Goal: Task Accomplishment & Management: Manage account settings

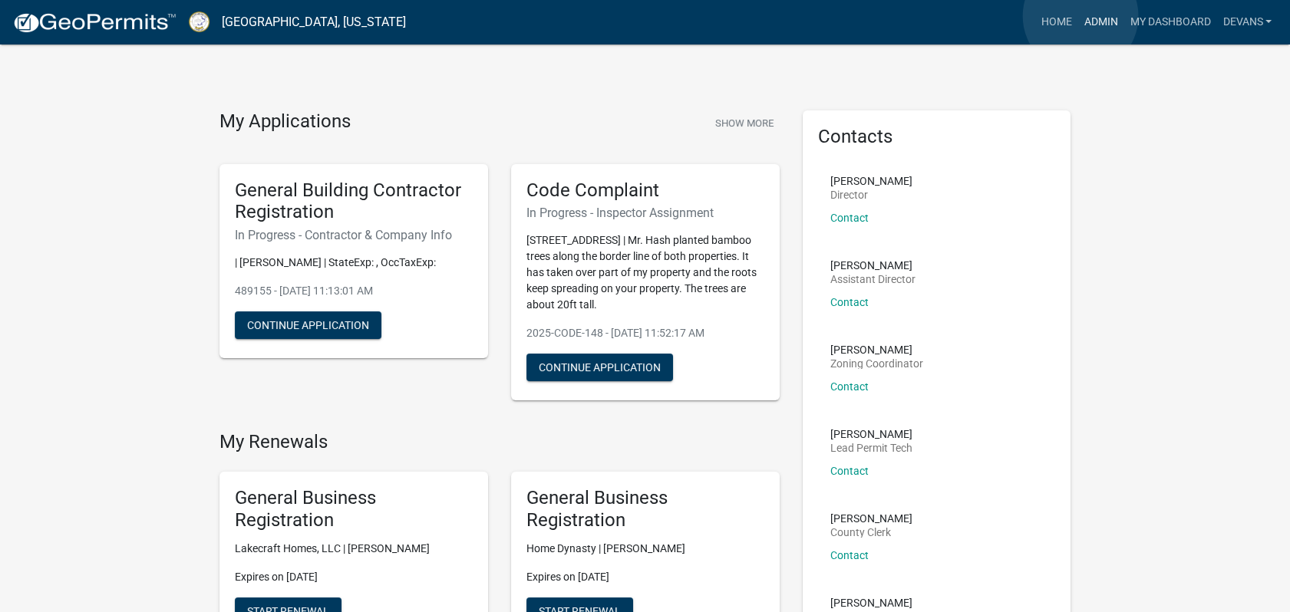
click at [1080, 16] on link "Admin" at bounding box center [1100, 22] width 46 height 29
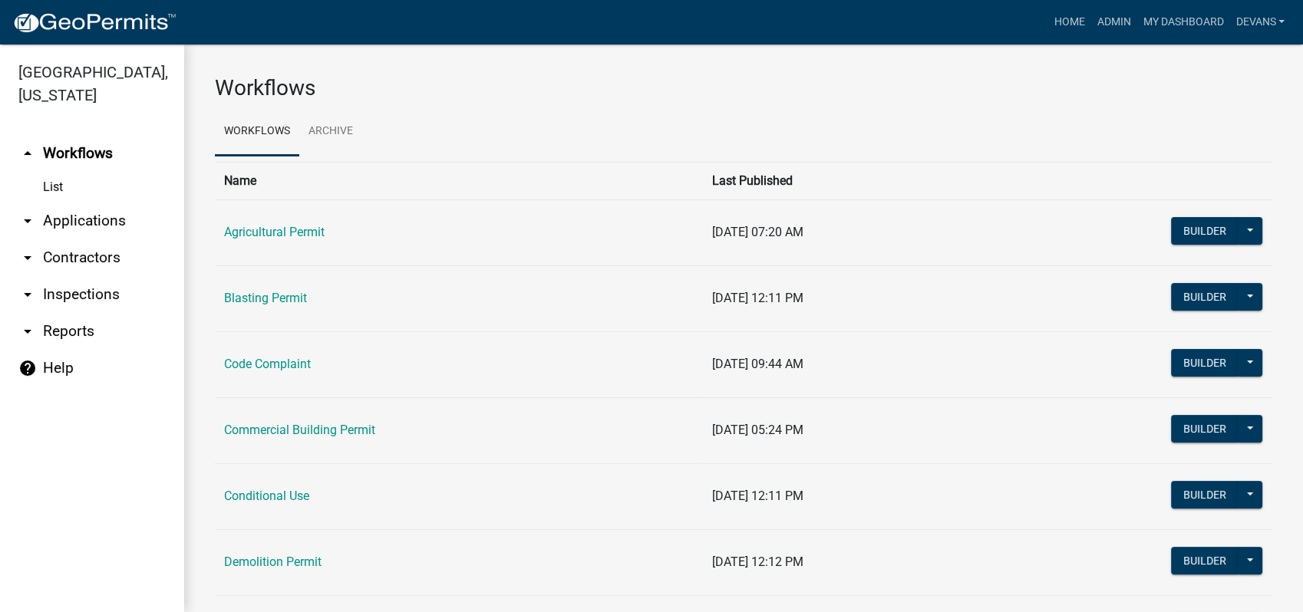
click at [79, 219] on link "arrow_drop_down Applications" at bounding box center [92, 221] width 184 height 37
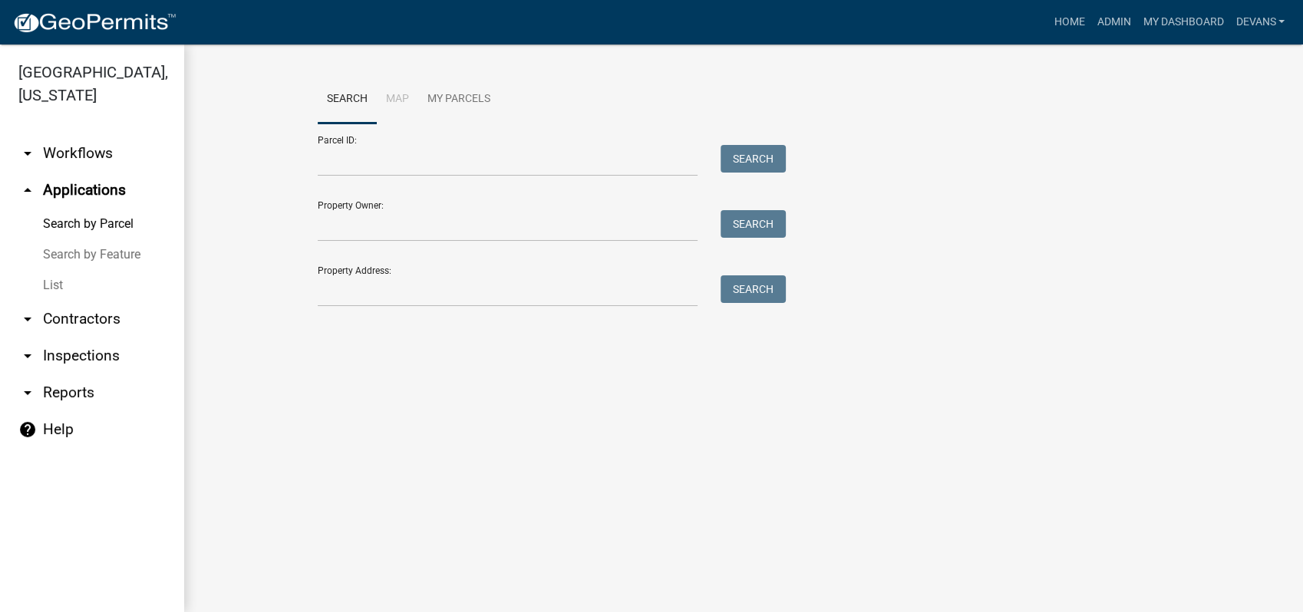
drag, startPoint x: 308, startPoint y: 288, endPoint x: 344, endPoint y: 292, distance: 35.5
click at [336, 291] on div at bounding box center [507, 290] width 403 height 31
click at [350, 304] on input "Property Address:" at bounding box center [508, 290] width 380 height 31
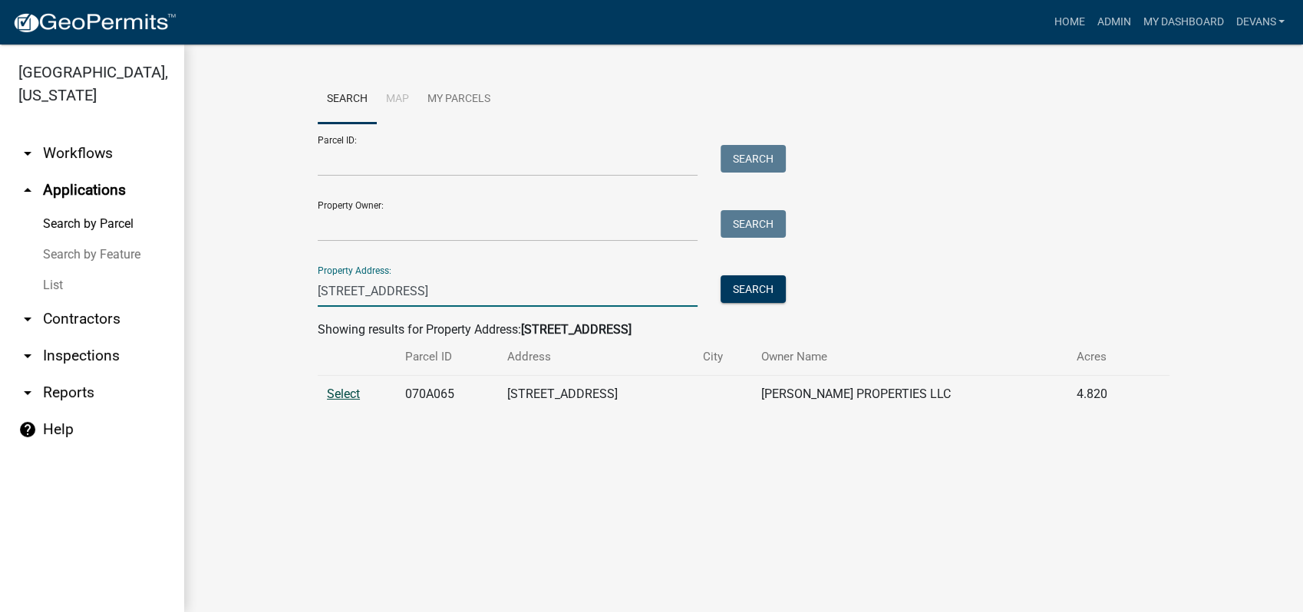
type input "287 parks mill rd"
click at [331, 388] on span "Select" at bounding box center [343, 394] width 33 height 15
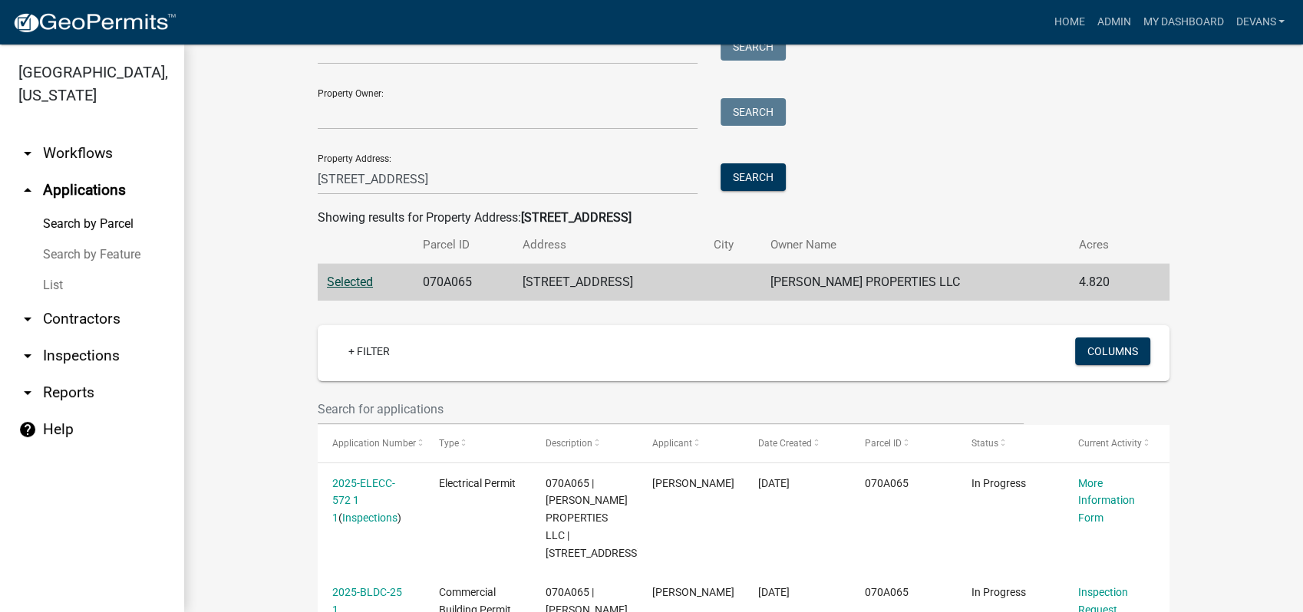
scroll to position [426, 0]
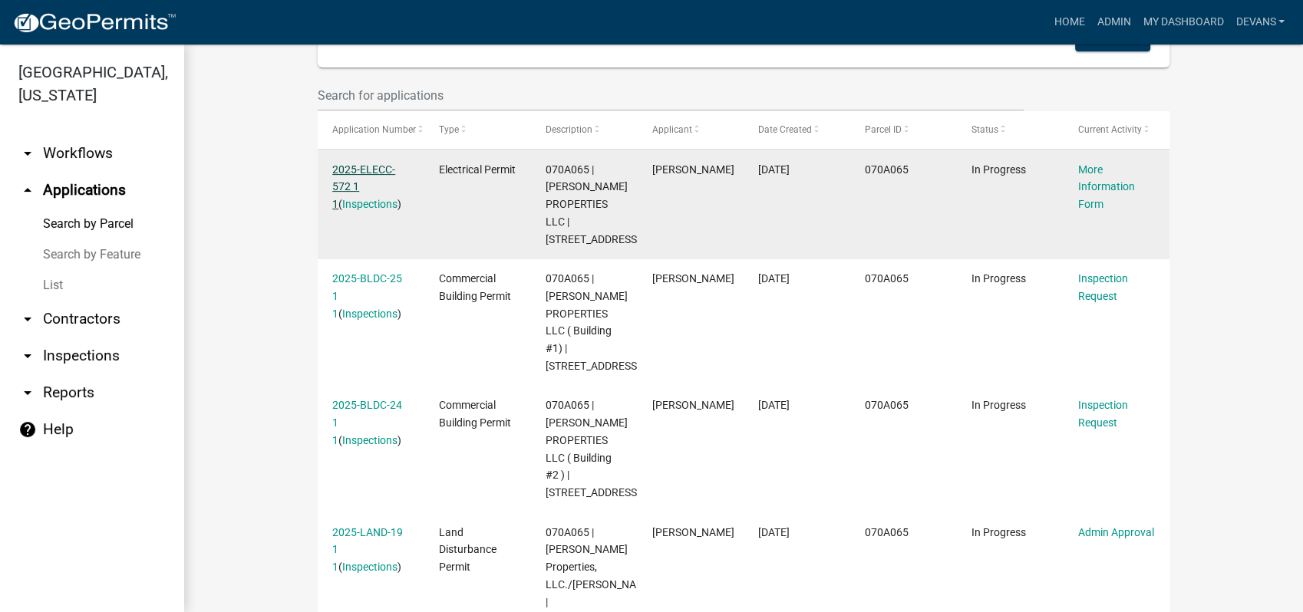
click at [351, 171] on link "2025-ELECC-572 1 1" at bounding box center [363, 187] width 63 height 48
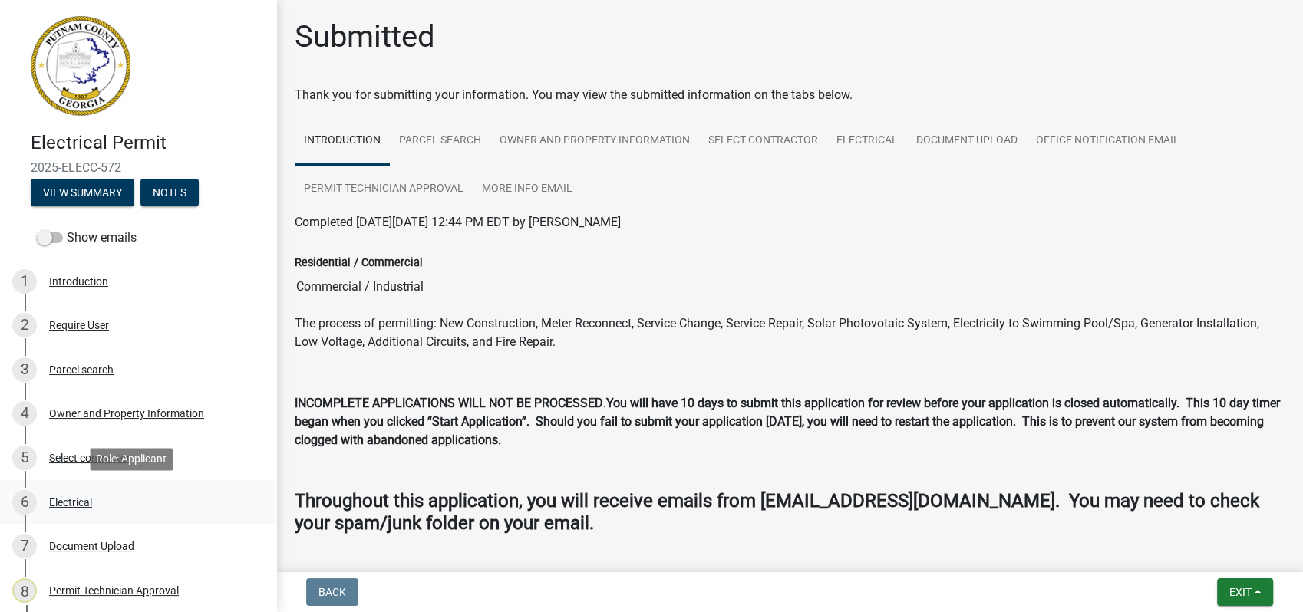
click at [103, 502] on div "6 Electrical" at bounding box center [131, 502] width 239 height 25
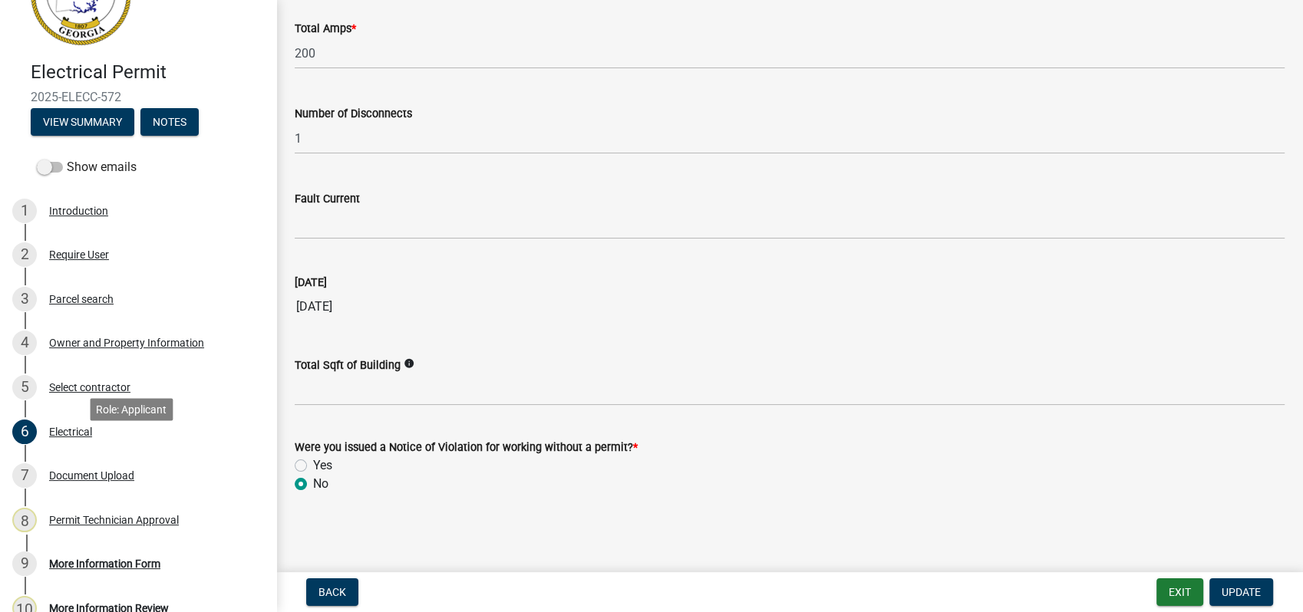
scroll to position [170, 0]
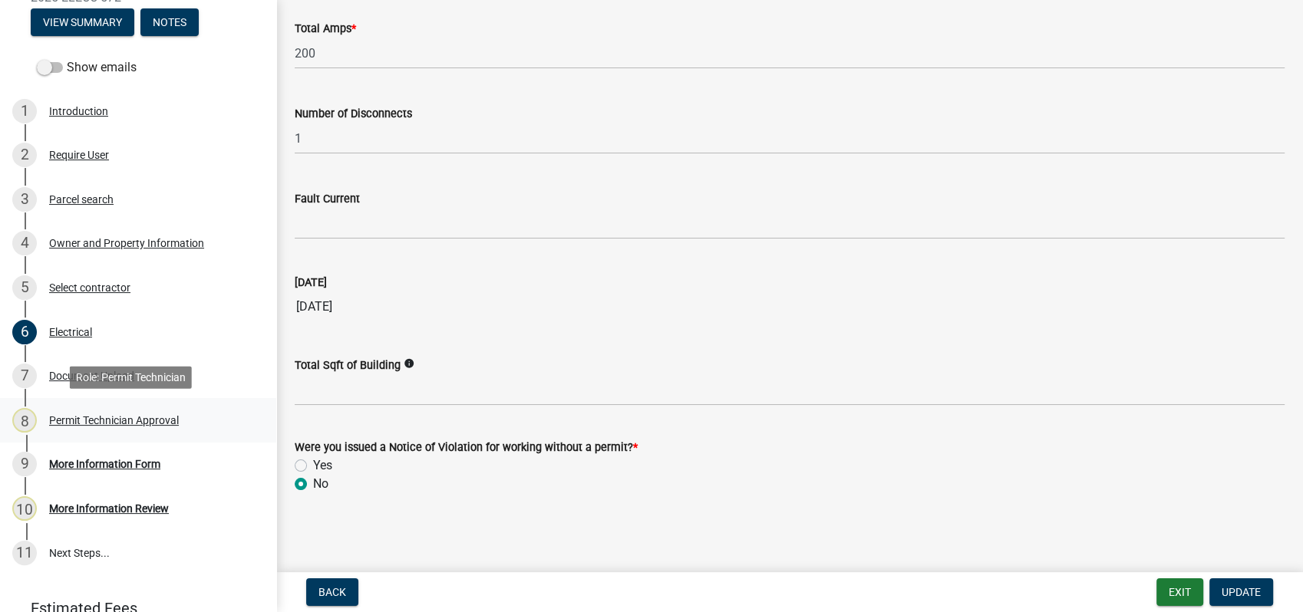
click at [117, 420] on div "Permit Technician Approval" at bounding box center [114, 420] width 130 height 11
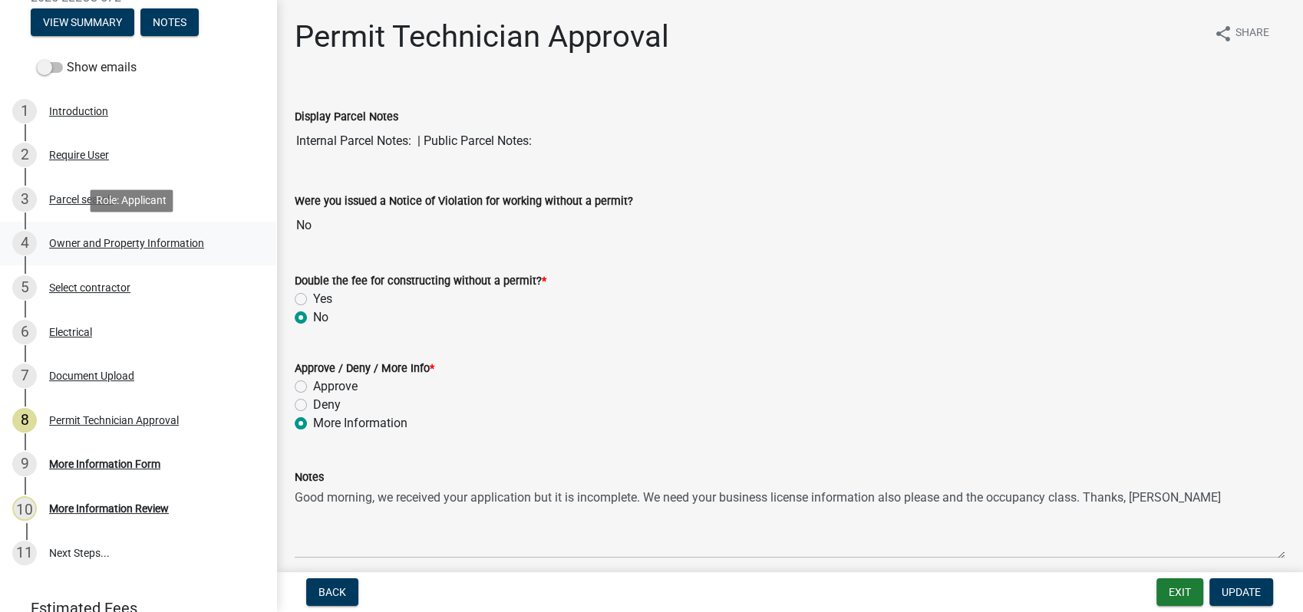
click at [153, 228] on link "4 Owner and Property Information" at bounding box center [138, 244] width 276 height 45
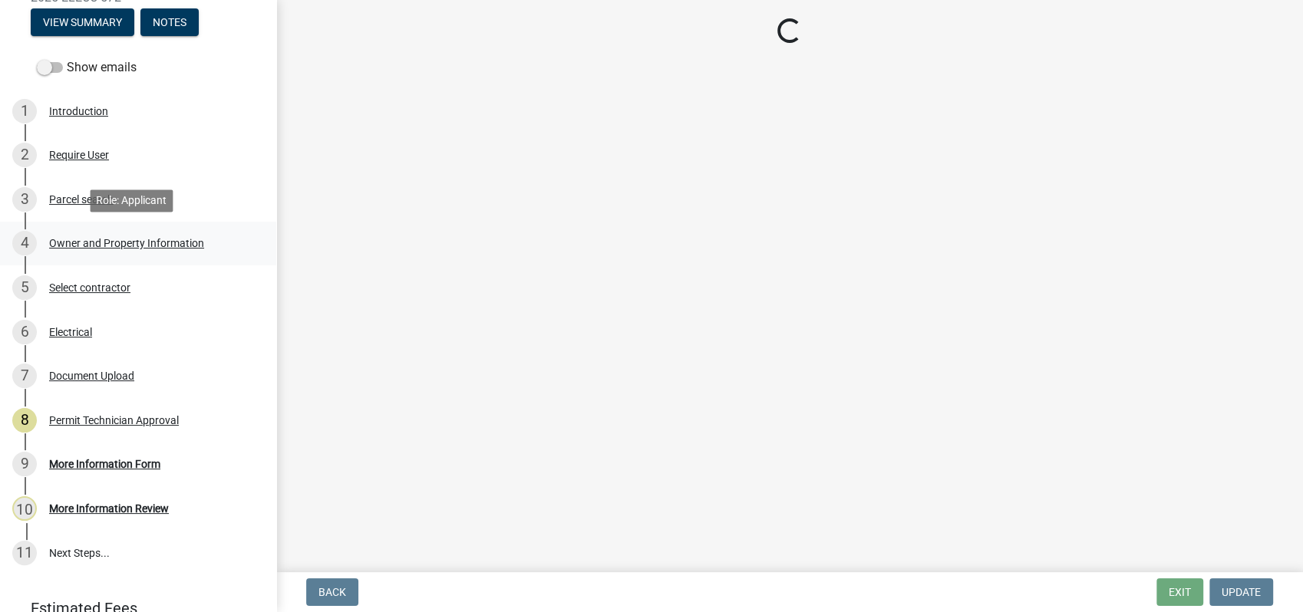
select select "a11fa51f-b34d-496b-ab35-5fd1b53a4648"
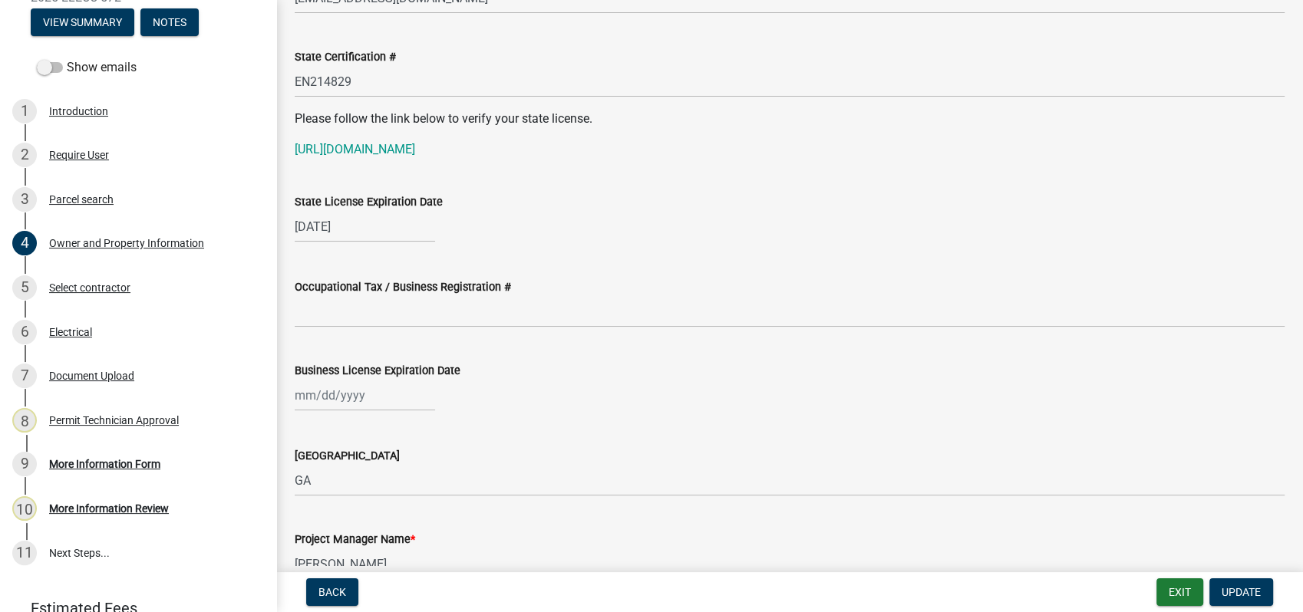
scroll to position [2046, 0]
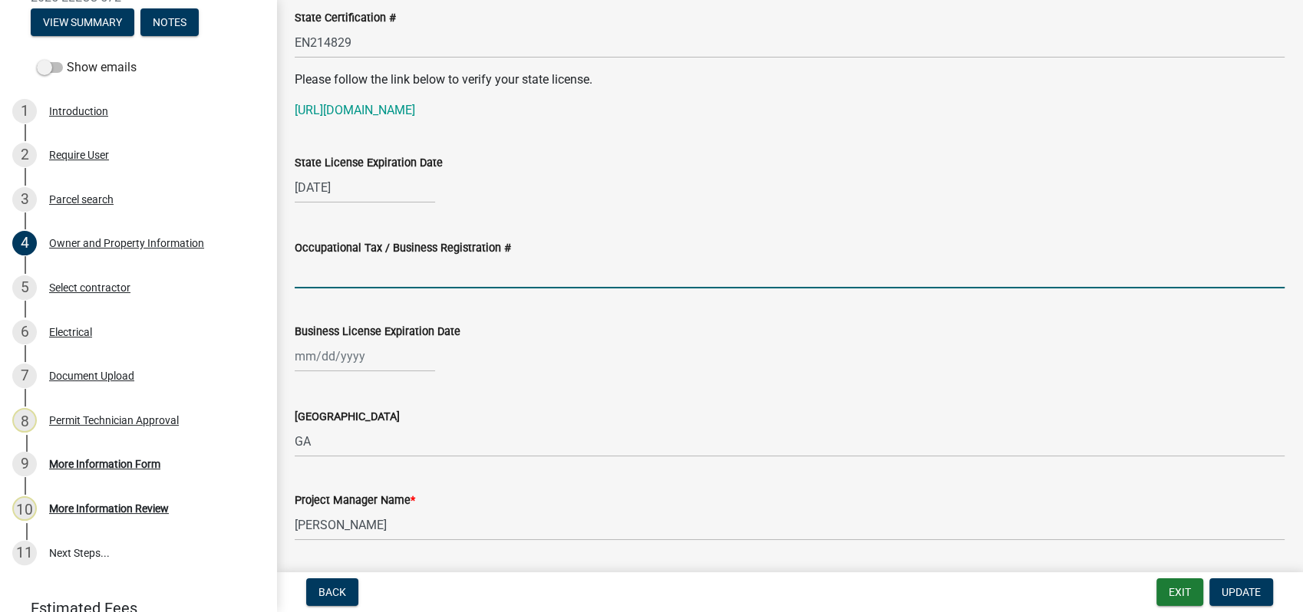
click at [338, 281] on input "Occupational Tax / Business Registration #" at bounding box center [790, 272] width 990 height 31
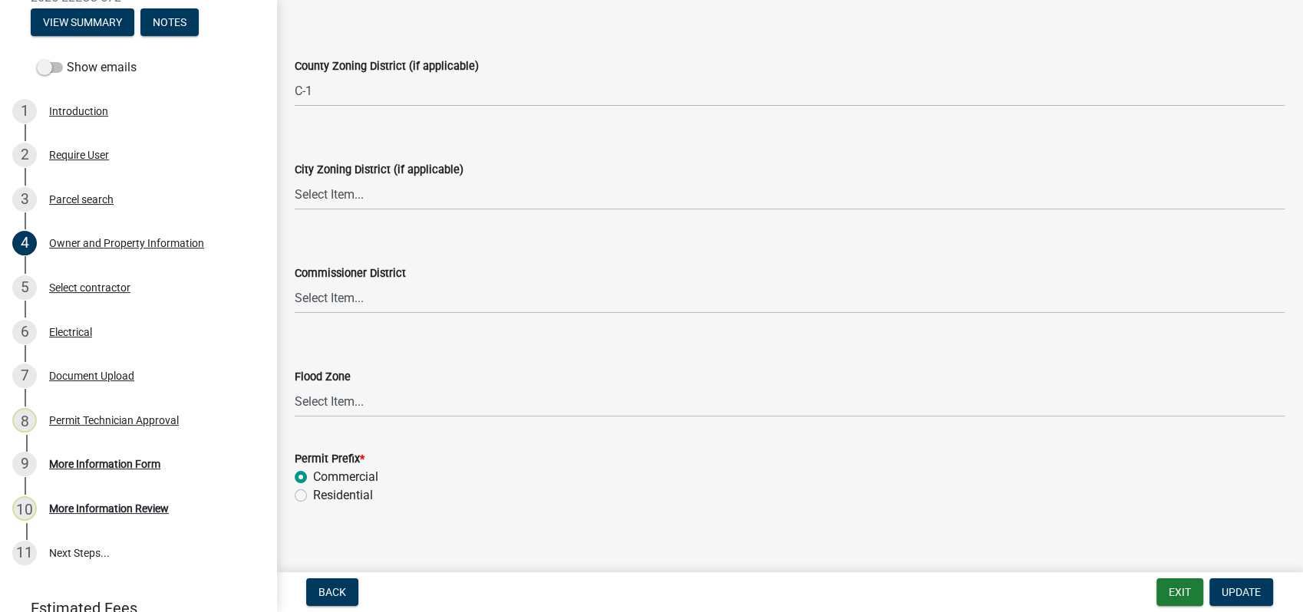
scroll to position [2764, 0]
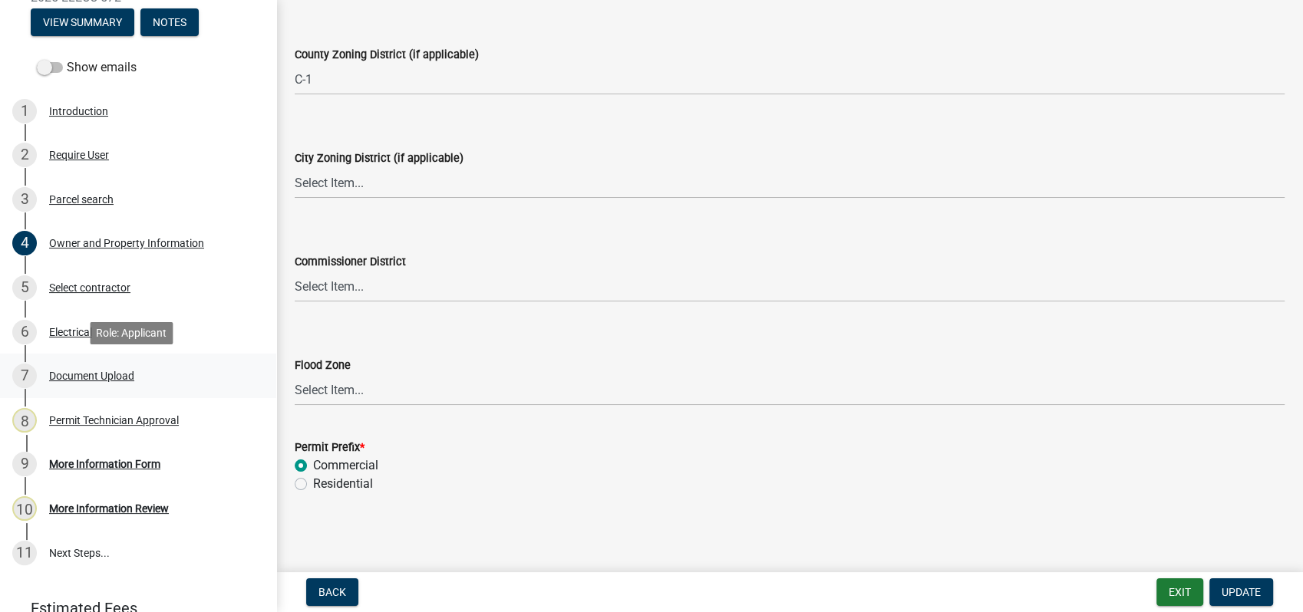
click at [98, 361] on link "7 Document Upload" at bounding box center [138, 376] width 276 height 45
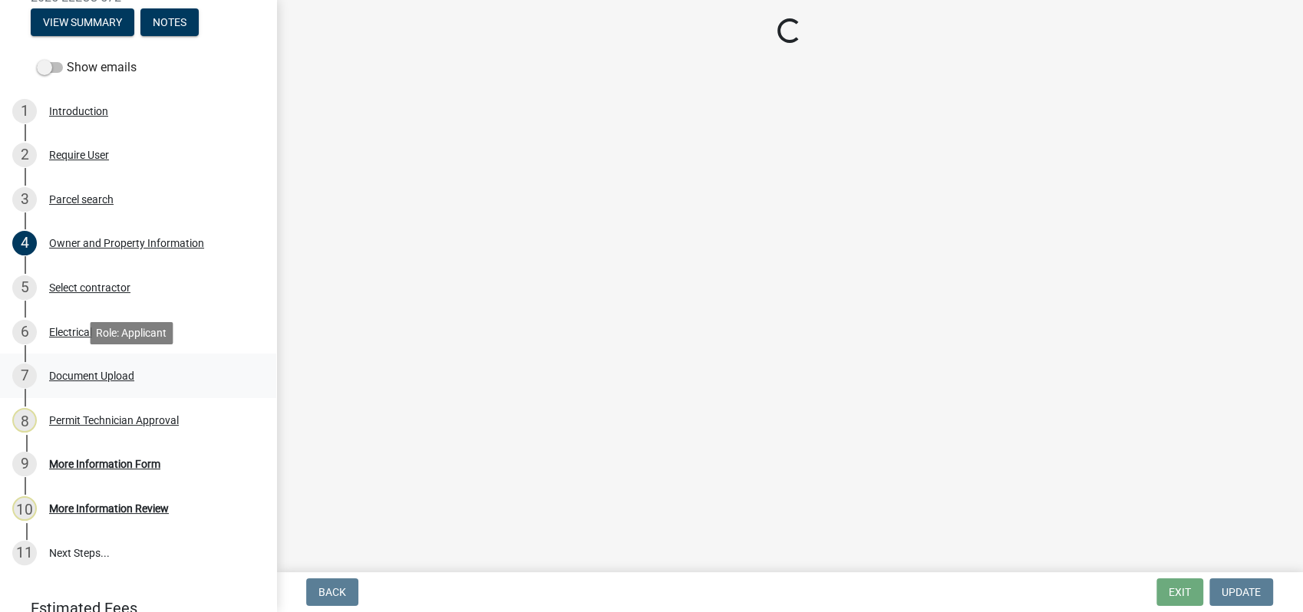
scroll to position [0, 0]
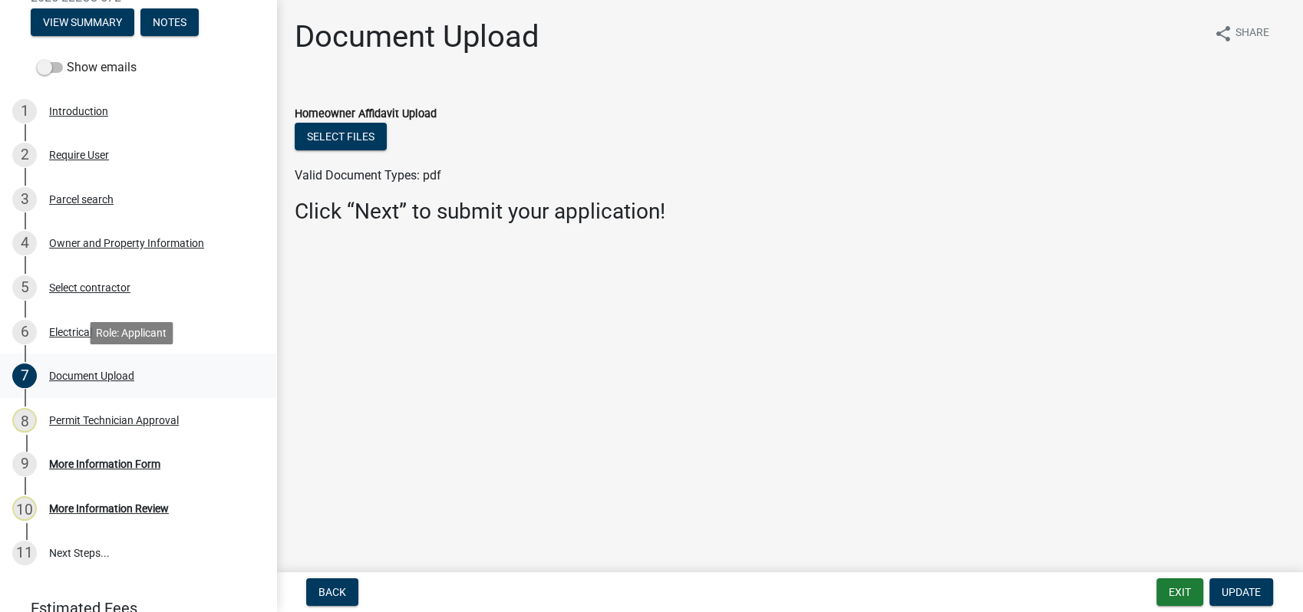
click at [84, 374] on div "Document Upload" at bounding box center [91, 376] width 85 height 11
click at [1238, 584] on button "Update" at bounding box center [1241, 593] width 64 height 28
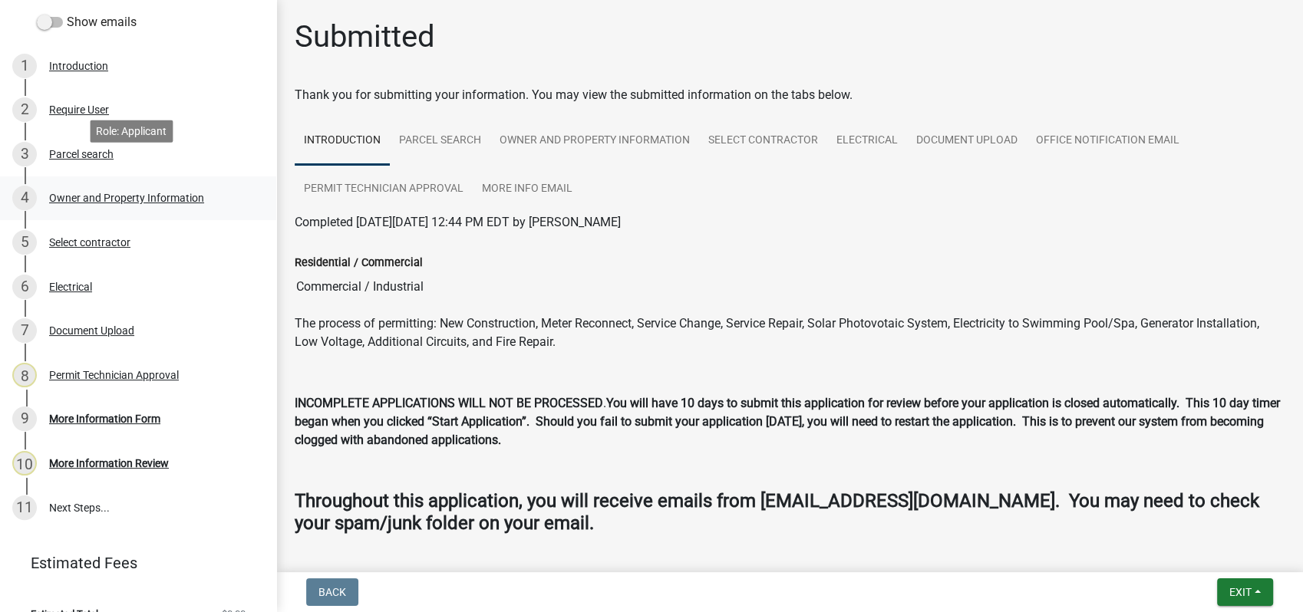
scroll to position [240, 0]
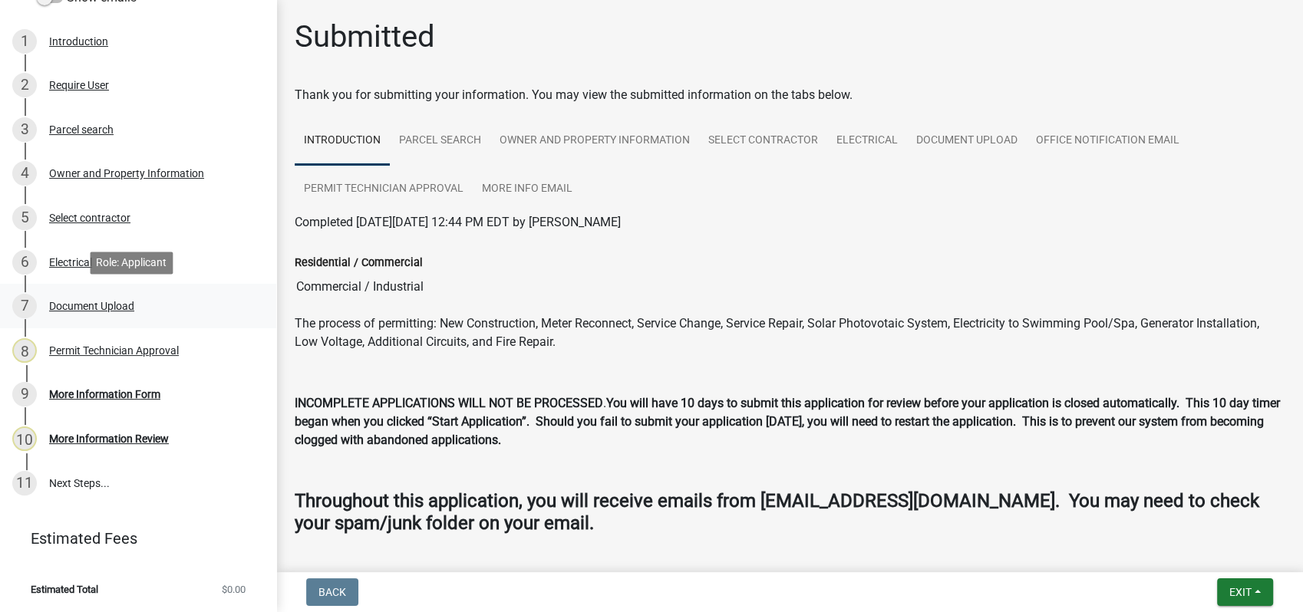
click at [92, 307] on div "Document Upload" at bounding box center [91, 306] width 85 height 11
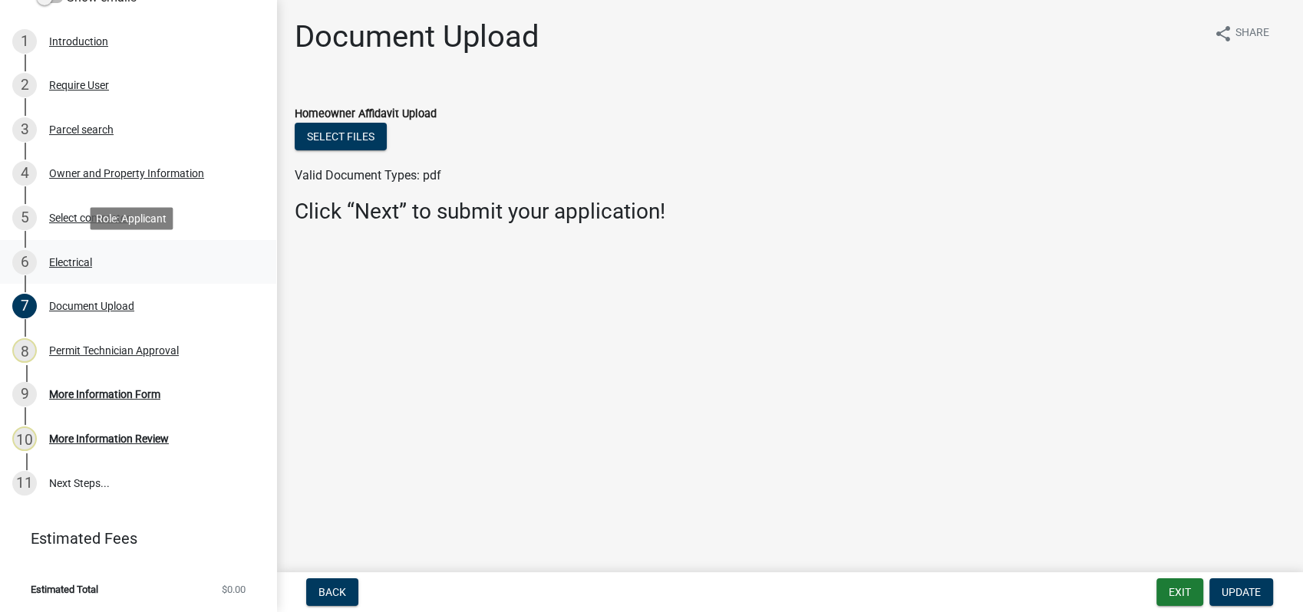
click at [112, 265] on div "6 Electrical" at bounding box center [131, 262] width 239 height 25
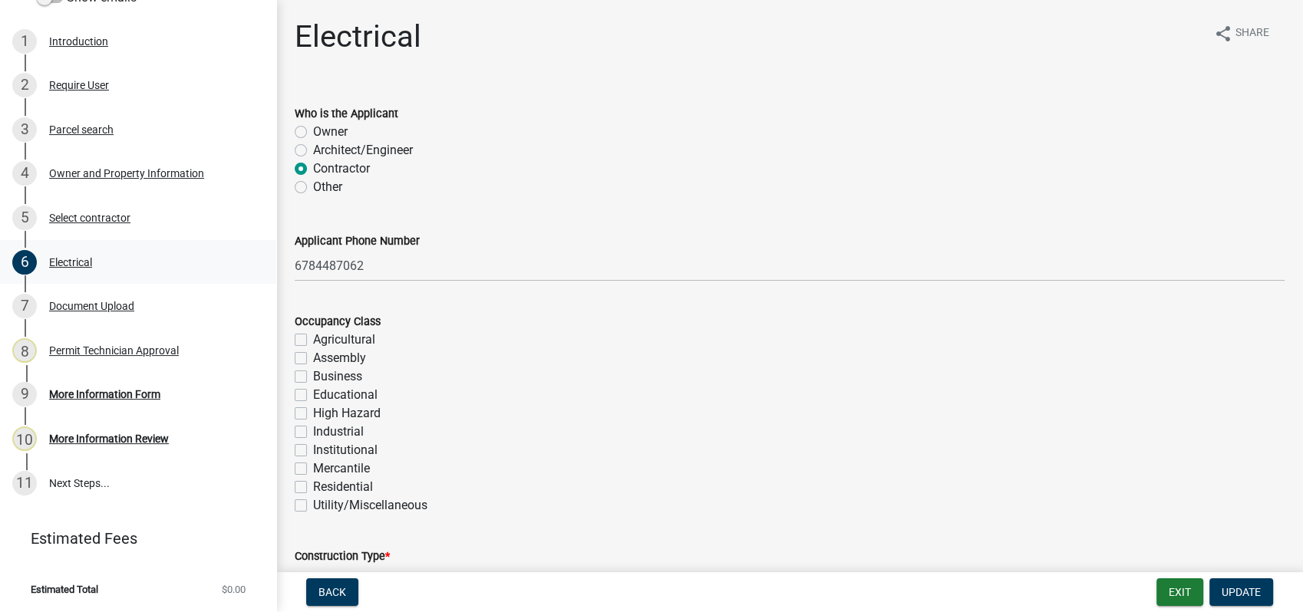
click at [114, 261] on div "6 Electrical" at bounding box center [131, 262] width 239 height 25
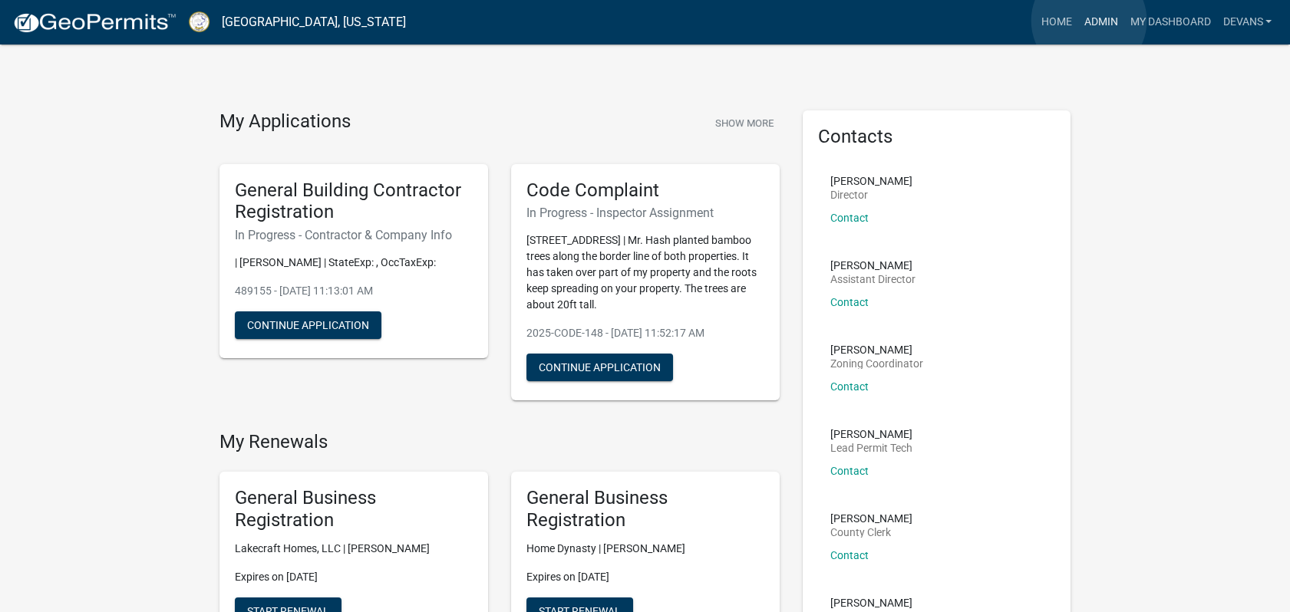
click at [1089, 21] on link "Admin" at bounding box center [1100, 22] width 46 height 29
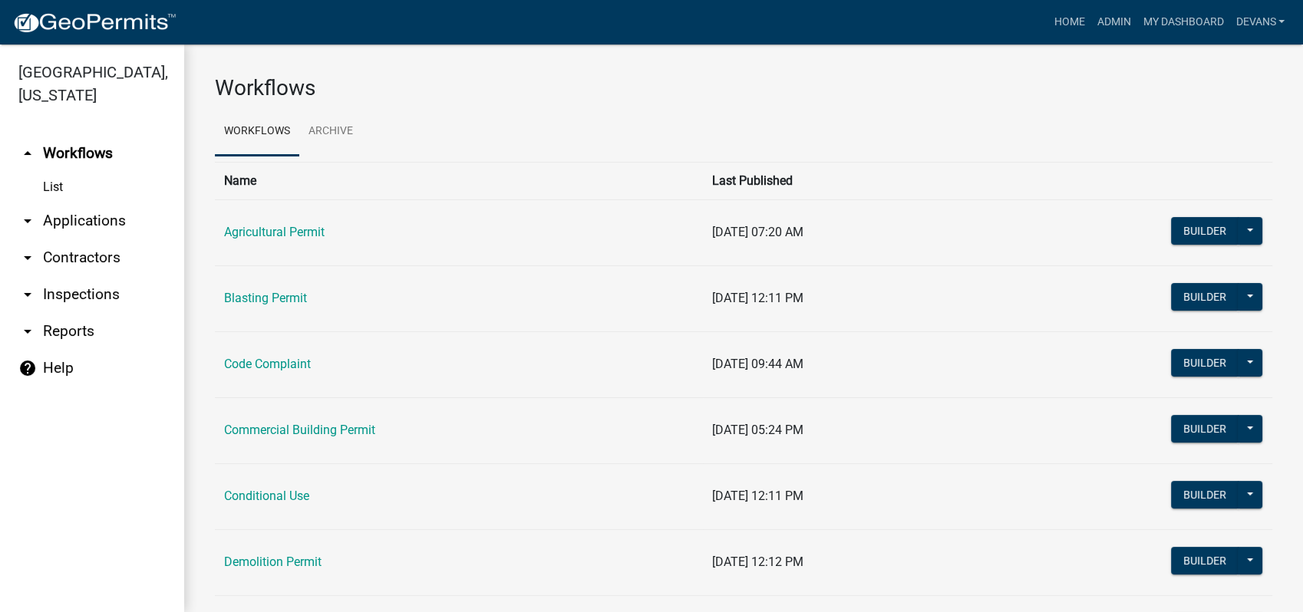
click at [90, 217] on link "arrow_drop_down Applications" at bounding box center [92, 221] width 184 height 37
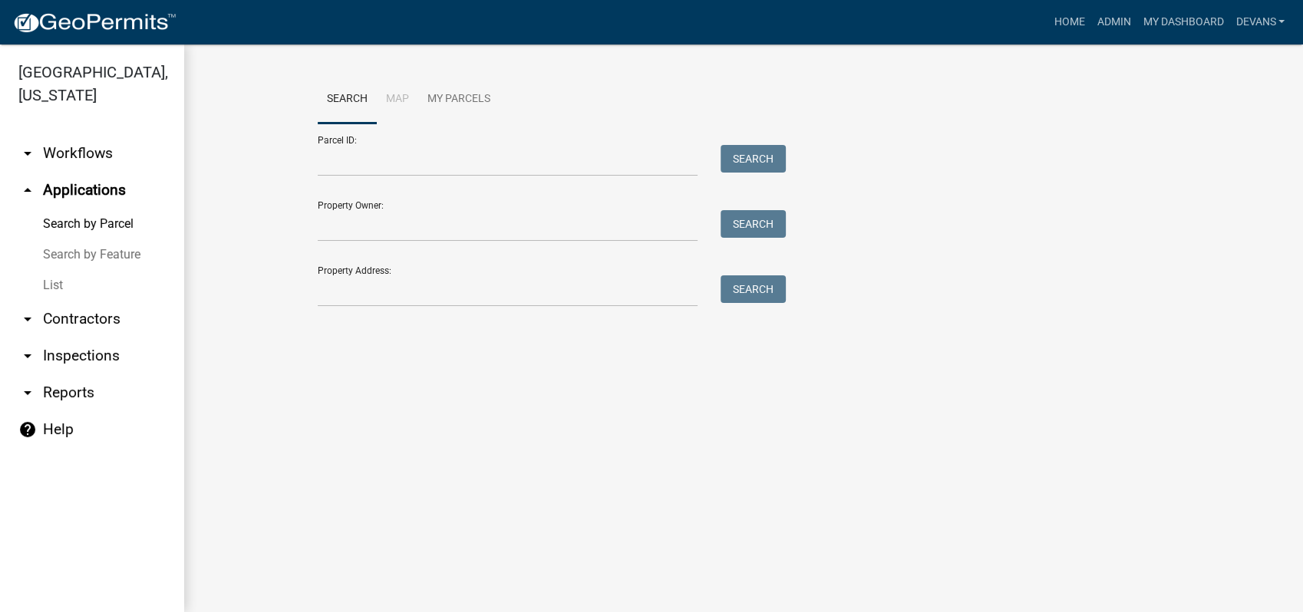
click at [38, 289] on link "List" at bounding box center [92, 285] width 184 height 31
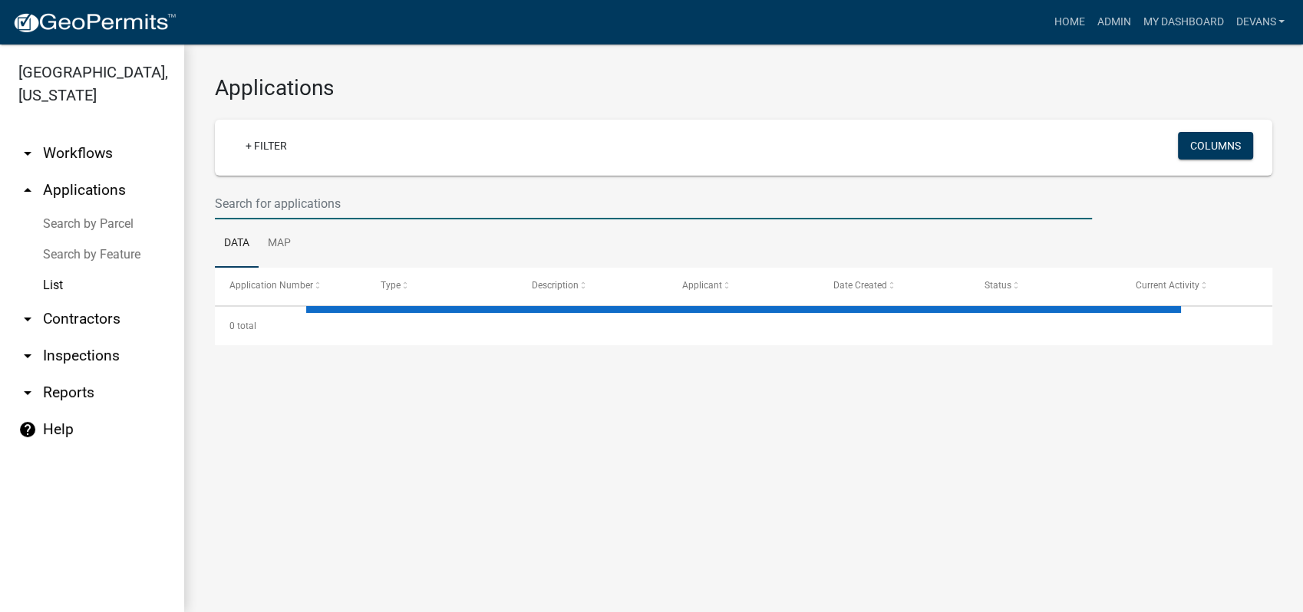
click at [306, 203] on input "text" at bounding box center [653, 203] width 877 height 31
click at [240, 214] on input "2025-sign-34" at bounding box center [653, 203] width 877 height 31
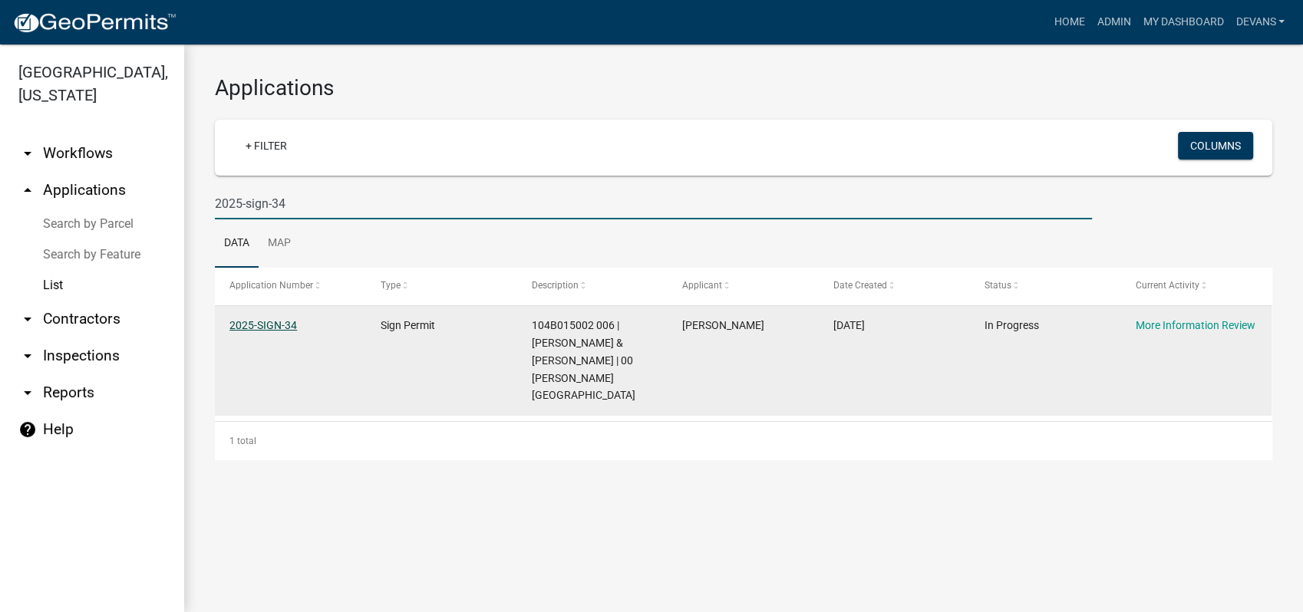
type input "2025-sign-34"
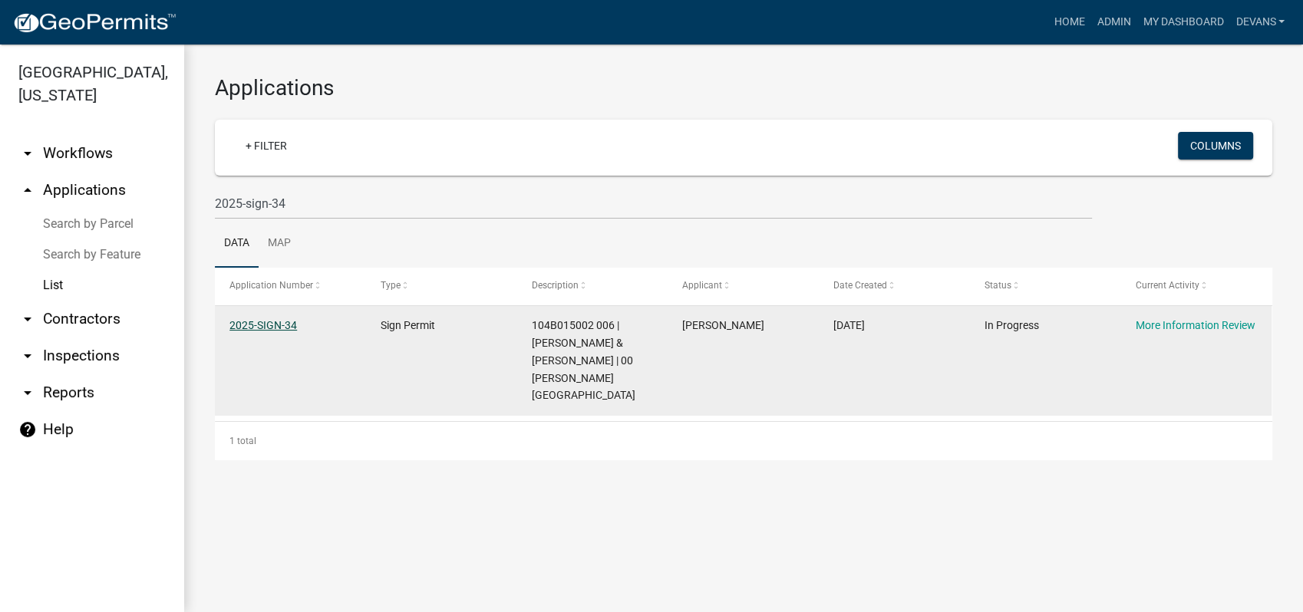
click at [253, 324] on link "2025-SIGN-34" at bounding box center [263, 325] width 68 height 12
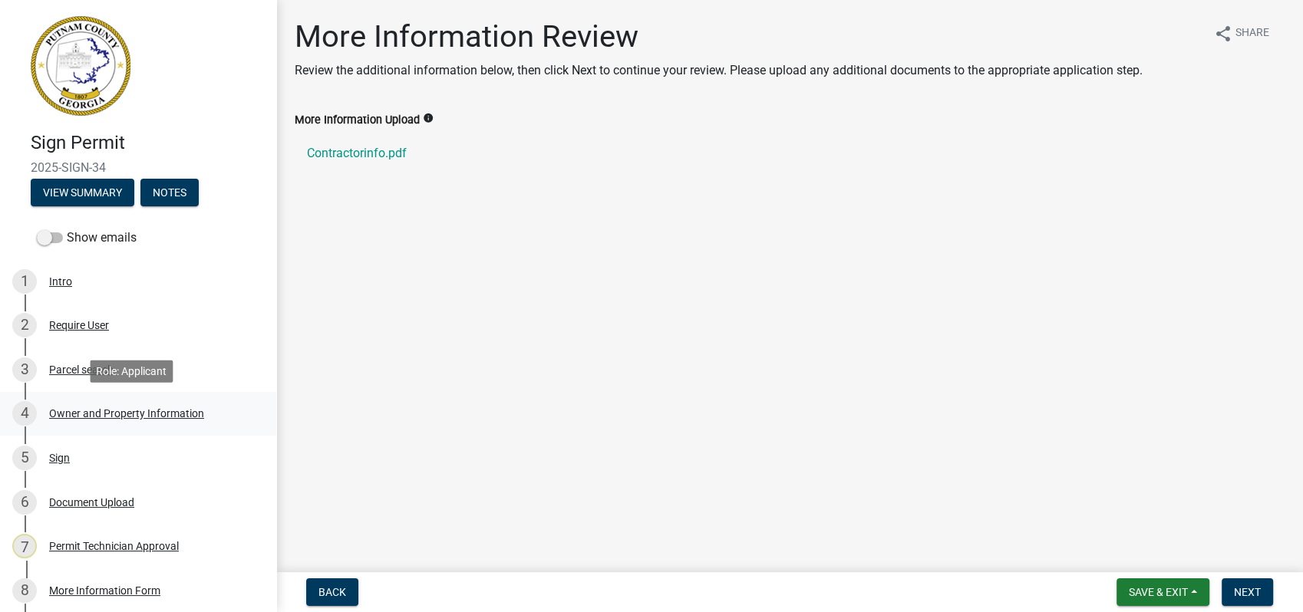
click at [96, 410] on div "Owner and Property Information" at bounding box center [126, 413] width 155 height 11
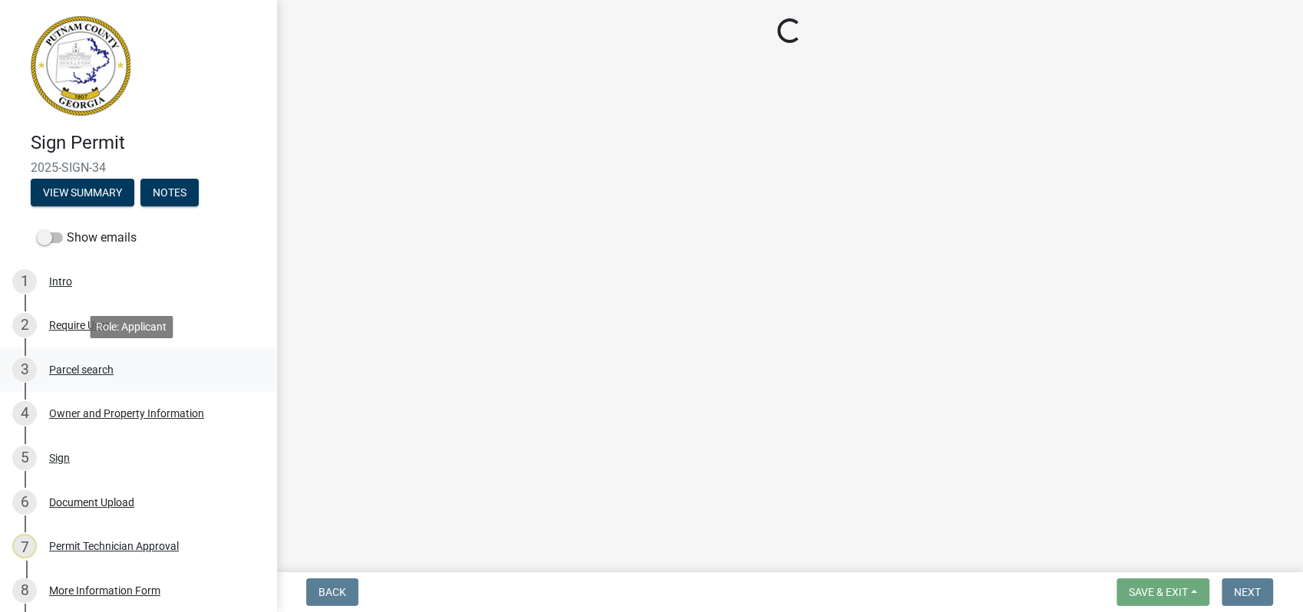
select select "0688c8c3-ca83-4764-a677-531fbc17e6cb"
select select "83394b22-4a11-496c-8e5c-75ade2e72faf"
select select "469c5908-2854-42d5-89ed-bee7fc26529e"
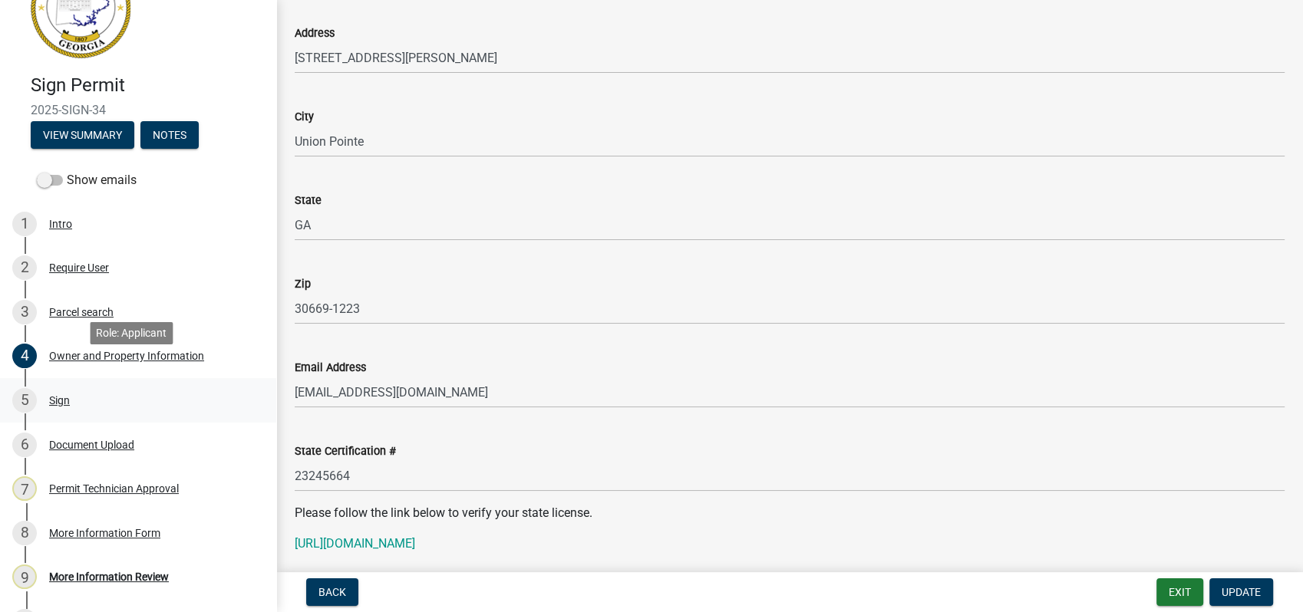
scroll to position [85, 0]
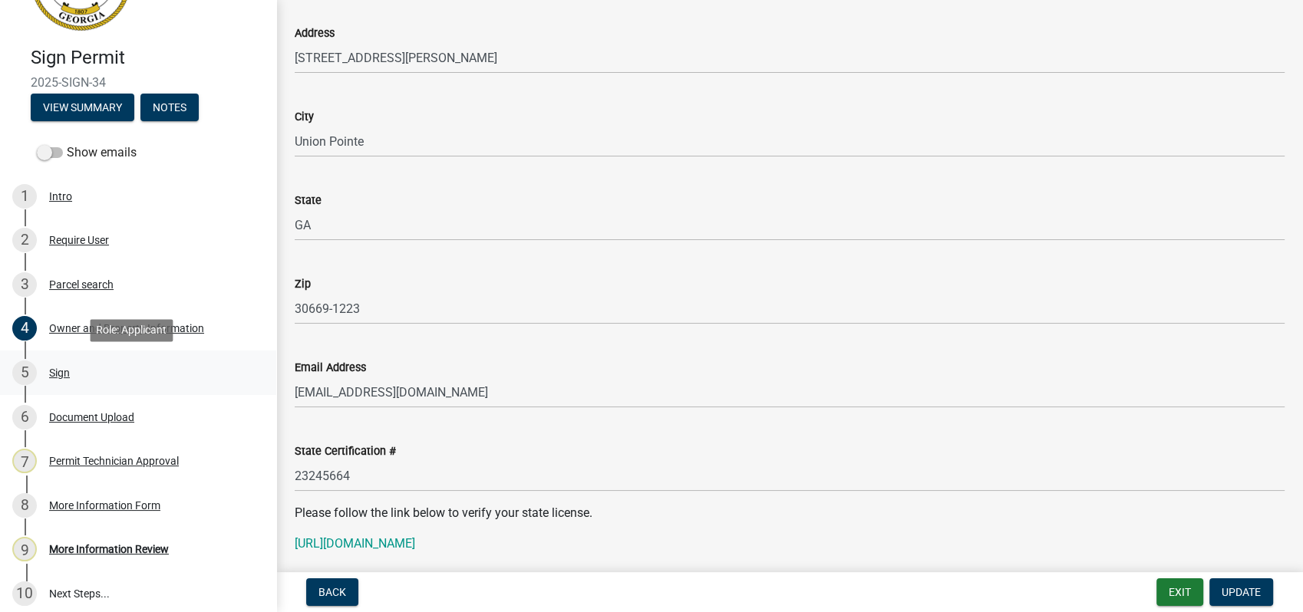
click at [58, 381] on div "5 Sign" at bounding box center [131, 373] width 239 height 25
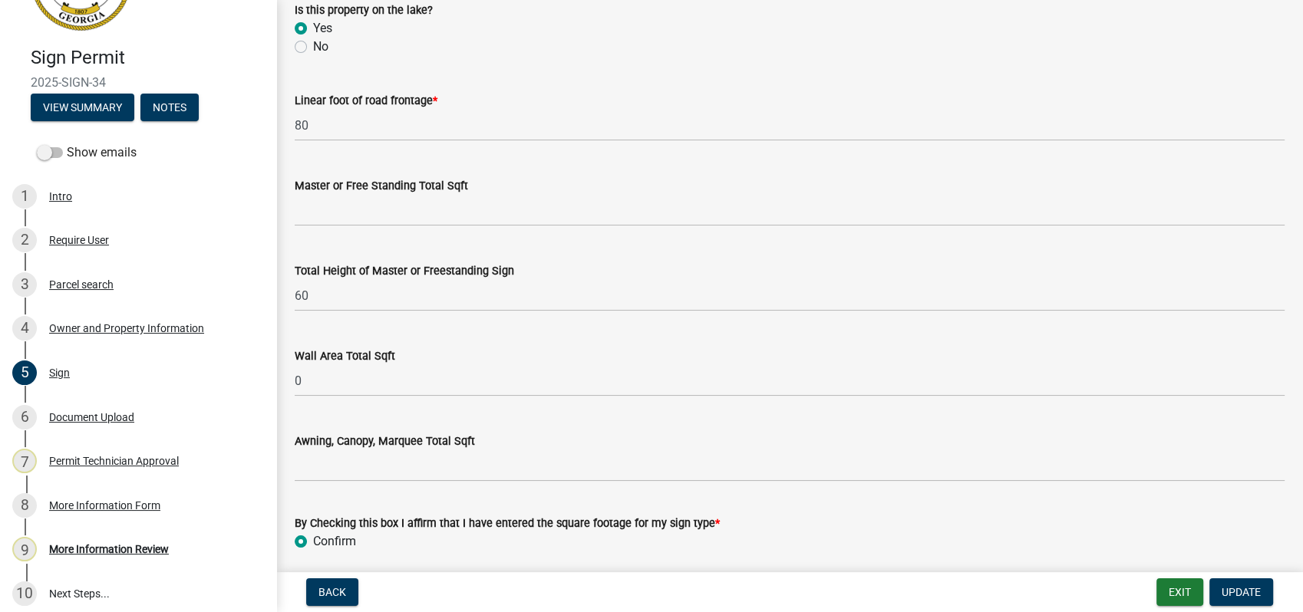
scroll to position [511, 0]
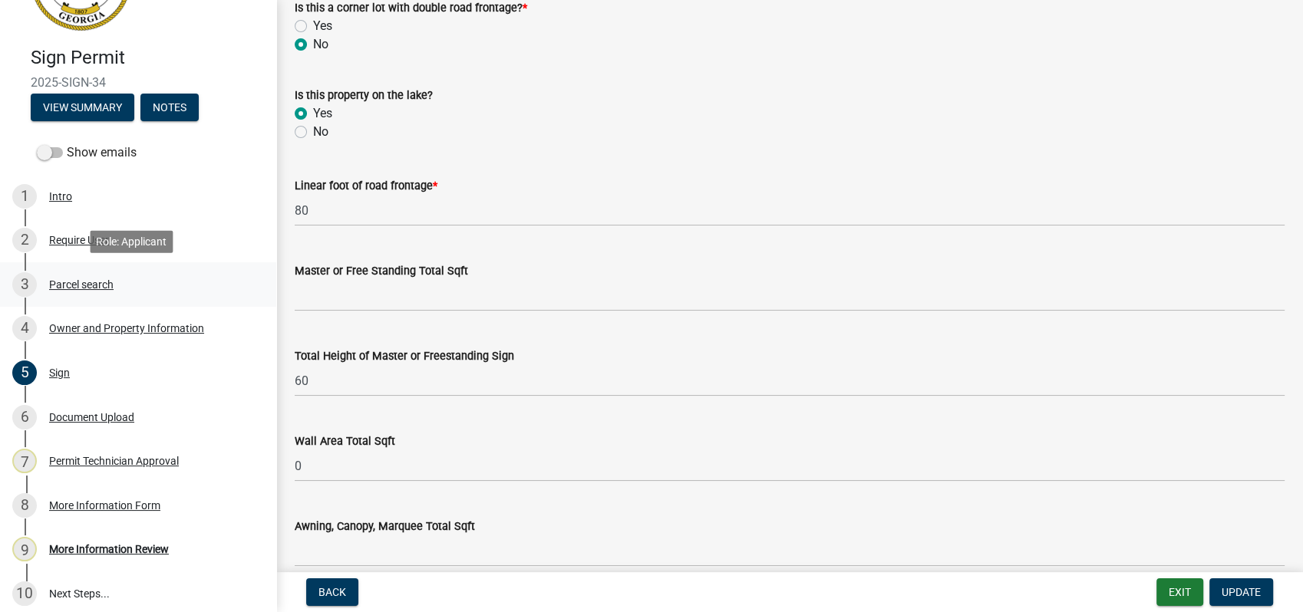
click at [67, 288] on div "Parcel search" at bounding box center [81, 284] width 64 height 11
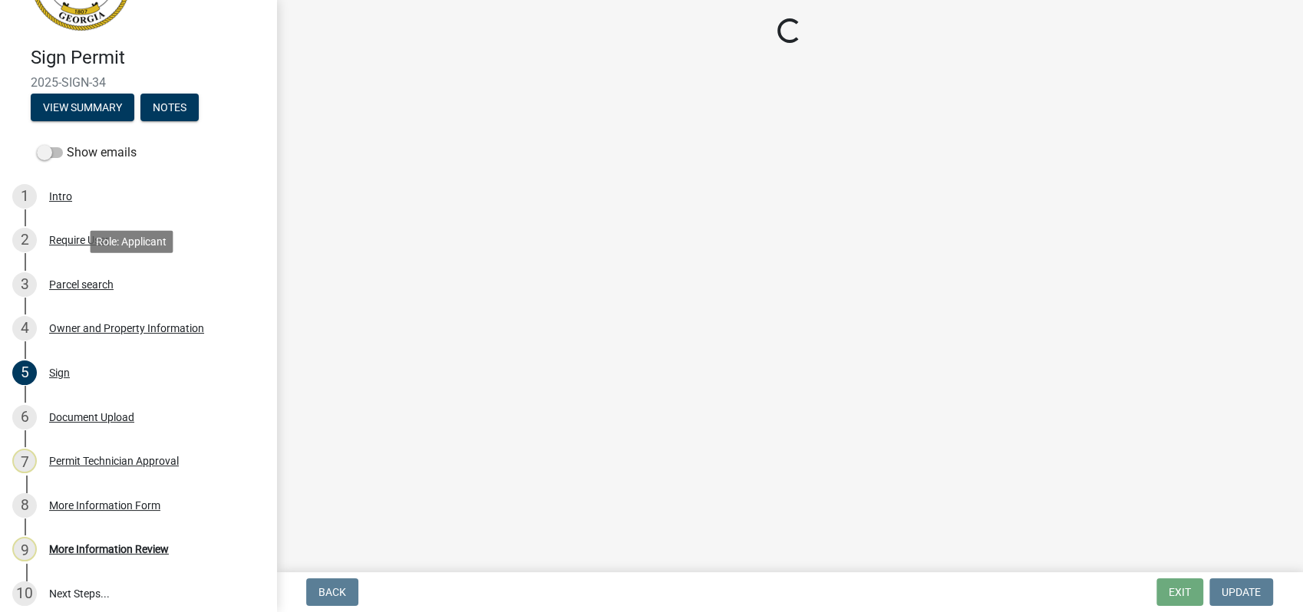
scroll to position [0, 0]
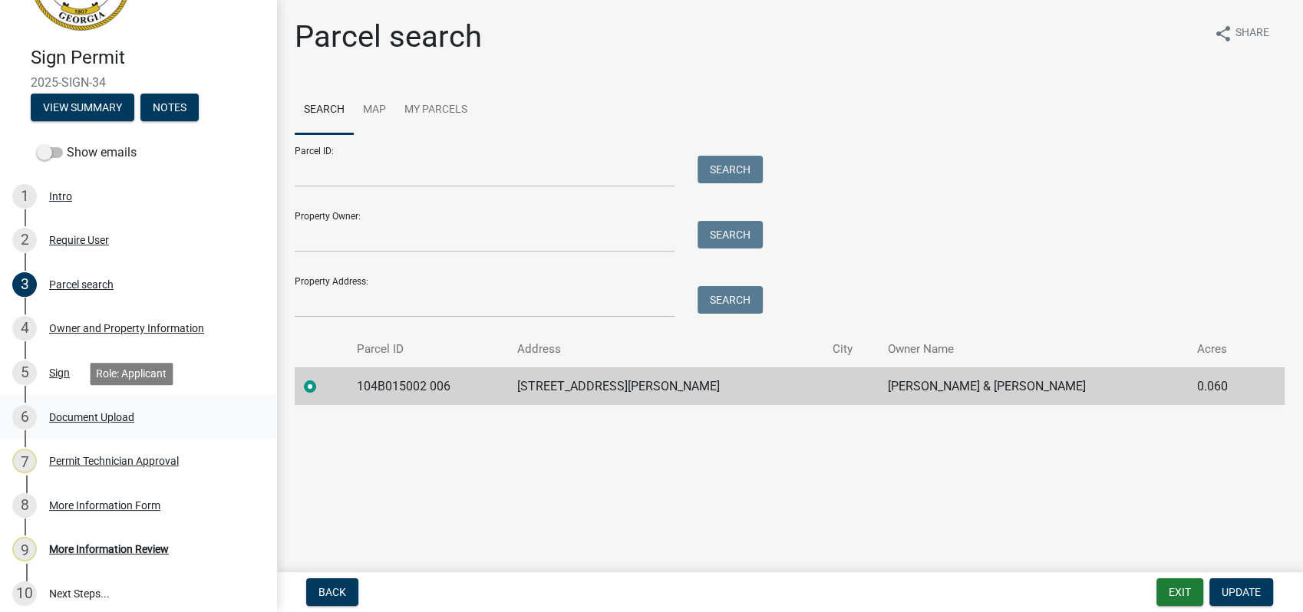
click at [94, 420] on div "Document Upload" at bounding box center [91, 417] width 85 height 11
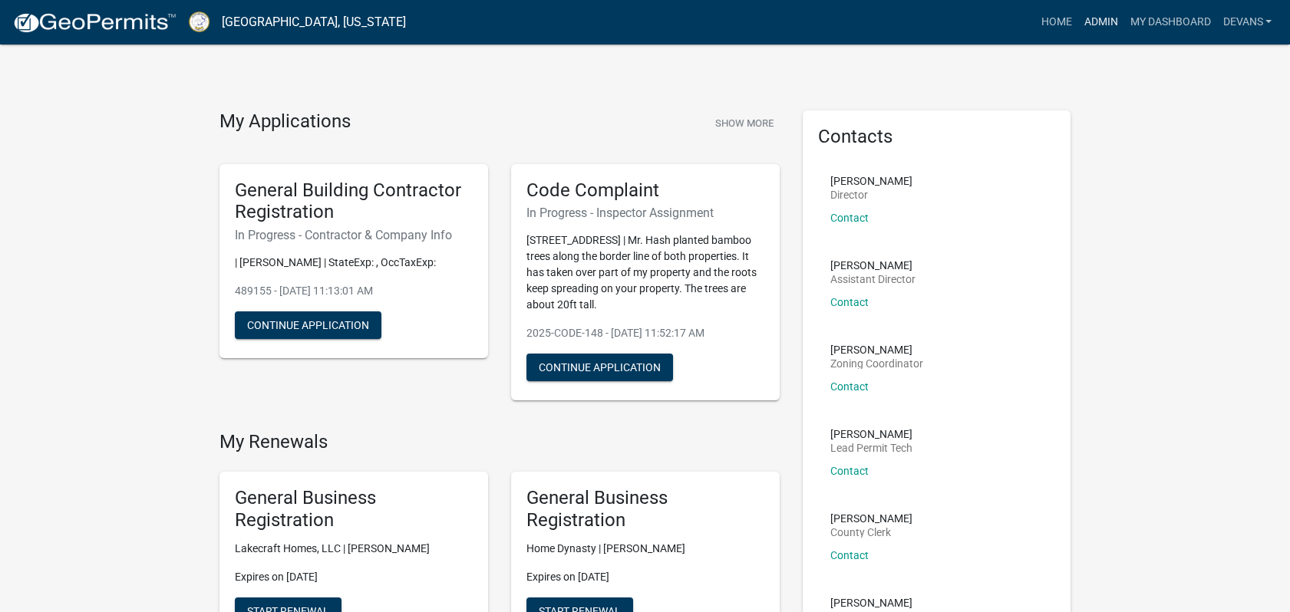
click at [1089, 15] on link "Admin" at bounding box center [1100, 22] width 46 height 29
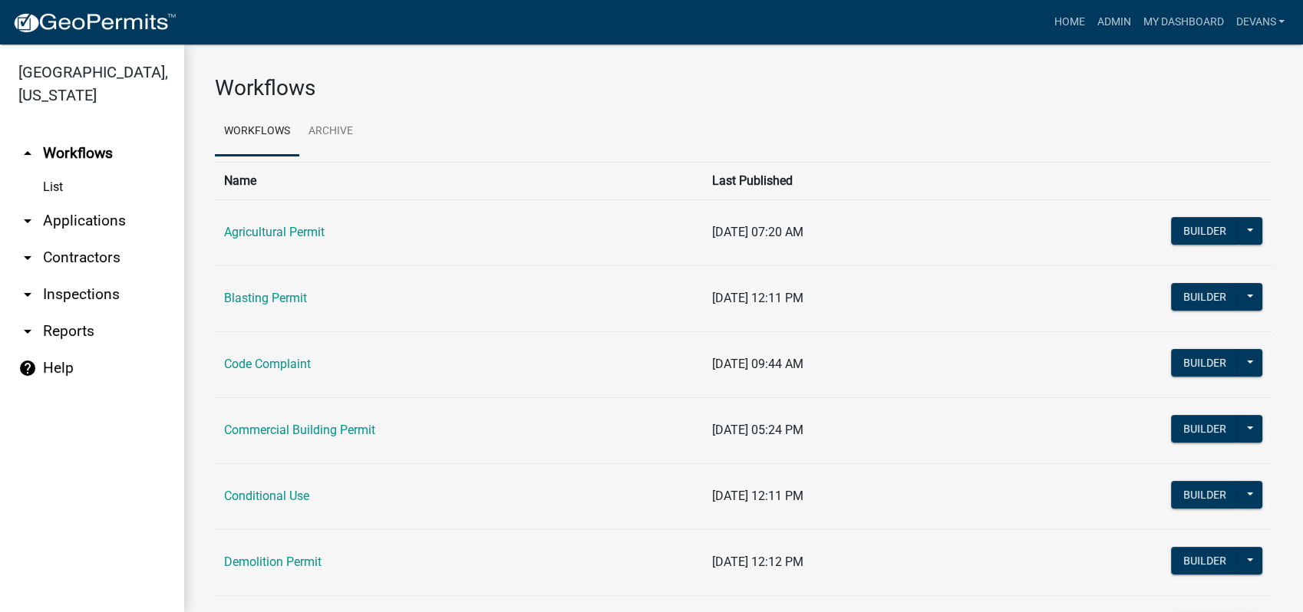
click at [92, 222] on link "arrow_drop_down Applications" at bounding box center [92, 221] width 184 height 37
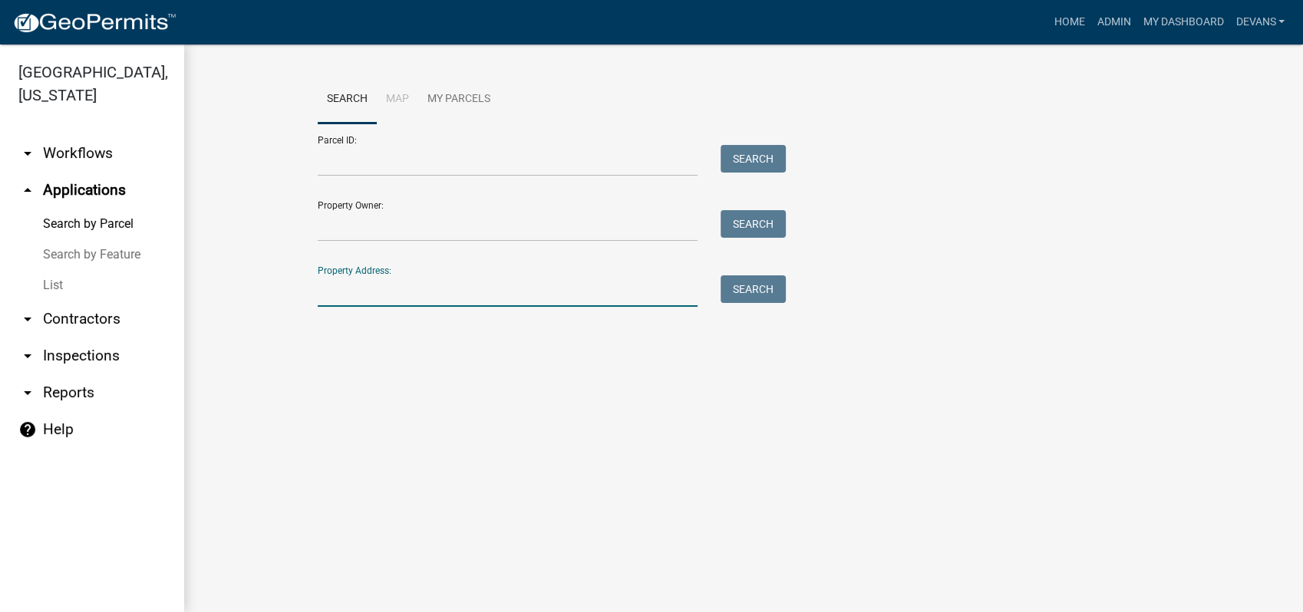
click at [417, 295] on input "Property Address:" at bounding box center [508, 290] width 380 height 31
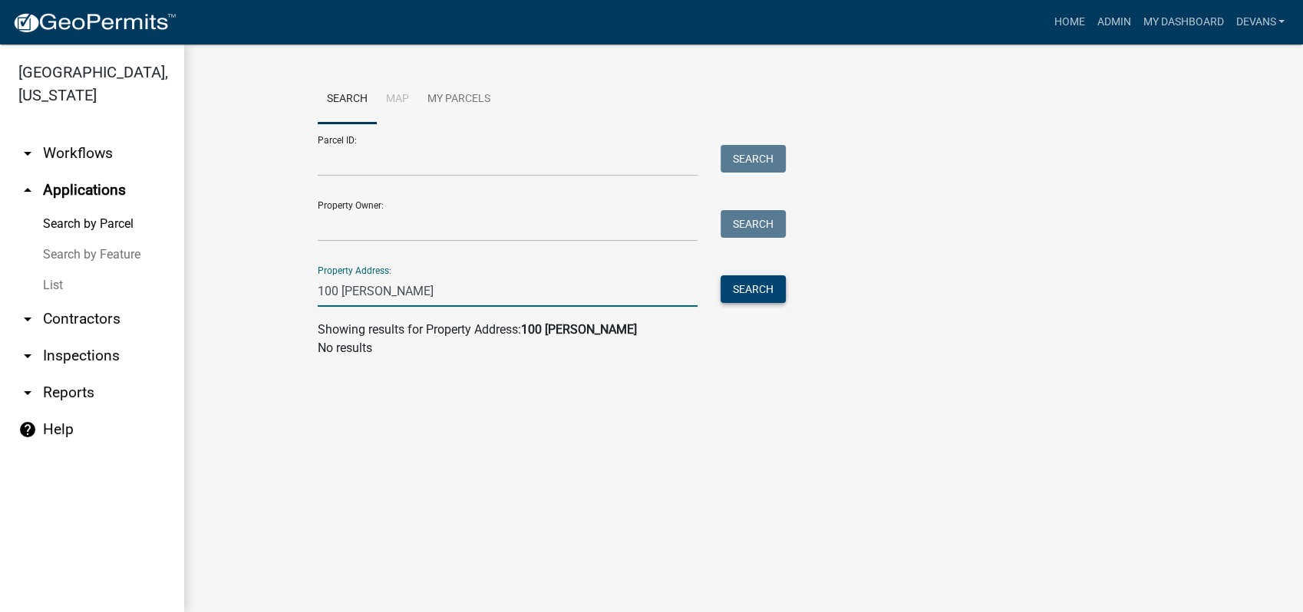
type input "100 sara lee"
click at [761, 288] on button "Search" at bounding box center [752, 289] width 65 height 28
drag, startPoint x: 390, startPoint y: 297, endPoint x: 265, endPoint y: 288, distance: 125.3
click at [265, 288] on wm-workflow-application-search-view "Search Map My Parcels Parcel ID: Search Property Owner: Search Property Address…" at bounding box center [743, 222] width 1057 height 295
click at [46, 282] on link "List" at bounding box center [92, 285] width 184 height 31
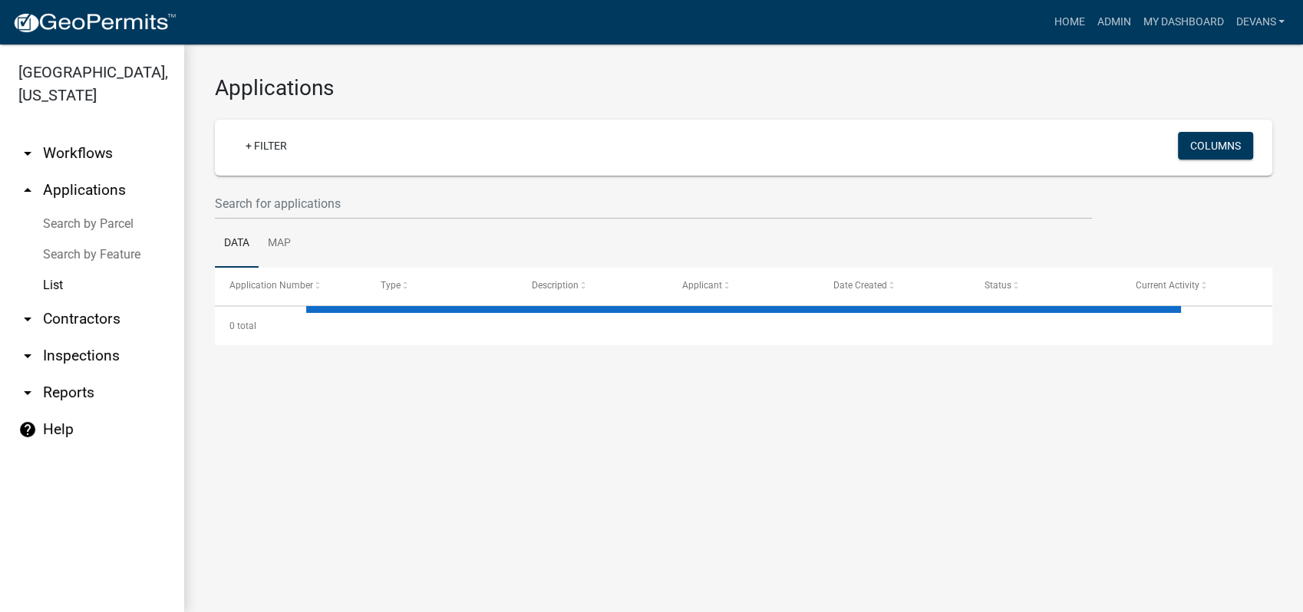
click at [105, 182] on link "arrow_drop_up Applications" at bounding box center [92, 190] width 184 height 37
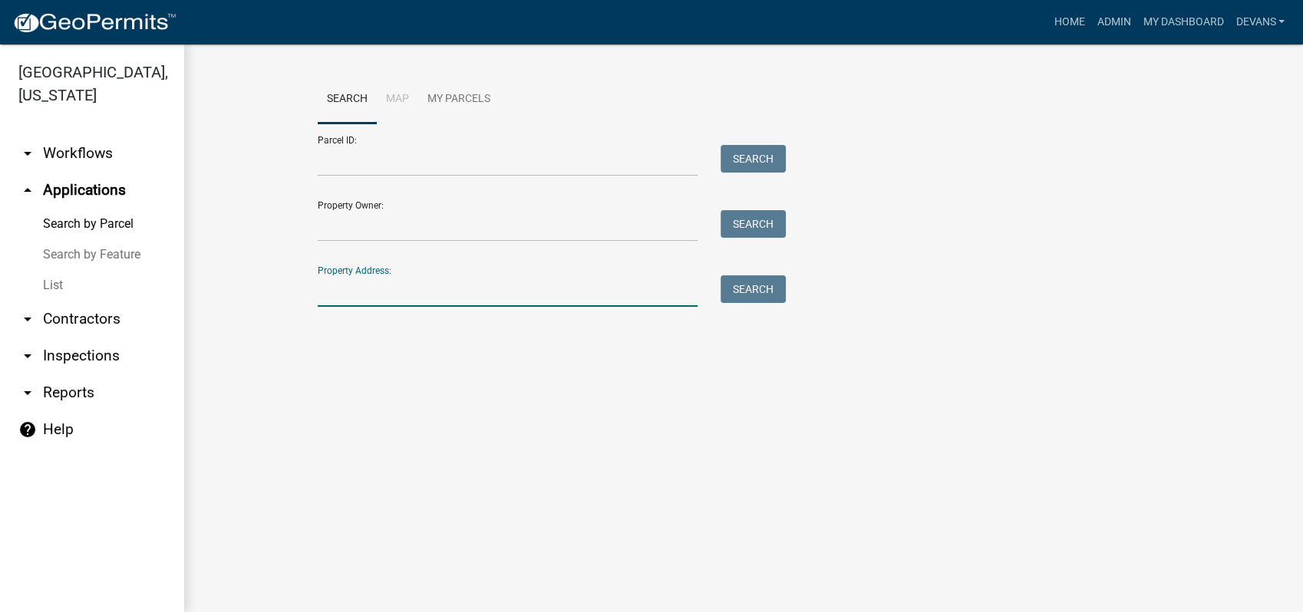
click at [362, 293] on input "Property Address:" at bounding box center [508, 290] width 380 height 31
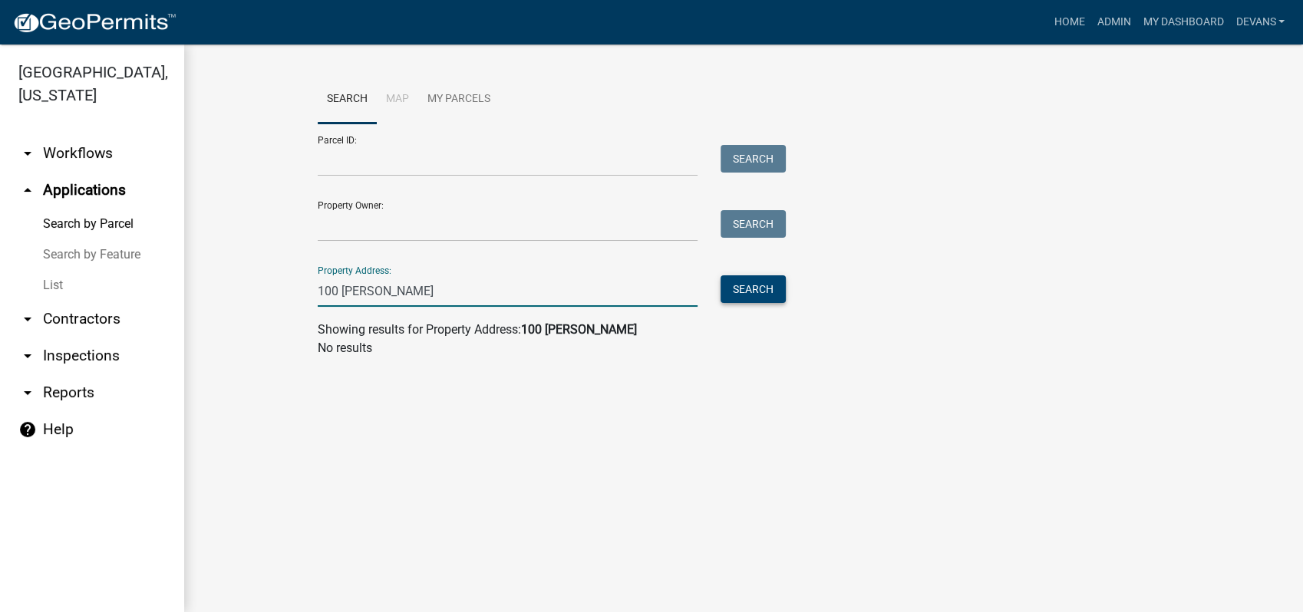
type input "100 sara"
click at [754, 295] on button "Search" at bounding box center [752, 289] width 65 height 28
click at [97, 196] on link "arrow_drop_up Applications" at bounding box center [92, 190] width 184 height 37
click at [48, 285] on link "List" at bounding box center [92, 285] width 184 height 31
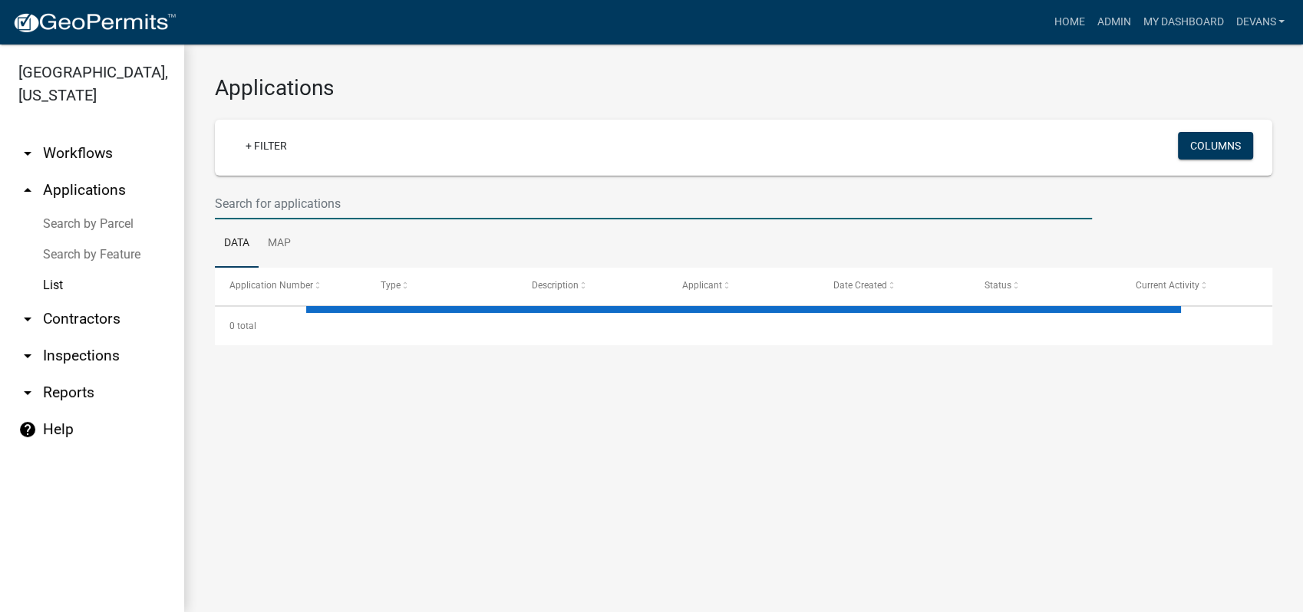
click at [326, 197] on input "text" at bounding box center [653, 203] width 877 height 31
select select "1: 25"
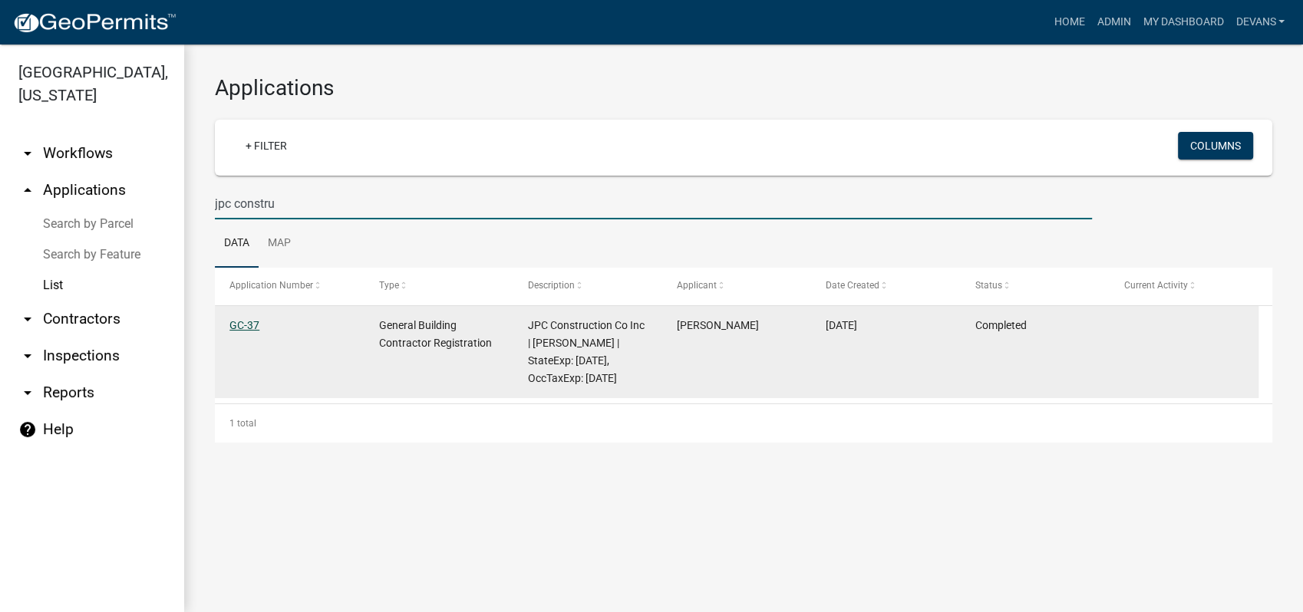
type input "jpc constru"
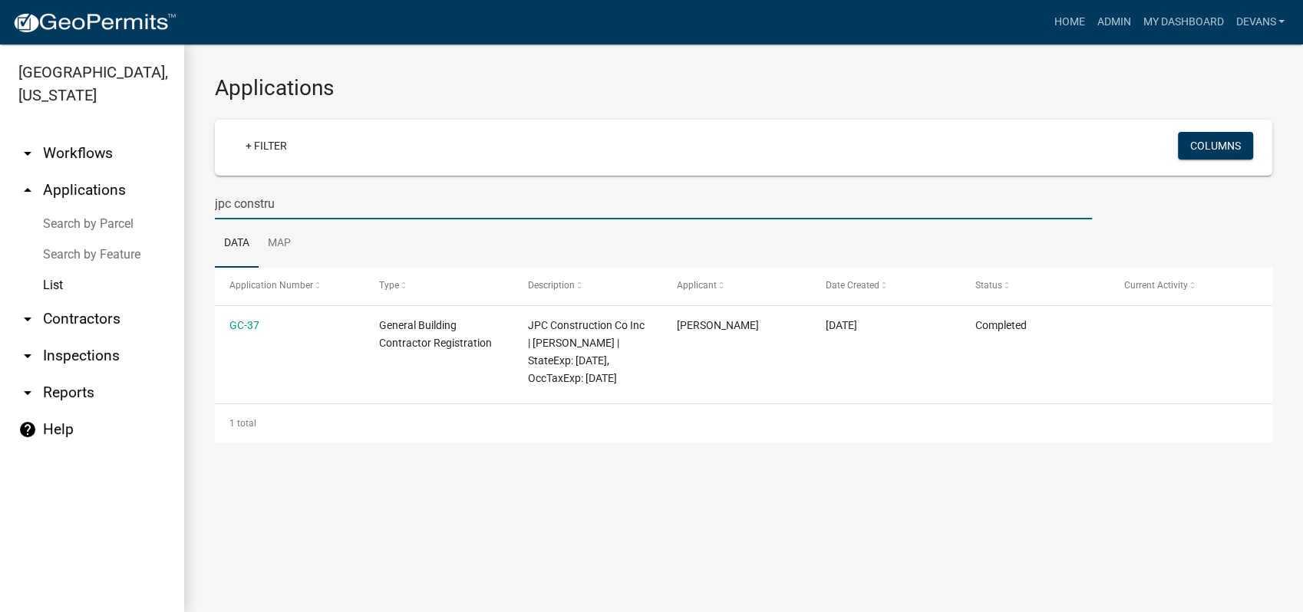
click at [255, 205] on input "jpc constru" at bounding box center [653, 203] width 877 height 31
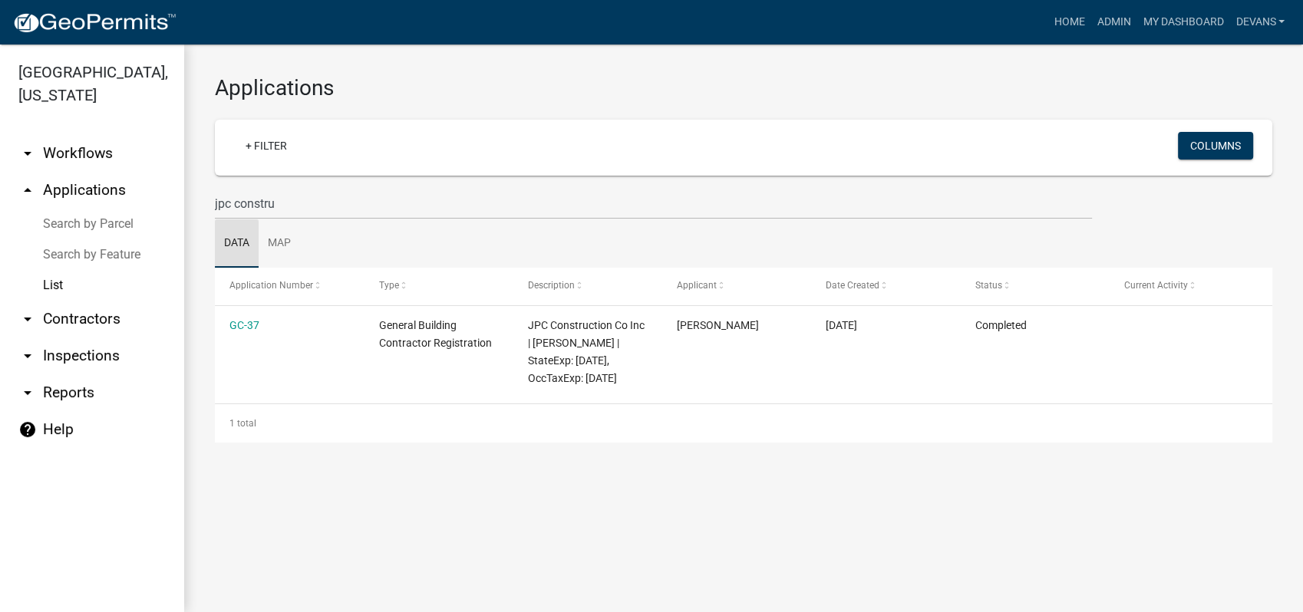
click at [238, 245] on link "Data" at bounding box center [237, 243] width 44 height 49
click at [61, 181] on link "arrow_drop_up Applications" at bounding box center [92, 190] width 184 height 37
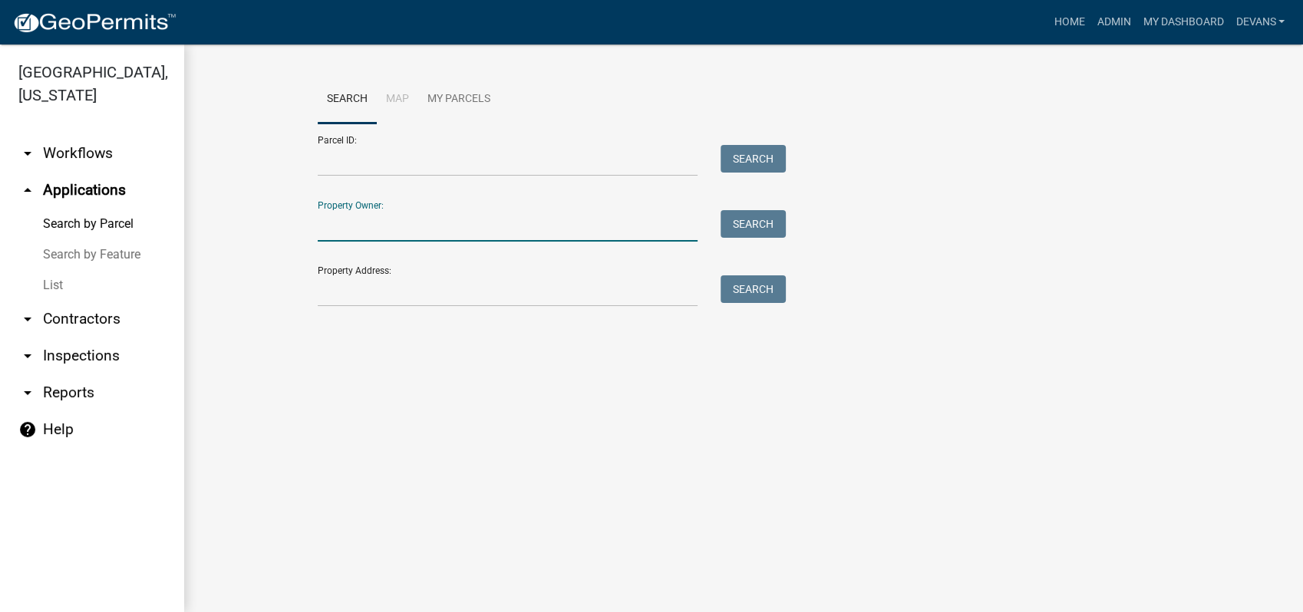
click at [370, 230] on input "Property Owner:" at bounding box center [508, 225] width 380 height 31
type input "taco bell"
click at [106, 195] on link "arrow_drop_up Applications" at bounding box center [92, 190] width 184 height 37
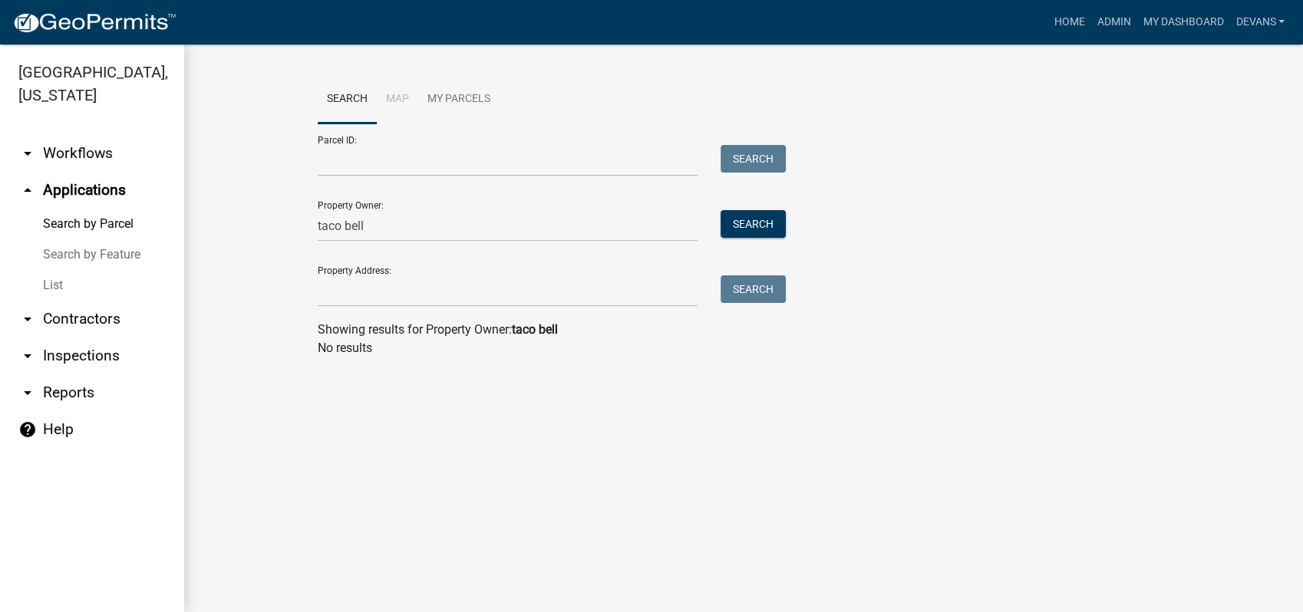
click at [55, 285] on link "List" at bounding box center [92, 285] width 184 height 31
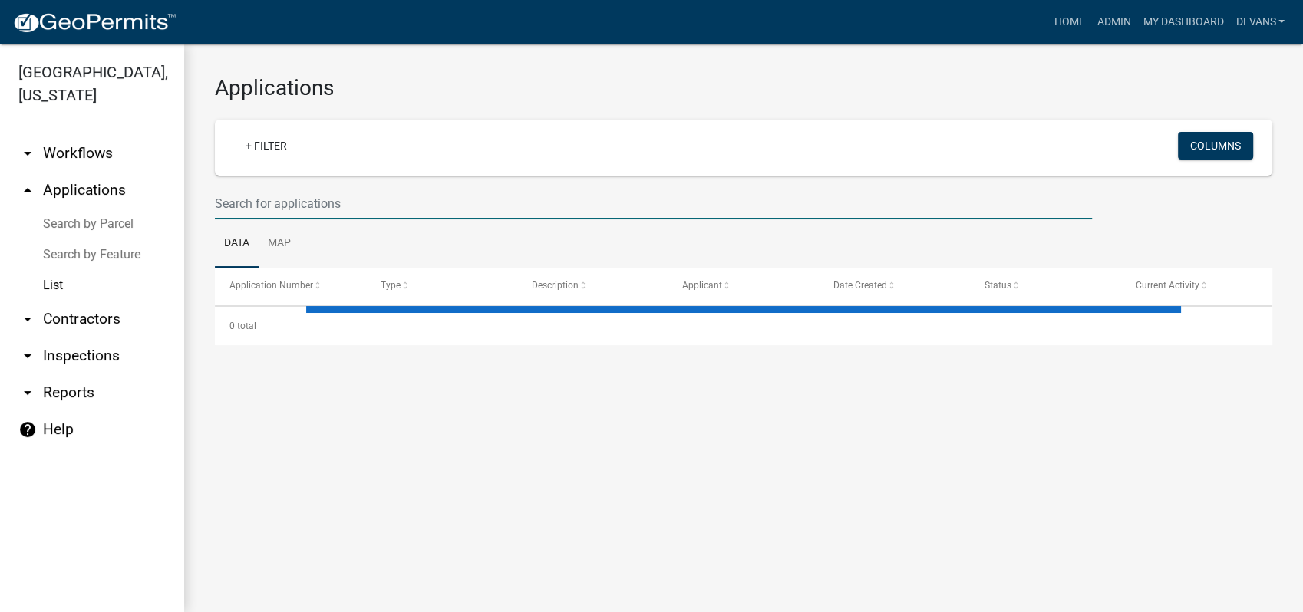
click at [279, 197] on input "text" at bounding box center [653, 203] width 877 height 31
select select "1: 25"
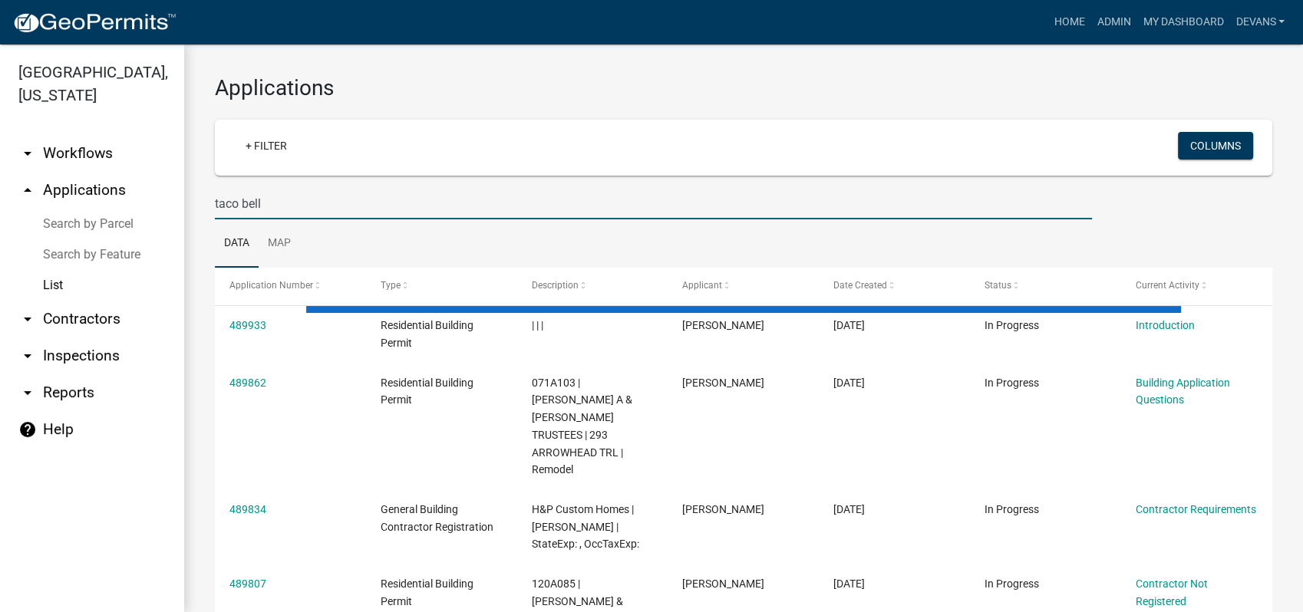
type input "taco bell"
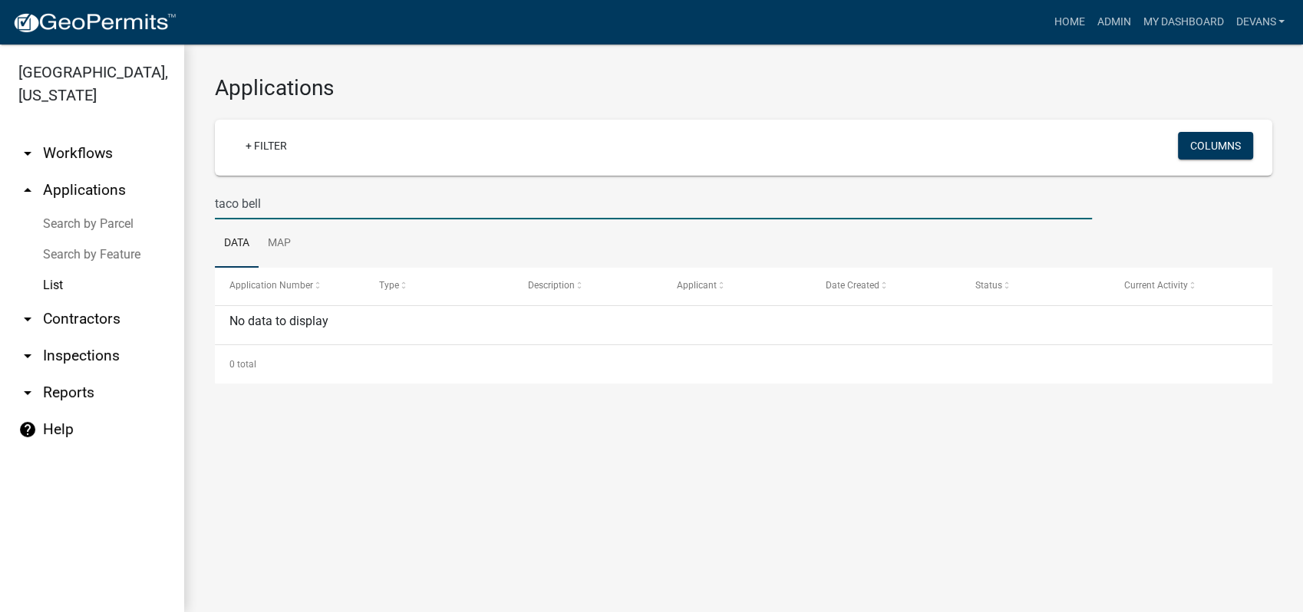
drag, startPoint x: 63, startPoint y: 273, endPoint x: 56, endPoint y: 282, distance: 10.9
click at [62, 275] on link "List" at bounding box center [92, 285] width 184 height 31
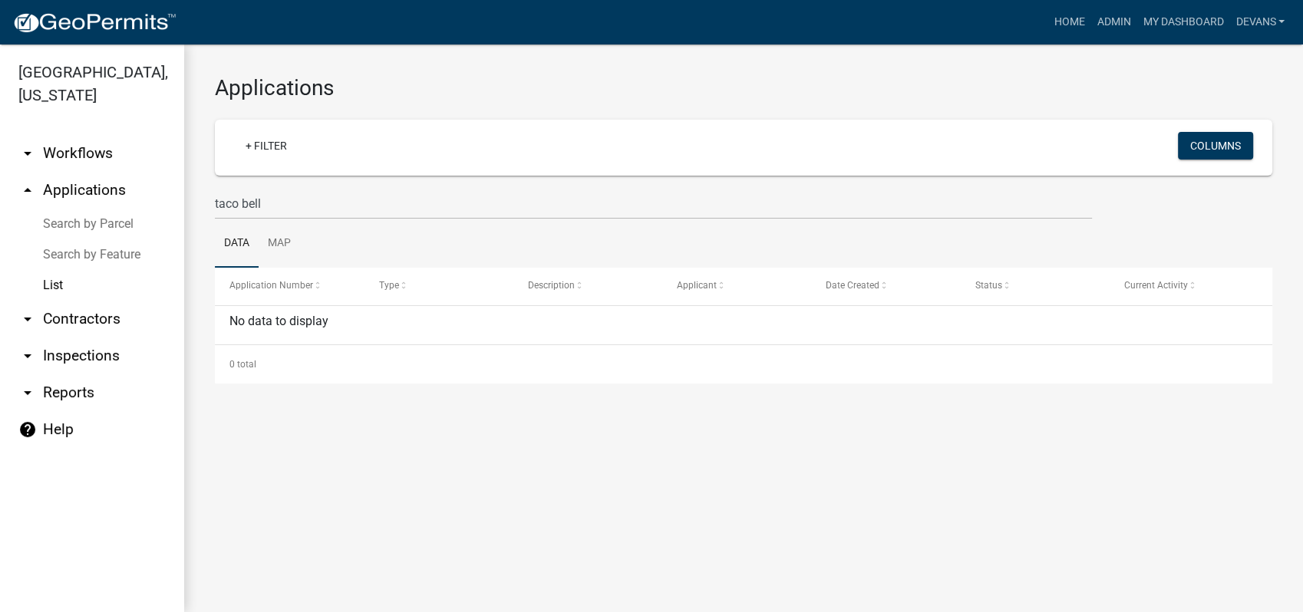
click at [57, 282] on link "List" at bounding box center [92, 285] width 184 height 31
click at [95, 189] on link "arrow_drop_up Applications" at bounding box center [92, 190] width 184 height 37
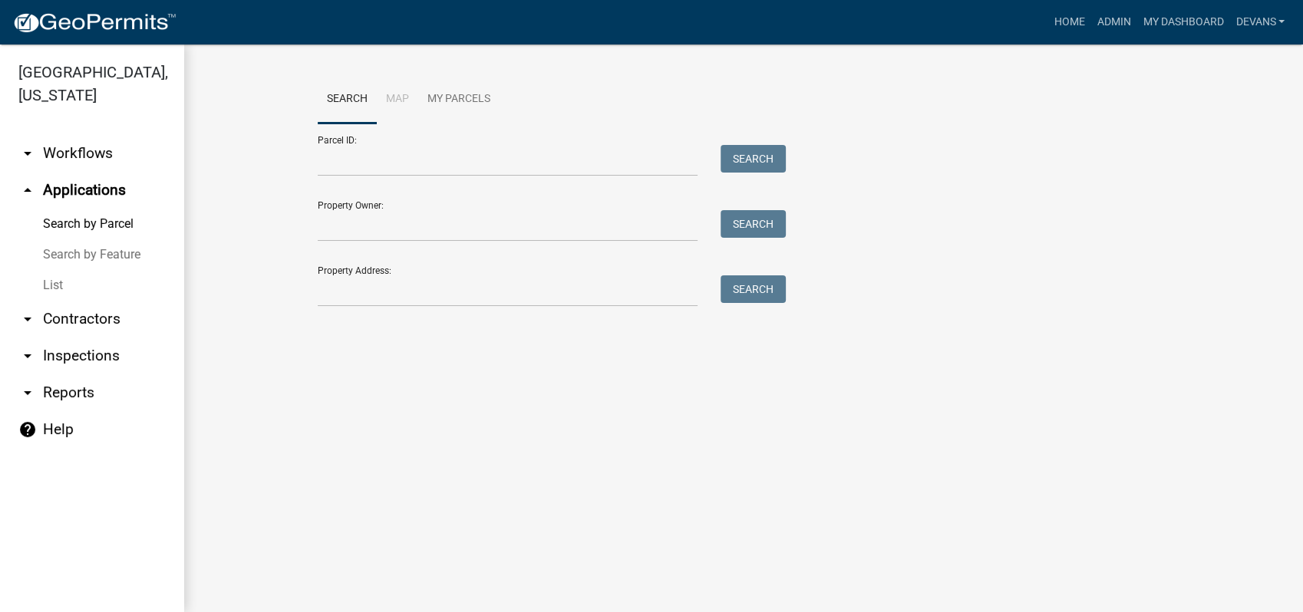
click at [51, 282] on link "List" at bounding box center [92, 285] width 184 height 31
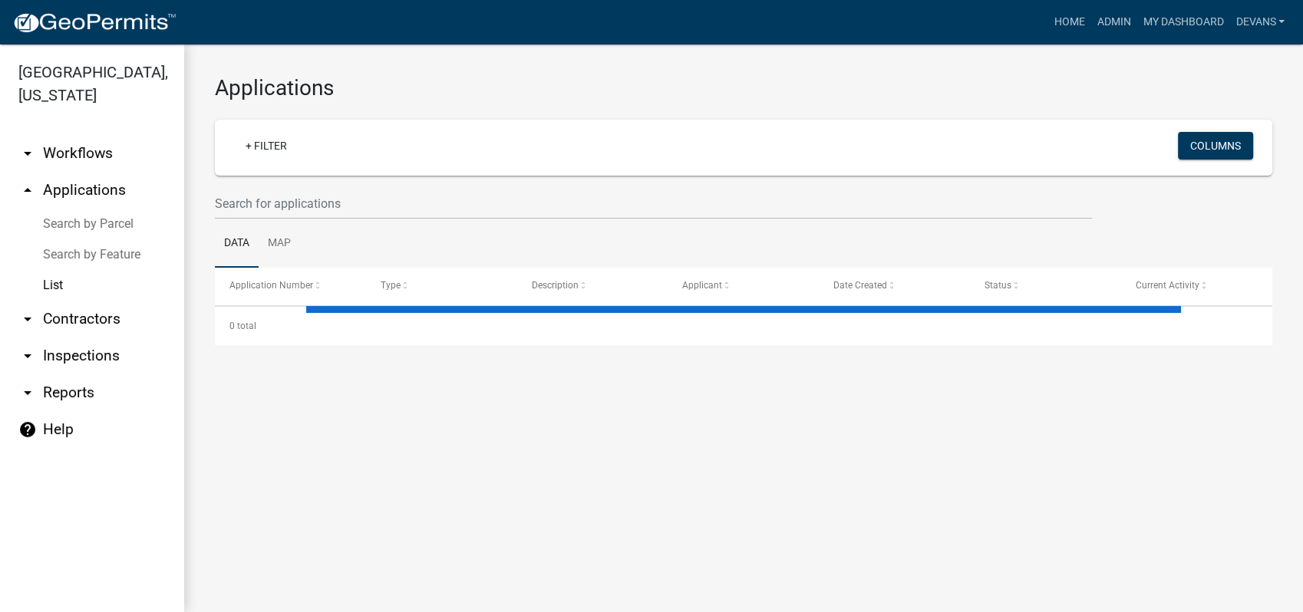
click at [76, 153] on link "arrow_drop_down Workflows" at bounding box center [92, 153] width 184 height 37
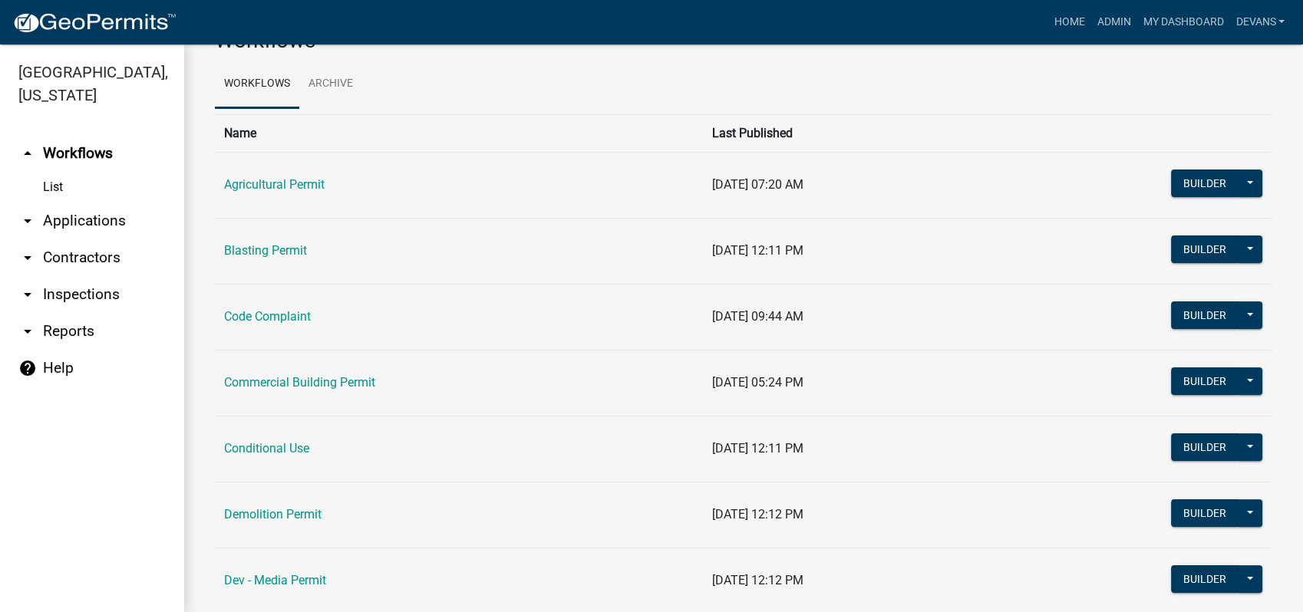
scroll to position [170, 0]
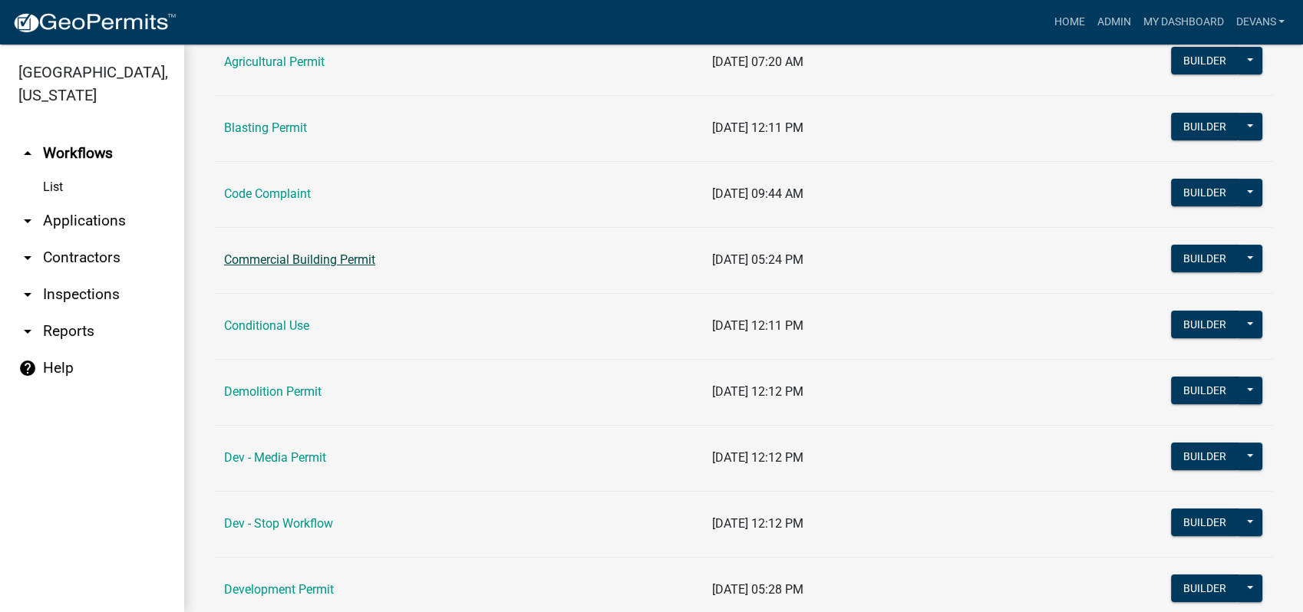
click at [250, 259] on link "Commercial Building Permit" at bounding box center [299, 259] width 151 height 15
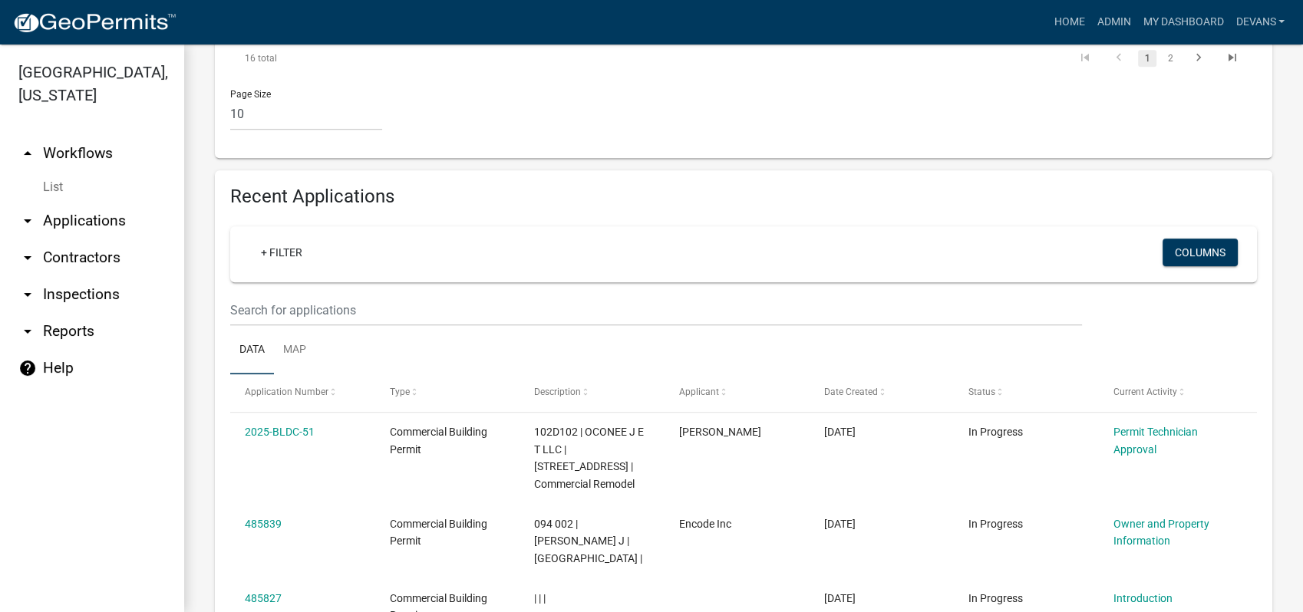
scroll to position [1363, 0]
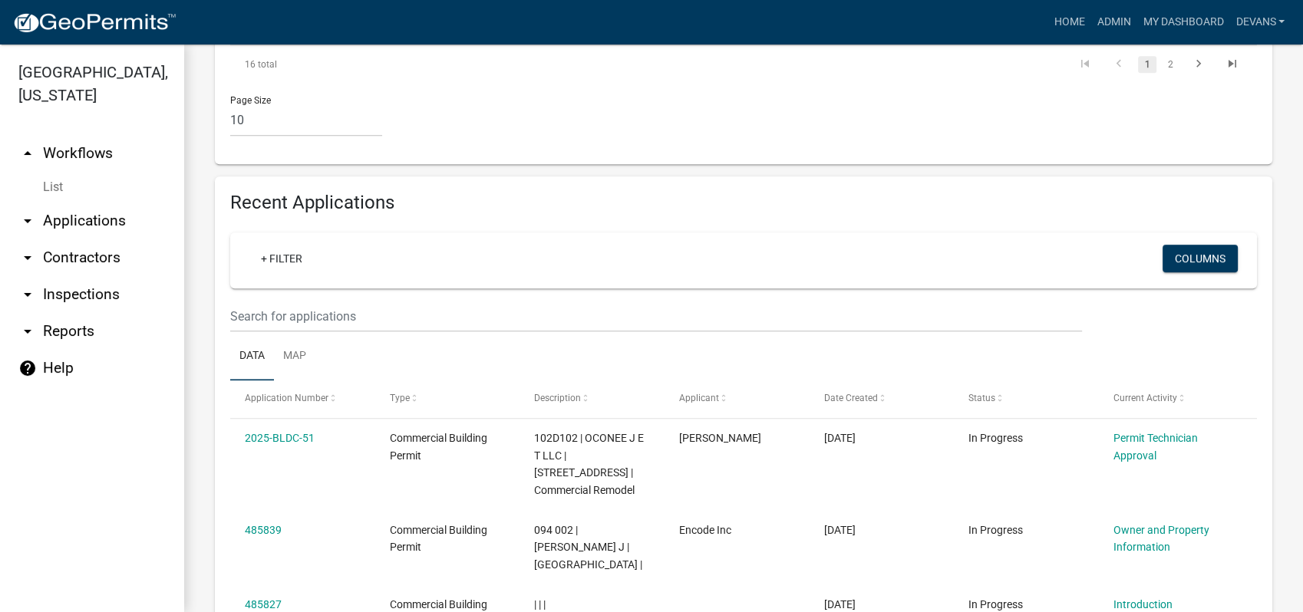
click at [56, 187] on link "List" at bounding box center [92, 187] width 184 height 31
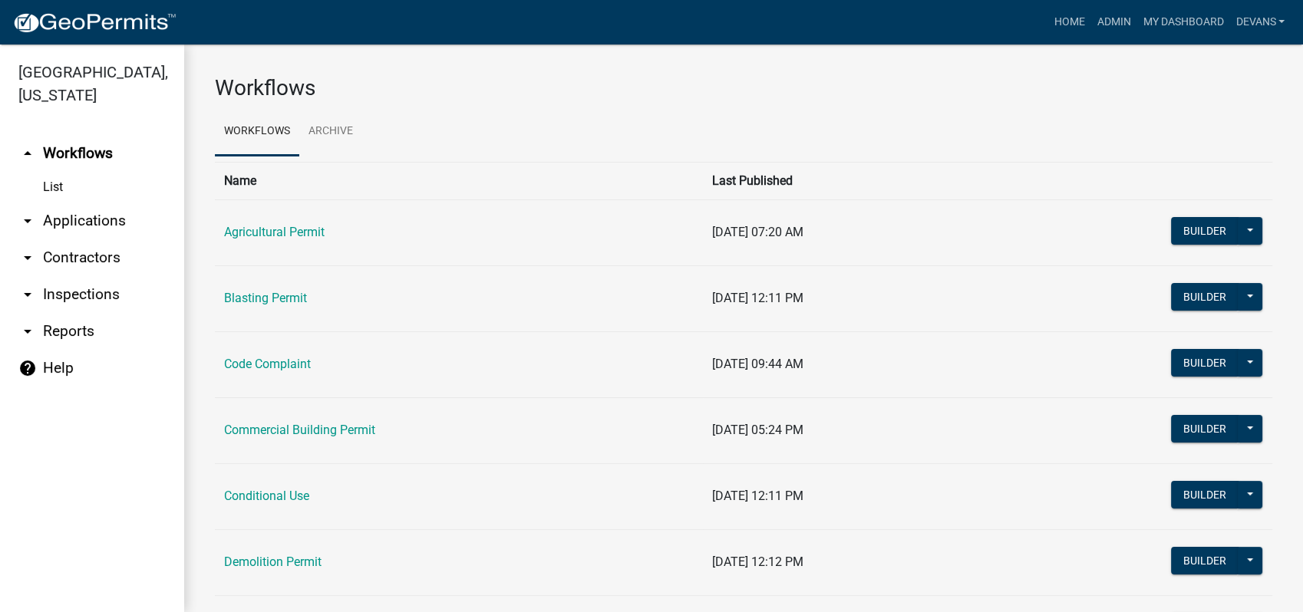
click at [81, 220] on link "arrow_drop_down Applications" at bounding box center [92, 221] width 184 height 37
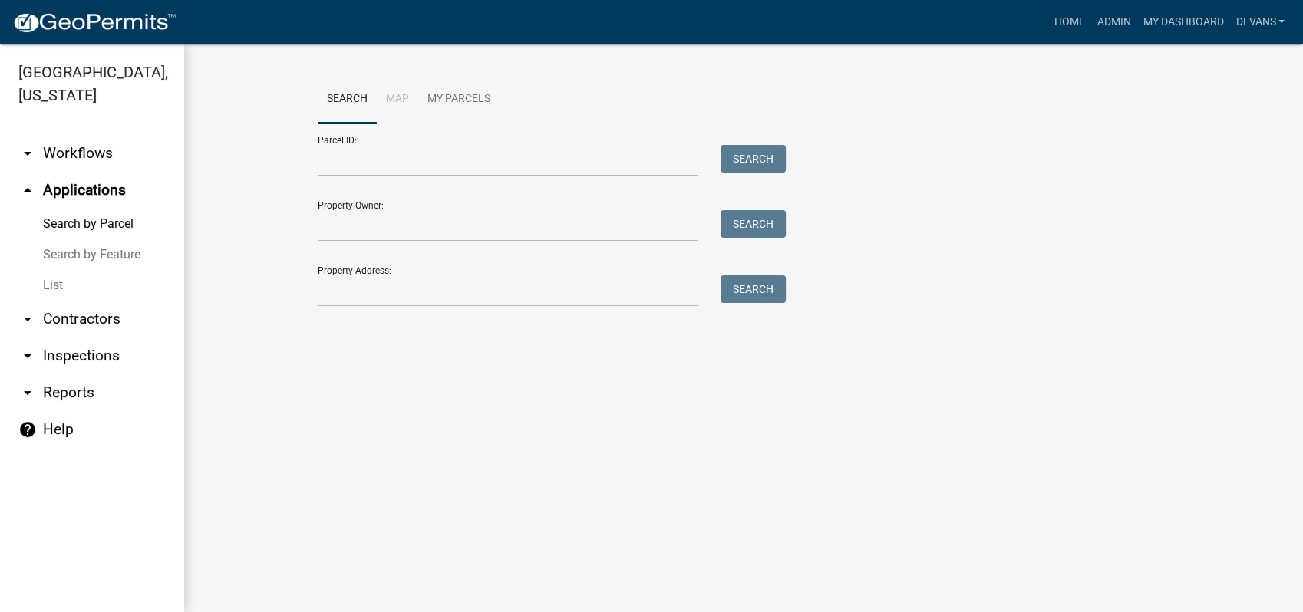
drag, startPoint x: 56, startPoint y: 282, endPoint x: 203, endPoint y: 239, distance: 152.9
click at [57, 282] on link "List" at bounding box center [92, 285] width 184 height 31
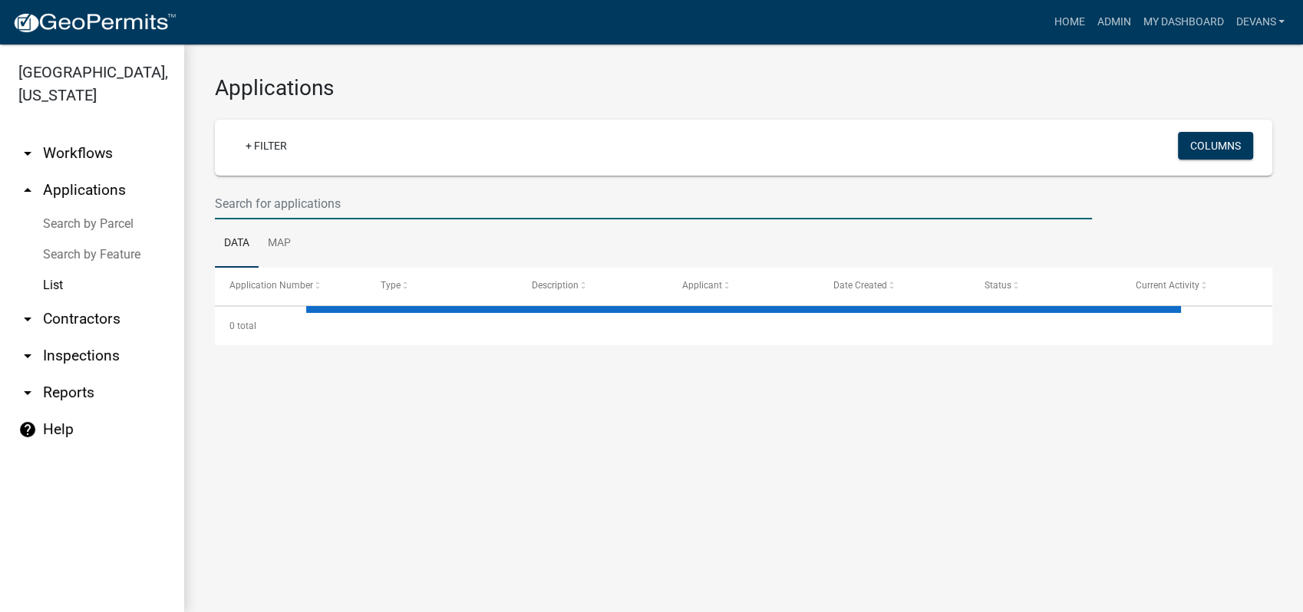
click at [387, 208] on input "text" at bounding box center [653, 203] width 877 height 31
type input "2025"
select select "1: 25"
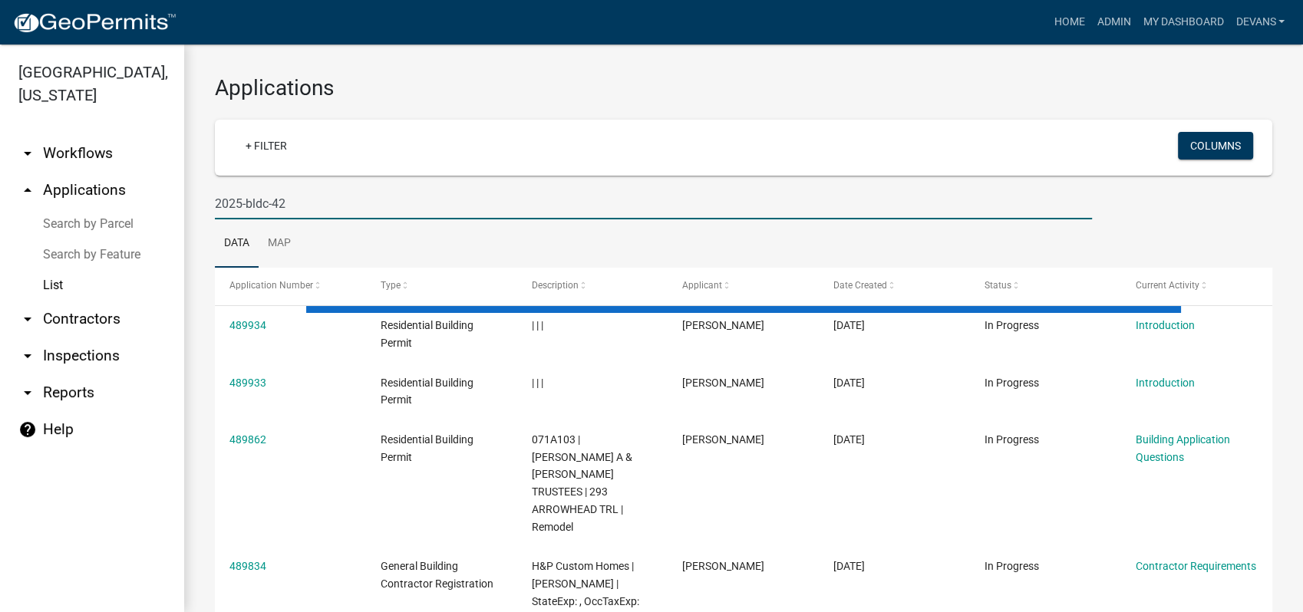
type input "2025-bldc-42"
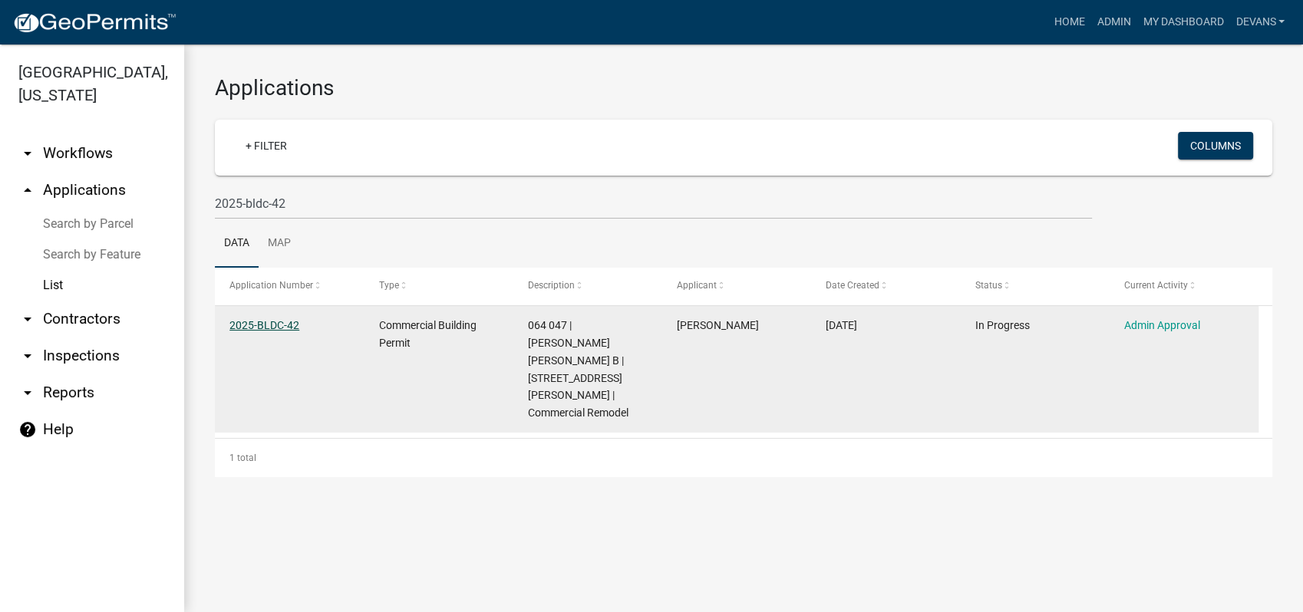
click at [265, 328] on link "2025-BLDC-42" at bounding box center [264, 325] width 70 height 12
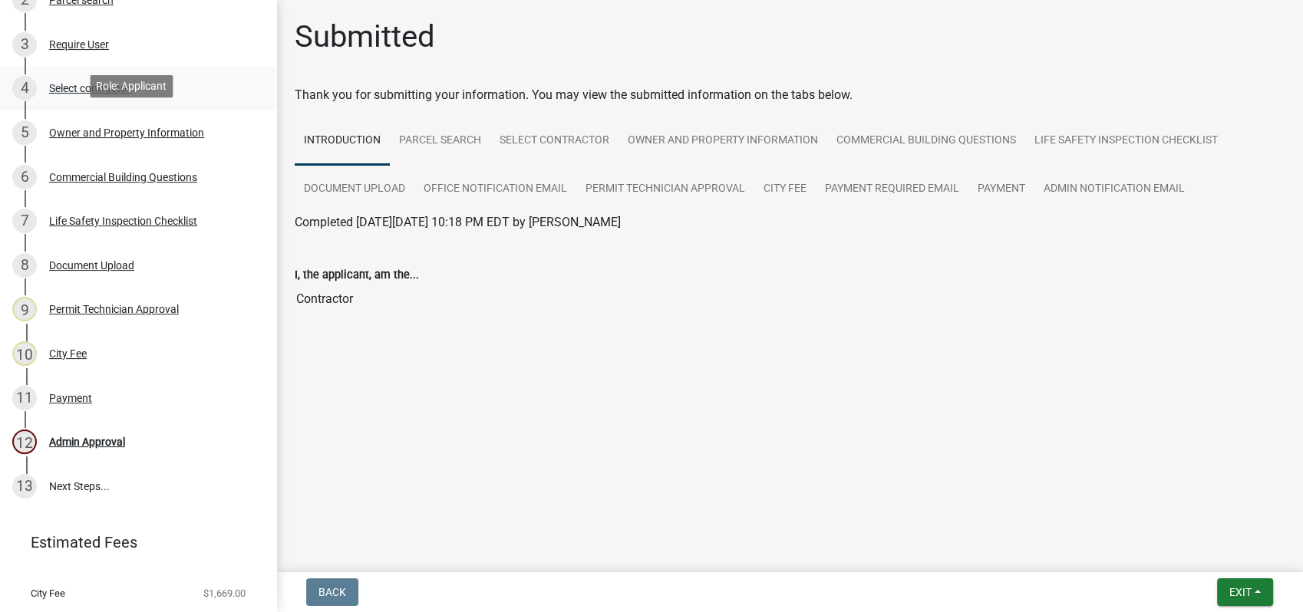
scroll to position [301, 0]
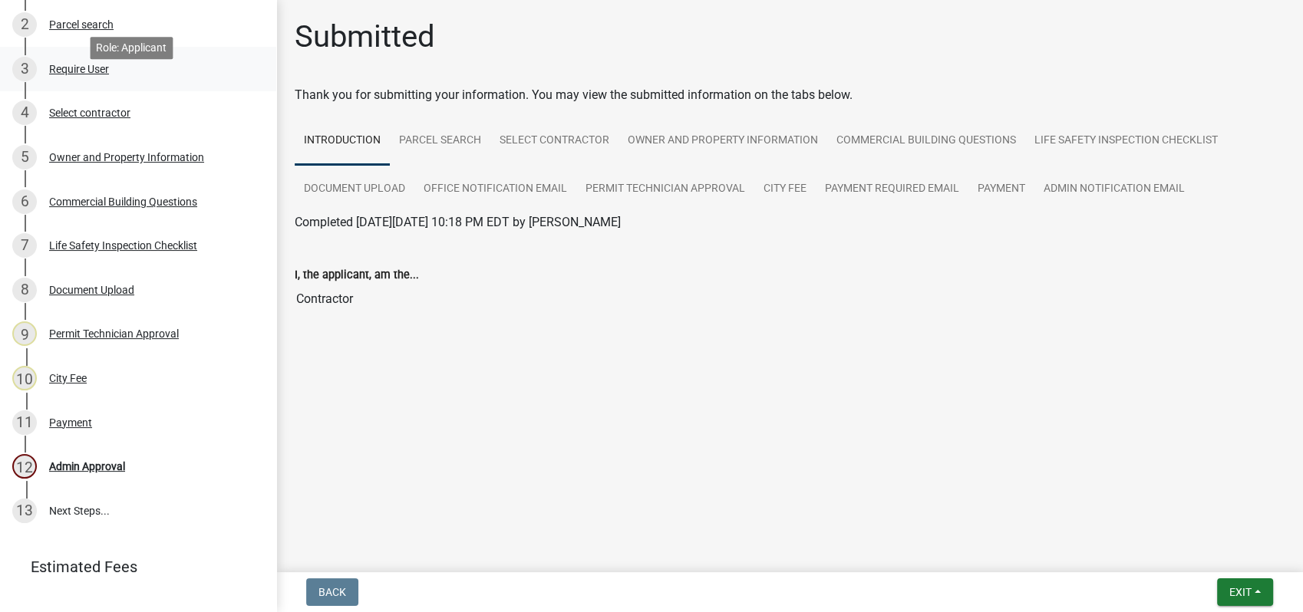
click at [92, 74] on div "Require User" at bounding box center [79, 69] width 60 height 11
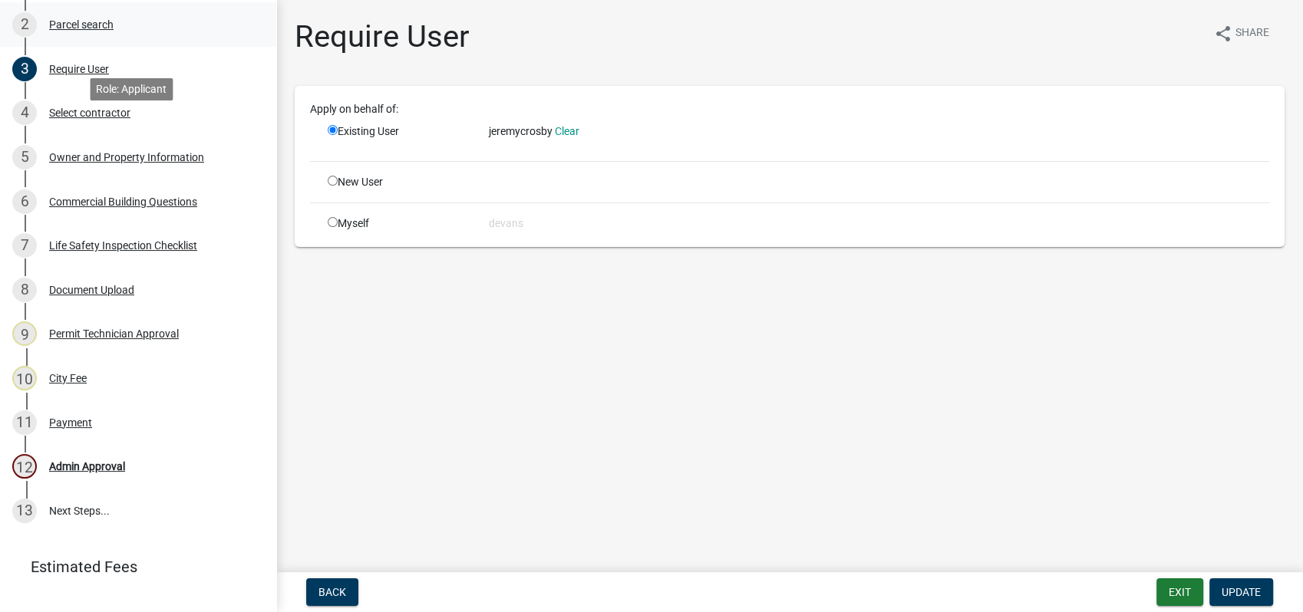
click at [83, 30] on div "Parcel search" at bounding box center [81, 24] width 64 height 11
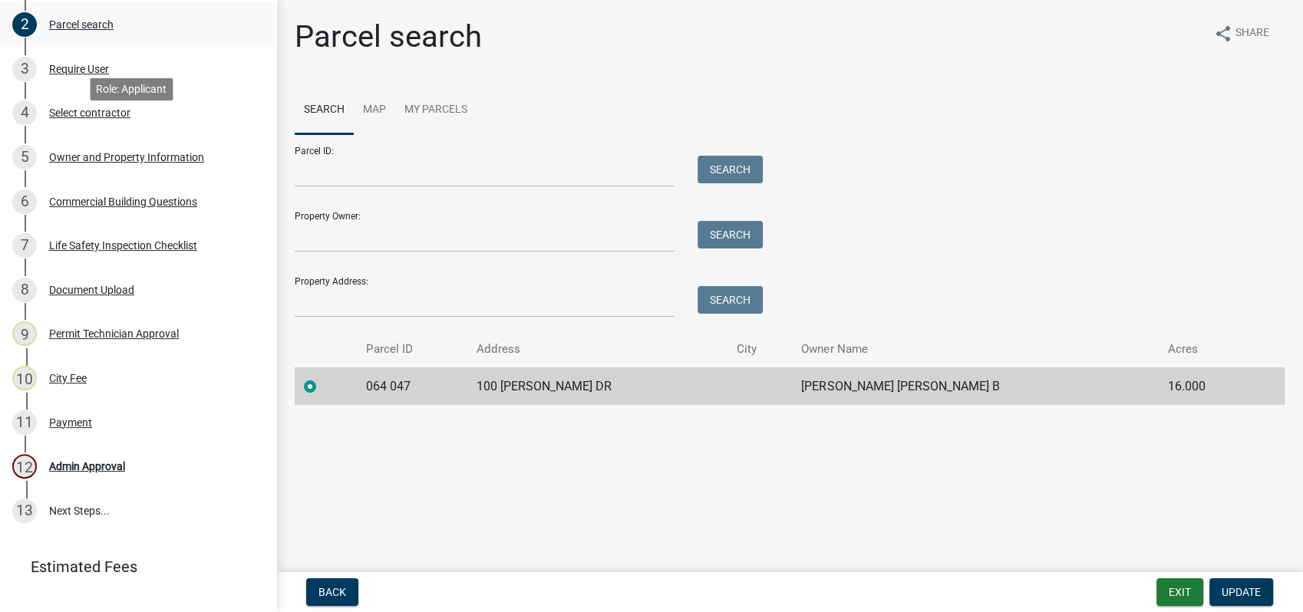
click at [104, 30] on div "Parcel search" at bounding box center [81, 24] width 64 height 11
click at [74, 74] on div "Require User" at bounding box center [79, 69] width 60 height 11
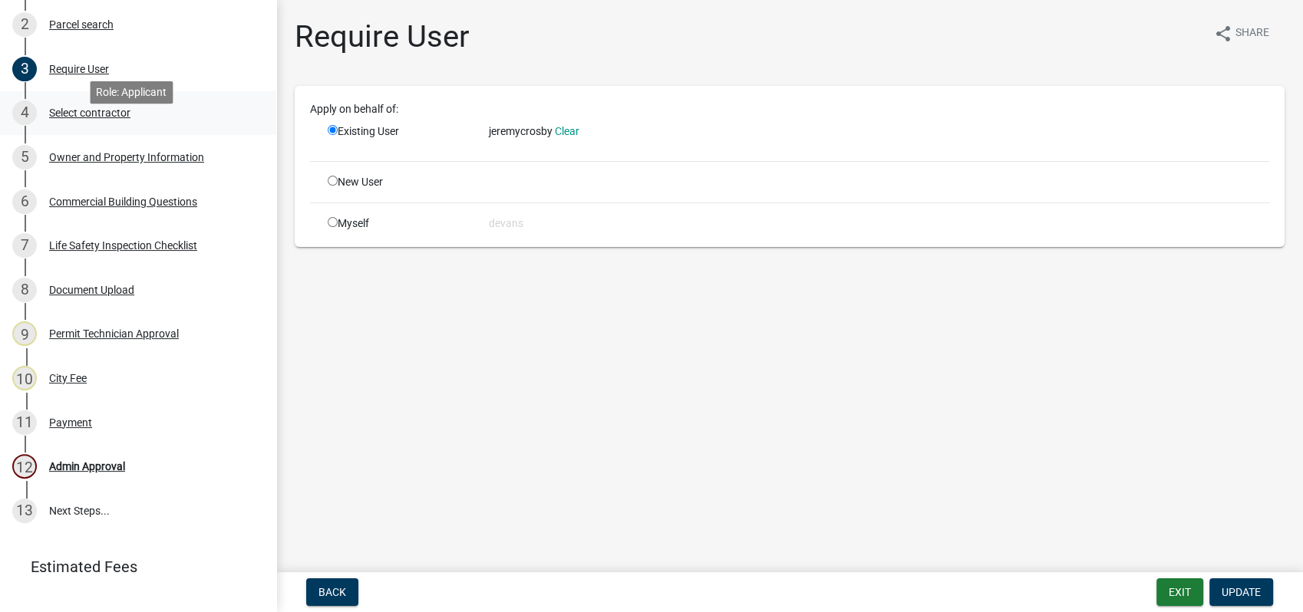
click at [75, 118] on div "Select contractor" at bounding box center [89, 112] width 81 height 11
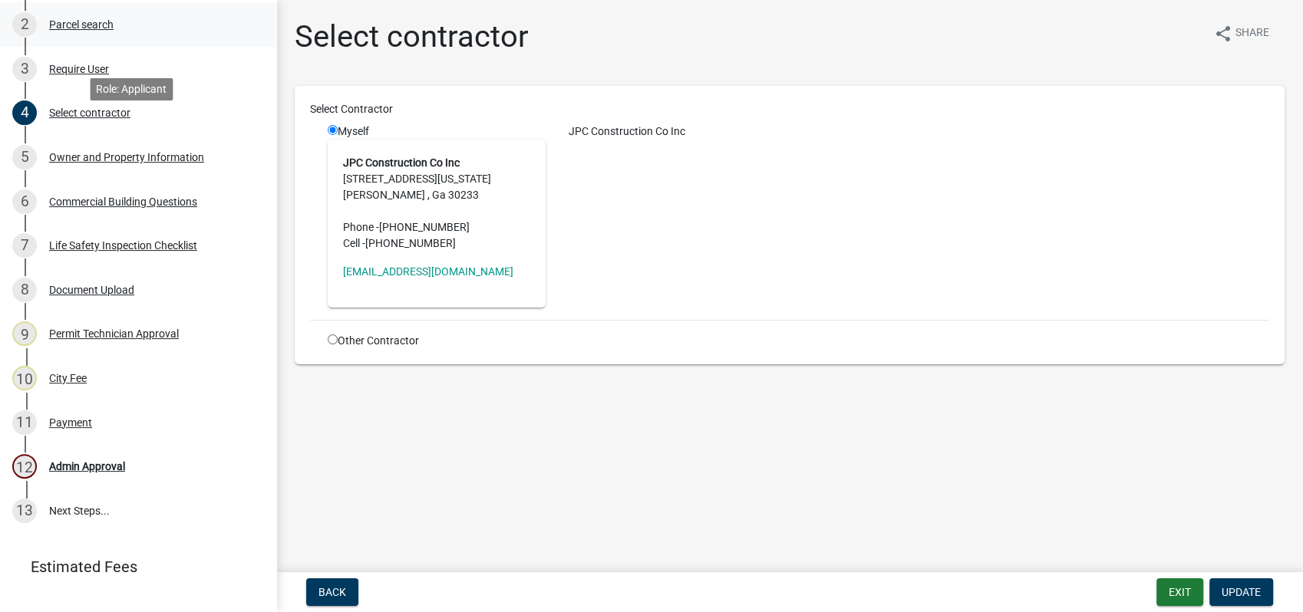
click at [86, 36] on div "2 Parcel search" at bounding box center [131, 24] width 239 height 25
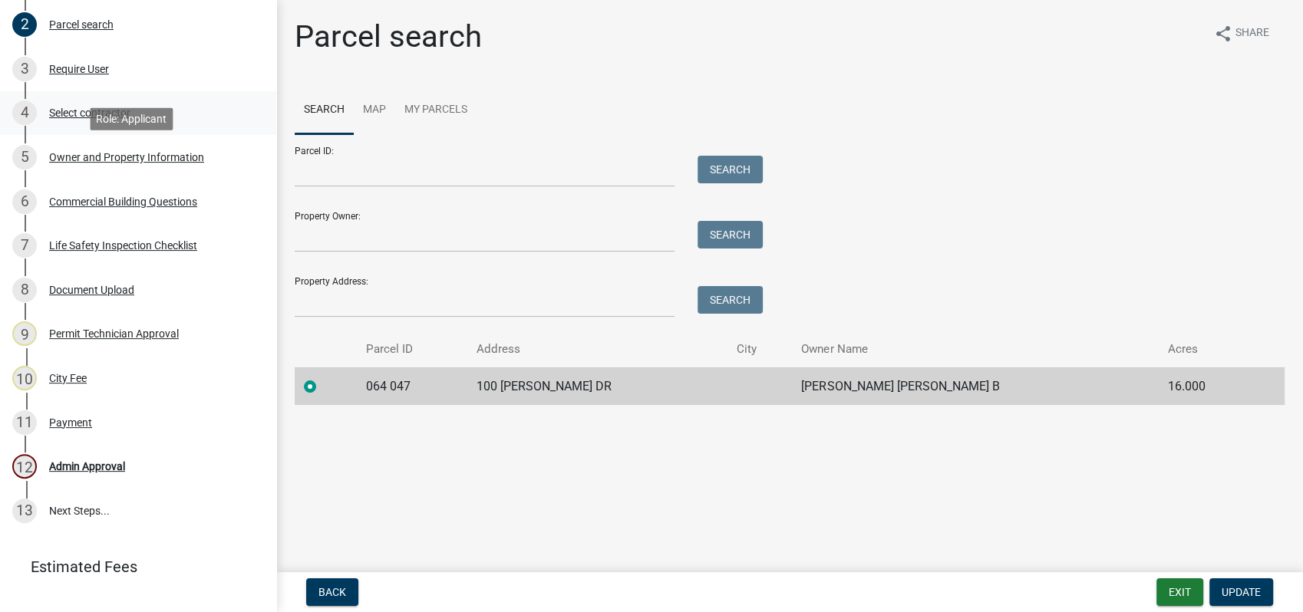
scroll to position [0, 0]
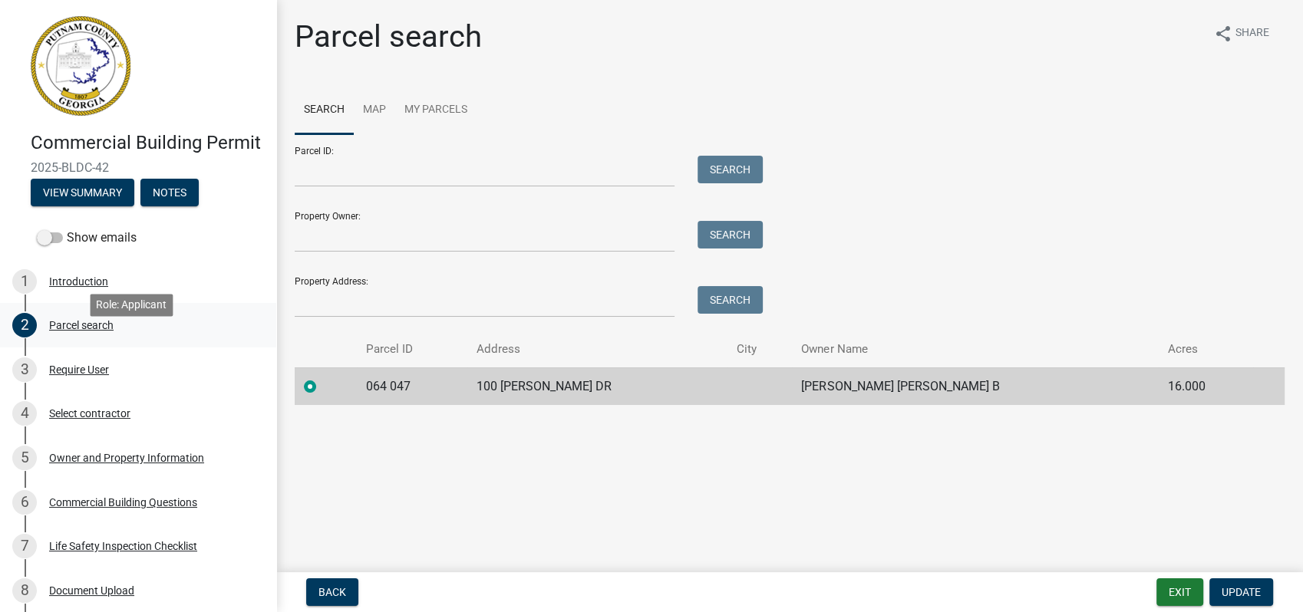
click at [102, 331] on div "Parcel search" at bounding box center [81, 325] width 64 height 11
click at [90, 375] on div "Require User" at bounding box center [79, 369] width 60 height 11
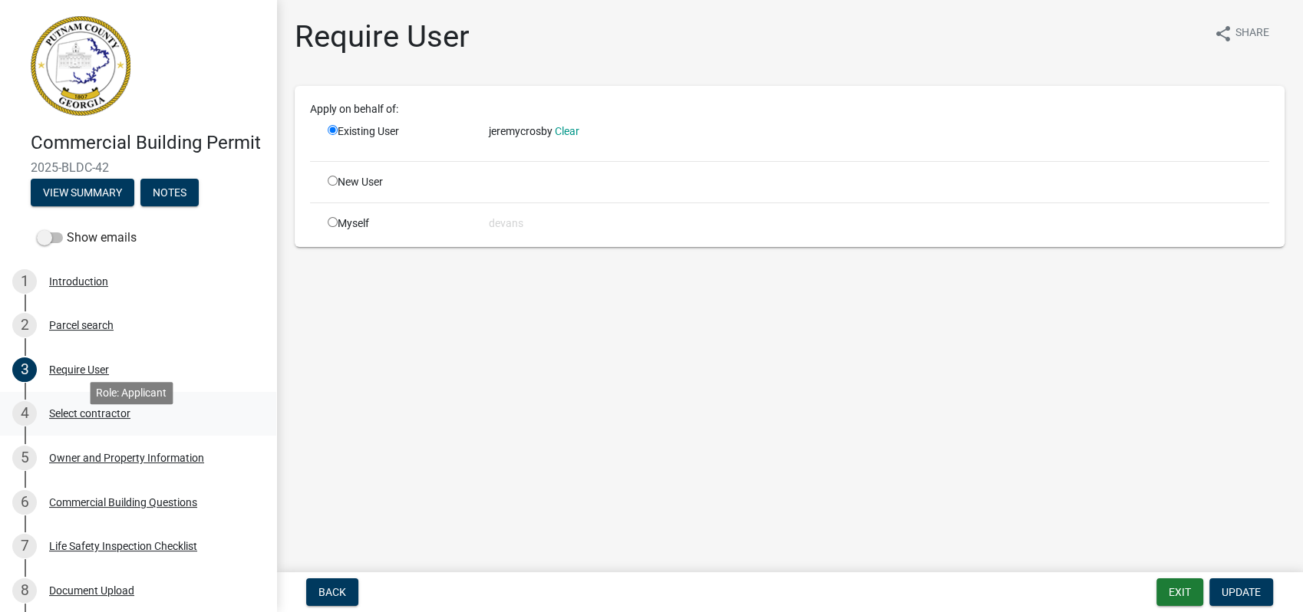
click at [71, 426] on div "4 Select contractor" at bounding box center [131, 413] width 239 height 25
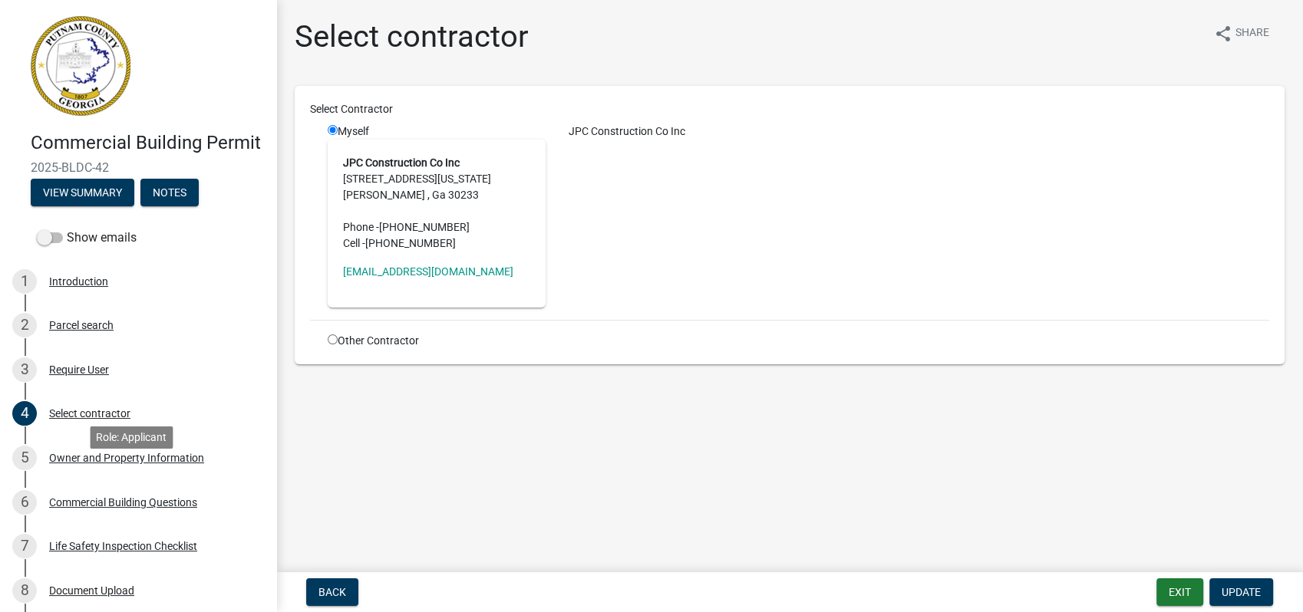
click at [113, 470] on div "5 Owner and Property Information" at bounding box center [131, 458] width 239 height 25
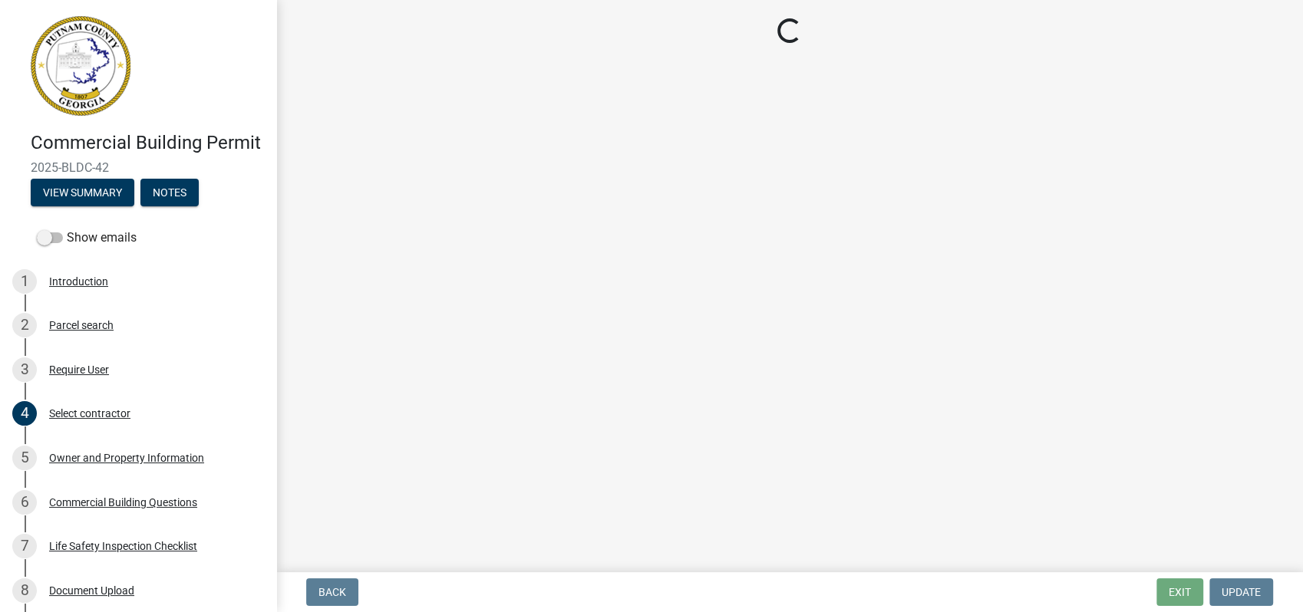
select select "a11fa51f-b34d-496b-ab35-5fd1b53a4648"
select select "83394b22-4a11-496c-8e5c-75ade2e72faf"
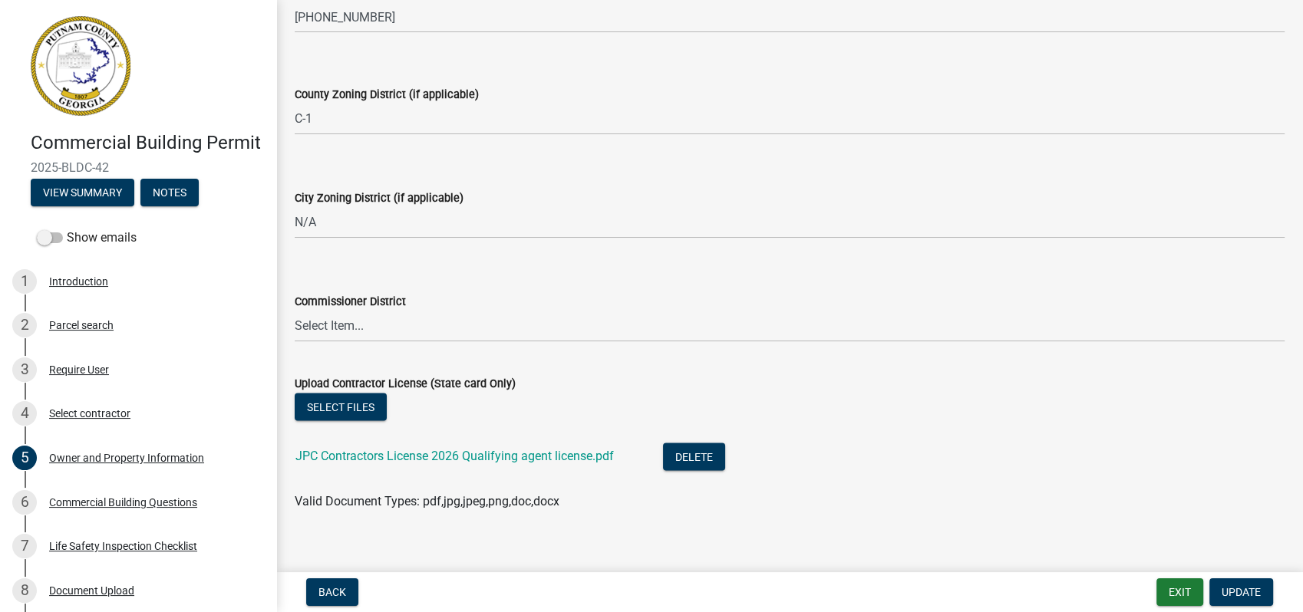
scroll to position [2728, 0]
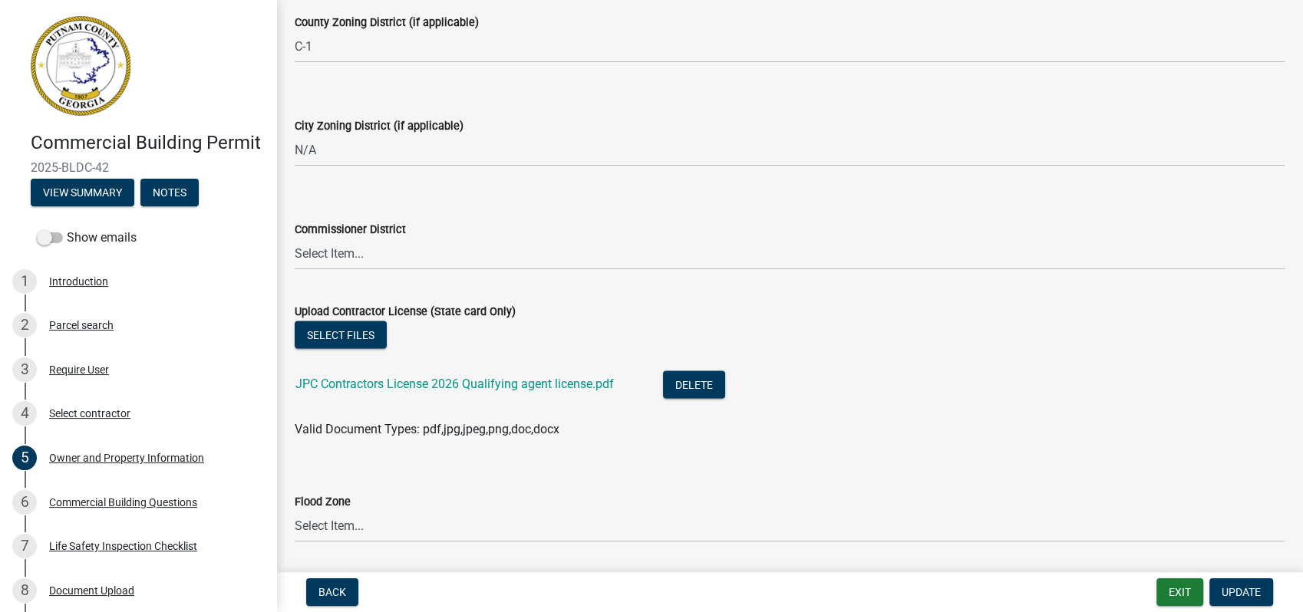
click at [363, 374] on div "JPC Contractors License 2026 Qualifying agent license.pdf" at bounding box center [466, 386] width 343 height 31
click at [368, 384] on link "JPC Contractors License 2026 Qualifying agent license.pdf" at bounding box center [454, 384] width 318 height 15
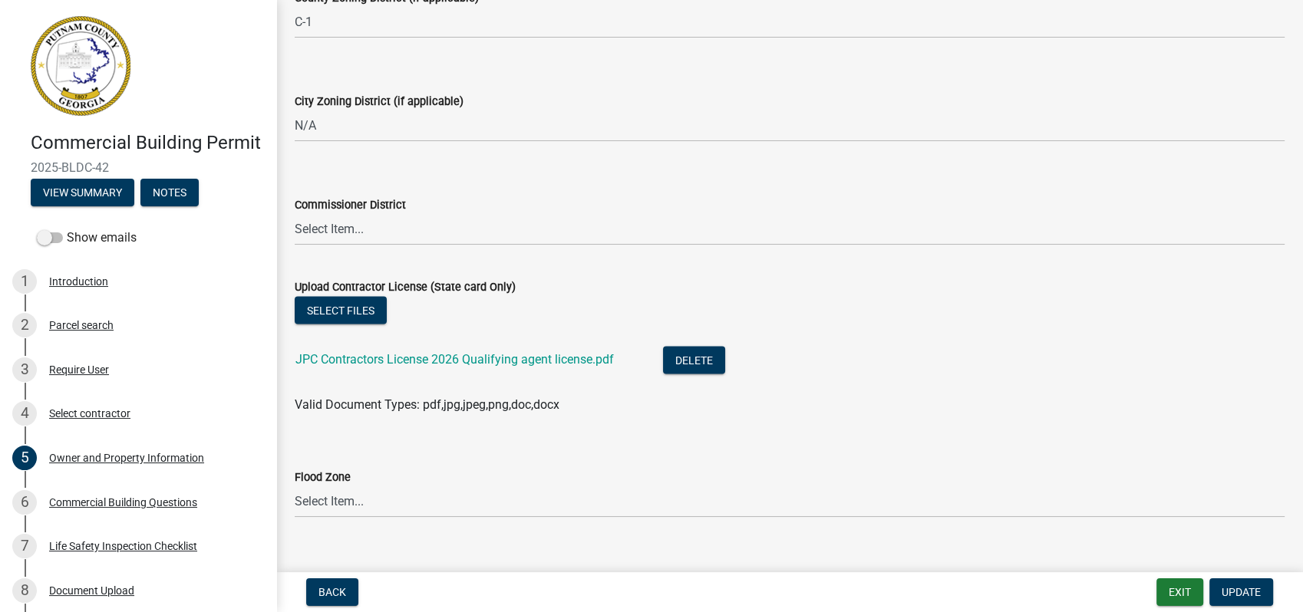
scroll to position [2776, 0]
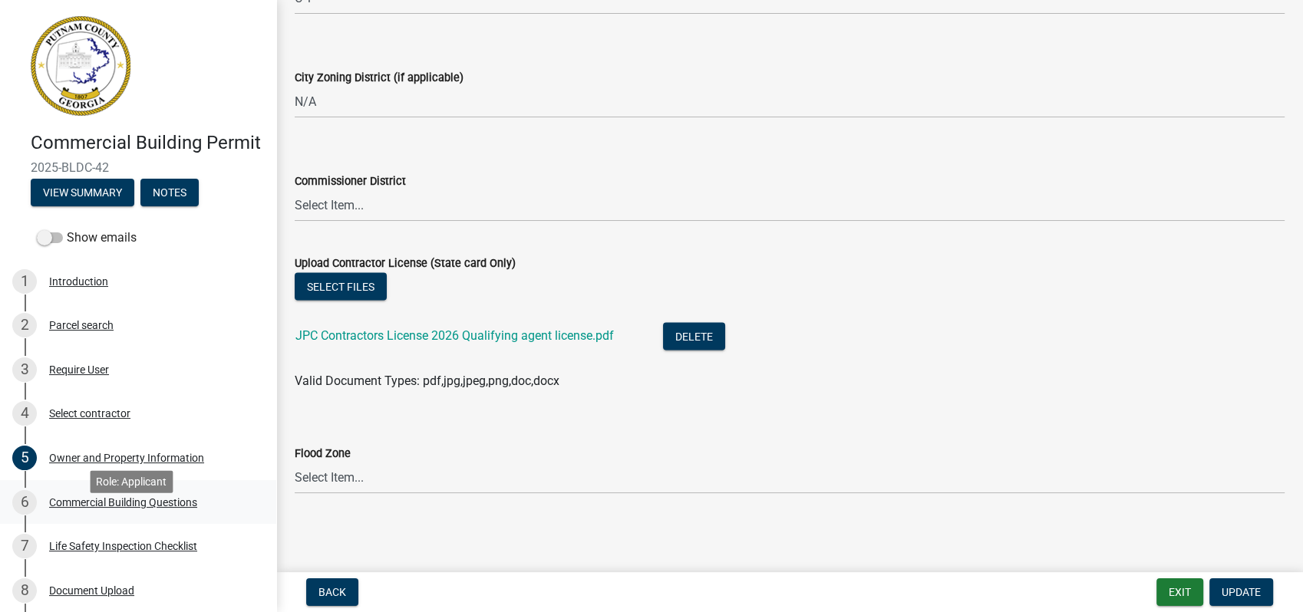
click at [95, 513] on div "6 Commercial Building Questions" at bounding box center [131, 502] width 239 height 25
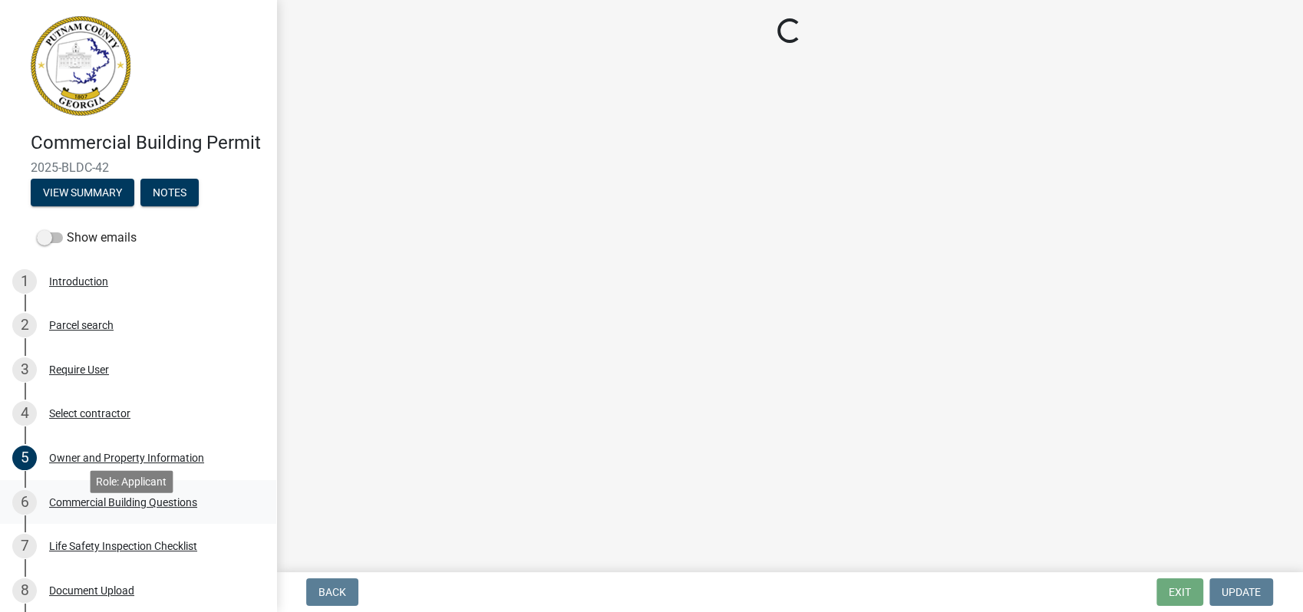
scroll to position [0, 0]
select select "a2980a8e-1e7c-4bd1-9958-7ae80455de28"
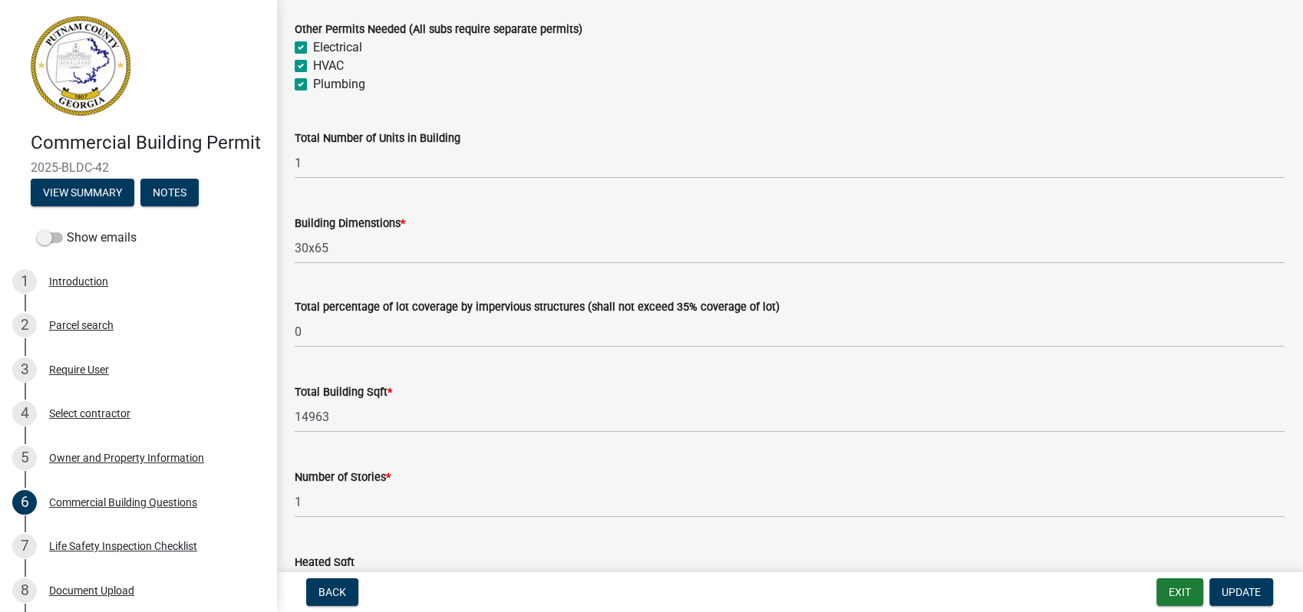
scroll to position [852, 0]
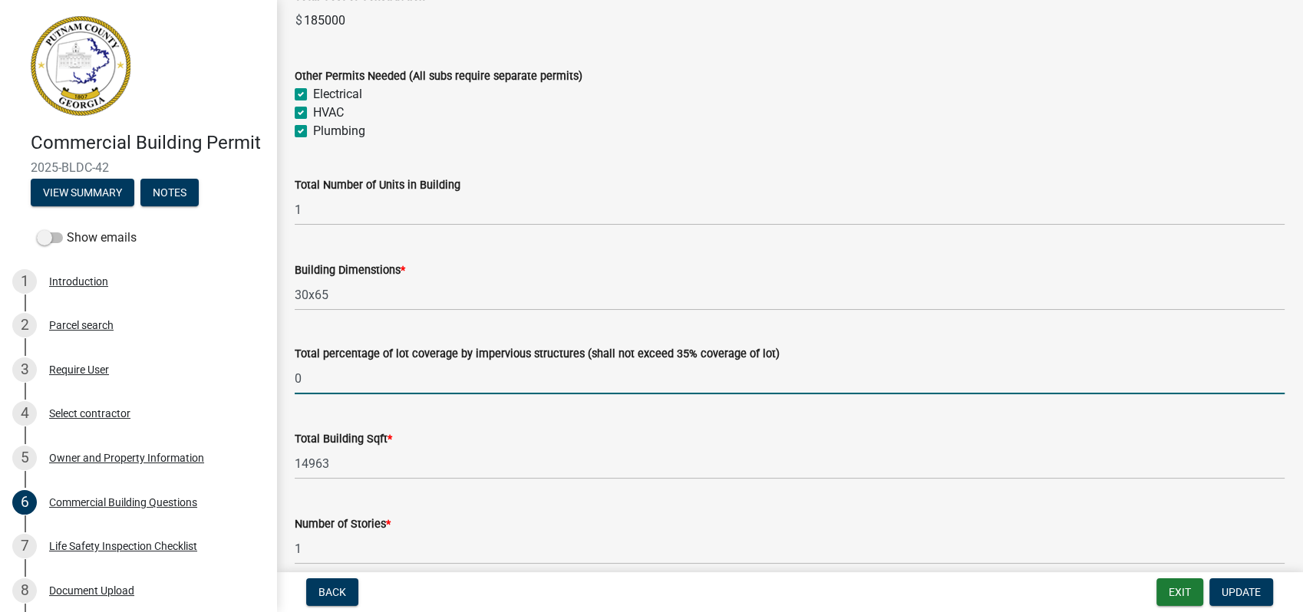
click at [319, 379] on input "0" at bounding box center [790, 378] width 990 height 31
type input "0"
click at [595, 346] on div "Total percentage of lot coverage by impervious structures (shall not exceed 35%…" at bounding box center [790, 353] width 990 height 18
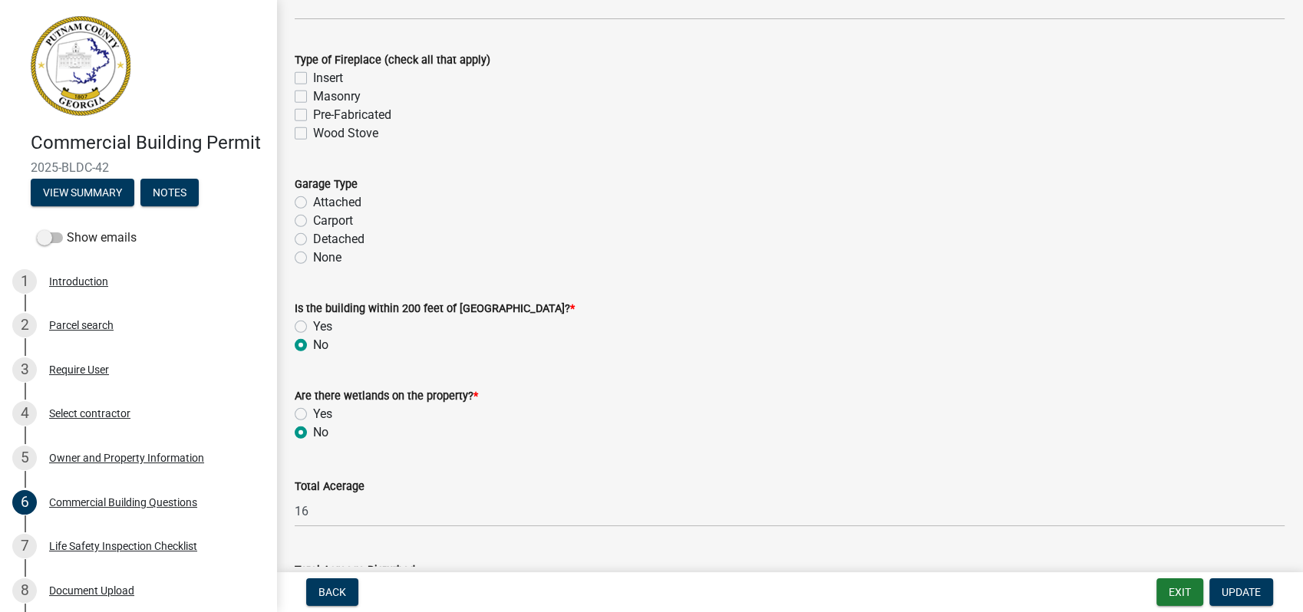
scroll to position [4689, 0]
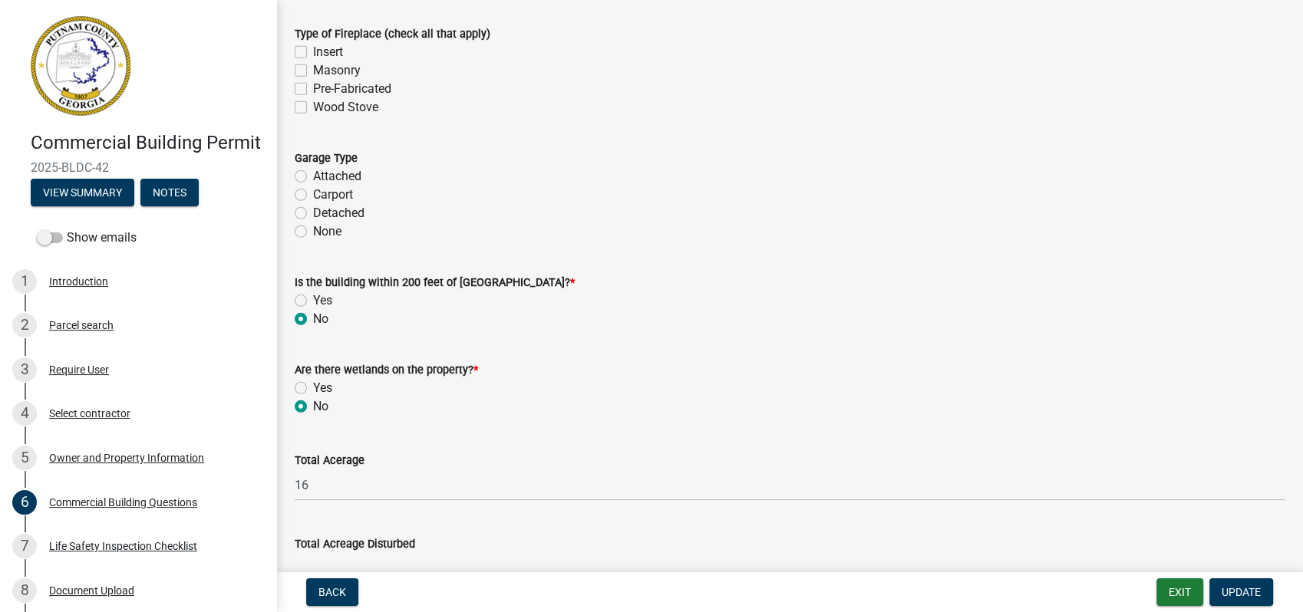
click at [313, 238] on label "None" at bounding box center [327, 232] width 28 height 18
click at [313, 232] on input "None" at bounding box center [318, 228] width 10 height 10
radio input "true"
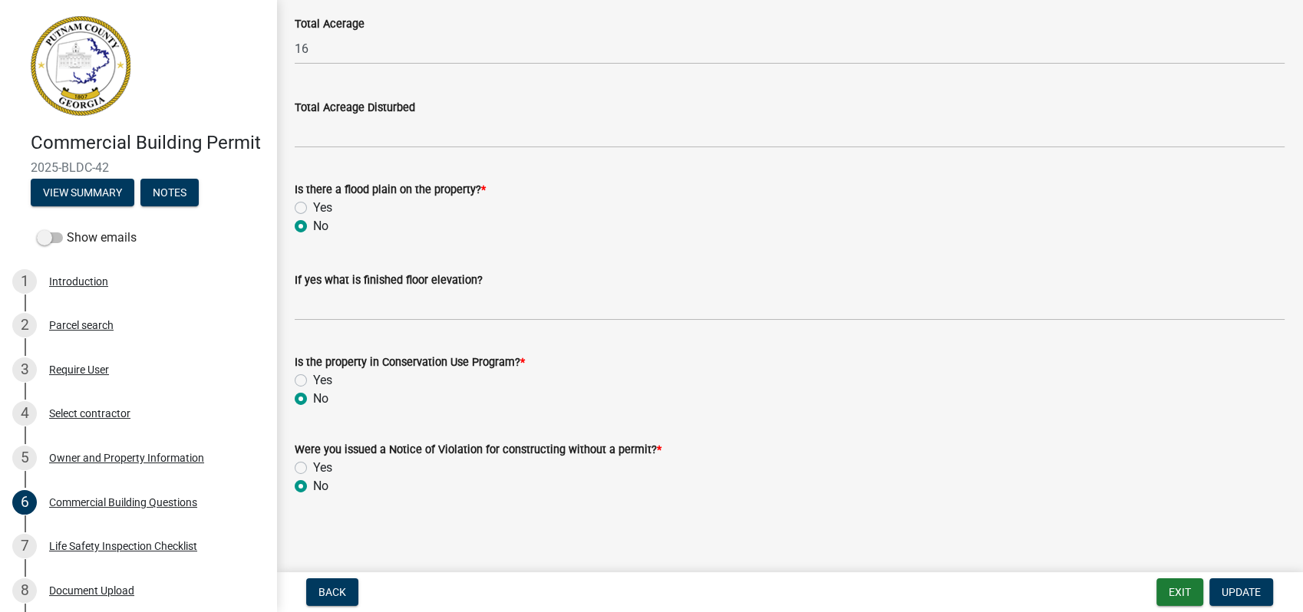
scroll to position [5128, 0]
click at [1240, 589] on span "Update" at bounding box center [1240, 592] width 39 height 12
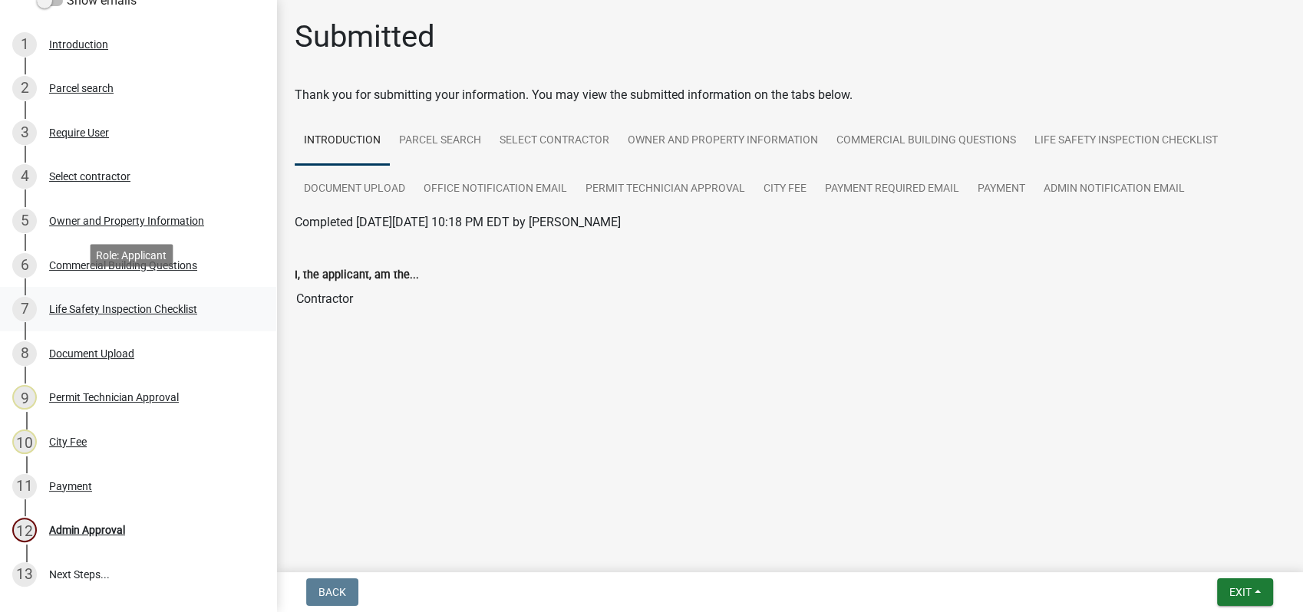
scroll to position [255, 0]
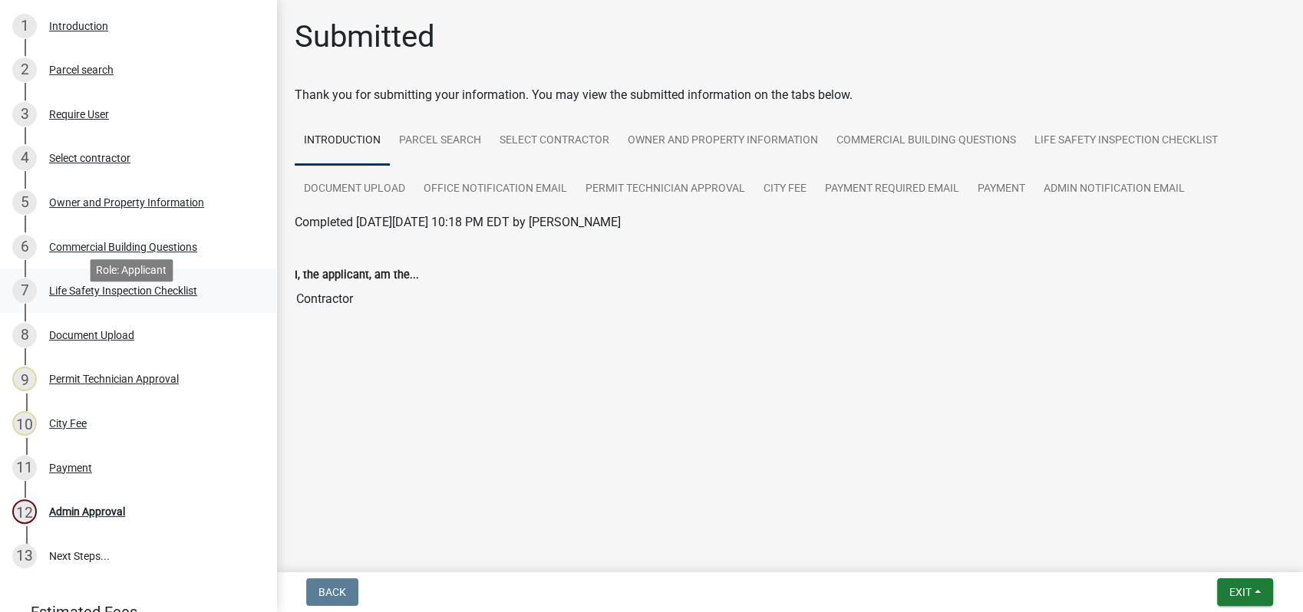
click at [147, 296] on div "Life Safety Inspection Checklist" at bounding box center [123, 290] width 148 height 11
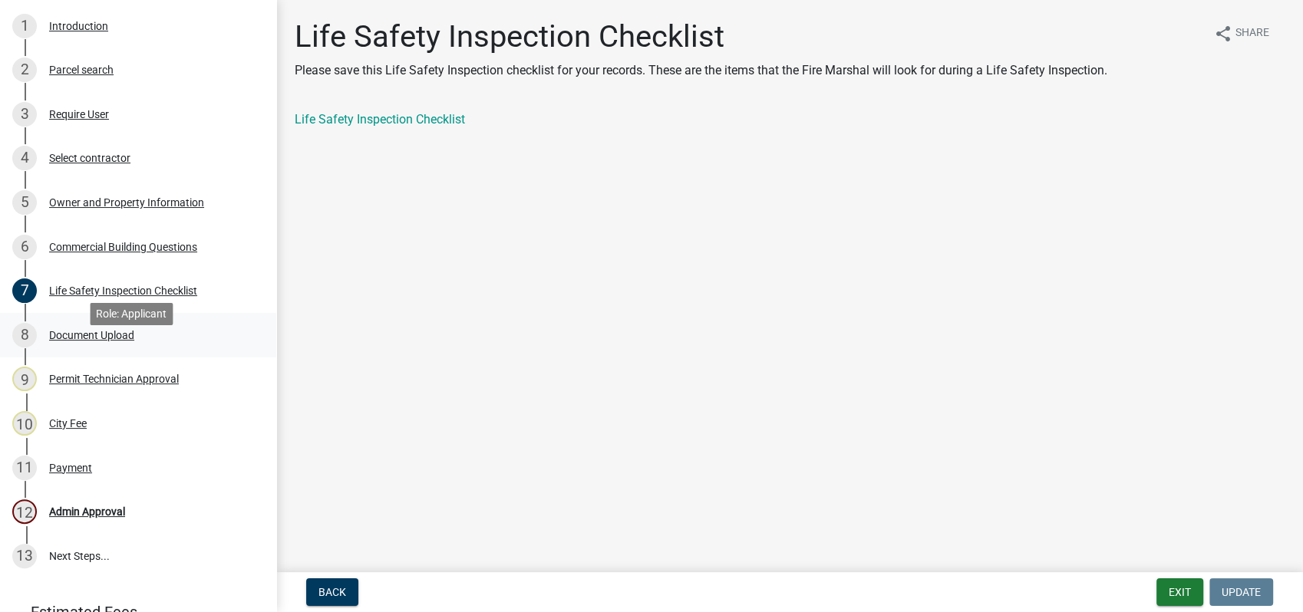
click at [101, 341] on div "Document Upload" at bounding box center [91, 335] width 85 height 11
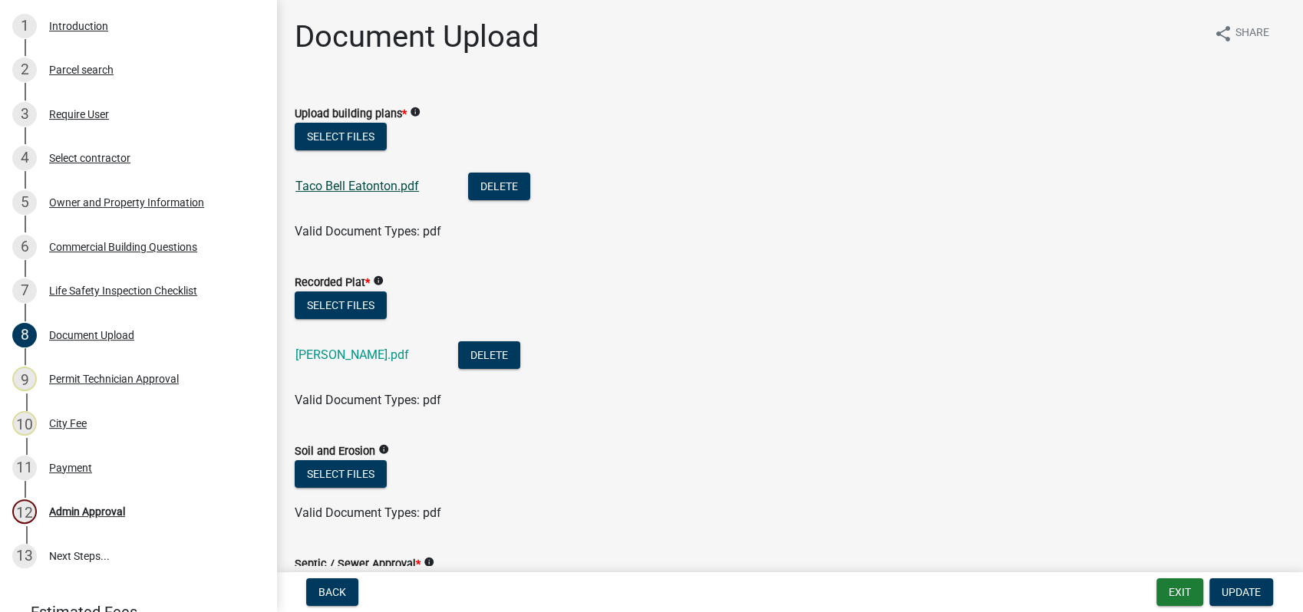
click at [361, 184] on link "Taco Bell Eatonton.pdf" at bounding box center [357, 186] width 124 height 15
click at [349, 350] on link "Sara Lee plat.pdf" at bounding box center [352, 355] width 114 height 15
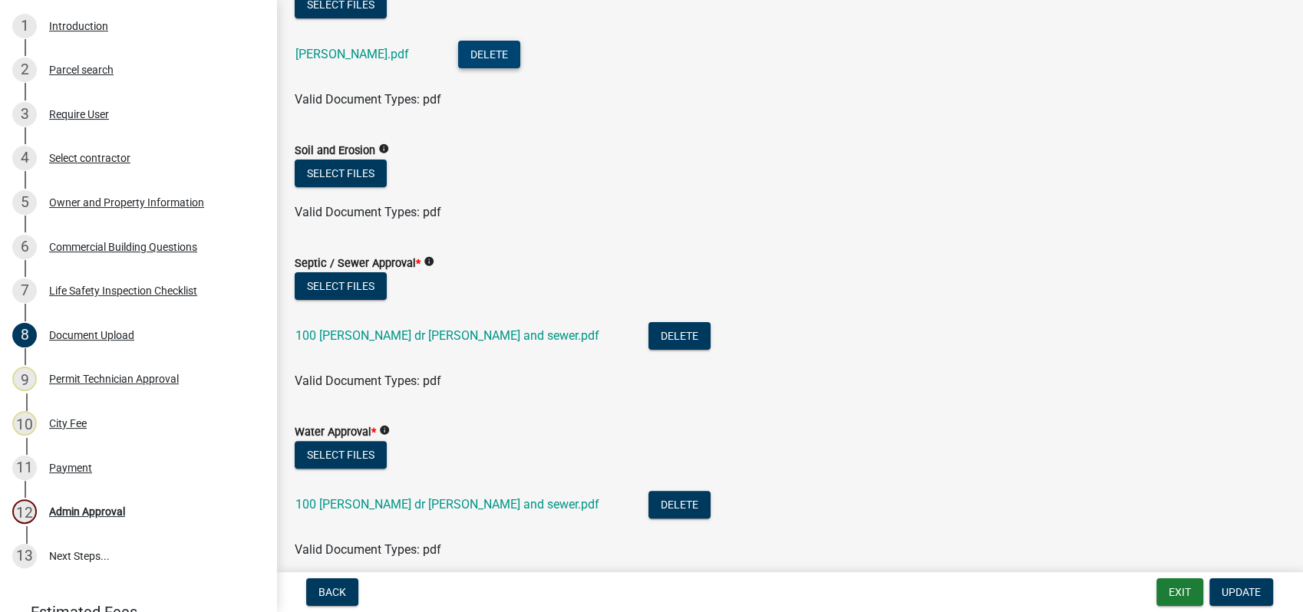
scroll to position [341, 0]
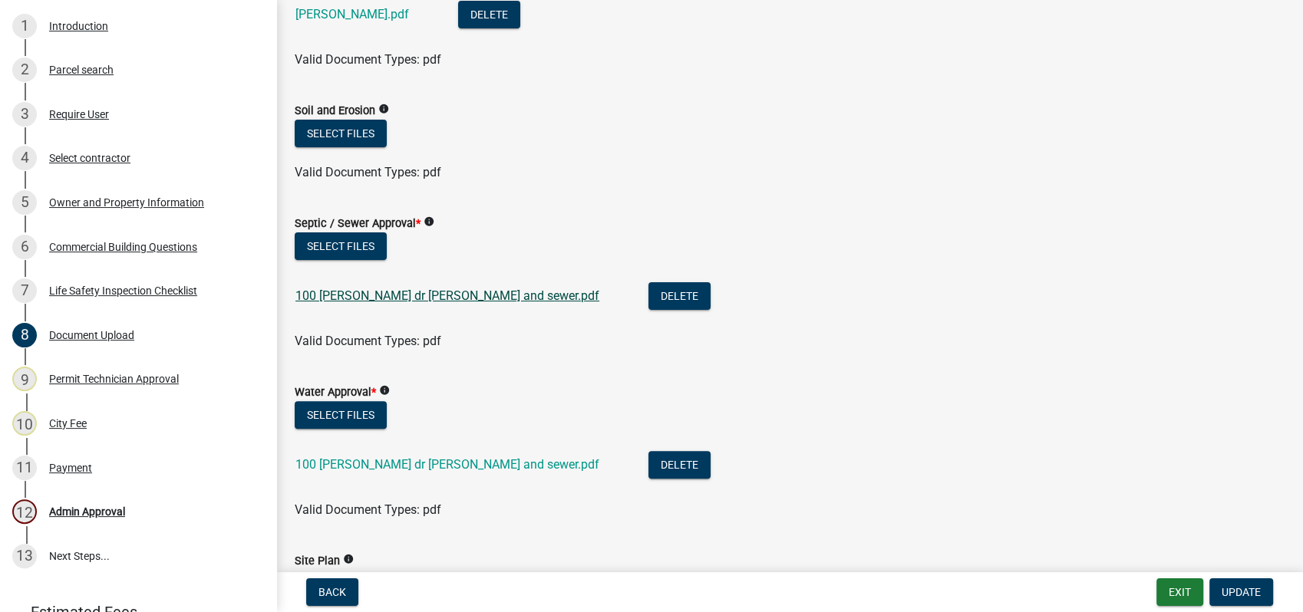
click at [355, 294] on link "100 Sara lee dr water and sewer.pdf" at bounding box center [447, 295] width 304 height 15
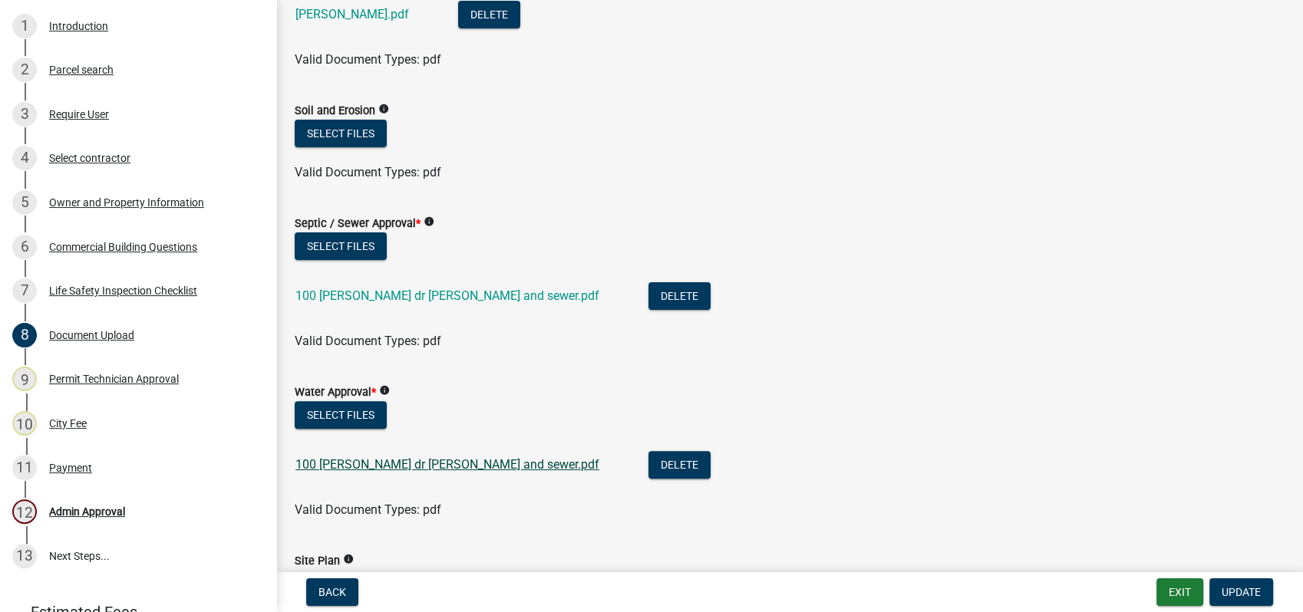
click at [387, 460] on link "100 Sara lee dr water and sewer.pdf" at bounding box center [447, 464] width 304 height 15
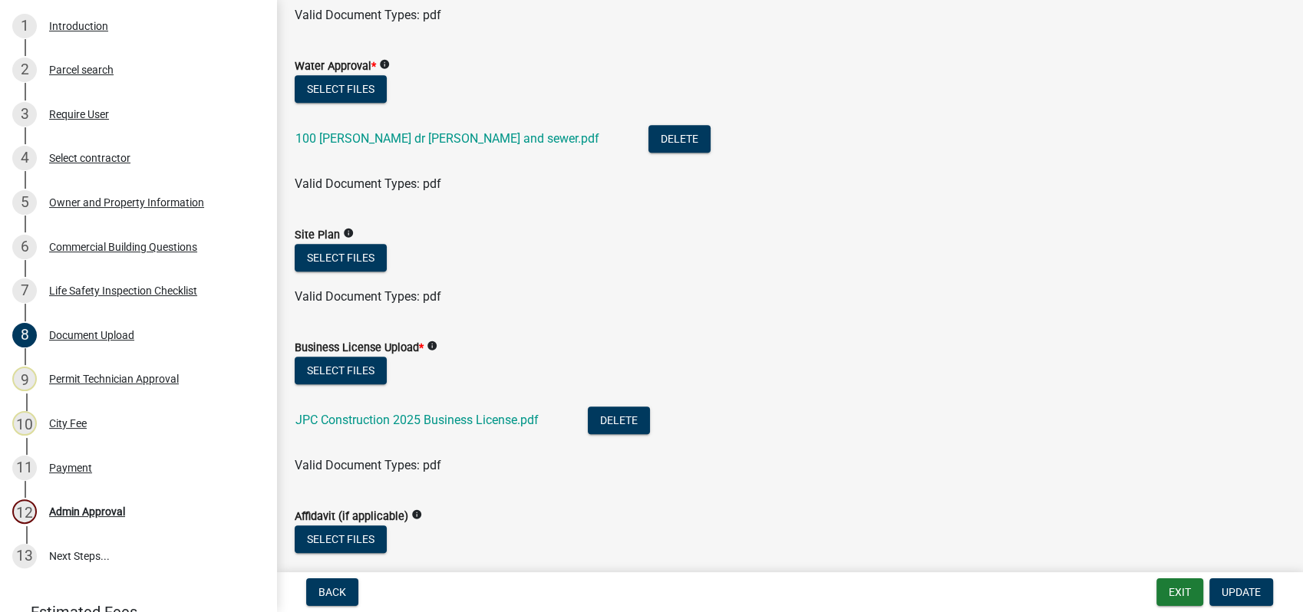
scroll to position [767, 0]
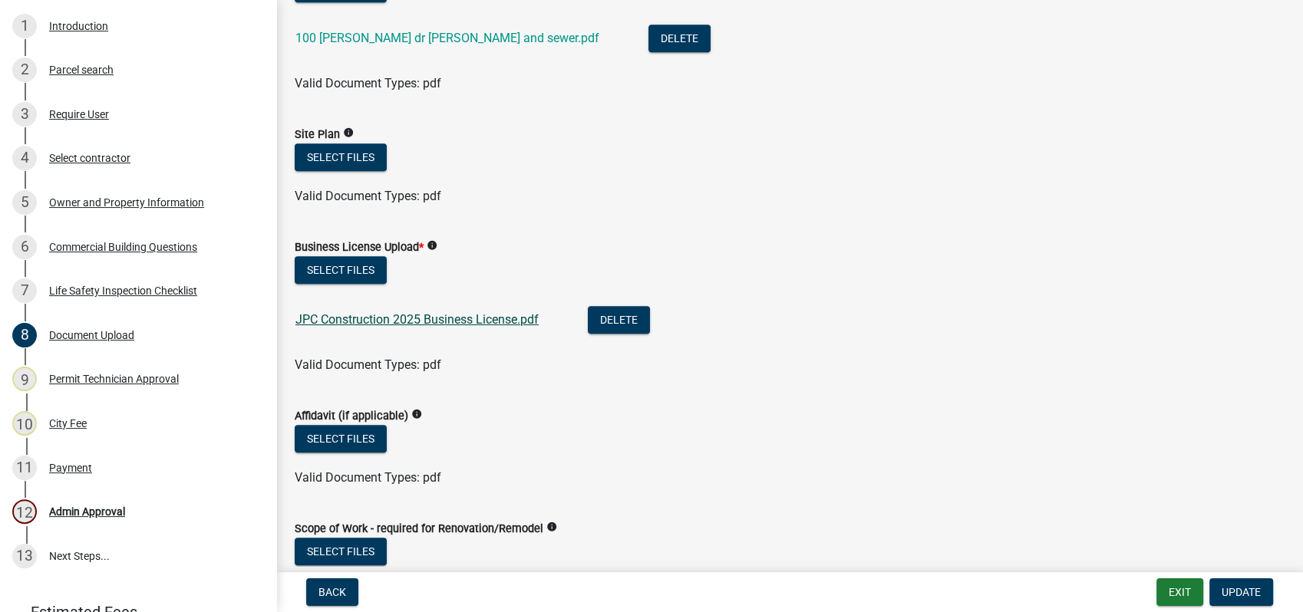
click at [379, 318] on link "JPC Construction 2025 Business License.pdf" at bounding box center [416, 319] width 243 height 15
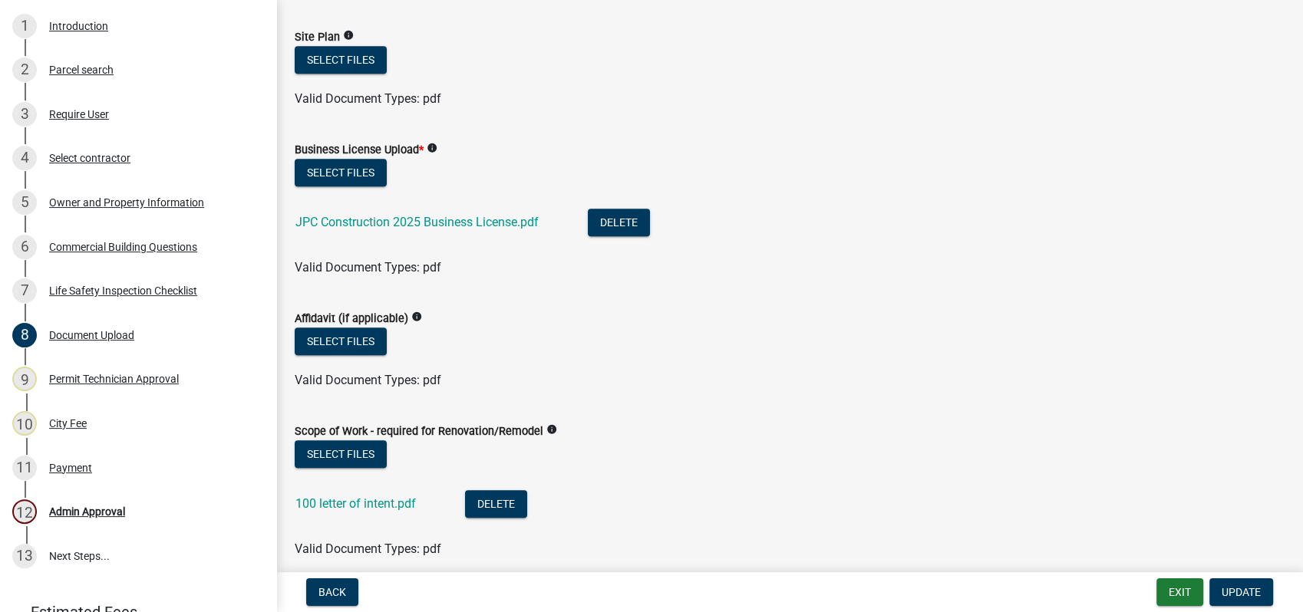
scroll to position [1023, 0]
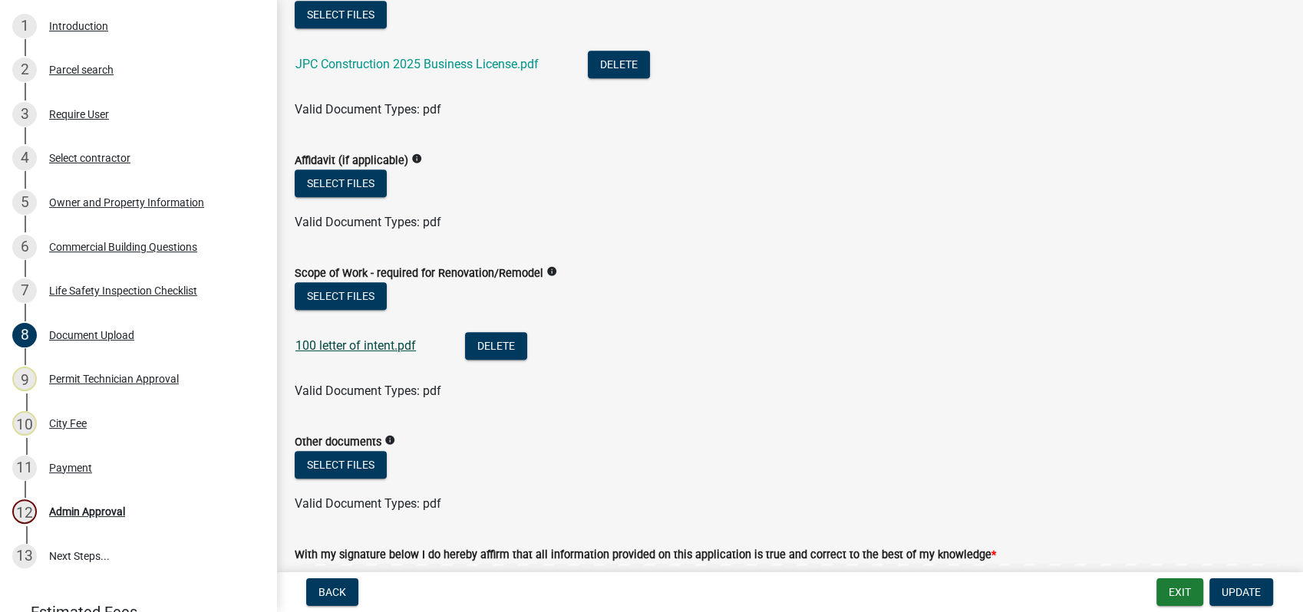
click at [358, 350] on link "100 letter of intent.pdf" at bounding box center [355, 345] width 120 height 15
click at [97, 384] on div "Permit Technician Approval" at bounding box center [114, 379] width 130 height 11
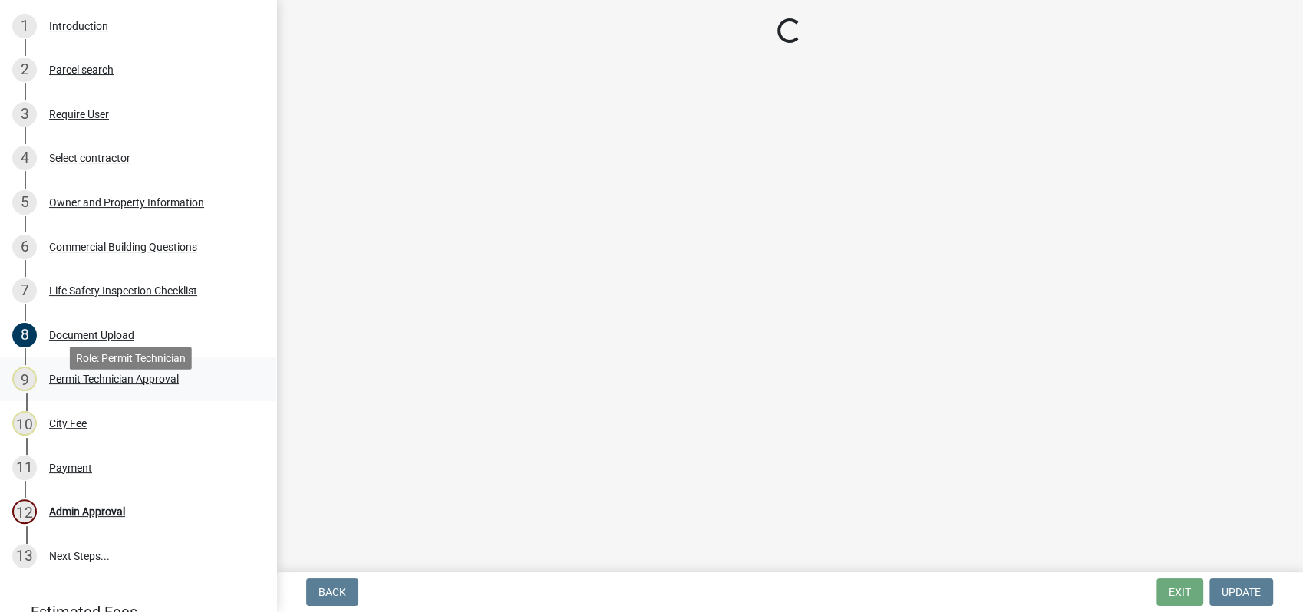
scroll to position [0, 0]
select select "ef7a1fc2-7a7a-426d-b1f0-c9b9b6ca7ff4"
select select "58d273ed-cbd1-45cf-a92b-4c415c252308"
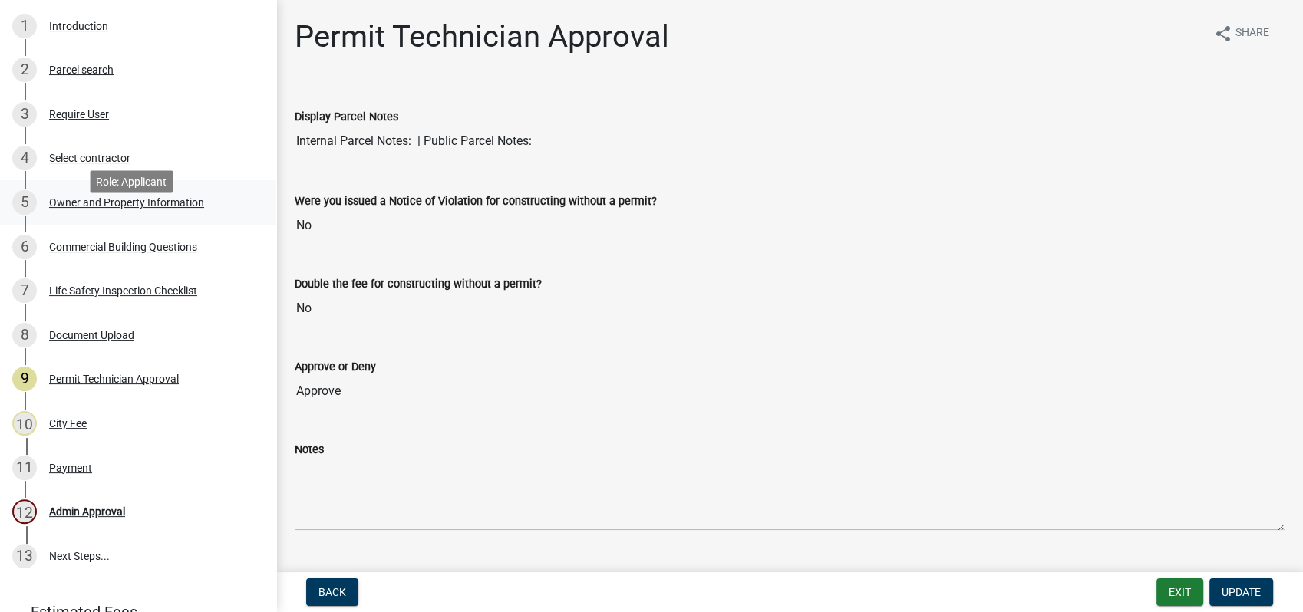
click at [122, 213] on div "5 Owner and Property Information" at bounding box center [131, 202] width 239 height 25
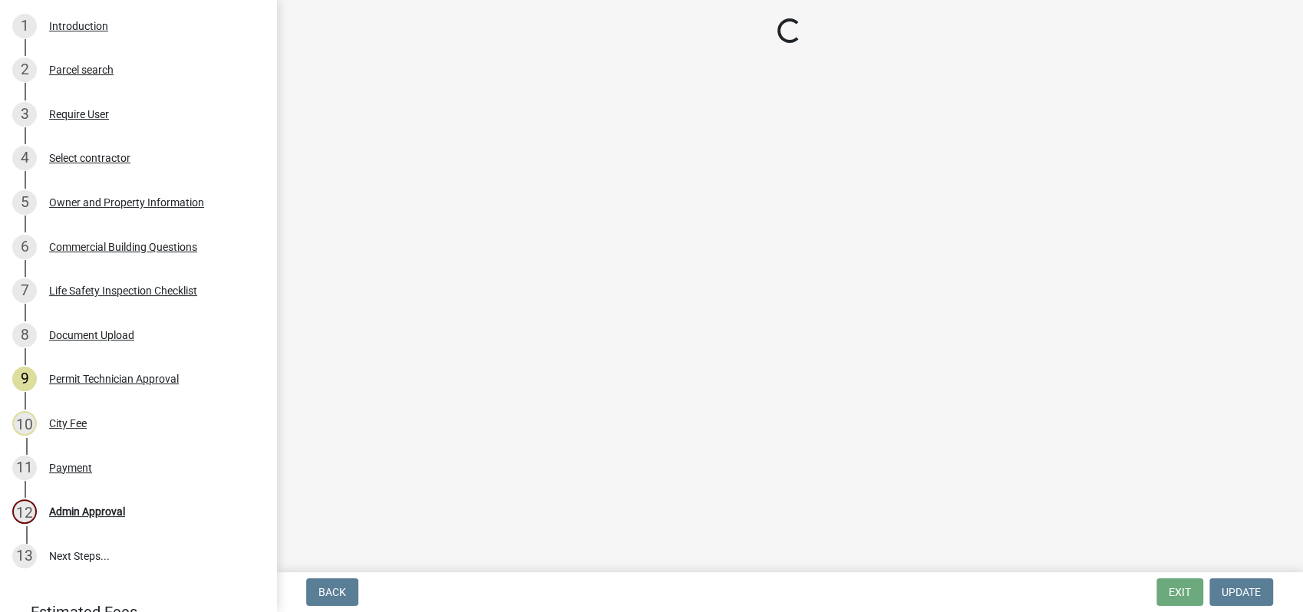
select select "a11fa51f-b34d-496b-ab35-5fd1b53a4648"
select select "83394b22-4a11-496c-8e5c-75ade2e72faf"
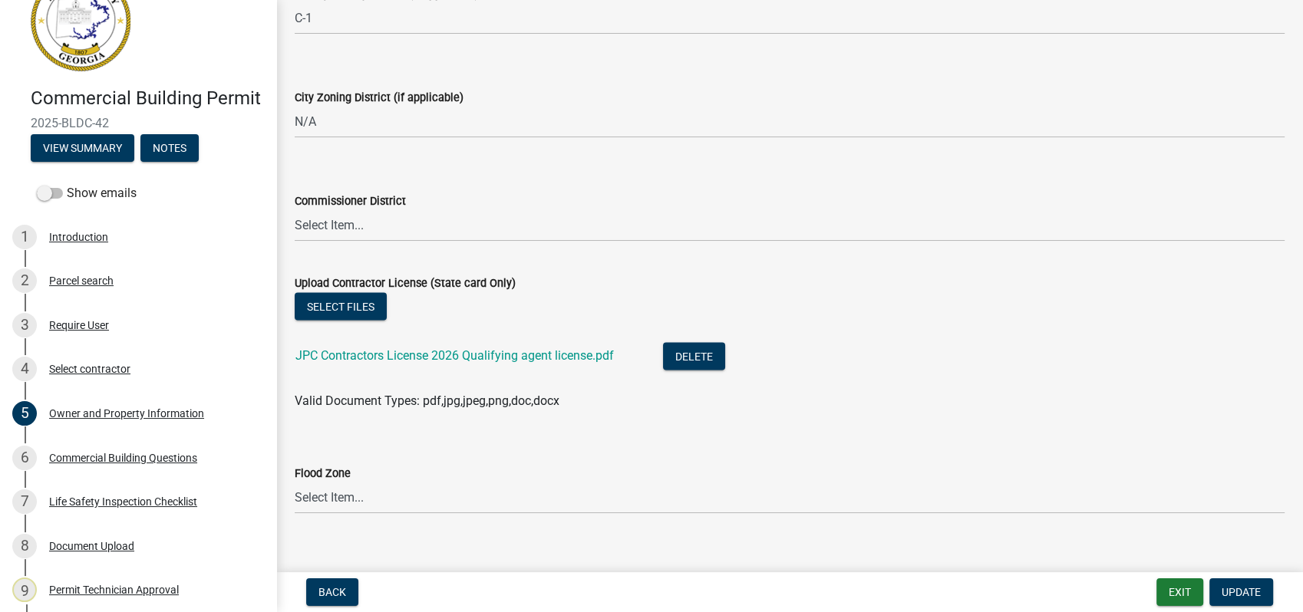
scroll to position [2776, 0]
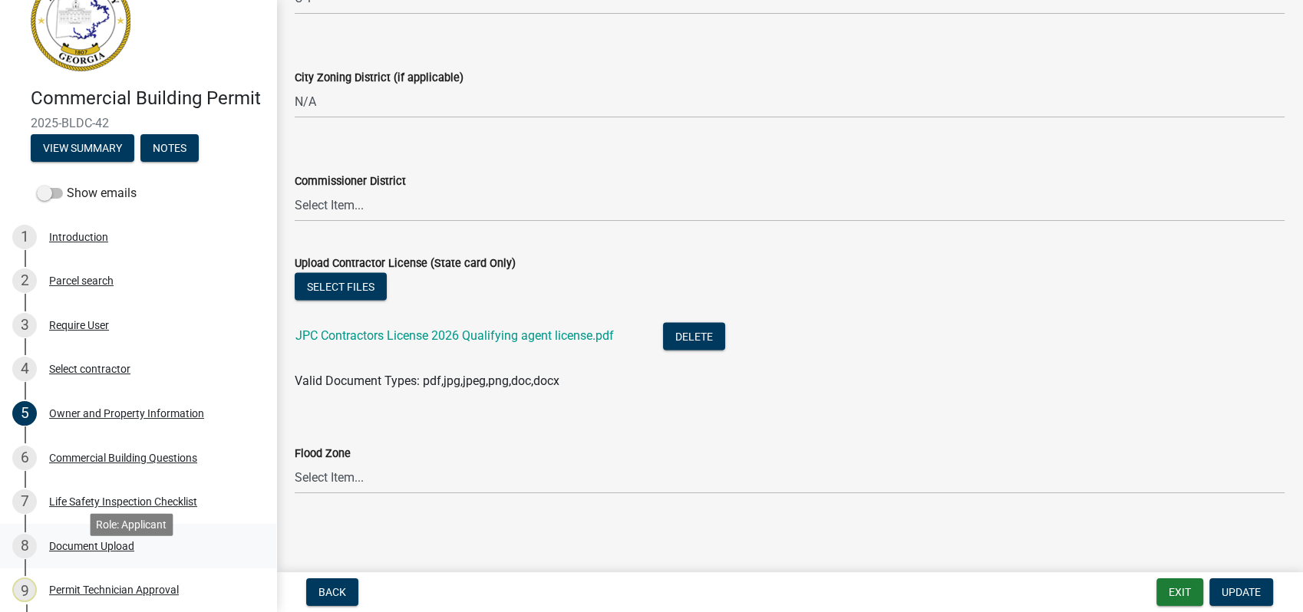
click at [110, 559] on div "8 Document Upload" at bounding box center [131, 546] width 239 height 25
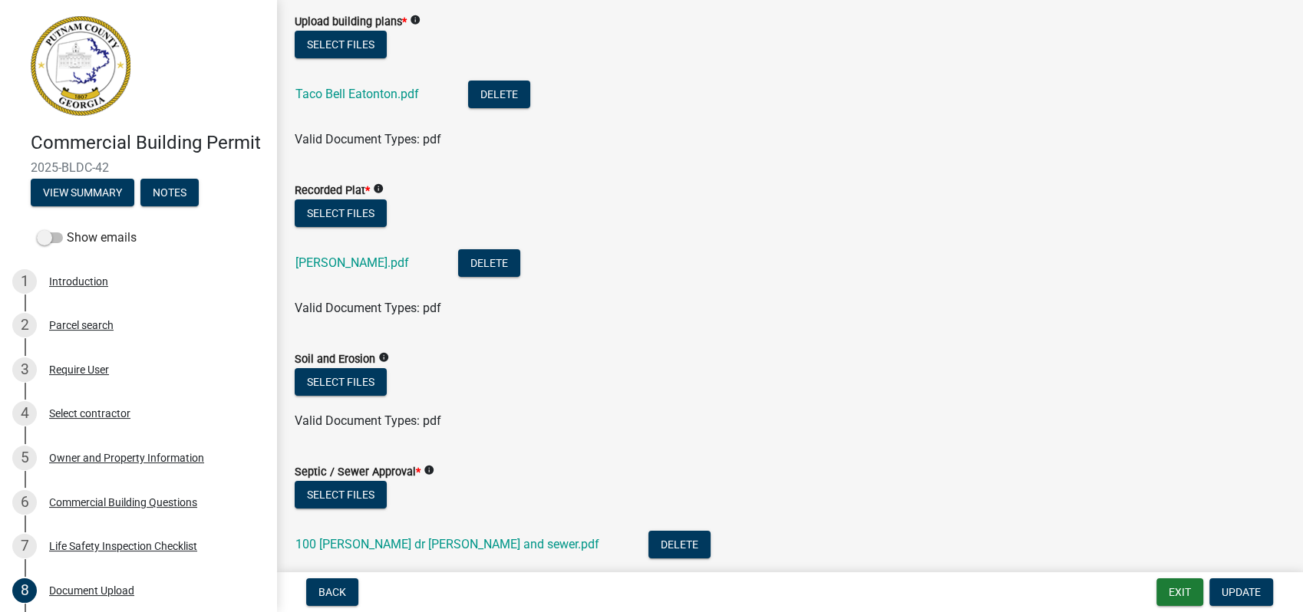
scroll to position [85, 0]
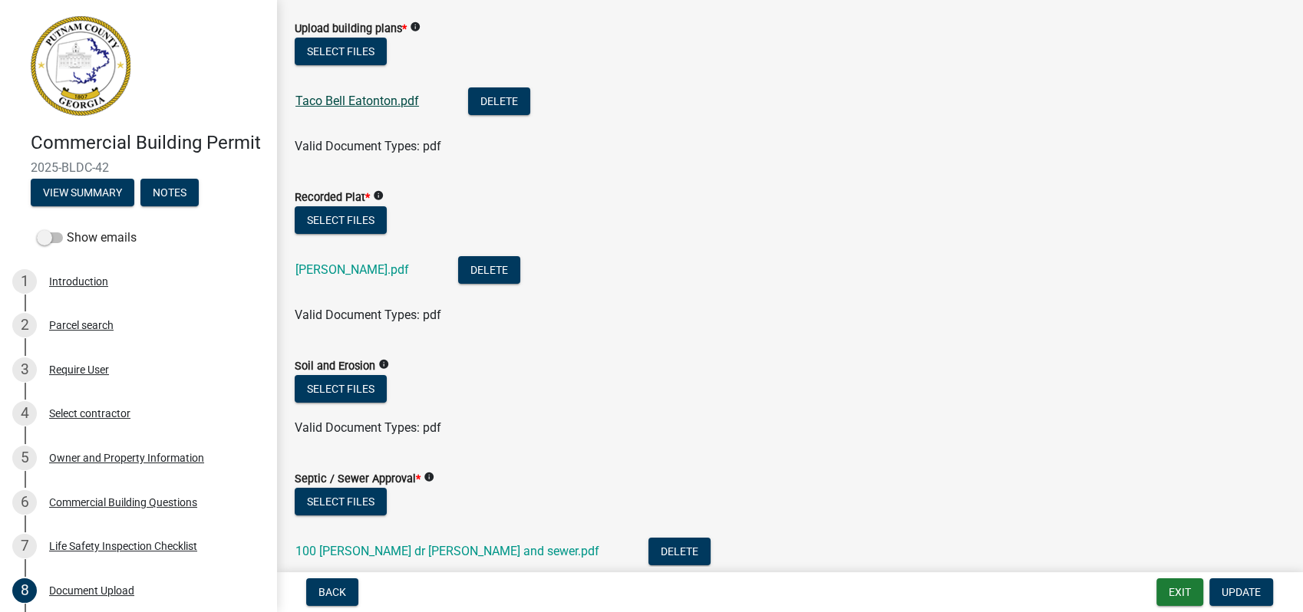
click at [341, 105] on link "Taco Bell Eatonton.pdf" at bounding box center [357, 101] width 124 height 15
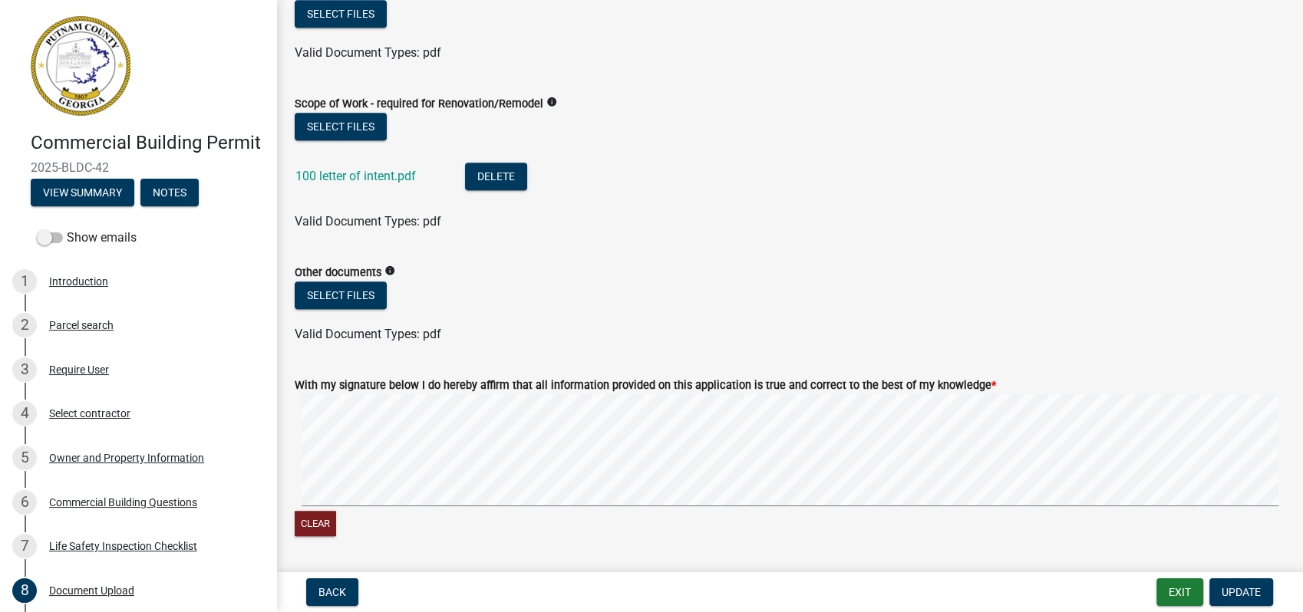
scroll to position [1193, 0]
click at [339, 121] on button "Select files" at bounding box center [341, 126] width 92 height 28
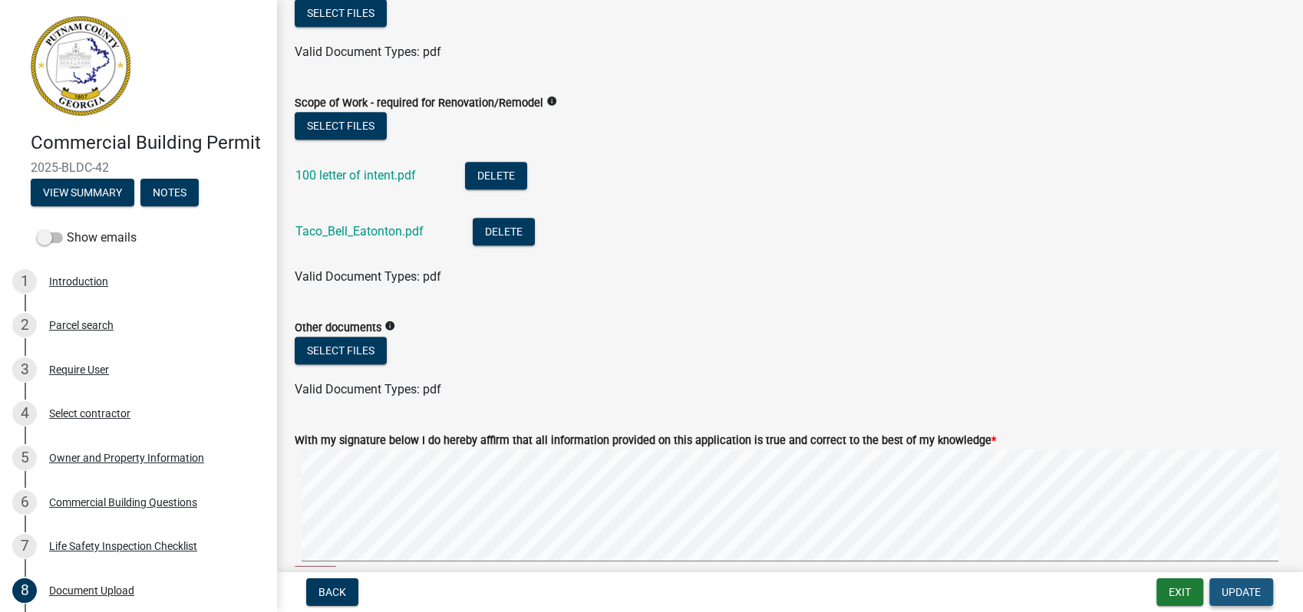
click at [1248, 595] on span "Update" at bounding box center [1240, 592] width 39 height 12
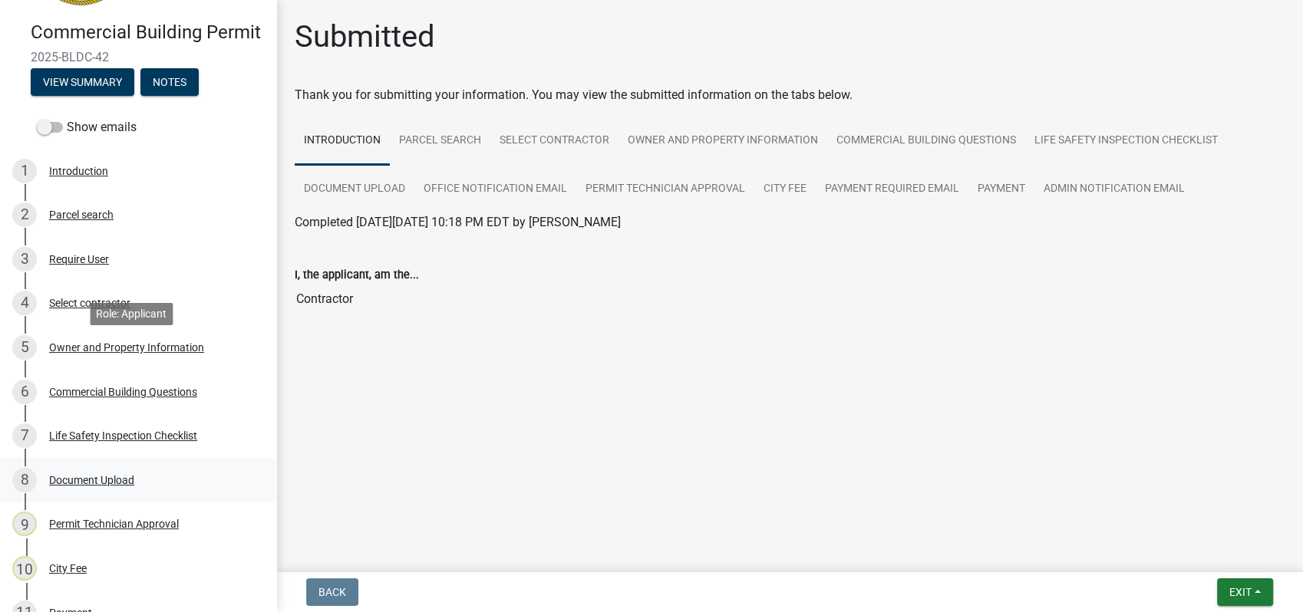
scroll to position [255, 0]
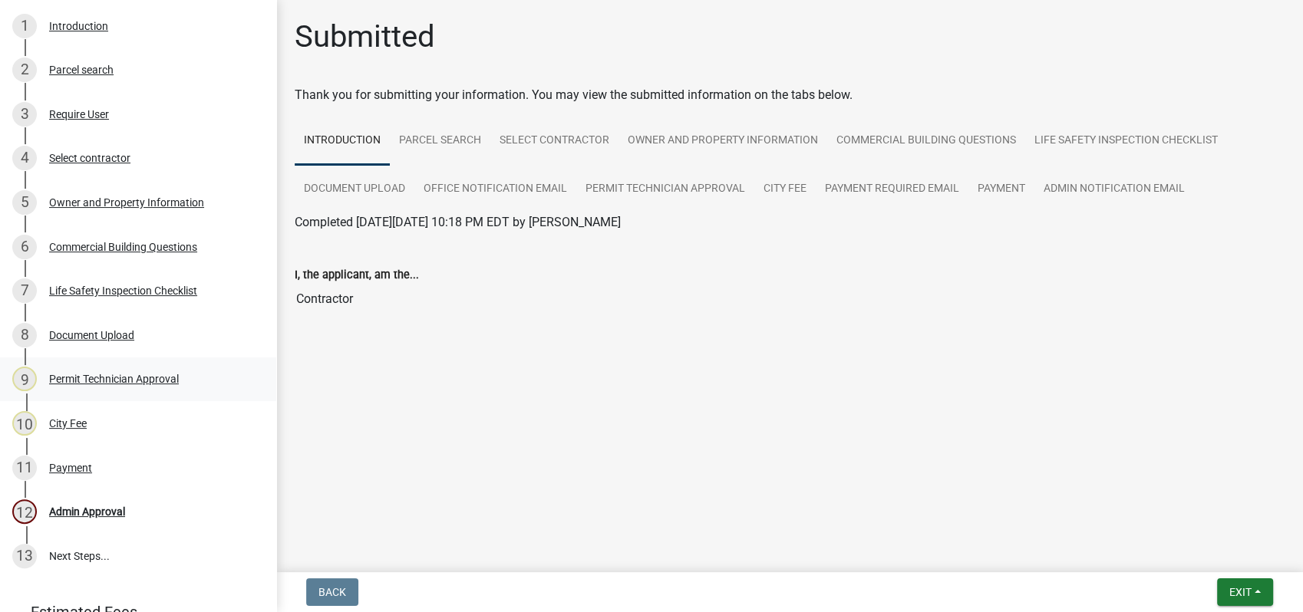
click at [123, 384] on div "Permit Technician Approval" at bounding box center [114, 379] width 130 height 11
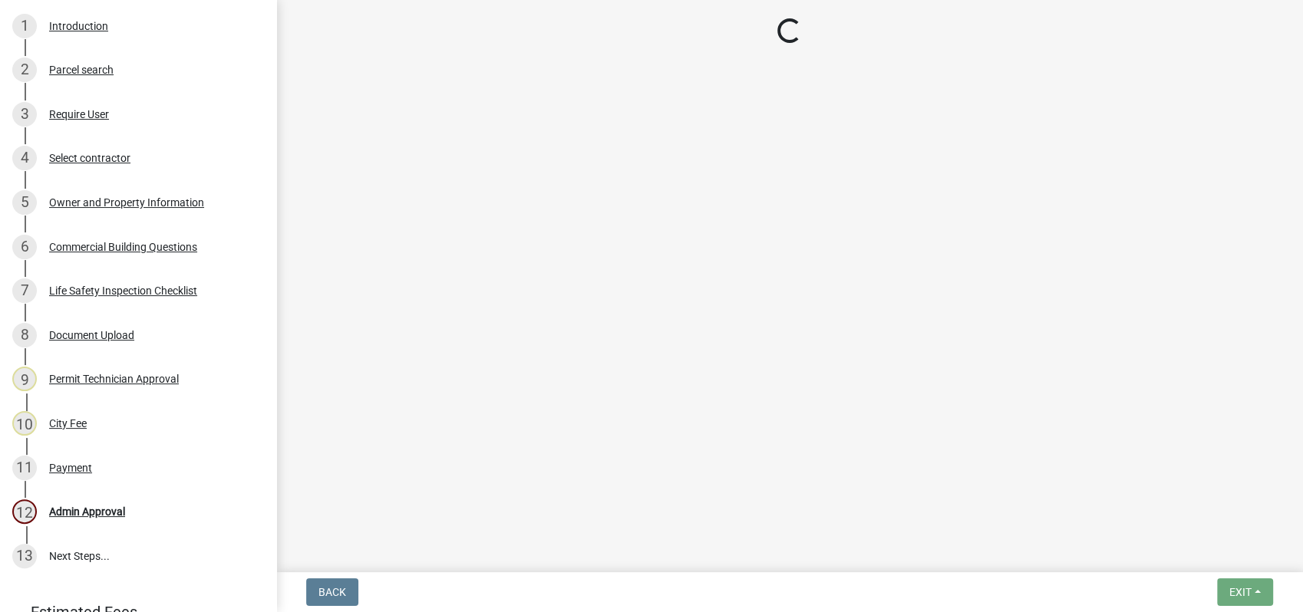
select select "ef7a1fc2-7a7a-426d-b1f0-c9b9b6ca7ff4"
select select "58d273ed-cbd1-45cf-a92b-4c415c252308"
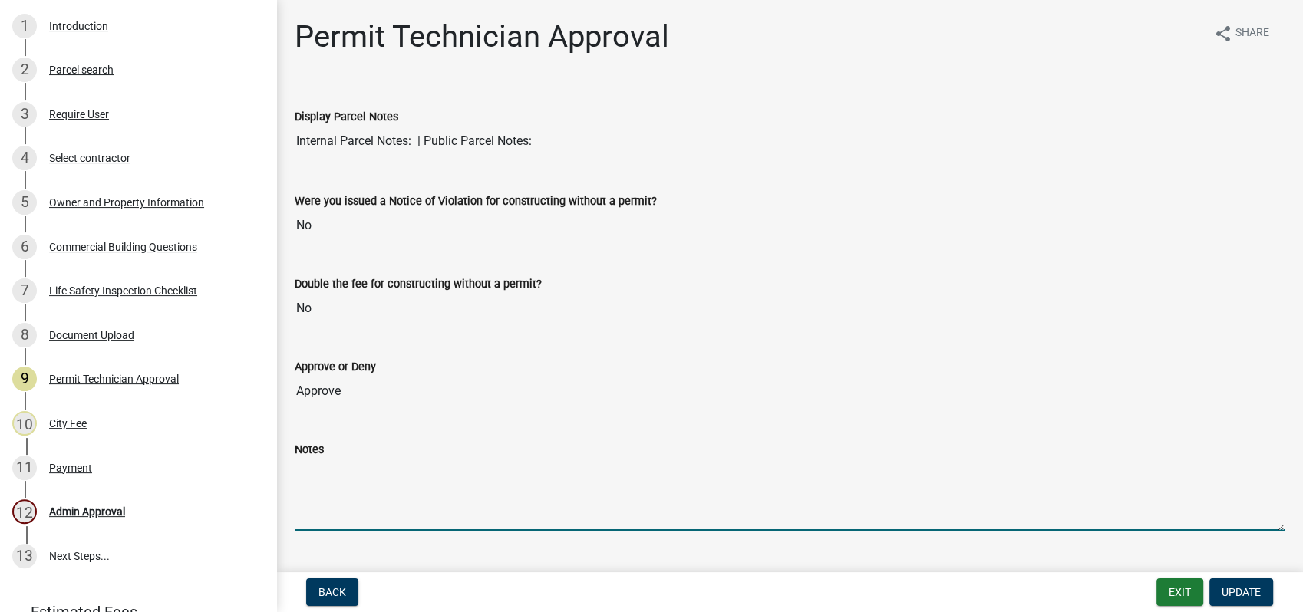
click at [301, 506] on textarea "Notes" at bounding box center [790, 495] width 990 height 72
click at [391, 473] on textarea "Rindi" at bounding box center [790, 495] width 990 height 72
type textarea "Rindi Daniel from Public Works stated that the Taco Bell address will be 100 Sa…"
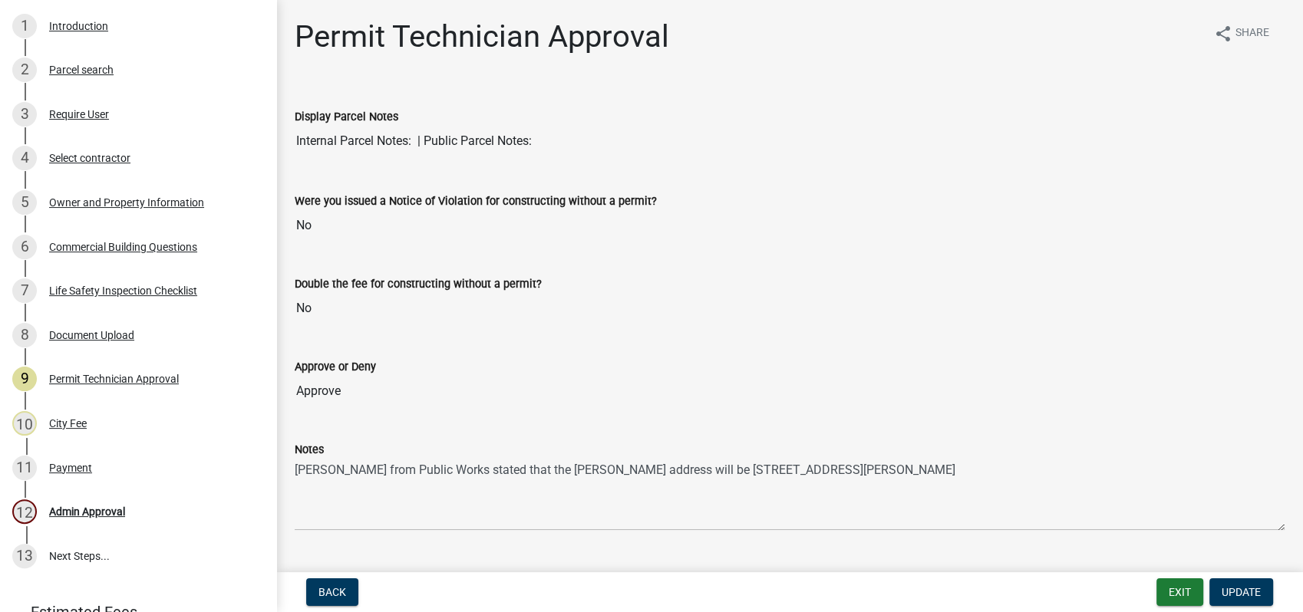
click at [1237, 577] on nav "Back Exit Update" at bounding box center [789, 592] width 1027 height 40
click at [1242, 583] on button "Update" at bounding box center [1241, 593] width 64 height 28
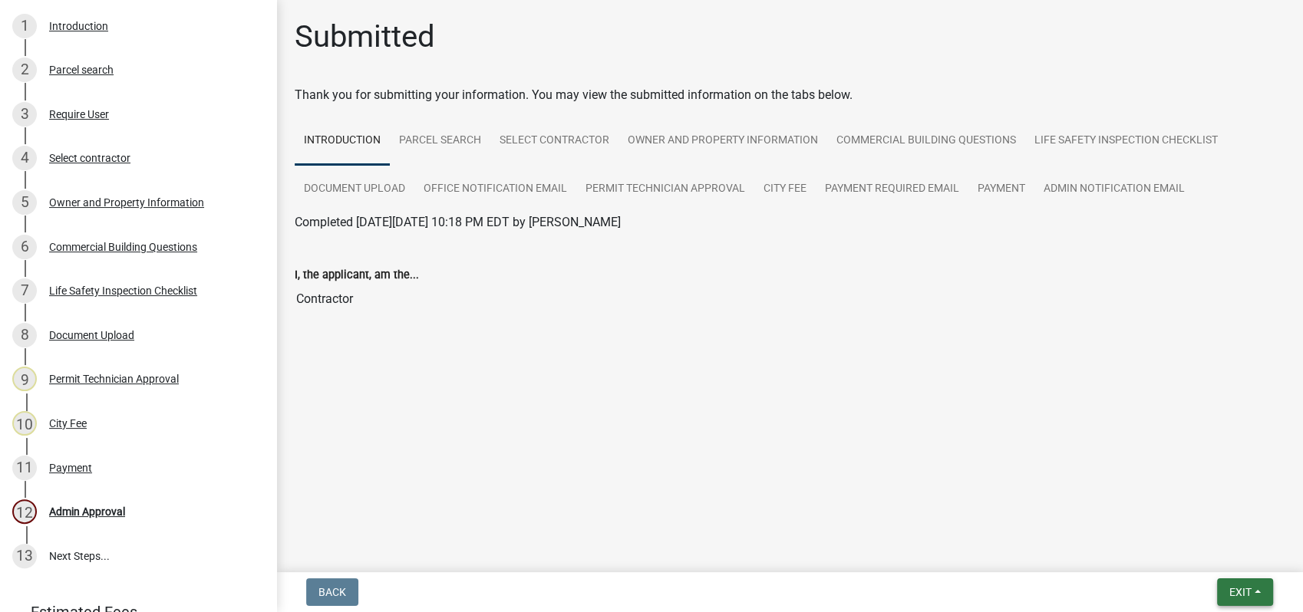
click at [1244, 588] on span "Exit" at bounding box center [1240, 592] width 22 height 12
click at [1198, 546] on button "Save & Exit" at bounding box center [1211, 552] width 123 height 37
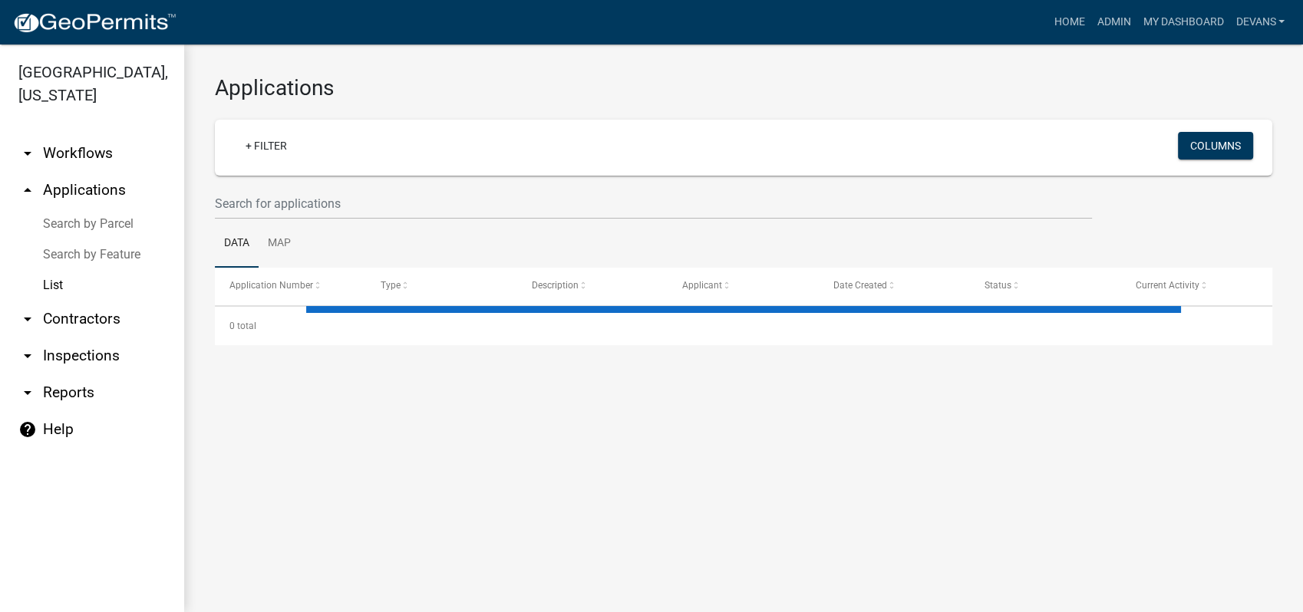
select select "1: 25"
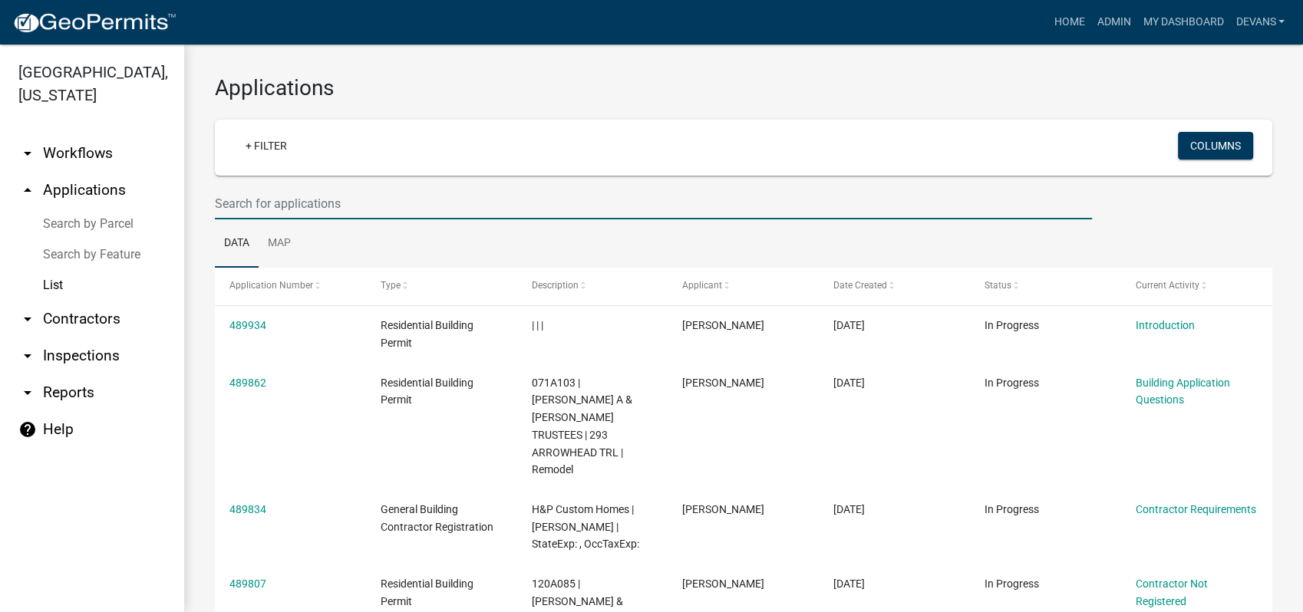
click at [288, 201] on input "text" at bounding box center [653, 203] width 877 height 31
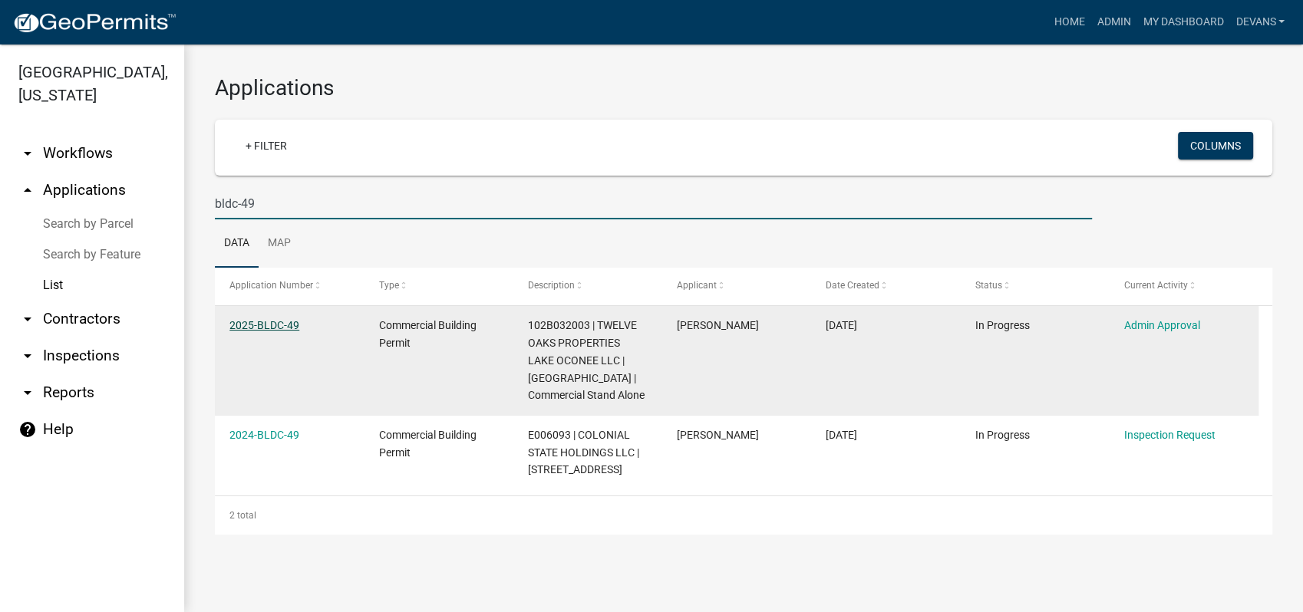
type input "bldc-49"
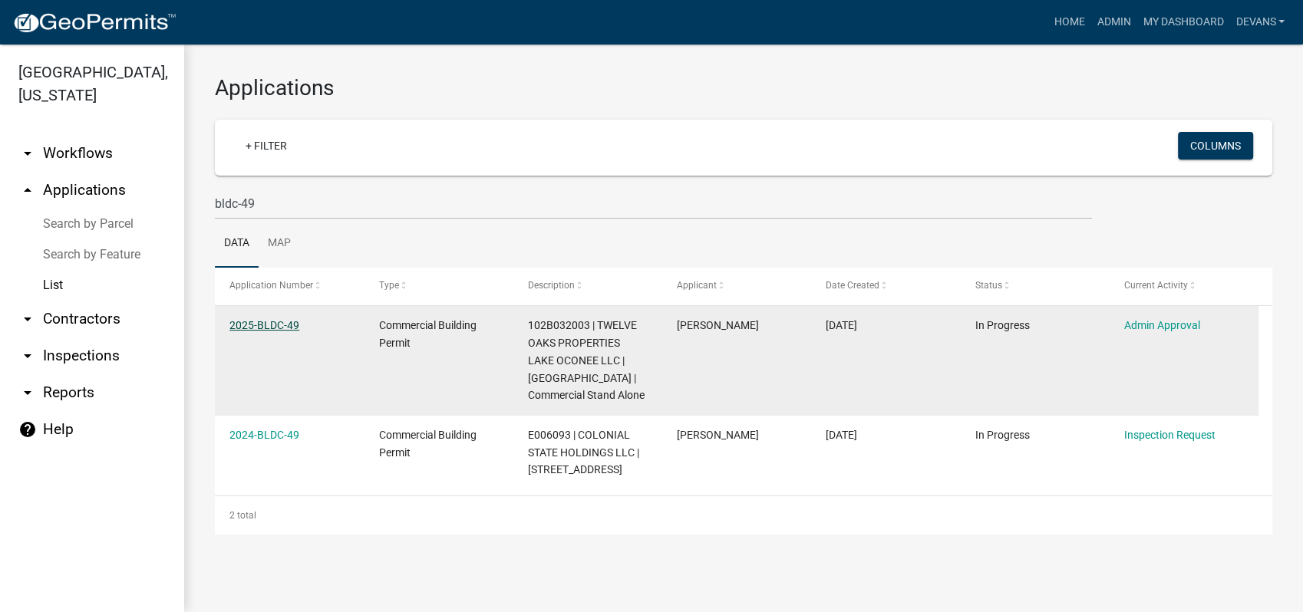
click at [265, 321] on link "2025-BLDC-49" at bounding box center [264, 325] width 70 height 12
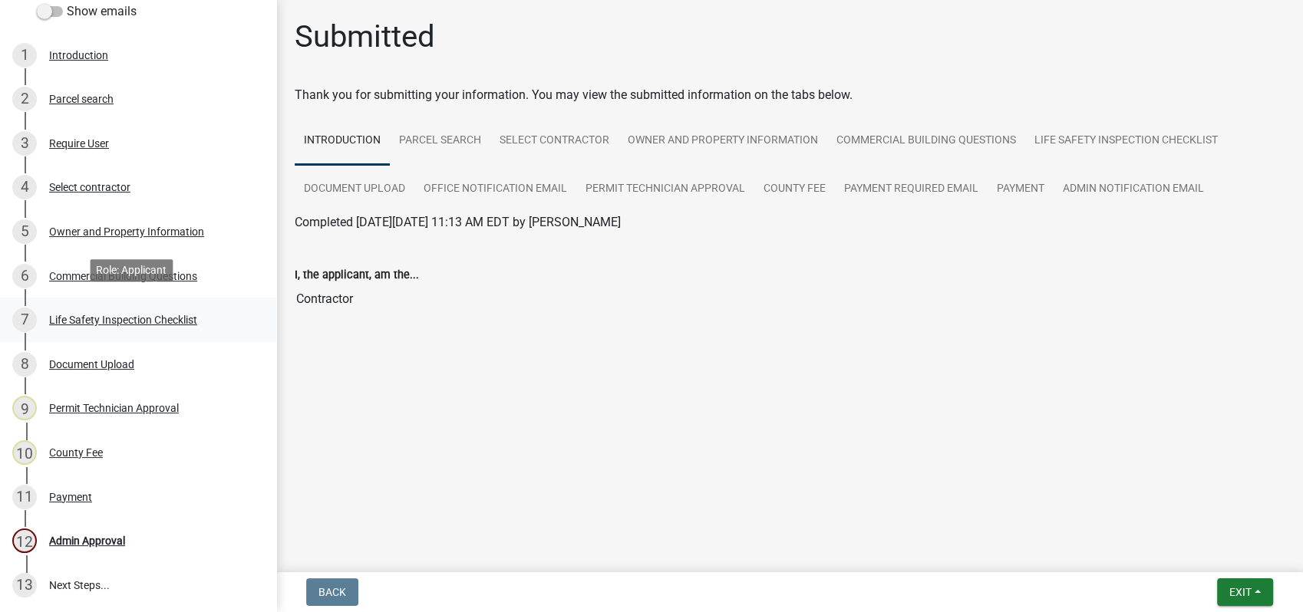
scroll to position [255, 0]
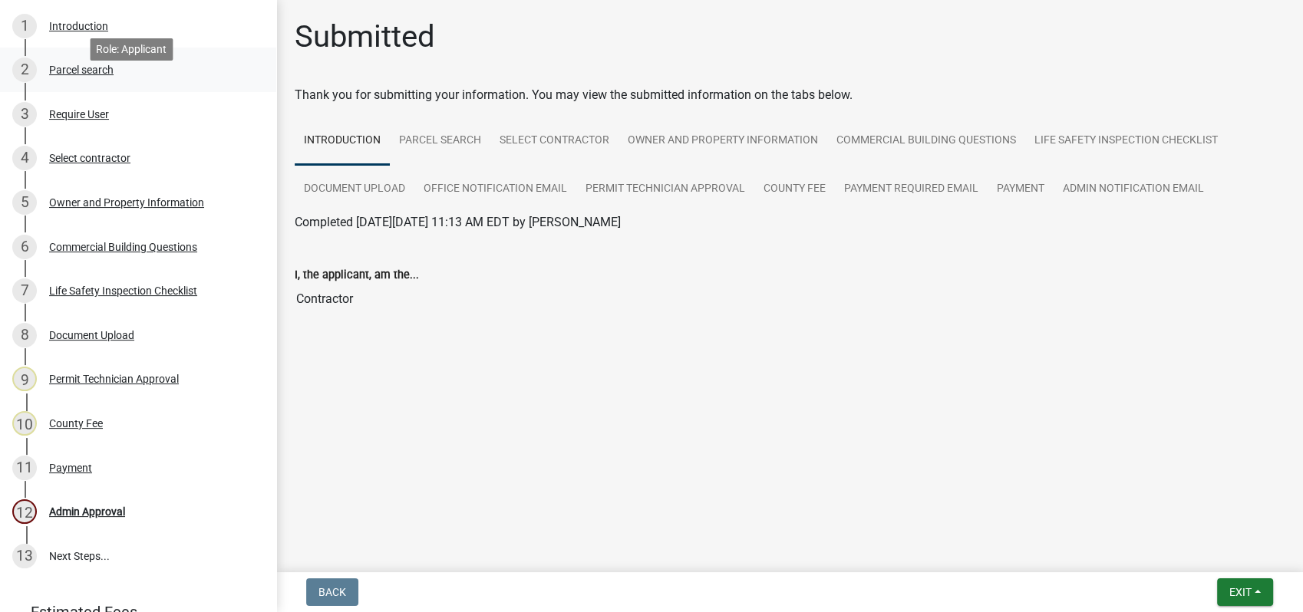
click at [86, 75] on div "Parcel search" at bounding box center [81, 69] width 64 height 11
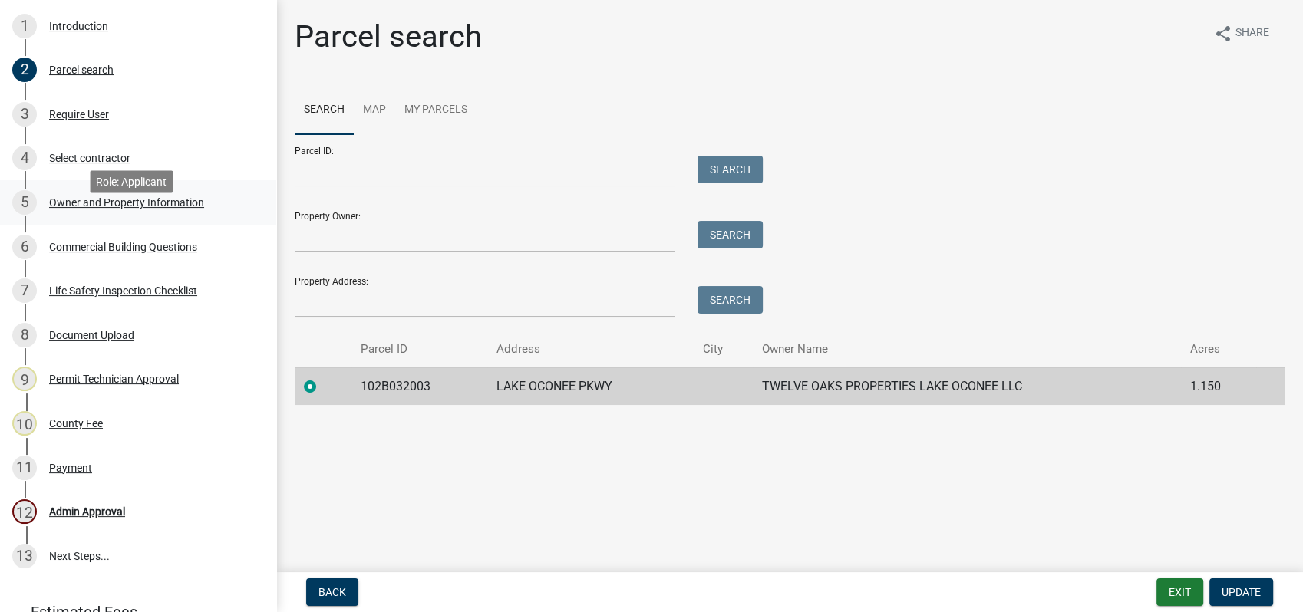
click at [140, 208] on div "Owner and Property Information" at bounding box center [126, 202] width 155 height 11
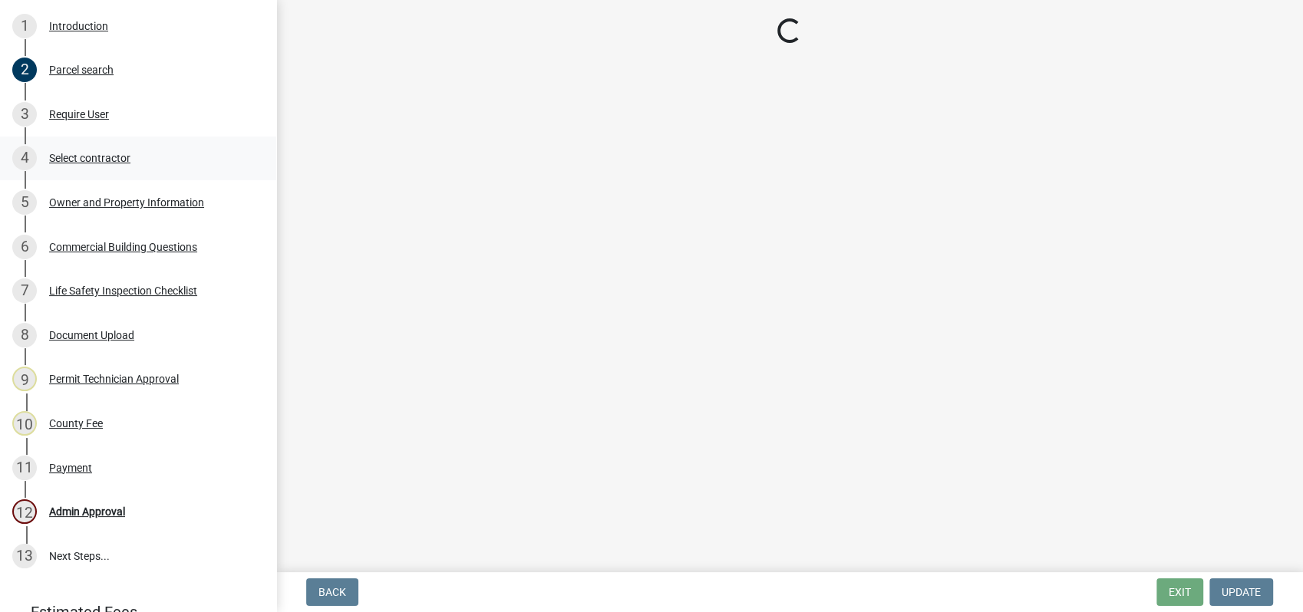
select select "a11fa51f-b34d-496b-ab35-5fd1b53a4648"
select select "83394b22-4a11-496c-8e5c-75ade2e72faf"
select select "469c5908-2854-42d5-89ed-bee7fc26529e"
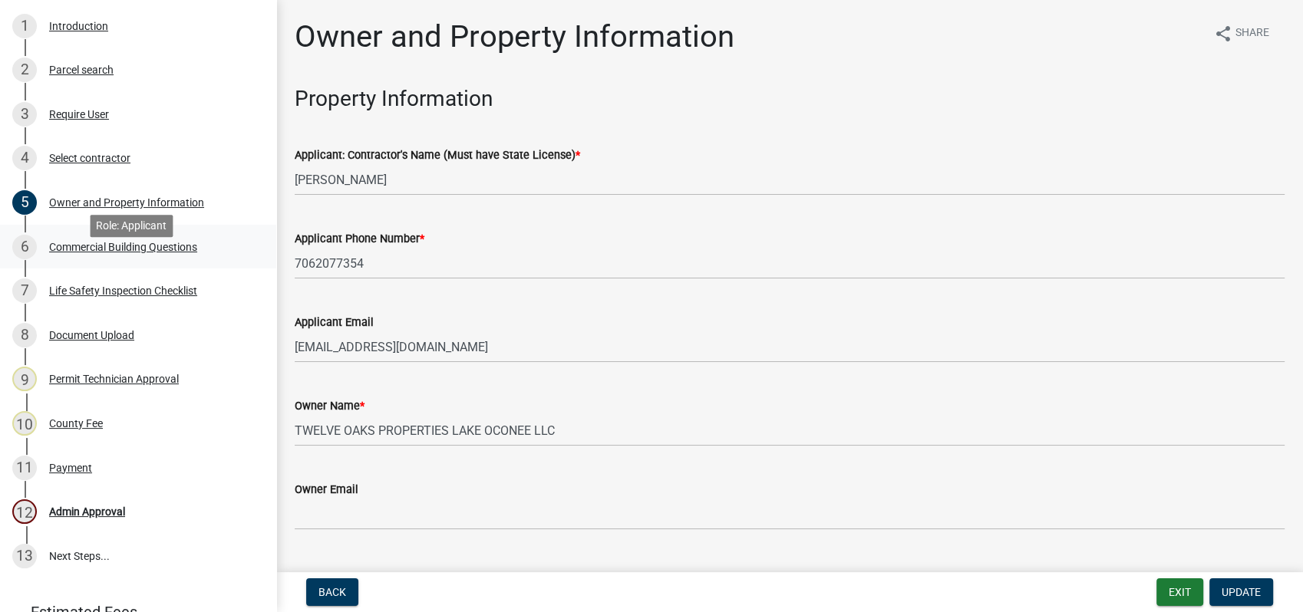
click at [119, 252] on div "Commercial Building Questions" at bounding box center [123, 247] width 148 height 11
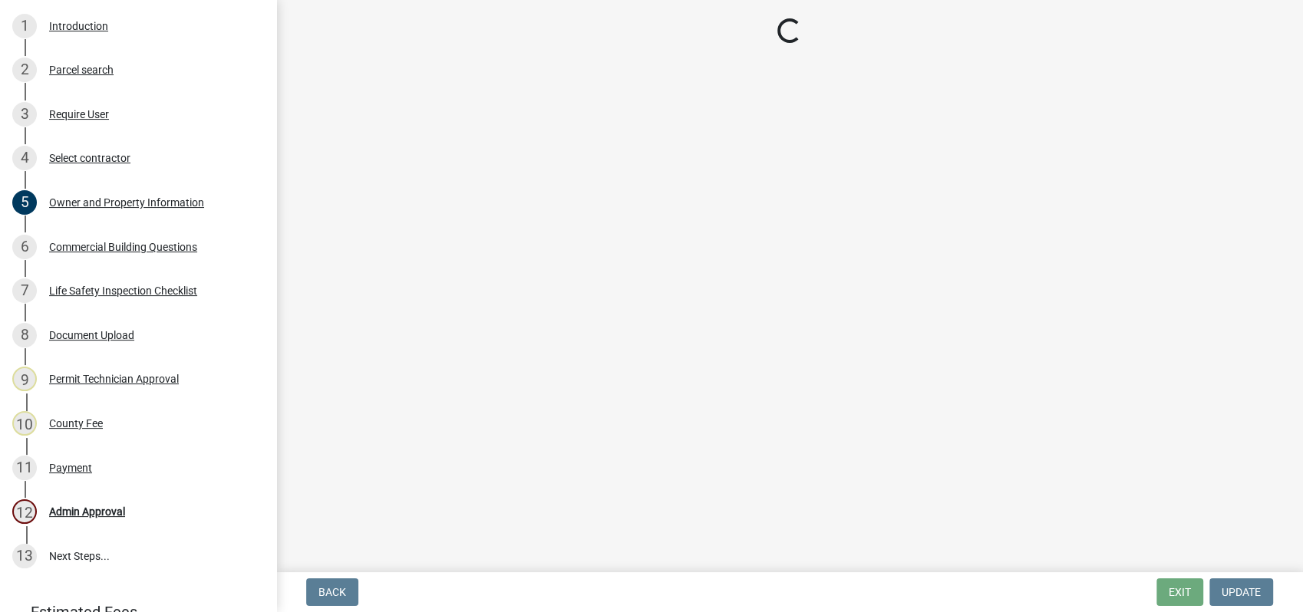
select select "a2980a8e-1e7c-4bd1-9958-7ae80455de28"
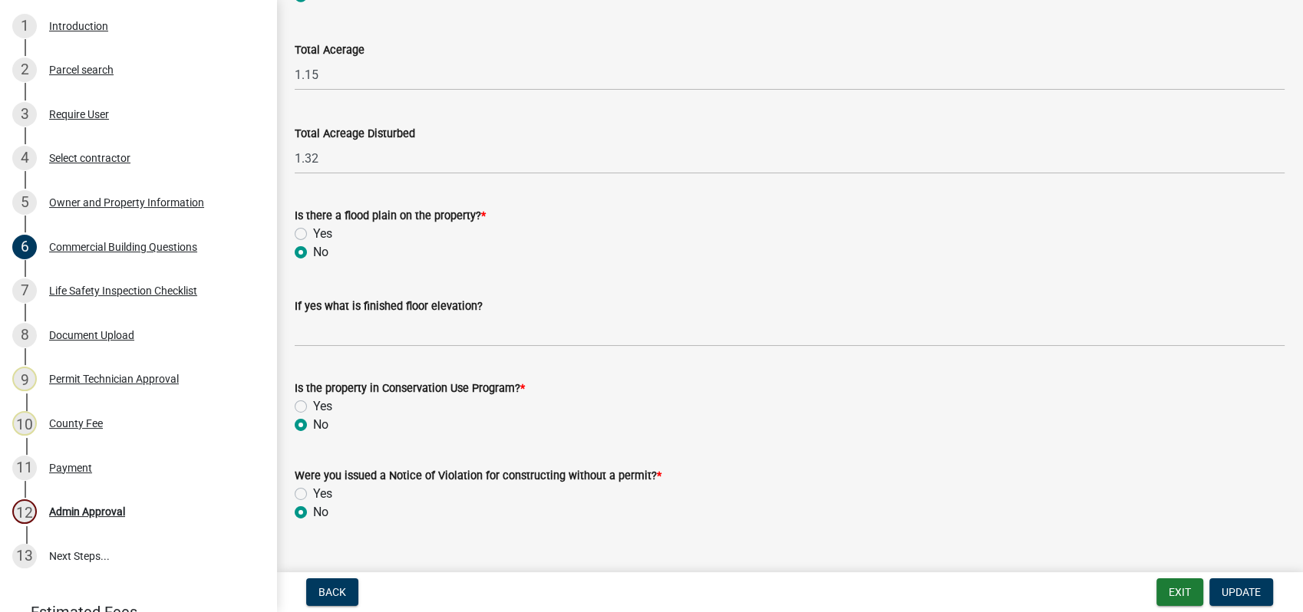
scroll to position [5089, 0]
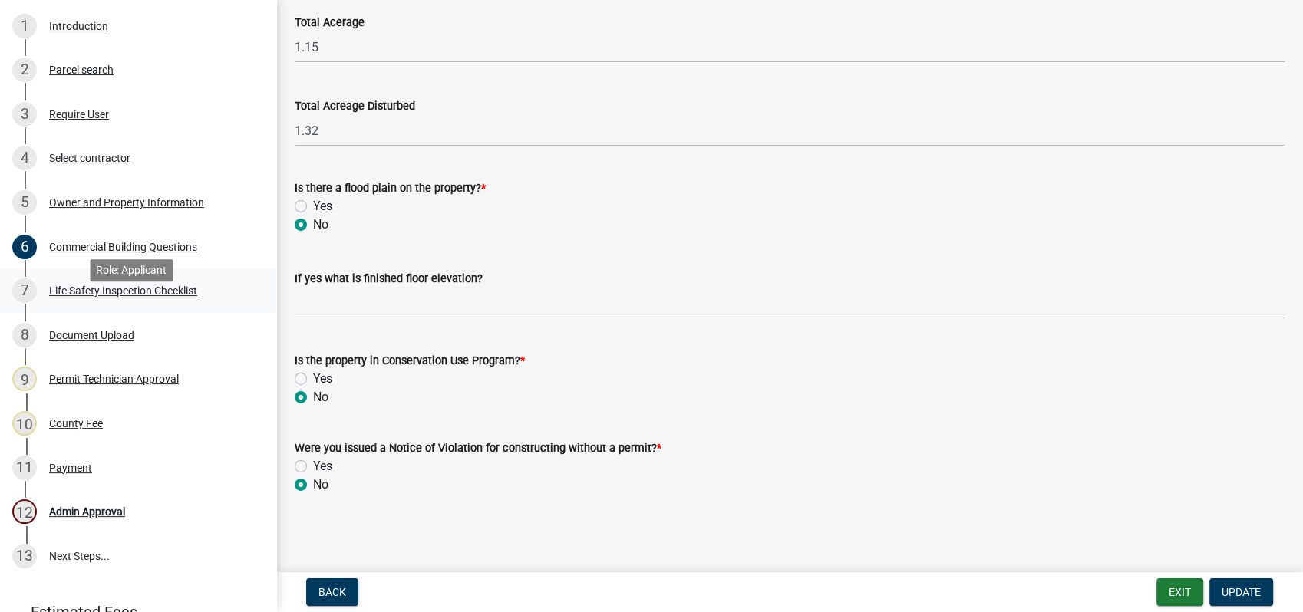
click at [147, 296] on div "Life Safety Inspection Checklist" at bounding box center [123, 290] width 148 height 11
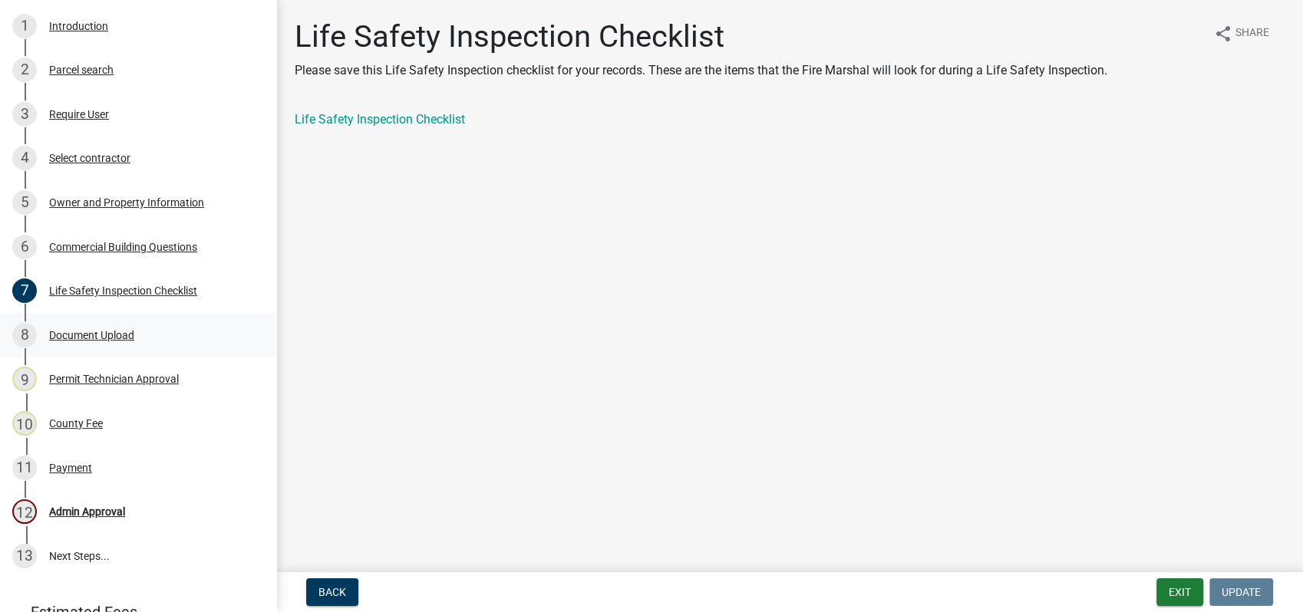
click at [135, 348] on div "8 Document Upload" at bounding box center [131, 335] width 239 height 25
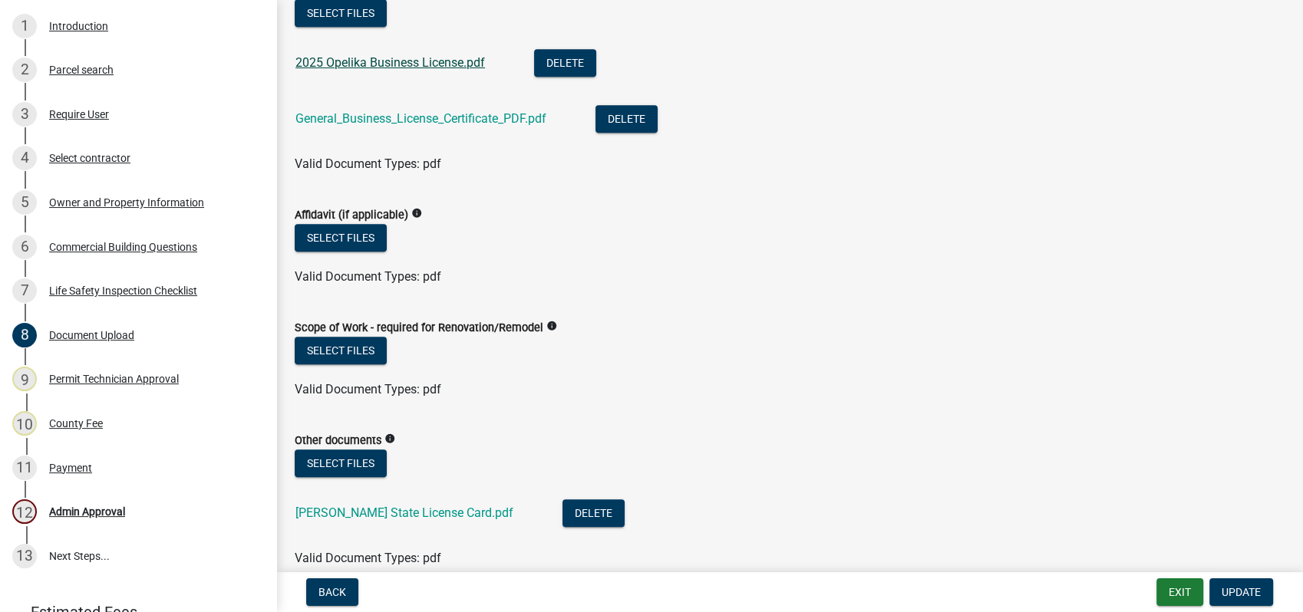
scroll to position [1278, 0]
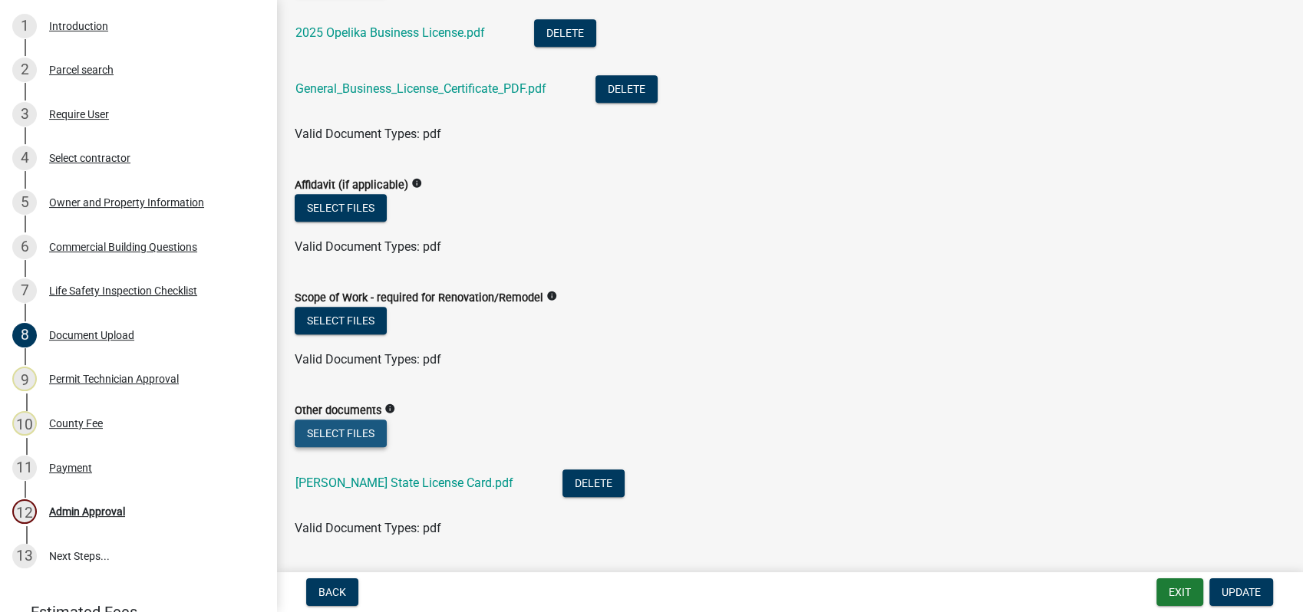
click at [356, 430] on button "Select files" at bounding box center [341, 434] width 92 height 28
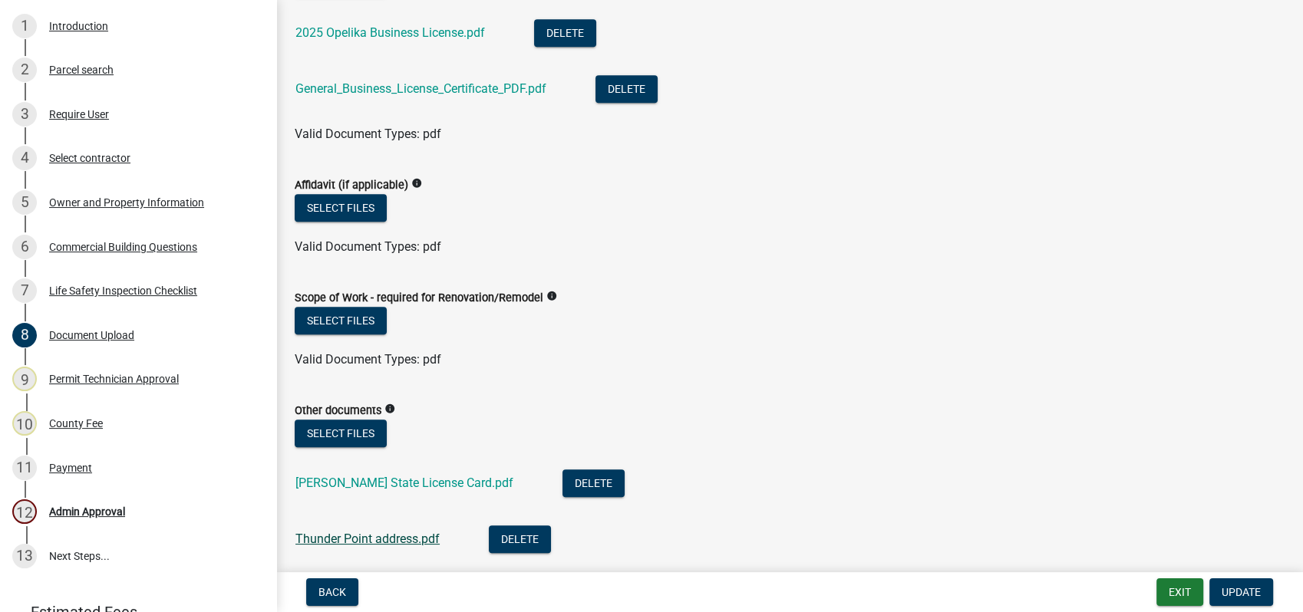
click at [383, 543] on link "Thunder Point address.pdf" at bounding box center [367, 539] width 144 height 15
click at [1221, 588] on button "Update" at bounding box center [1241, 593] width 64 height 28
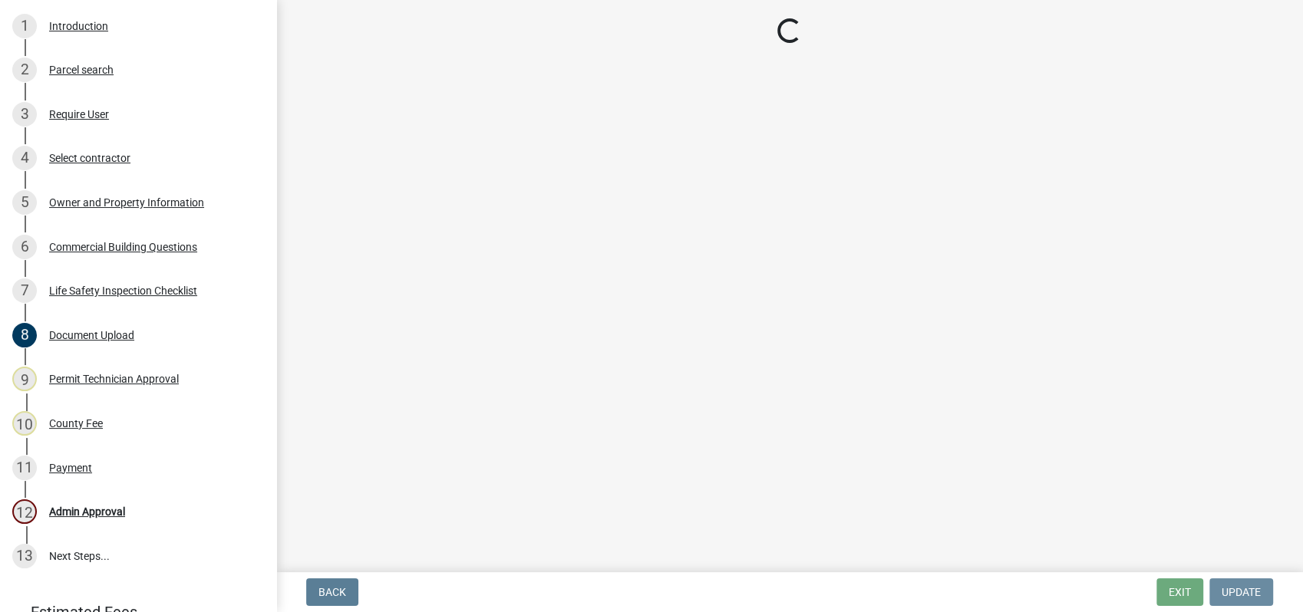
scroll to position [0, 0]
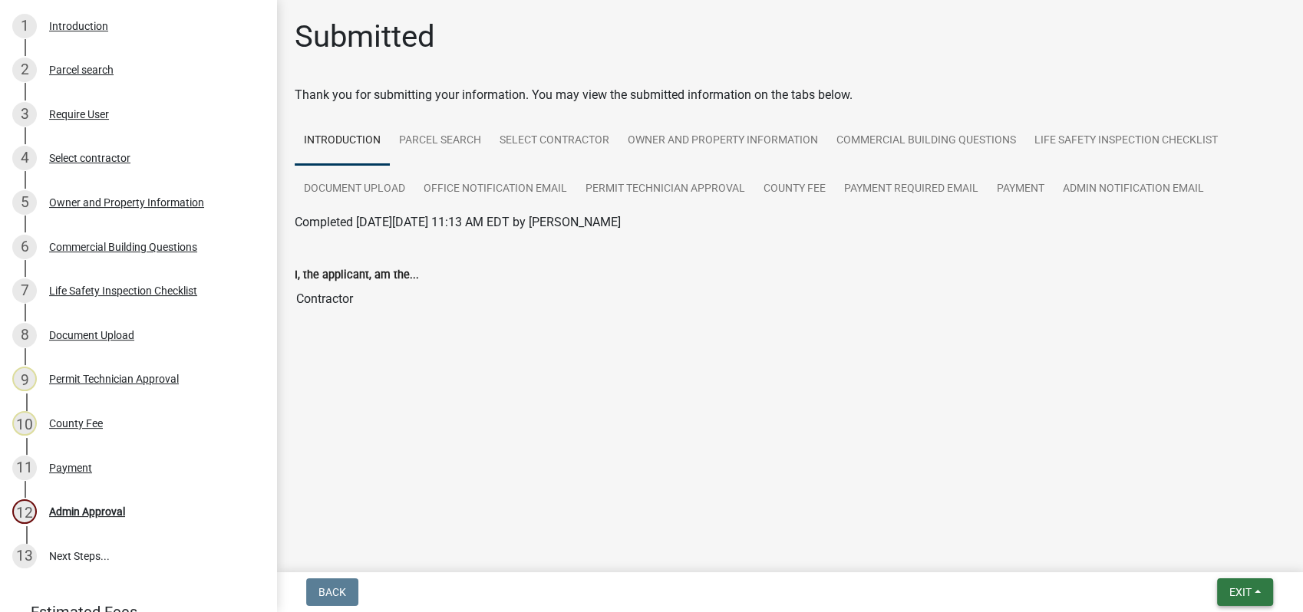
click at [1229, 594] on span "Exit" at bounding box center [1240, 592] width 22 height 12
click at [1229, 547] on button "Save & Exit" at bounding box center [1211, 552] width 123 height 37
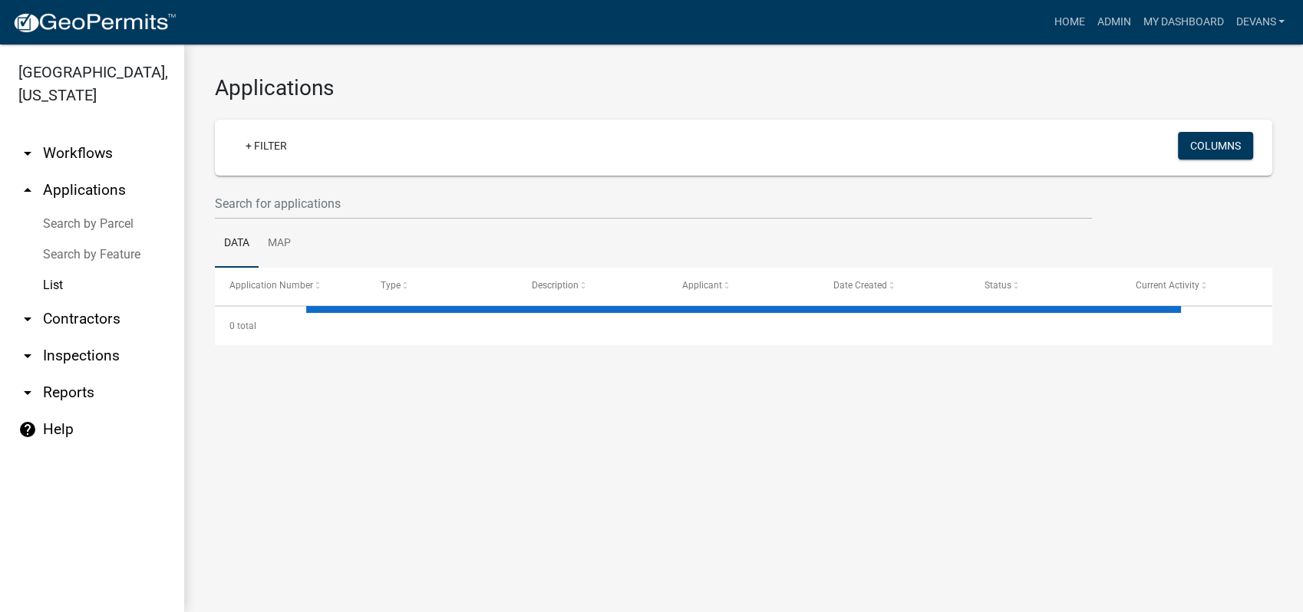
select select "1: 25"
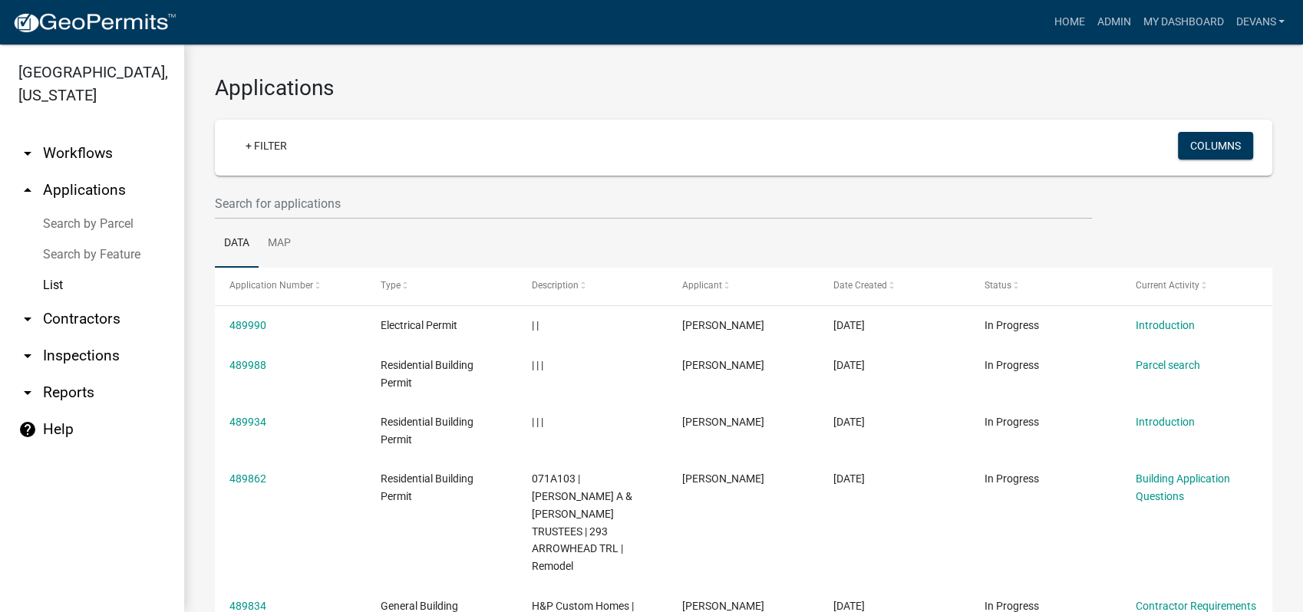
click at [116, 183] on link "arrow_drop_up Applications" at bounding box center [92, 190] width 184 height 37
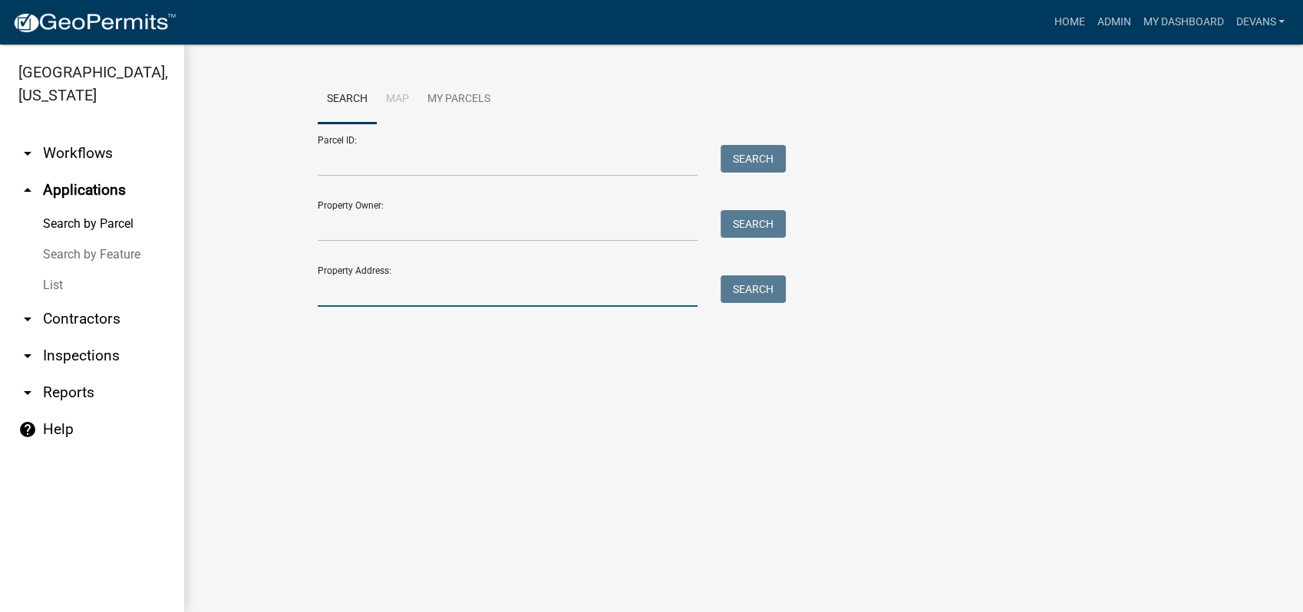
click at [472, 300] on input "Property Address:" at bounding box center [508, 290] width 380 height 31
type input "777 sparta hwy"
click at [766, 290] on button "Search" at bounding box center [752, 289] width 65 height 28
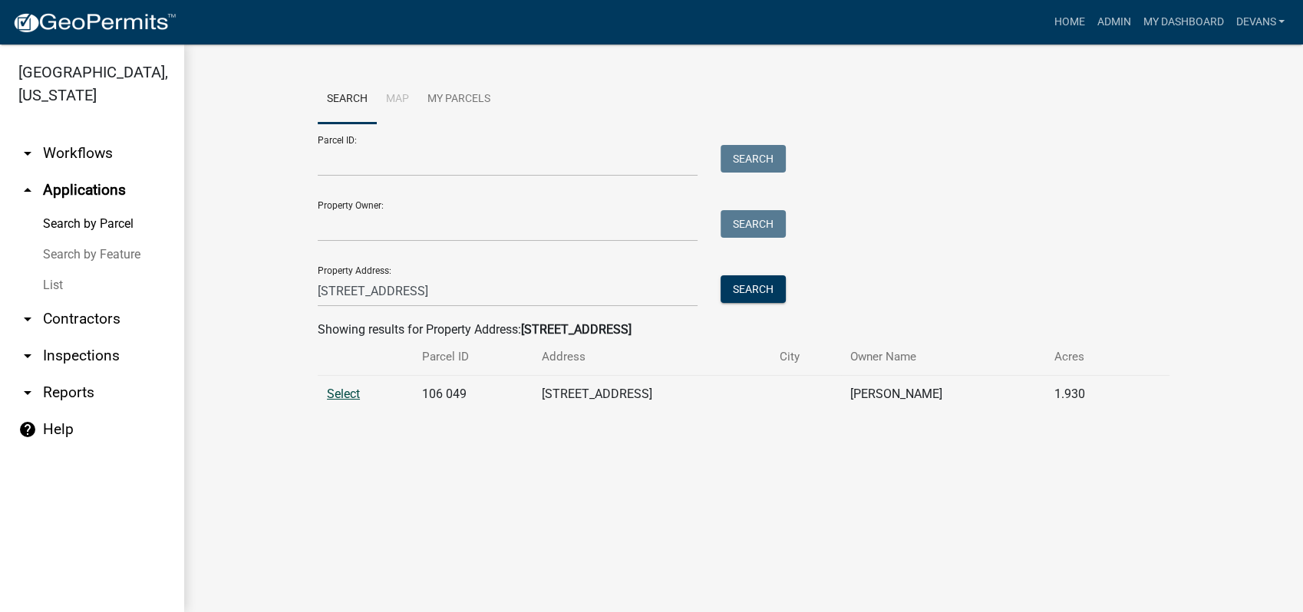
click at [338, 391] on span "Select" at bounding box center [343, 394] width 33 height 15
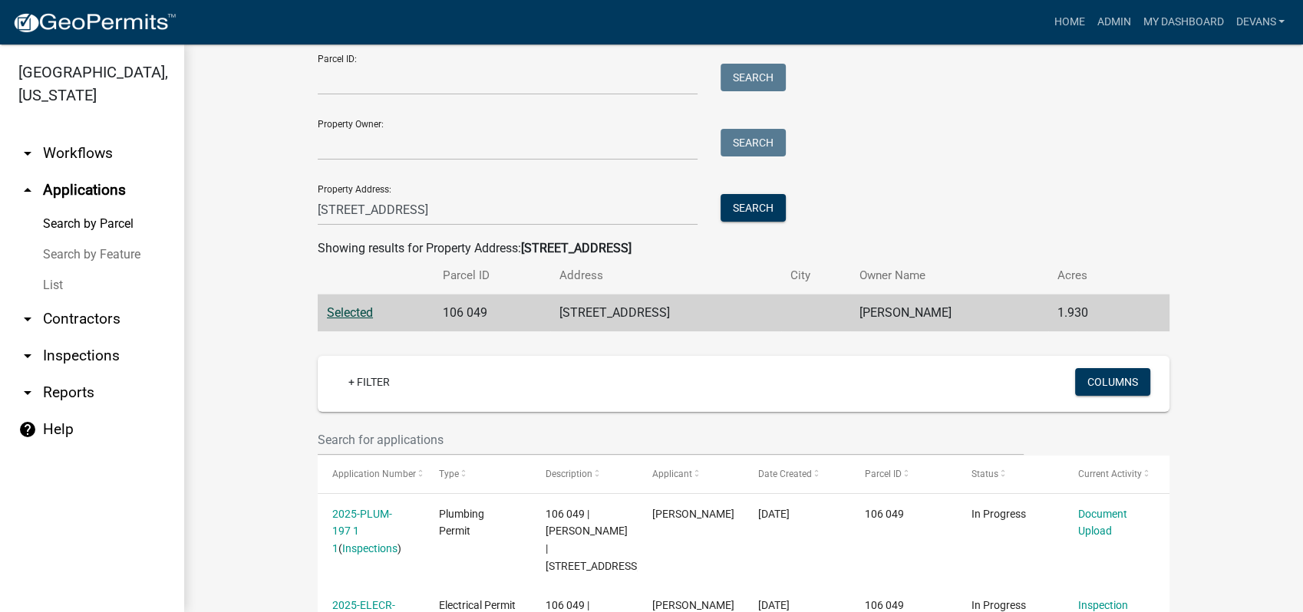
scroll to position [255, 0]
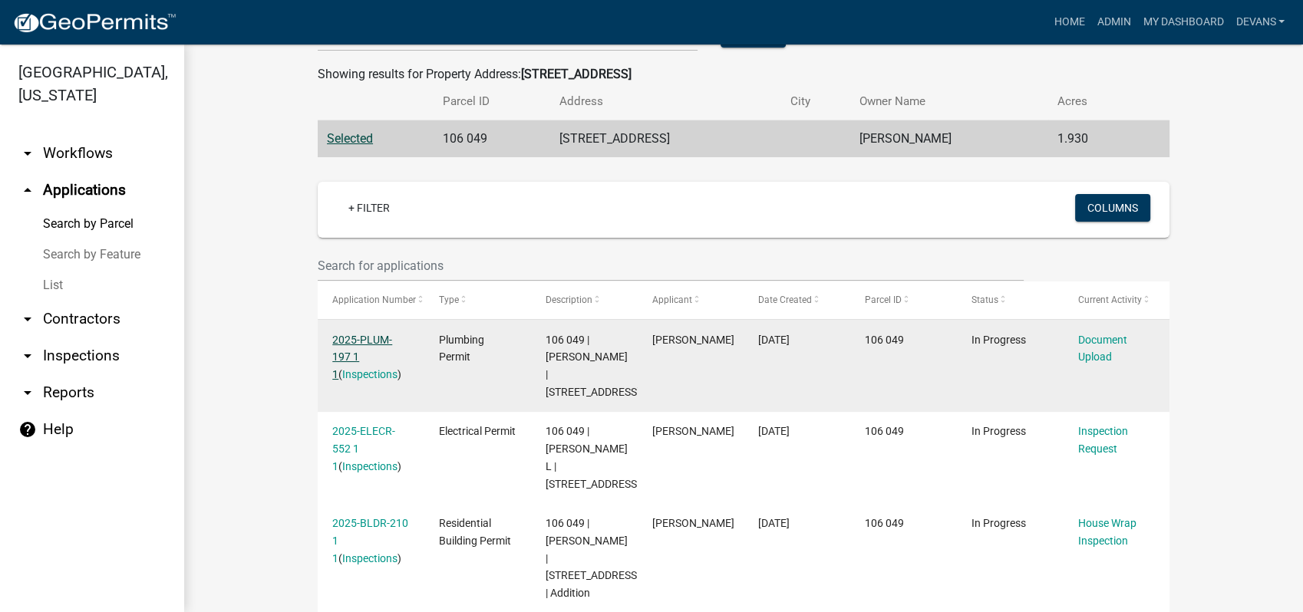
click at [361, 337] on link "2025-PLUM-197 1 1" at bounding box center [362, 358] width 60 height 48
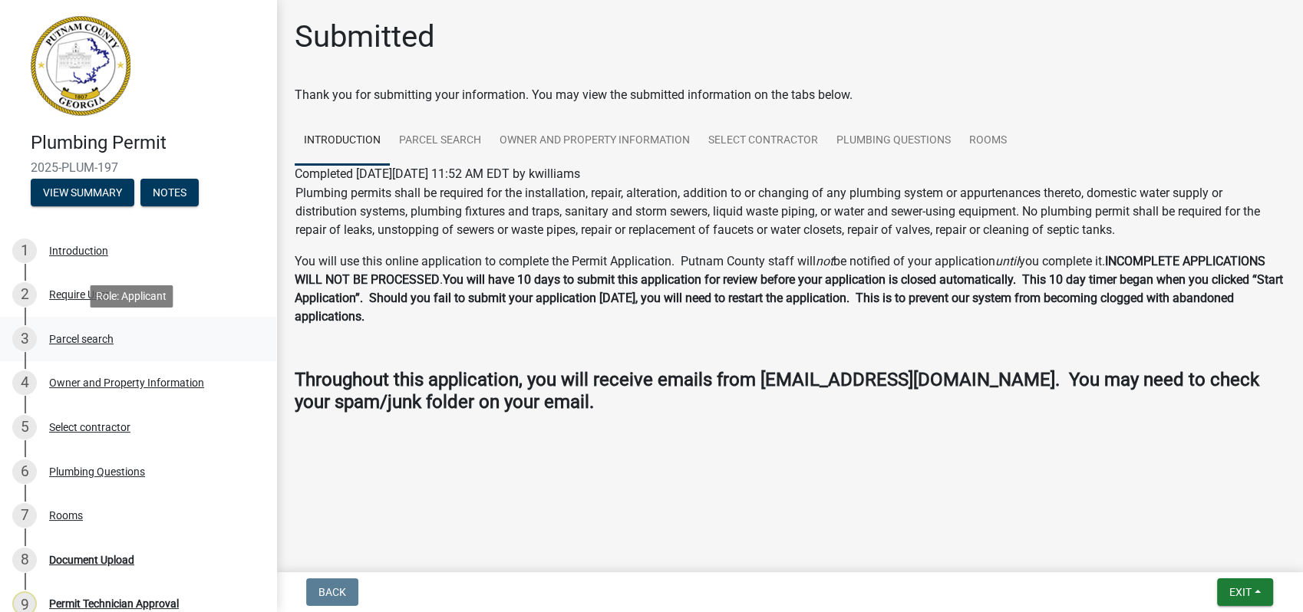
click at [99, 334] on div "Parcel search" at bounding box center [81, 339] width 64 height 11
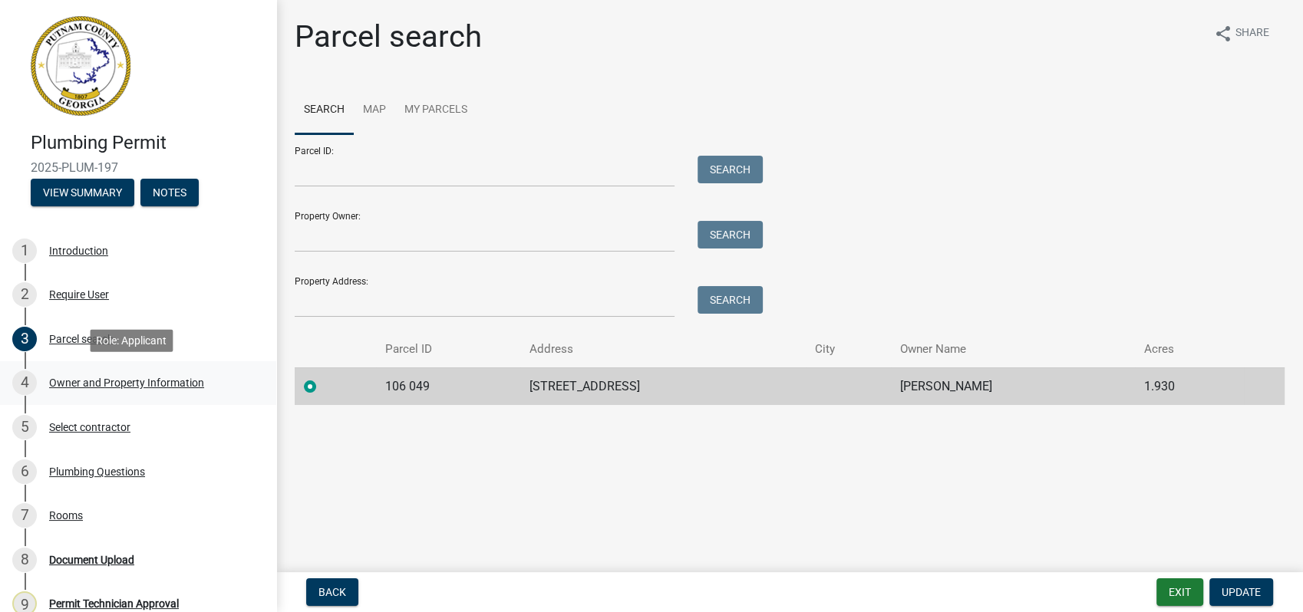
click at [100, 372] on div "4 Owner and Property Information" at bounding box center [131, 383] width 239 height 25
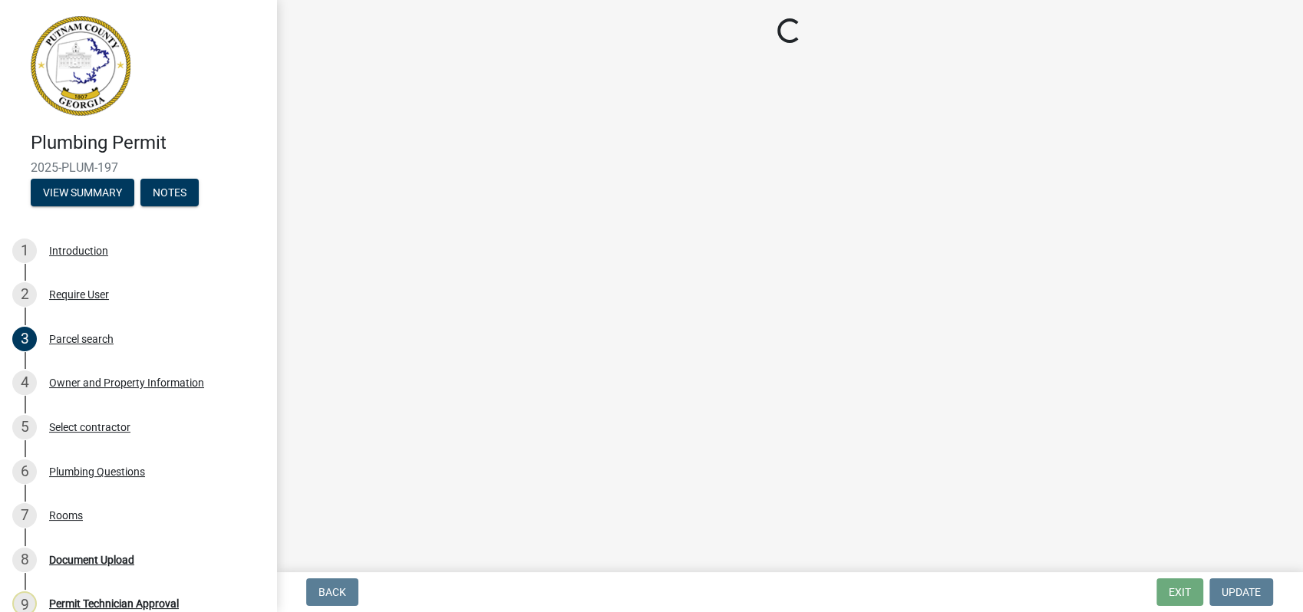
select select "a4366e26-0f82-401b-a682-956e4112ff86"
select select "83394b22-4a11-496c-8e5c-75ade2e72faf"
select select "ece5c1a9-df30-4702-9587-5deee23533b7"
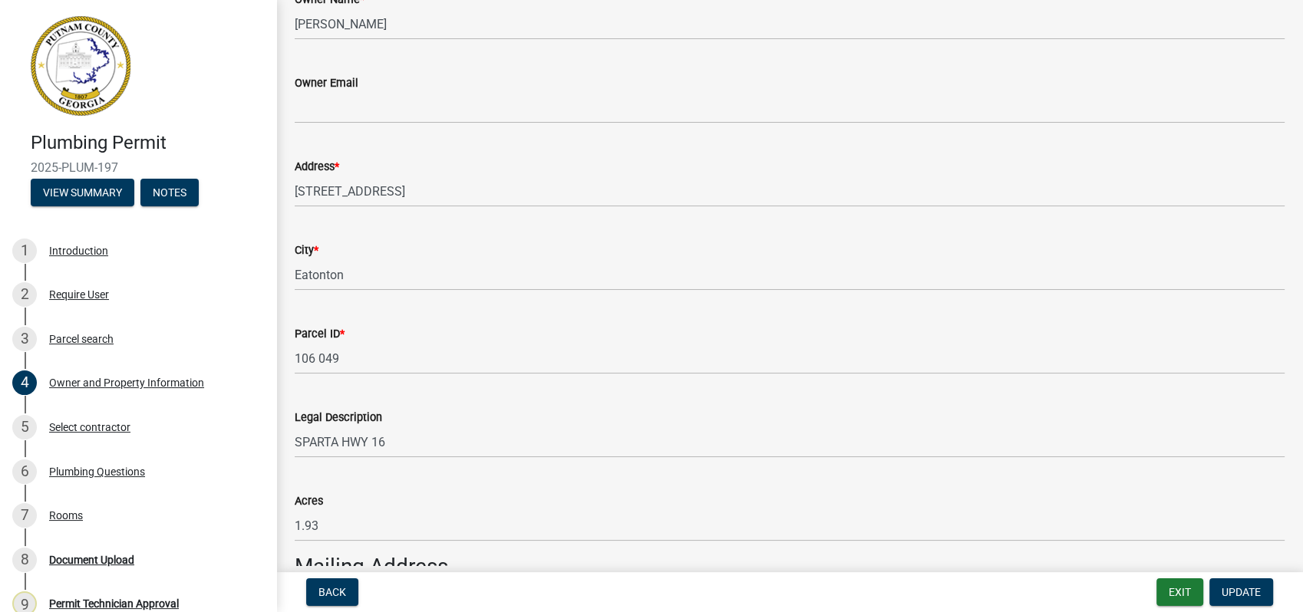
scroll to position [426, 0]
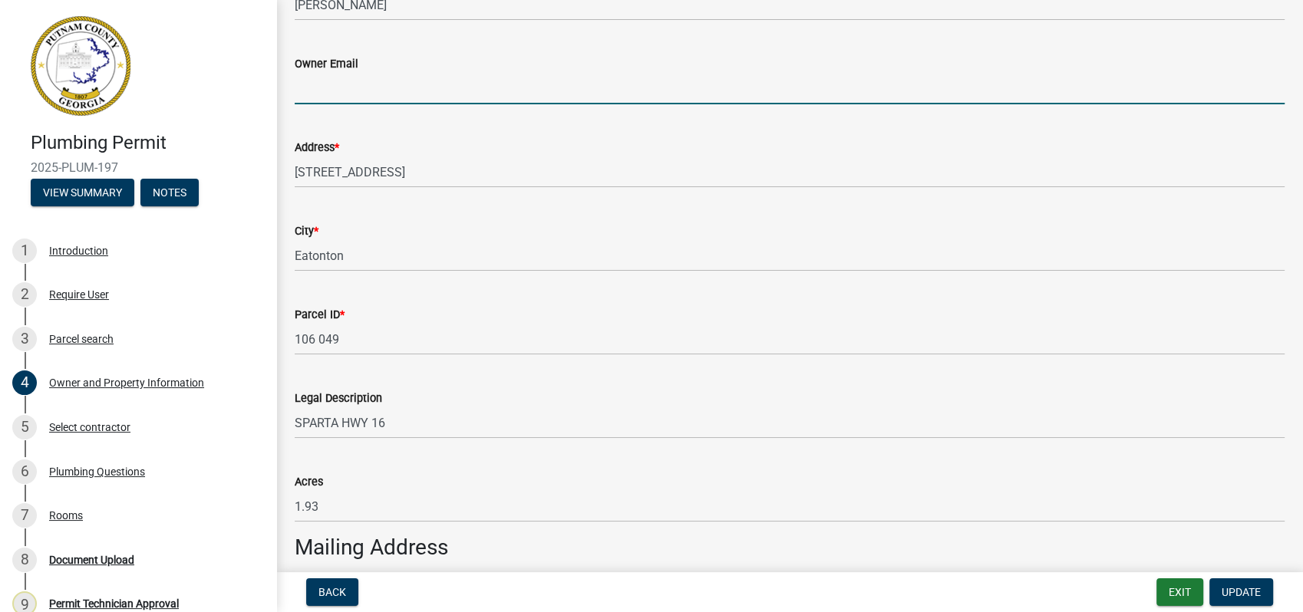
click at [332, 90] on input "Owner Email" at bounding box center [790, 88] width 990 height 31
type input "doubler63014@gmail.com"
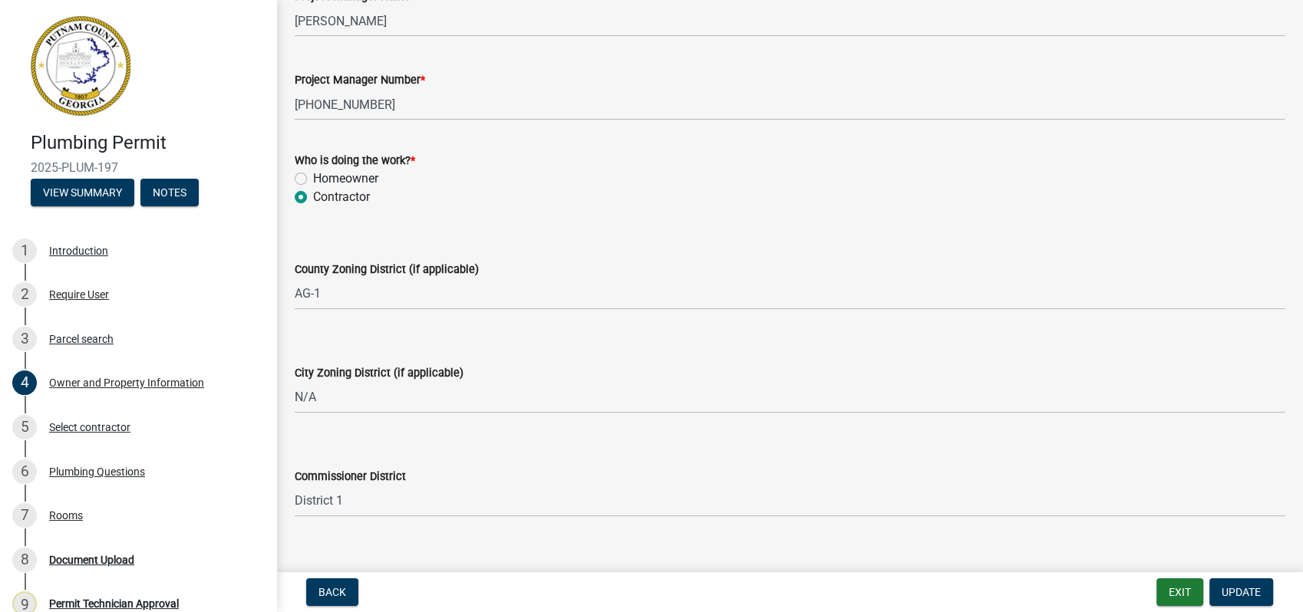
scroll to position [2685, 0]
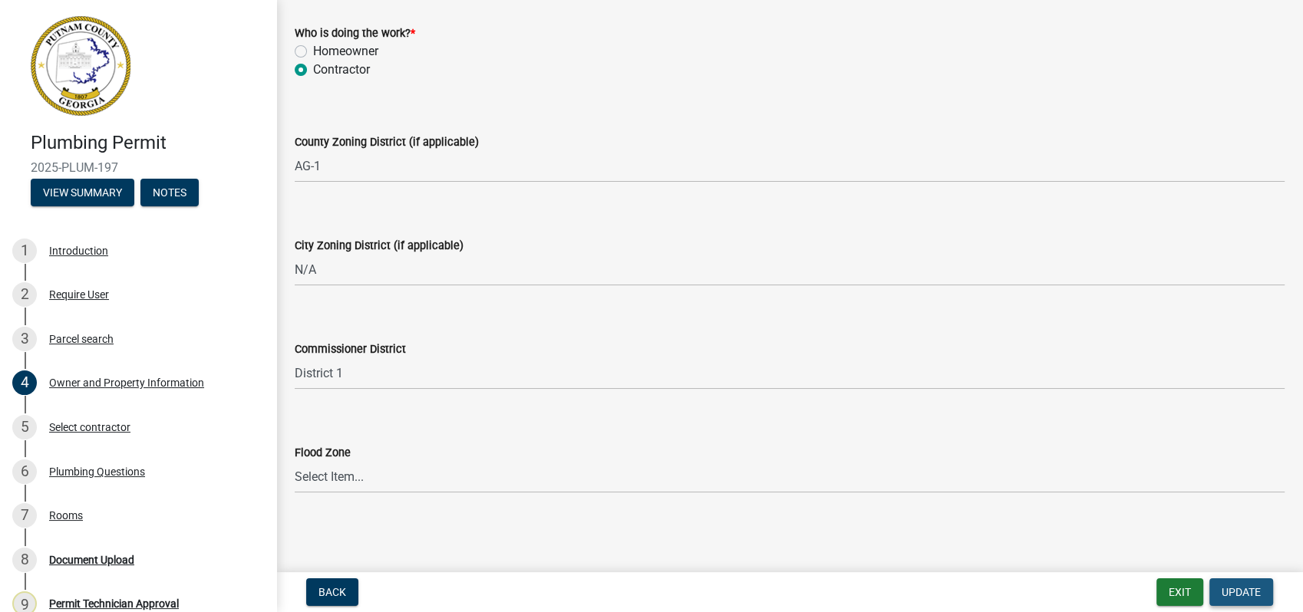
click at [1242, 591] on span "Update" at bounding box center [1240, 592] width 39 height 12
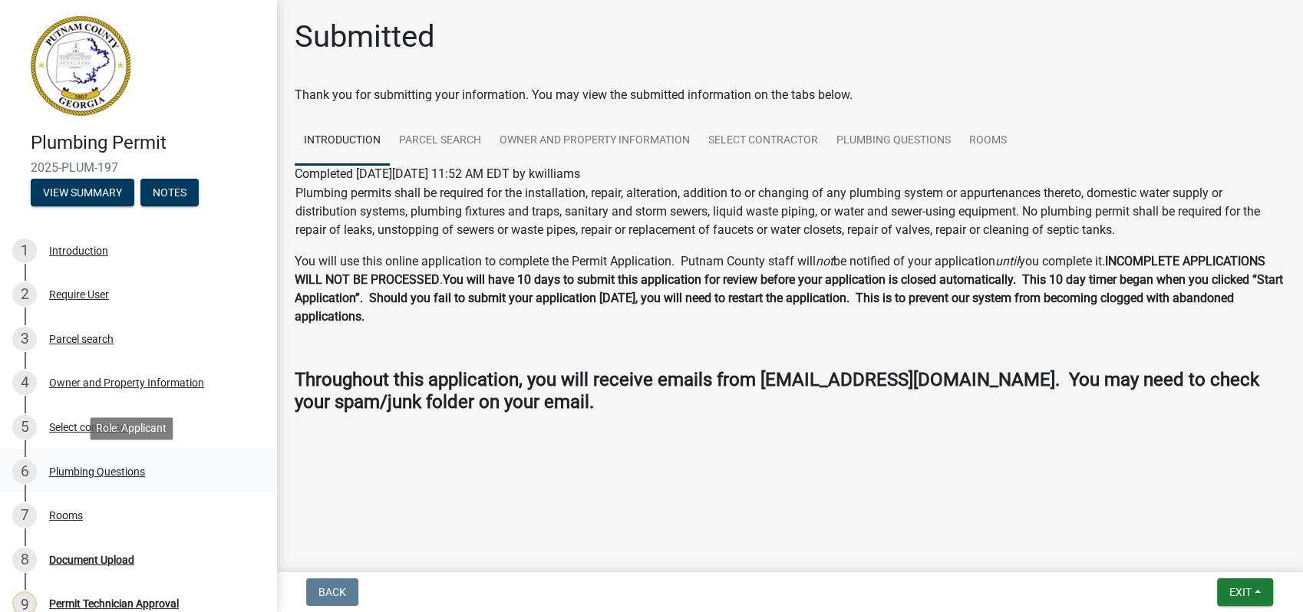
click at [106, 466] on div "Plumbing Questions" at bounding box center [97, 471] width 96 height 11
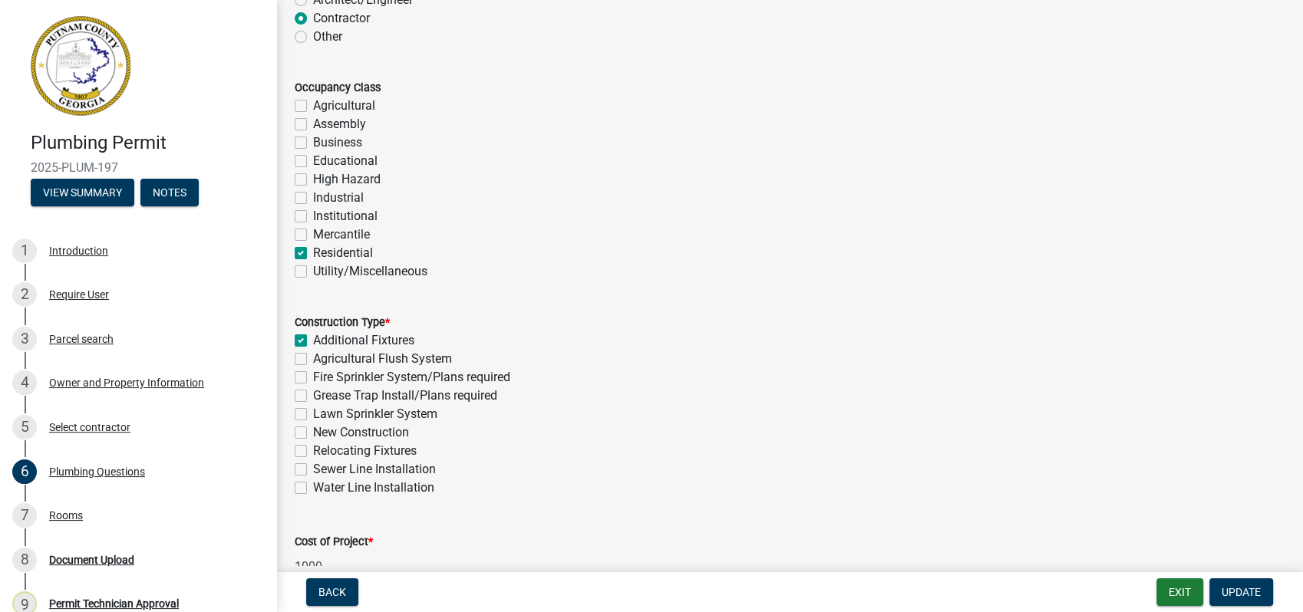
scroll to position [170, 0]
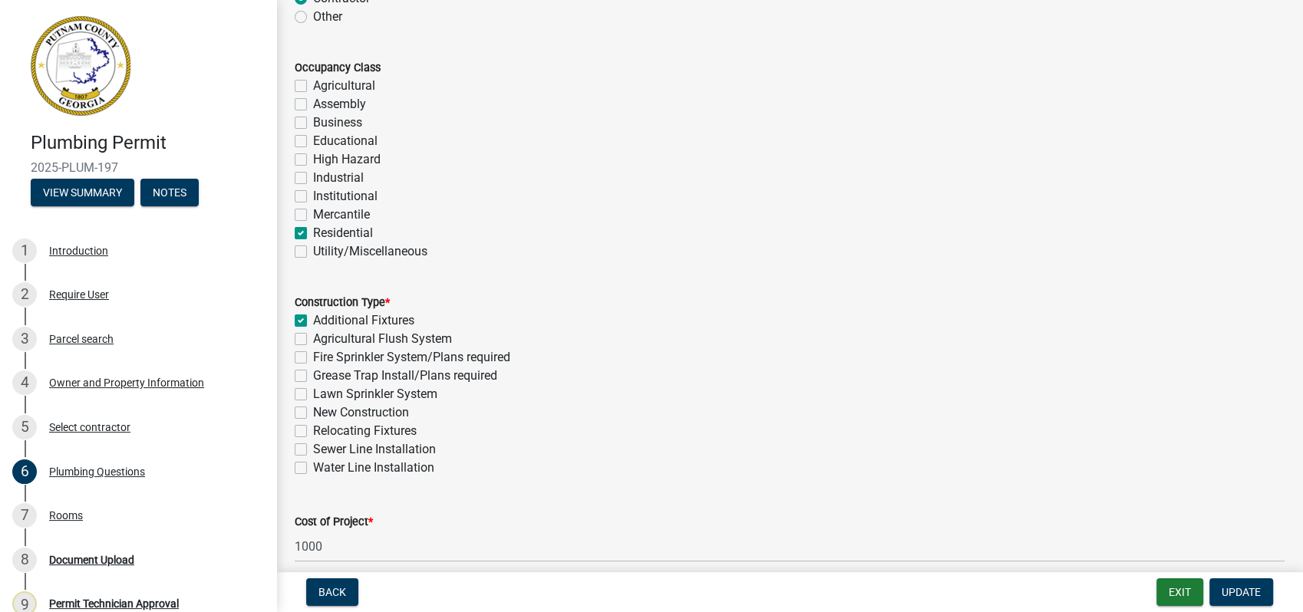
click at [313, 425] on label "Relocating Fixtures" at bounding box center [365, 431] width 104 height 18
click at [313, 425] on input "Relocating Fixtures" at bounding box center [318, 427] width 10 height 10
checkbox input "true"
checkbox input "false"
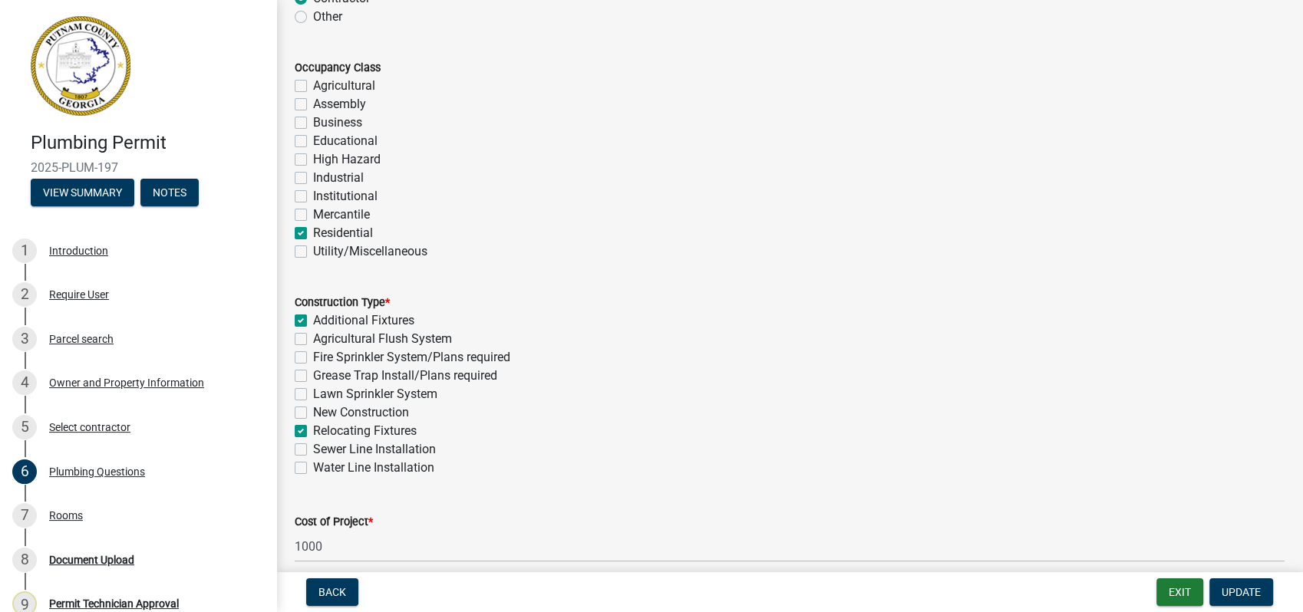
checkbox input "false"
checkbox input "true"
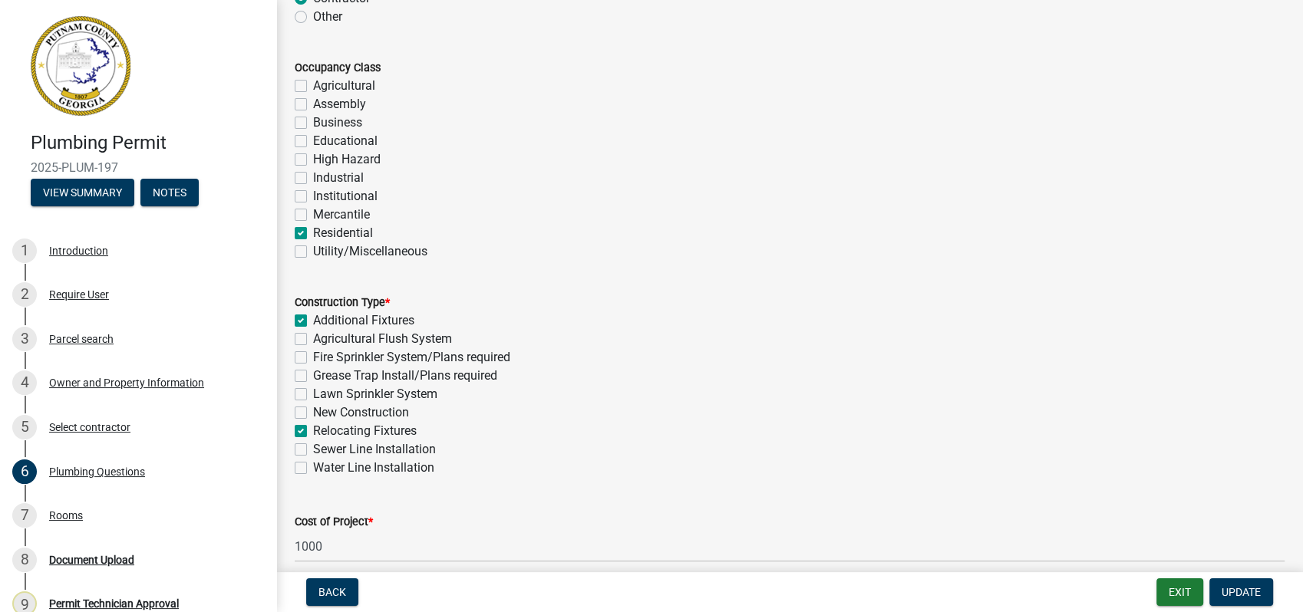
checkbox input "false"
click at [313, 319] on label "Additional Fixtures" at bounding box center [363, 321] width 101 height 18
click at [313, 319] on input "Additional Fixtures" at bounding box center [318, 317] width 10 height 10
checkbox input "false"
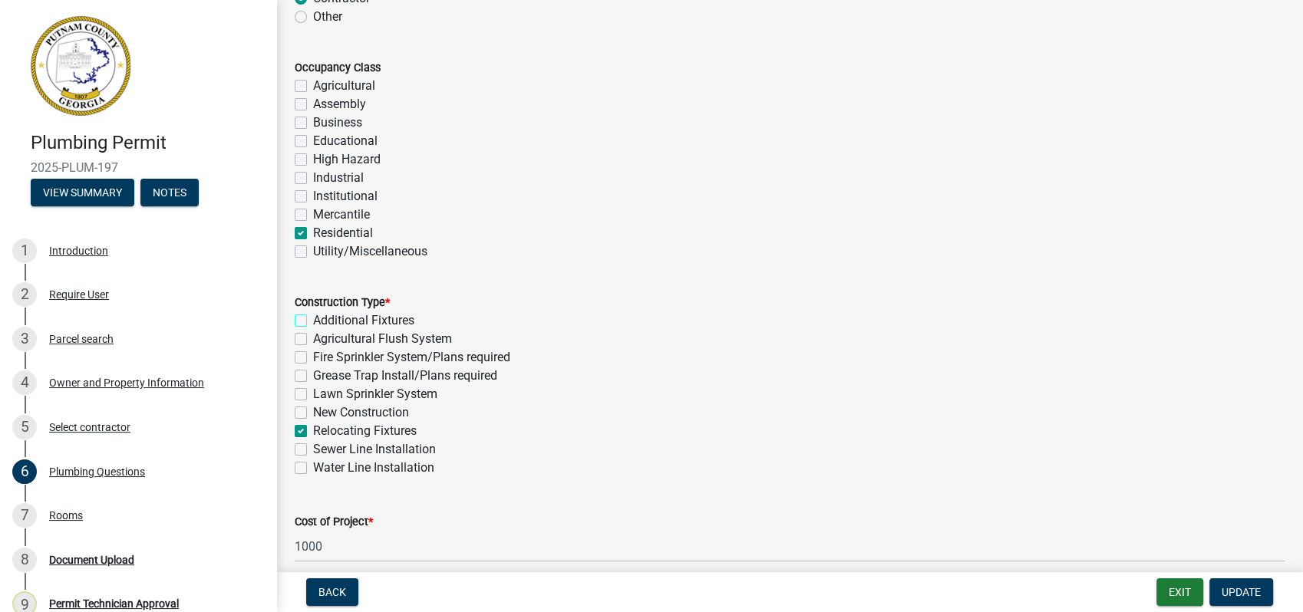
checkbox input "false"
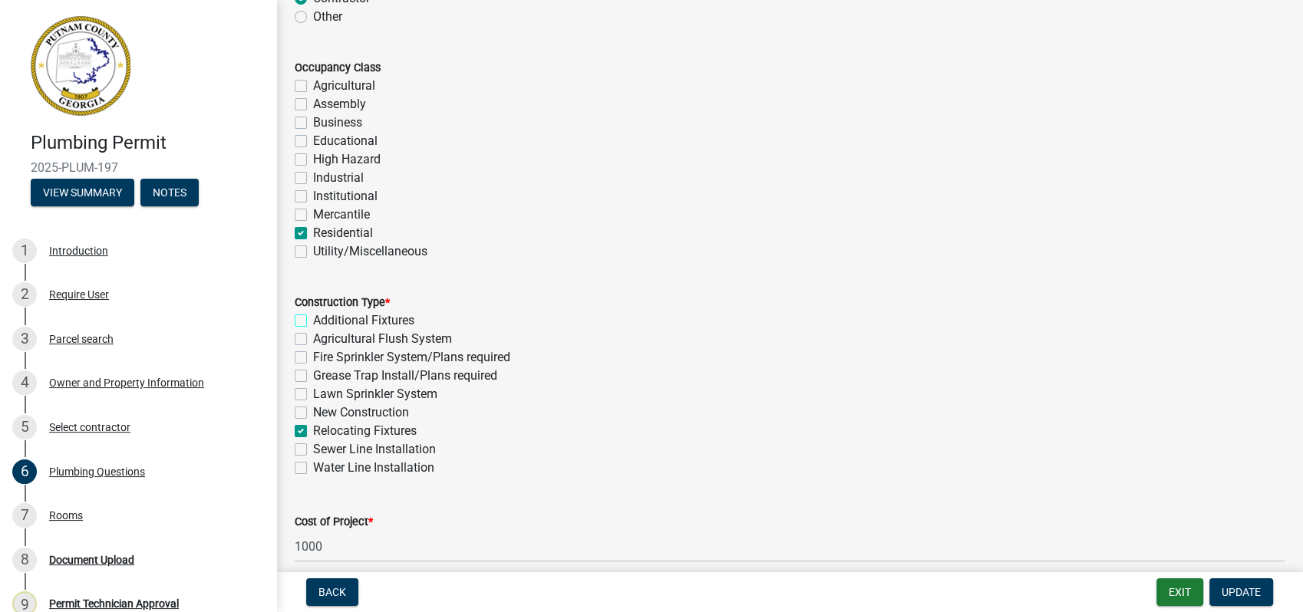
checkbox input "true"
checkbox input "false"
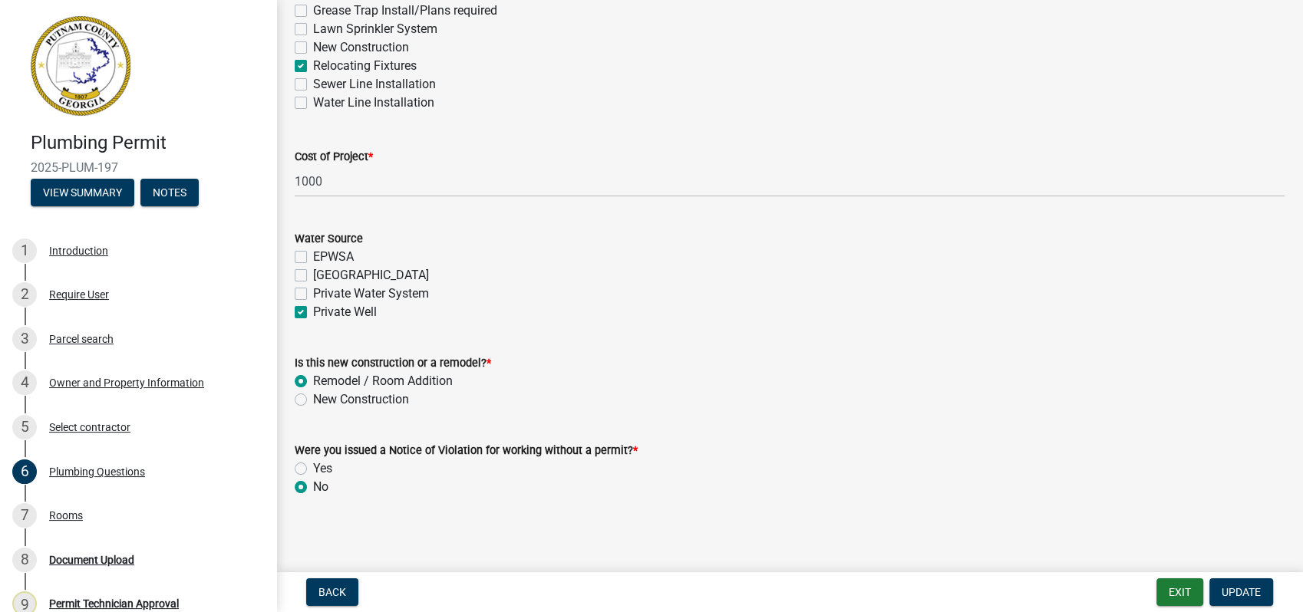
scroll to position [539, 0]
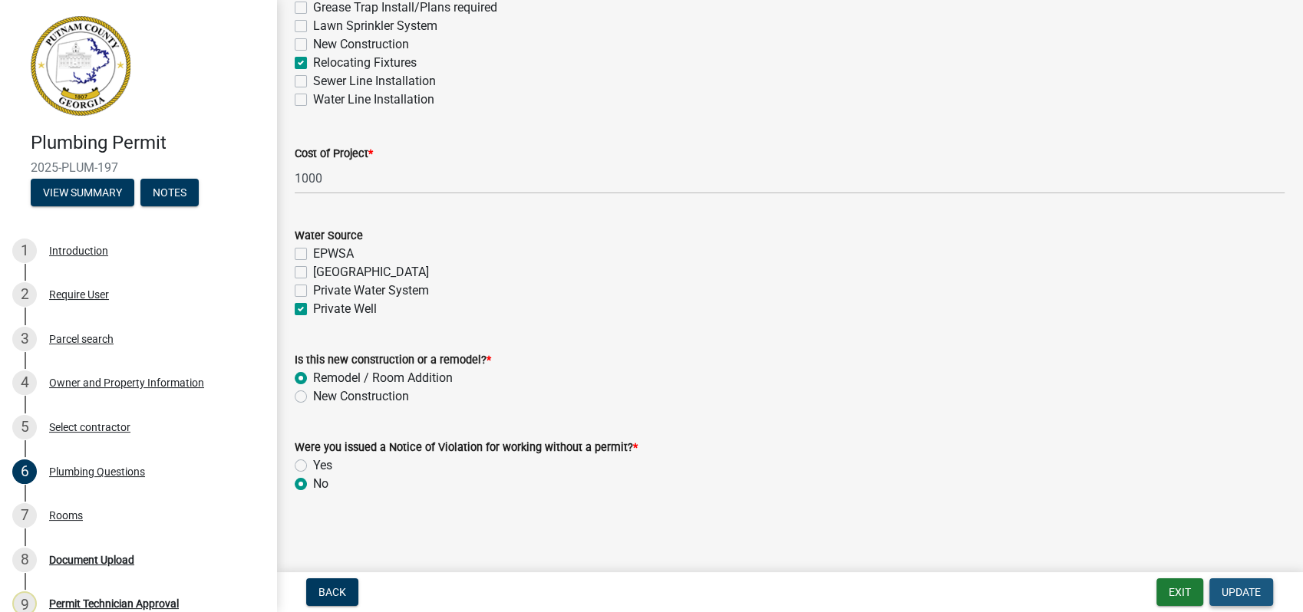
click at [1239, 591] on span "Update" at bounding box center [1240, 592] width 39 height 12
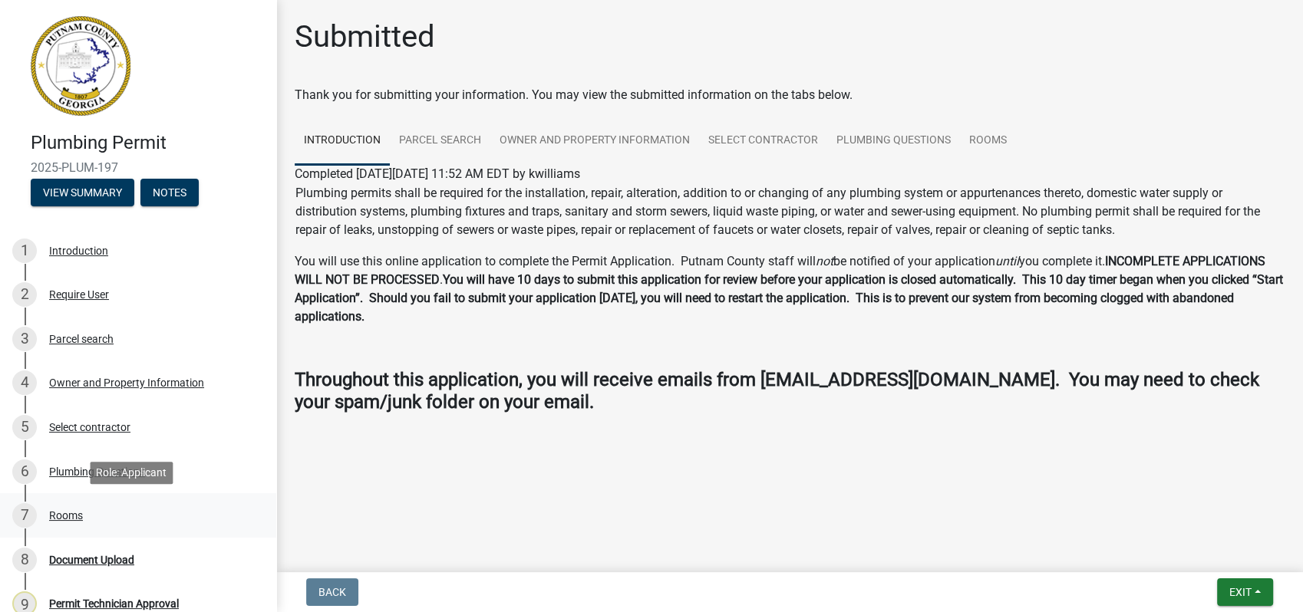
click at [51, 511] on div "Rooms" at bounding box center [66, 515] width 34 height 11
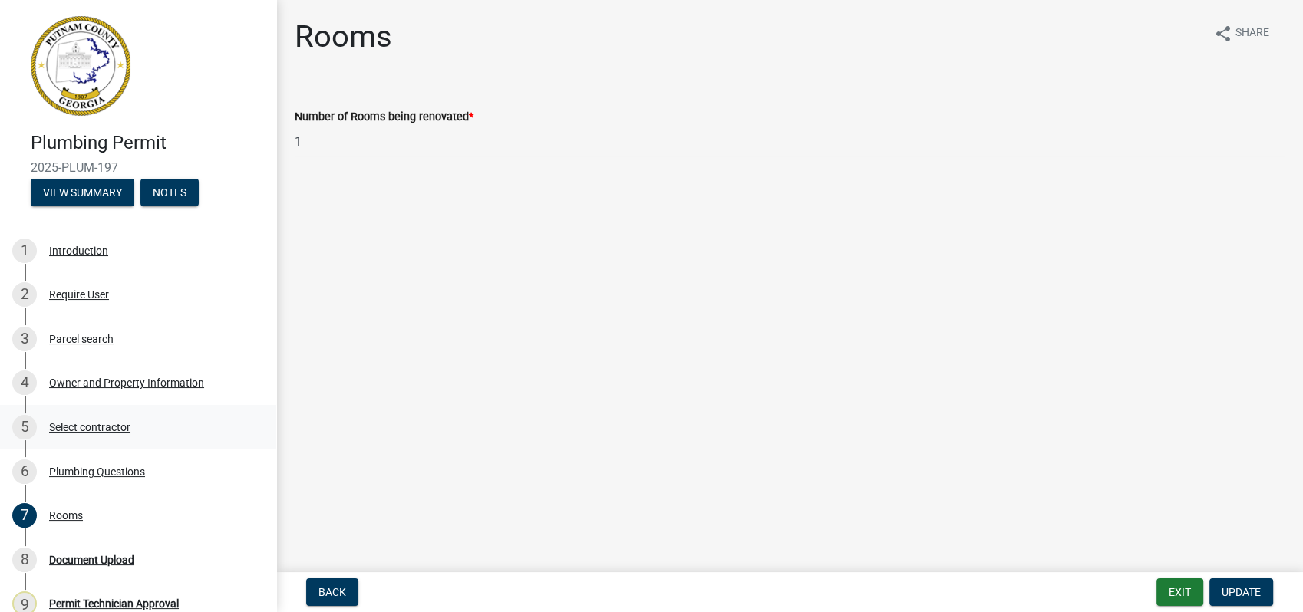
scroll to position [166, 0]
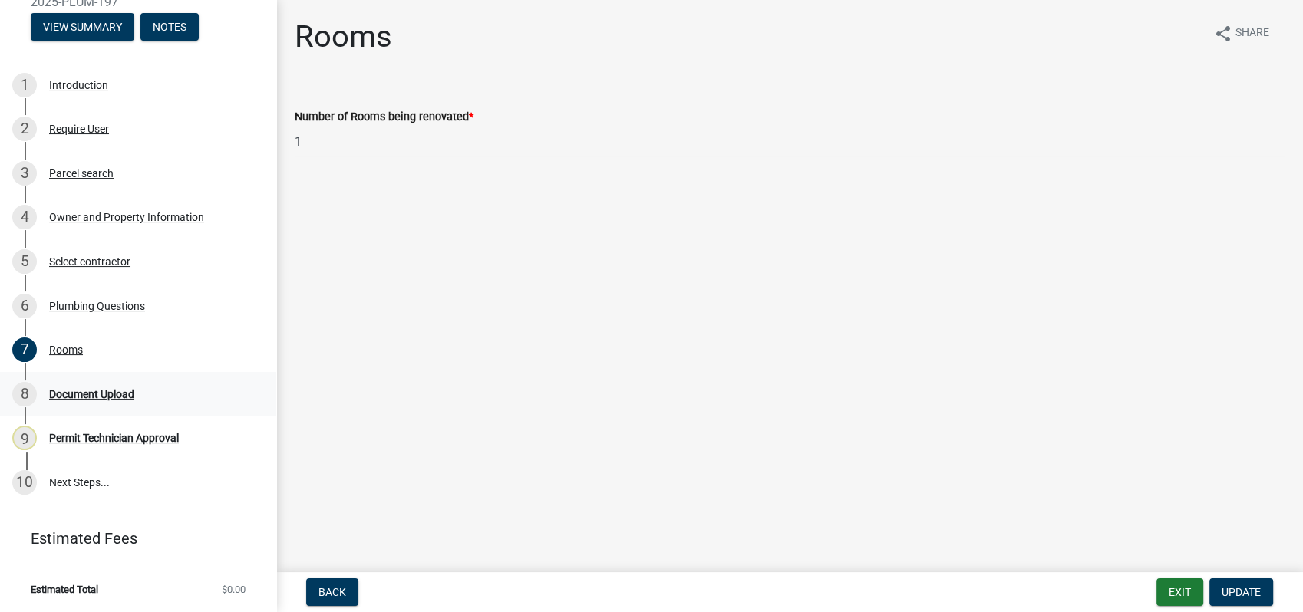
click at [97, 397] on div "Document Upload" at bounding box center [91, 394] width 85 height 11
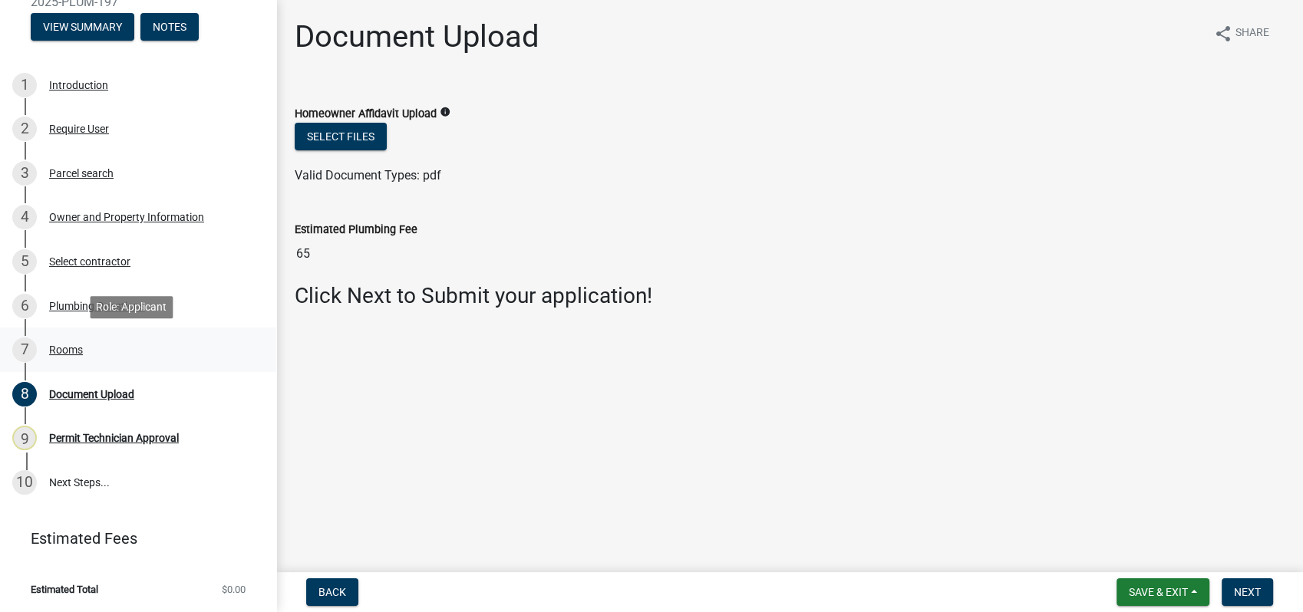
click at [38, 344] on div "7 Rooms" at bounding box center [131, 350] width 239 height 25
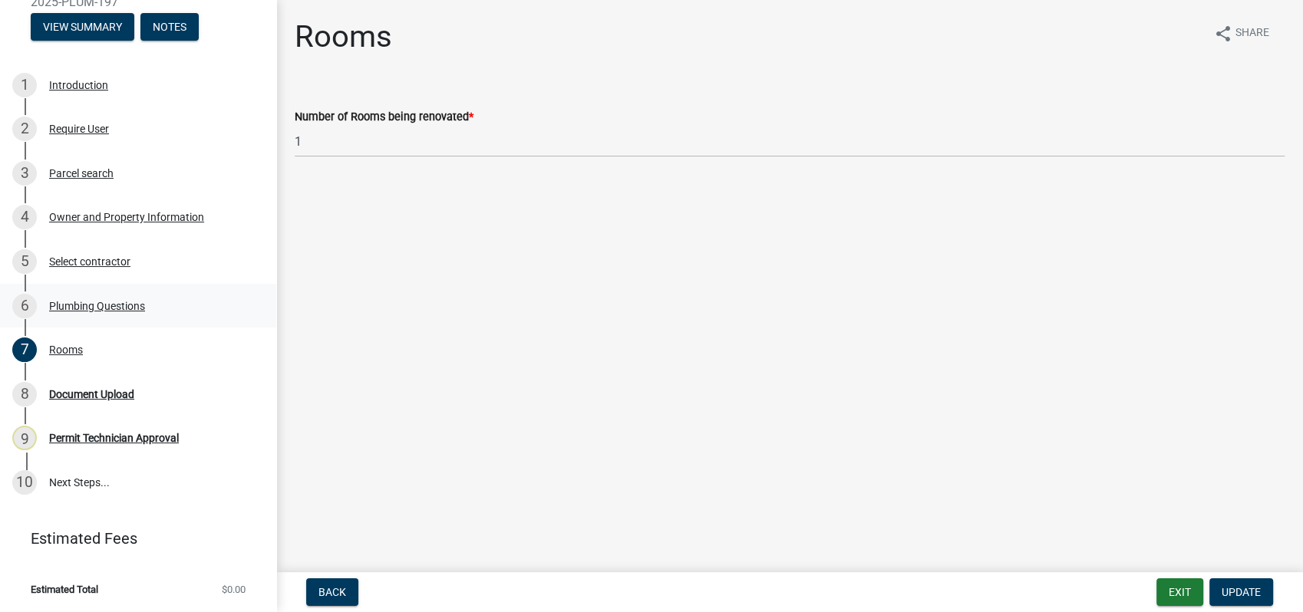
click at [111, 297] on div "6 Plumbing Questions" at bounding box center [131, 306] width 239 height 25
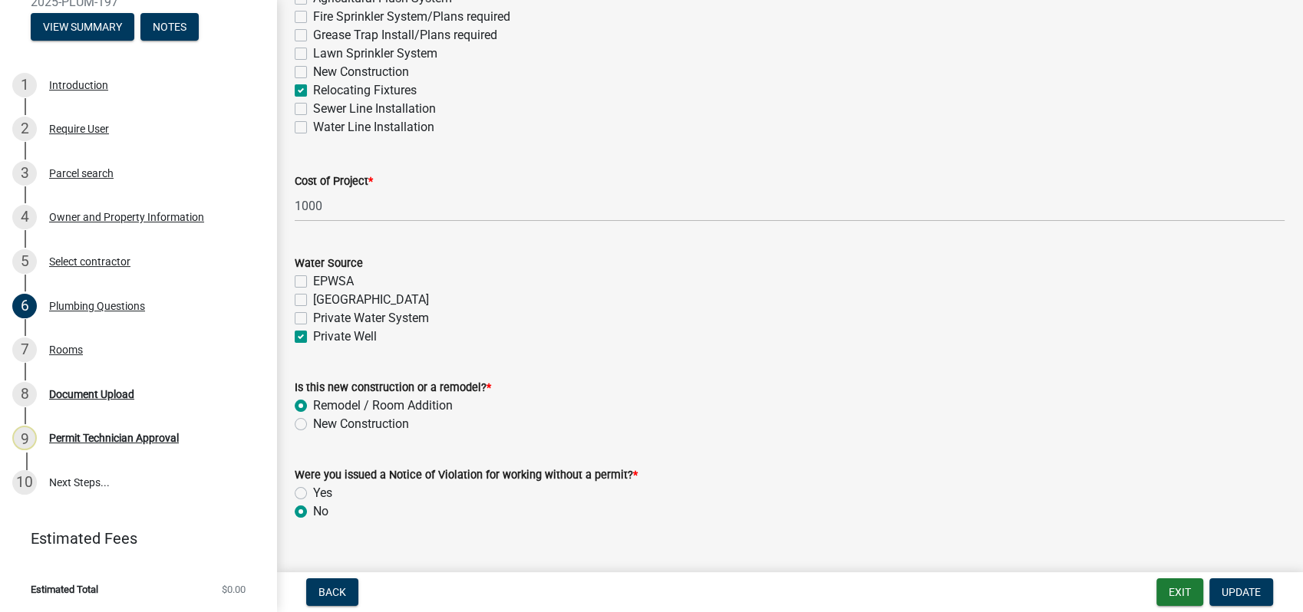
scroll to position [539, 0]
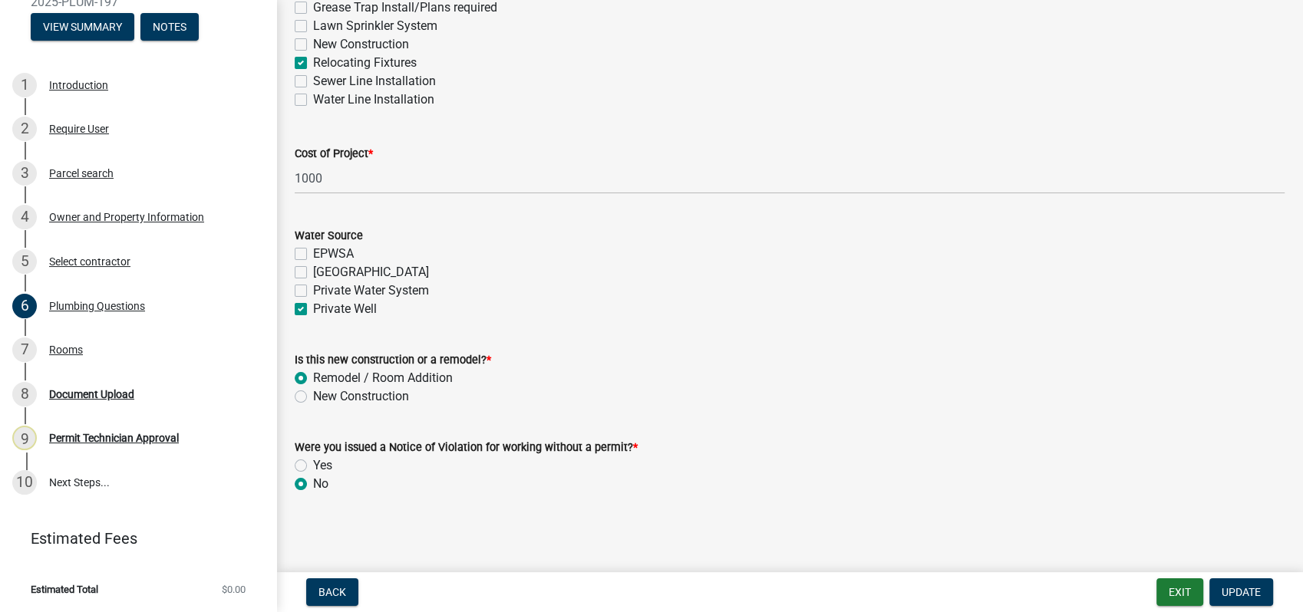
click at [313, 397] on label "New Construction" at bounding box center [361, 396] width 96 height 18
click at [313, 397] on input "New Construction" at bounding box center [318, 392] width 10 height 10
radio input "true"
click at [1227, 580] on button "Update" at bounding box center [1241, 593] width 64 height 28
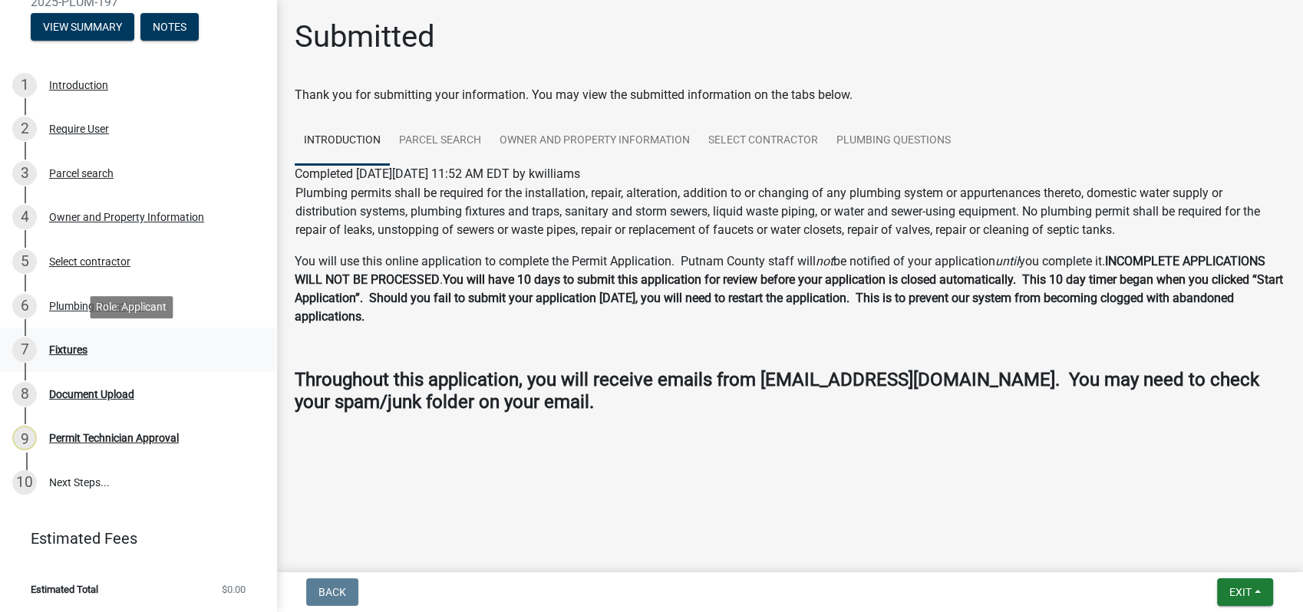
click at [88, 346] on div "7 Fixtures" at bounding box center [131, 350] width 239 height 25
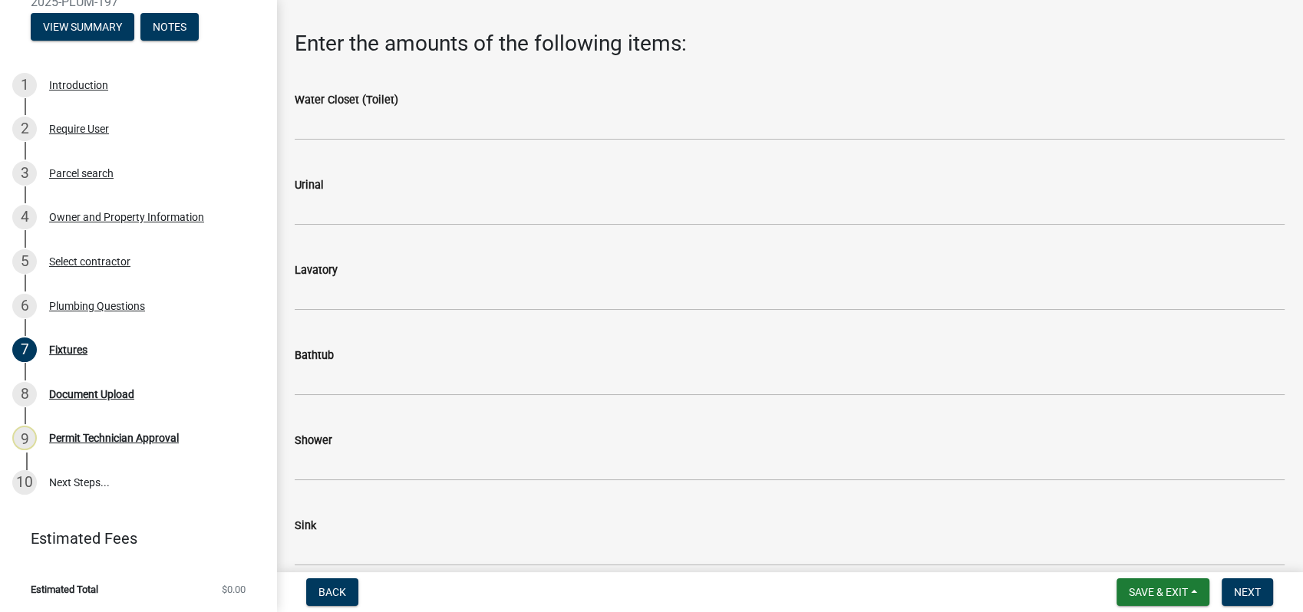
scroll to position [85, 0]
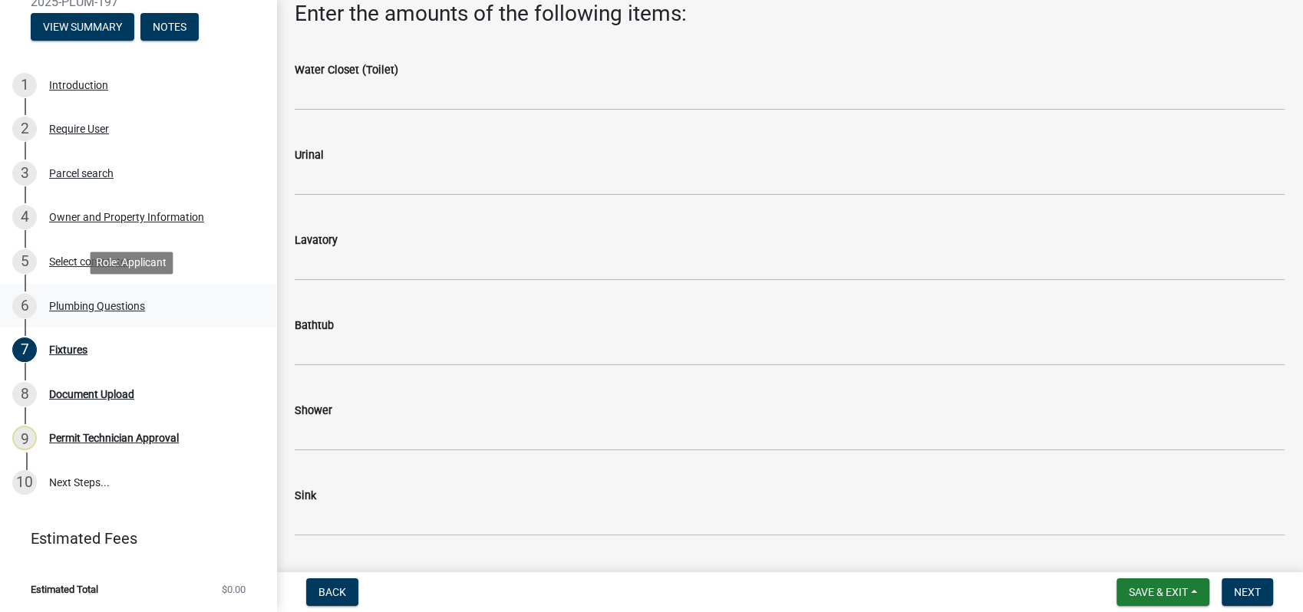
click at [114, 307] on div "Plumbing Questions" at bounding box center [97, 306] width 96 height 11
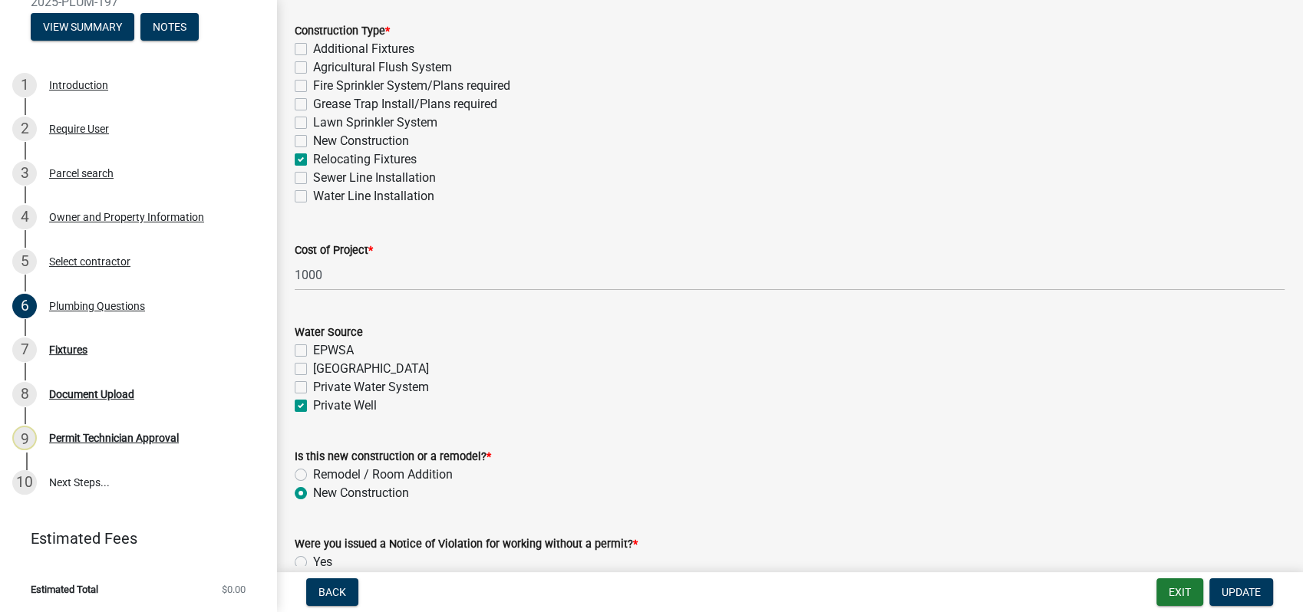
scroll to position [539, 0]
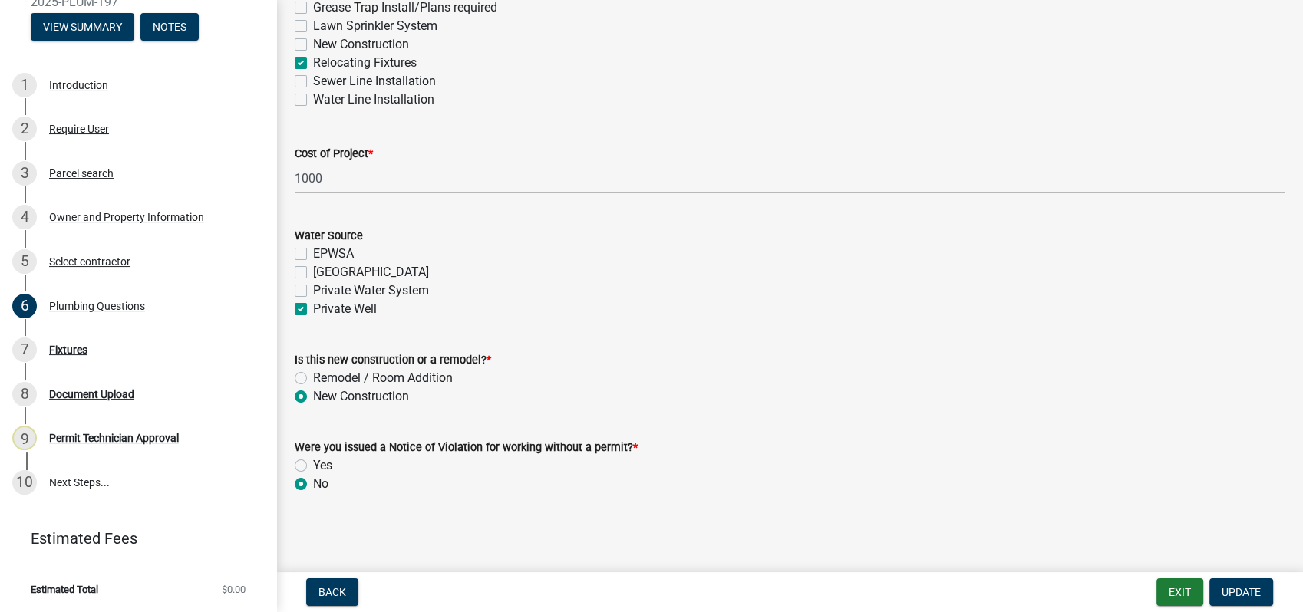
click at [304, 371] on div "Remodel / Room Addition" at bounding box center [790, 378] width 990 height 18
click at [313, 371] on label "Remodel / Room Addition" at bounding box center [383, 378] width 140 height 18
click at [313, 371] on input "Remodel / Room Addition" at bounding box center [318, 374] width 10 height 10
radio input "true"
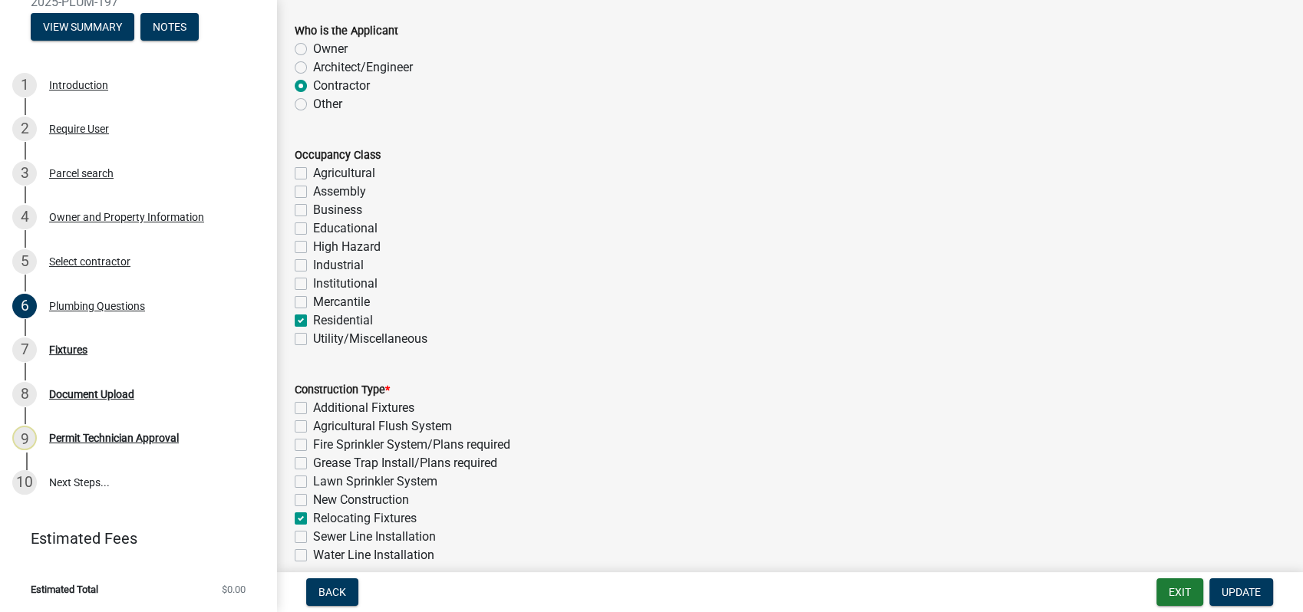
scroll to position [112, 0]
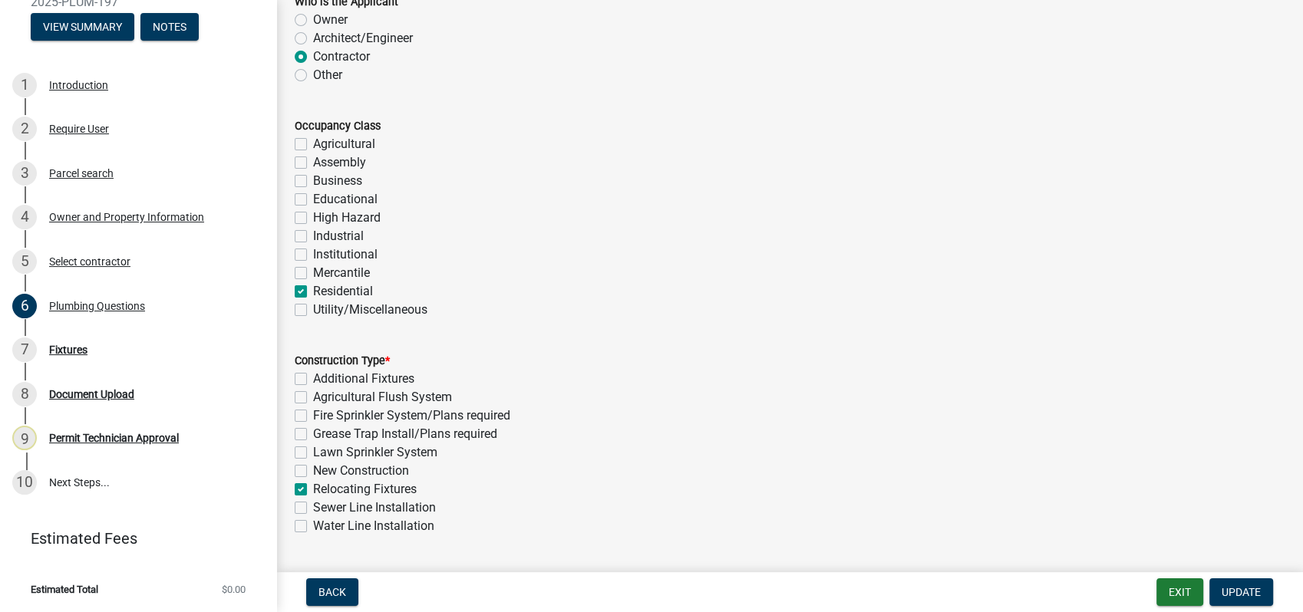
click at [313, 375] on label "Additional Fixtures" at bounding box center [363, 379] width 101 height 18
click at [313, 375] on input "Additional Fixtures" at bounding box center [318, 375] width 10 height 10
checkbox input "true"
checkbox input "false"
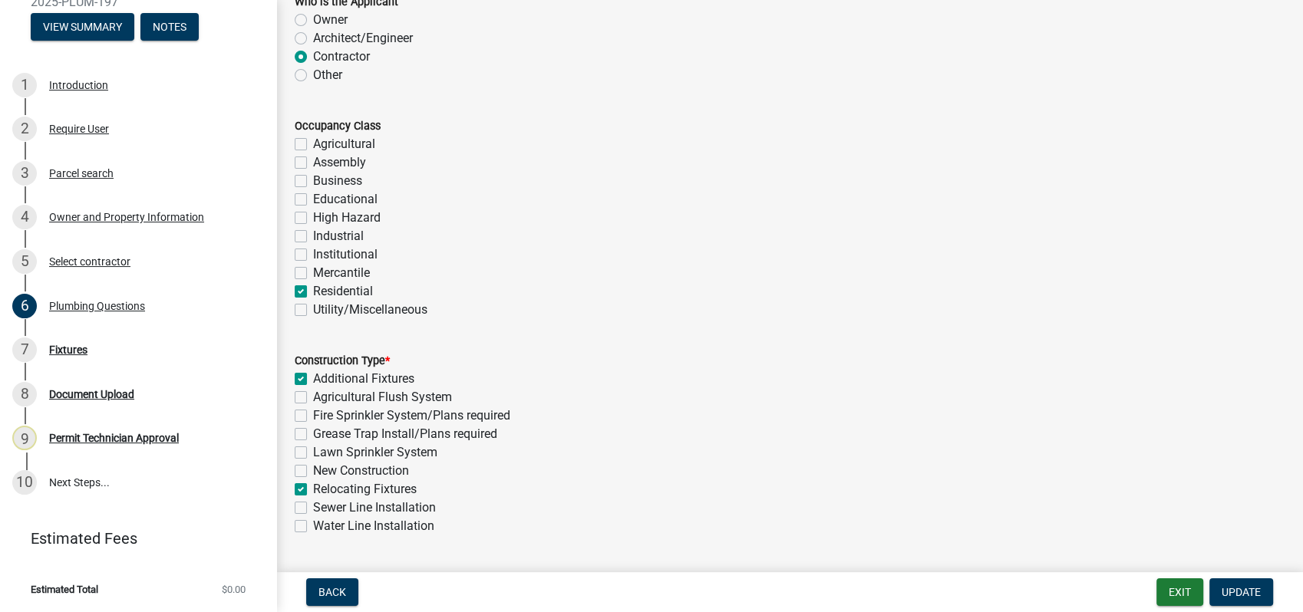
checkbox input "false"
checkbox input "true"
checkbox input "false"
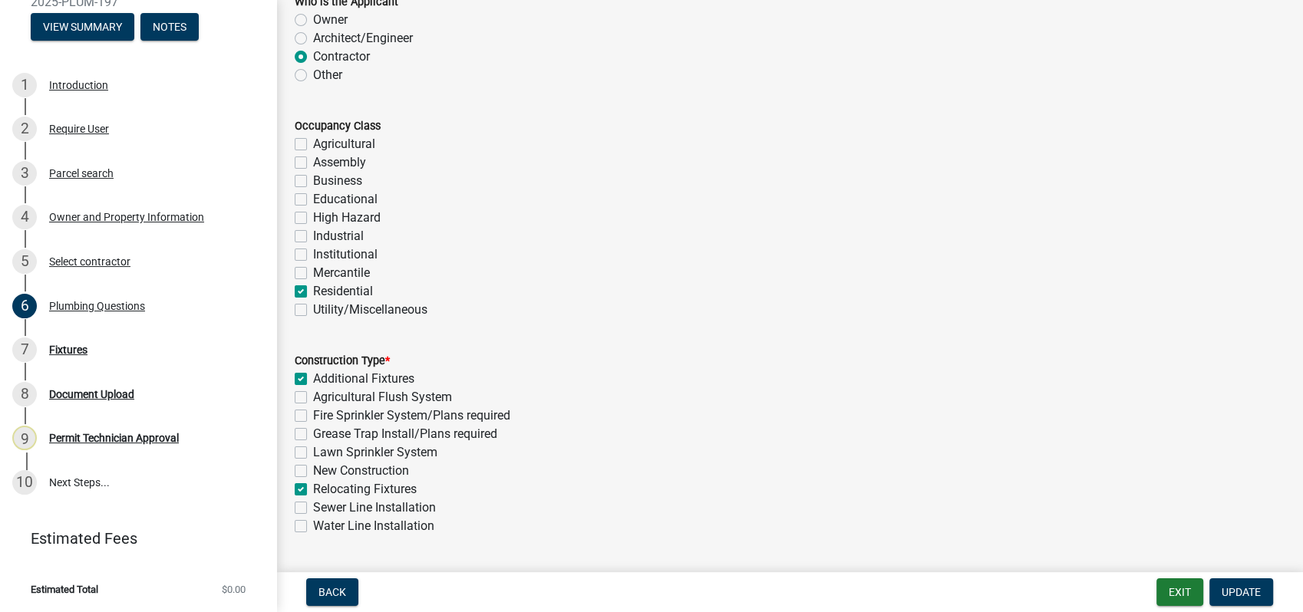
checkbox input "false"
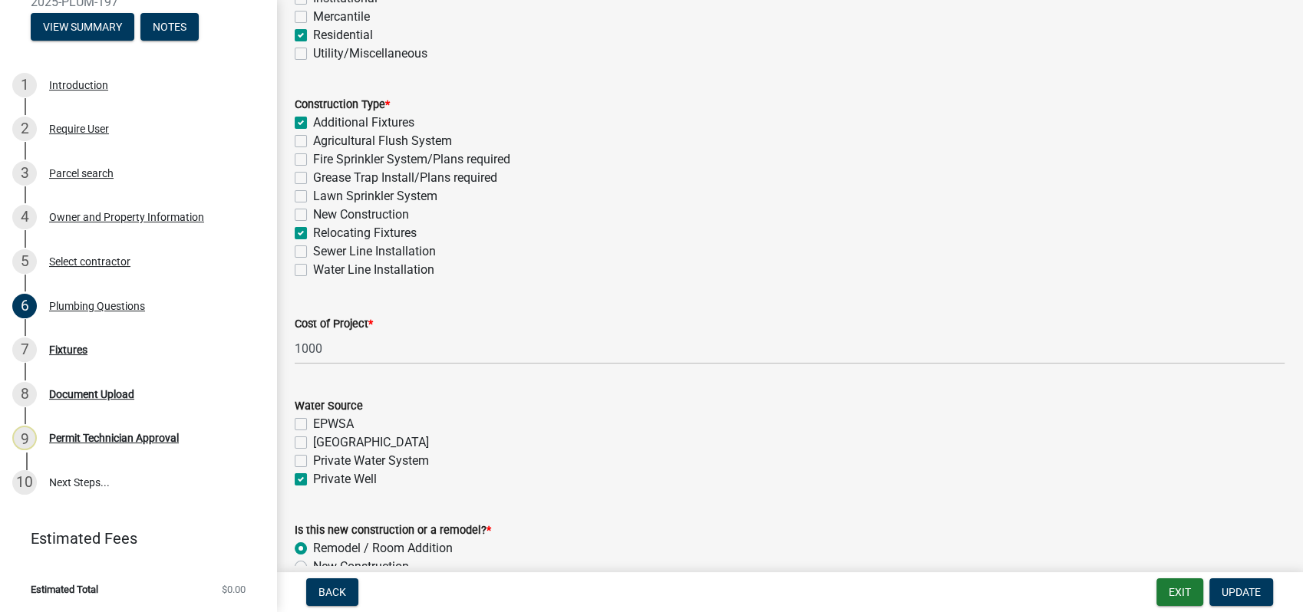
scroll to position [539, 0]
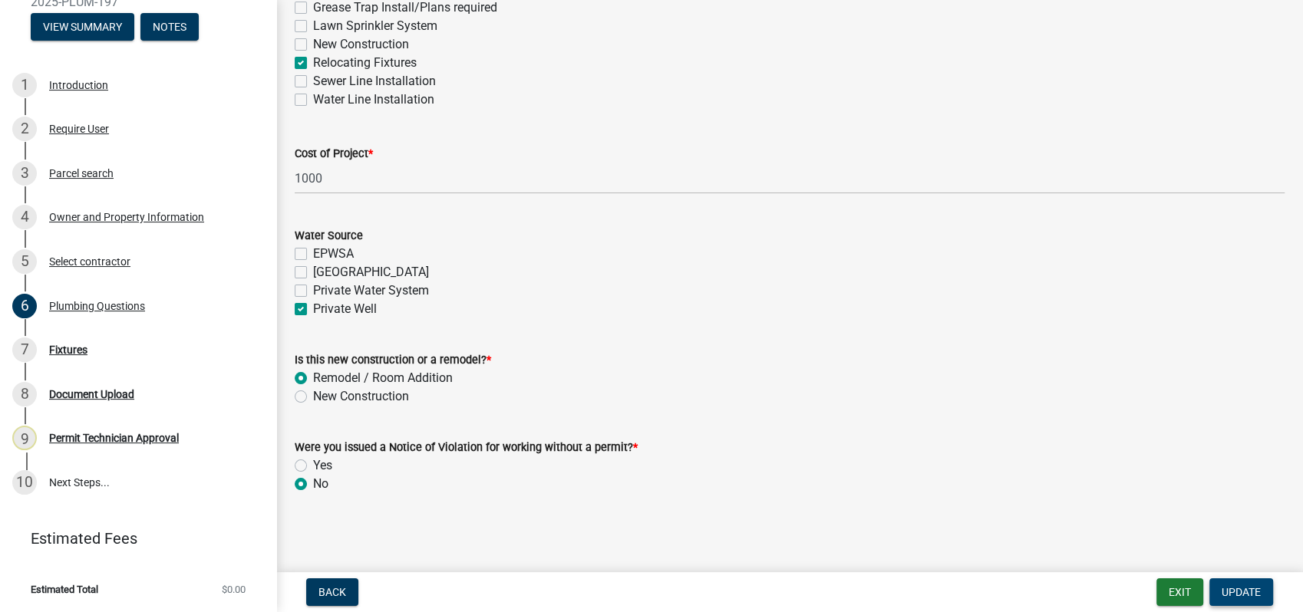
click at [1236, 589] on span "Update" at bounding box center [1240, 592] width 39 height 12
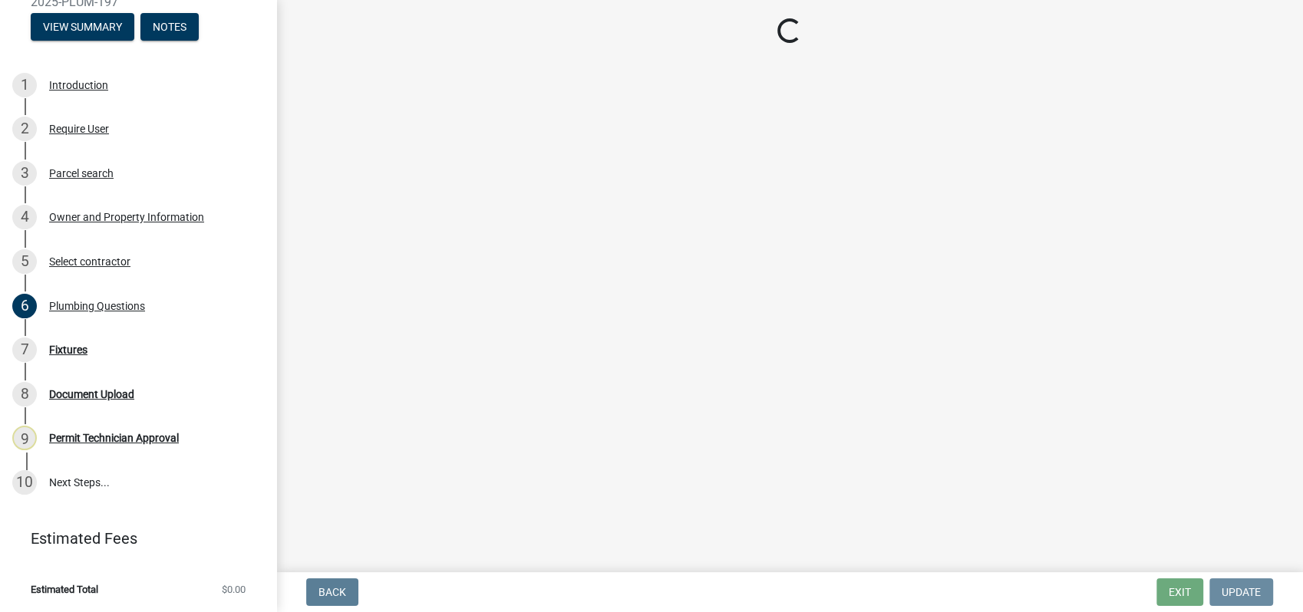
scroll to position [0, 0]
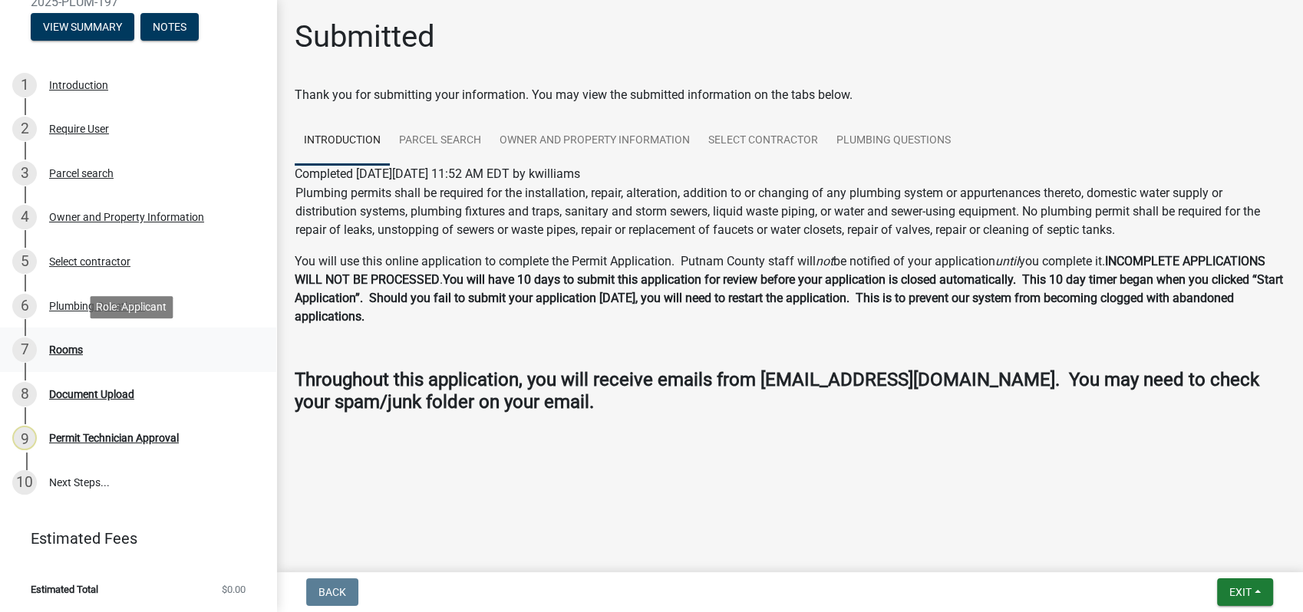
click at [68, 350] on div "Rooms" at bounding box center [66, 349] width 34 height 11
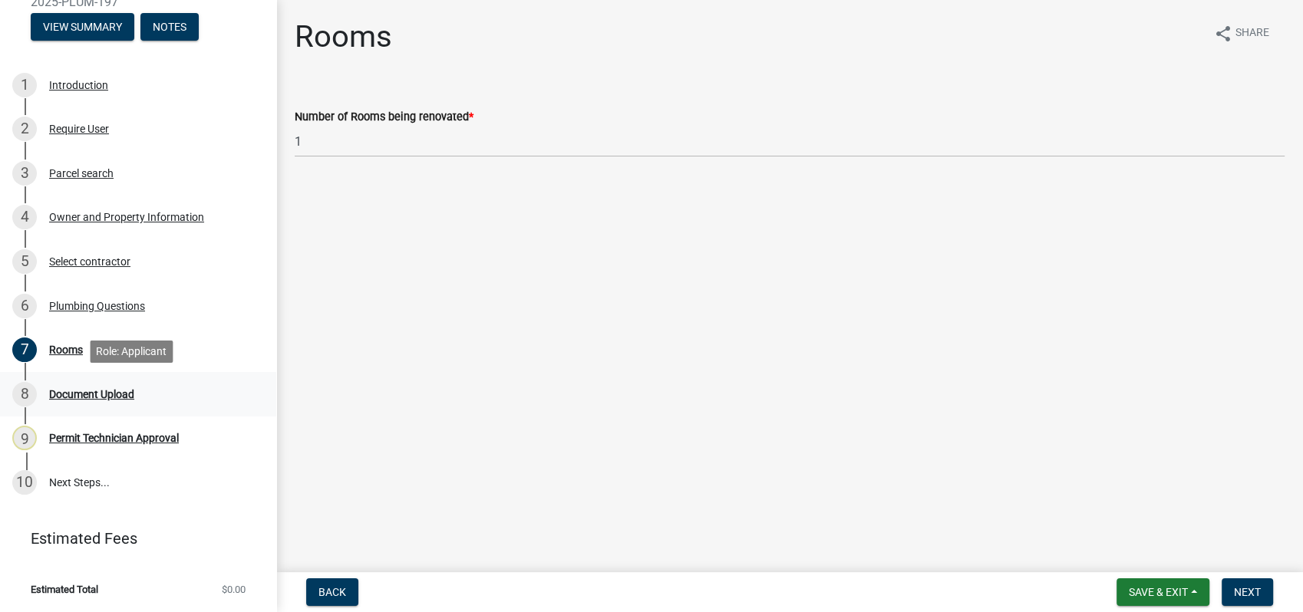
click at [90, 397] on div "Document Upload" at bounding box center [91, 394] width 85 height 11
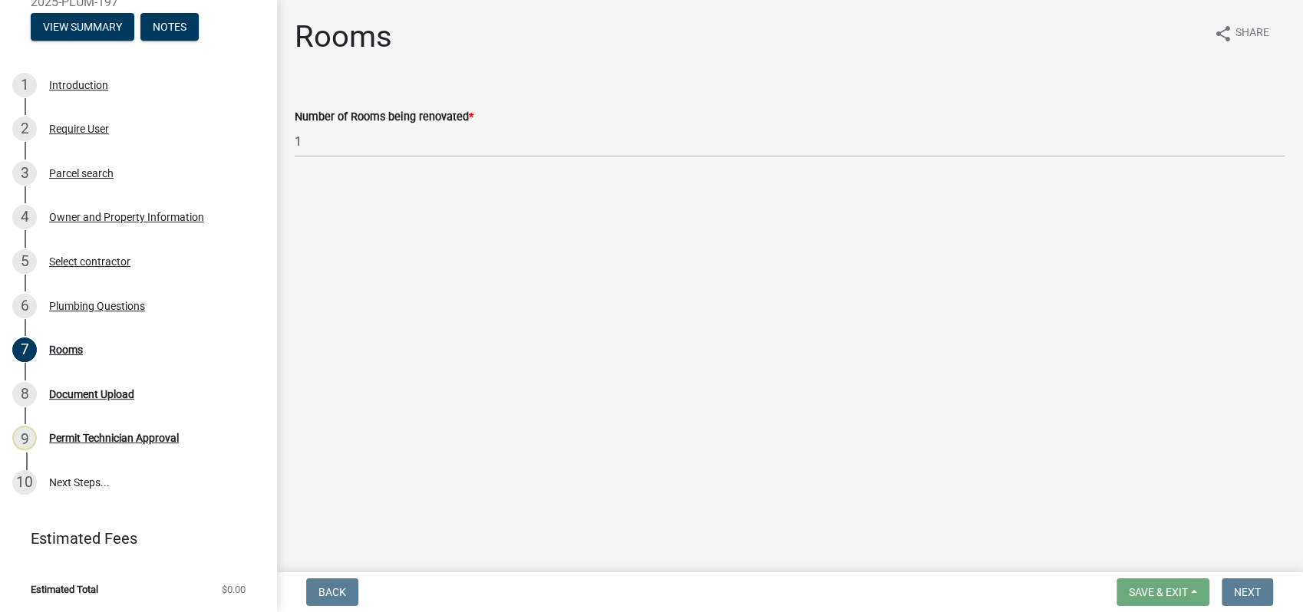
click at [538, 377] on main "Rooms share Share Number of Rooms being renovated * 1" at bounding box center [789, 283] width 1027 height 566
click at [61, 350] on div "Rooms" at bounding box center [66, 349] width 34 height 11
click at [78, 304] on div "Plumbing Questions" at bounding box center [97, 306] width 96 height 11
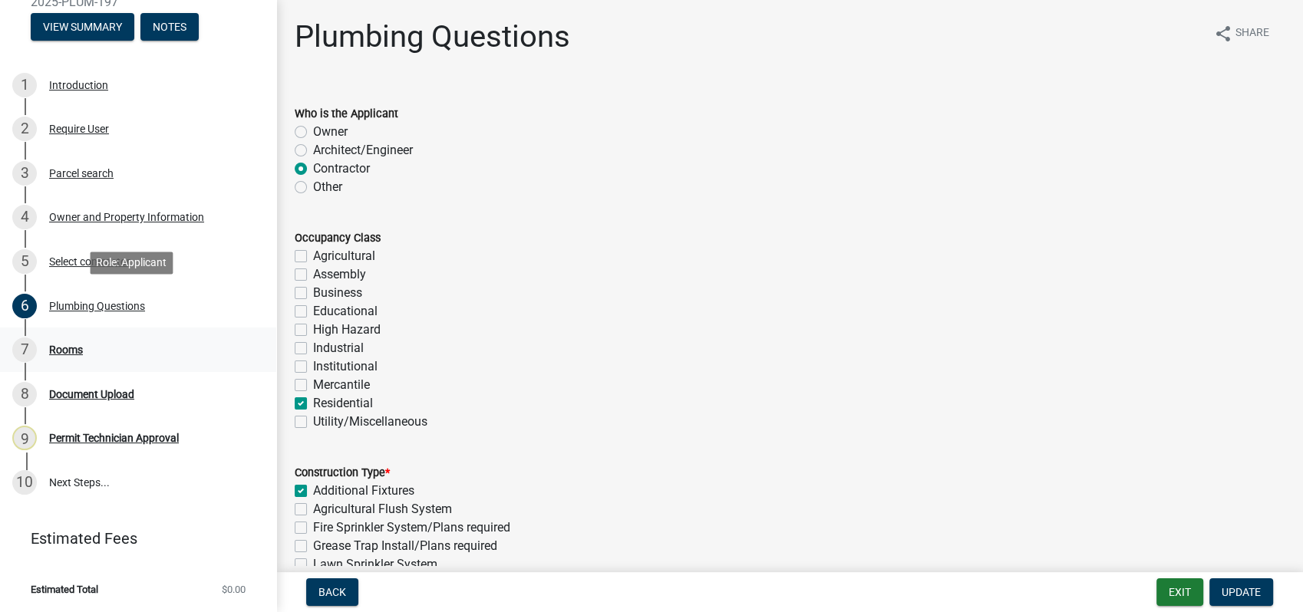
click at [71, 328] on ul "1 Introduction 2 Require User 3 Parcel search 4 Owner and Property Information …" at bounding box center [138, 284] width 276 height 454
drag, startPoint x: 71, startPoint y: 328, endPoint x: 92, endPoint y: 341, distance: 24.7
click at [92, 341] on div "7 Rooms" at bounding box center [131, 350] width 239 height 25
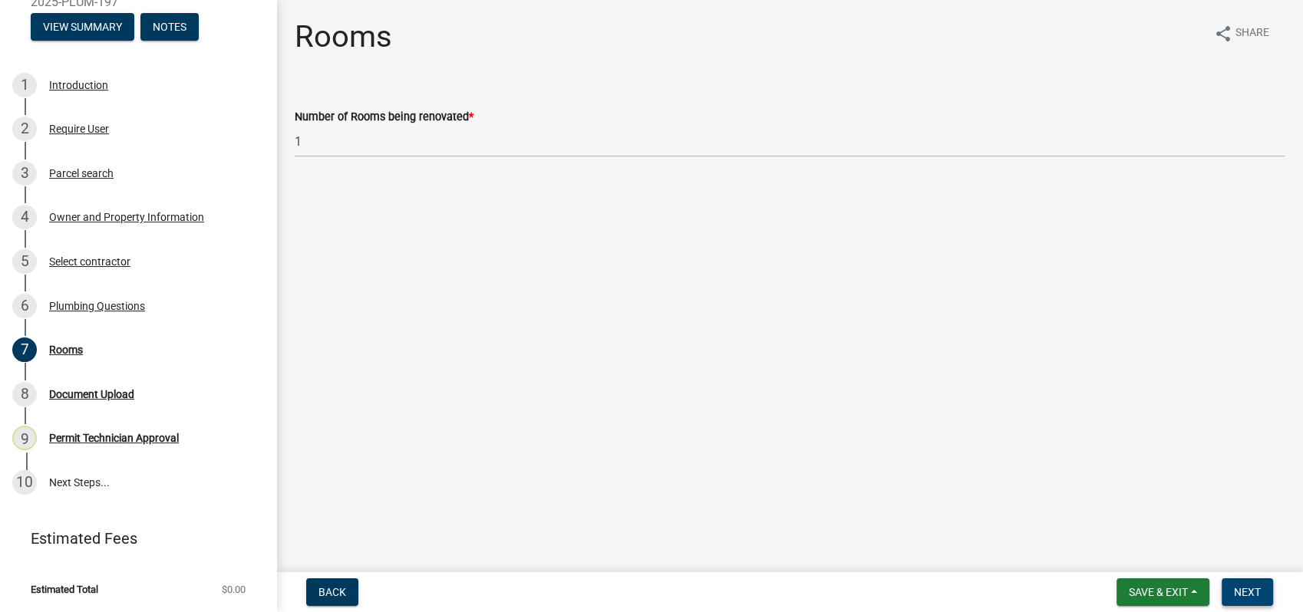
click at [1246, 597] on span "Next" at bounding box center [1247, 592] width 27 height 12
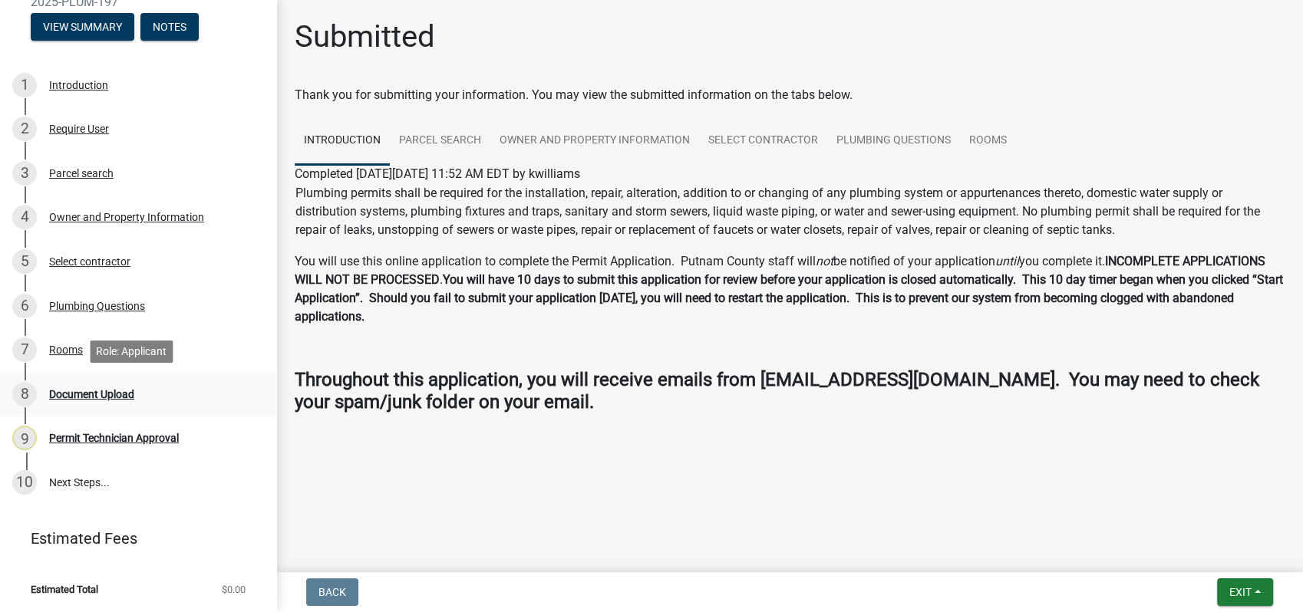
click at [67, 391] on div "Document Upload" at bounding box center [91, 394] width 85 height 11
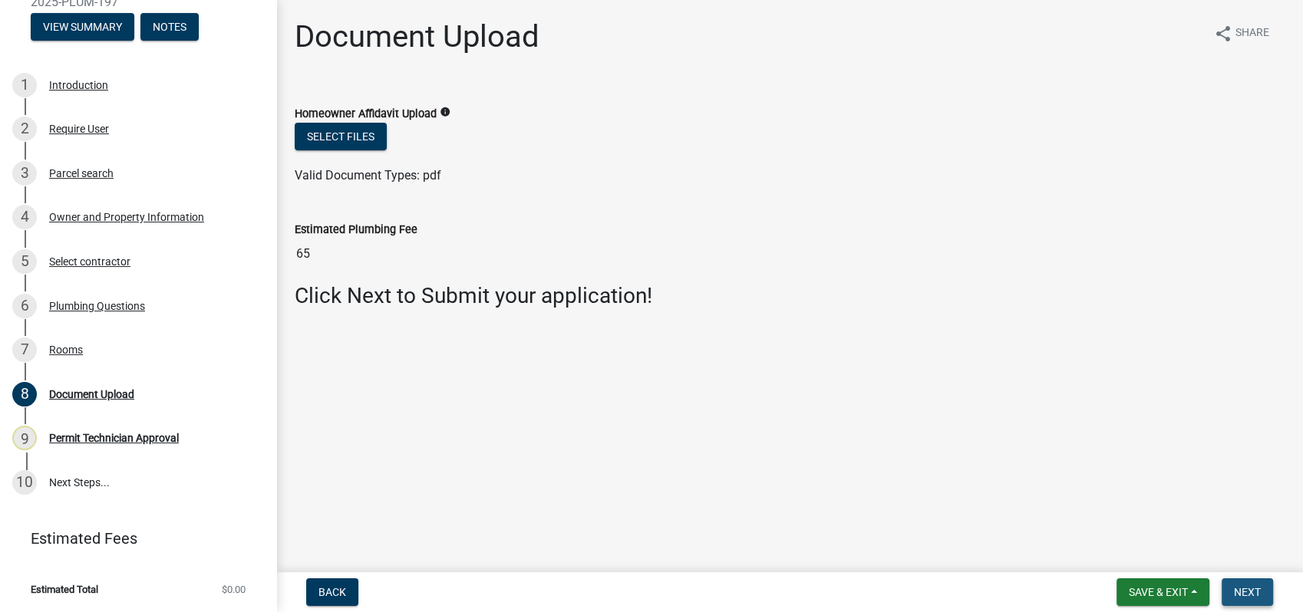
click at [1258, 595] on span "Next" at bounding box center [1247, 592] width 27 height 12
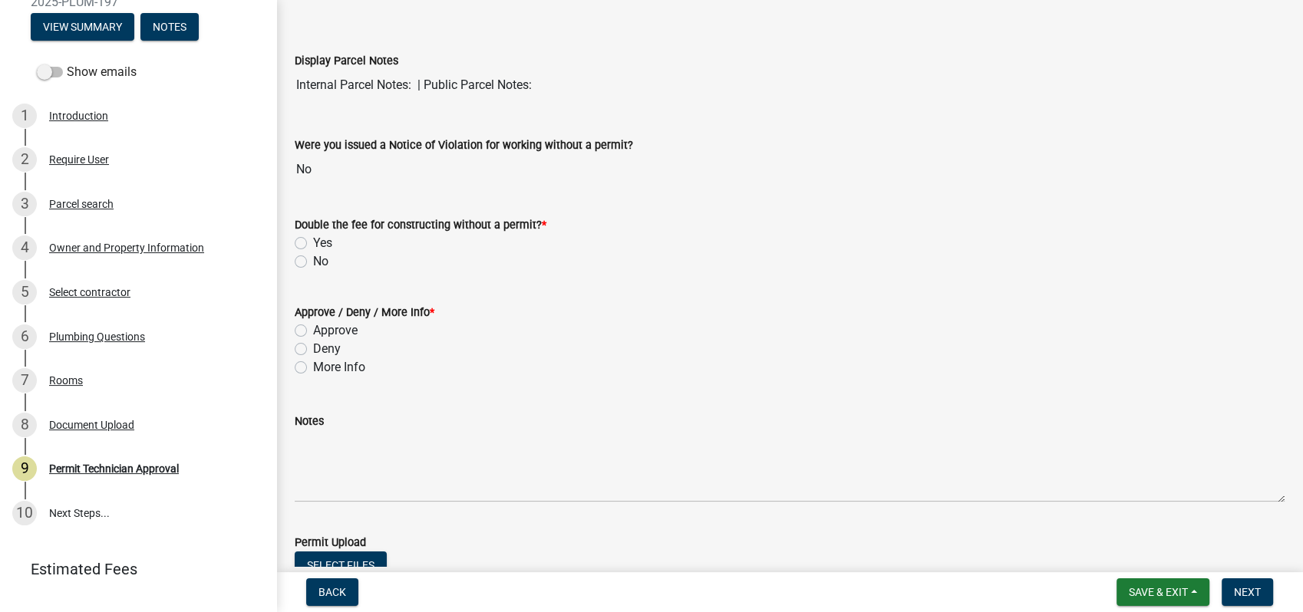
scroll to position [85, 0]
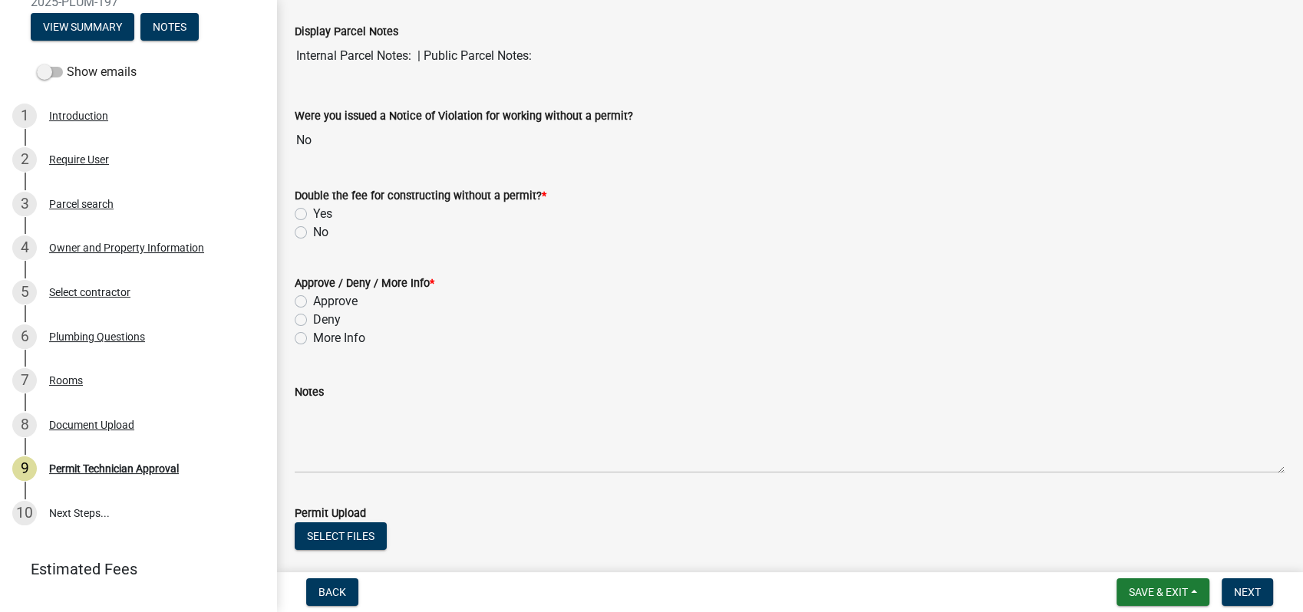
click at [313, 229] on label "No" at bounding box center [320, 232] width 15 height 18
click at [313, 229] on input "No" at bounding box center [318, 228] width 10 height 10
radio input "true"
click at [1140, 588] on span "Save & Exit" at bounding box center [1158, 592] width 59 height 12
click at [1146, 561] on button "Save & Exit" at bounding box center [1147, 552] width 123 height 37
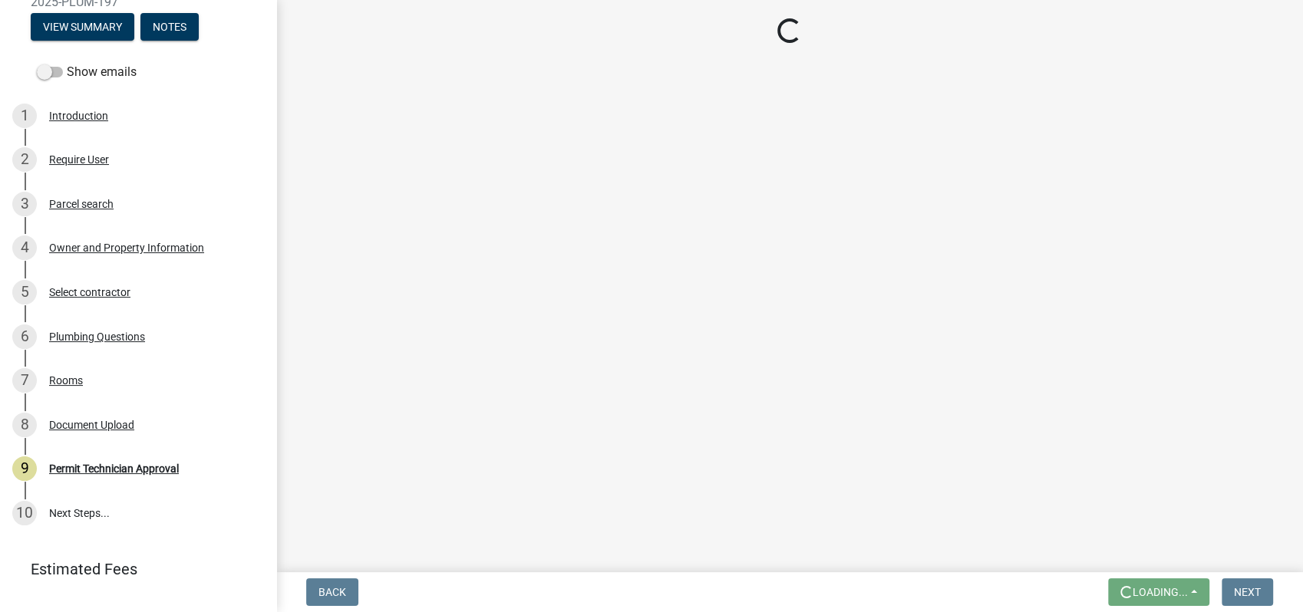
scroll to position [0, 0]
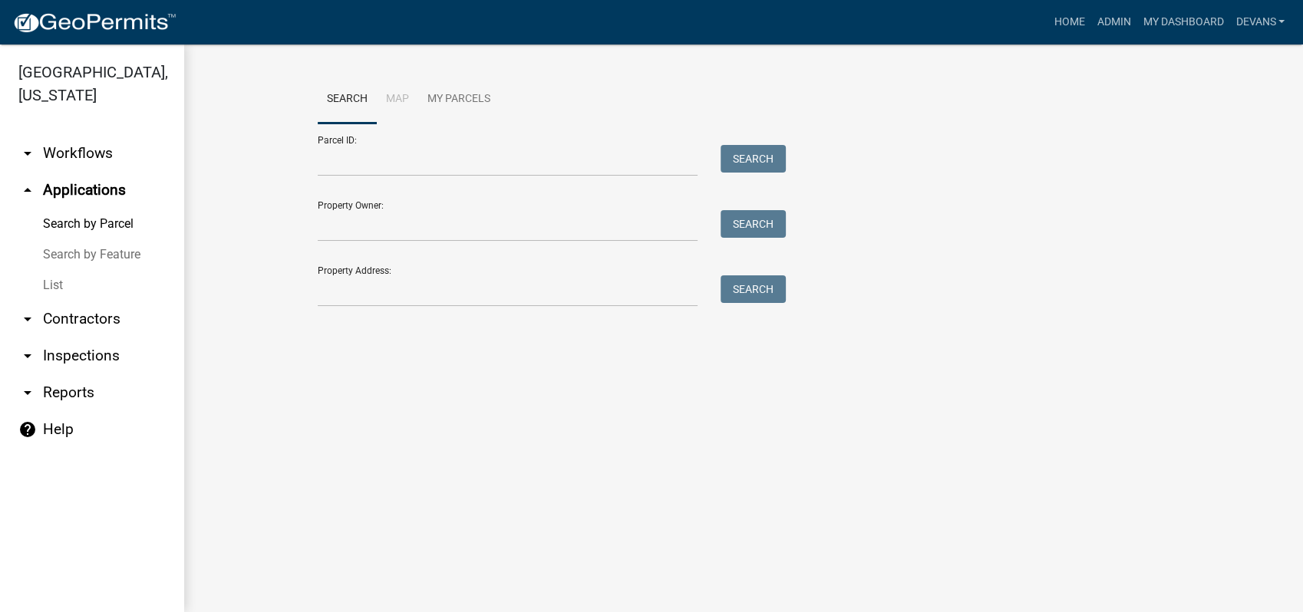
click at [58, 193] on link "arrow_drop_up Applications" at bounding box center [92, 190] width 184 height 37
click at [396, 299] on input "Property Address:" at bounding box center [508, 290] width 380 height 31
type input "777 sparta hwy"
click at [739, 288] on button "Search" at bounding box center [752, 289] width 65 height 28
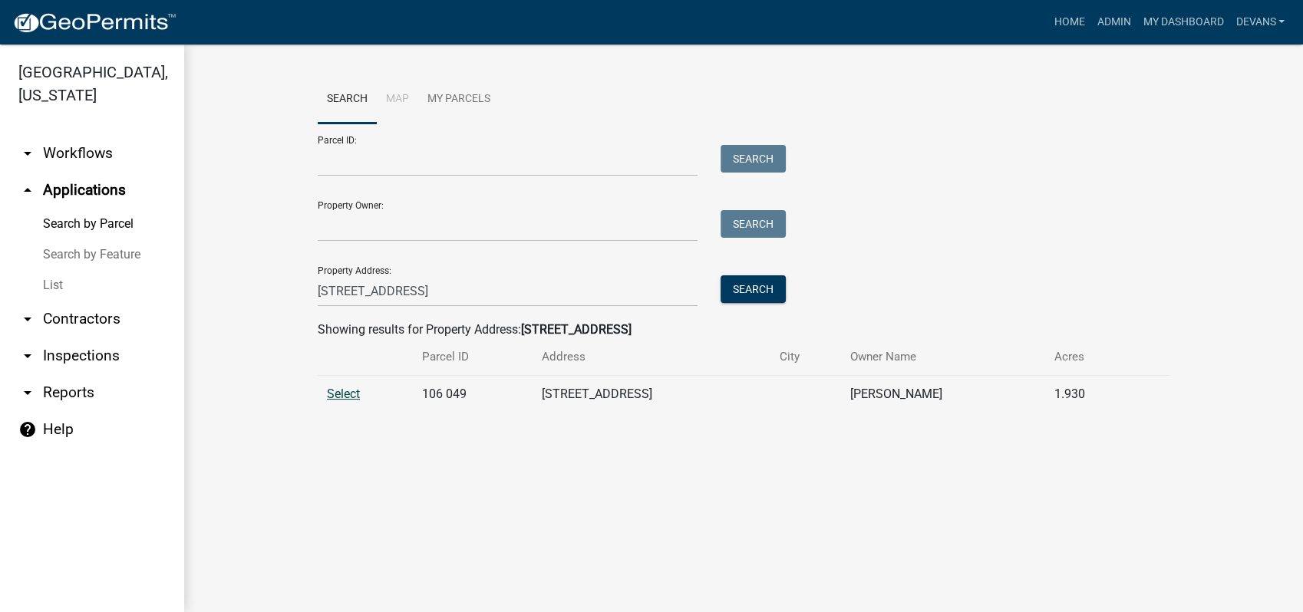
click at [338, 393] on span "Select" at bounding box center [343, 394] width 33 height 15
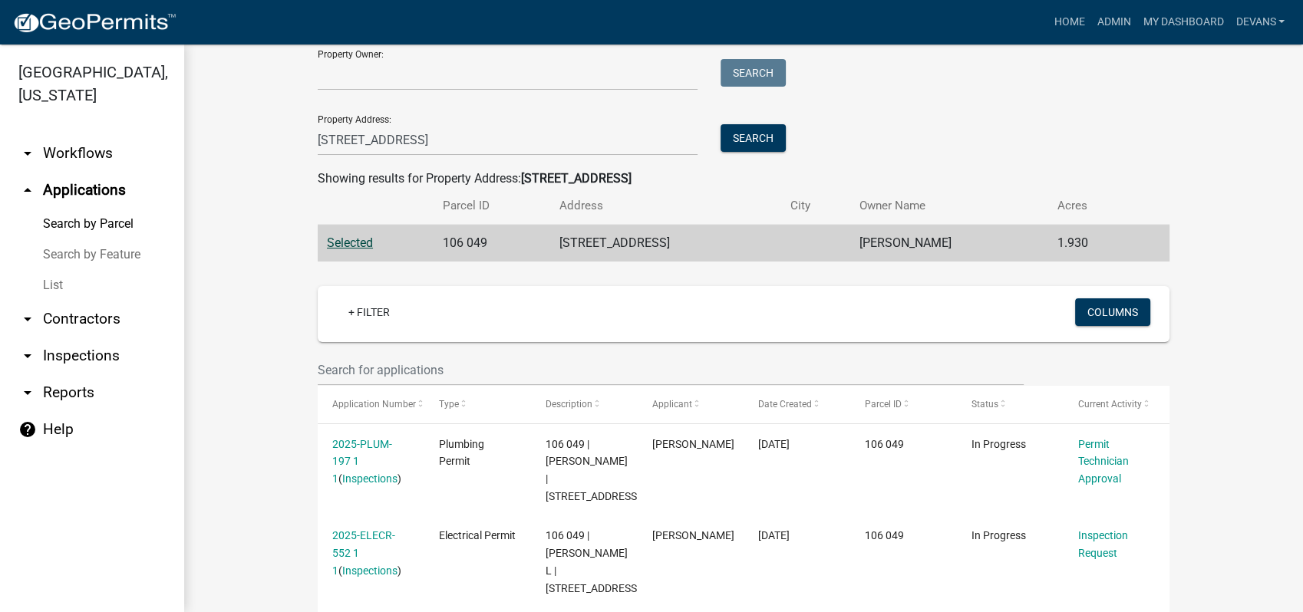
scroll to position [255, 0]
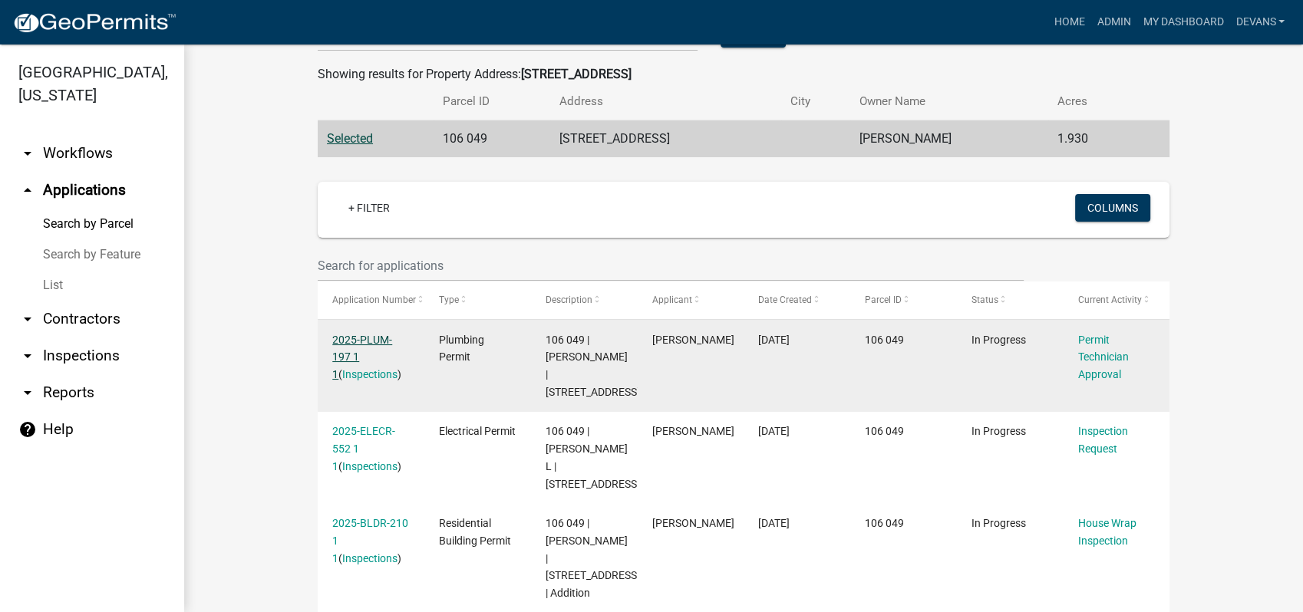
click at [358, 341] on link "2025-PLUM-197 1 1" at bounding box center [362, 358] width 60 height 48
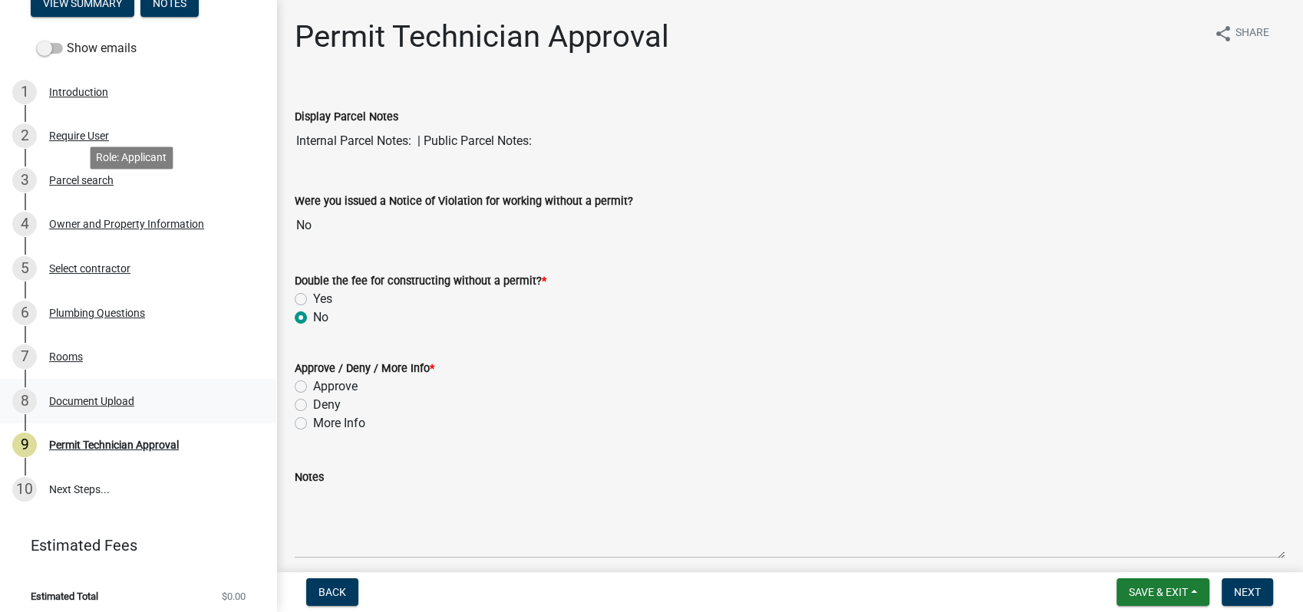
scroll to position [196, 0]
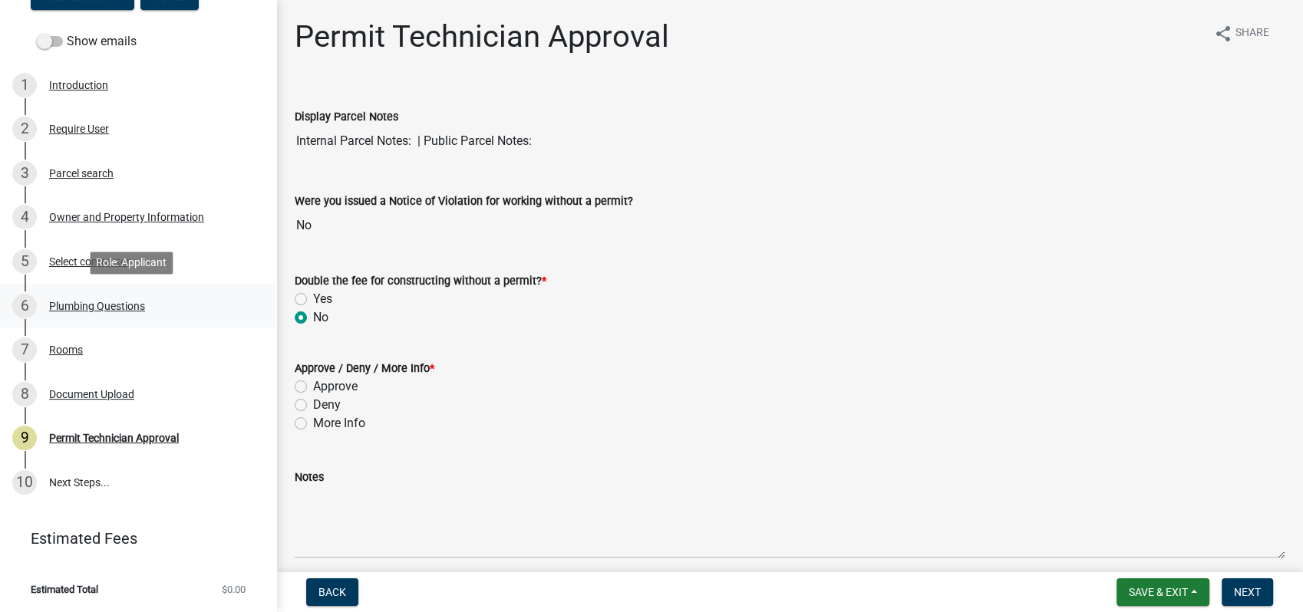
click at [67, 297] on div "6 Plumbing Questions" at bounding box center [131, 306] width 239 height 25
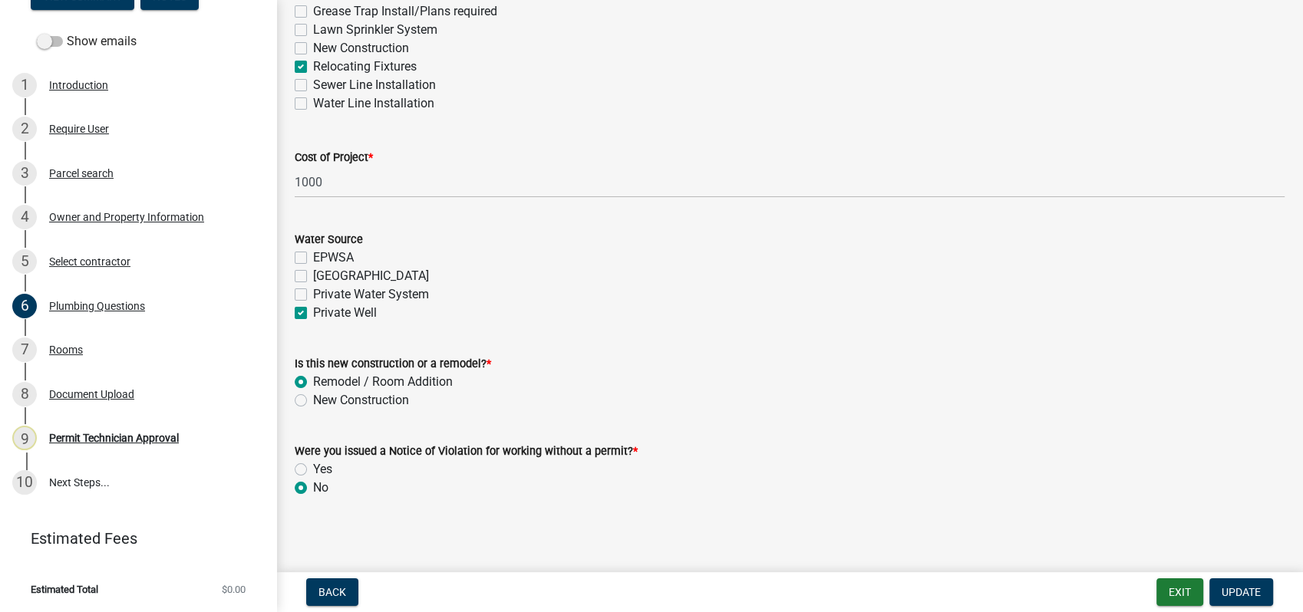
scroll to position [539, 0]
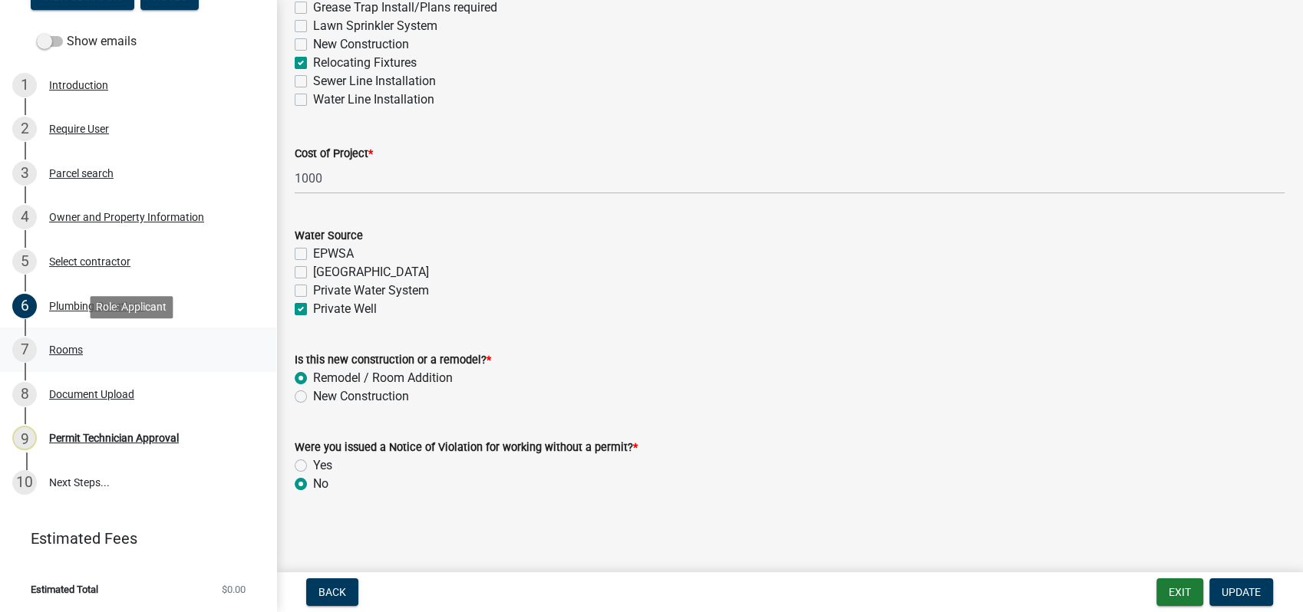
click at [63, 344] on div "Rooms" at bounding box center [66, 349] width 34 height 11
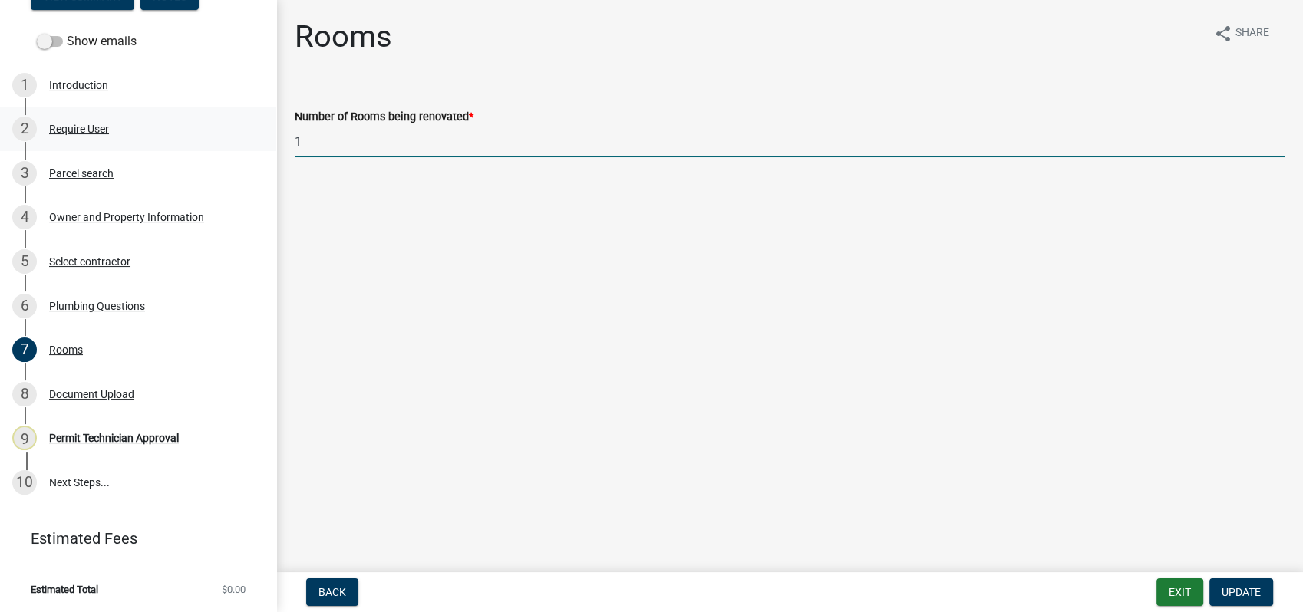
drag, startPoint x: 301, startPoint y: 145, endPoint x: 257, endPoint y: 141, distance: 43.9
click at [265, 143] on div "Plumbing Permit 2025-PLUM-197 View Summary Notes Show emails 1 Introduction 2 R…" at bounding box center [651, 306] width 1303 height 612
type input "2"
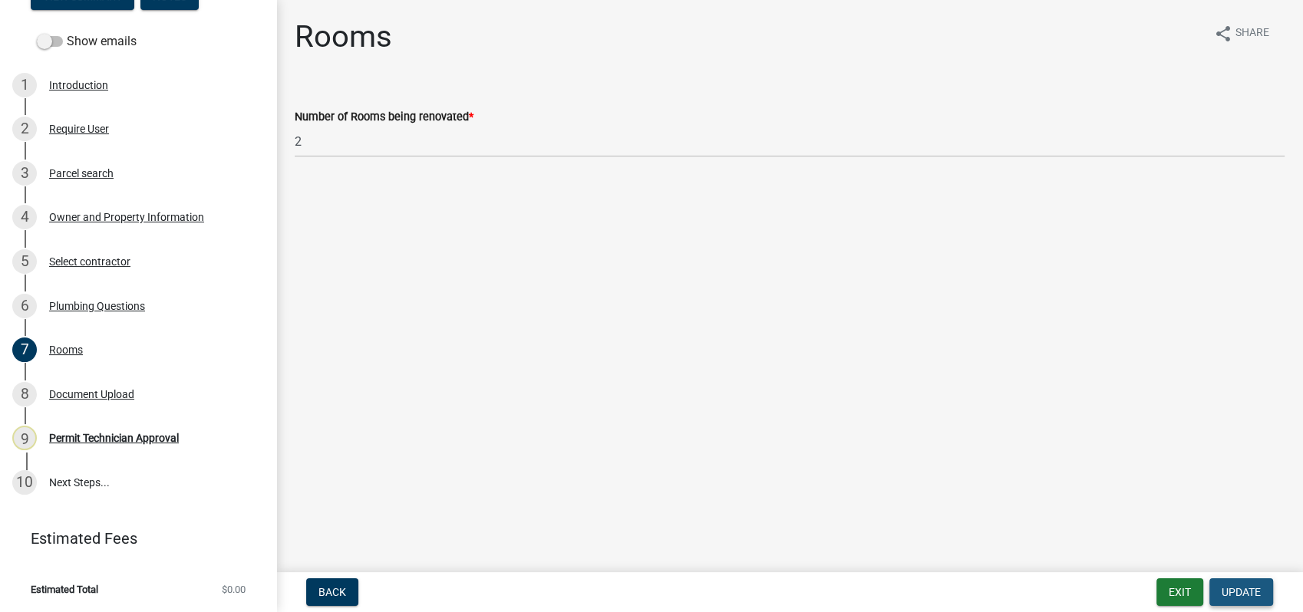
click at [1231, 588] on span "Update" at bounding box center [1240, 592] width 39 height 12
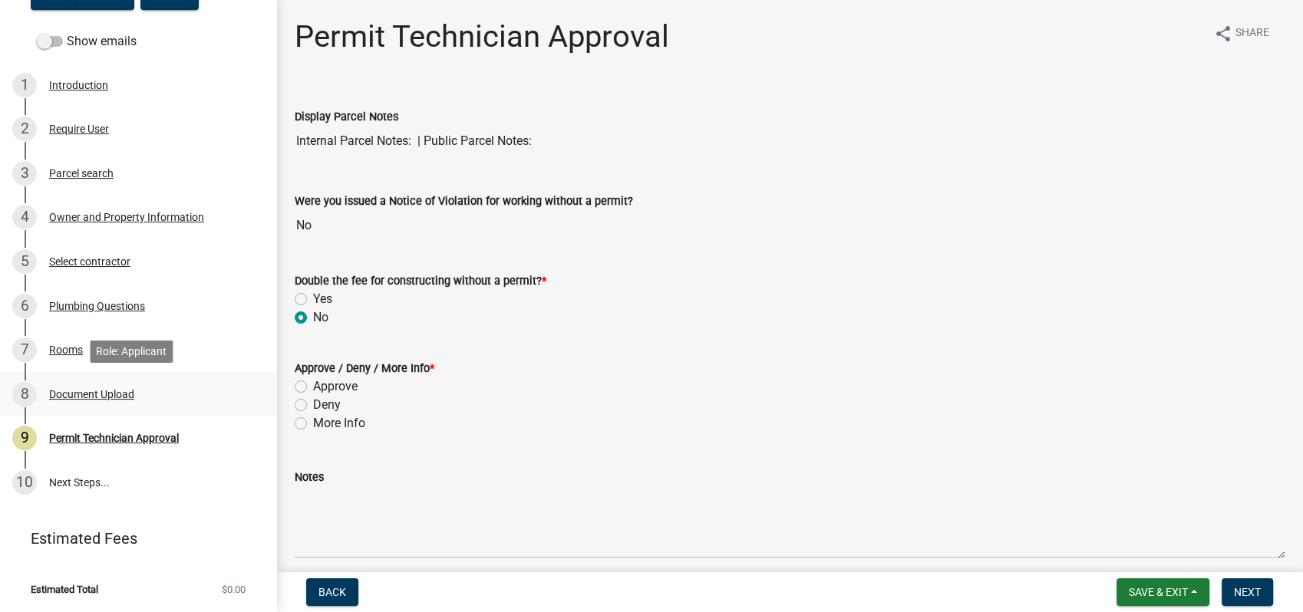
click at [111, 397] on div "Document Upload" at bounding box center [91, 394] width 85 height 11
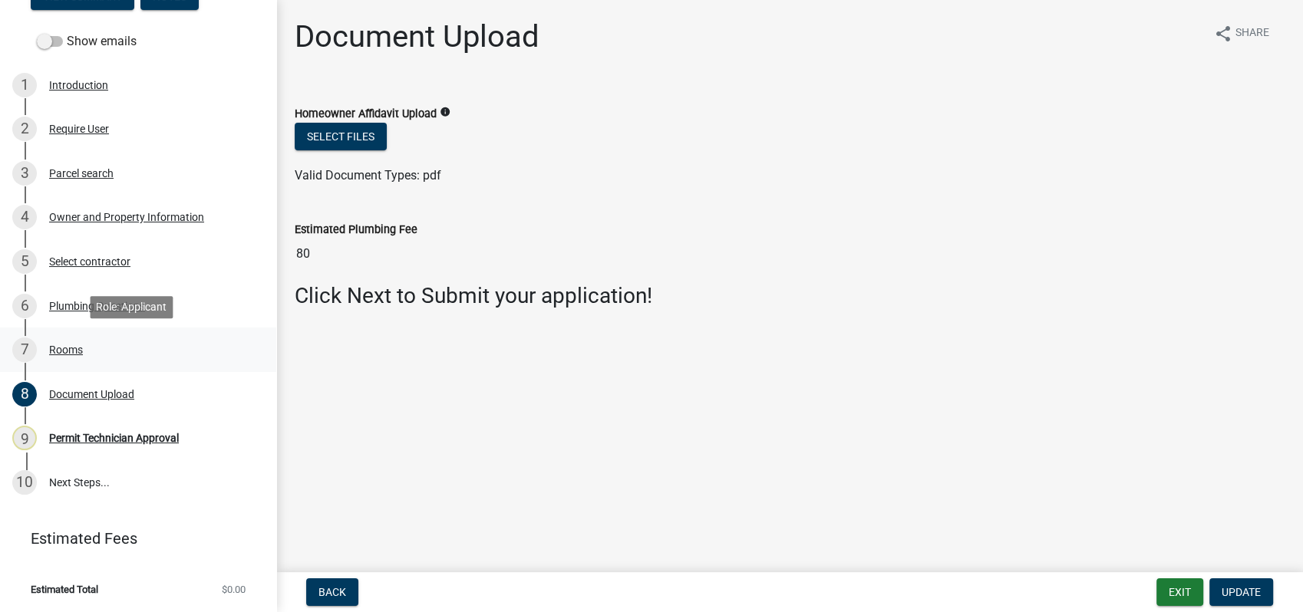
click at [57, 348] on div "Rooms" at bounding box center [66, 349] width 34 height 11
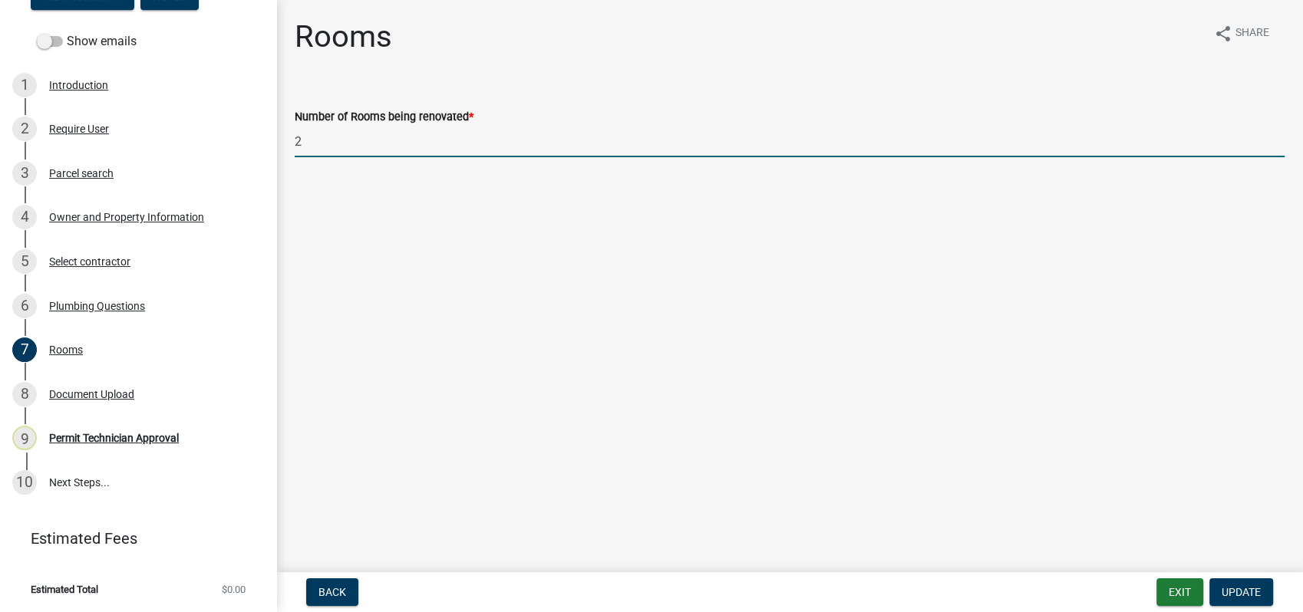
drag, startPoint x: 305, startPoint y: 147, endPoint x: 275, endPoint y: 147, distance: 29.9
click at [287, 147] on div "Number of Rooms being renovated * 2" at bounding box center [789, 121] width 1013 height 71
type input "1"
click at [1240, 586] on span "Update" at bounding box center [1240, 592] width 39 height 12
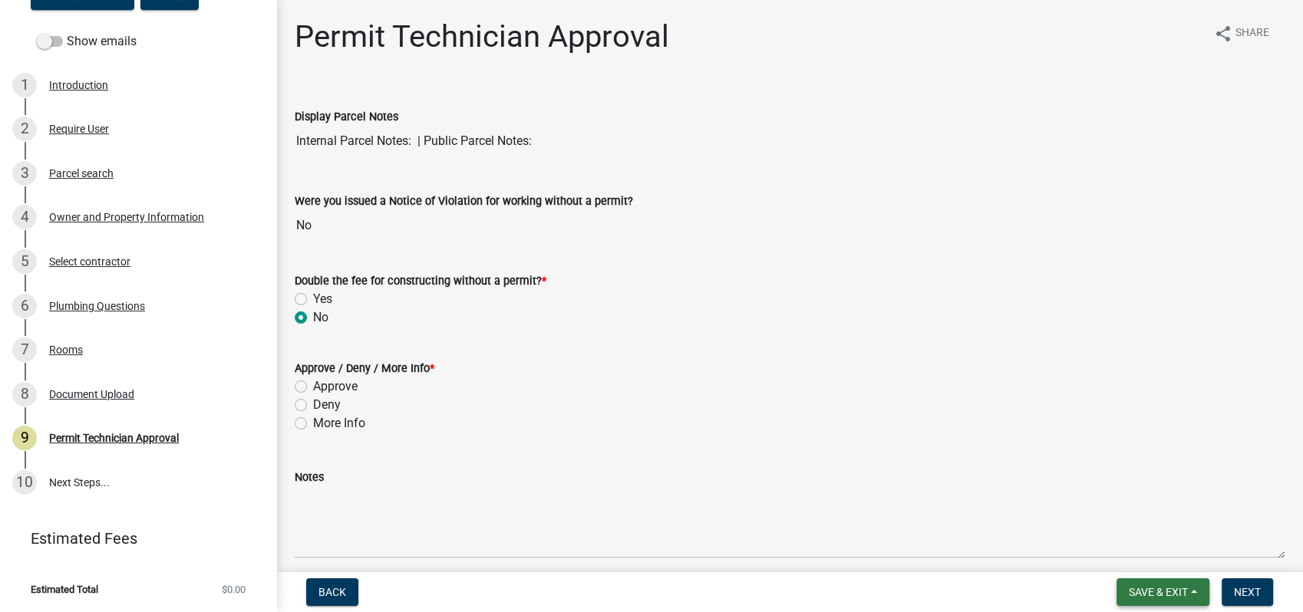
click at [1166, 589] on span "Save & Exit" at bounding box center [1158, 592] width 59 height 12
click at [1155, 556] on button "Save & Exit" at bounding box center [1147, 552] width 123 height 37
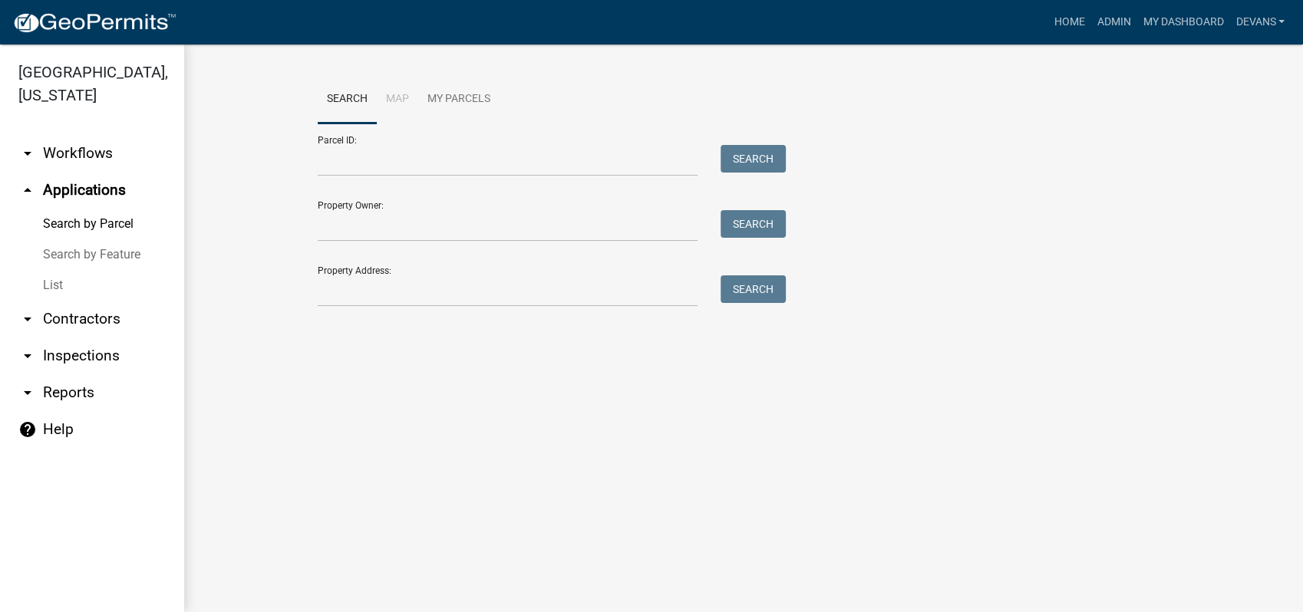
click at [61, 302] on link "arrow_drop_down Contractors" at bounding box center [92, 319] width 184 height 37
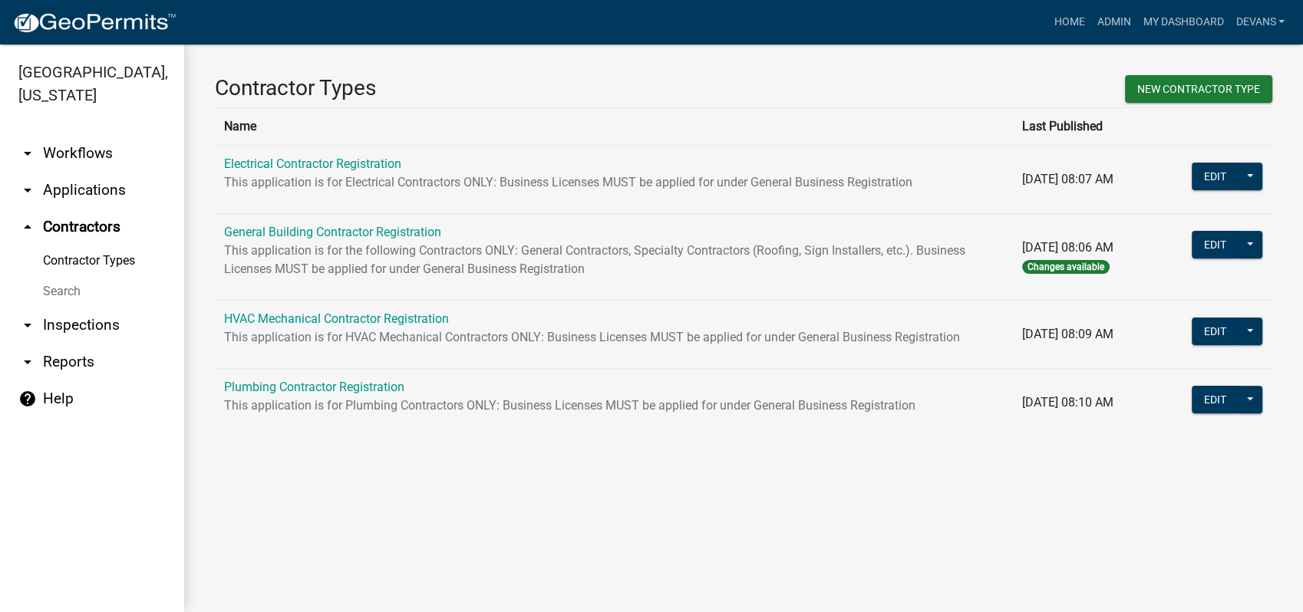
click at [64, 288] on link "Search" at bounding box center [92, 291] width 184 height 31
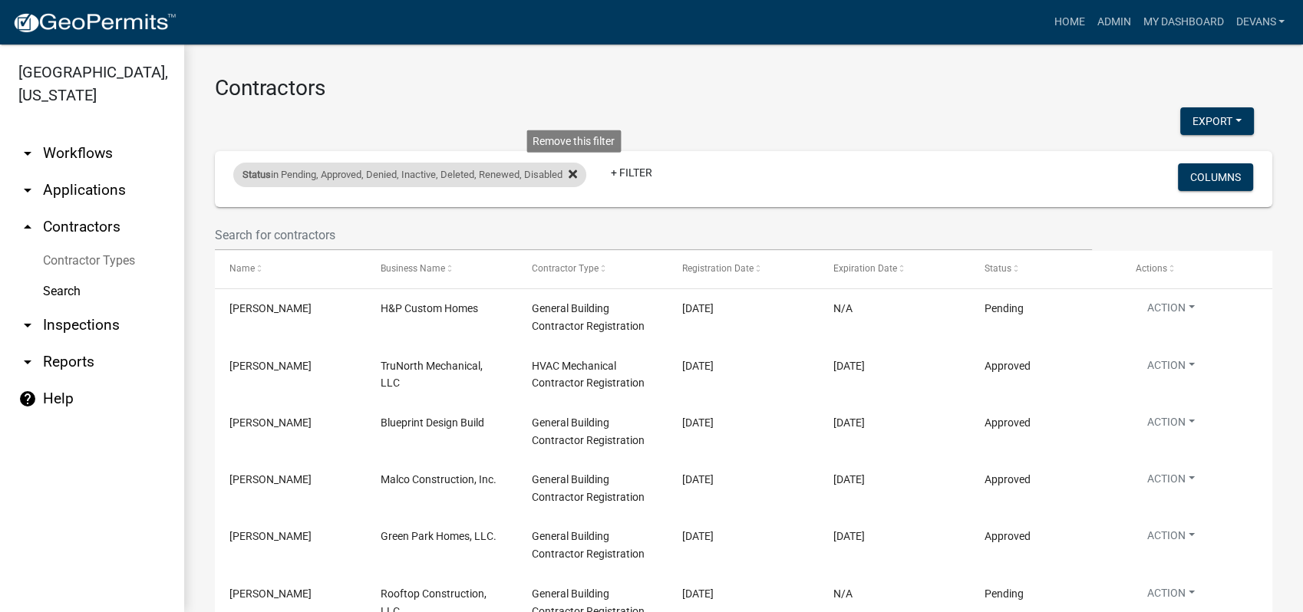
click at [577, 172] on icon at bounding box center [573, 174] width 8 height 8
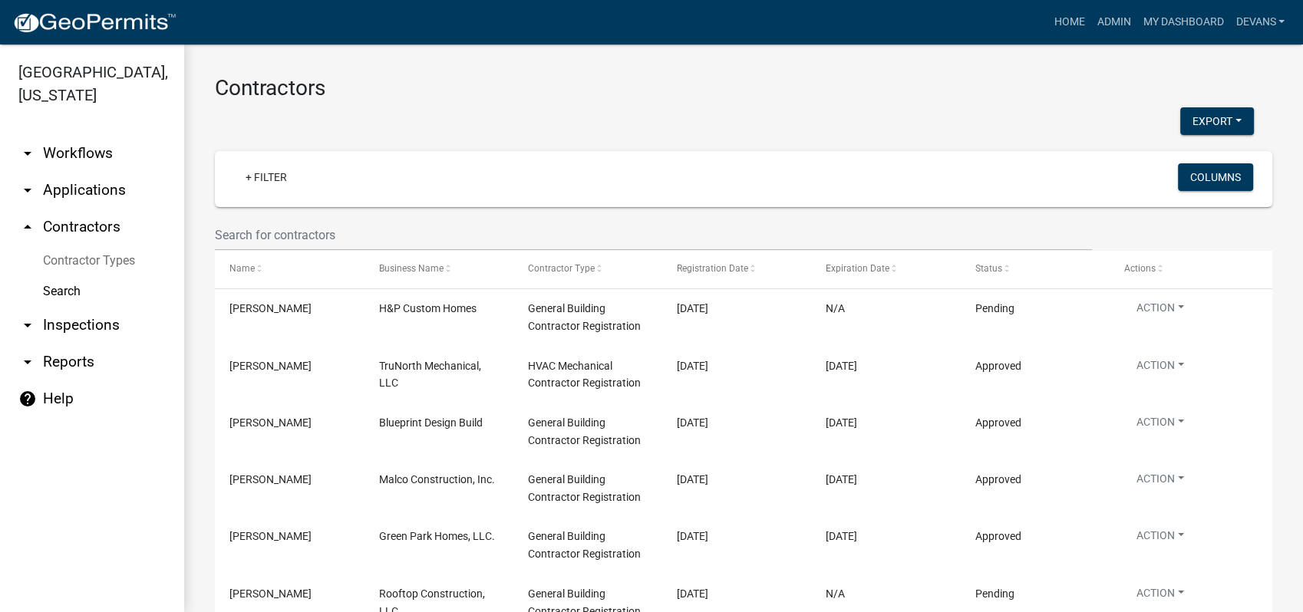
click at [94, 193] on link "arrow_drop_down Applications" at bounding box center [92, 190] width 184 height 37
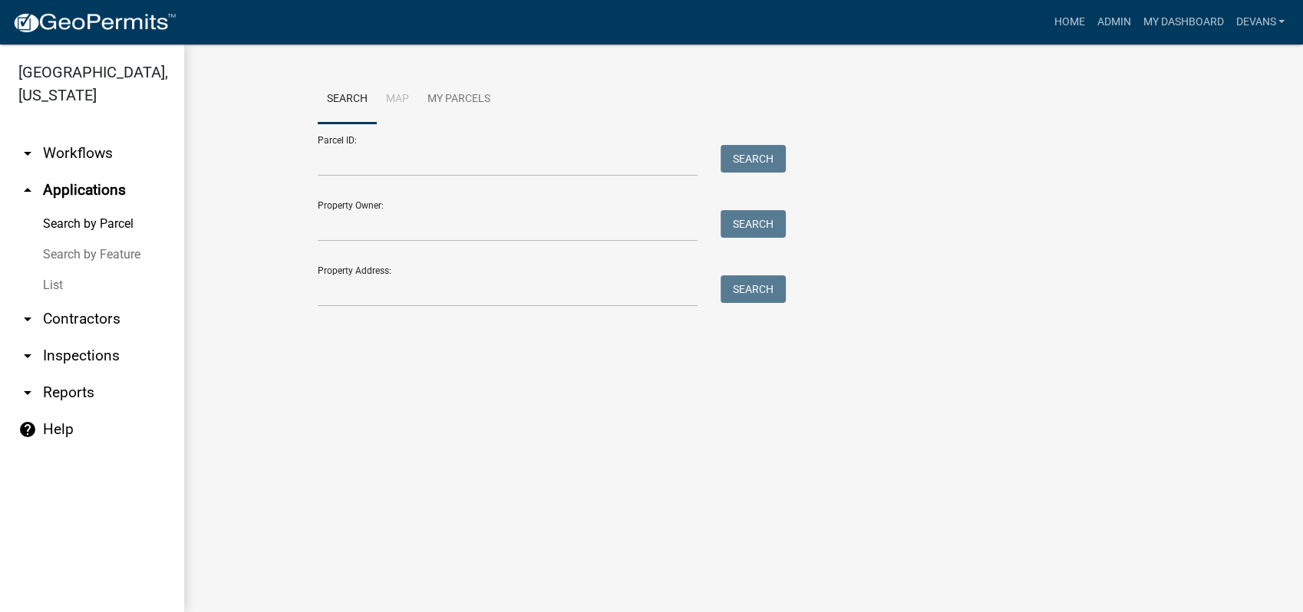
click at [50, 292] on link "List" at bounding box center [92, 285] width 184 height 31
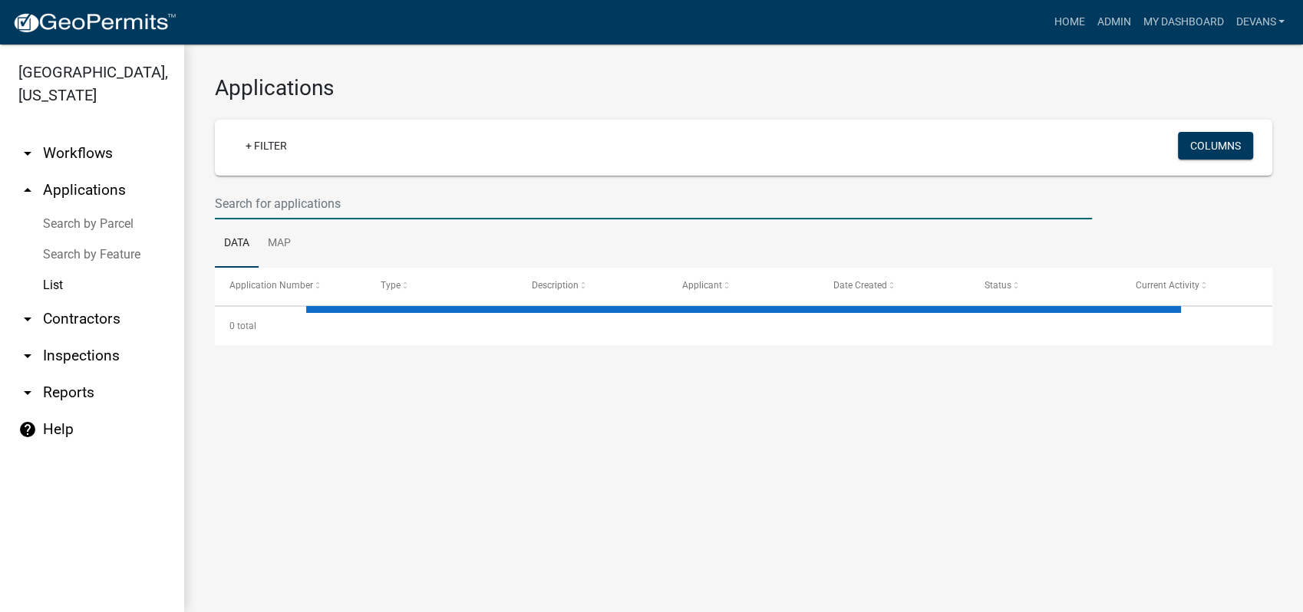
click at [295, 205] on input "text" at bounding box center [653, 203] width 877 height 31
select select "1: 25"
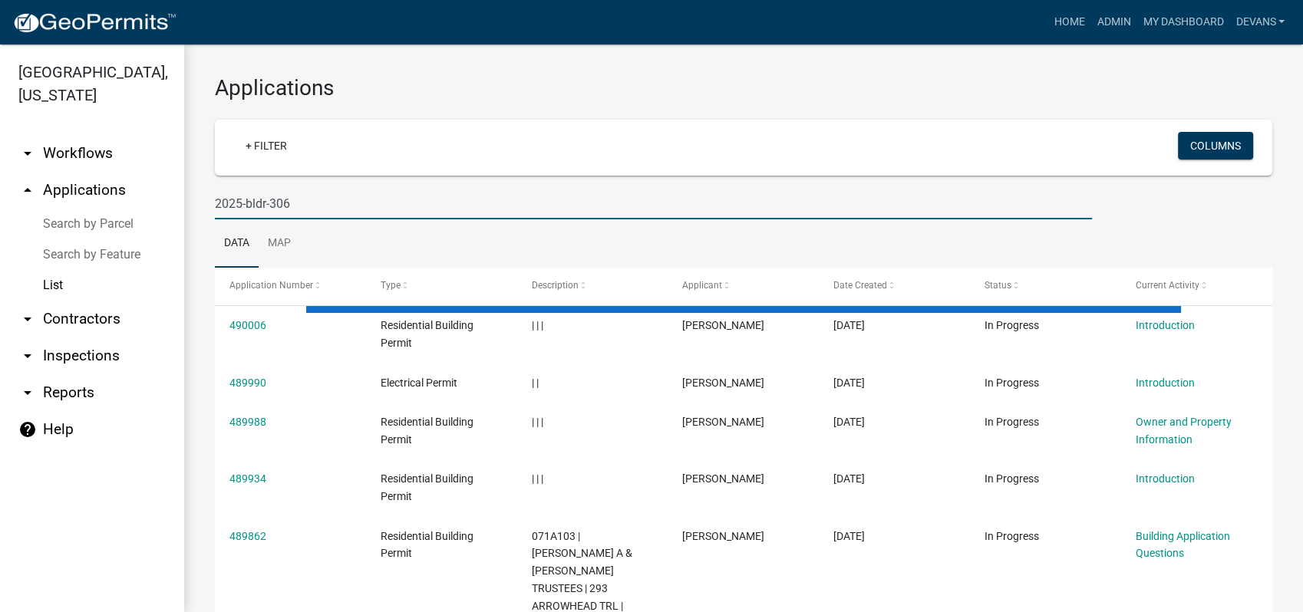
type input "2025-bldr-306"
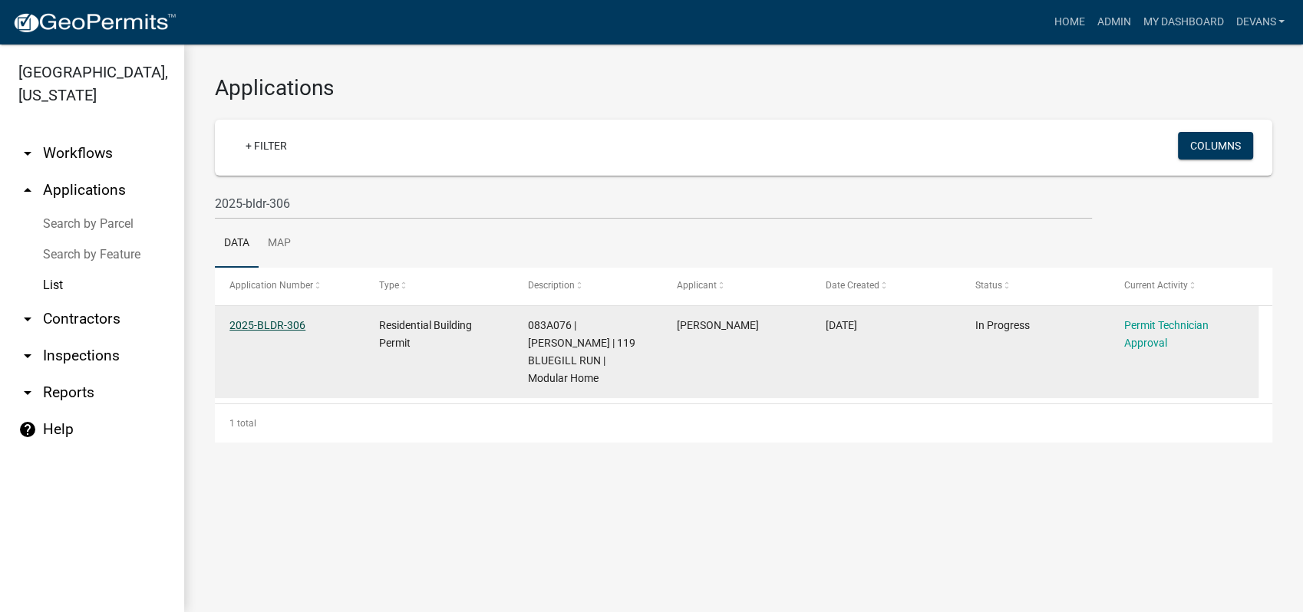
click at [249, 319] on link "2025-BLDR-306" at bounding box center [267, 325] width 76 height 12
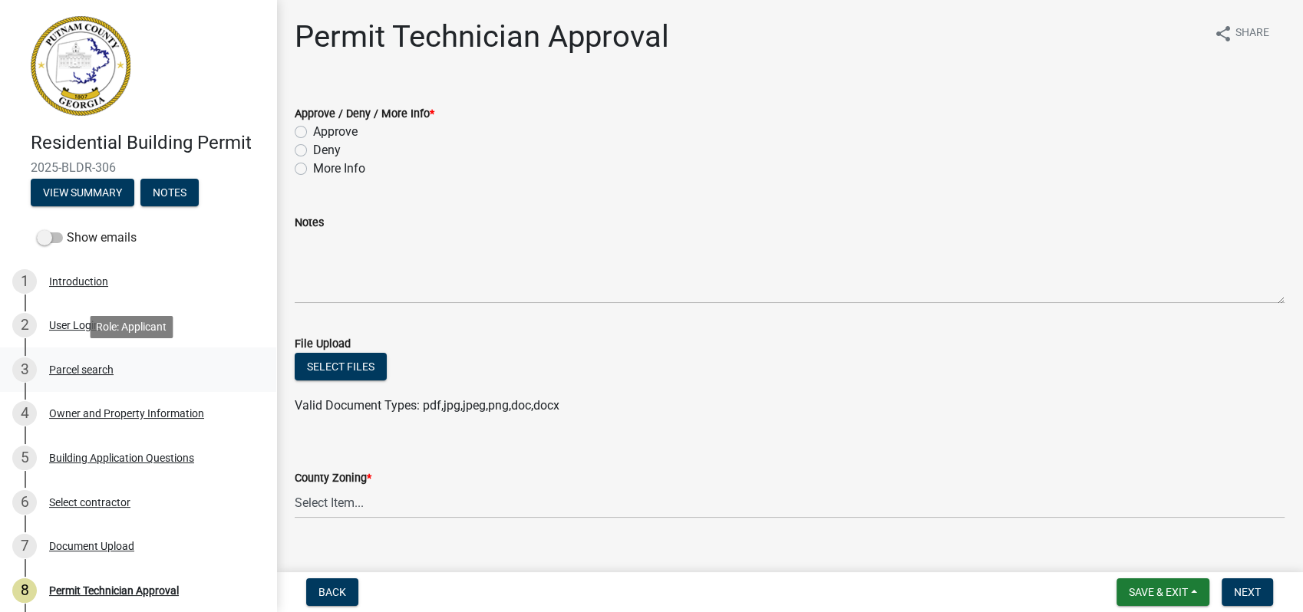
click at [106, 364] on div "Parcel search" at bounding box center [81, 369] width 64 height 11
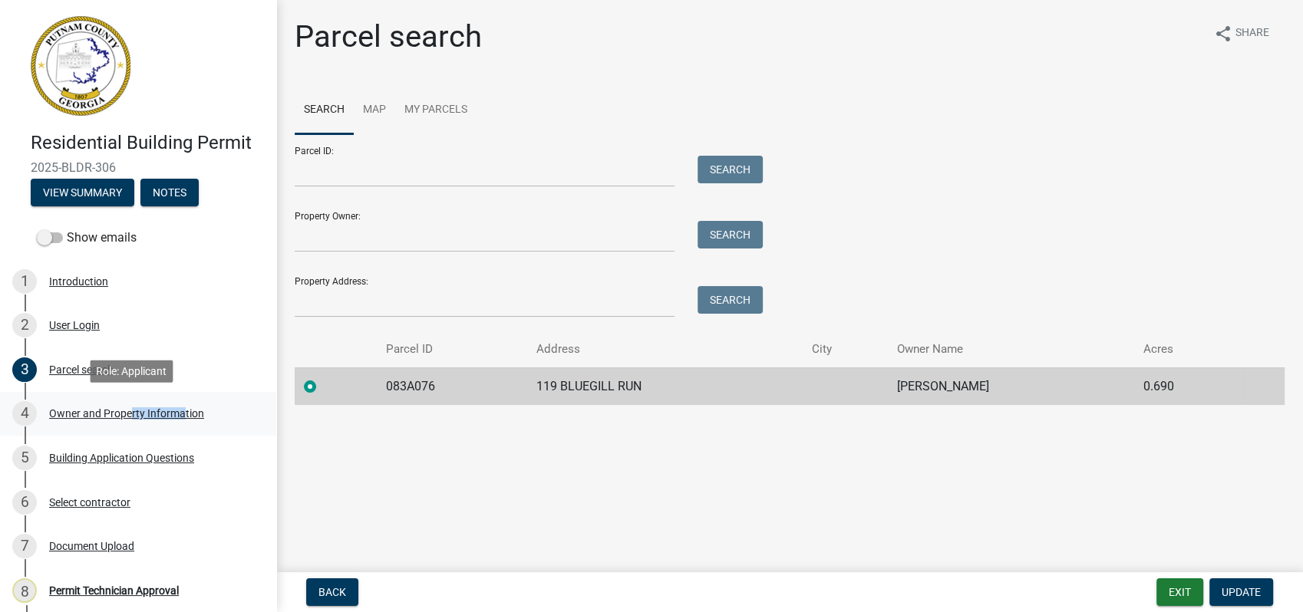
drag, startPoint x: 123, startPoint y: 405, endPoint x: 190, endPoint y: 411, distance: 67.8
click at [189, 413] on div "4 Owner and Property Information" at bounding box center [131, 413] width 239 height 25
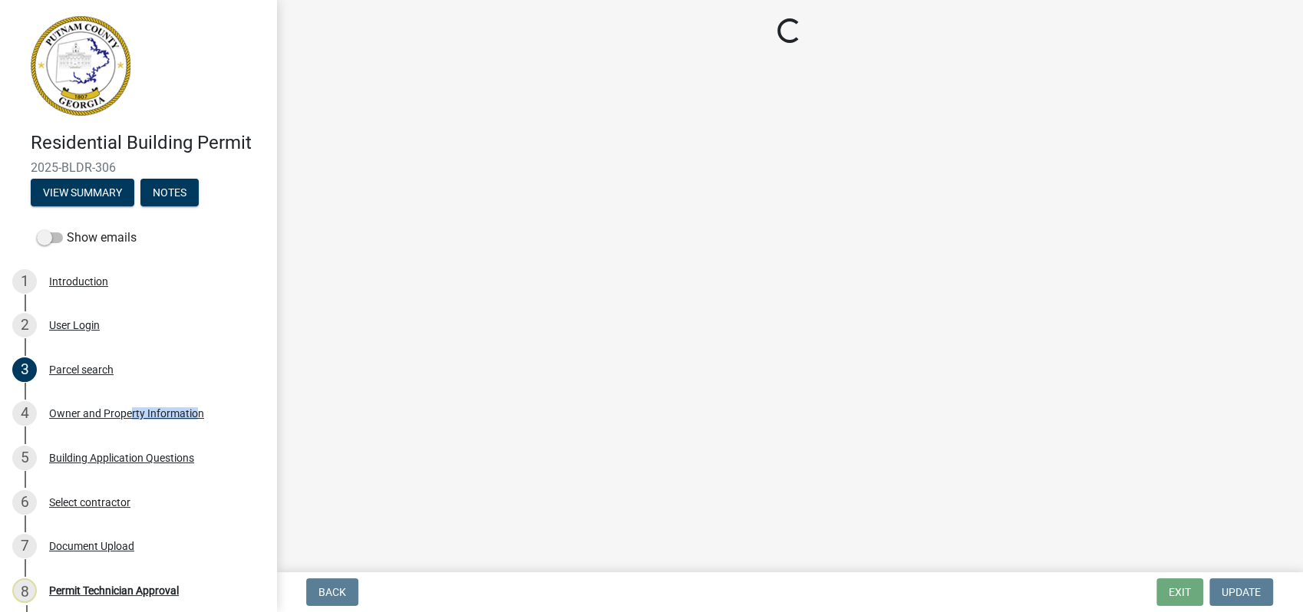
select select "34fe85c2-5f76-4343-b6bb-8ca387e0bed7"
select select "baca39b5-529a-4592-b8f9-0b9bae35b1c2"
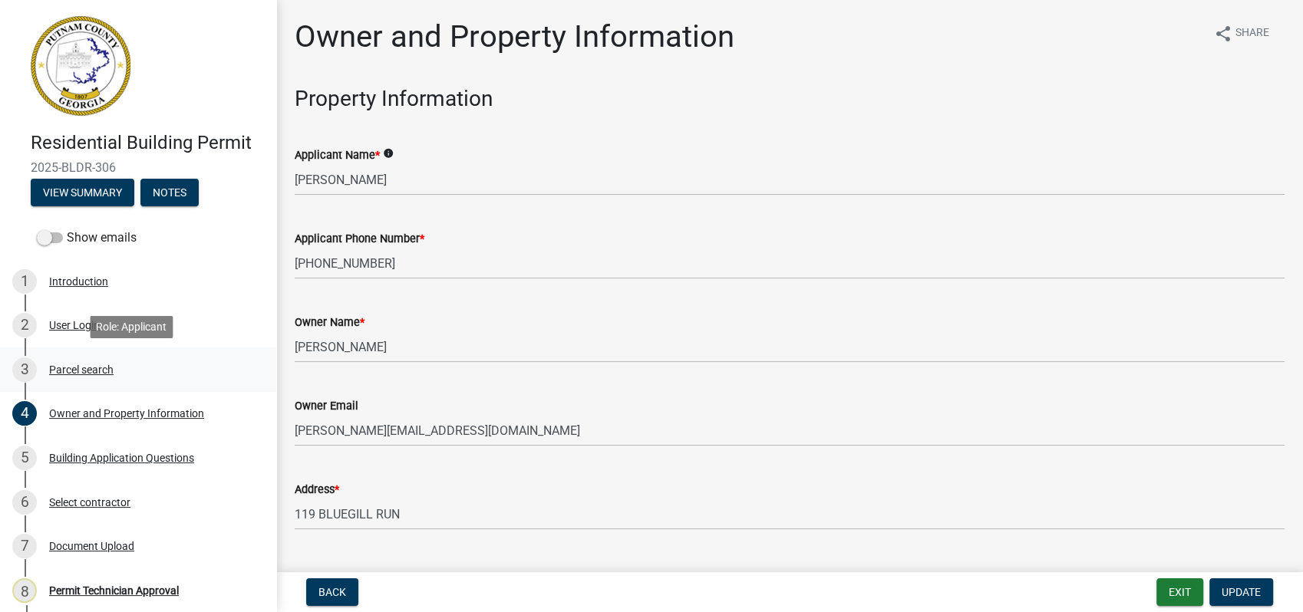
click at [53, 362] on div "3 Parcel search" at bounding box center [131, 370] width 239 height 25
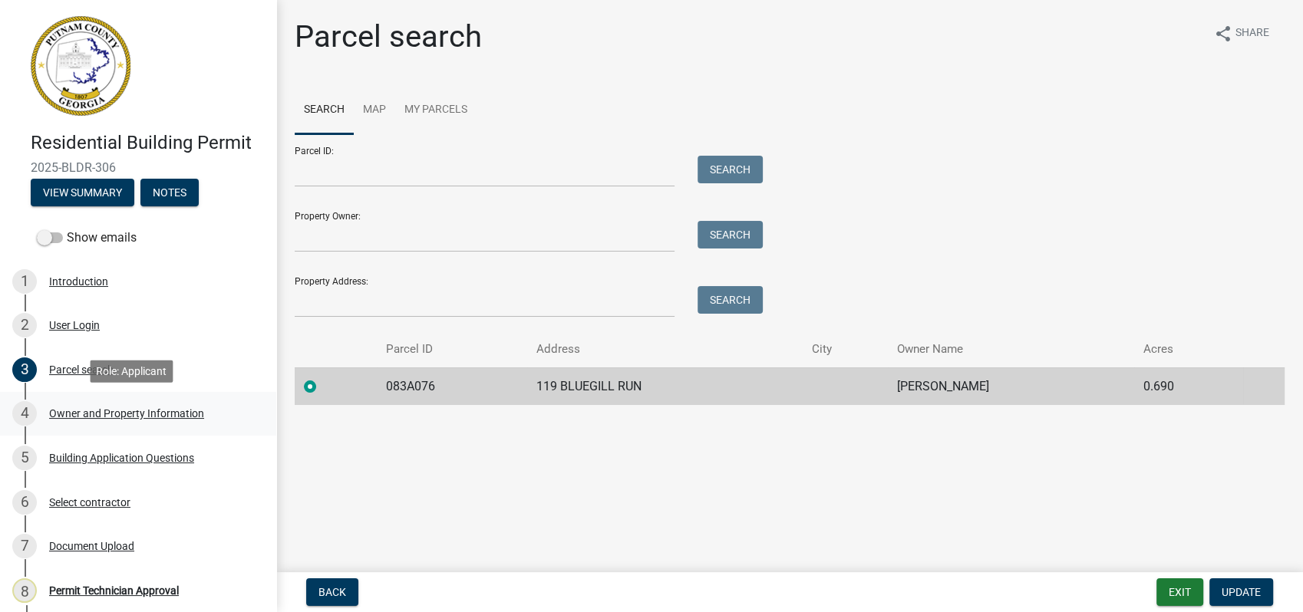
drag, startPoint x: 55, startPoint y: 414, endPoint x: 76, endPoint y: 402, distance: 23.7
click at [55, 414] on div "Owner and Property Information" at bounding box center [126, 413] width 155 height 11
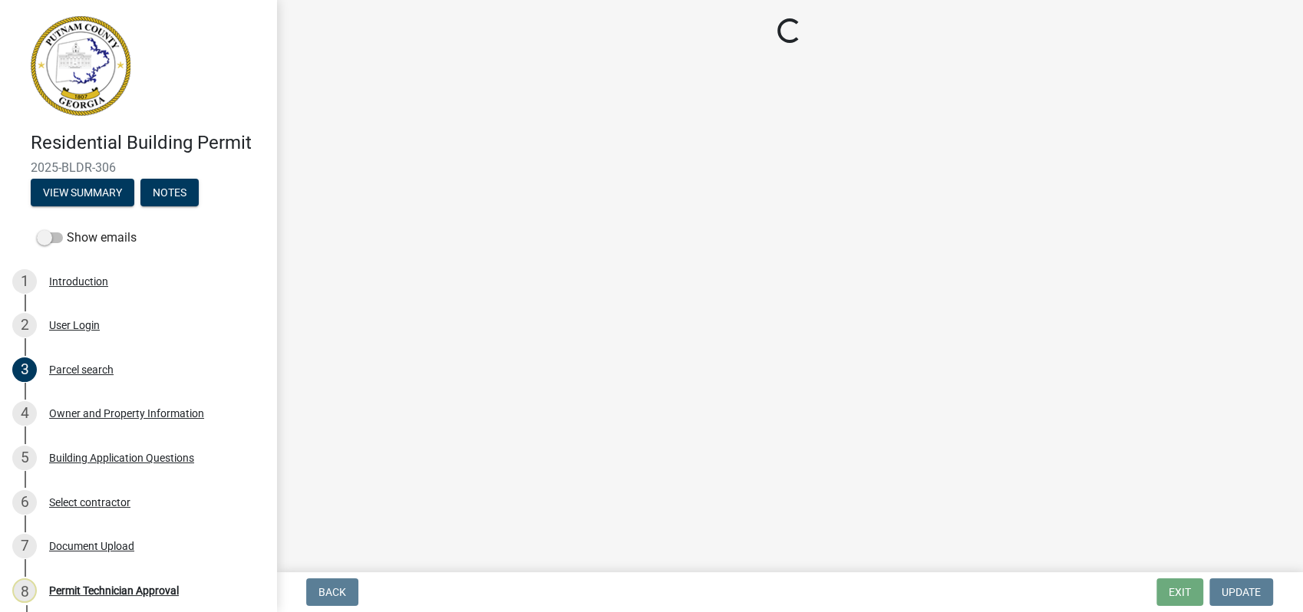
select select "34fe85c2-5f76-4343-b6bb-8ca387e0bed7"
select select "baca39b5-529a-4592-b8f9-0b9bae35b1c2"
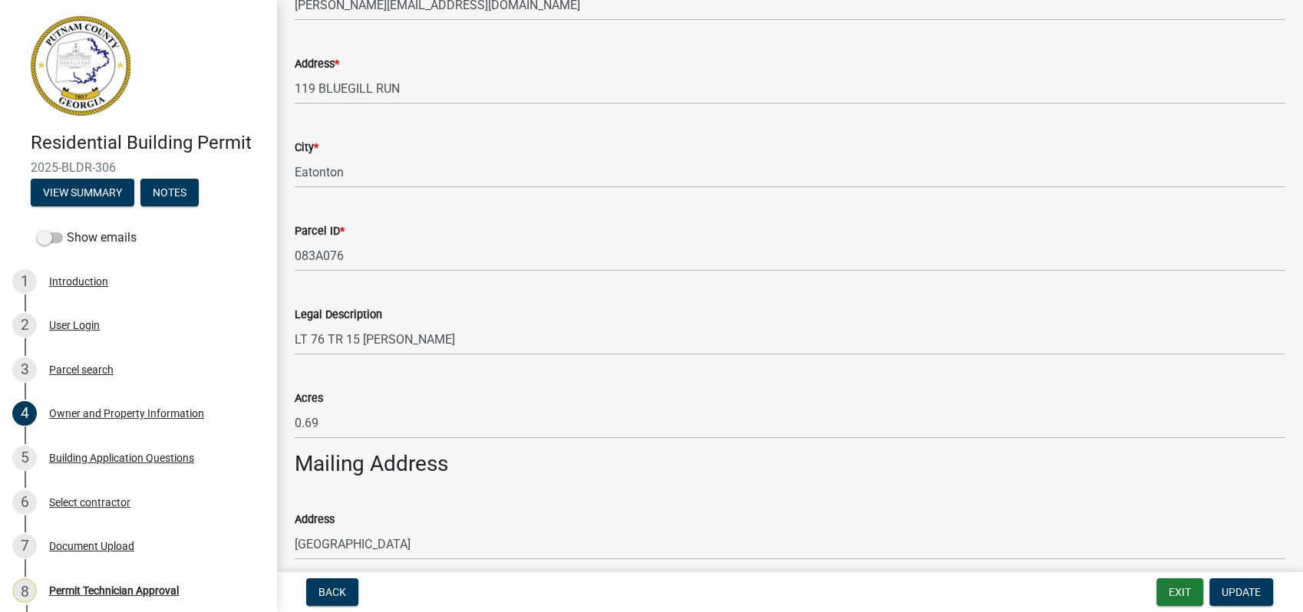
scroll to position [511, 0]
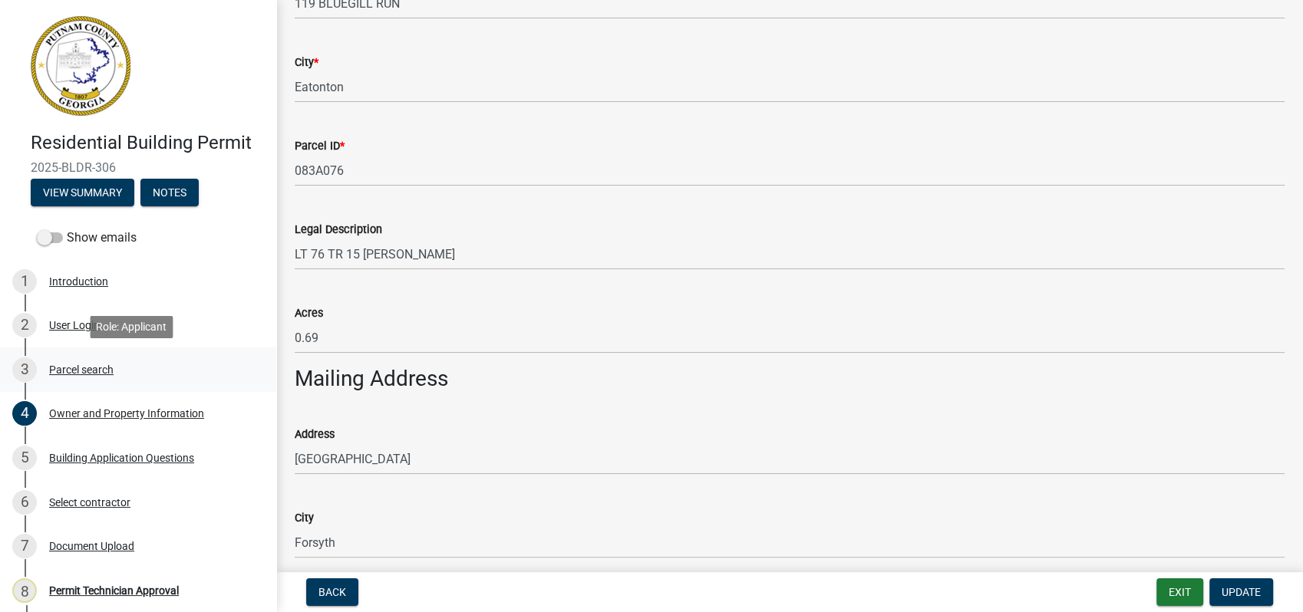
click at [63, 374] on div "Parcel search" at bounding box center [81, 369] width 64 height 11
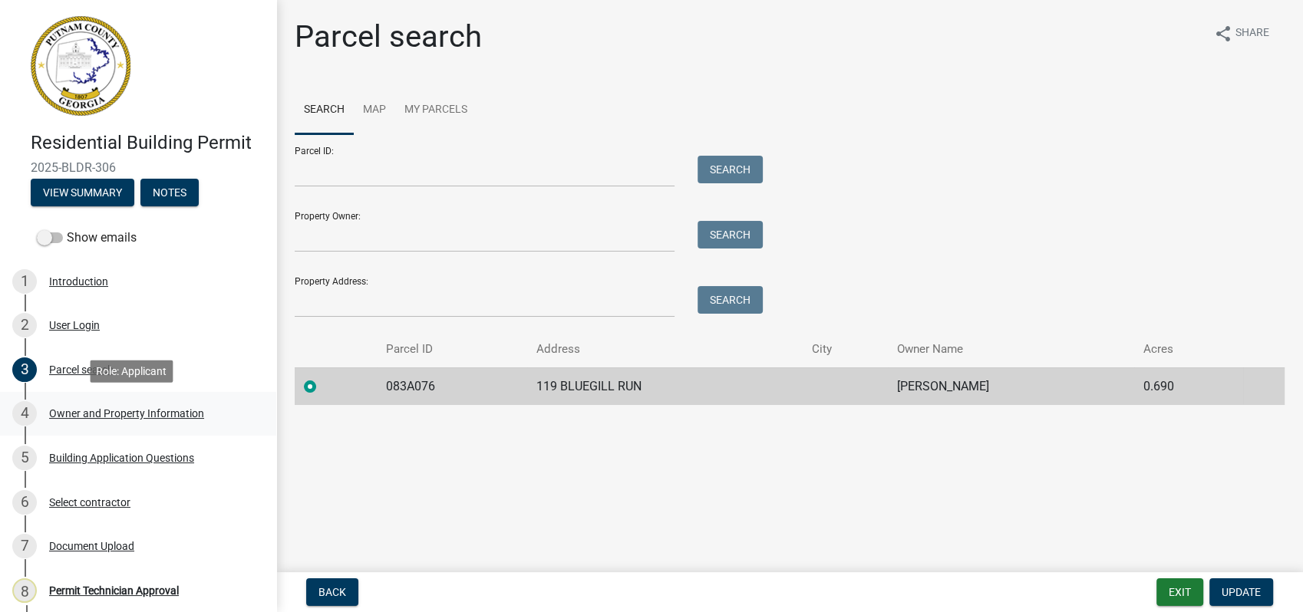
click at [133, 397] on link "4 Owner and Property Information" at bounding box center [138, 414] width 276 height 45
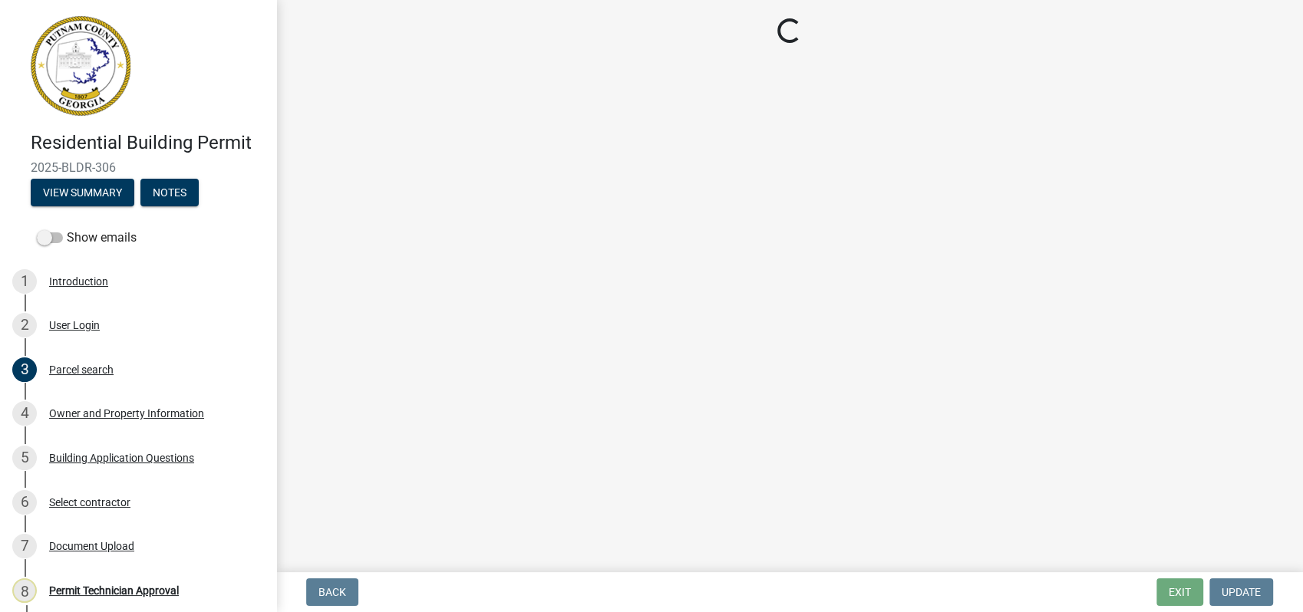
select select "34fe85c2-5f76-4343-b6bb-8ca387e0bed7"
select select "baca39b5-529a-4592-b8f9-0b9bae35b1c2"
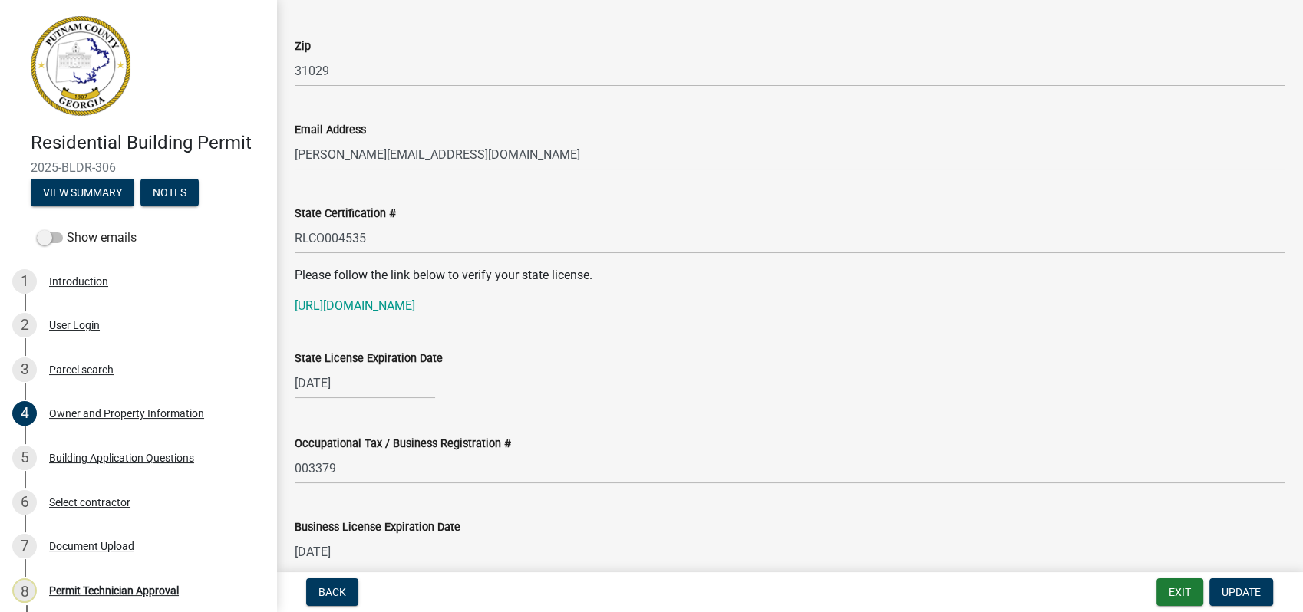
scroll to position [1875, 0]
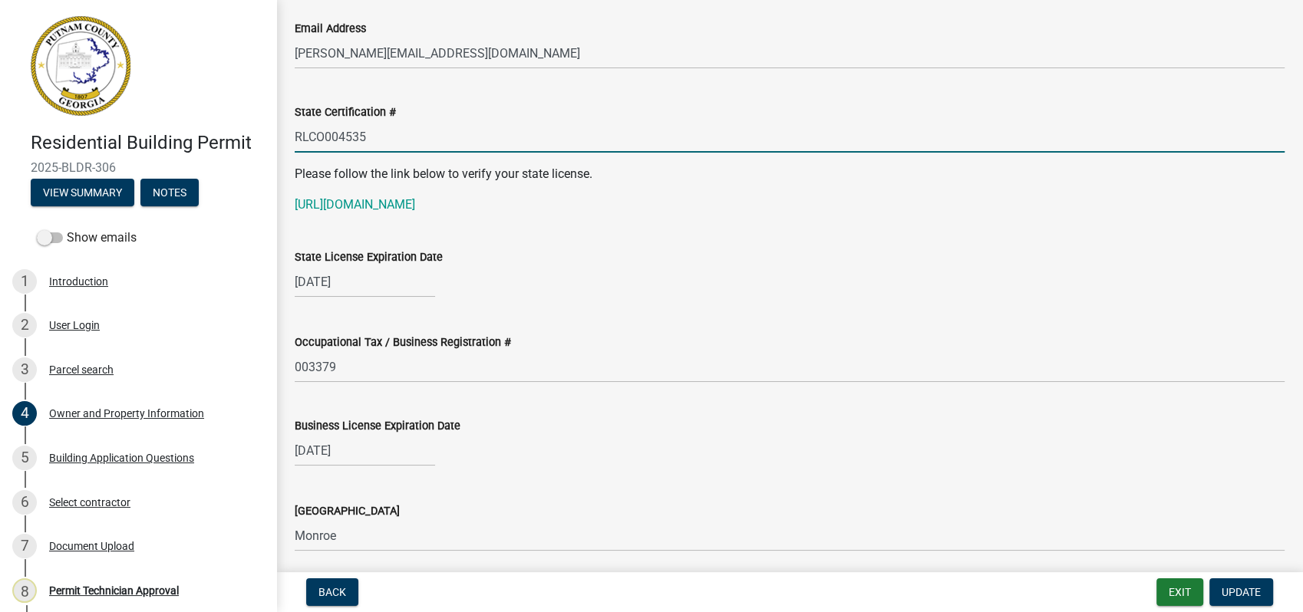
drag, startPoint x: 382, startPoint y: 133, endPoint x: 275, endPoint y: 134, distance: 106.7
click at [275, 134] on div "Residential Building Permit 2025-BLDR-306 View Summary Notes Show emails 1 Intr…" at bounding box center [651, 306] width 1303 height 612
click at [415, 203] on link "https://goals.sos.ga.gov/GASOSOneStop/s/licensee-search" at bounding box center [355, 204] width 120 height 15
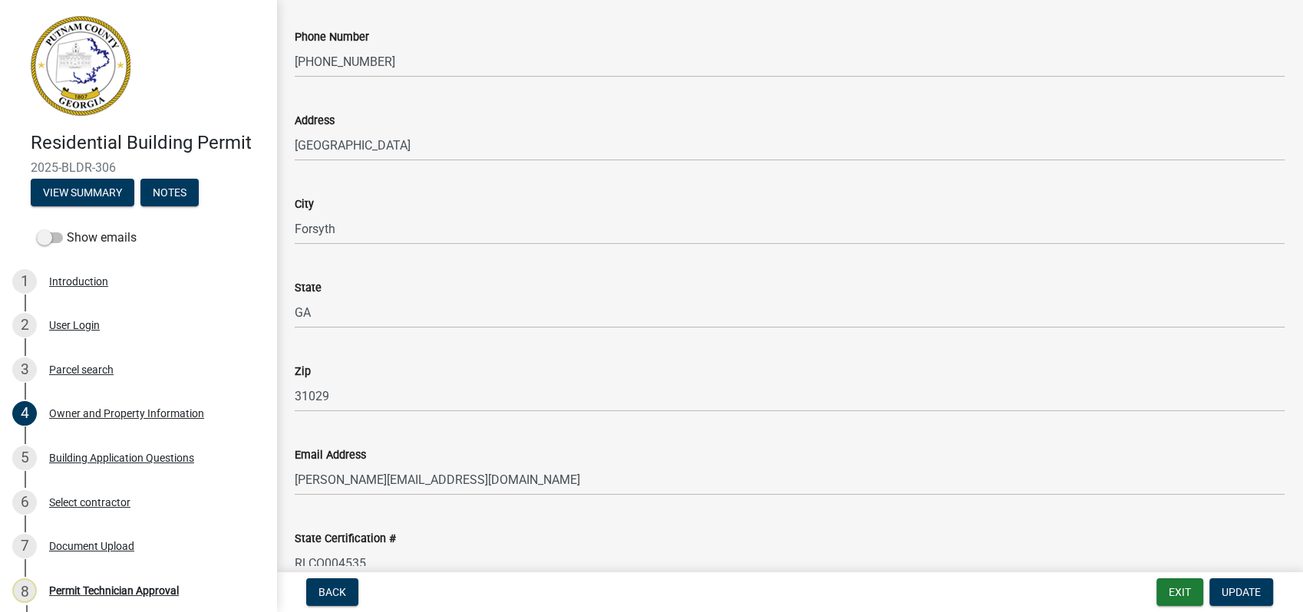
scroll to position [1705, 0]
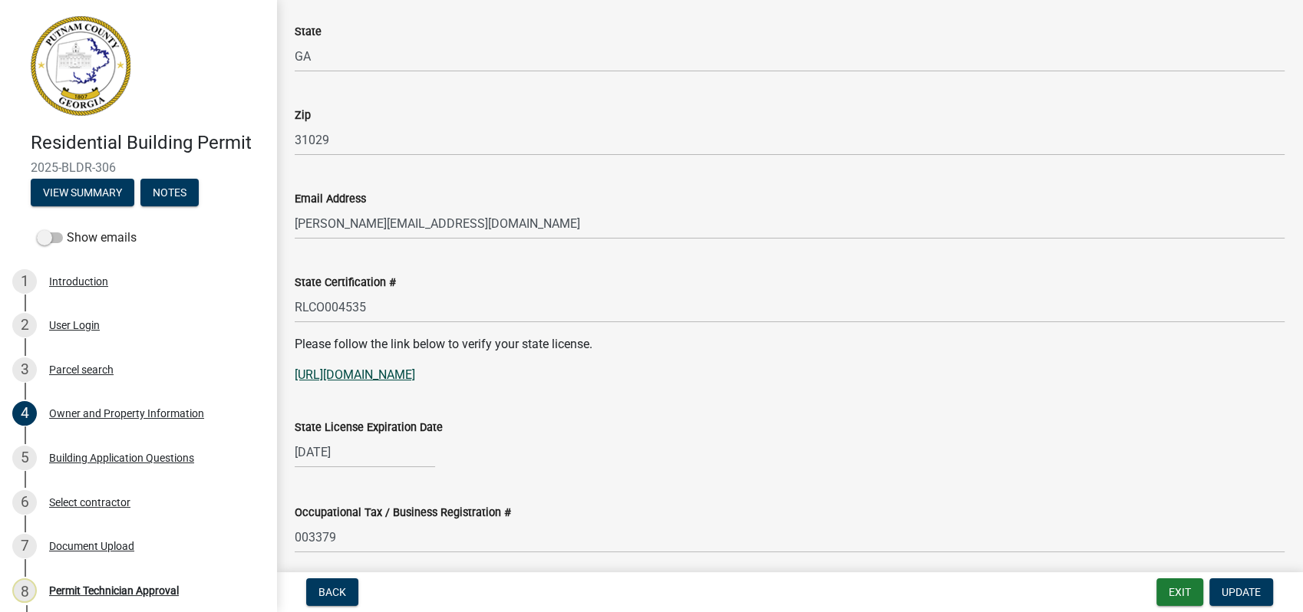
click at [415, 368] on link "https://goals.sos.ga.gov/GASOSOneStop/s/licensee-search" at bounding box center [355, 375] width 120 height 15
click at [415, 374] on link "https://goals.sos.ga.gov/GASOSOneStop/s/licensee-search" at bounding box center [355, 375] width 120 height 15
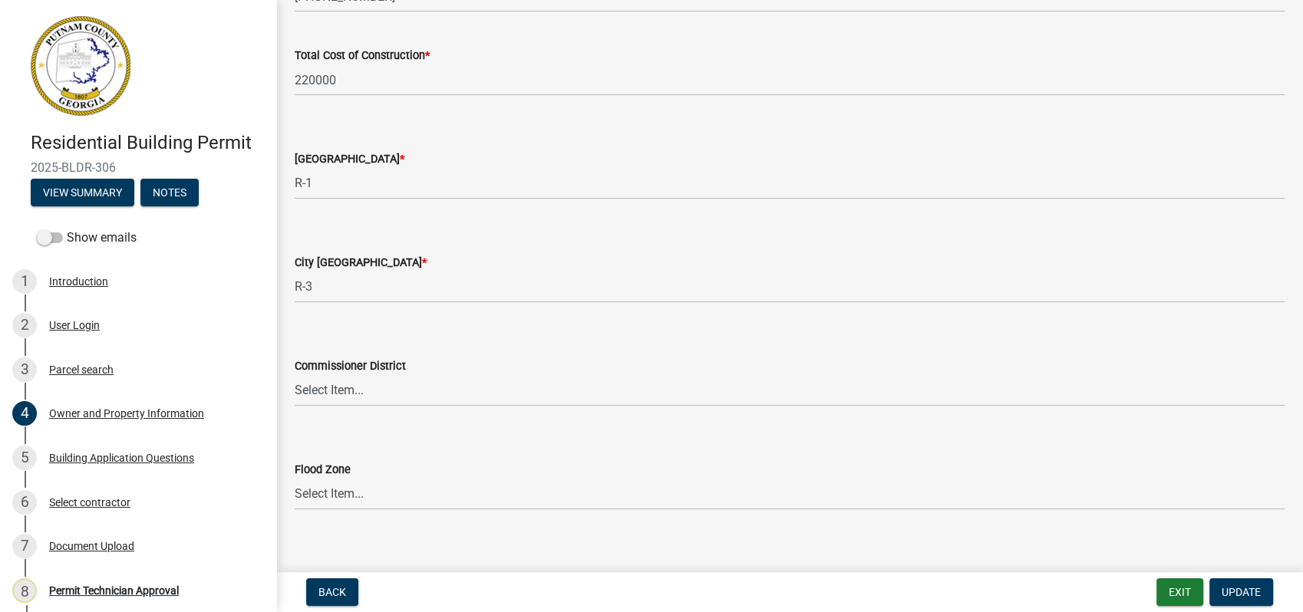
scroll to position [2599, 0]
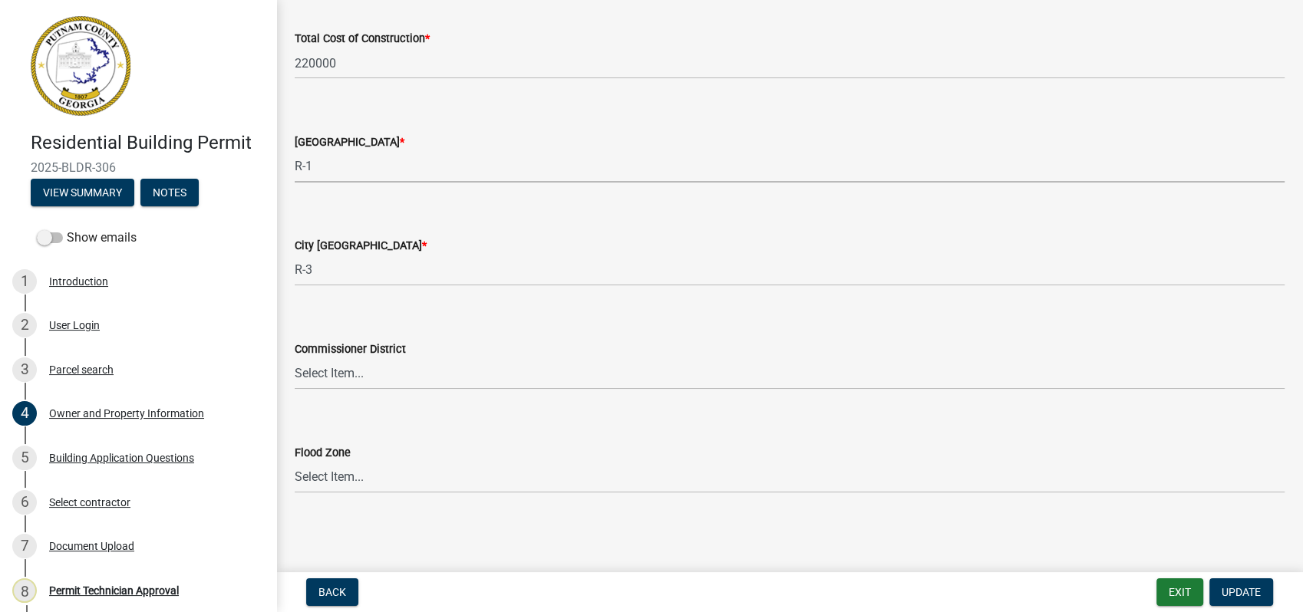
click at [316, 164] on select "Select Item... AG-1 R-1R R-1 R-2 MHP RM-1 RM-3 C-1 C-2 I-M PUD N/A" at bounding box center [790, 166] width 990 height 31
click at [295, 151] on select "Select Item... AG-1 R-1R R-1 R-2 MHP RM-1 RM-3 C-1 C-2 I-M PUD N/A" at bounding box center [790, 166] width 990 height 31
select select "78bfdc44-73ff-456e-a557-d4c99b9c08be"
click at [325, 277] on select "Select Item... A-1 A-2 R-1 R-2 R-3 R-4 MHP C-1 C-2 I-1 I-2 DB FH H-P N/A" at bounding box center [790, 270] width 990 height 31
click at [295, 255] on select "Select Item... A-1 A-2 R-1 R-2 R-3 R-4 MHP C-1 C-2 I-1 I-2 DB FH H-P N/A" at bounding box center [790, 270] width 990 height 31
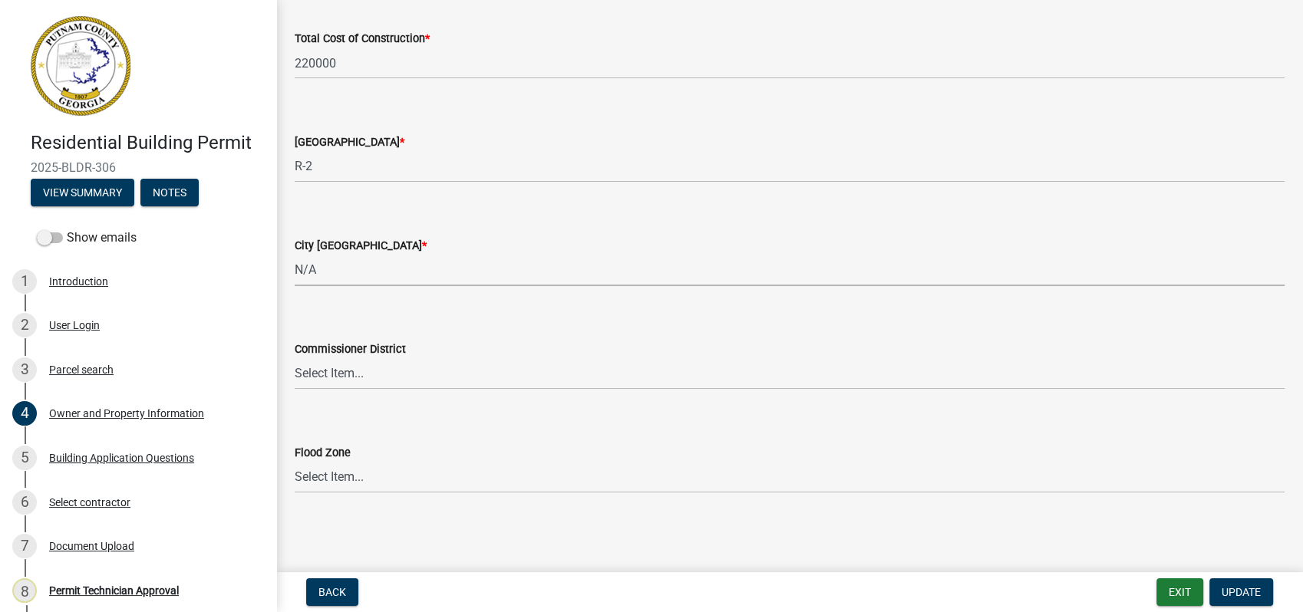
select select "83394b22-4a11-496c-8e5c-75ade2e72faf"
click at [302, 371] on select "Select Item... District 1 District 2 District 3 District 4" at bounding box center [790, 373] width 990 height 31
click at [295, 358] on select "Select Item... District 1 District 2 District 3 District 4" at bounding box center [790, 373] width 990 height 31
select select "295c155f-de53-4b68-9fdd-08c8883e9b6f"
click at [1226, 586] on span "Update" at bounding box center [1240, 592] width 39 height 12
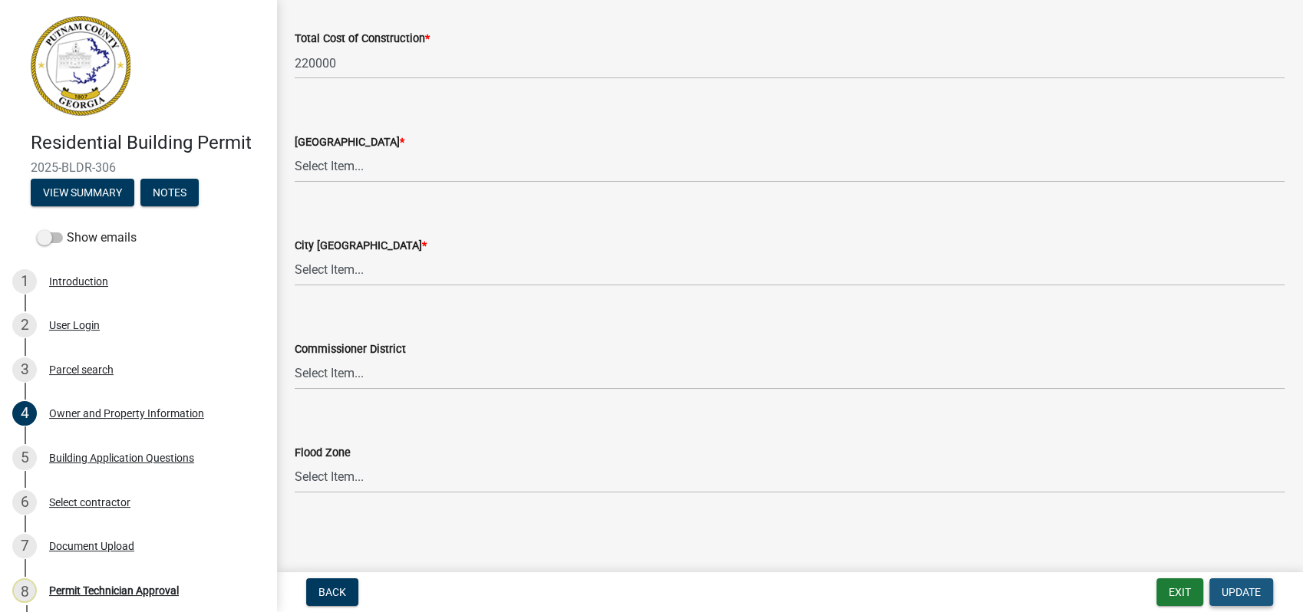
scroll to position [0, 0]
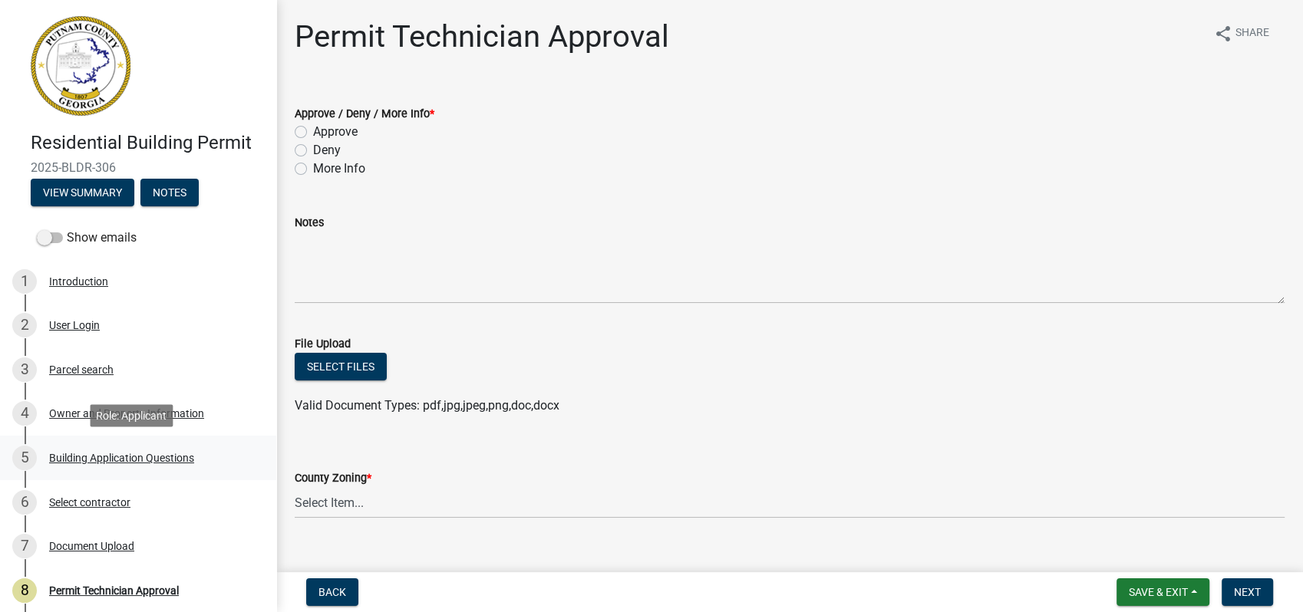
click at [77, 456] on div "Building Application Questions" at bounding box center [121, 458] width 145 height 11
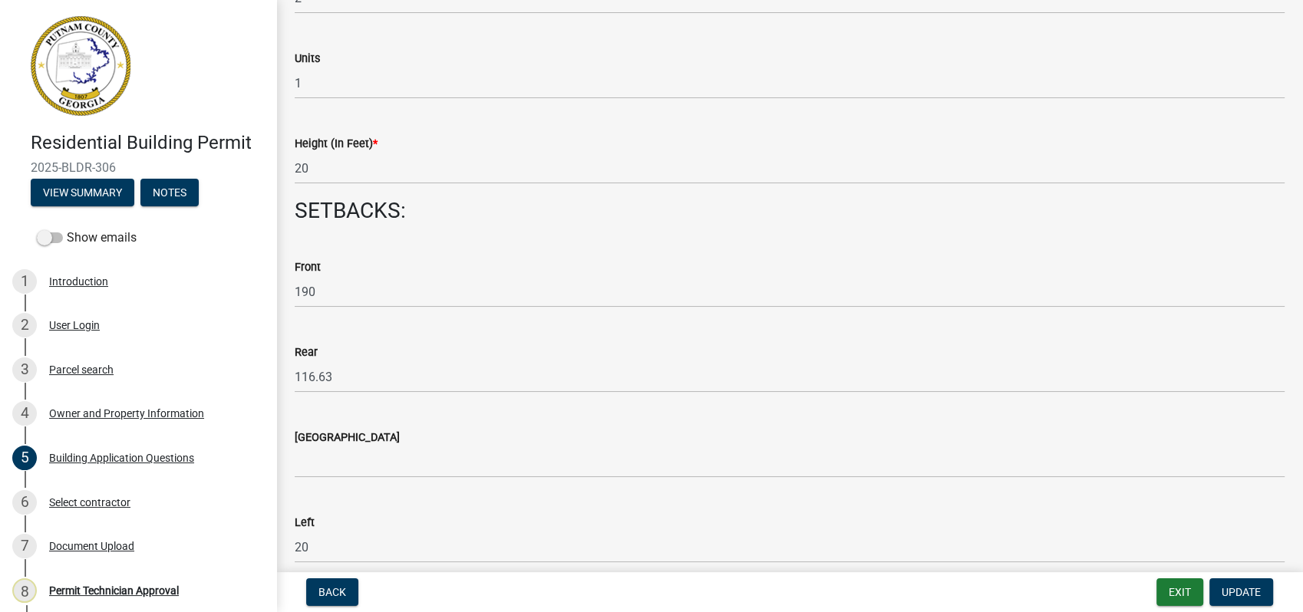
scroll to position [2046, 0]
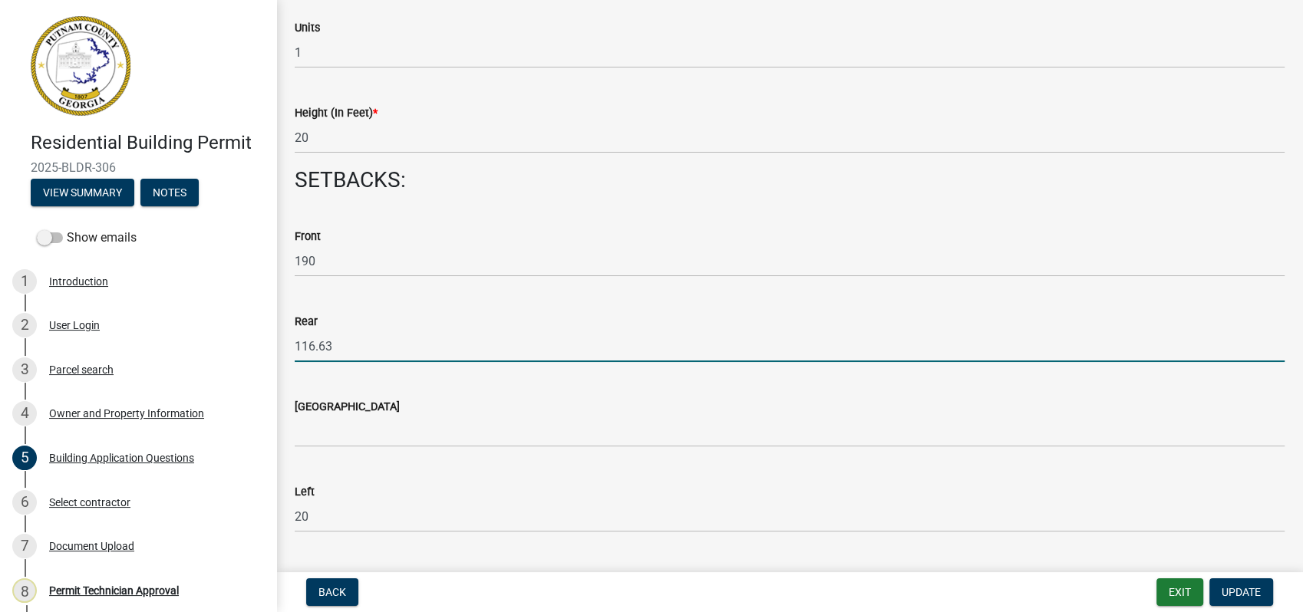
drag, startPoint x: 336, startPoint y: 352, endPoint x: 288, endPoint y: 354, distance: 47.6
click at [288, 354] on div "Rear 116.63" at bounding box center [789, 326] width 1013 height 71
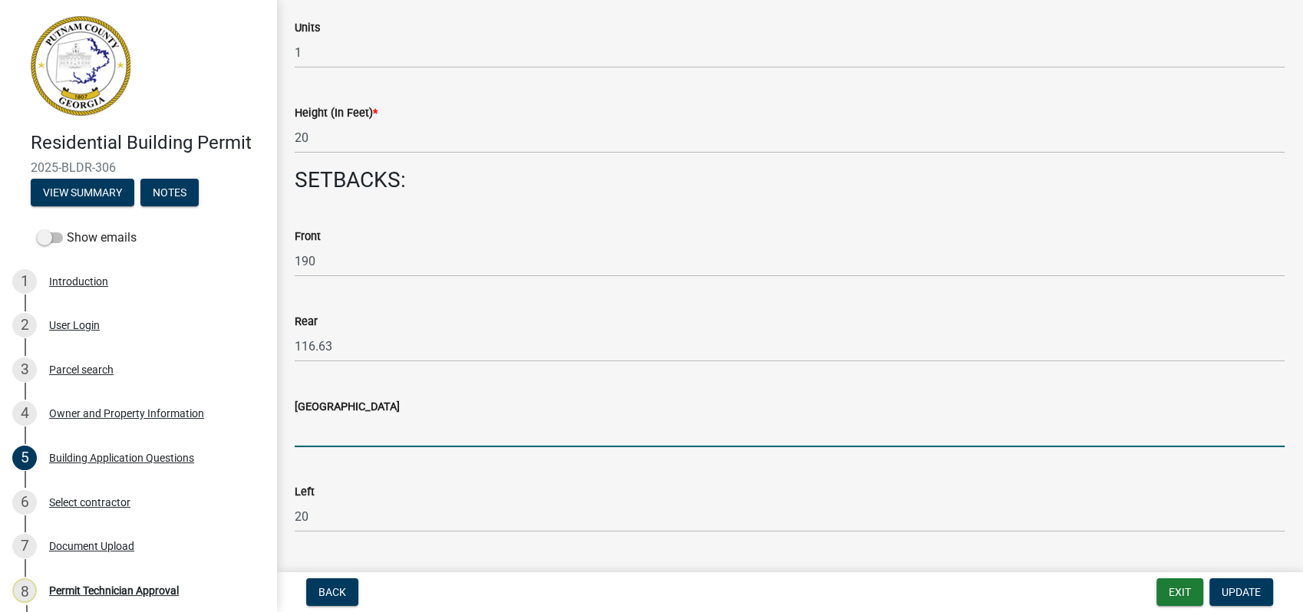
click at [346, 440] on input "text" at bounding box center [790, 431] width 990 height 31
type input "116.63"
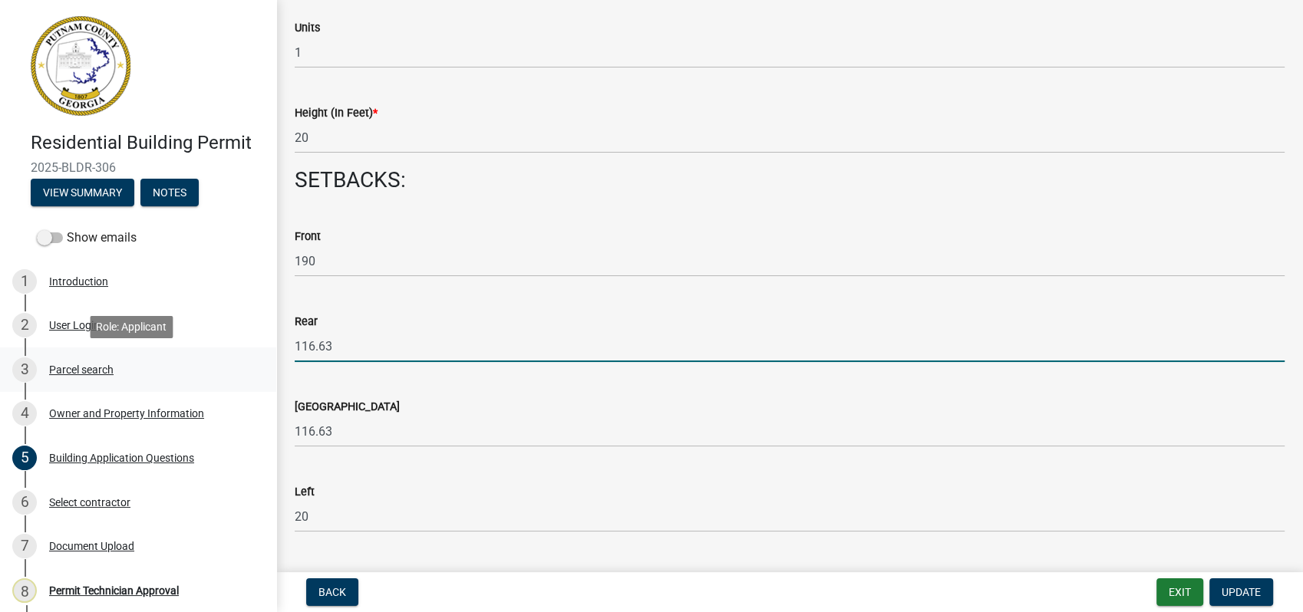
drag, startPoint x: 353, startPoint y: 351, endPoint x: 233, endPoint y: 354, distance: 119.7
click at [235, 354] on div "Residential Building Permit 2025-BLDR-306 View Summary Notes Show emails 1 Intr…" at bounding box center [651, 306] width 1303 height 612
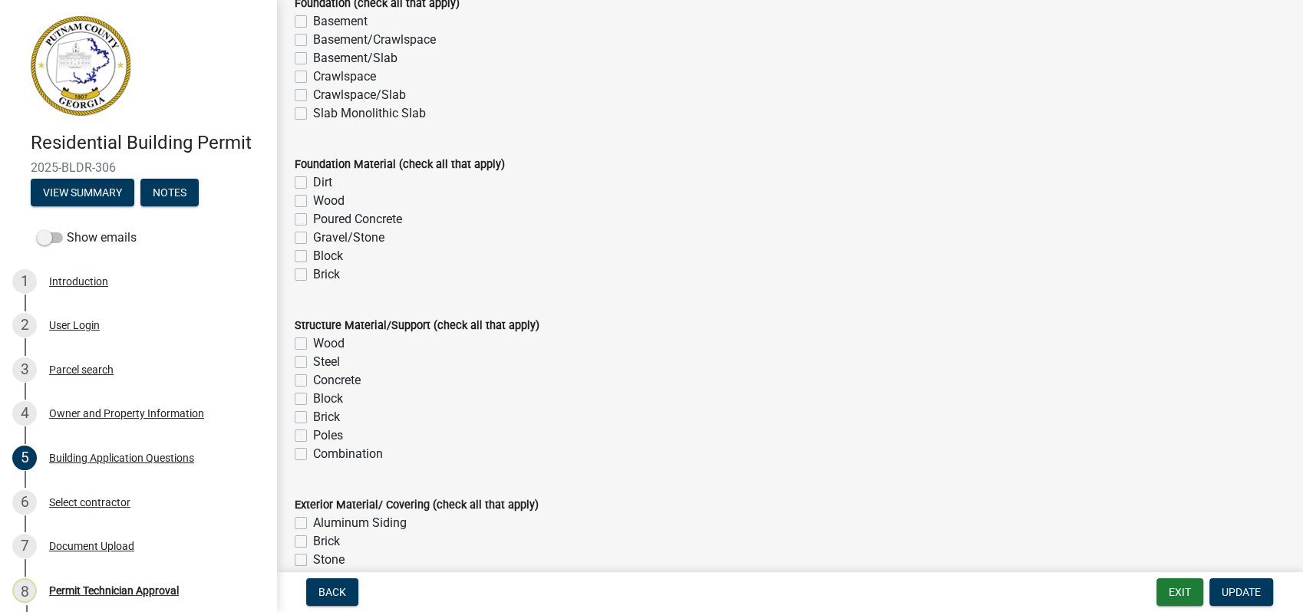
scroll to position [2983, 0]
type input "0"
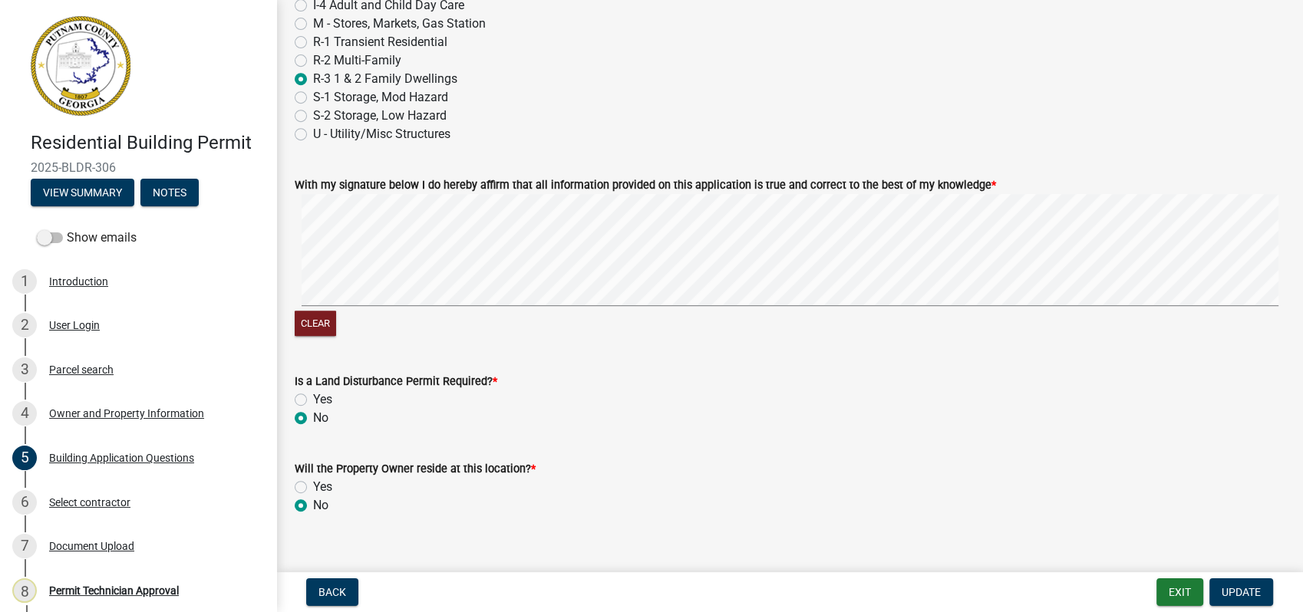
scroll to position [6552, 0]
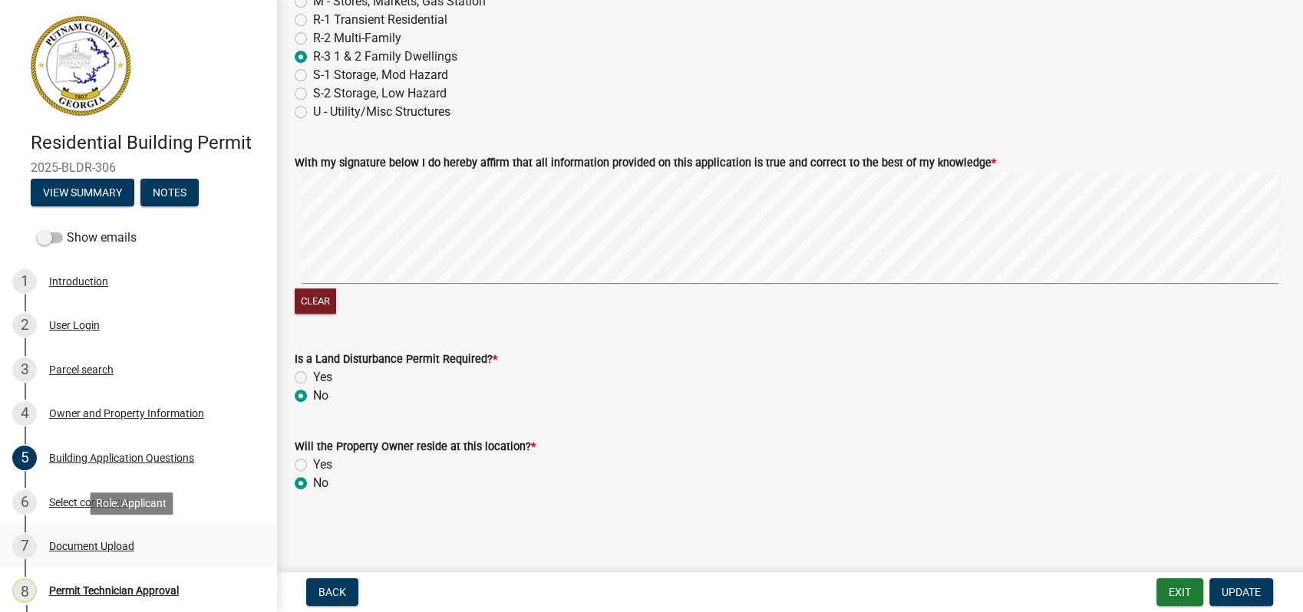
click at [81, 549] on div "Document Upload" at bounding box center [91, 546] width 85 height 11
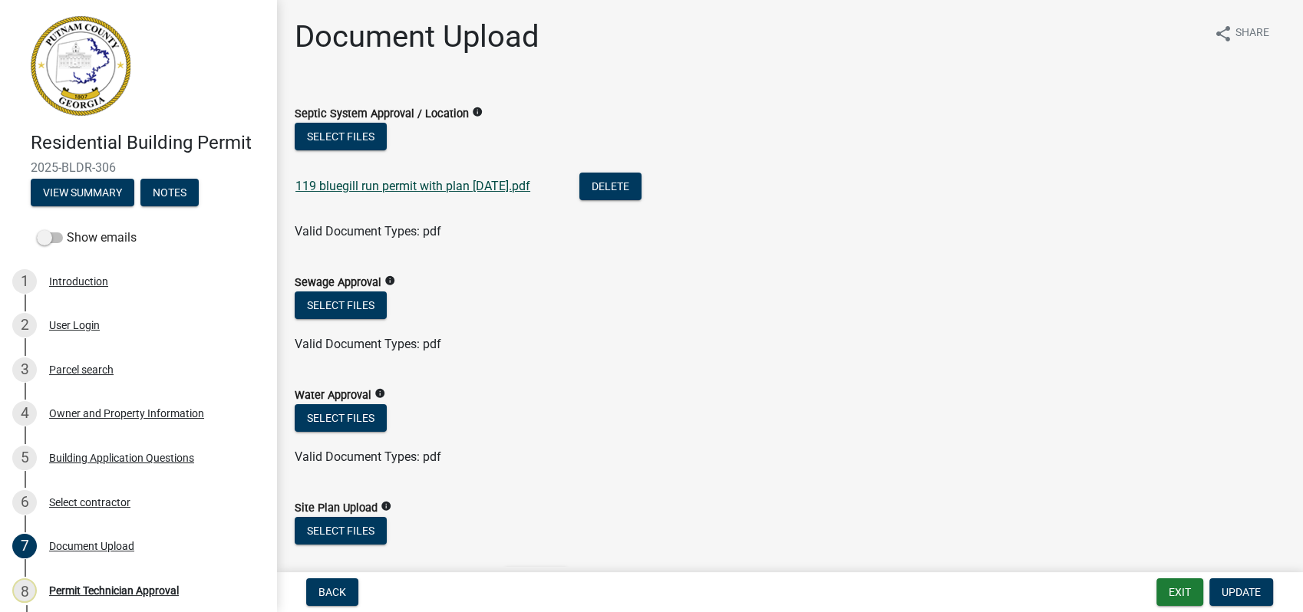
click at [328, 184] on link "119 bluegill run permit with plan 9-9-2025.pdf" at bounding box center [412, 186] width 235 height 15
click at [365, 186] on link "119 bluegill run permit with plan 9-9-2025.pdf" at bounding box center [412, 186] width 235 height 15
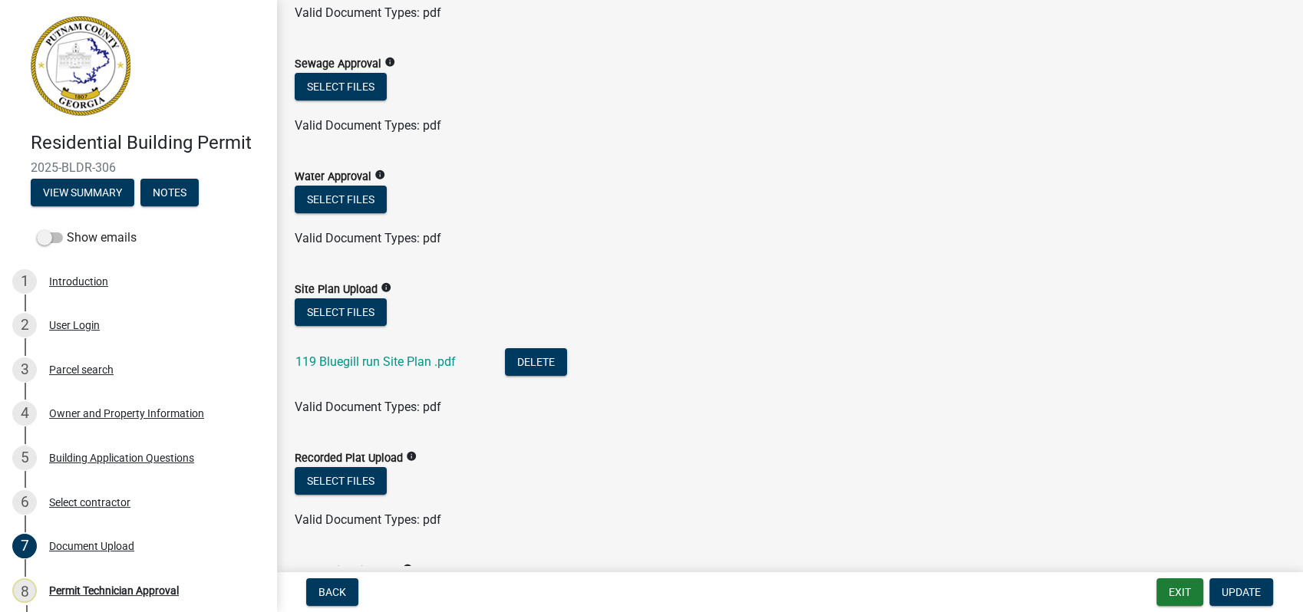
scroll to position [255, 0]
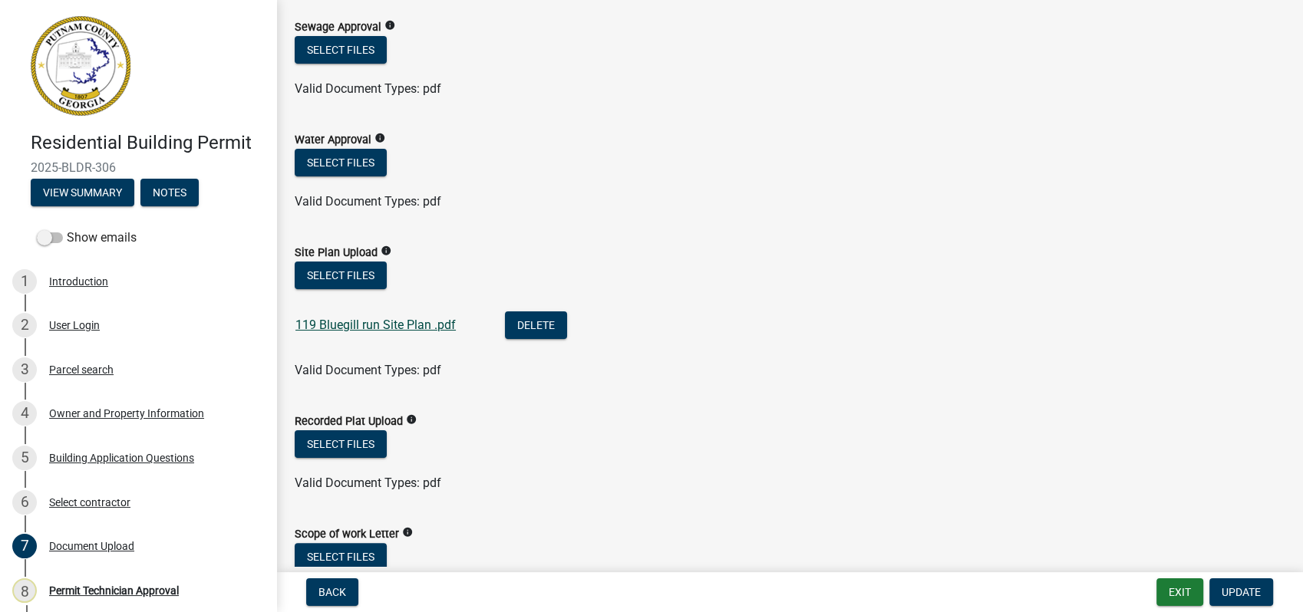
click at [333, 325] on link "119 Bluegill run Site Plan .pdf" at bounding box center [375, 325] width 160 height 15
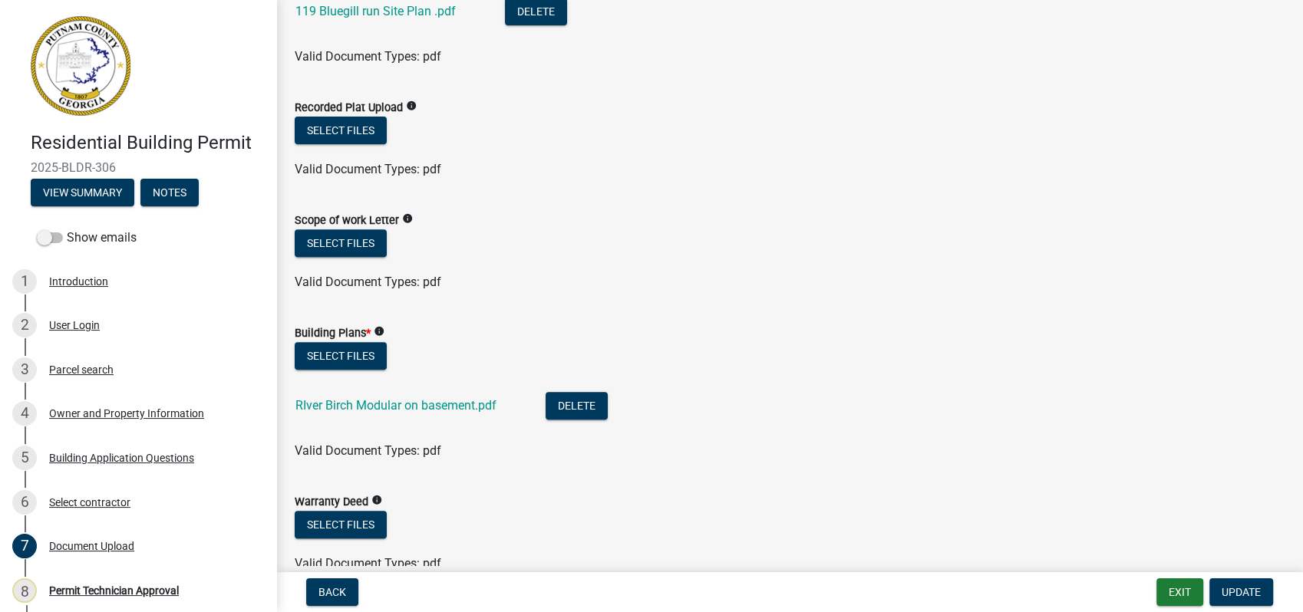
scroll to position [681, 0]
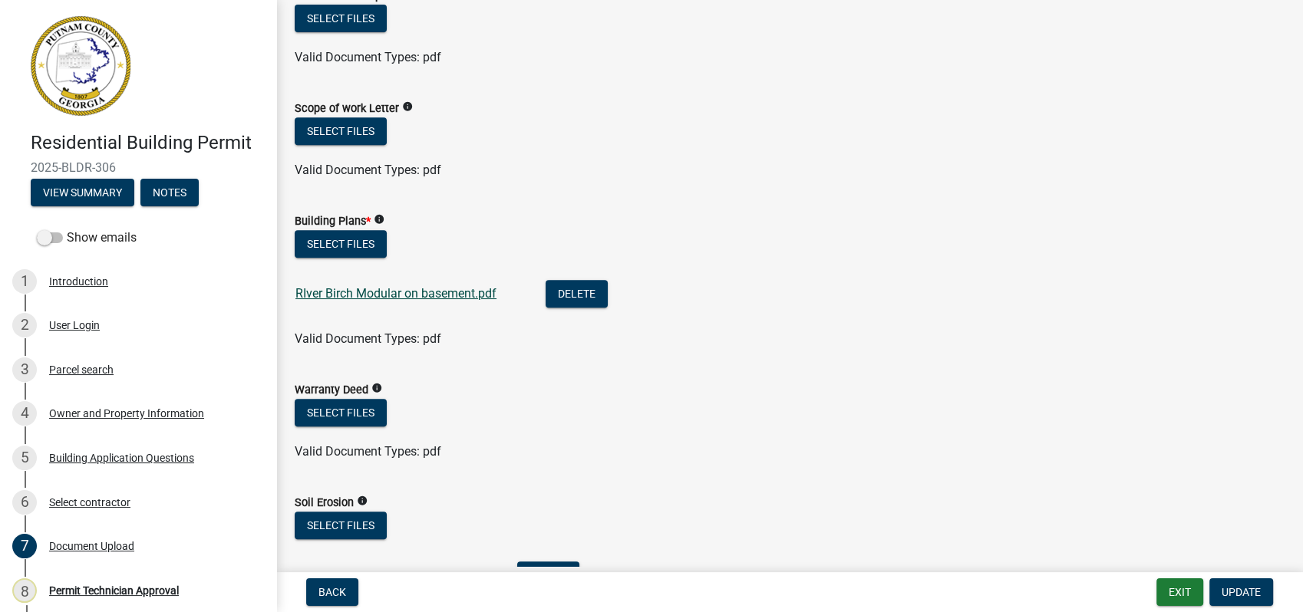
click at [393, 293] on link "RIver Birch Modular on basement.pdf" at bounding box center [395, 293] width 201 height 15
click at [1182, 585] on button "Exit" at bounding box center [1179, 593] width 47 height 28
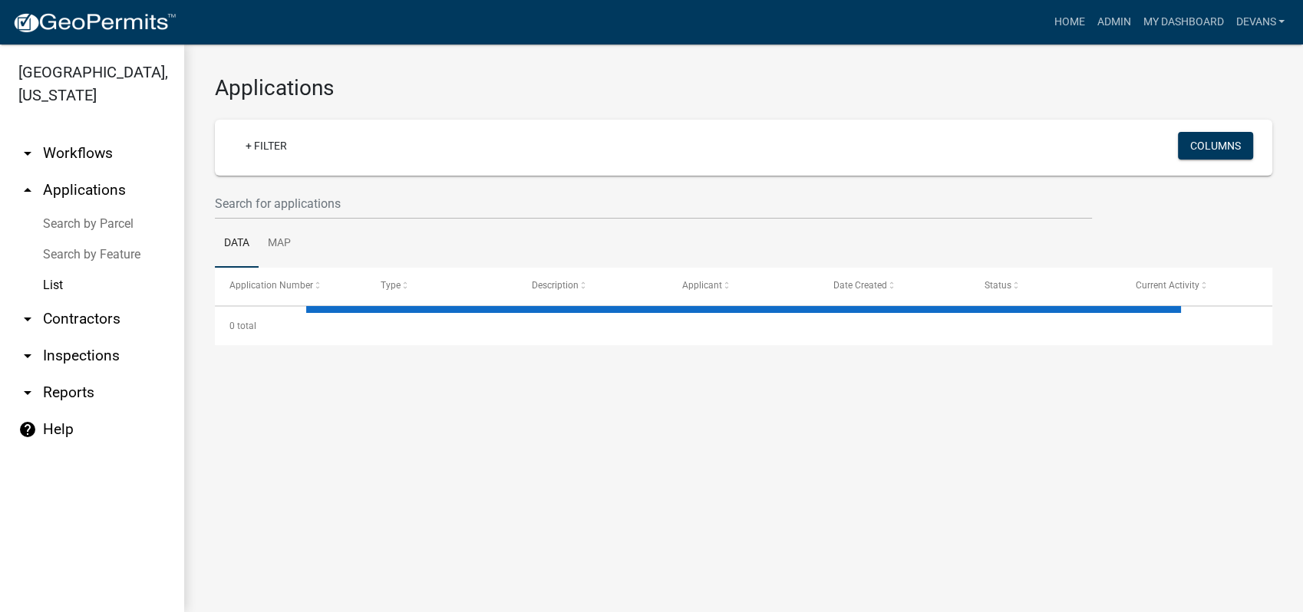
select select "1: 25"
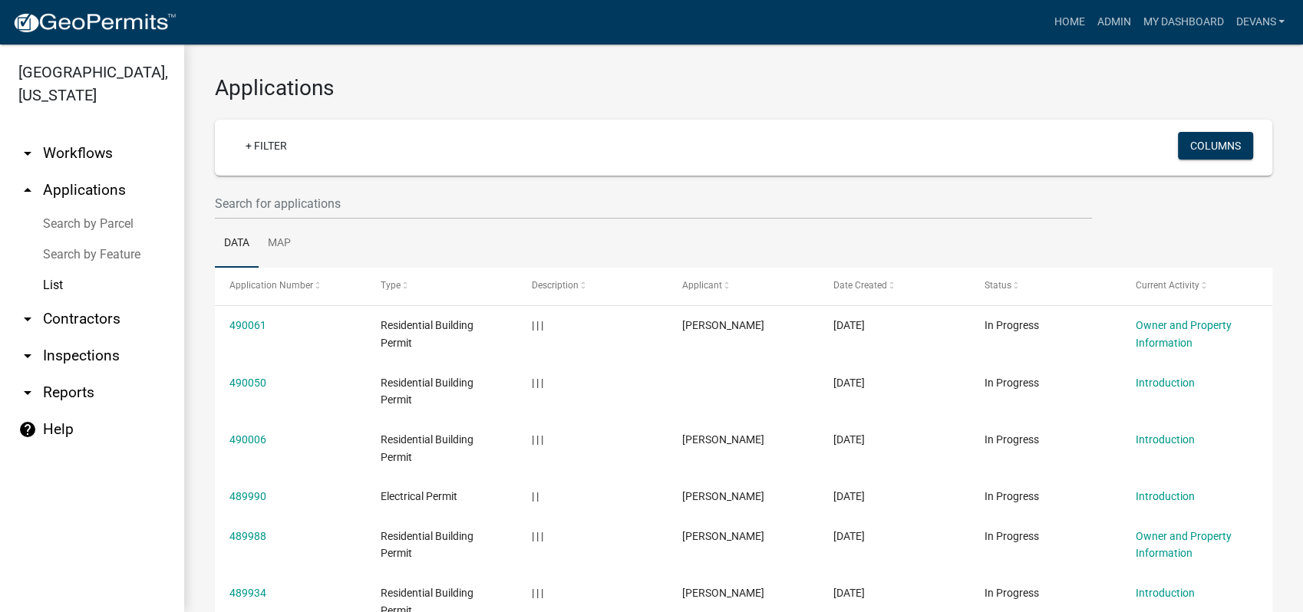
click at [77, 387] on link "arrow_drop_down Reports" at bounding box center [92, 392] width 184 height 37
select select "0: null"
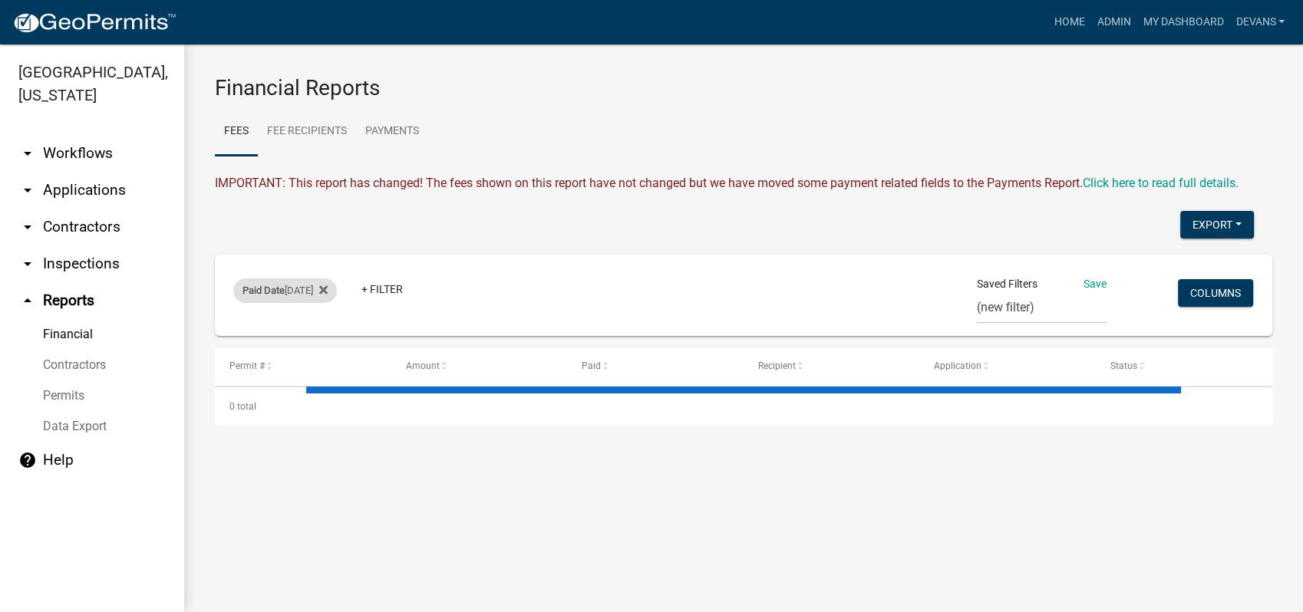
click at [279, 292] on span "Paid Date" at bounding box center [263, 291] width 42 height 12
click at [226, 350] on select "Today Yesterday Current Week Previous Week Current Month Last Month Current Cal…" at bounding box center [285, 347] width 153 height 31
click at [209, 332] on select "Today Yesterday Current Week Previous Week Current Month Last Month Current Cal…" at bounding box center [285, 347] width 153 height 31
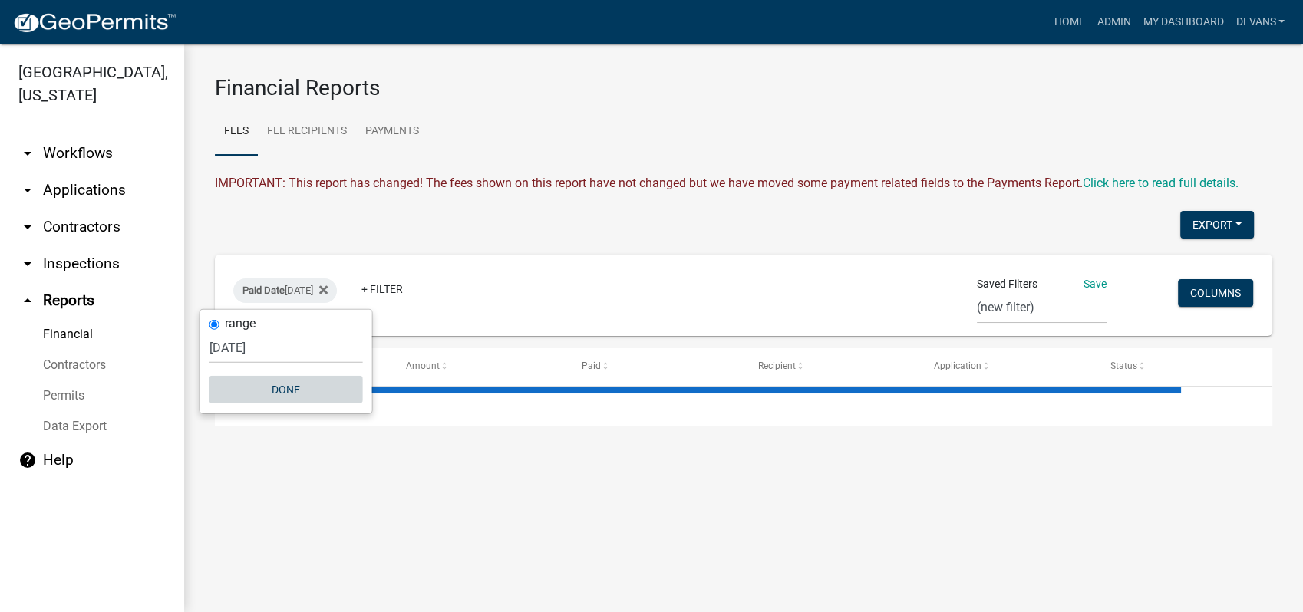
click at [292, 382] on button "Done" at bounding box center [285, 390] width 153 height 28
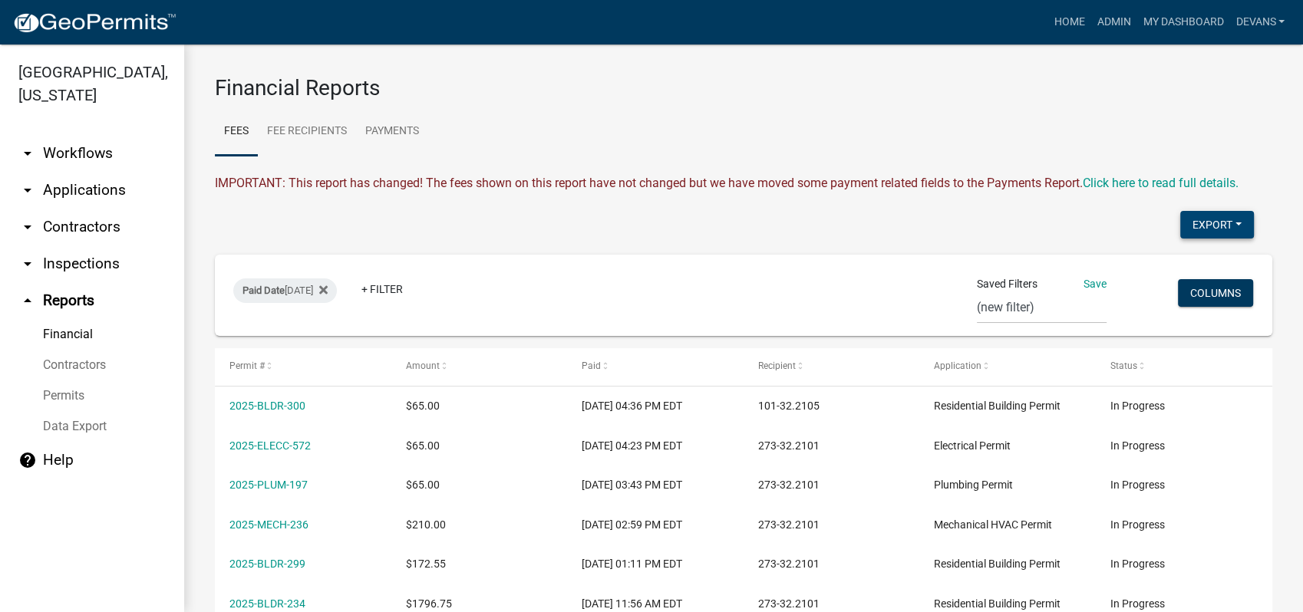
click at [1195, 224] on button "Export" at bounding box center [1217, 225] width 74 height 28
click at [1146, 251] on button "Excel Format (.xlsx)" at bounding box center [1180, 264] width 143 height 37
drag, startPoint x: 708, startPoint y: 146, endPoint x: 701, endPoint y: 122, distance: 25.0
click at [705, 137] on ul "Fees Fee Recipients Payments" at bounding box center [743, 131] width 1057 height 48
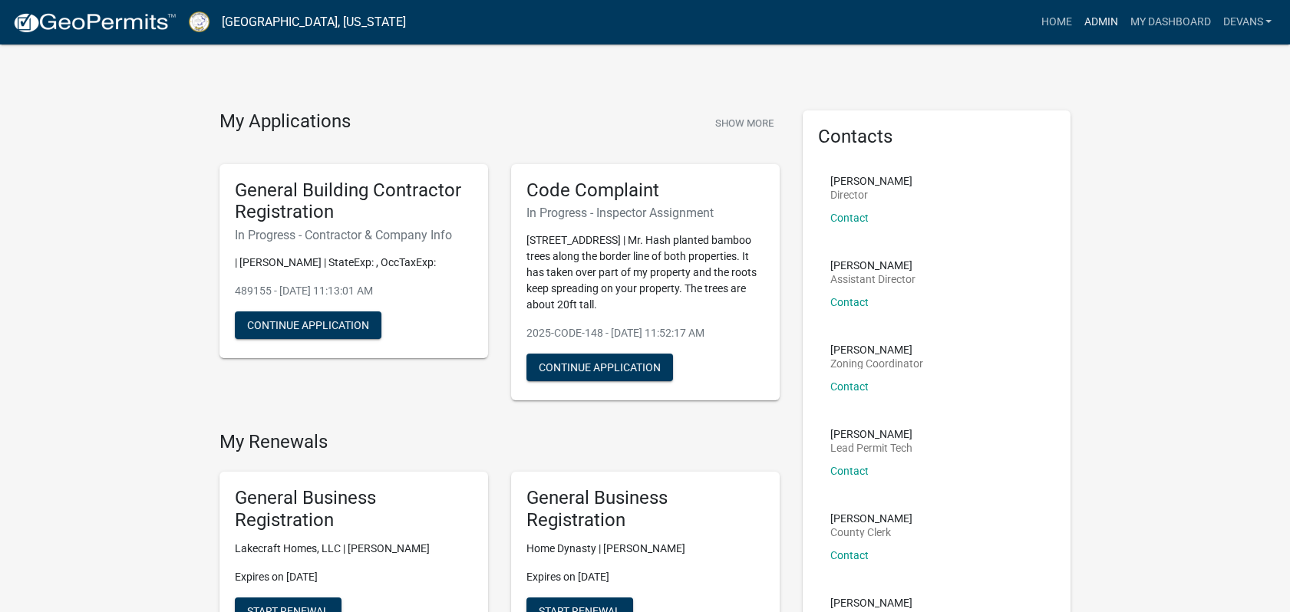
click at [1093, 15] on link "Admin" at bounding box center [1100, 22] width 46 height 29
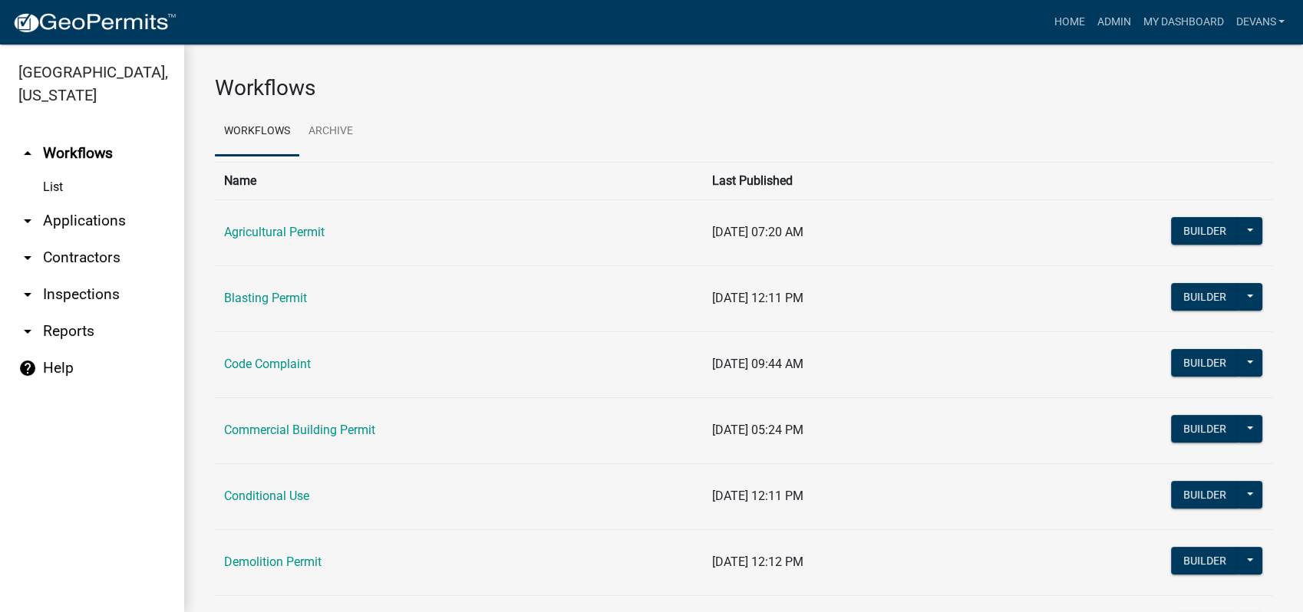
click at [80, 219] on link "arrow_drop_down Applications" at bounding box center [92, 221] width 184 height 37
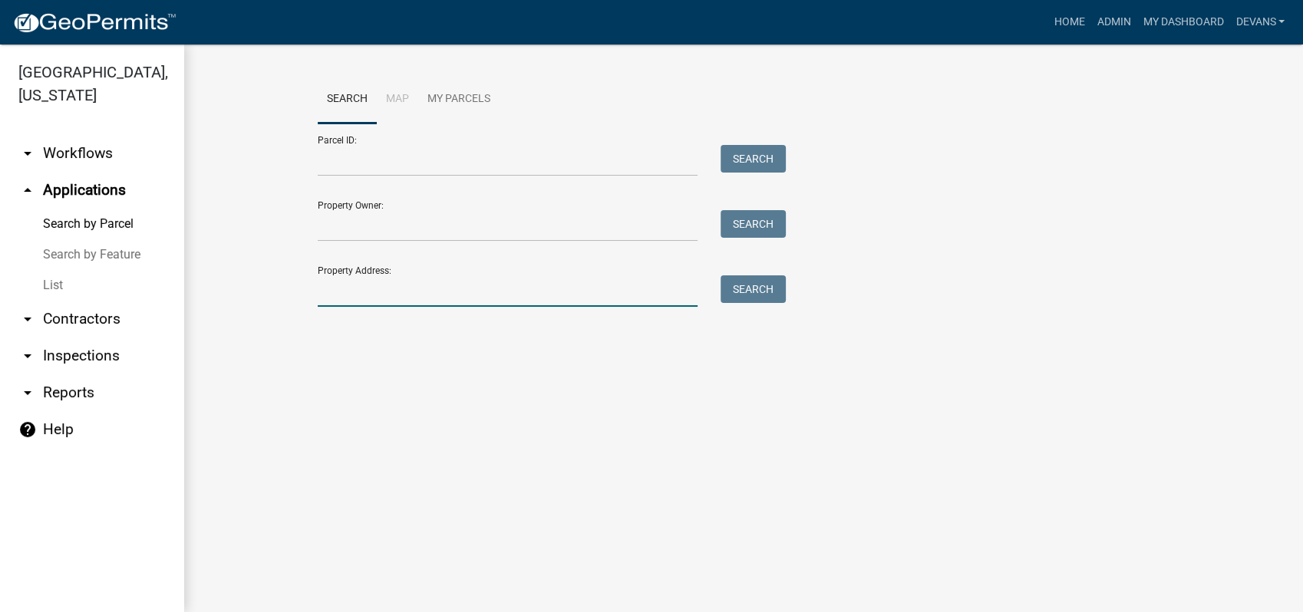
click at [393, 292] on input "Property Address:" at bounding box center [508, 290] width 380 height 31
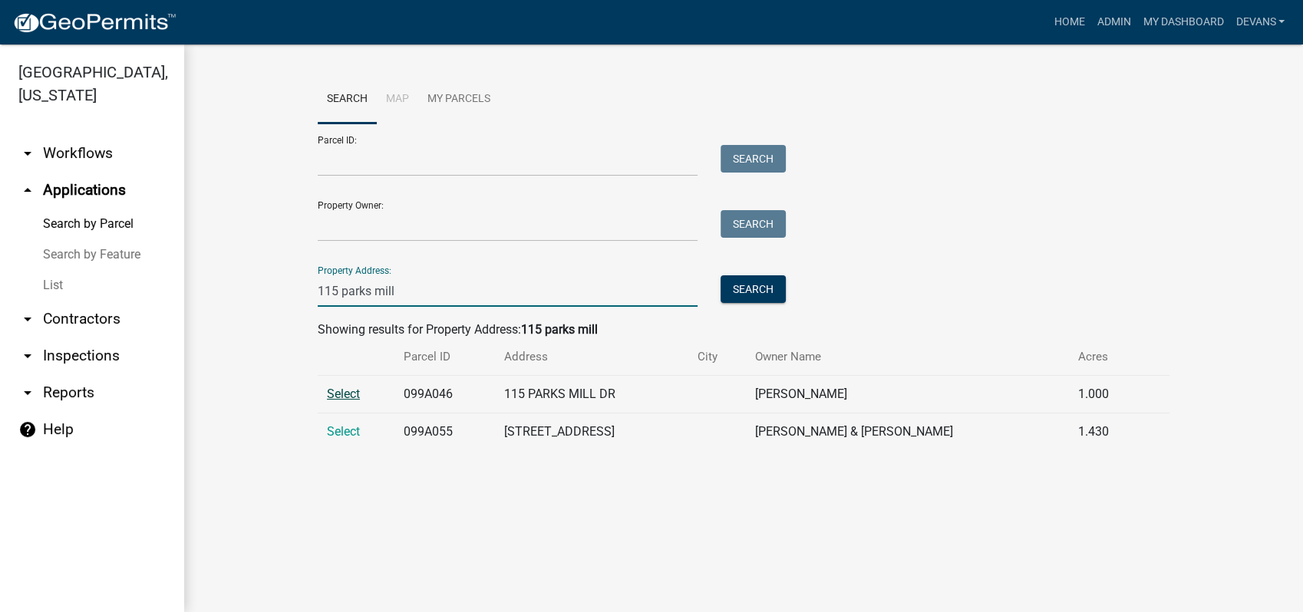
type input "115 parks mill"
click at [340, 394] on span "Select" at bounding box center [343, 394] width 33 height 15
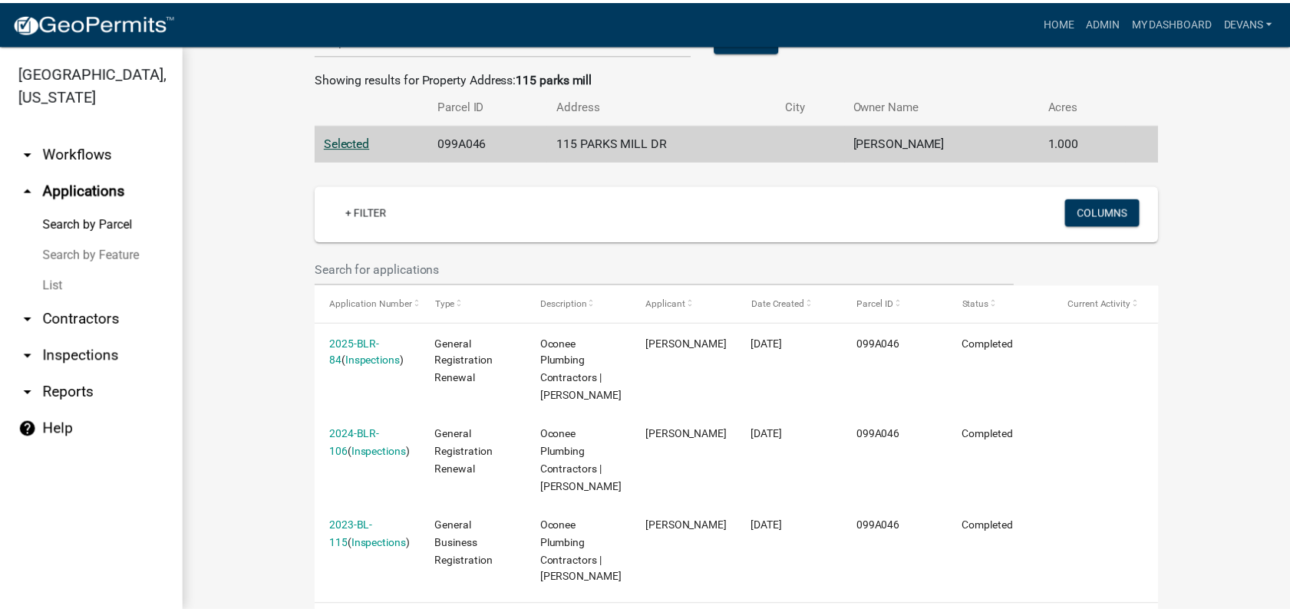
scroll to position [255, 0]
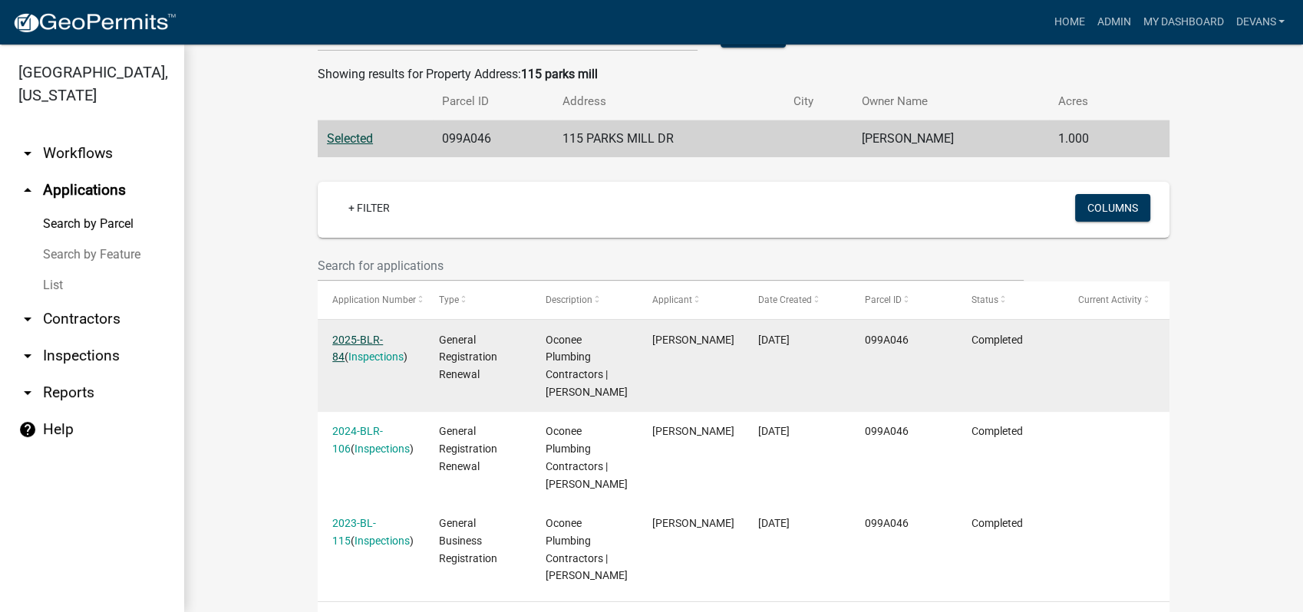
click at [362, 343] on link "2025-BLR-84" at bounding box center [357, 349] width 51 height 30
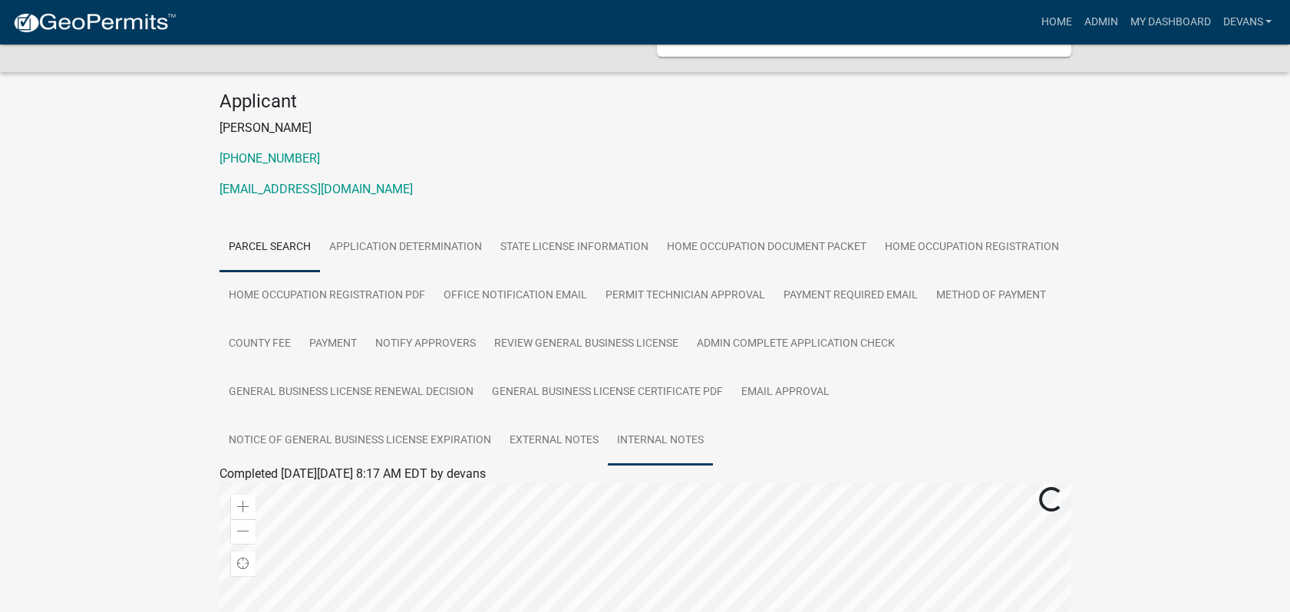
scroll to position [255, 0]
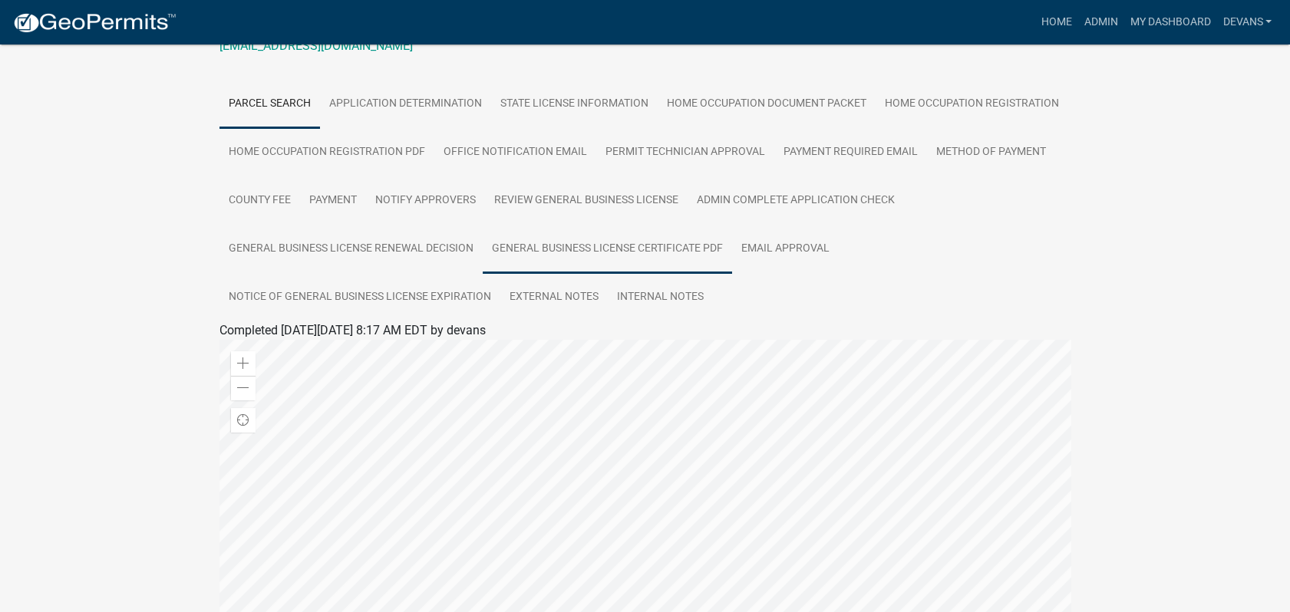
click at [592, 243] on link "General Business License Certificate PDF" at bounding box center [607, 249] width 249 height 49
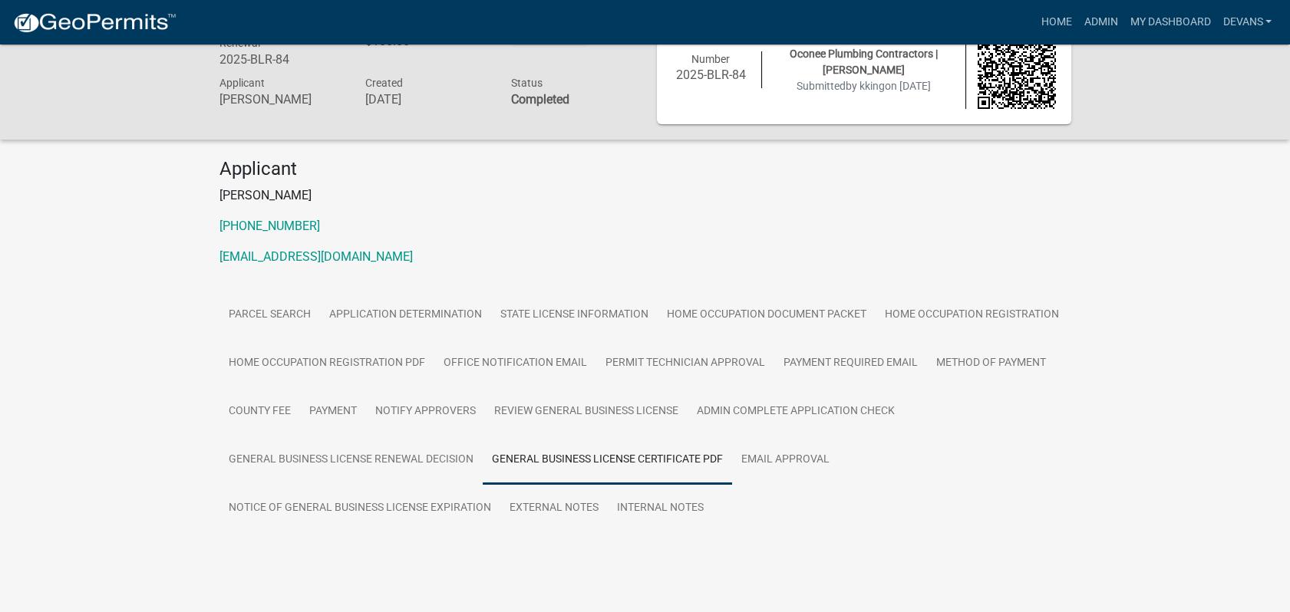
scroll to position [64, 0]
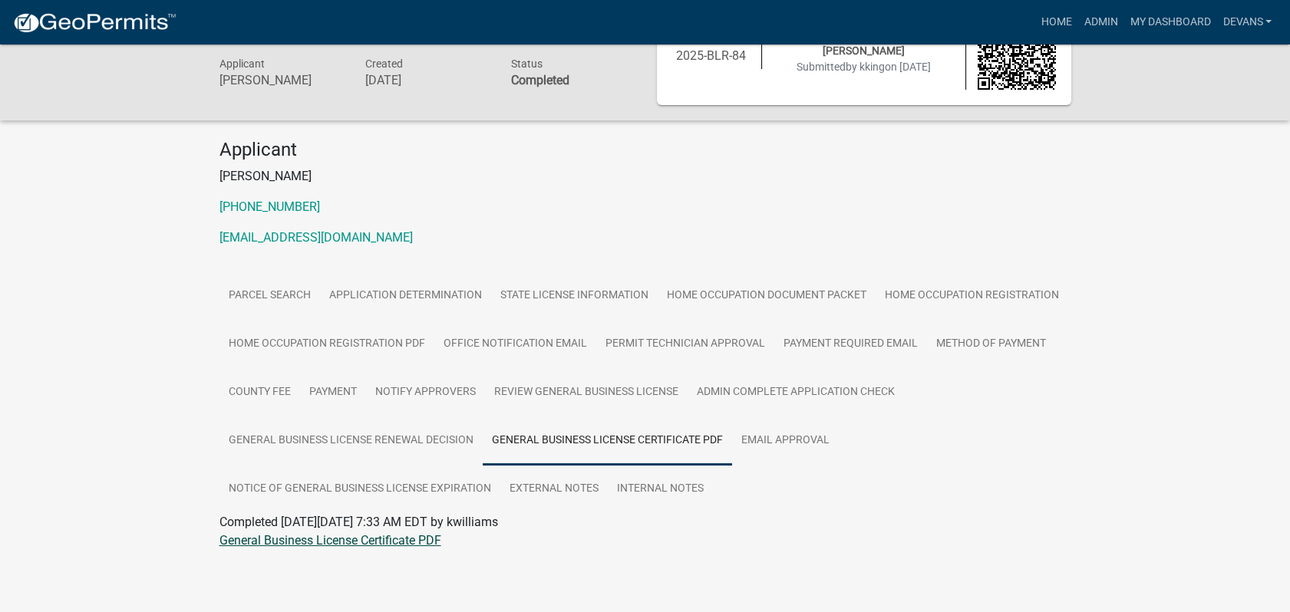
click at [286, 534] on link "General Business License Certificate PDF" at bounding box center [330, 540] width 222 height 15
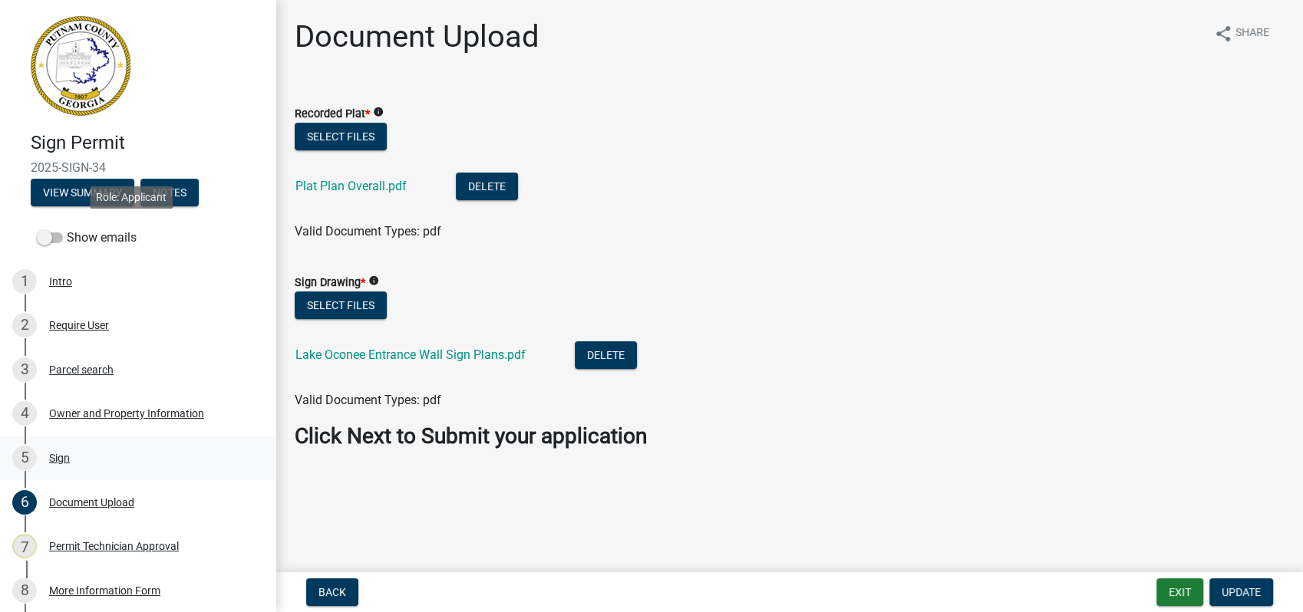
scroll to position [85, 0]
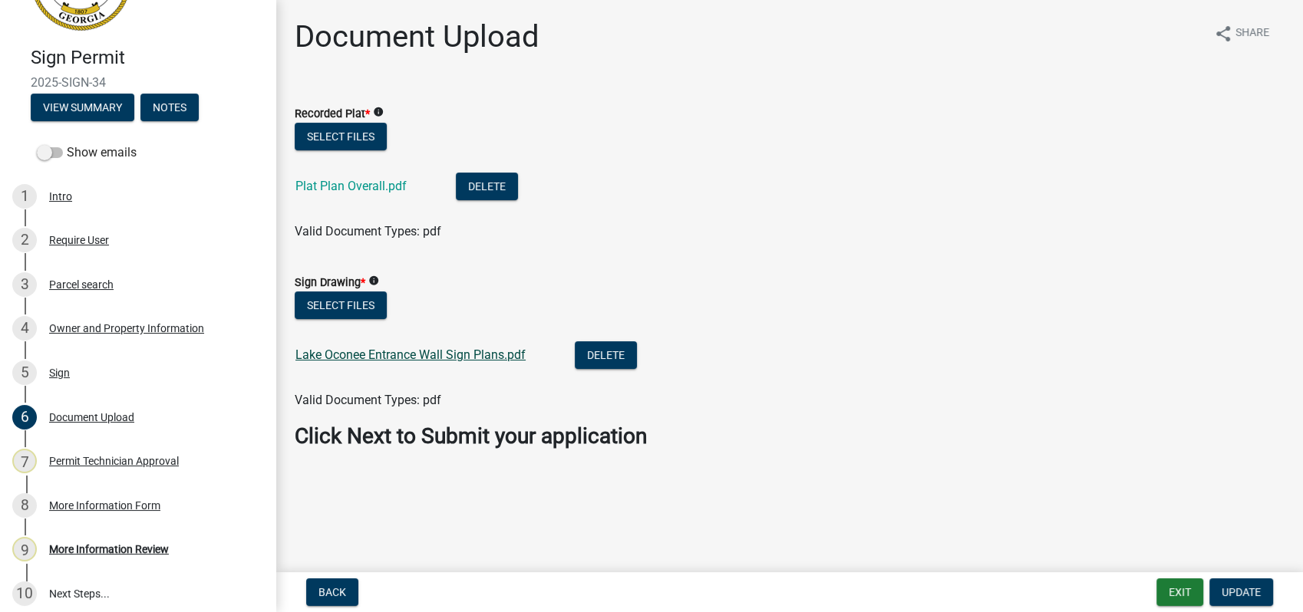
click at [430, 361] on link "Lake Oconee Entrance Wall Sign Plans.pdf" at bounding box center [410, 355] width 230 height 15
click at [137, 323] on div "Owner and Property Information" at bounding box center [126, 328] width 155 height 11
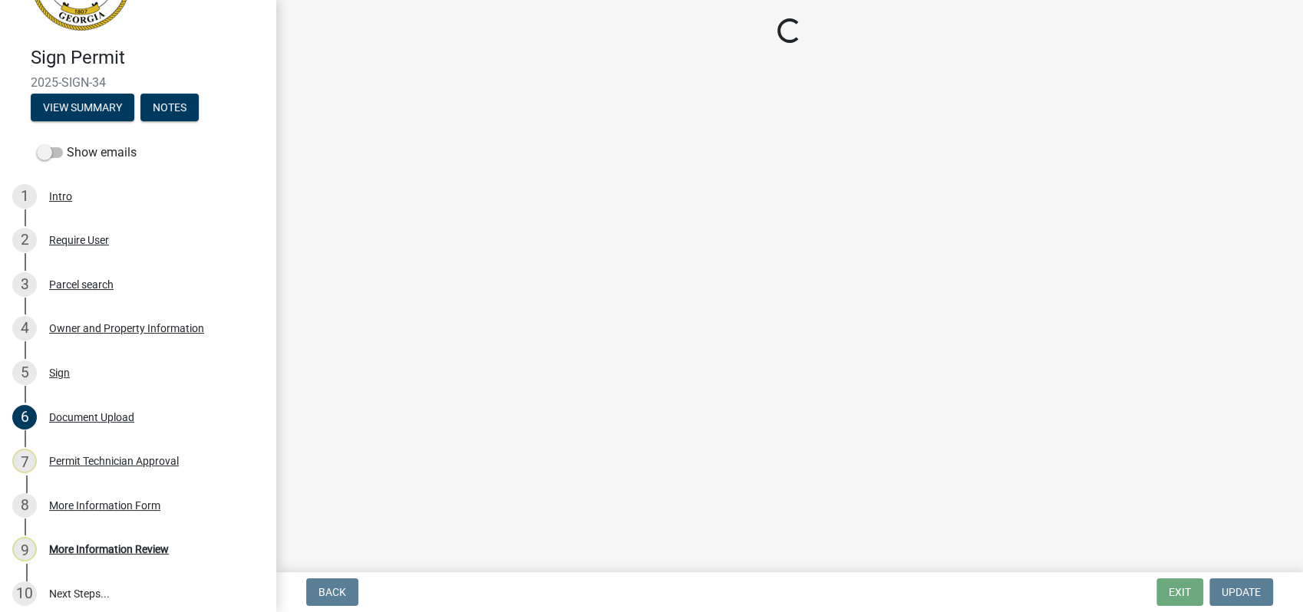
select select "0688c8c3-ca83-4764-a677-531fbc17e6cb"
select select "83394b22-4a11-496c-8e5c-75ade2e72faf"
select select "469c5908-2854-42d5-89ed-bee7fc26529e"
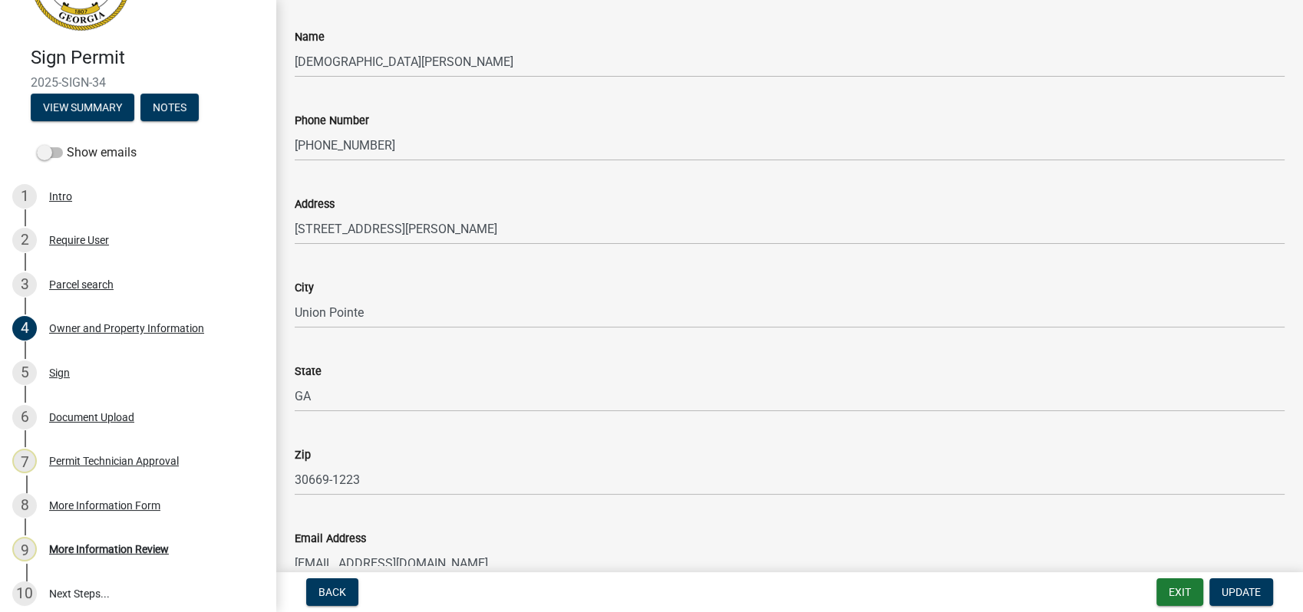
scroll to position [1705, 0]
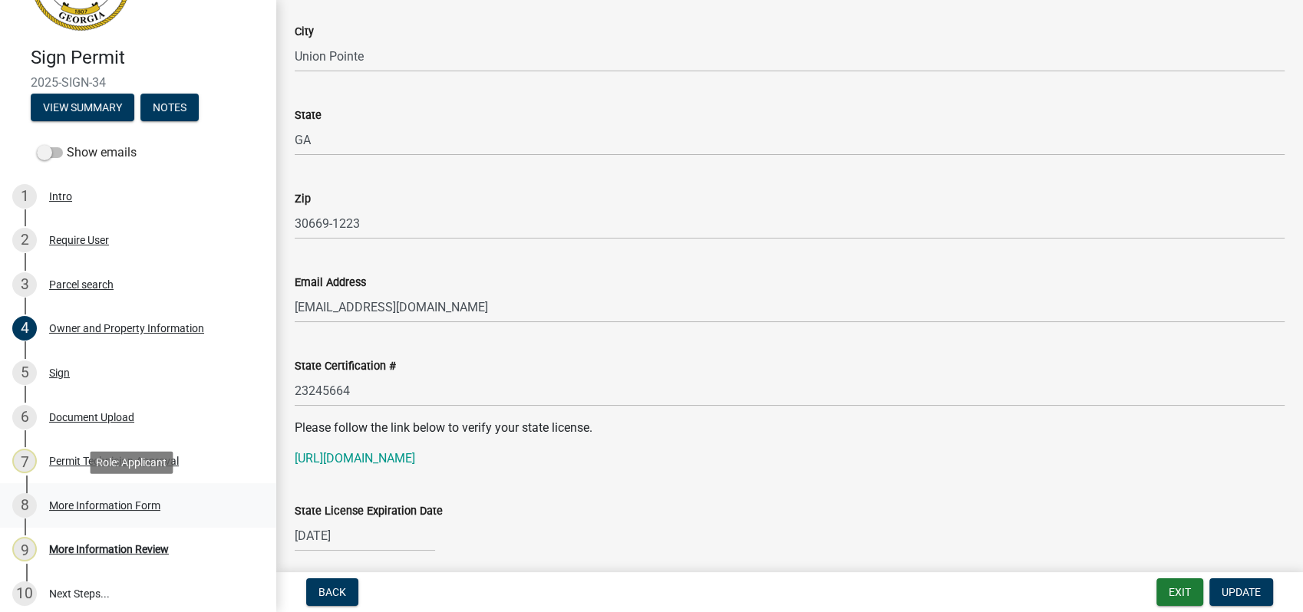
click at [96, 506] on div "More Information Form" at bounding box center [104, 505] width 111 height 11
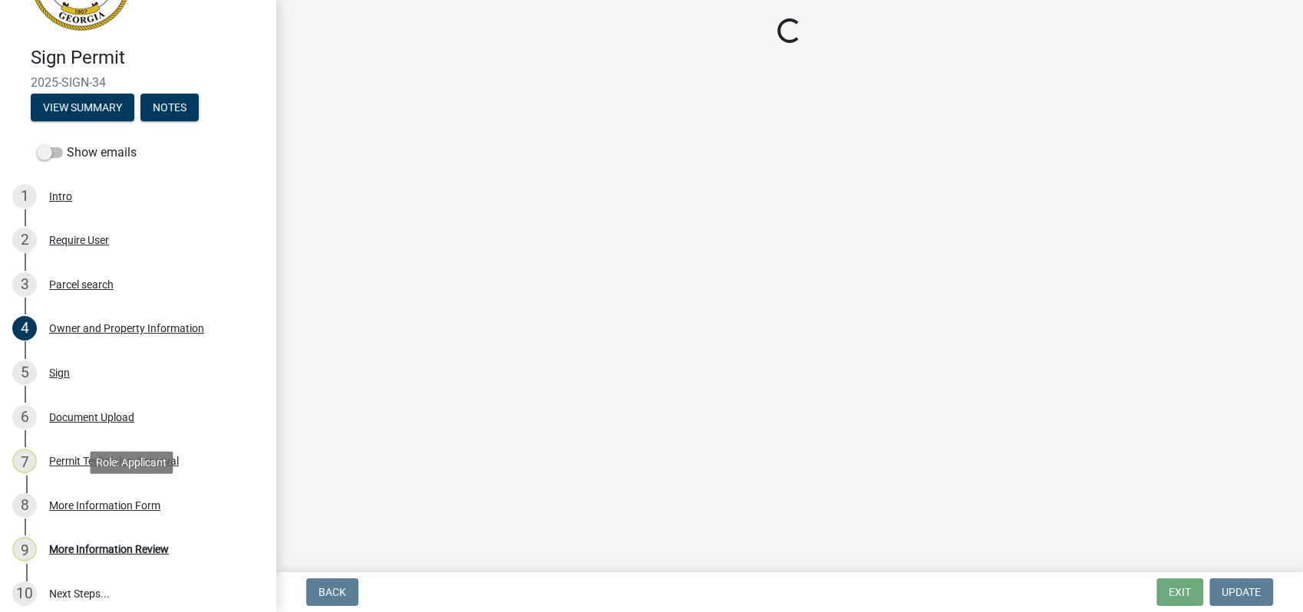
scroll to position [0, 0]
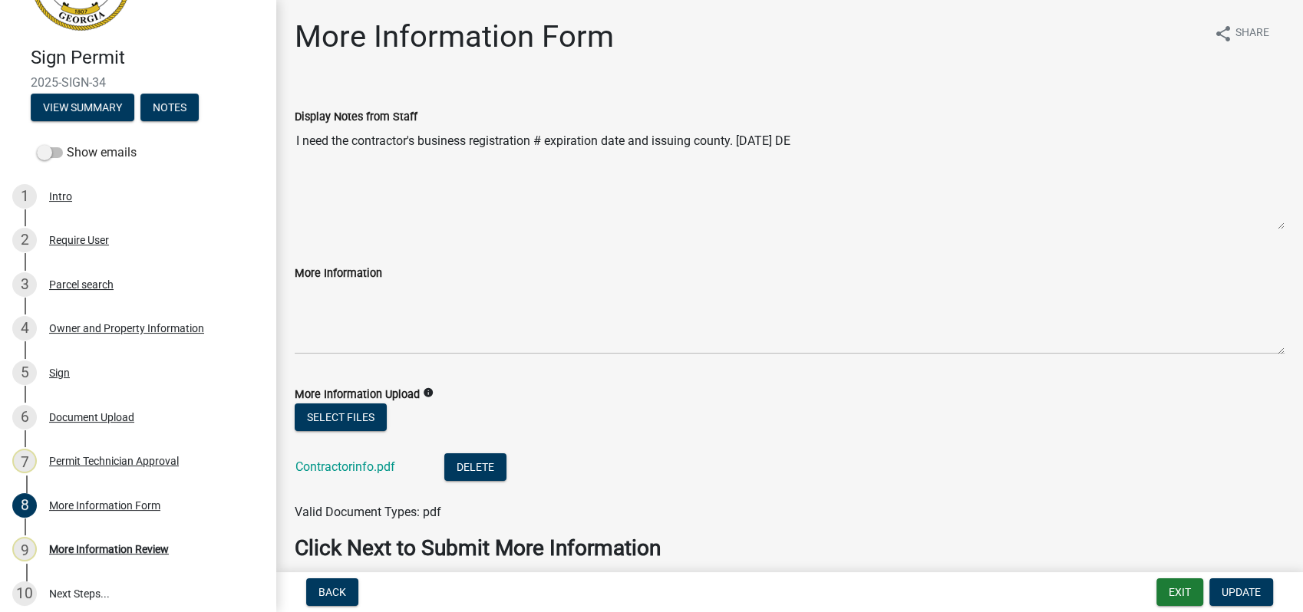
drag, startPoint x: 737, startPoint y: 140, endPoint x: 279, endPoint y: 131, distance: 457.4
click at [279, 131] on div "More Information Form share Share Display Notes from Staff I need the contracto…" at bounding box center [789, 302] width 1027 height 569
drag, startPoint x: 279, startPoint y: 131, endPoint x: 457, endPoint y: 140, distance: 178.2
click at [1234, 588] on span "Update" at bounding box center [1240, 592] width 39 height 12
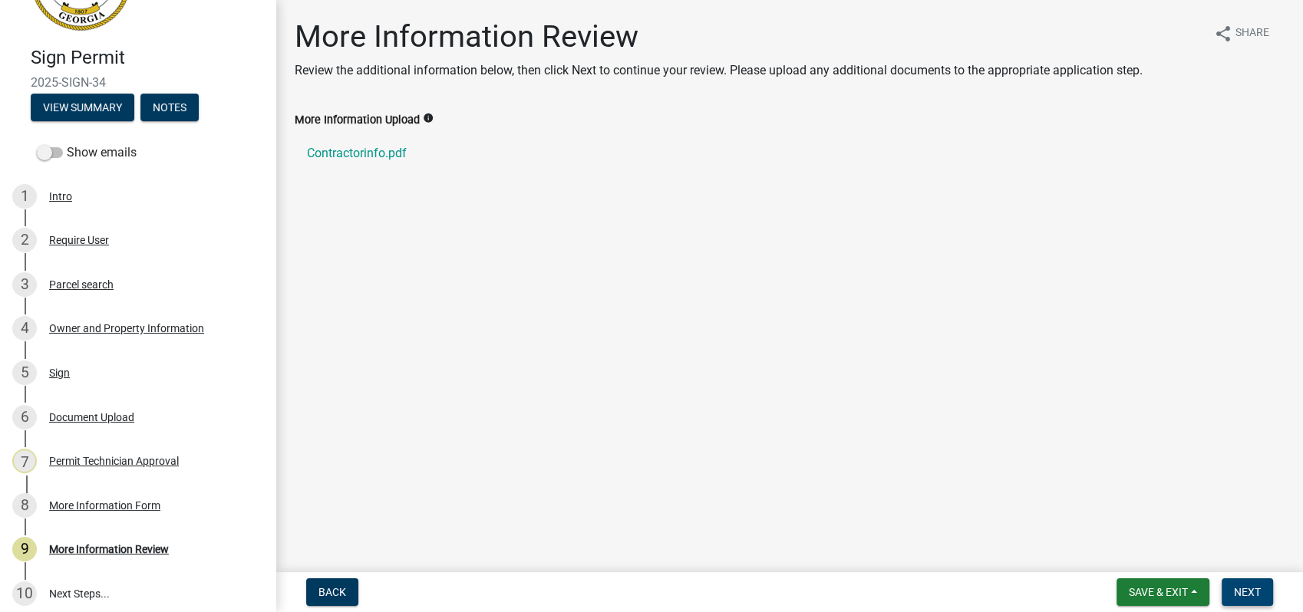
click at [1235, 590] on span "Next" at bounding box center [1247, 592] width 27 height 12
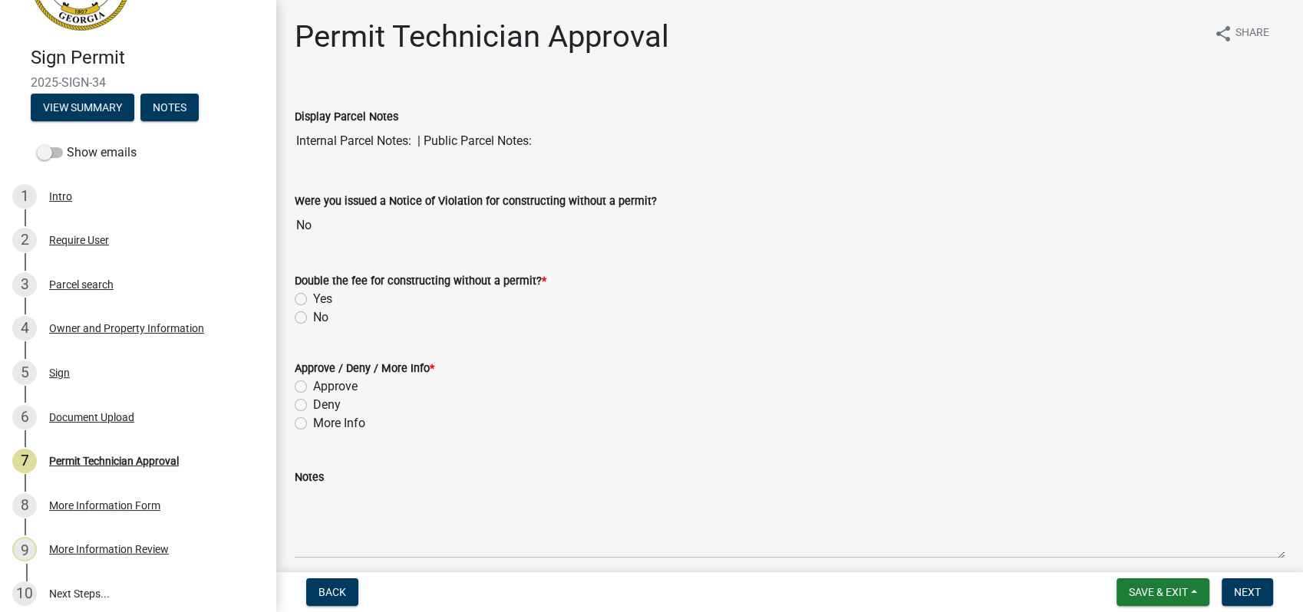
click at [313, 422] on label "More Info" at bounding box center [339, 423] width 52 height 18
click at [313, 422] on input "More Info" at bounding box center [318, 419] width 10 height 10
radio input "true"
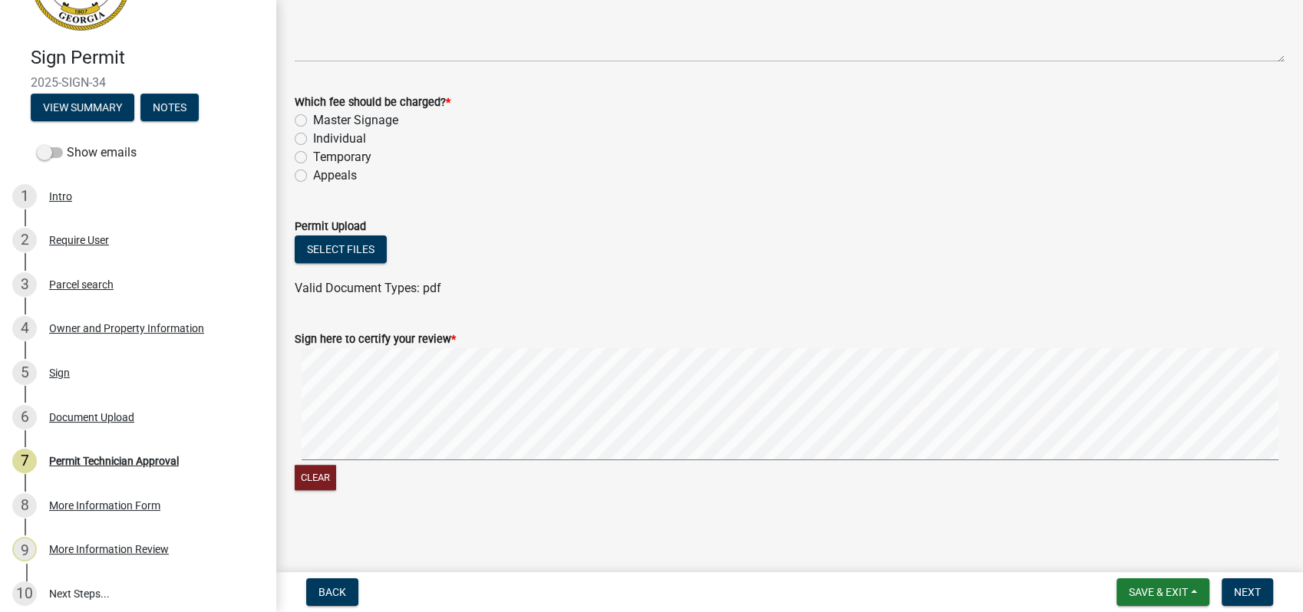
scroll to position [325, 0]
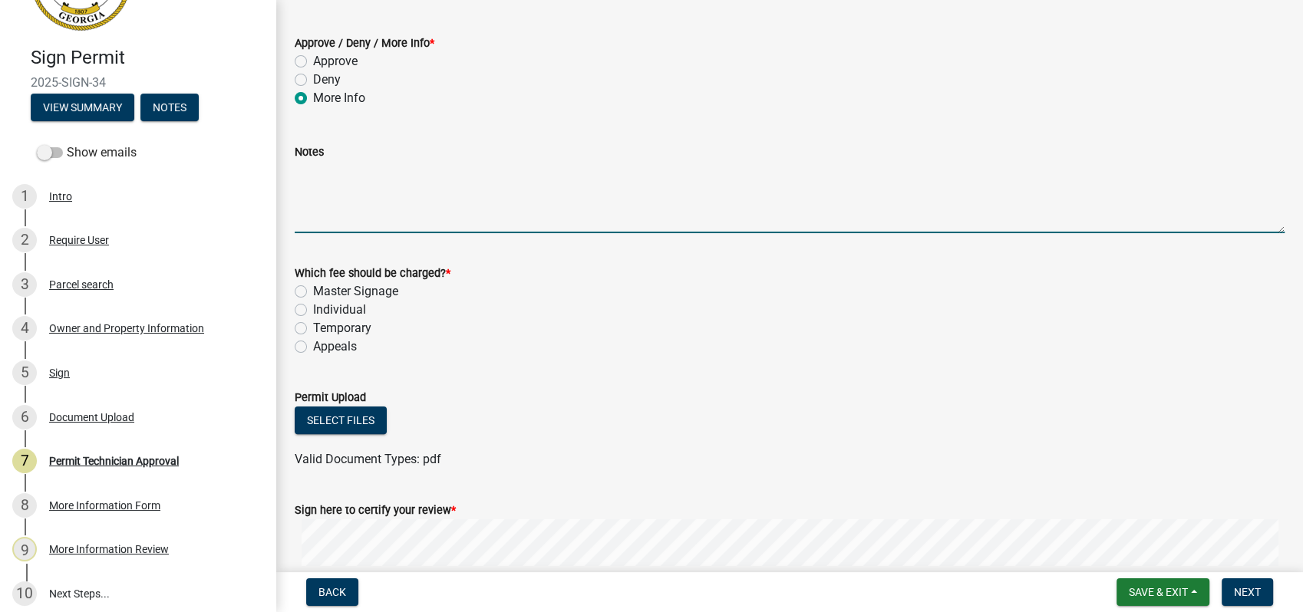
drag, startPoint x: 550, startPoint y: 209, endPoint x: 553, endPoint y: 201, distance: 8.3
paste textarea "I need the contractor's business registration # expiration date and issuing cou…"
type textarea "I need the contractor's business registration # expiration date and issuing cou…"
click at [313, 308] on label "Individual" at bounding box center [339, 310] width 53 height 18
click at [313, 308] on input "Individual" at bounding box center [318, 306] width 10 height 10
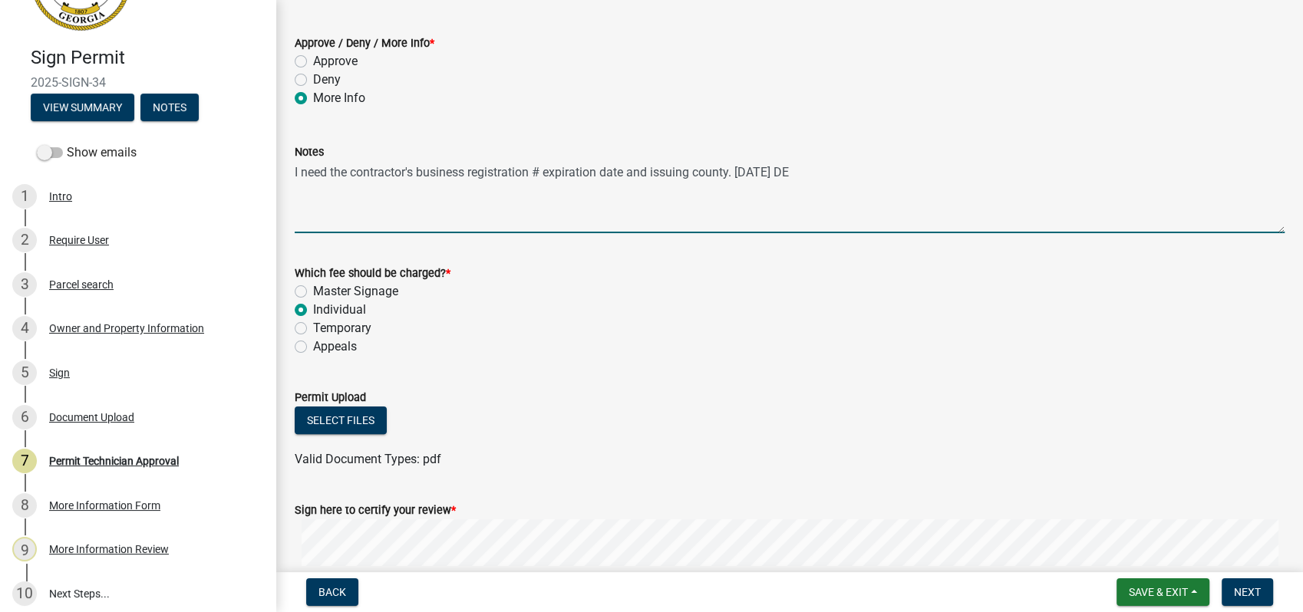
radio input "true"
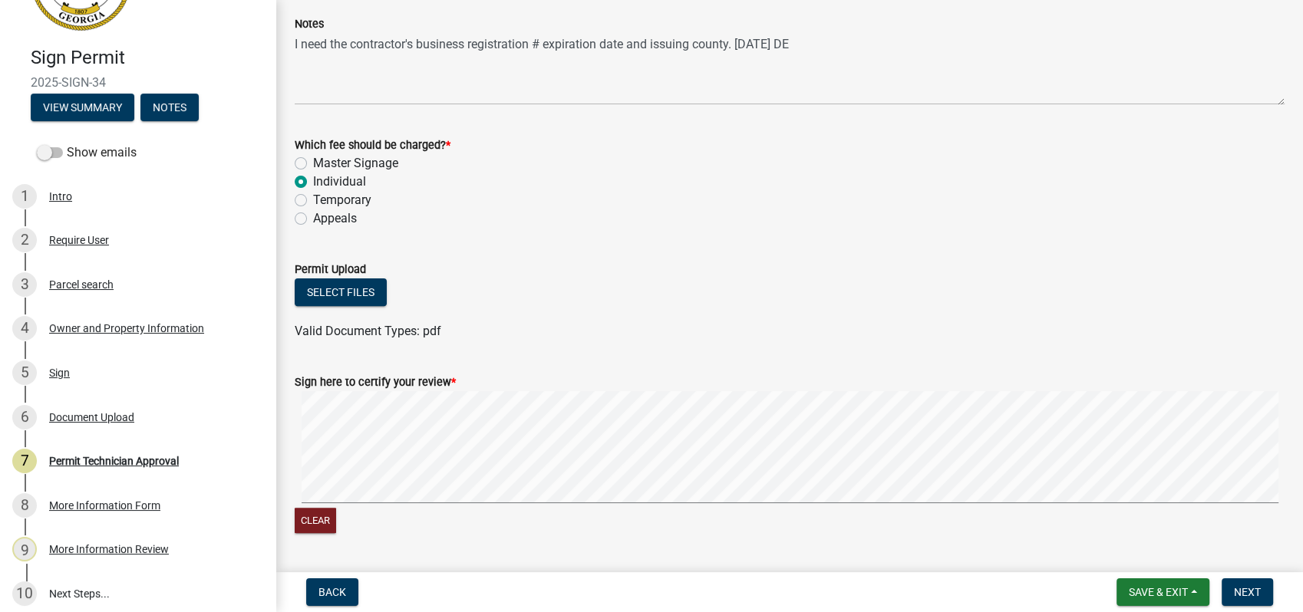
scroll to position [496, 0]
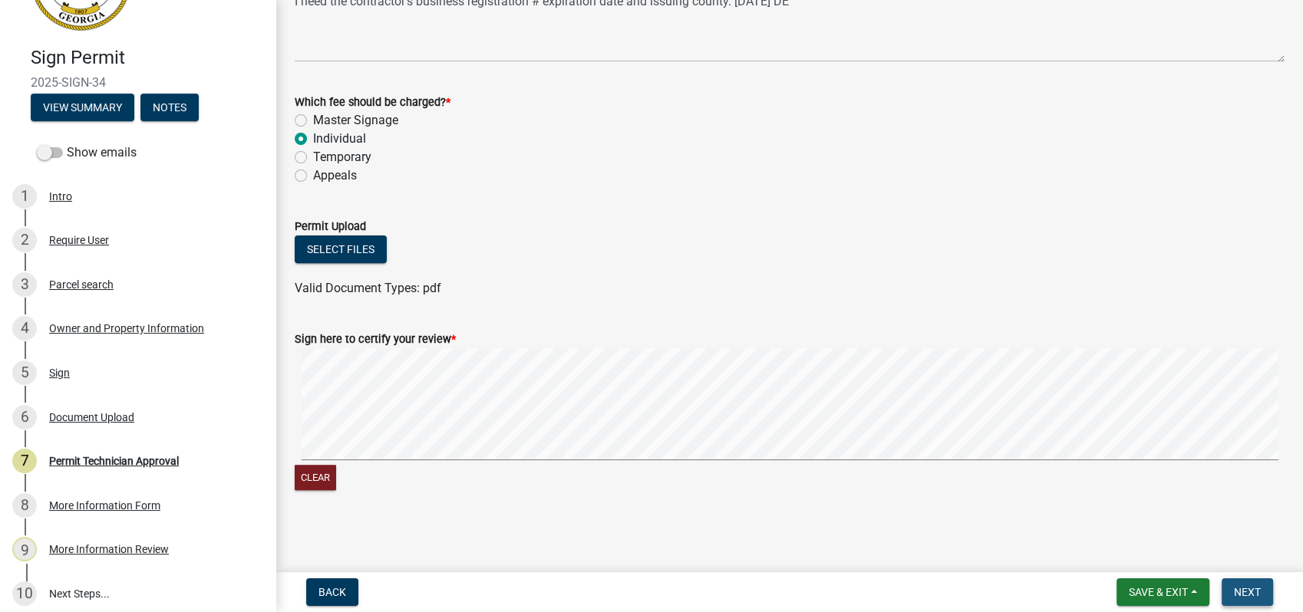
click at [1234, 589] on span "Next" at bounding box center [1247, 592] width 27 height 12
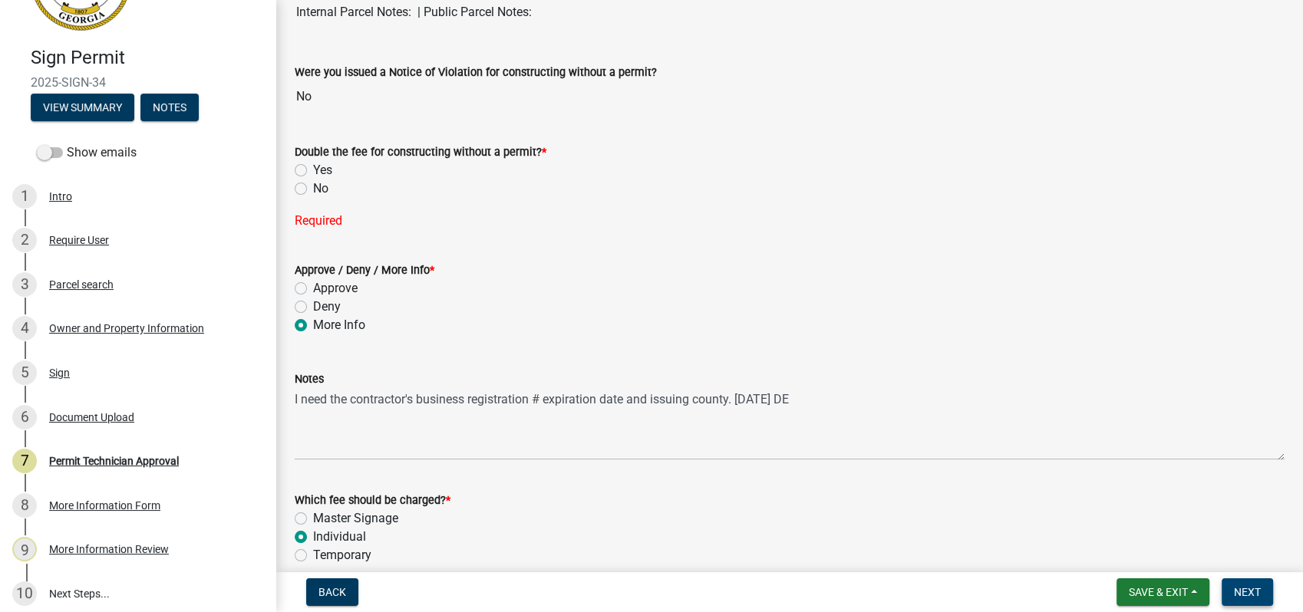
scroll to position [101, 0]
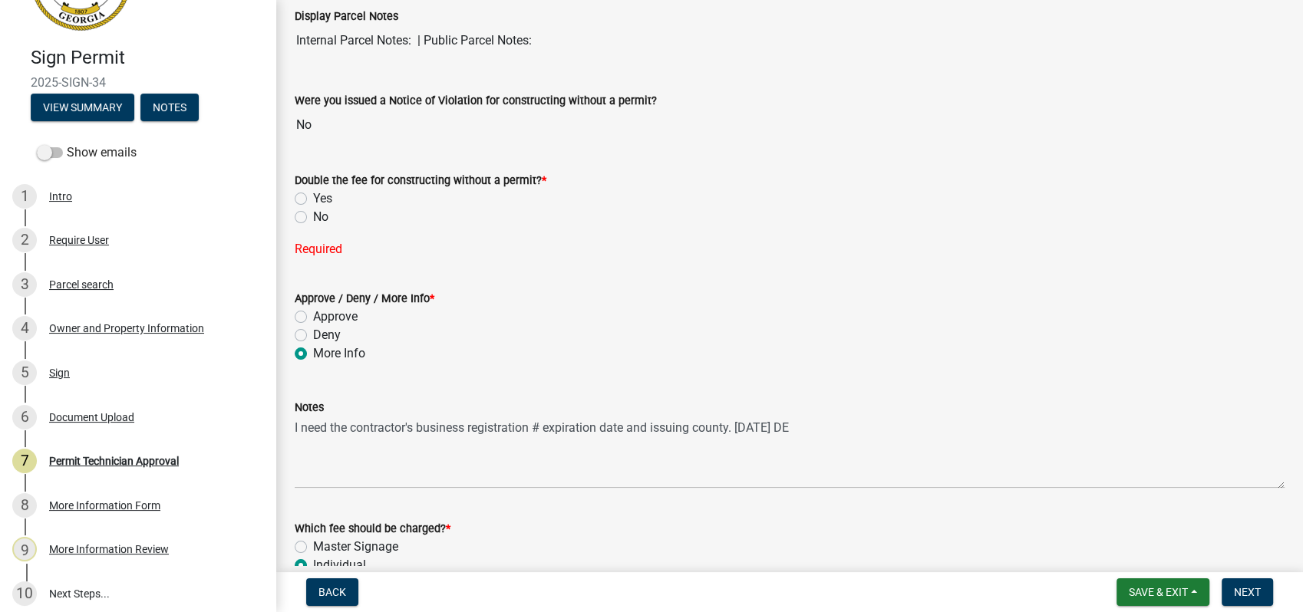
click at [313, 216] on label "No" at bounding box center [320, 217] width 15 height 18
click at [313, 216] on input "No" at bounding box center [318, 213] width 10 height 10
radio input "true"
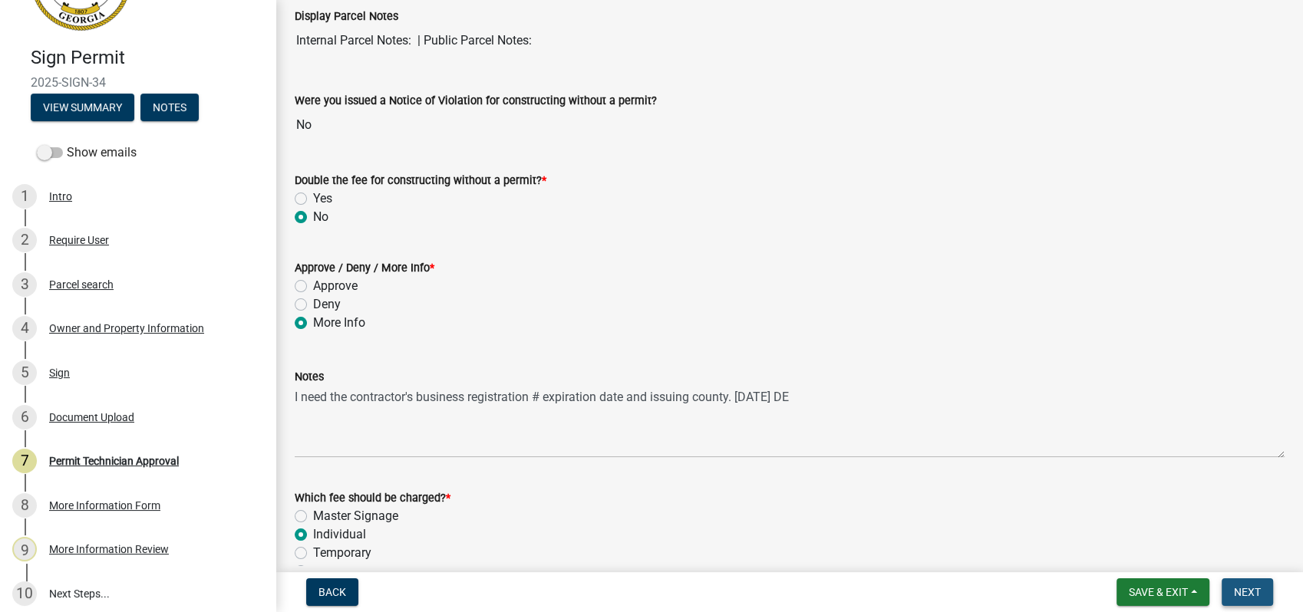
click at [1247, 591] on span "Next" at bounding box center [1247, 592] width 27 height 12
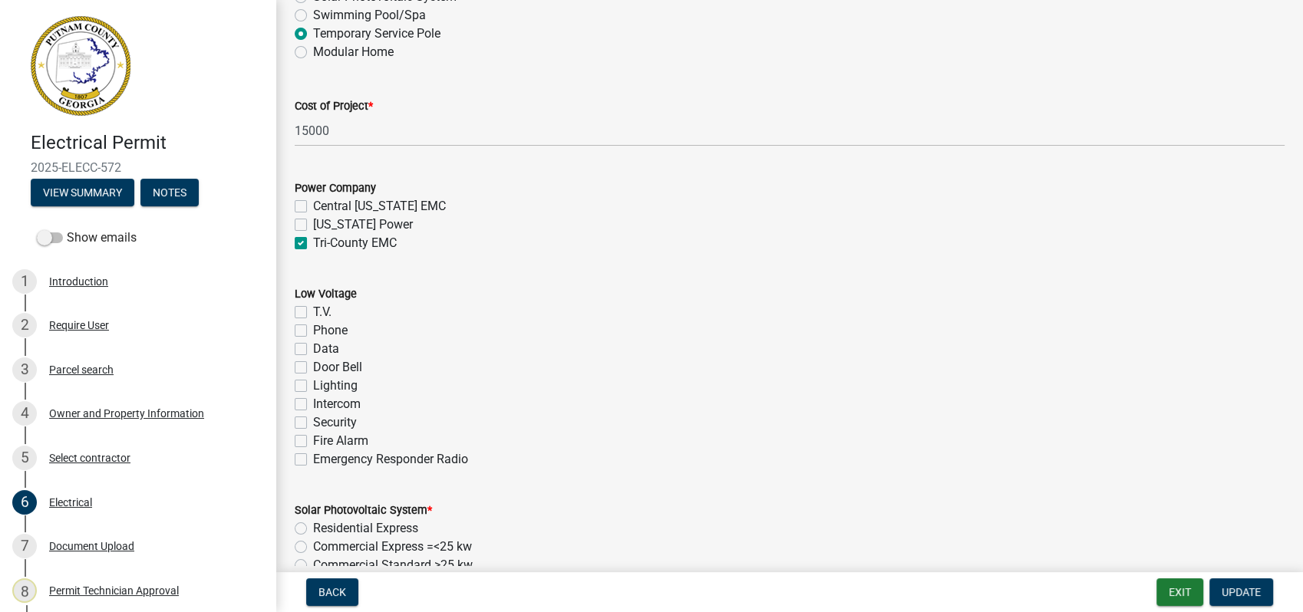
scroll to position [767, 0]
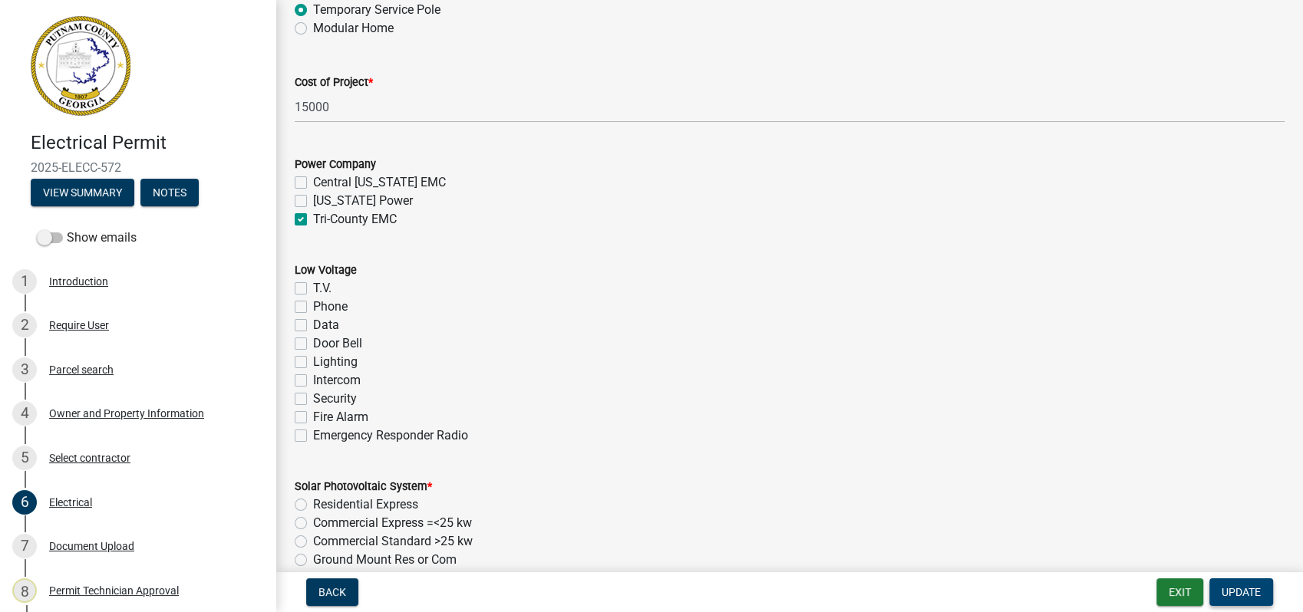
click at [1244, 596] on span "Update" at bounding box center [1240, 592] width 39 height 12
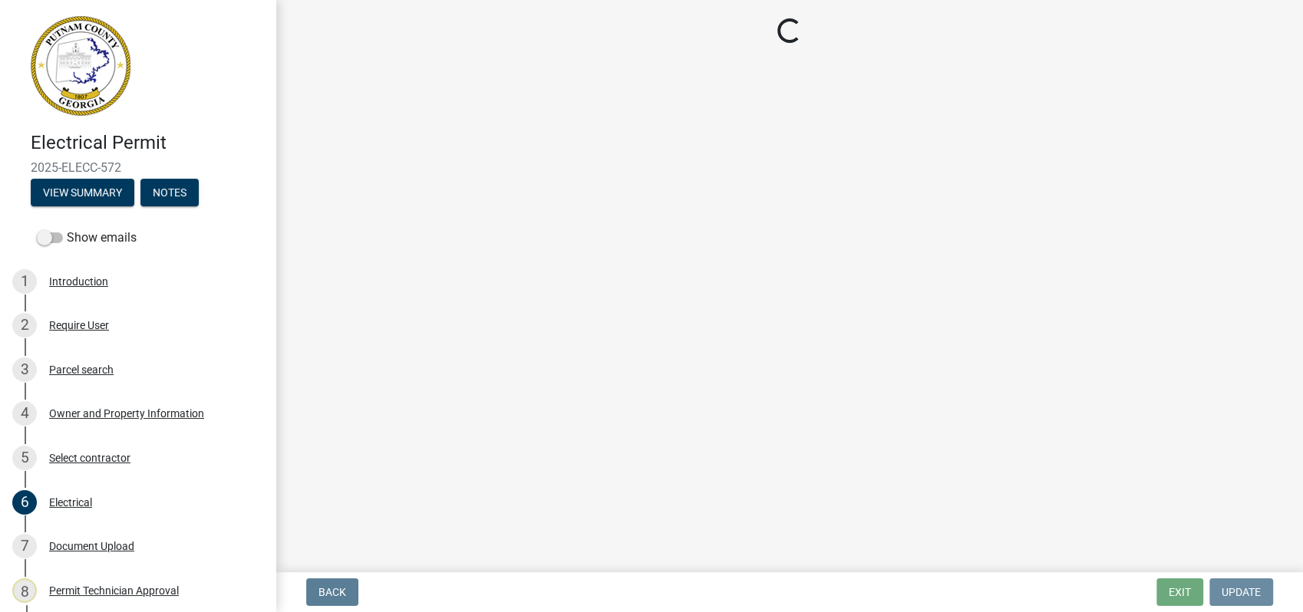
scroll to position [0, 0]
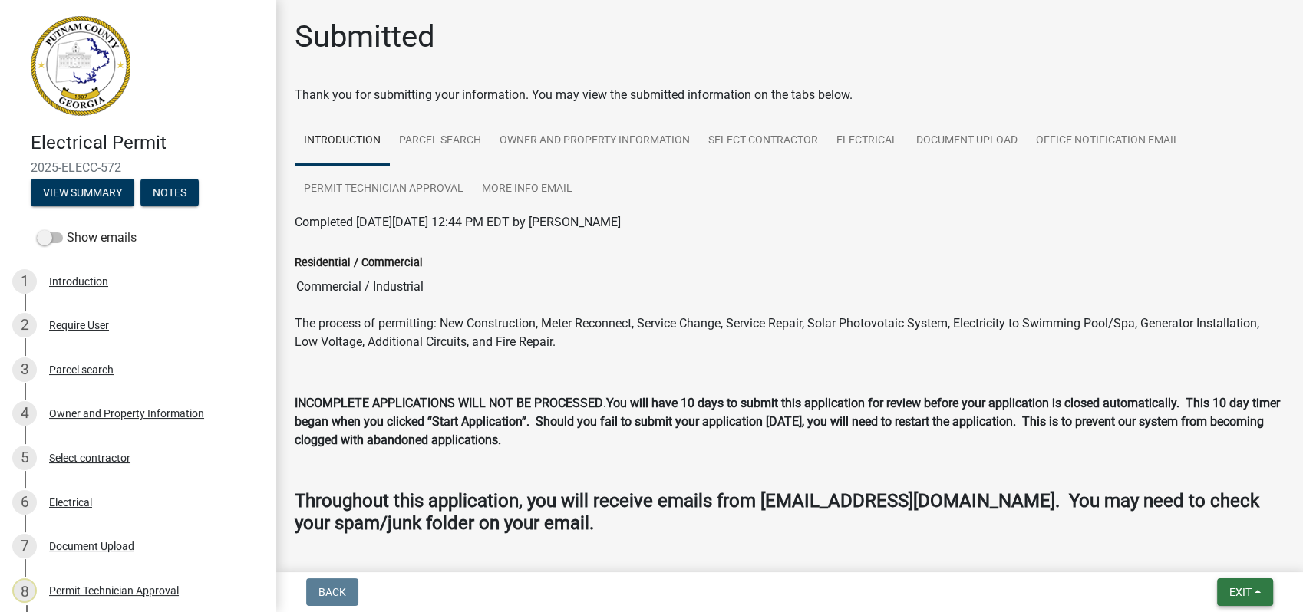
click at [1246, 602] on button "Exit" at bounding box center [1245, 593] width 56 height 28
click at [1243, 562] on button "Save & Exit" at bounding box center [1211, 552] width 123 height 37
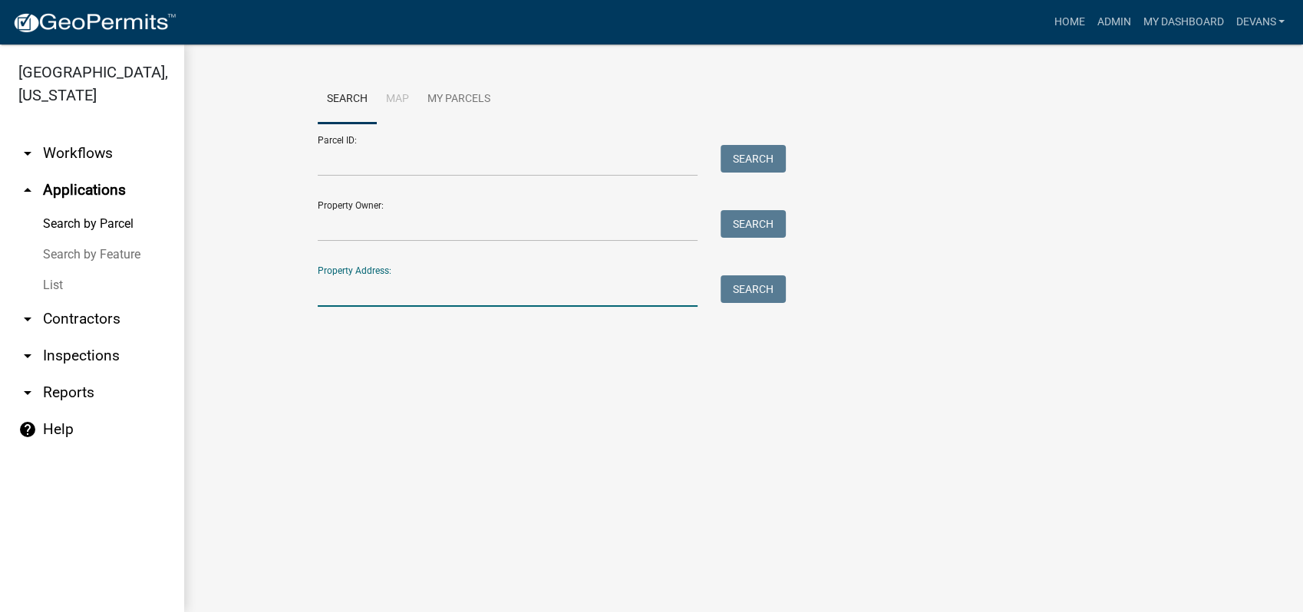
click at [384, 288] on input "Property Address:" at bounding box center [508, 290] width 380 height 31
type input "[STREET_ADDRESS]"
click at [749, 288] on button "Search" at bounding box center [752, 289] width 65 height 28
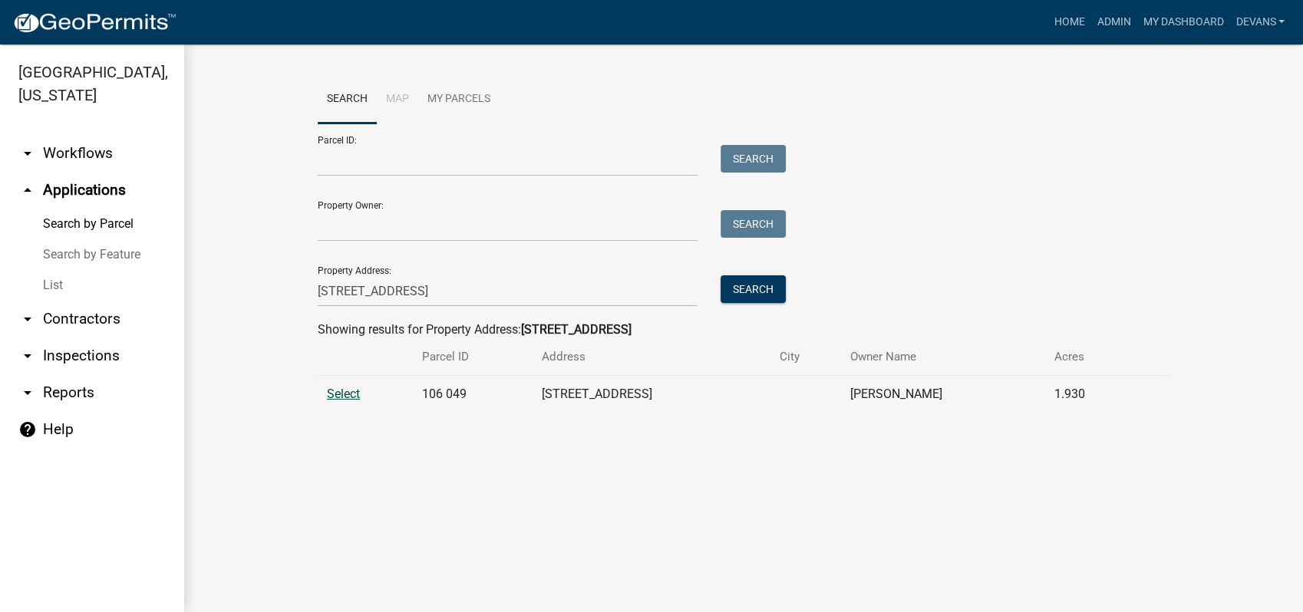
click at [343, 393] on span "Select" at bounding box center [343, 394] width 33 height 15
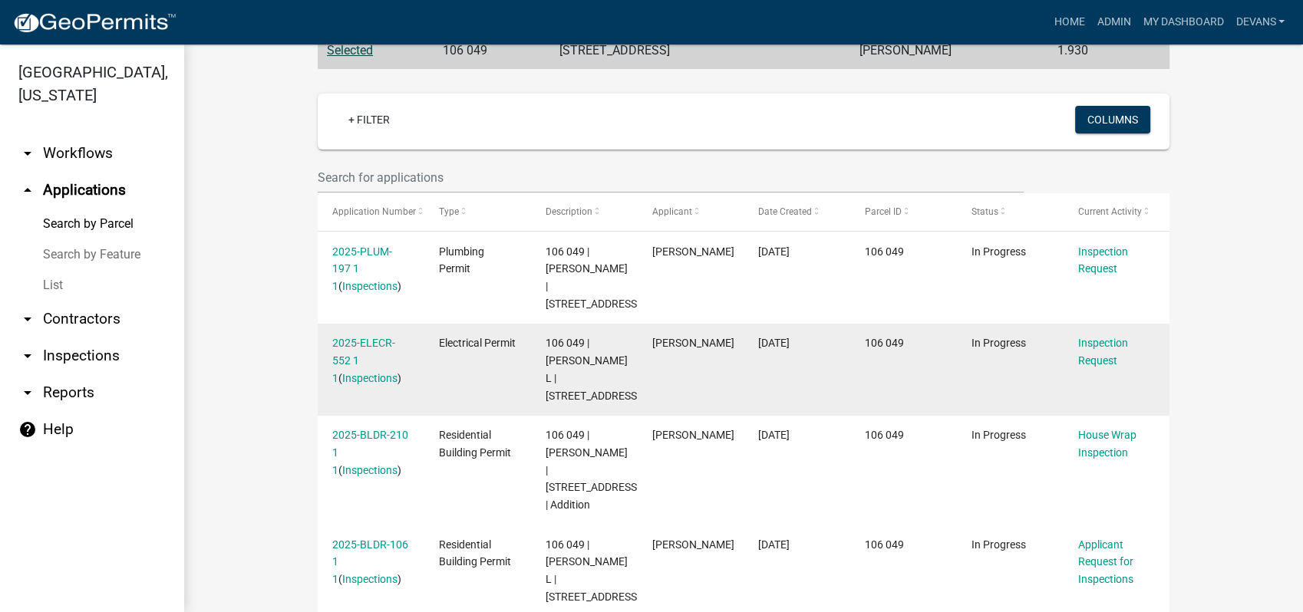
scroll to position [341, 0]
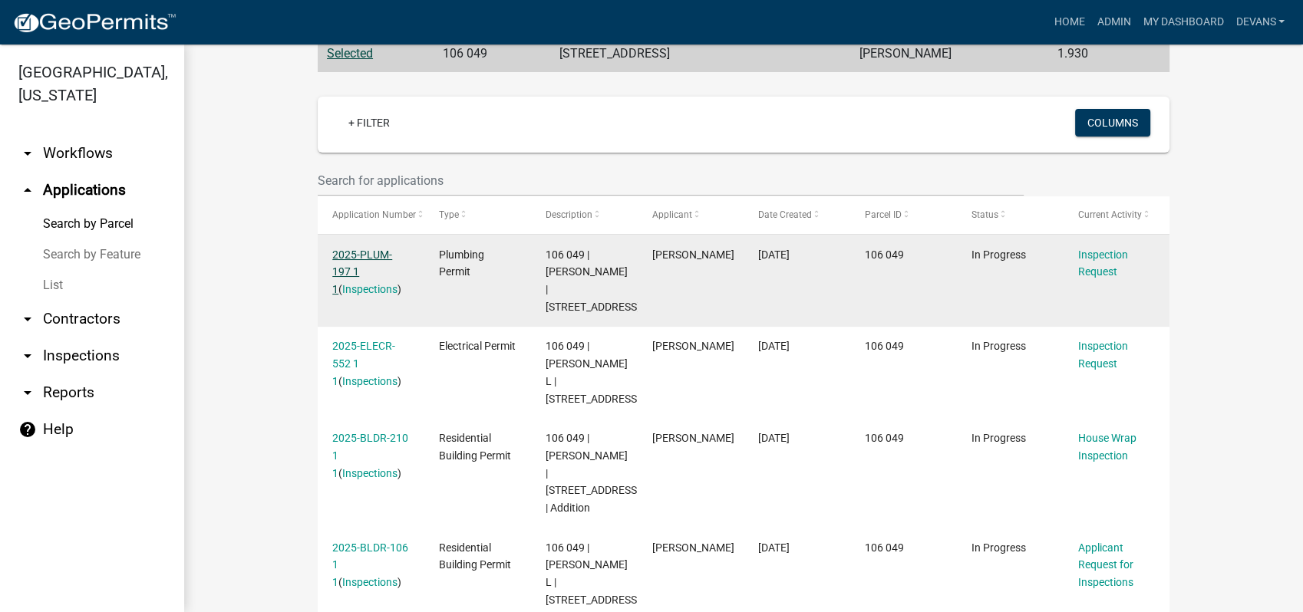
click at [362, 252] on link "2025-PLUM-197 1 1" at bounding box center [362, 273] width 60 height 48
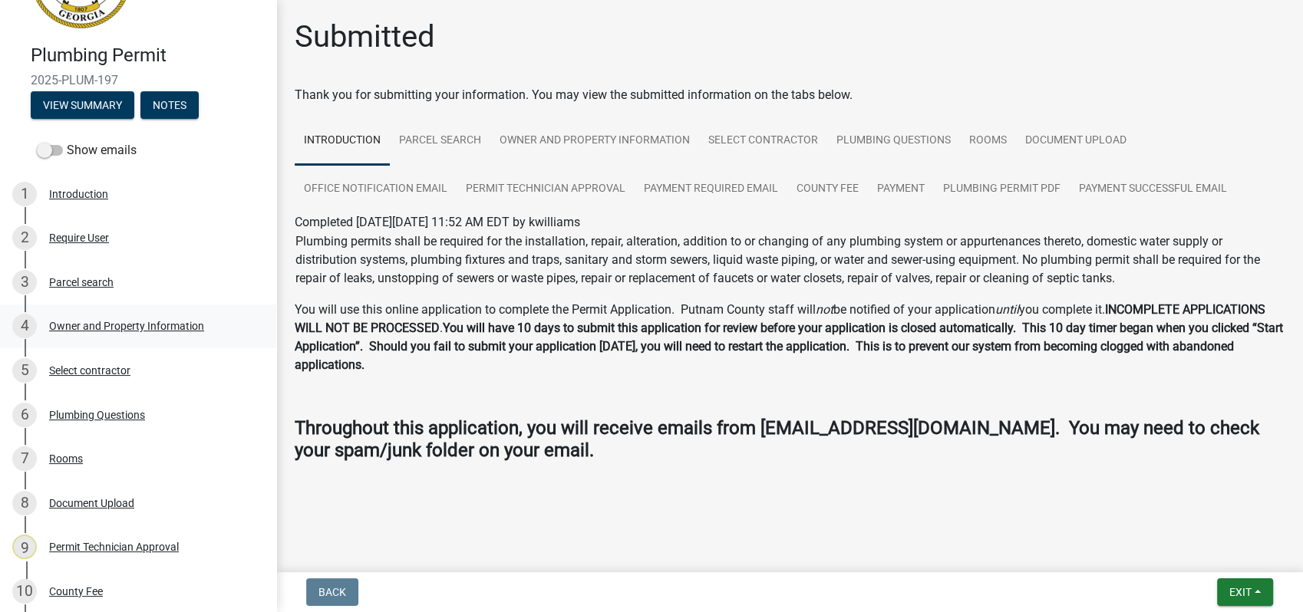
scroll to position [255, 0]
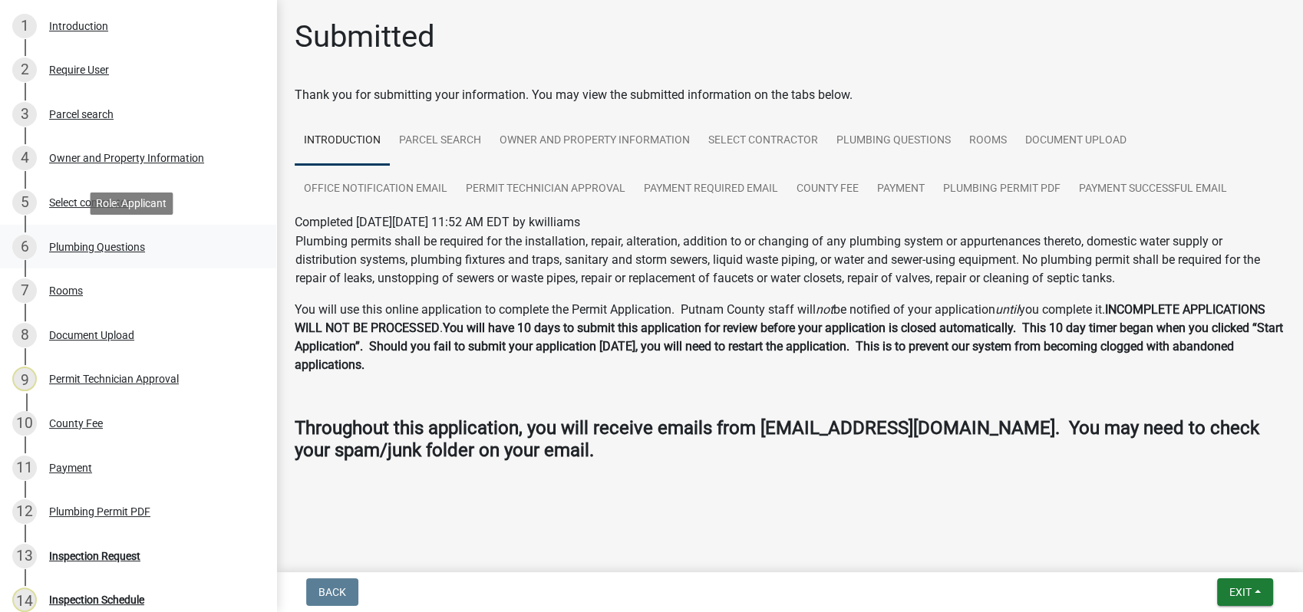
click at [79, 246] on div "Plumbing Questions" at bounding box center [97, 247] width 96 height 11
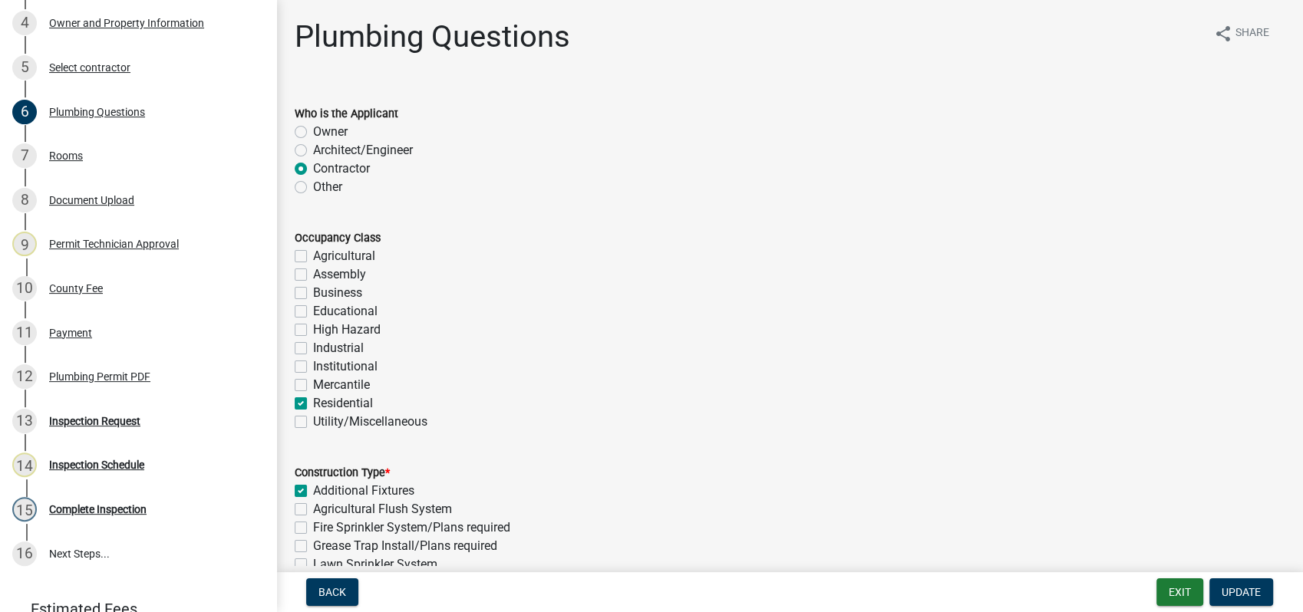
scroll to position [496, 0]
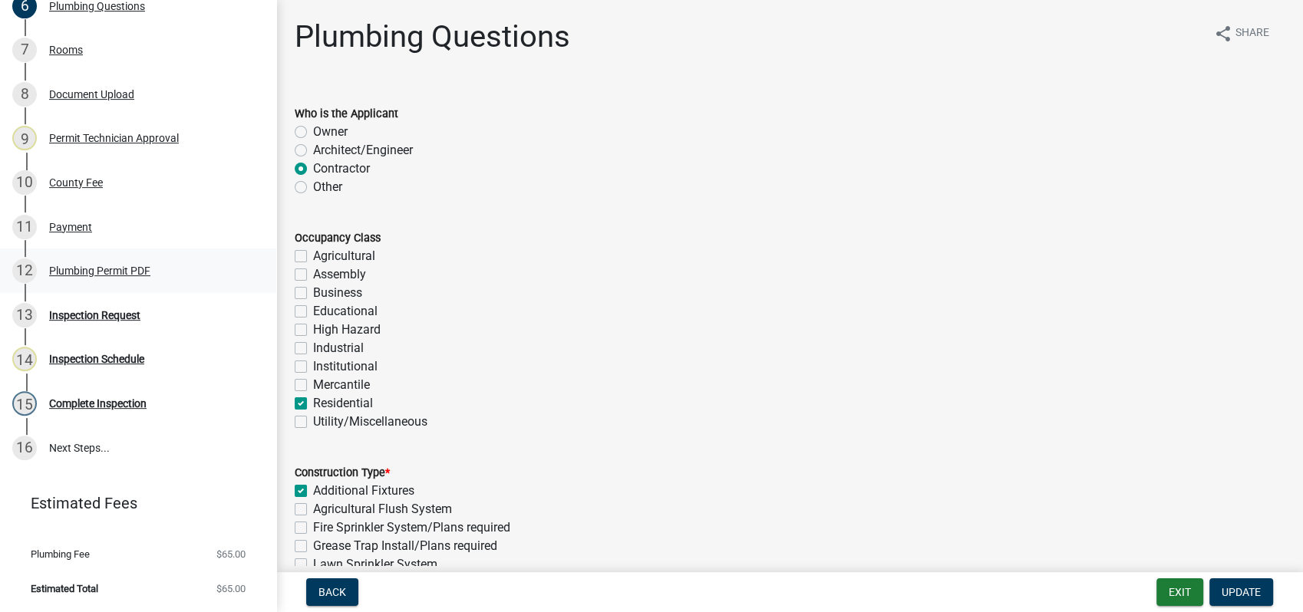
click at [123, 277] on div "12 Plumbing Permit PDF" at bounding box center [131, 271] width 239 height 25
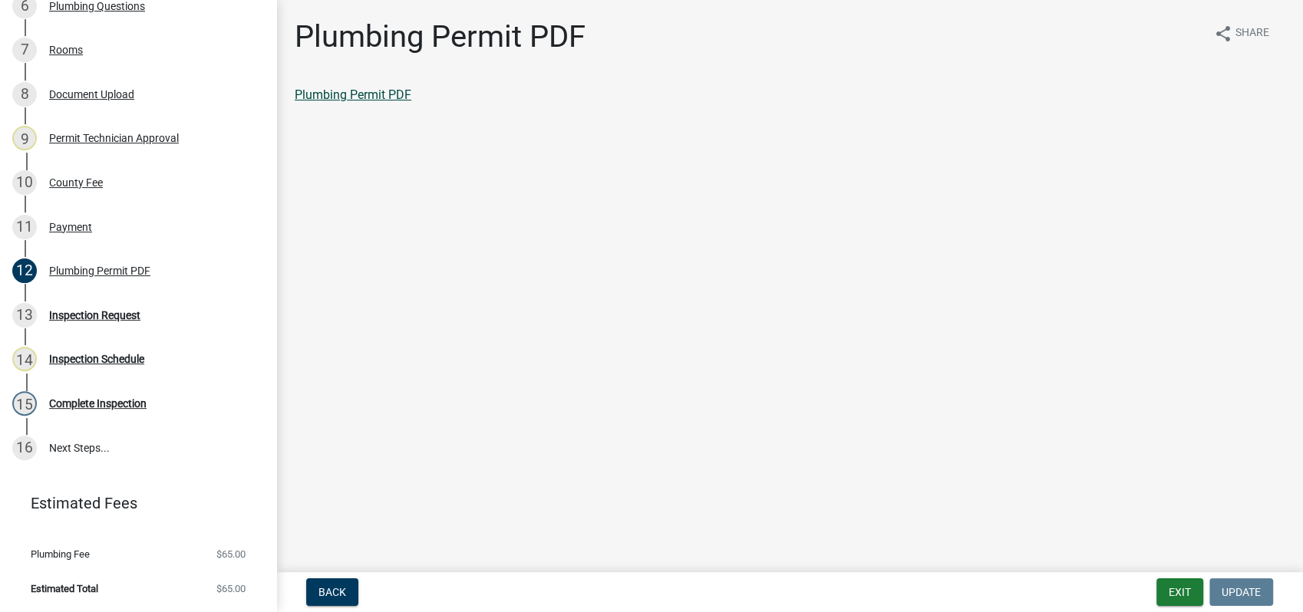
click at [354, 97] on link "Plumbing Permit PDF" at bounding box center [353, 94] width 117 height 15
click at [54, 225] on div "Payment" at bounding box center [70, 227] width 43 height 11
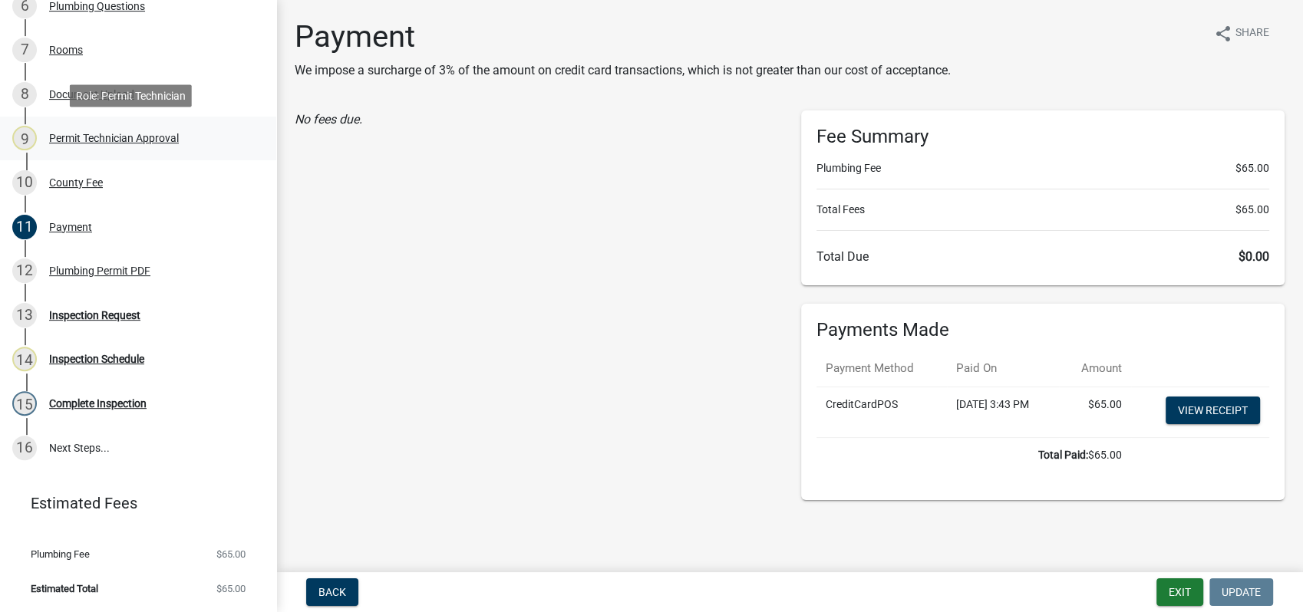
click at [150, 133] on div "Permit Technician Approval" at bounding box center [114, 138] width 130 height 11
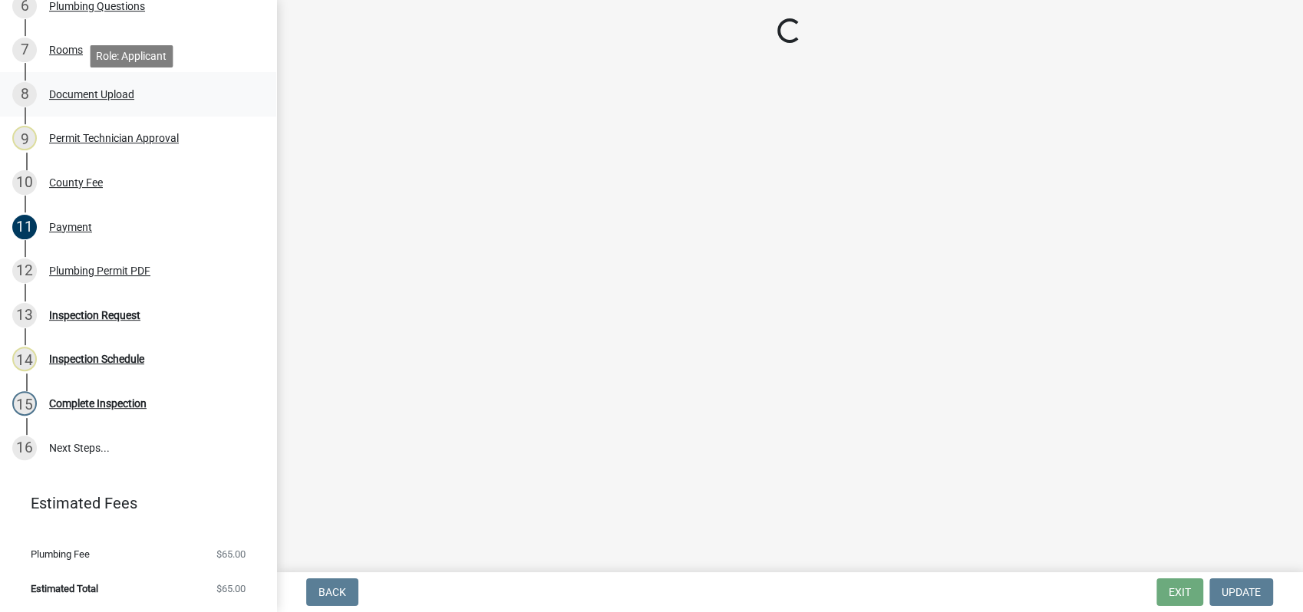
scroll to position [240, 0]
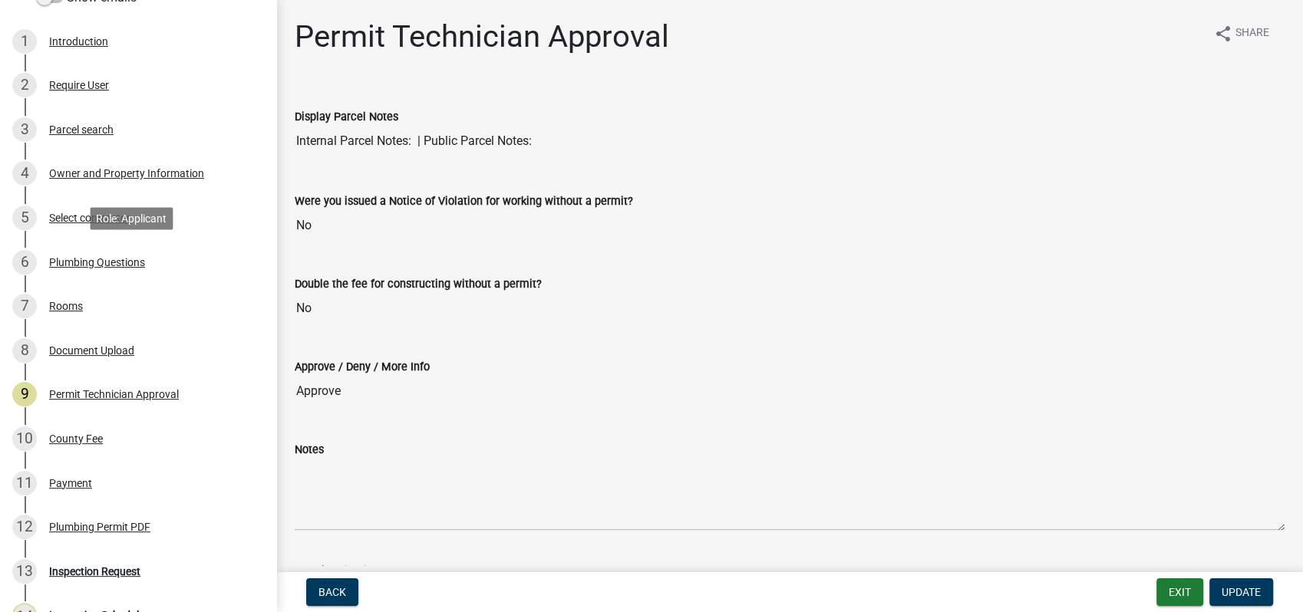
click at [103, 263] on div "Plumbing Questions" at bounding box center [97, 262] width 96 height 11
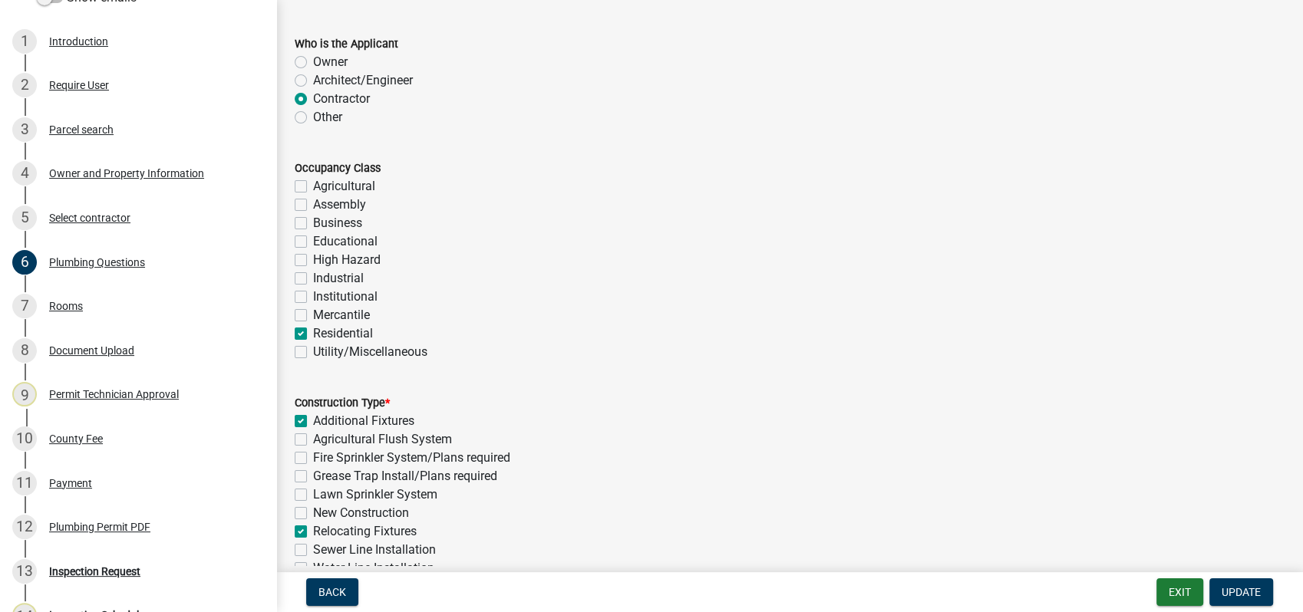
scroll to position [341, 0]
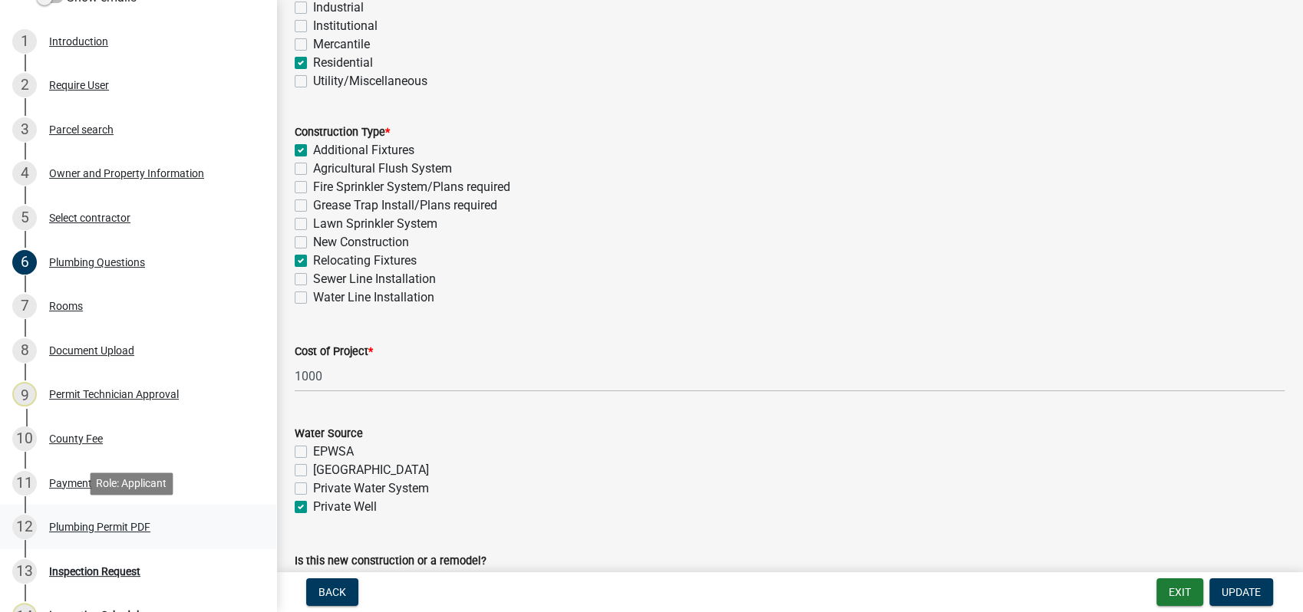
click at [84, 527] on div "Plumbing Permit PDF" at bounding box center [99, 527] width 101 height 11
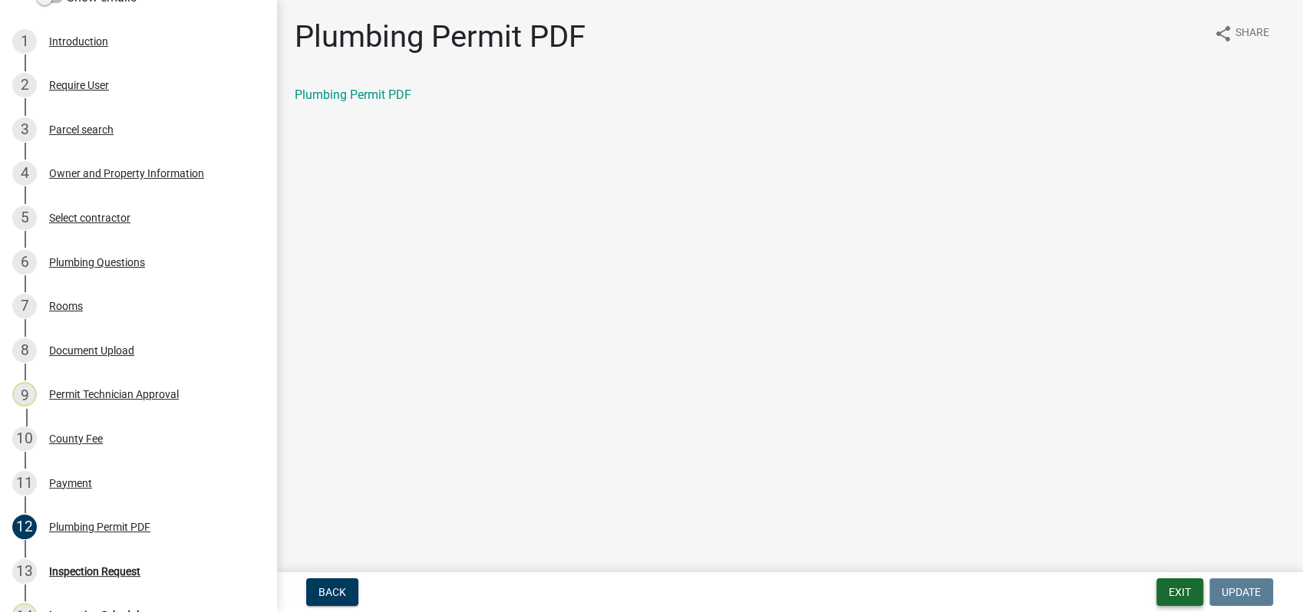
click at [1179, 592] on button "Exit" at bounding box center [1179, 593] width 47 height 28
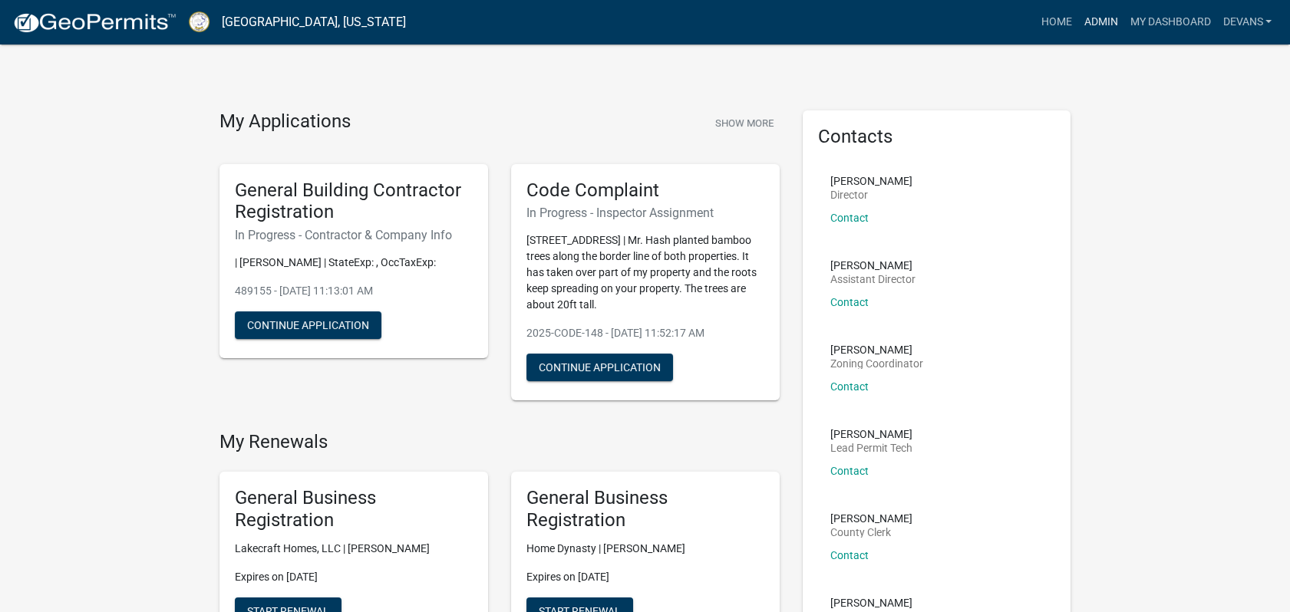
click at [1096, 18] on link "Admin" at bounding box center [1100, 22] width 46 height 29
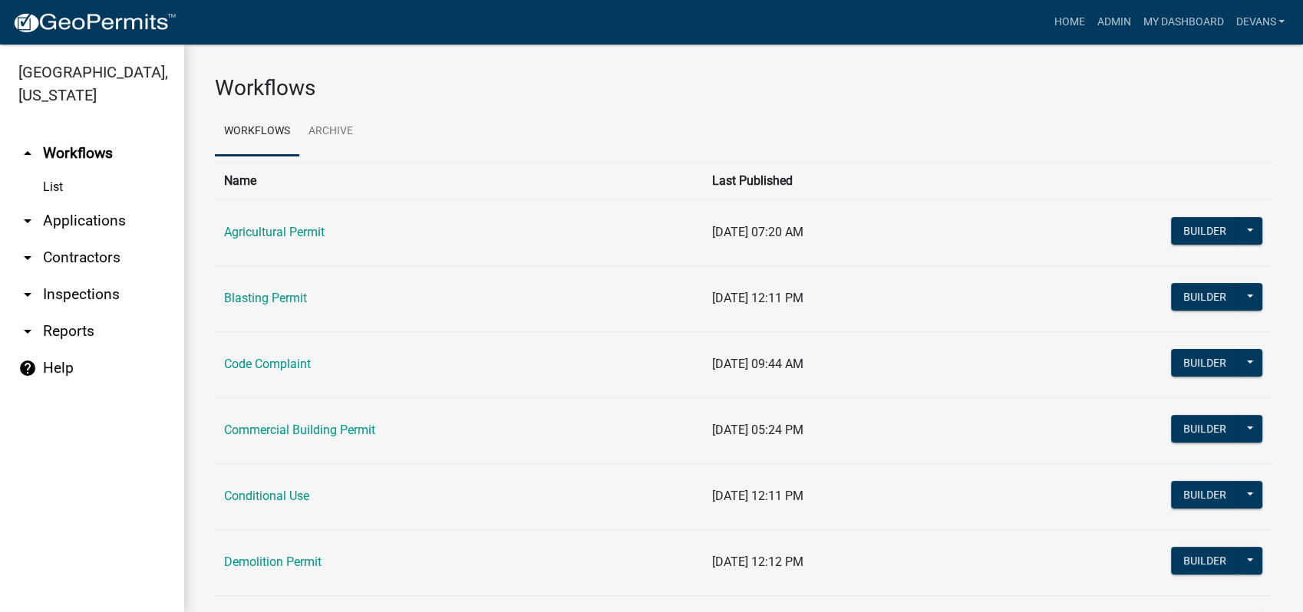
click at [92, 219] on link "arrow_drop_down Applications" at bounding box center [92, 221] width 184 height 37
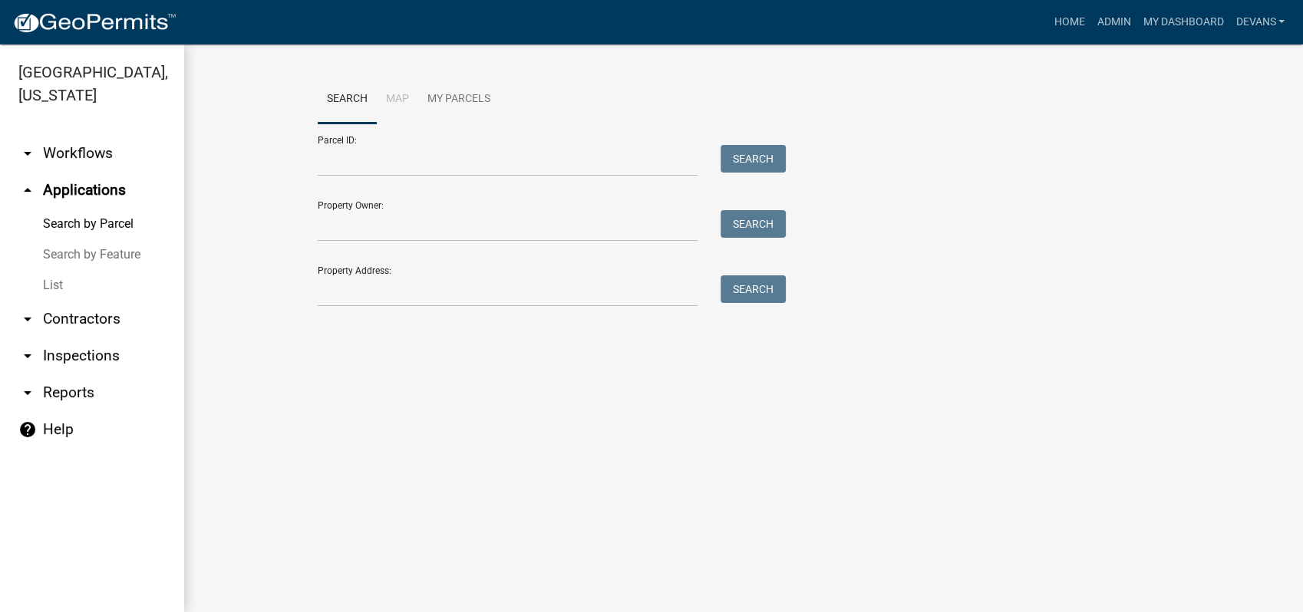
click at [58, 285] on link "List" at bounding box center [92, 285] width 184 height 31
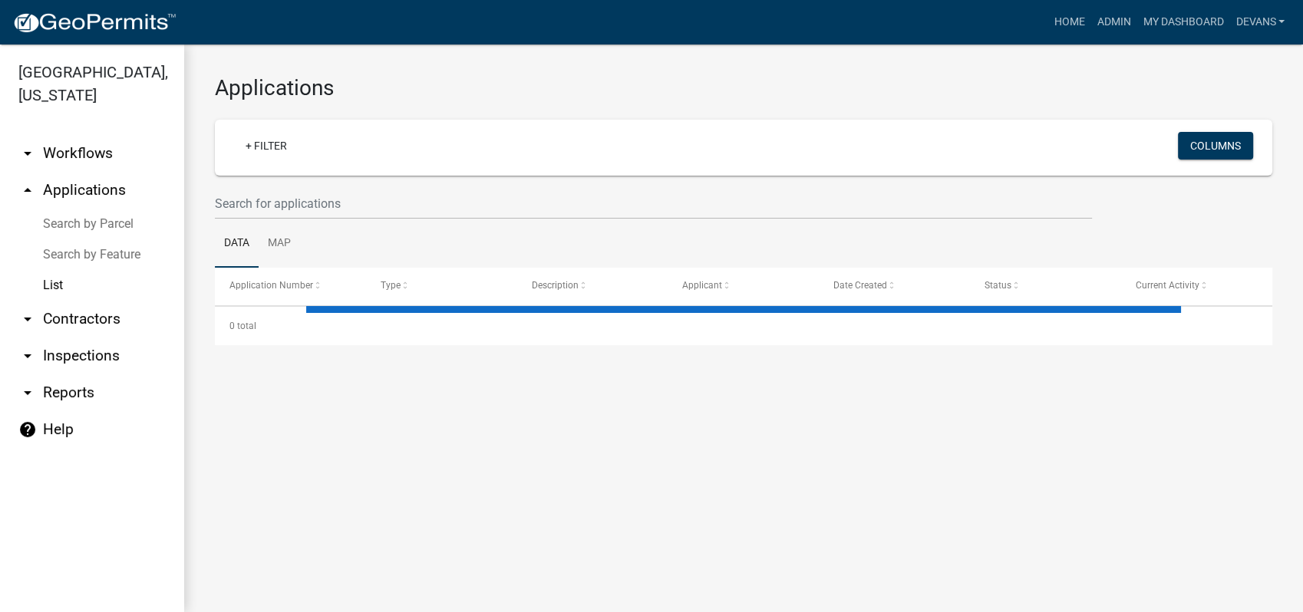
click at [117, 182] on link "arrow_drop_up Applications" at bounding box center [92, 190] width 184 height 37
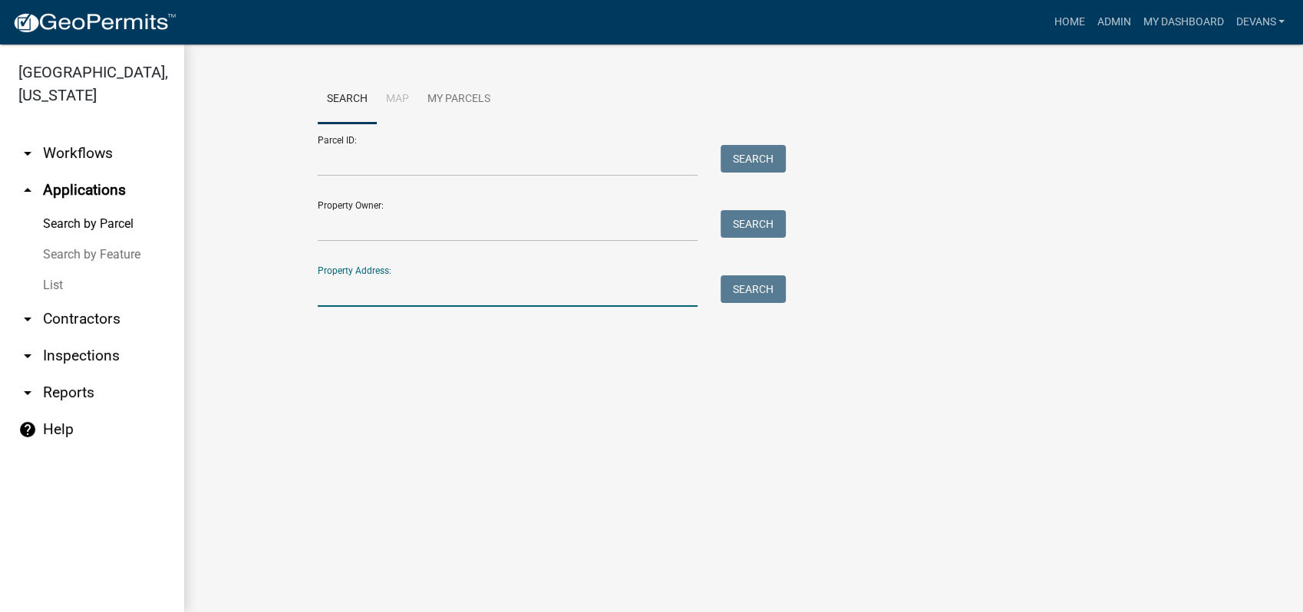
click at [363, 293] on input "Property Address:" at bounding box center [508, 290] width 380 height 31
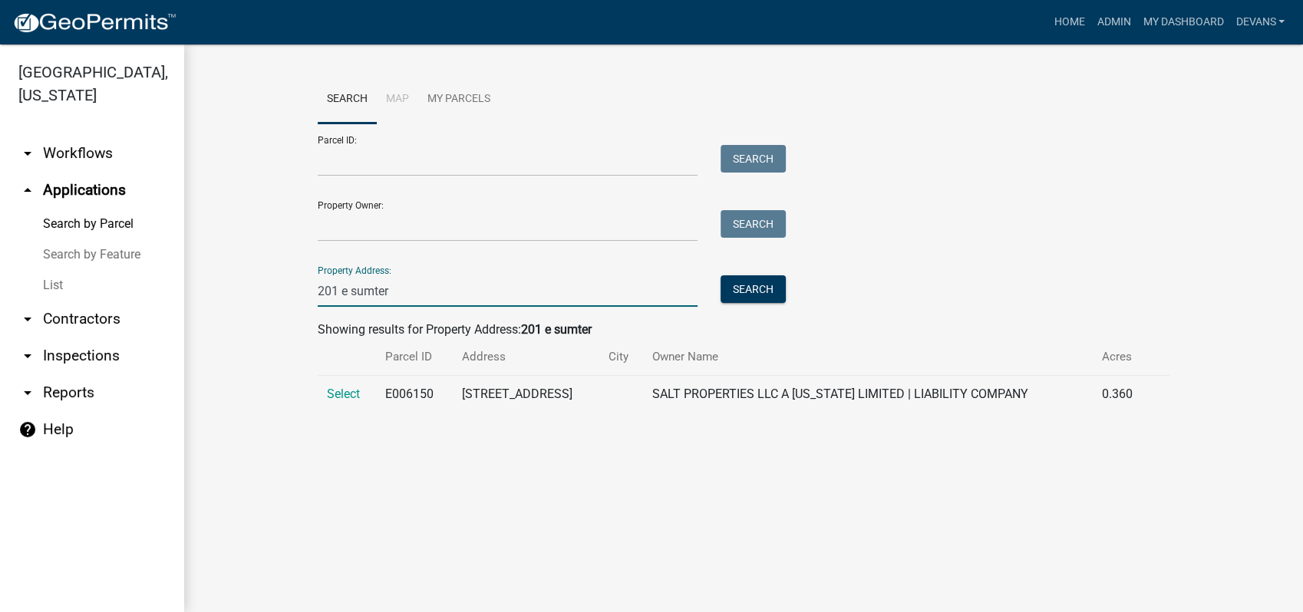
type input "201 e sumter"
click at [325, 393] on td "Select" at bounding box center [347, 395] width 58 height 38
click at [348, 393] on span "Select" at bounding box center [343, 394] width 33 height 15
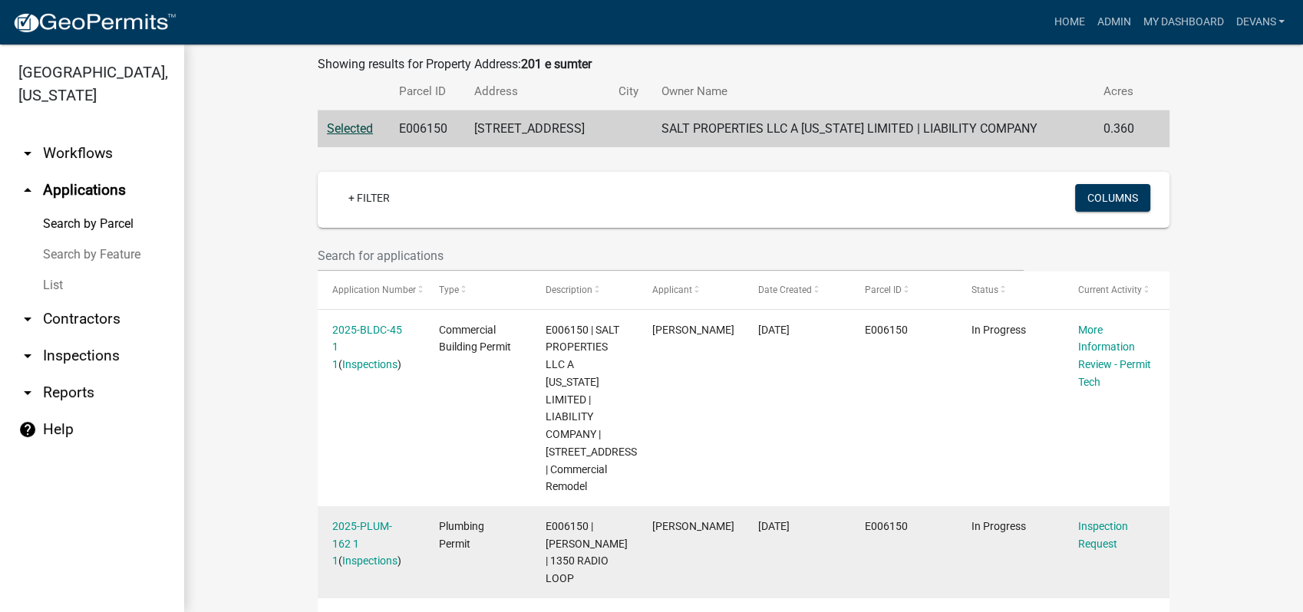
scroll to position [255, 0]
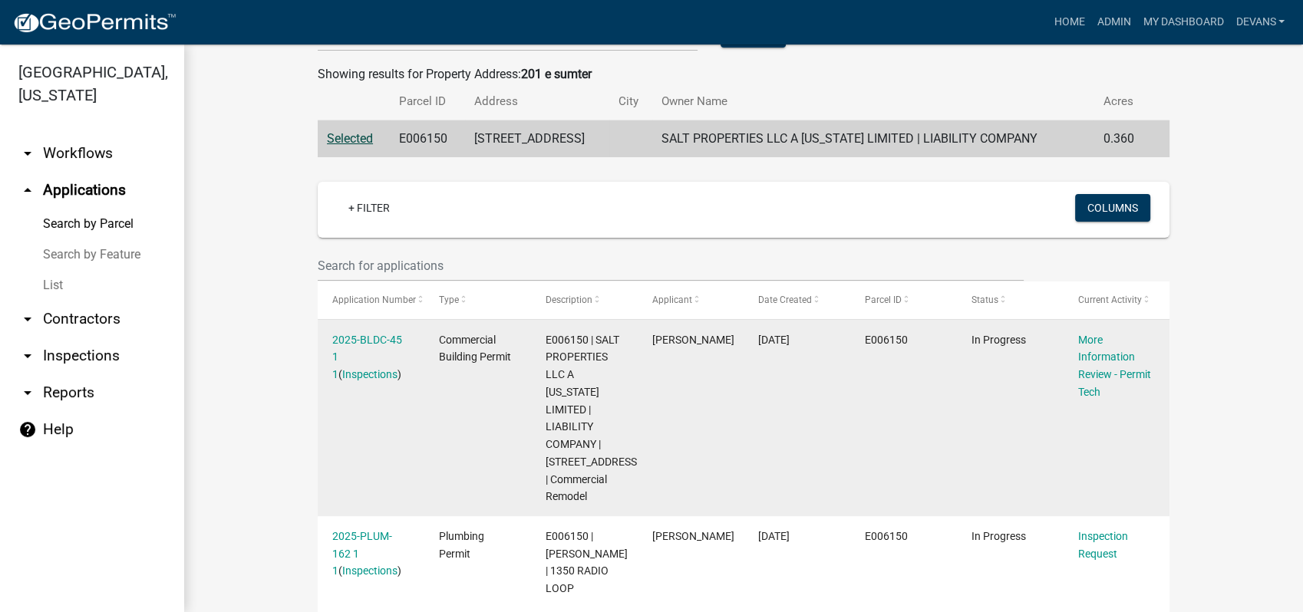
click at [352, 328] on datatable-body-cell "2025-BLDC-45 1 1 ( Inspections )" at bounding box center [371, 418] width 107 height 196
click at [350, 338] on link "2025-BLDC-45 1 1" at bounding box center [367, 358] width 70 height 48
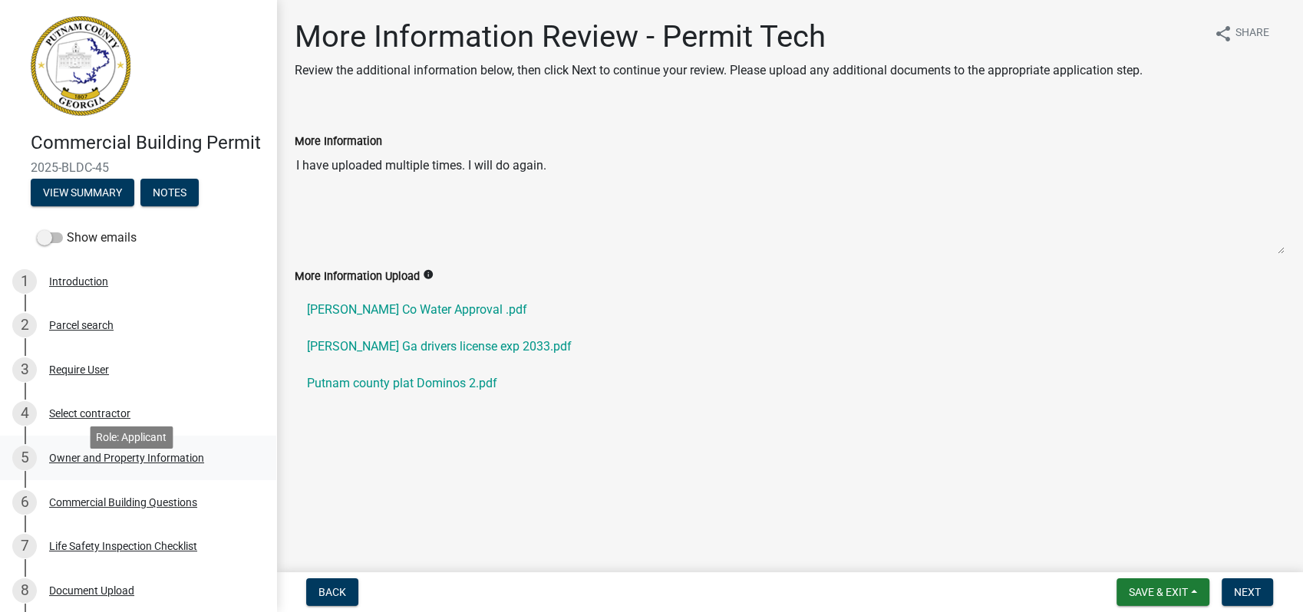
click at [169, 463] on div "Owner and Property Information" at bounding box center [126, 458] width 155 height 11
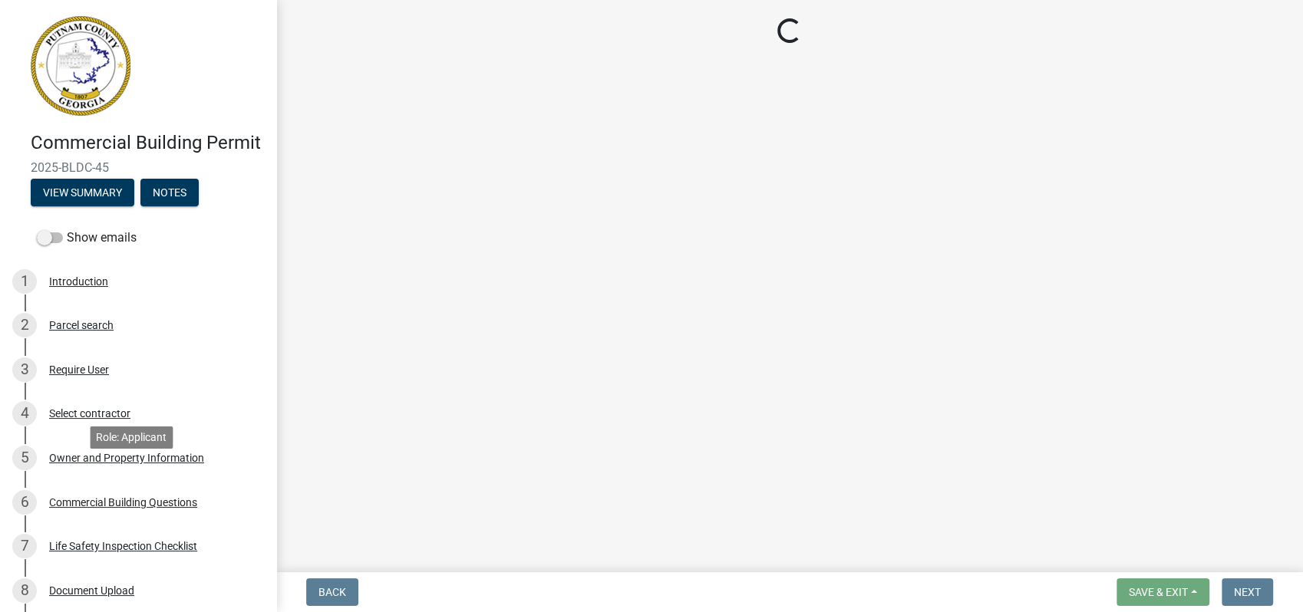
select select "ef7a1fc2-7a7a-426d-b1f0-c9b9b6ca7ff4"
select select "58d273ed-cbd1-45cf-a92b-4c415c252308"
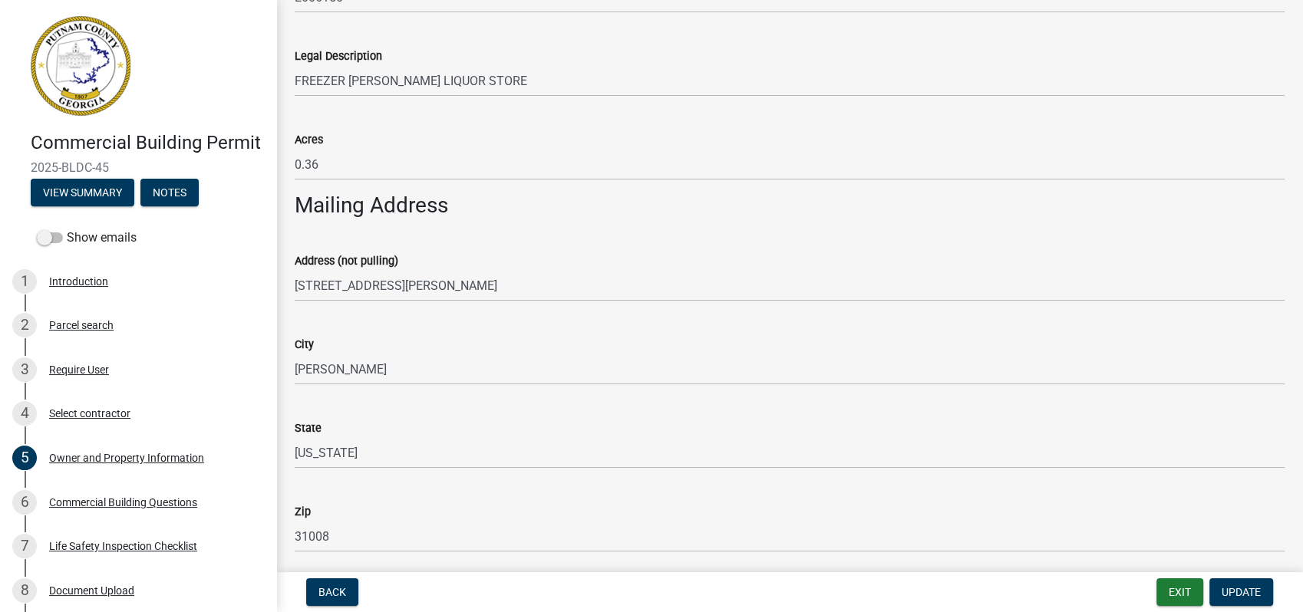
scroll to position [767, 0]
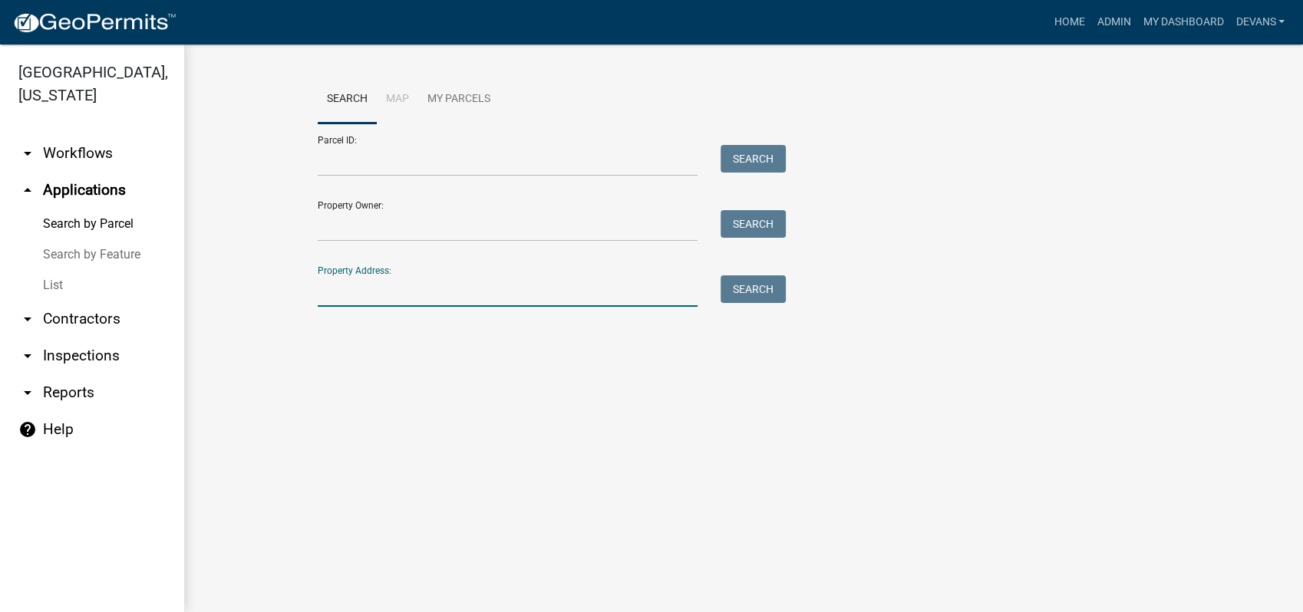
click at [345, 289] on input "Property Address:" at bounding box center [508, 290] width 380 height 31
type input "201 e sumter"
click at [740, 288] on button "Search" at bounding box center [752, 289] width 65 height 28
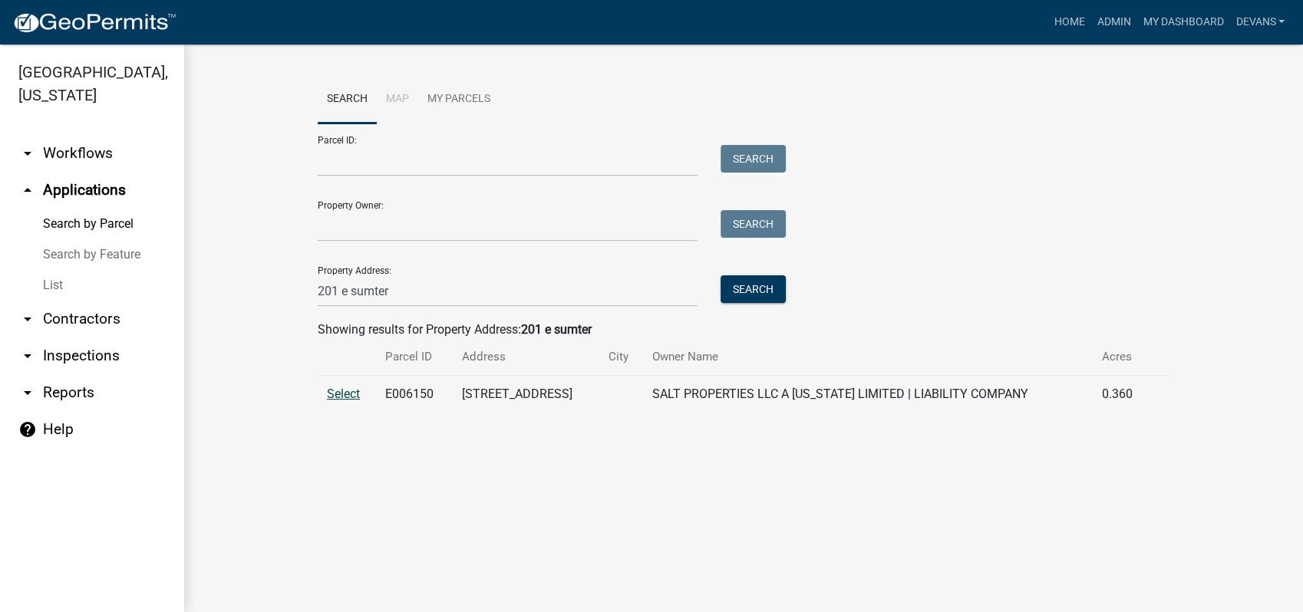
click at [359, 395] on span "Select" at bounding box center [343, 394] width 33 height 15
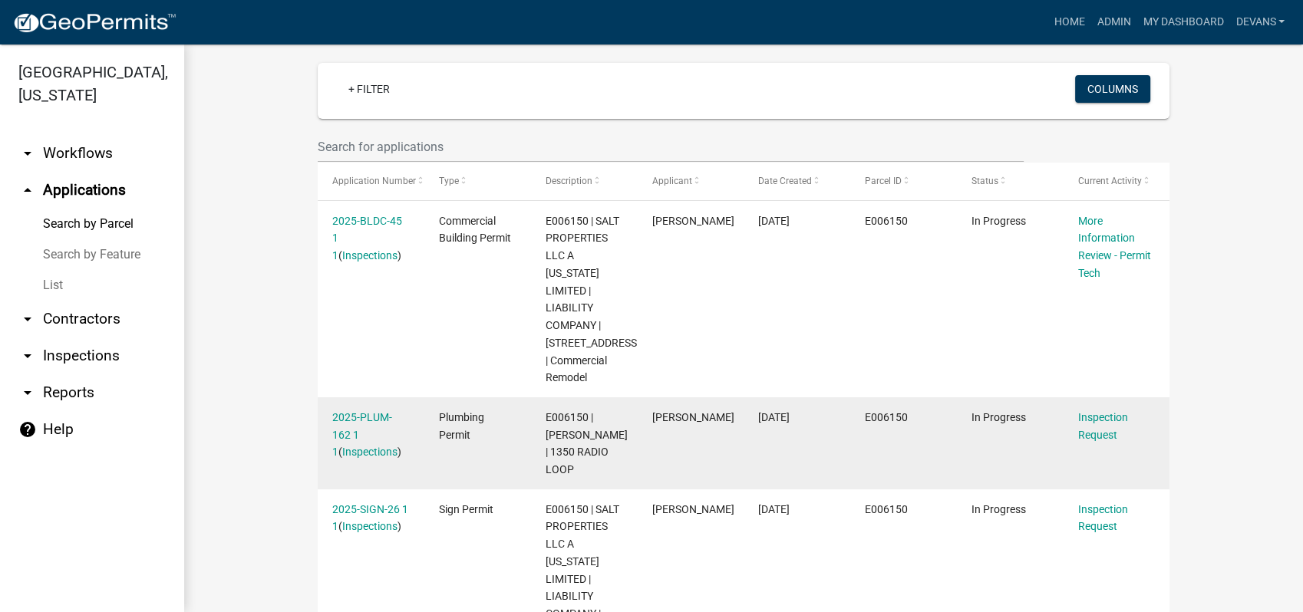
scroll to position [255, 0]
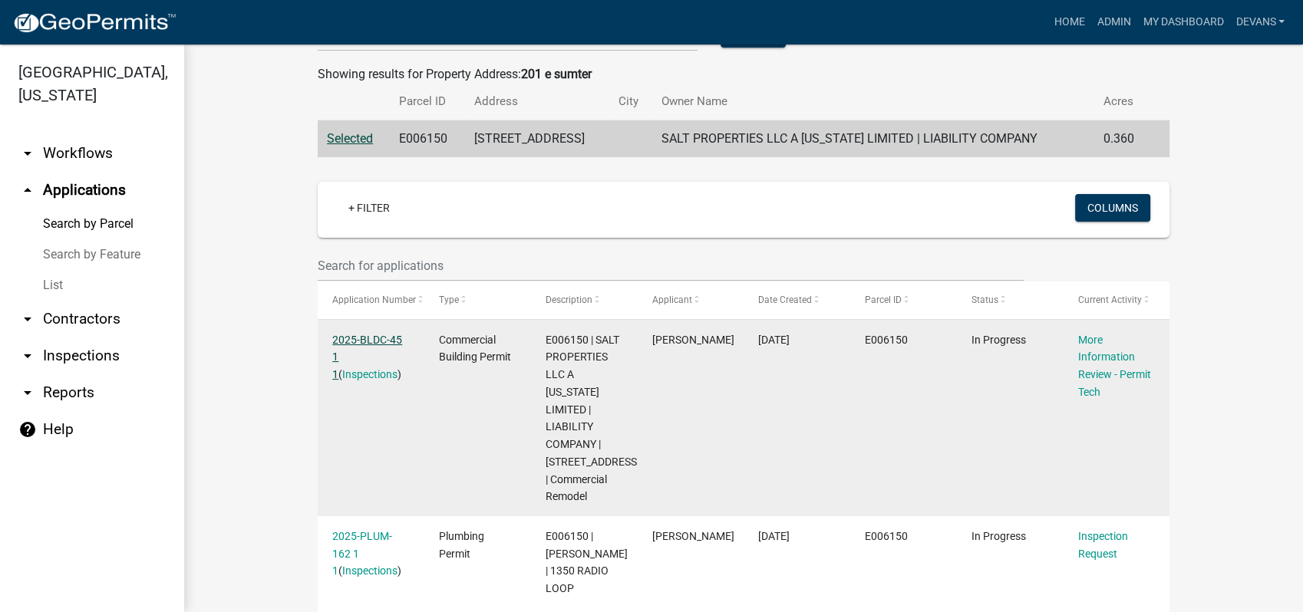
click at [362, 344] on link "2025-BLDC-45 1 1" at bounding box center [367, 358] width 70 height 48
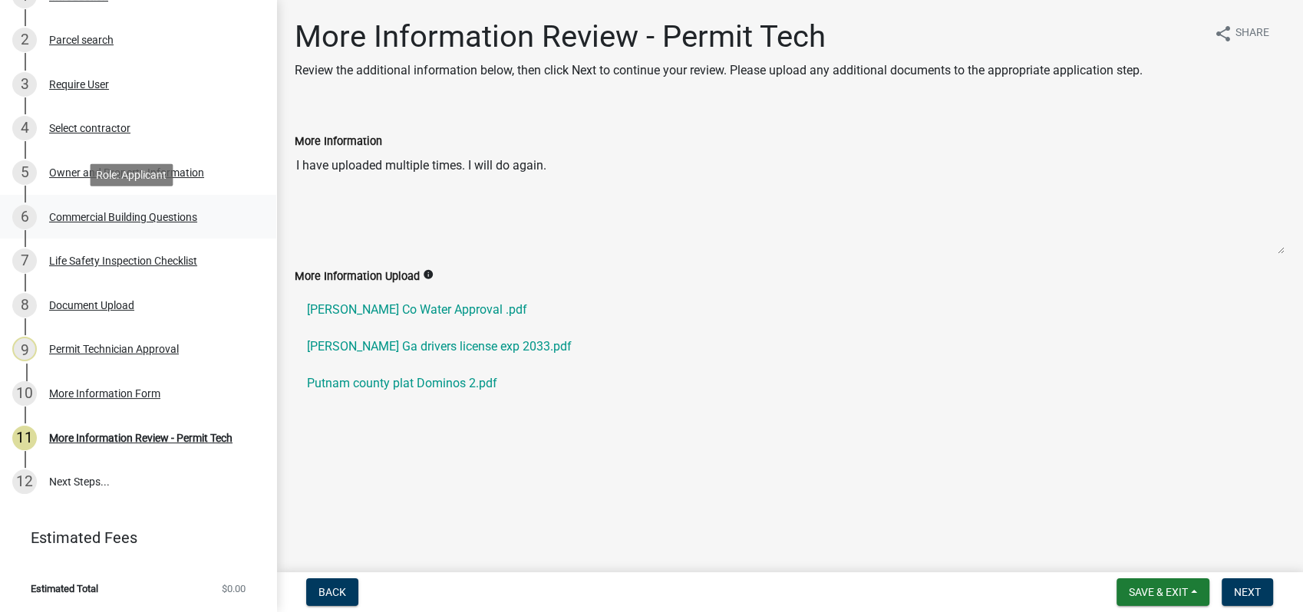
scroll to position [307, 0]
click at [130, 368] on link "9 Permit Technician Approval" at bounding box center [138, 350] width 276 height 45
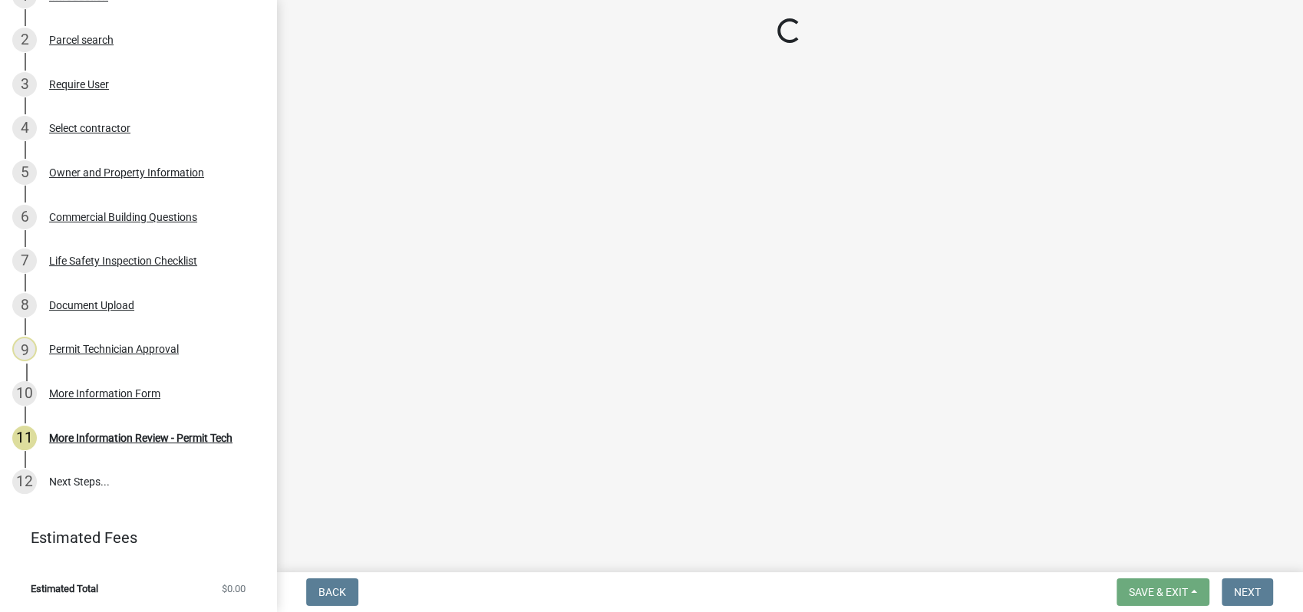
select select "ef7a1fc2-7a7a-426d-b1f0-c9b9b6ca7ff4"
select select "58d273ed-cbd1-45cf-a92b-4c415c252308"
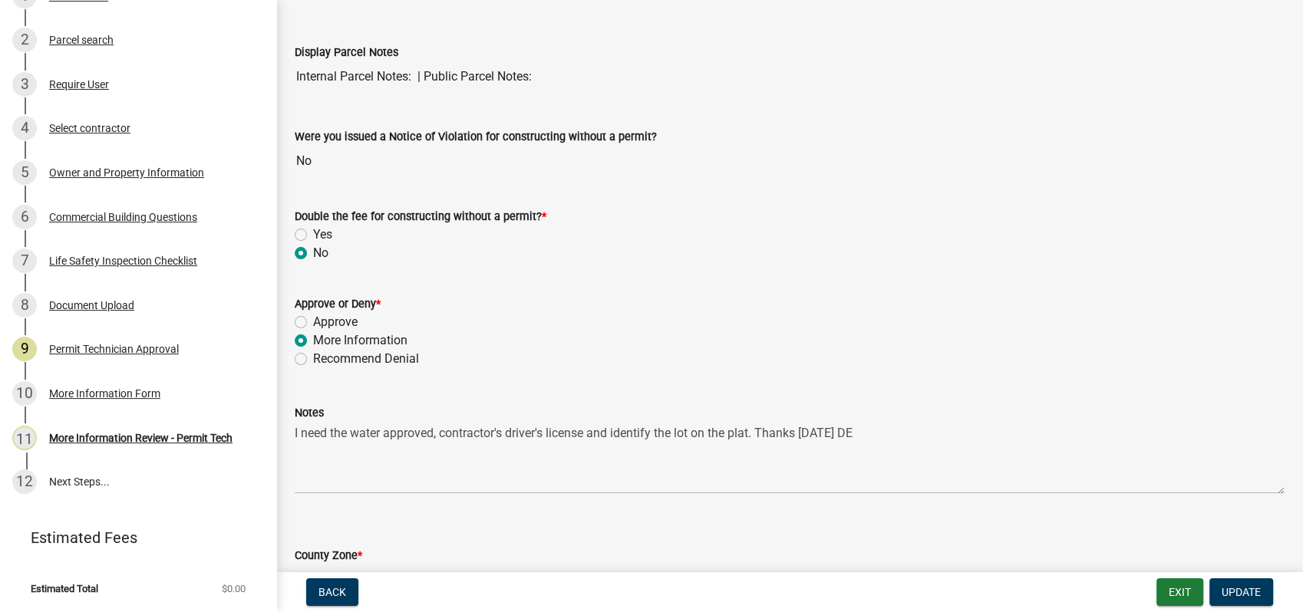
scroll to position [170, 0]
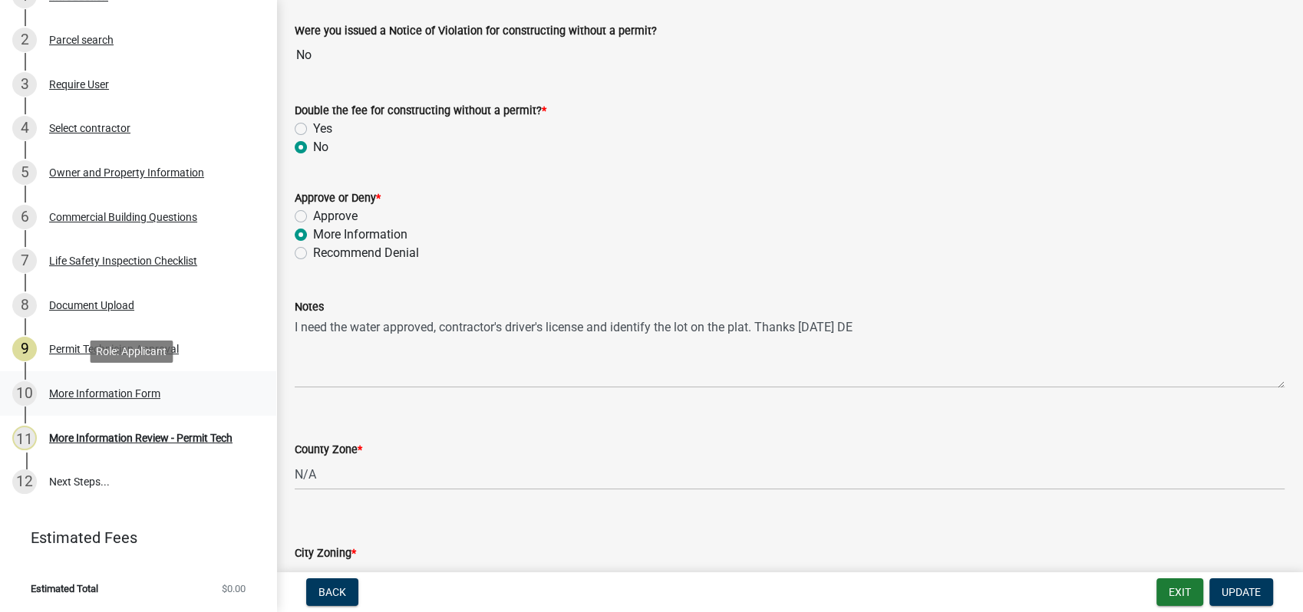
click at [97, 391] on div "More Information Form" at bounding box center [104, 393] width 111 height 11
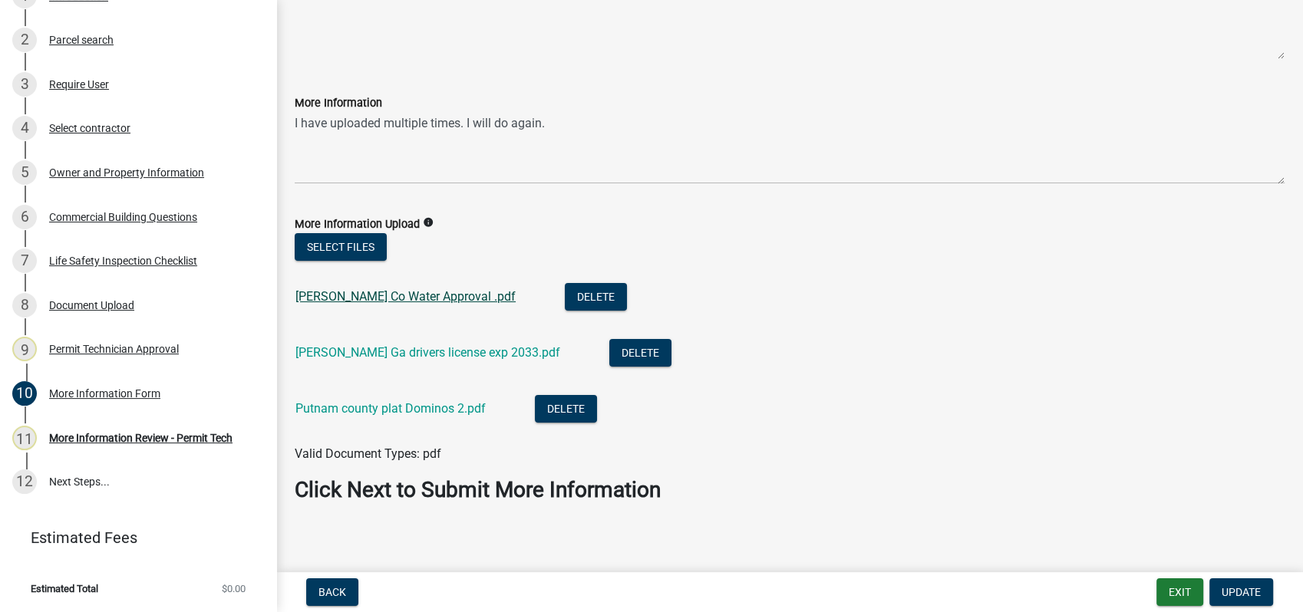
click at [365, 295] on link "Putnam Co Water Approval .pdf" at bounding box center [405, 296] width 220 height 15
click at [432, 353] on link "[PERSON_NAME] Ga drivers license exp 2033.pdf" at bounding box center [427, 352] width 265 height 15
click at [366, 393] on li "Putnam county plat Dominos 2.pdf Delete" at bounding box center [790, 411] width 990 height 56
click at [368, 405] on link "Putnam county plat Dominos 2.pdf" at bounding box center [390, 408] width 190 height 15
click at [107, 345] on div "Permit Technician Approval" at bounding box center [114, 349] width 130 height 11
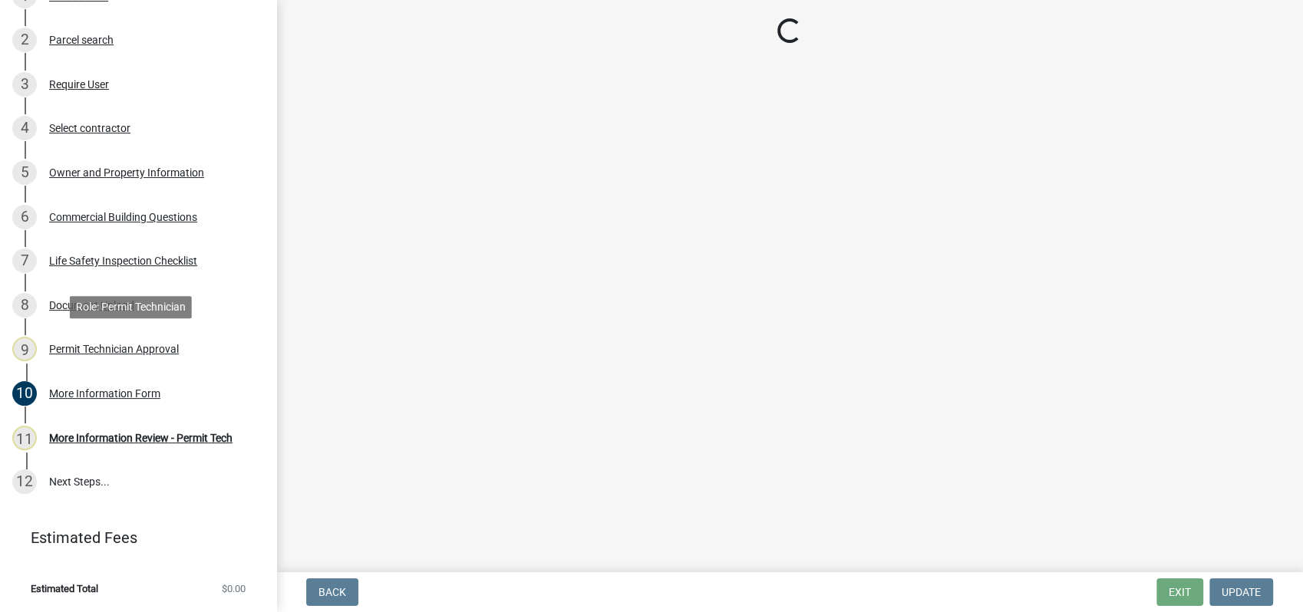
scroll to position [0, 0]
select select "ef7a1fc2-7a7a-426d-b1f0-c9b9b6ca7ff4"
select select "58d273ed-cbd1-45cf-a92b-4c415c252308"
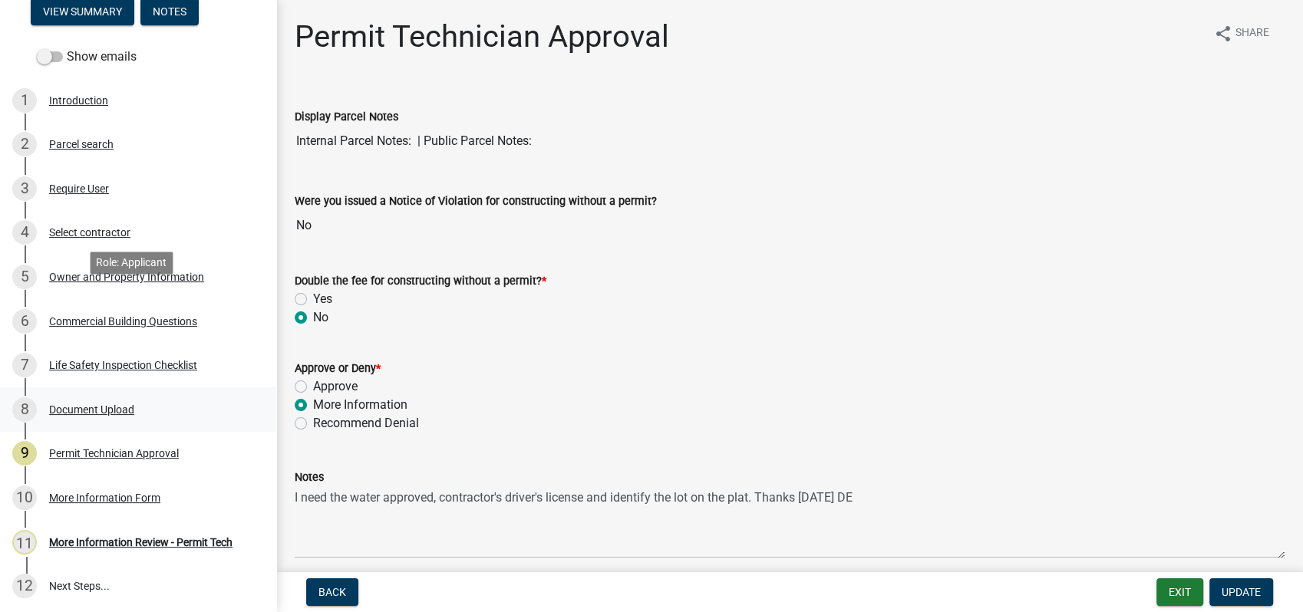
scroll to position [307, 0]
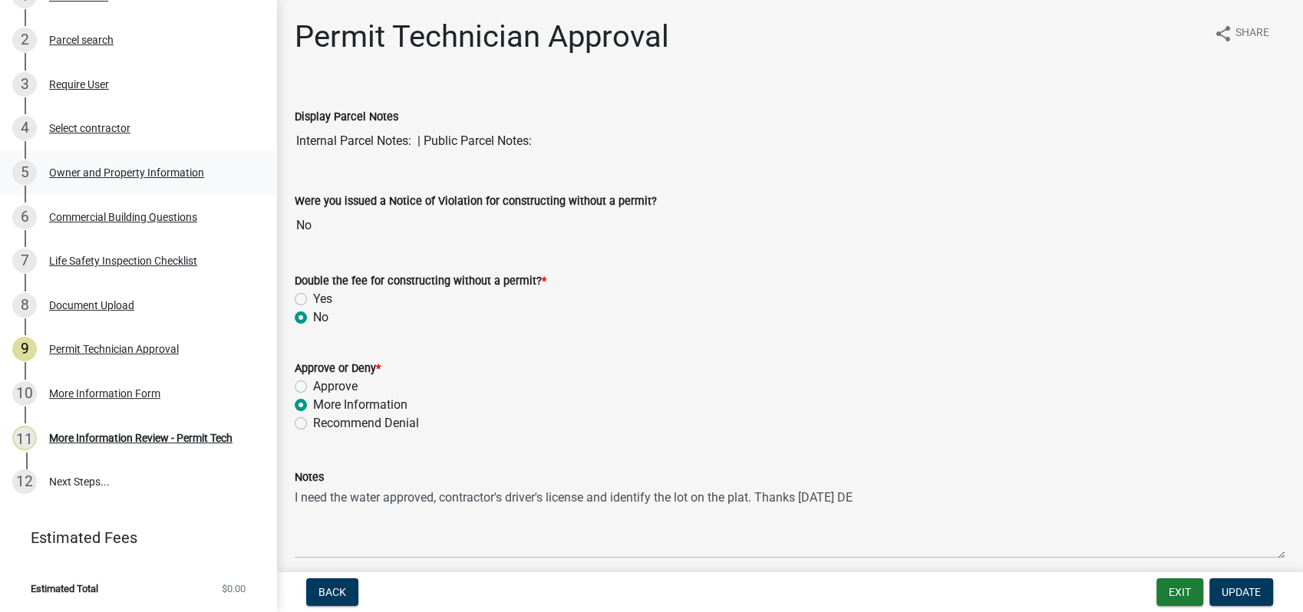
click at [97, 173] on div "Owner and Property Information" at bounding box center [126, 172] width 155 height 11
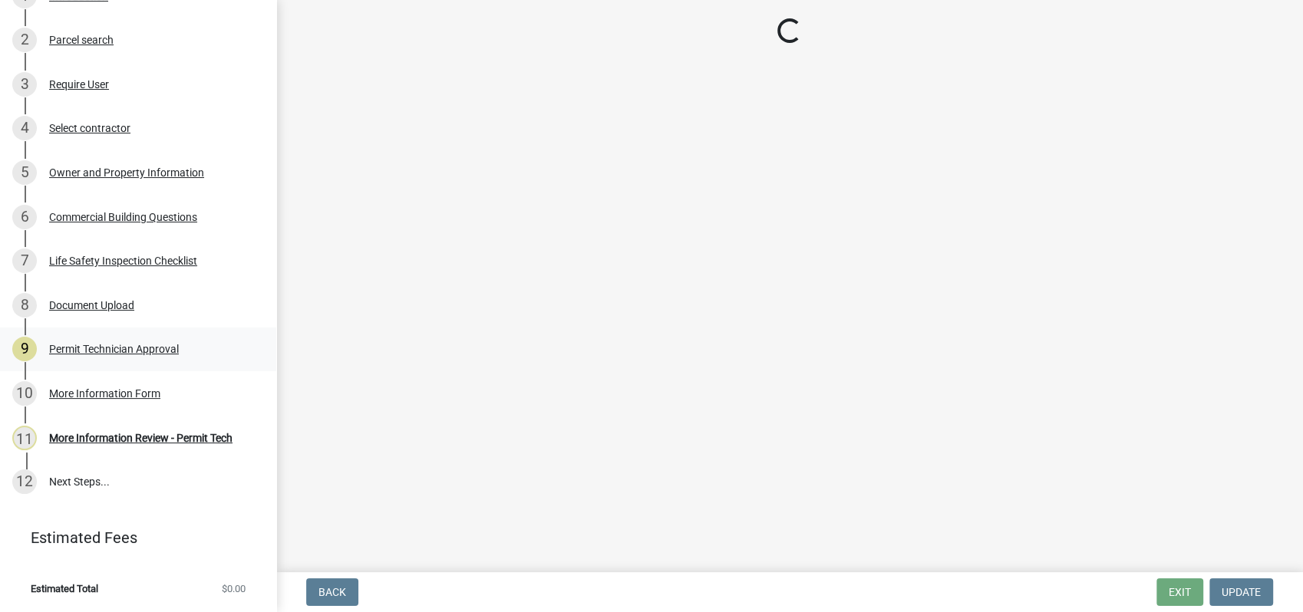
select select "ef7a1fc2-7a7a-426d-b1f0-c9b9b6ca7ff4"
select select "58d273ed-cbd1-45cf-a92b-4c415c252308"
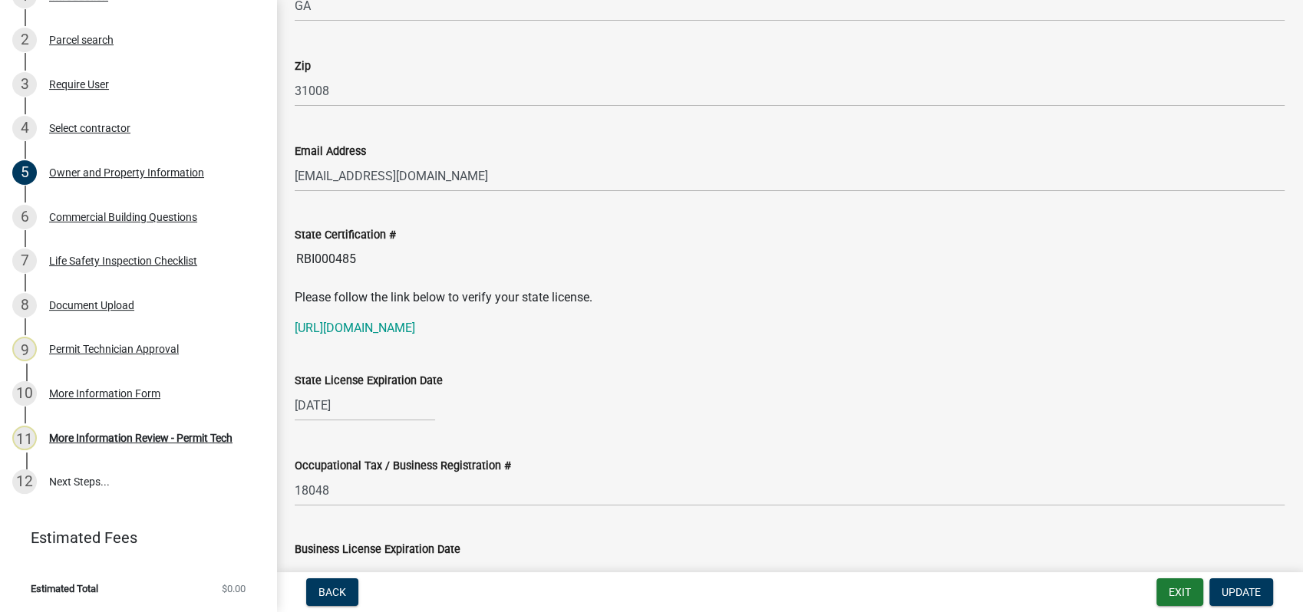
scroll to position [1875, 0]
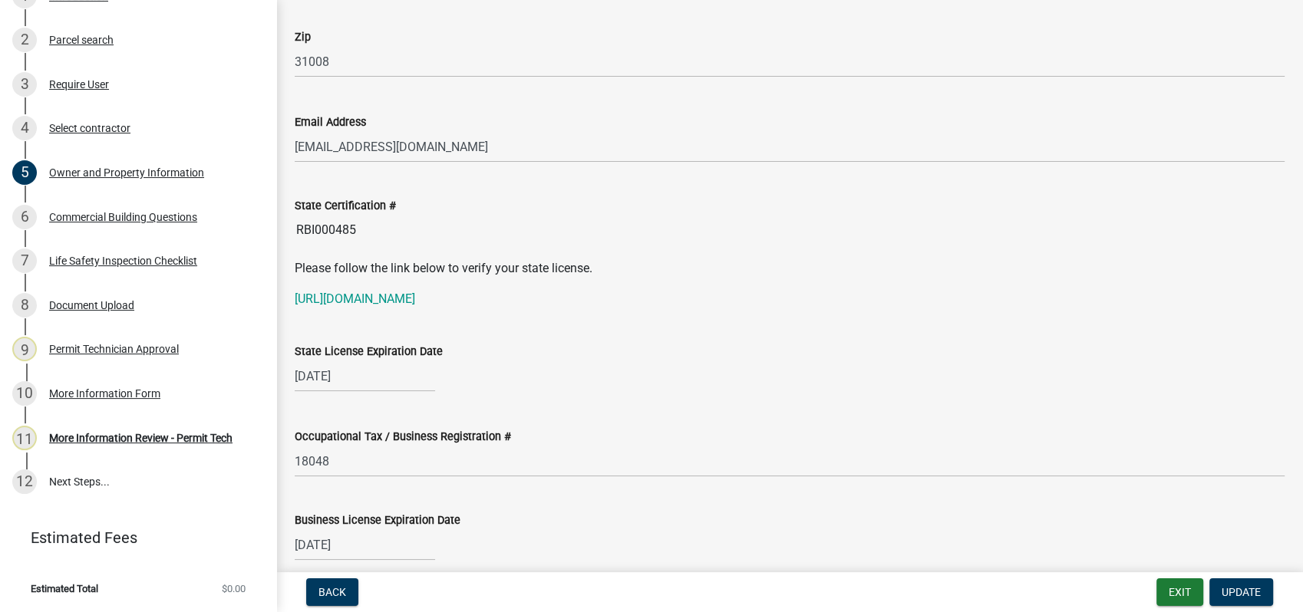
drag, startPoint x: 358, startPoint y: 239, endPoint x: 282, endPoint y: 233, distance: 77.0
drag, startPoint x: 282, startPoint y: 233, endPoint x: 328, endPoint y: 227, distance: 47.2
click at [415, 299] on link "[URL][DOMAIN_NAME]" at bounding box center [355, 299] width 120 height 15
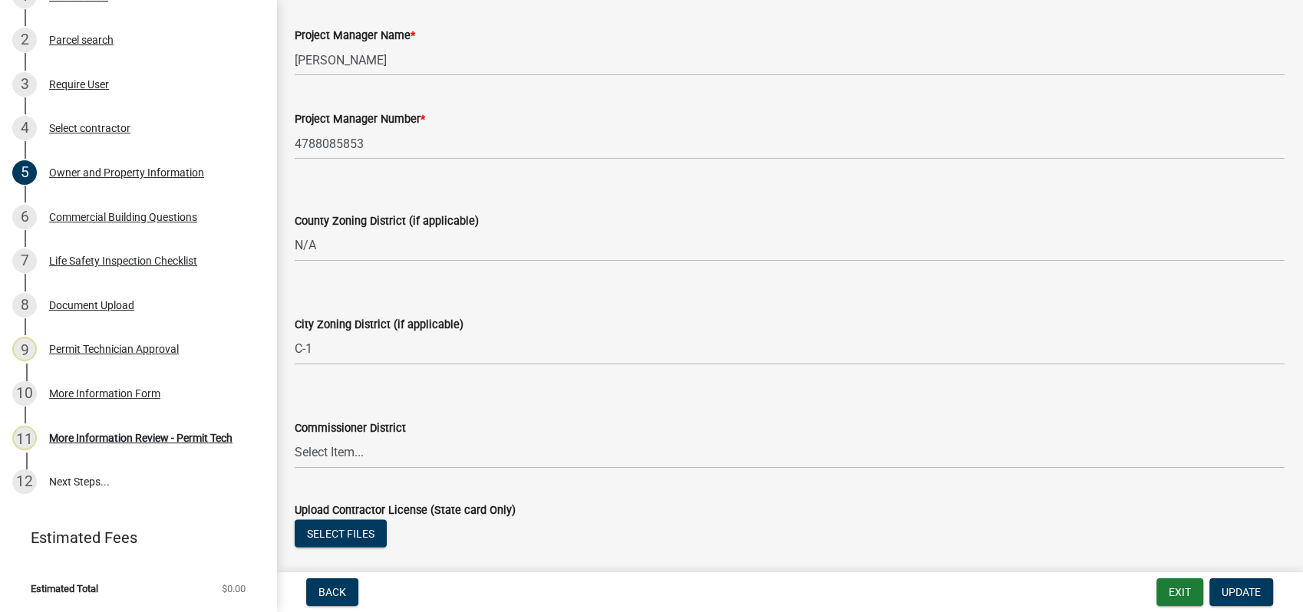
scroll to position [2557, 0]
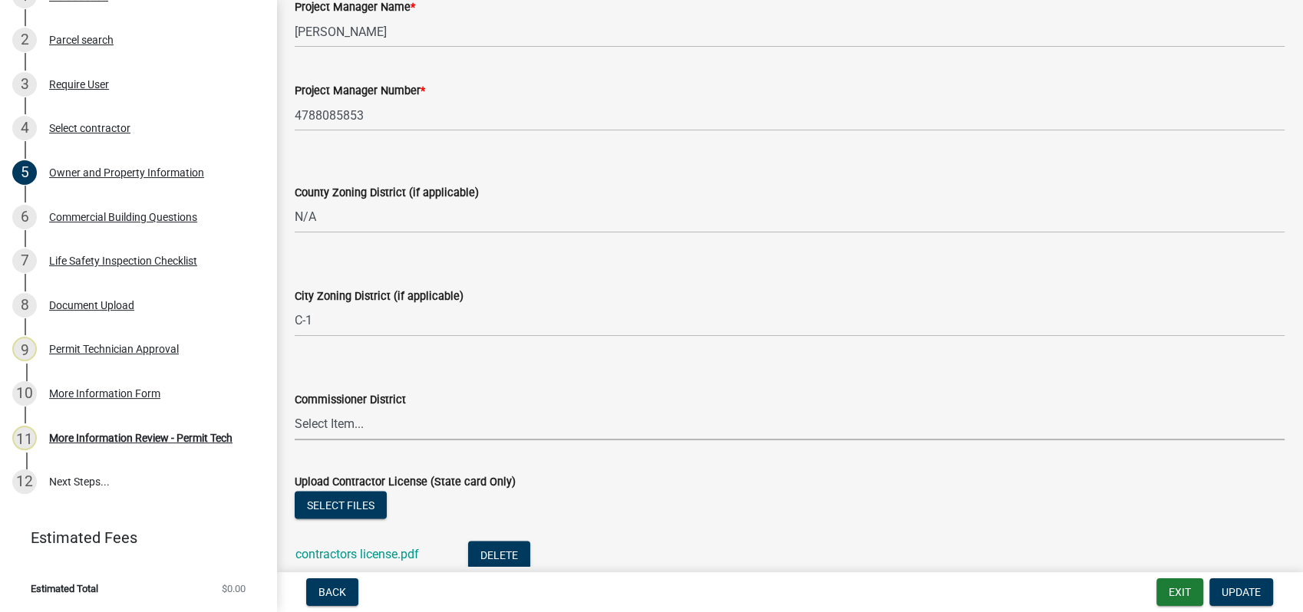
click at [318, 417] on select "Select Item... District 1 District 2 District 3 District 4" at bounding box center [790, 424] width 990 height 31
click at [295, 409] on select "Select Item... District 1 District 2 District 3 District 4" at bounding box center [790, 424] width 990 height 31
select select "95c2f08d-bd21-40ac-acc0-bf0ad2ba7c20"
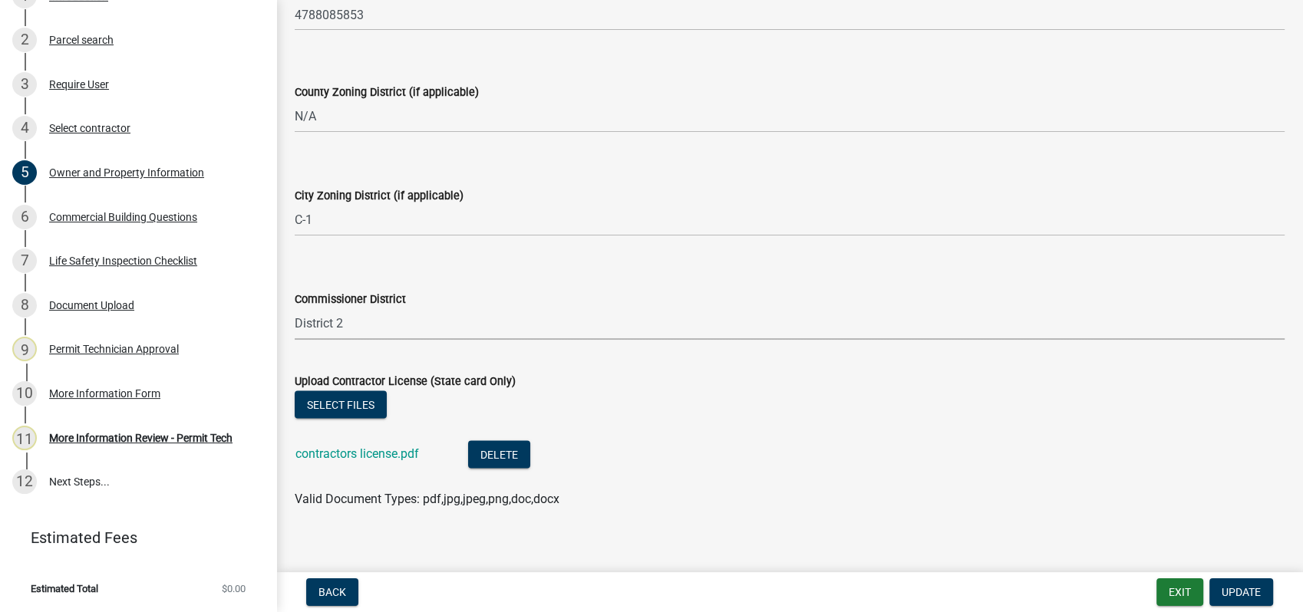
scroll to position [2776, 0]
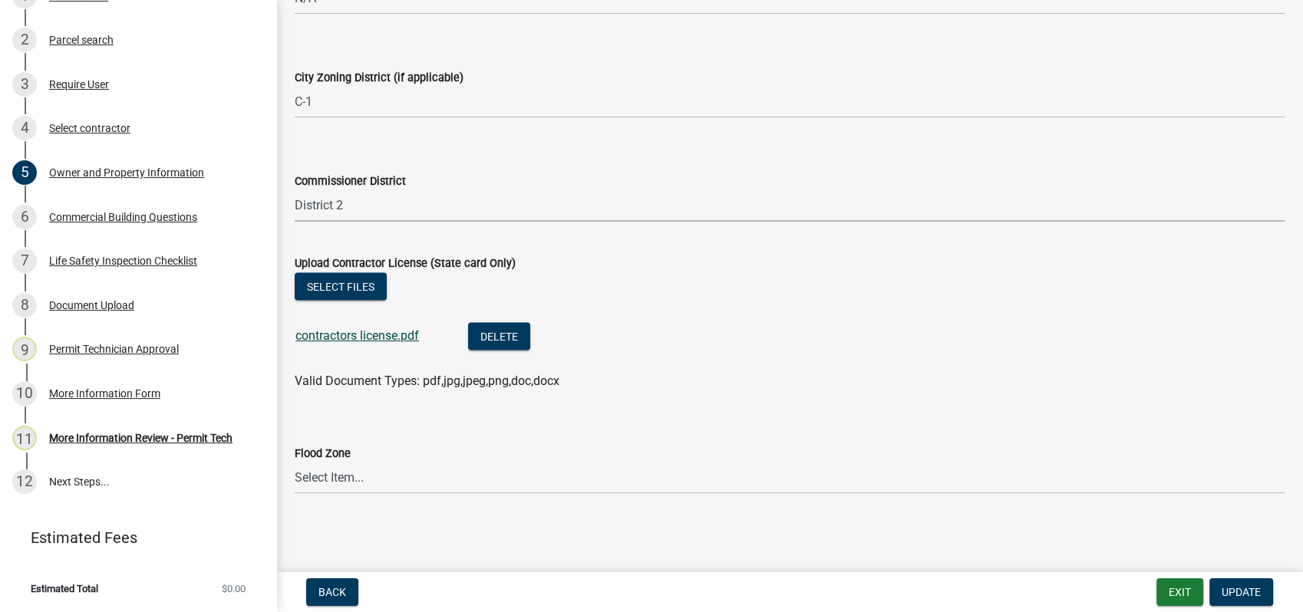
click at [351, 331] on link "contractors license.pdf" at bounding box center [357, 335] width 124 height 15
click at [1238, 593] on span "Update" at bounding box center [1240, 592] width 39 height 12
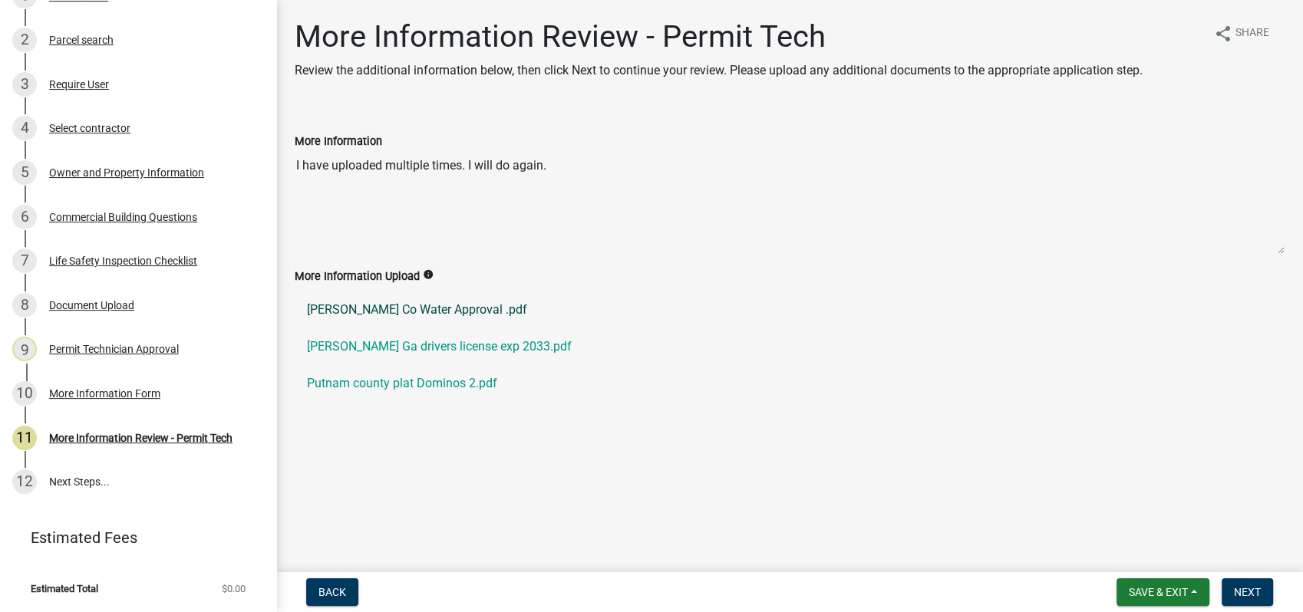
click at [339, 306] on link "Putnam Co Water Approval .pdf" at bounding box center [790, 310] width 990 height 37
click at [387, 350] on link "Bobby Allman Holcomb JR Ga drivers license exp 2033.pdf" at bounding box center [790, 346] width 990 height 37
click at [127, 203] on link "6 Commercial Building Questions" at bounding box center [138, 217] width 276 height 45
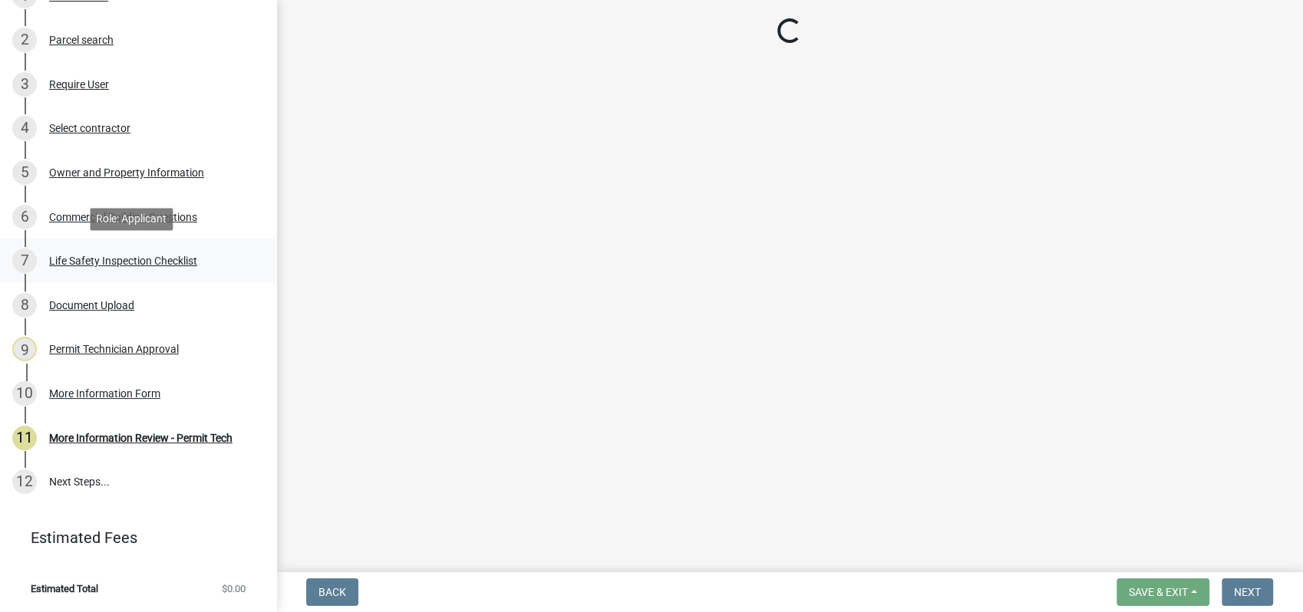
select select "57fcfe13-a5be-446e-a688-93f9a060571f"
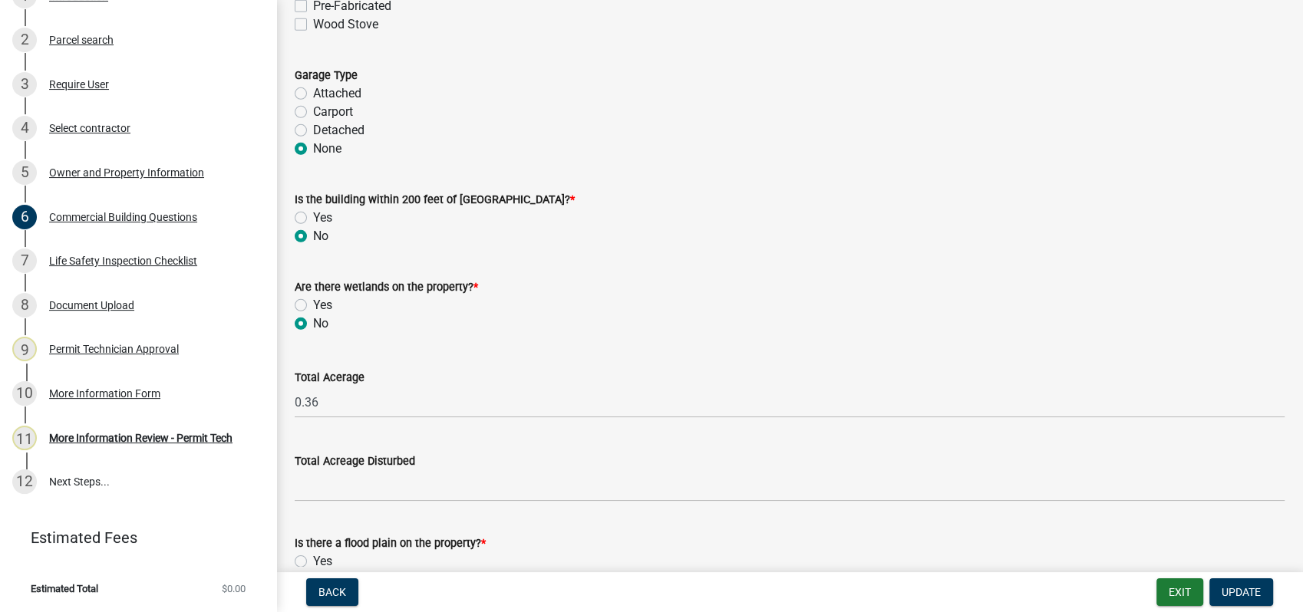
scroll to position [5131, 0]
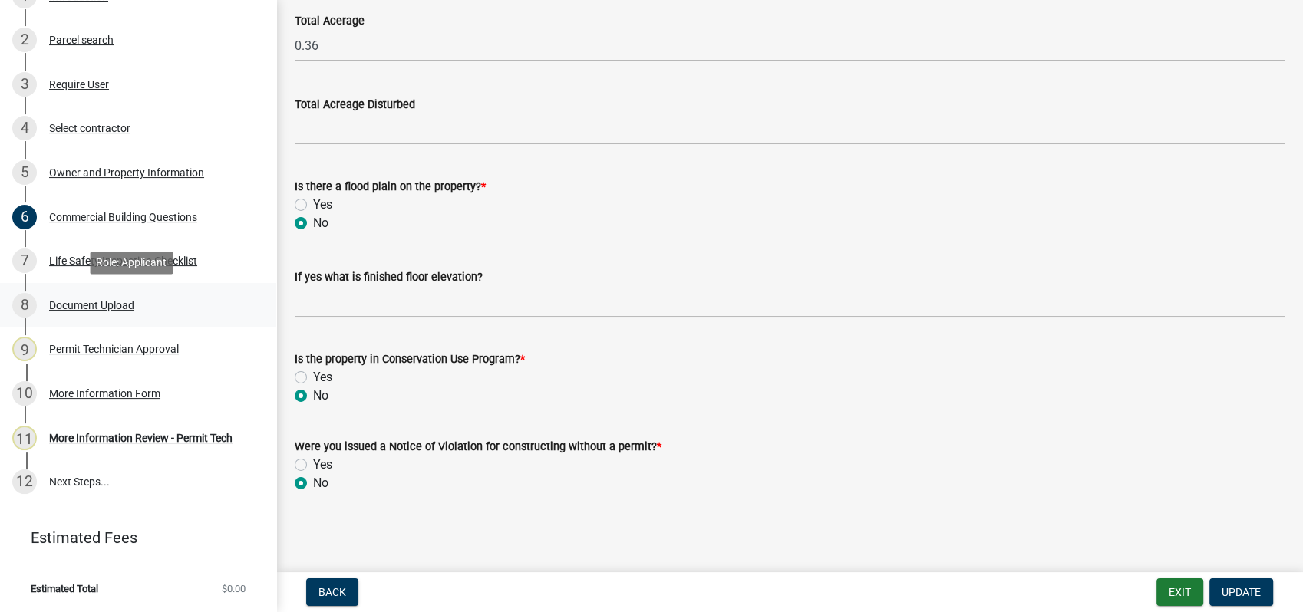
click at [131, 301] on div "8 Document Upload" at bounding box center [131, 305] width 239 height 25
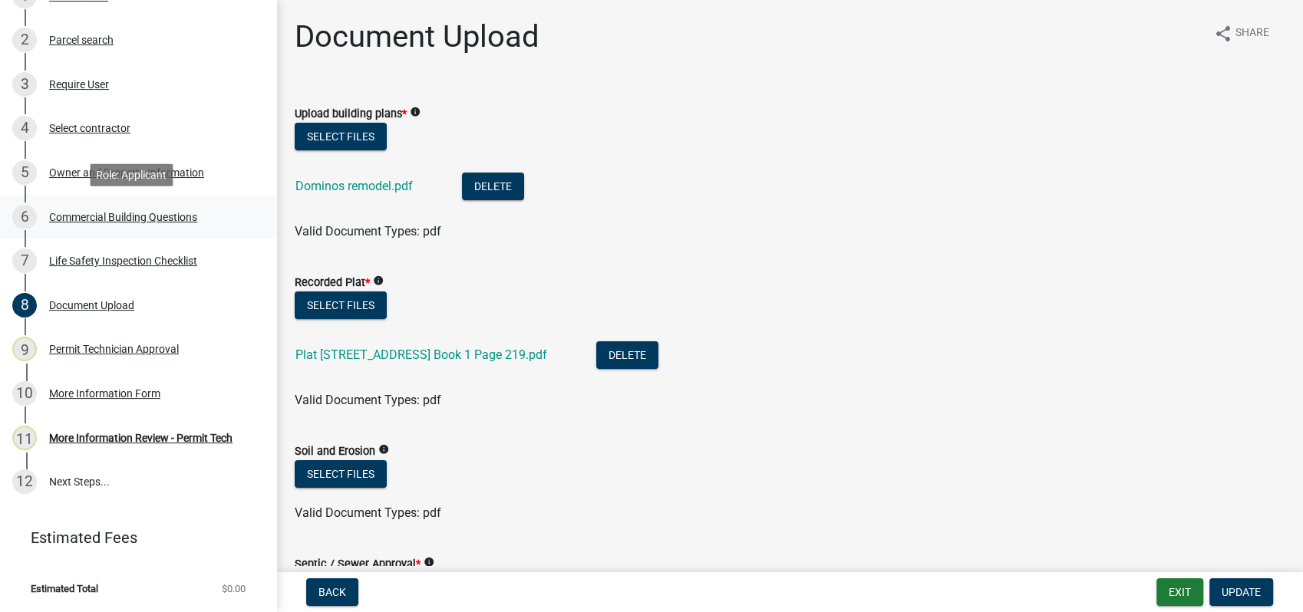
click at [134, 206] on div "6 Commercial Building Questions" at bounding box center [131, 217] width 239 height 25
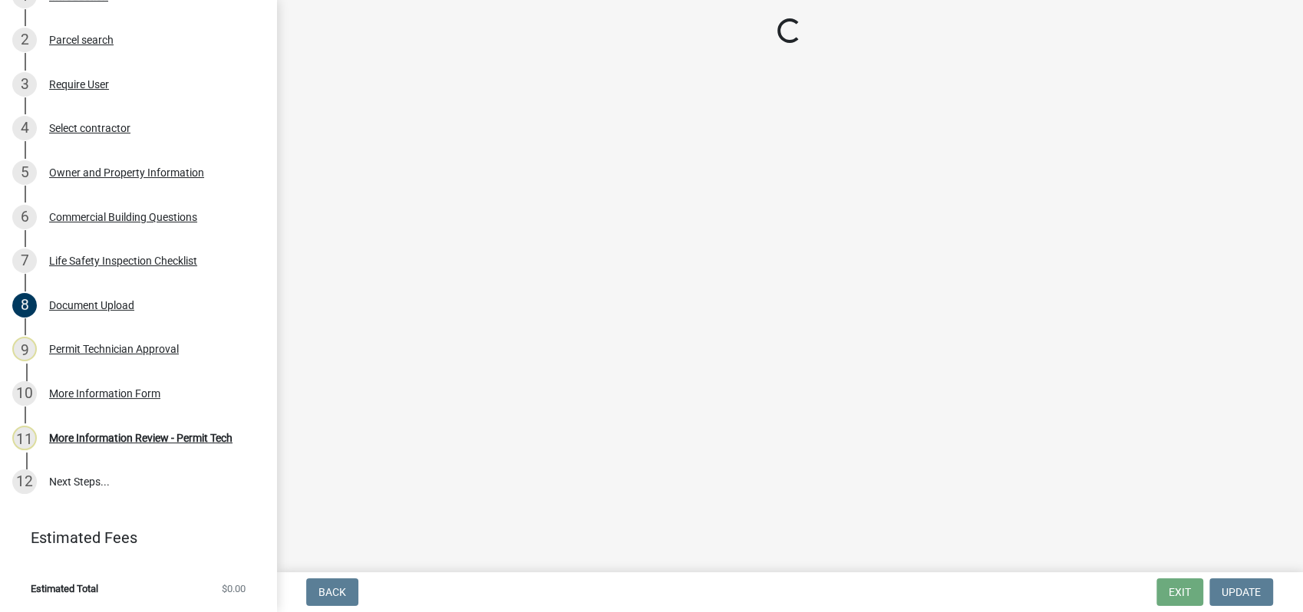
select select "57fcfe13-a5be-446e-a688-93f9a060571f"
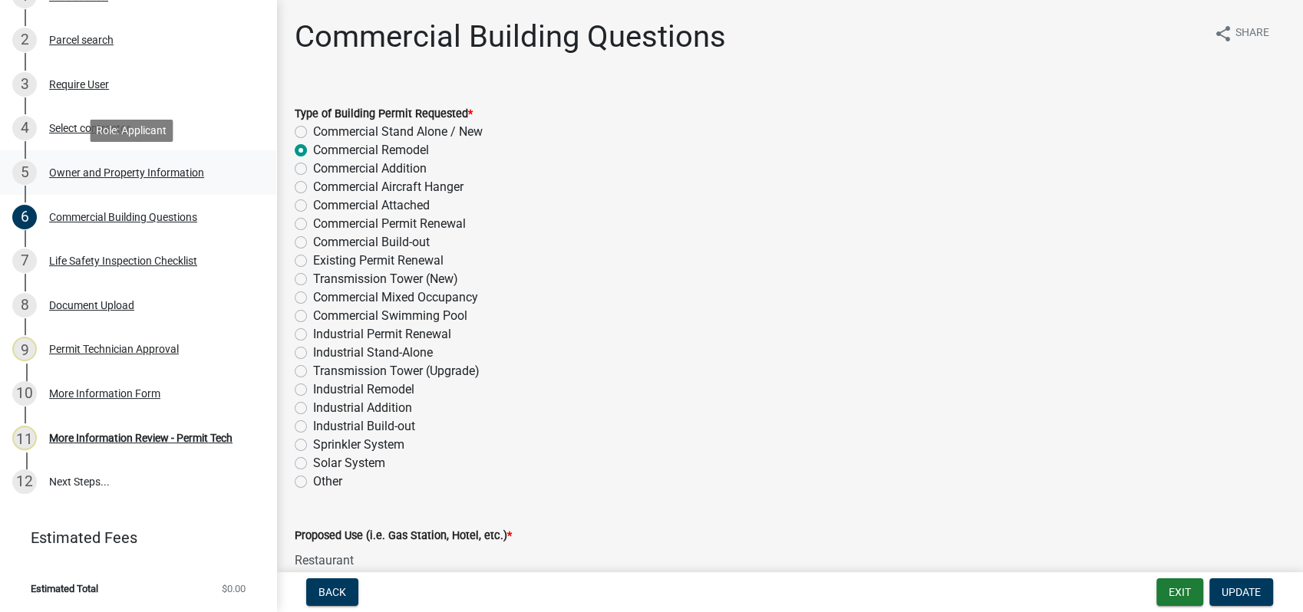
click at [155, 172] on div "Owner and Property Information" at bounding box center [126, 172] width 155 height 11
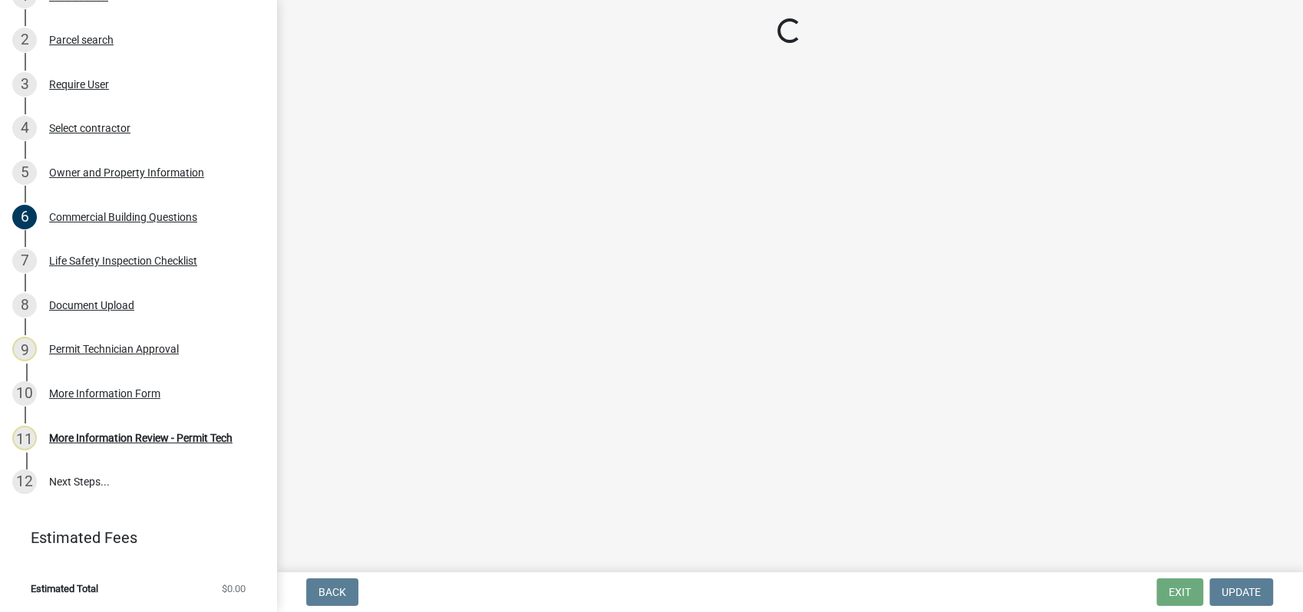
select select "ef7a1fc2-7a7a-426d-b1f0-c9b9b6ca7ff4"
select select "58d273ed-cbd1-45cf-a92b-4c415c252308"
select select "95c2f08d-bd21-40ac-acc0-bf0ad2ba7c20"
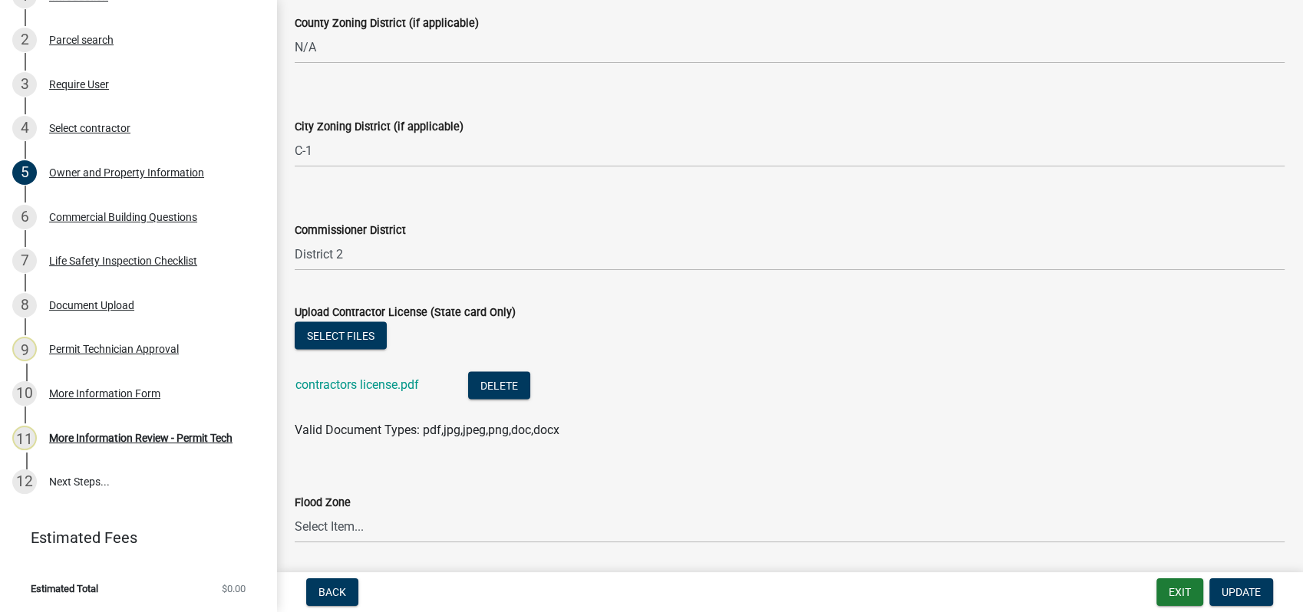
scroll to position [2728, 0]
click at [341, 333] on button "Select files" at bounding box center [341, 335] width 92 height 28
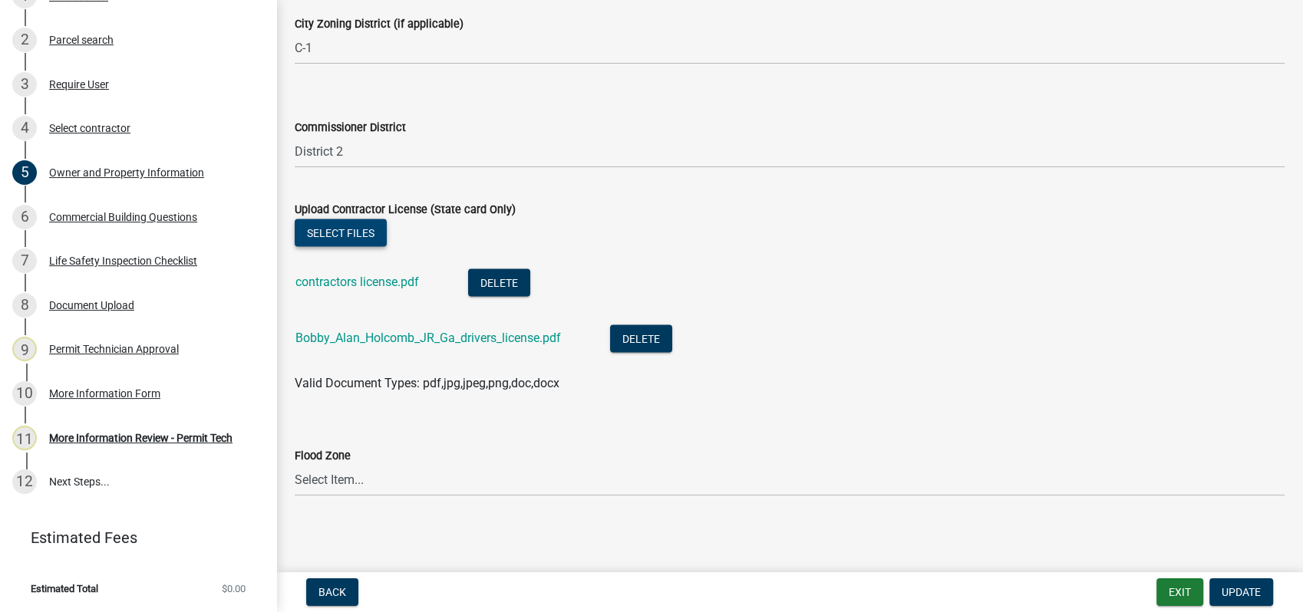
scroll to position [2832, 0]
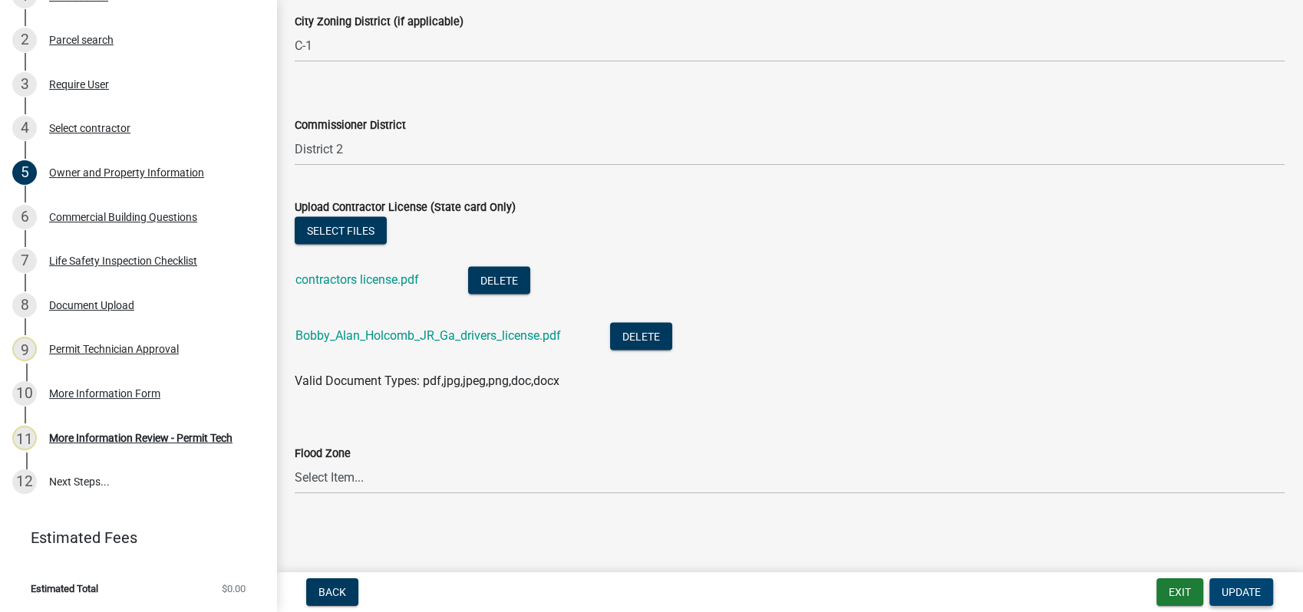
click at [1236, 591] on span "Update" at bounding box center [1240, 592] width 39 height 12
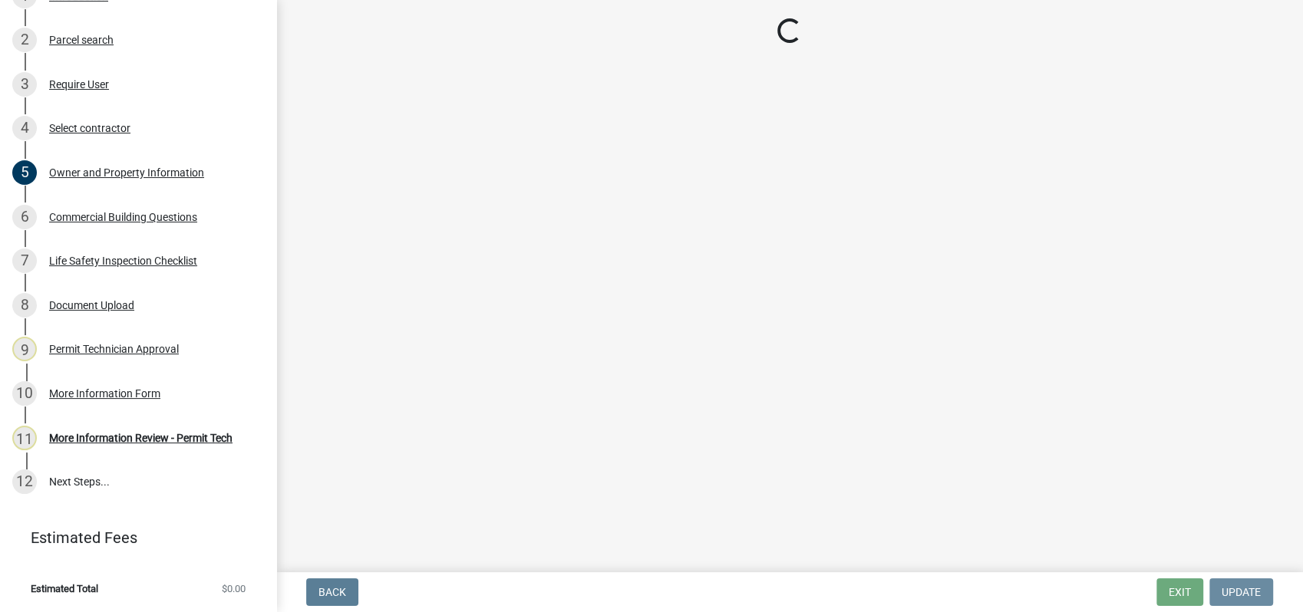
scroll to position [0, 0]
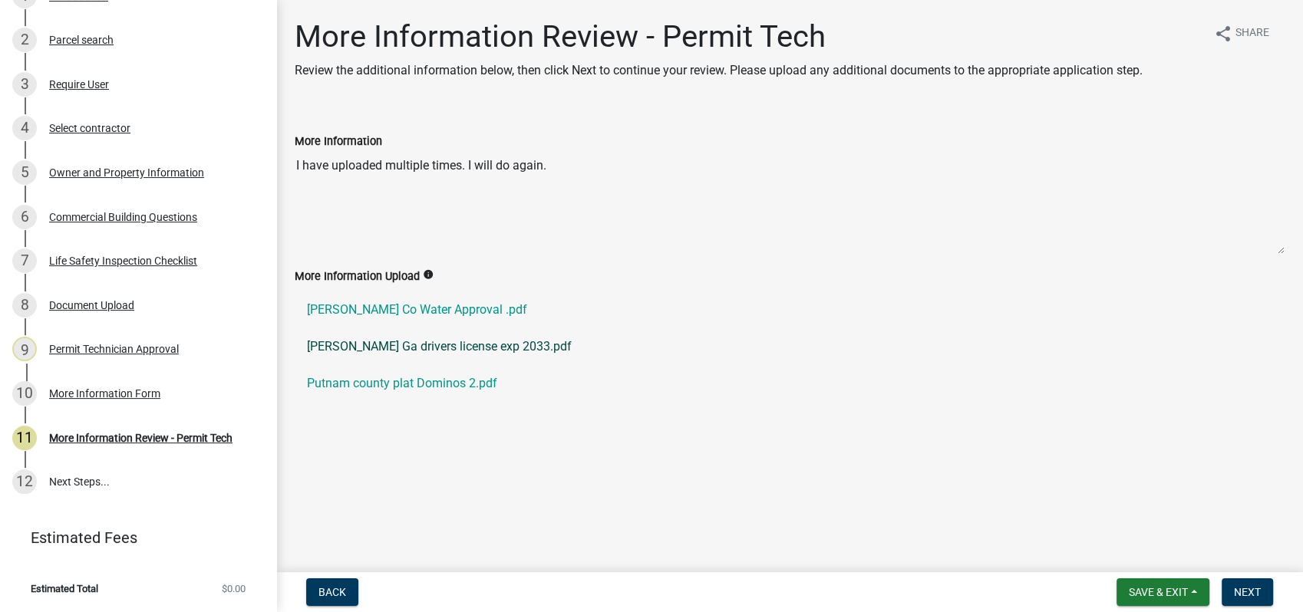
click at [383, 344] on link "Bobby Allman Holcomb JR Ga drivers license exp 2033.pdf" at bounding box center [790, 346] width 990 height 37
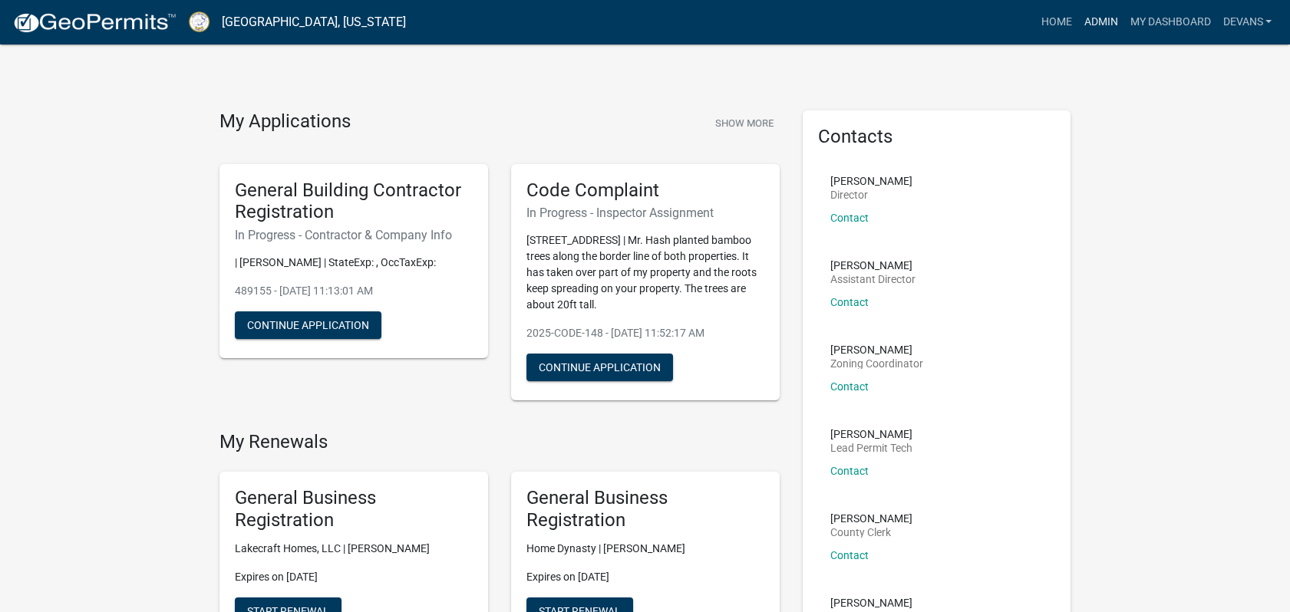
click at [1095, 18] on link "Admin" at bounding box center [1100, 22] width 46 height 29
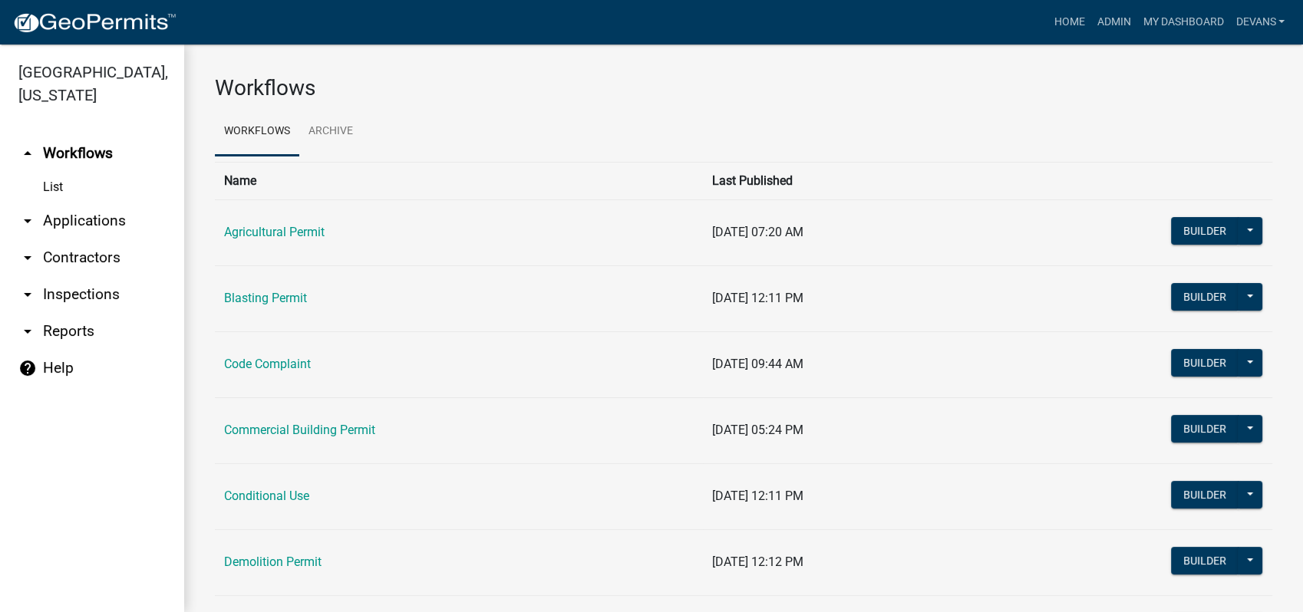
drag, startPoint x: 84, startPoint y: 222, endPoint x: 177, endPoint y: 253, distance: 98.7
click at [84, 222] on link "arrow_drop_down Applications" at bounding box center [92, 221] width 184 height 37
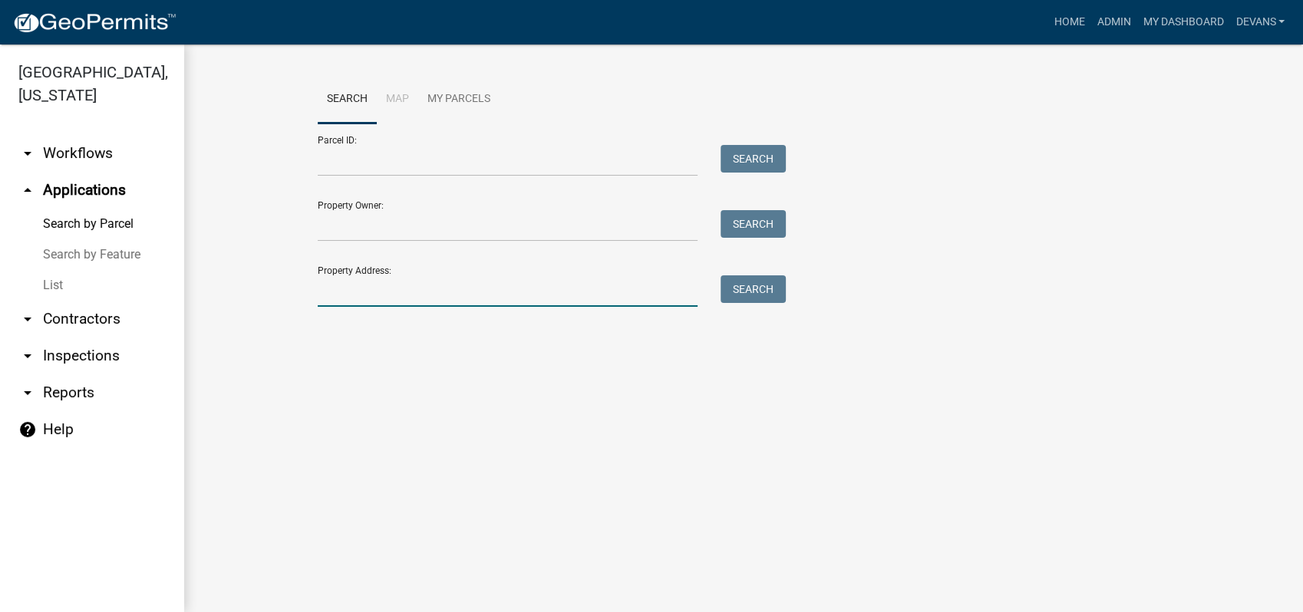
click at [428, 285] on input "Property Address:" at bounding box center [508, 290] width 380 height 31
type input "201 e sumter"
click at [759, 294] on button "Search" at bounding box center [752, 289] width 65 height 28
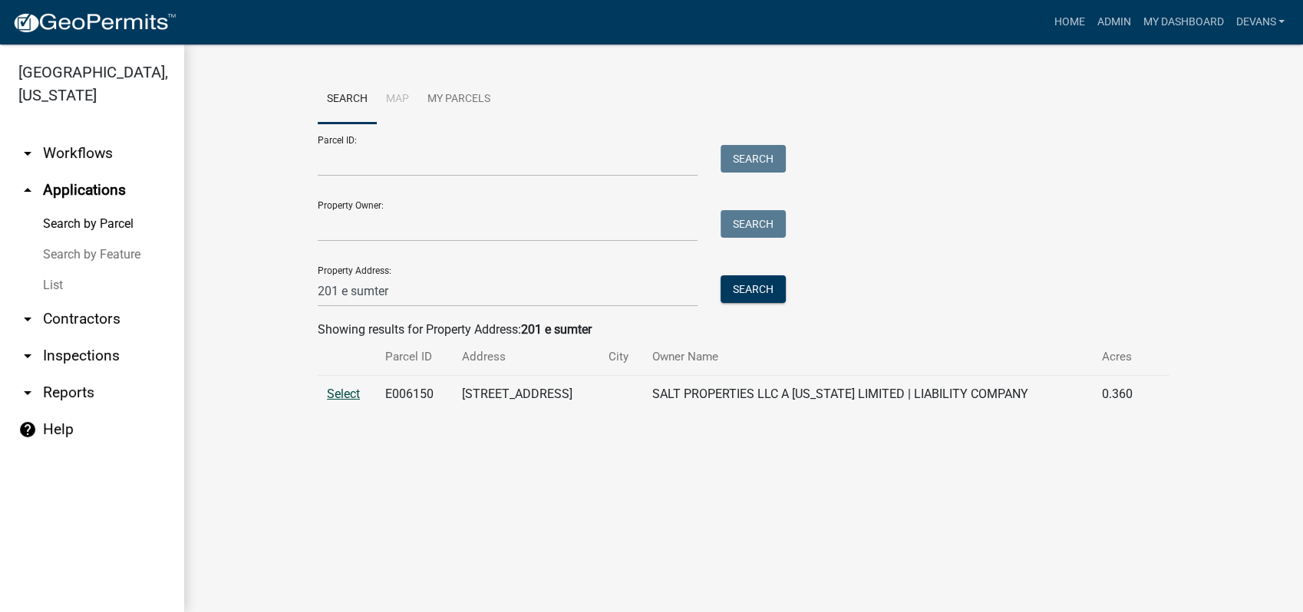
click at [334, 387] on span "Select" at bounding box center [343, 394] width 33 height 15
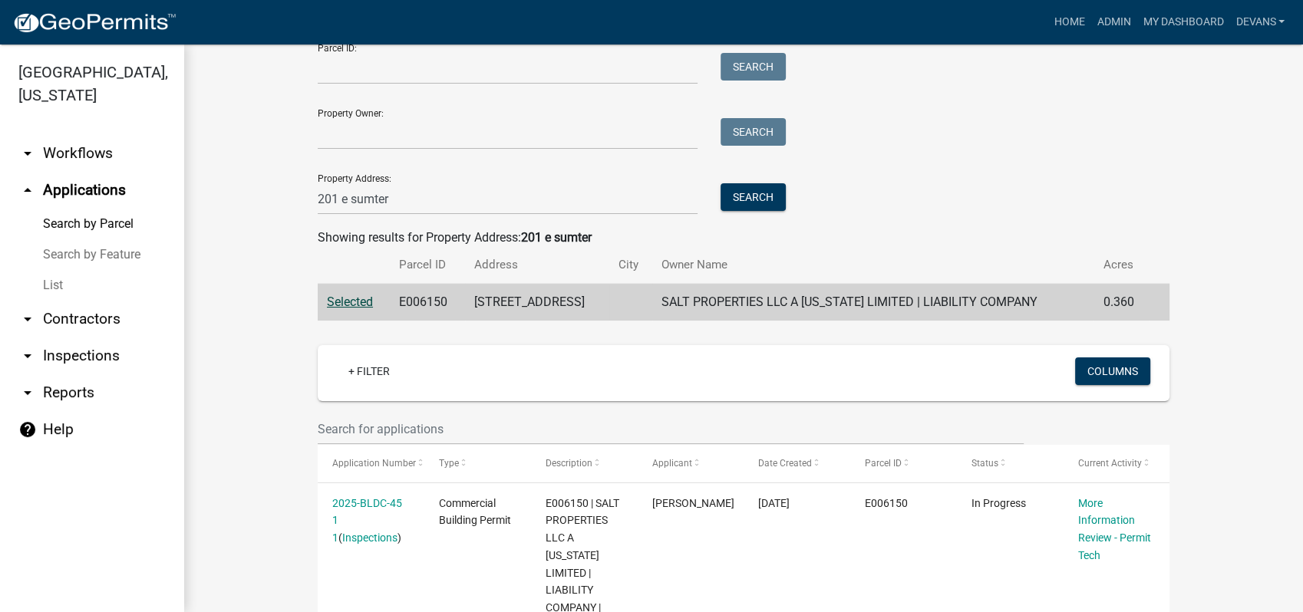
scroll to position [255, 0]
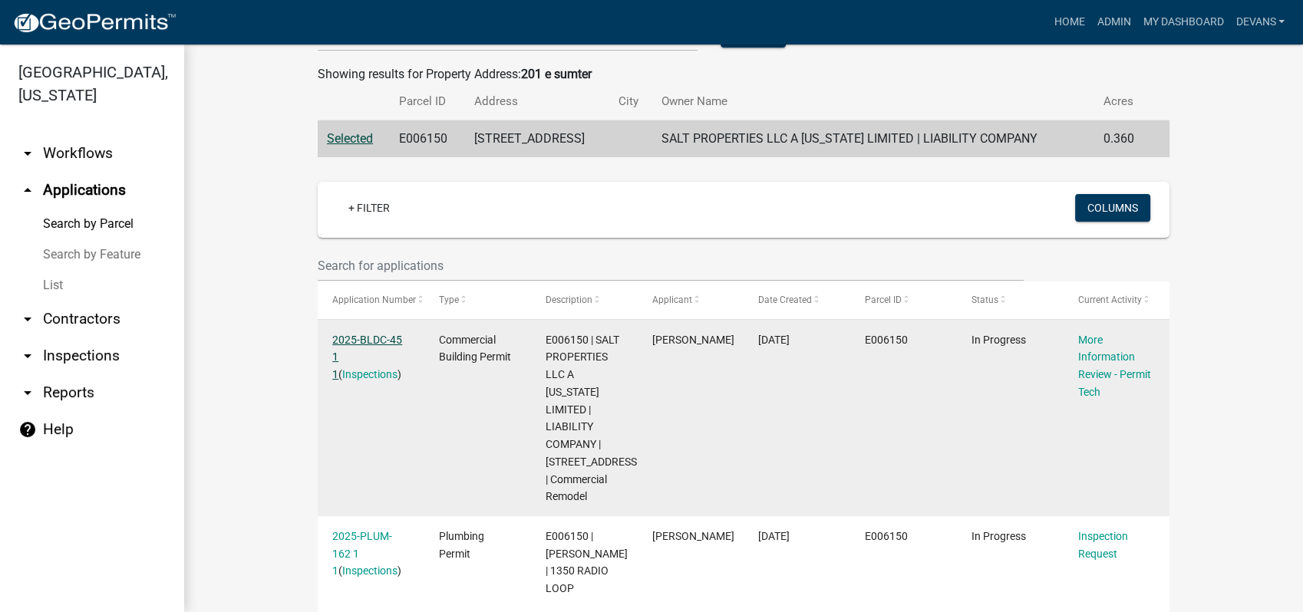
click at [387, 336] on link "2025-BLDC-45 1 1" at bounding box center [367, 358] width 70 height 48
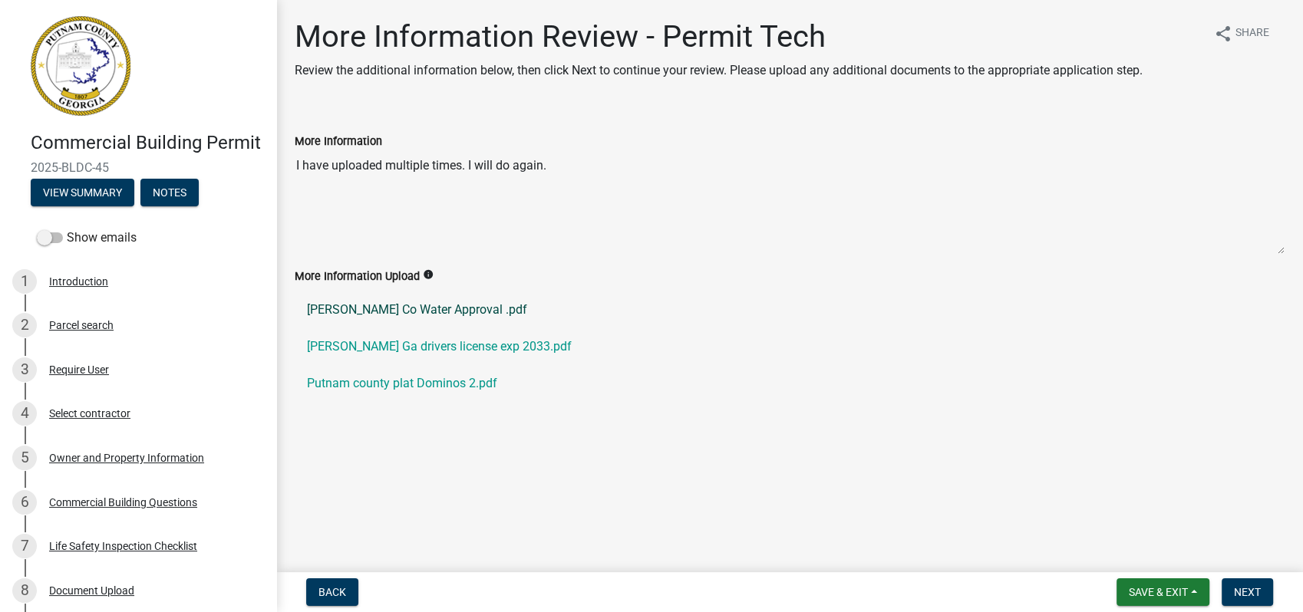
click at [410, 307] on link "[PERSON_NAME] Co Water Approval .pdf" at bounding box center [790, 310] width 990 height 37
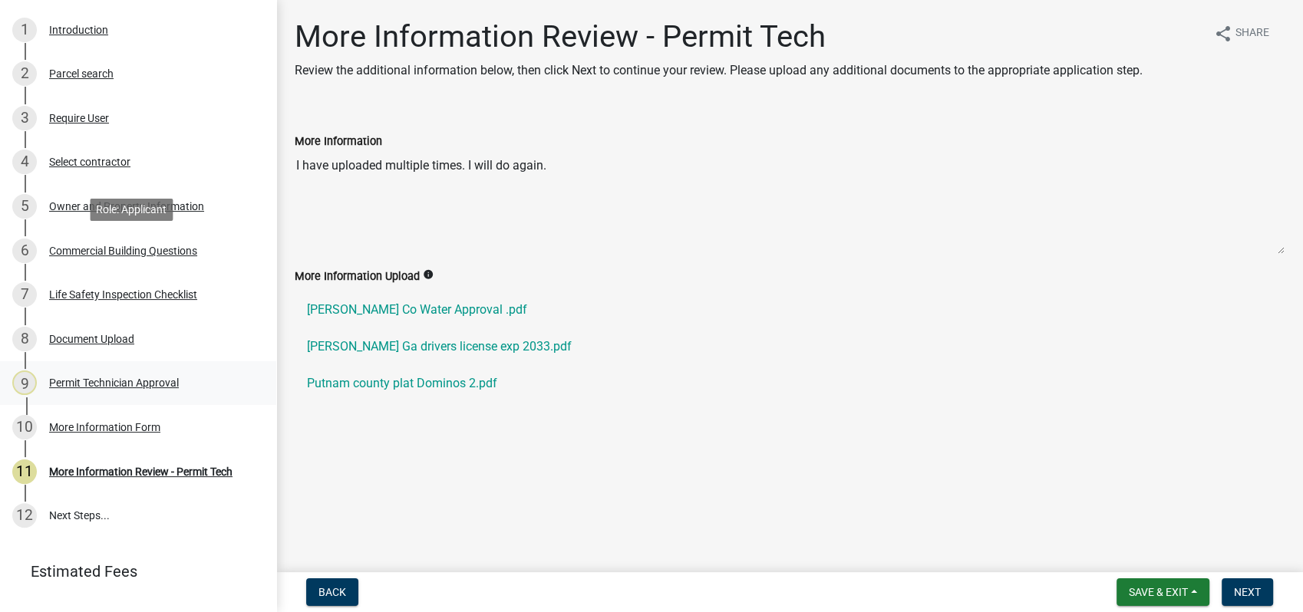
scroll to position [255, 0]
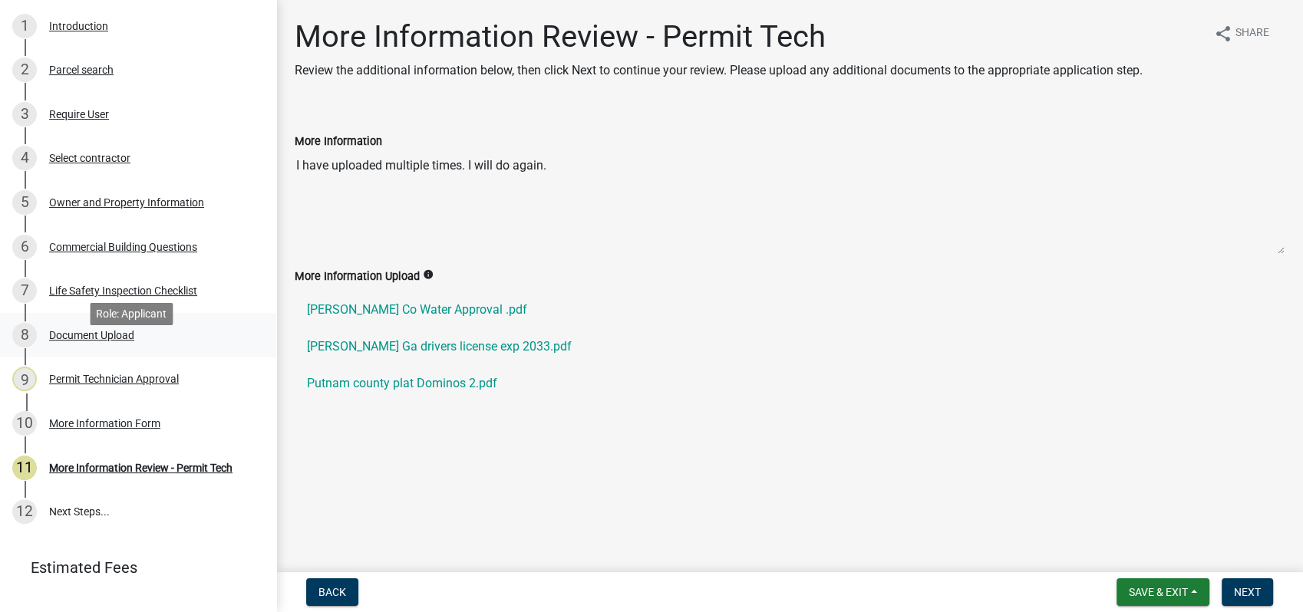
click at [94, 347] on div "8 Document Upload" at bounding box center [131, 335] width 239 height 25
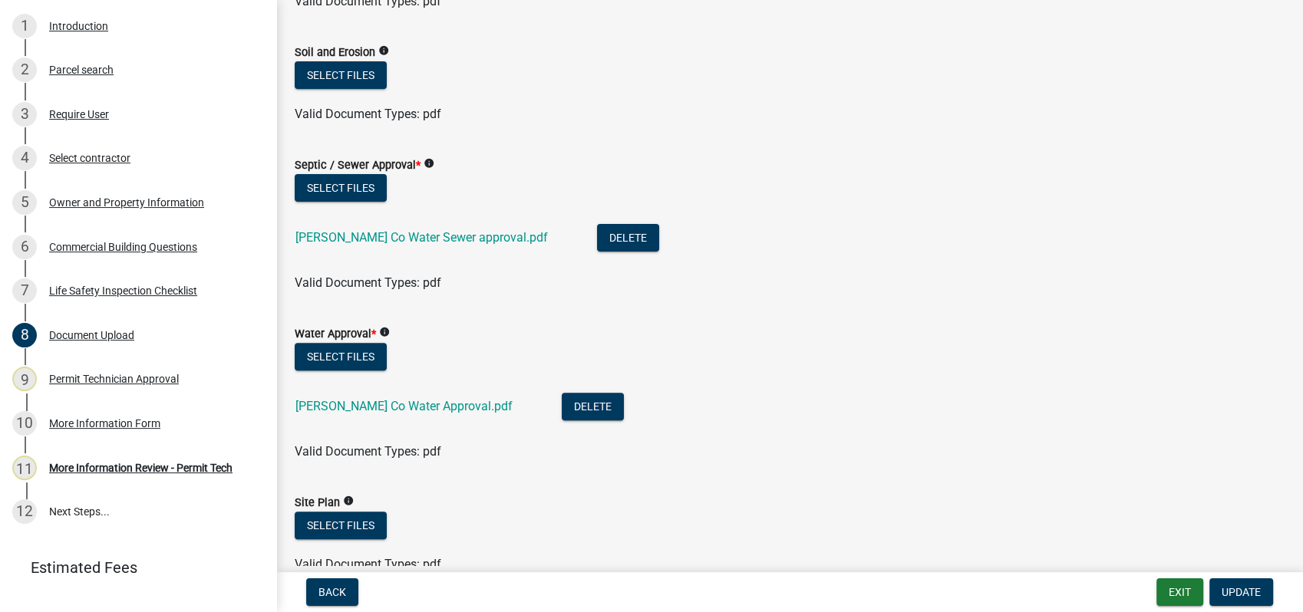
scroll to position [426, 0]
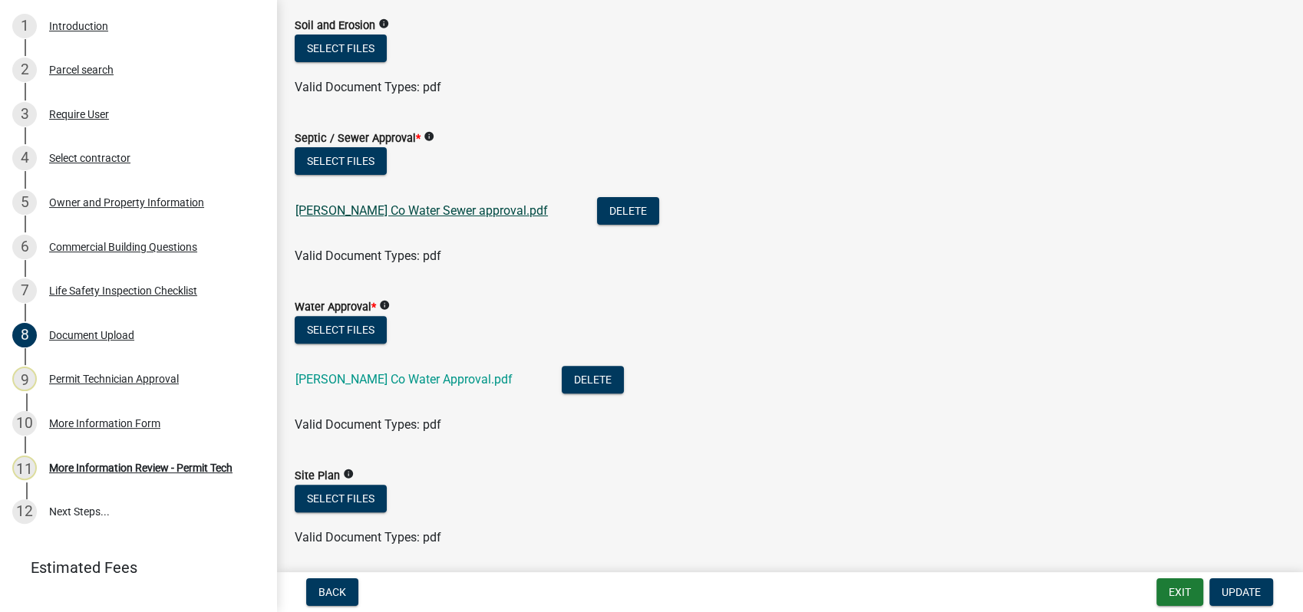
click at [352, 206] on link "Putnam Co Water Sewer approval.pdf" at bounding box center [421, 210] width 252 height 15
click at [315, 323] on button "Select files" at bounding box center [341, 330] width 92 height 28
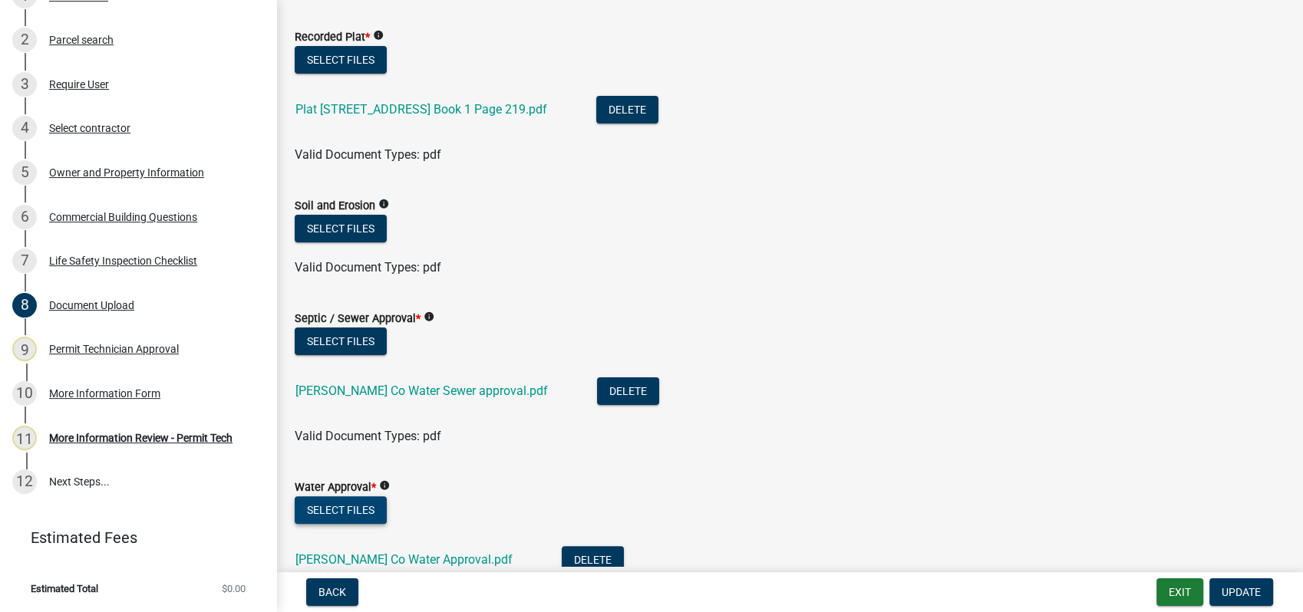
scroll to position [255, 0]
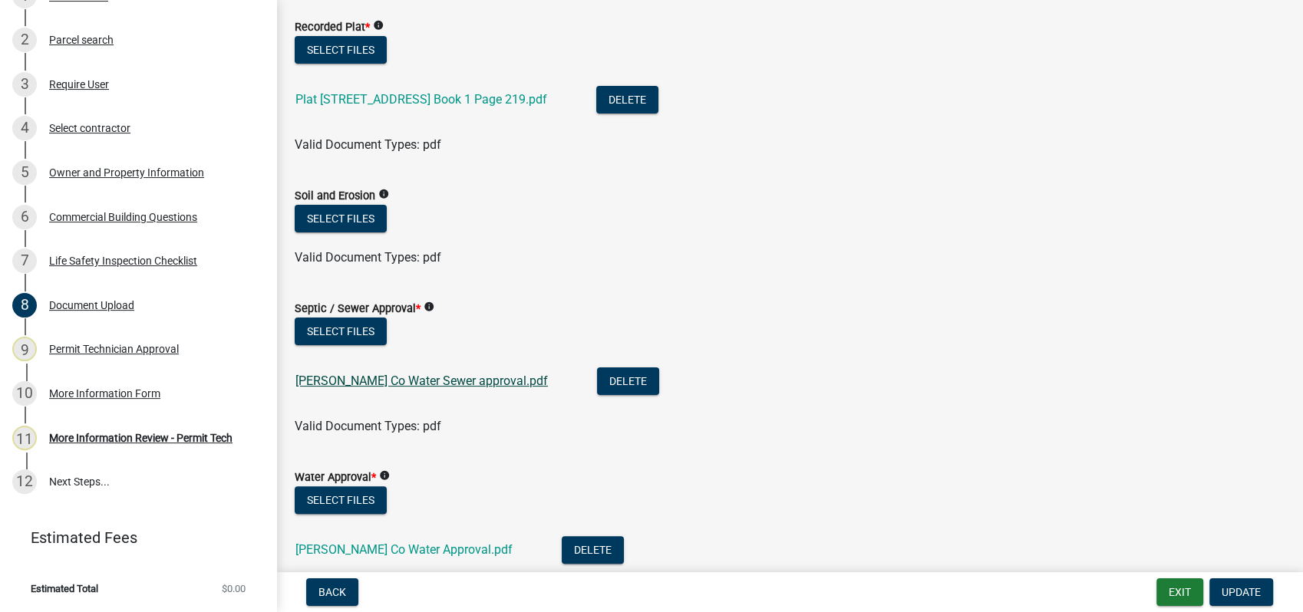
click at [350, 375] on link "Putnam Co Water Sewer approval.pdf" at bounding box center [421, 381] width 252 height 15
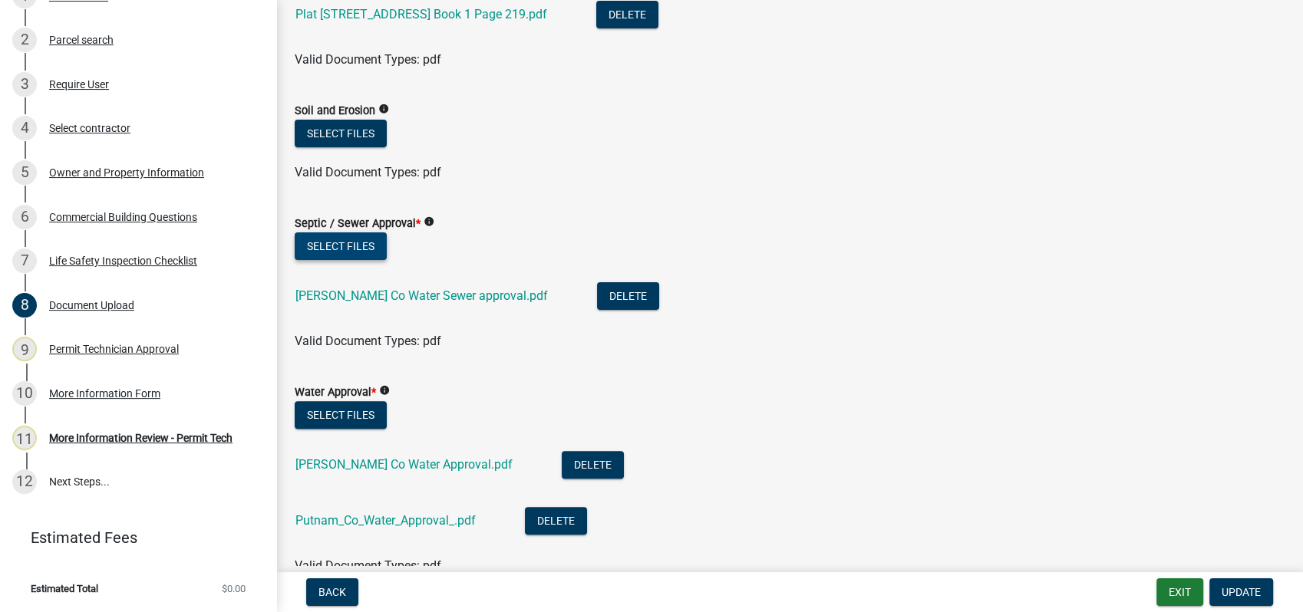
click at [335, 243] on button "Select files" at bounding box center [341, 246] width 92 height 28
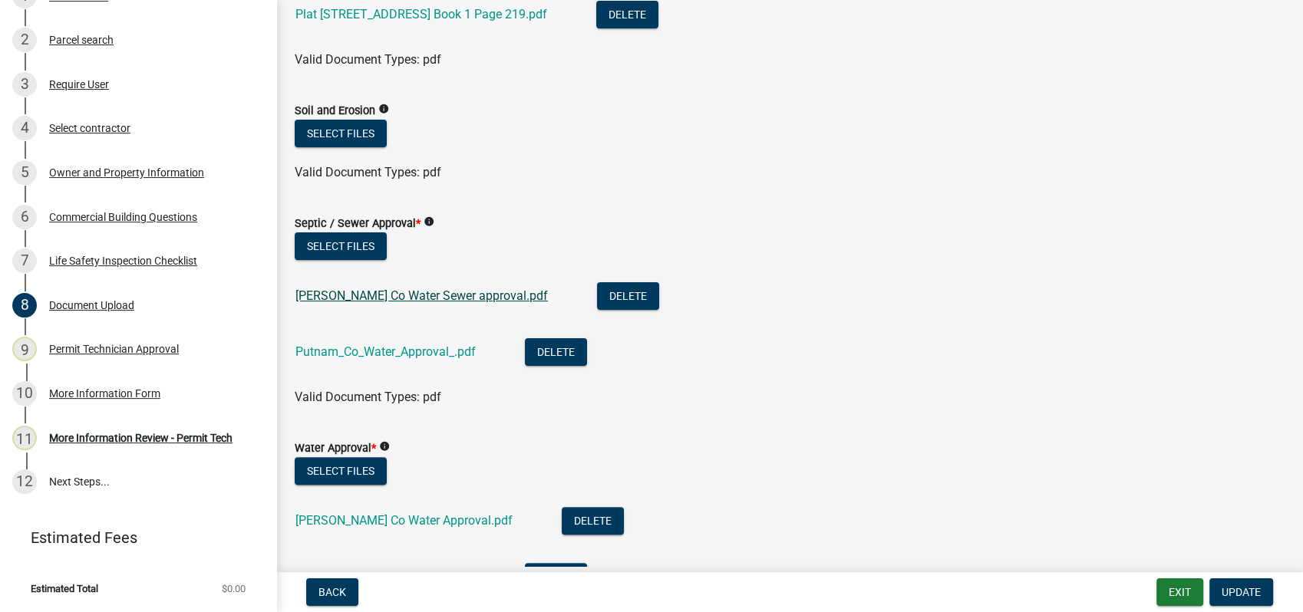
click at [348, 295] on link "Putnam Co Water Sewer approval.pdf" at bounding box center [421, 295] width 252 height 15
click at [434, 351] on link "Putnam_Co_Water_Approval_.pdf" at bounding box center [385, 351] width 180 height 15
click at [597, 295] on button "Delete" at bounding box center [628, 296] width 62 height 28
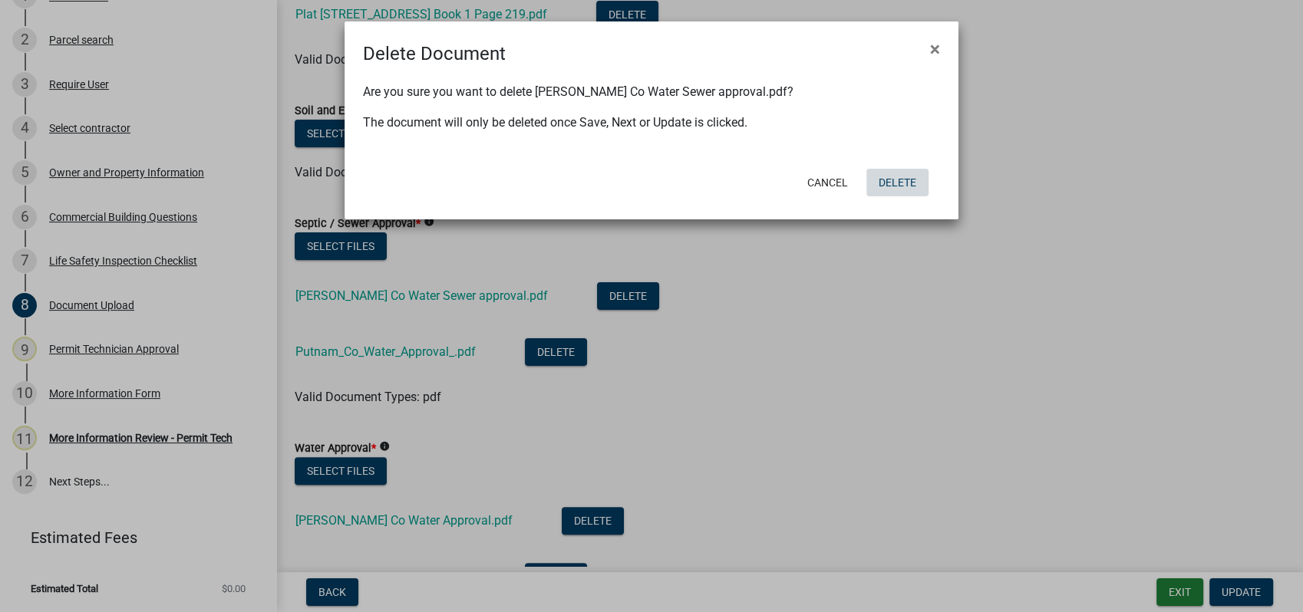
drag, startPoint x: 885, startPoint y: 176, endPoint x: 803, endPoint y: 209, distance: 87.8
click at [879, 179] on button "Delete" at bounding box center [897, 183] width 62 height 28
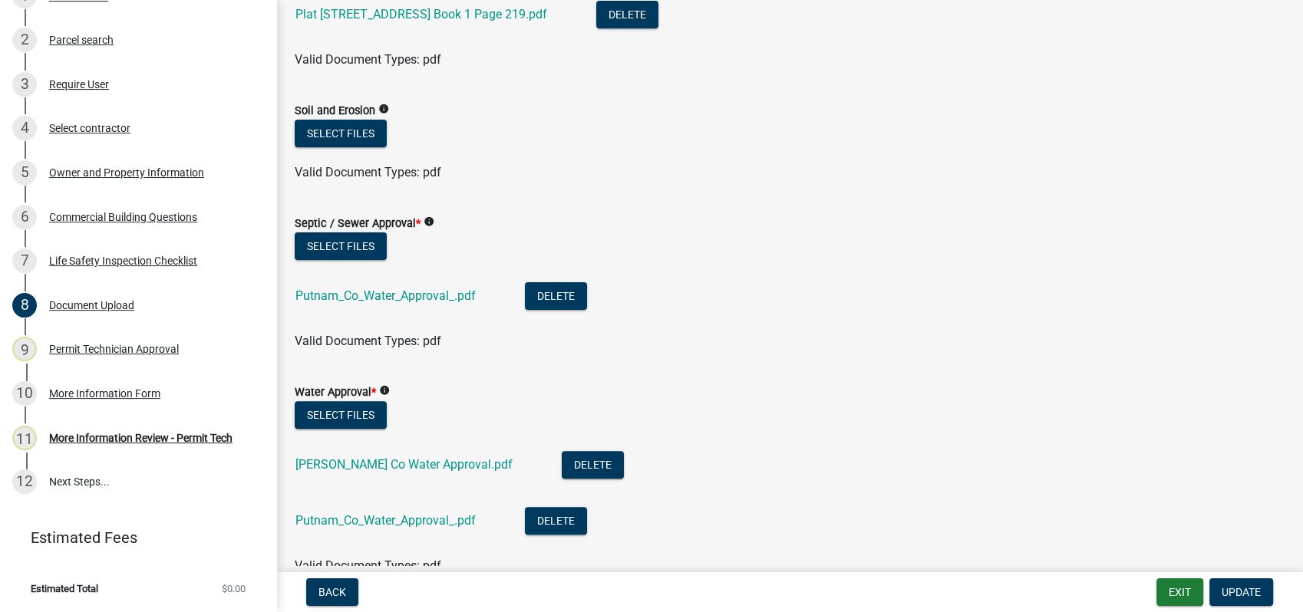
scroll to position [426, 0]
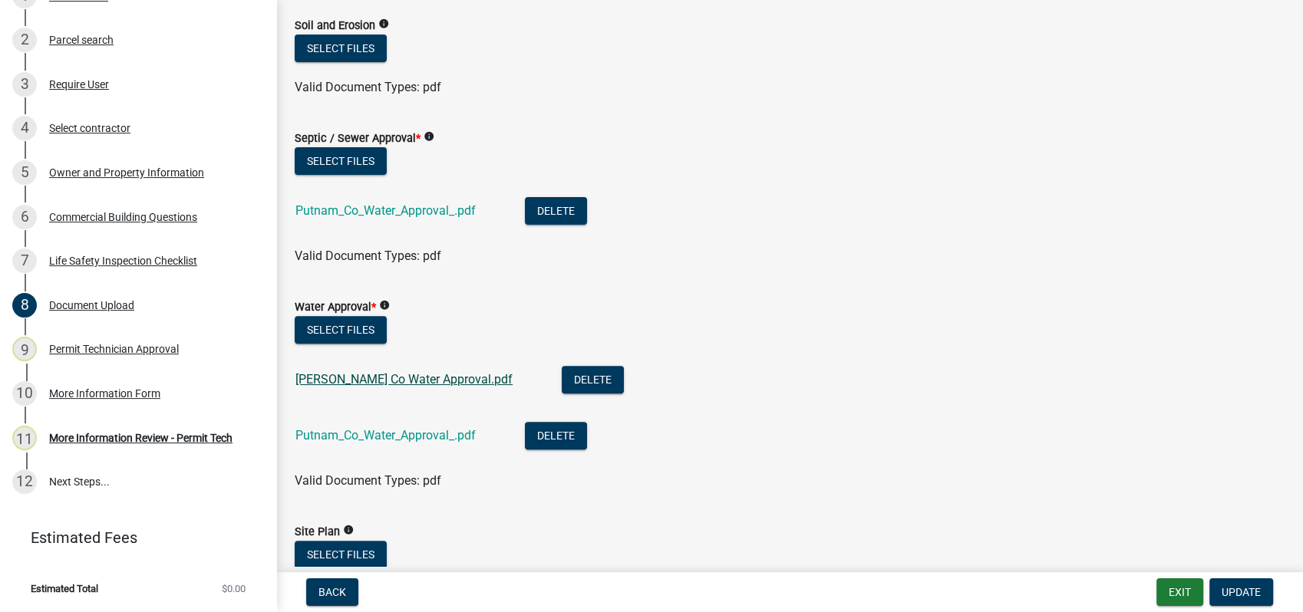
click at [443, 374] on link "Putnam Co Water Approval.pdf" at bounding box center [403, 379] width 217 height 15
click at [562, 373] on button "Delete" at bounding box center [593, 380] width 62 height 28
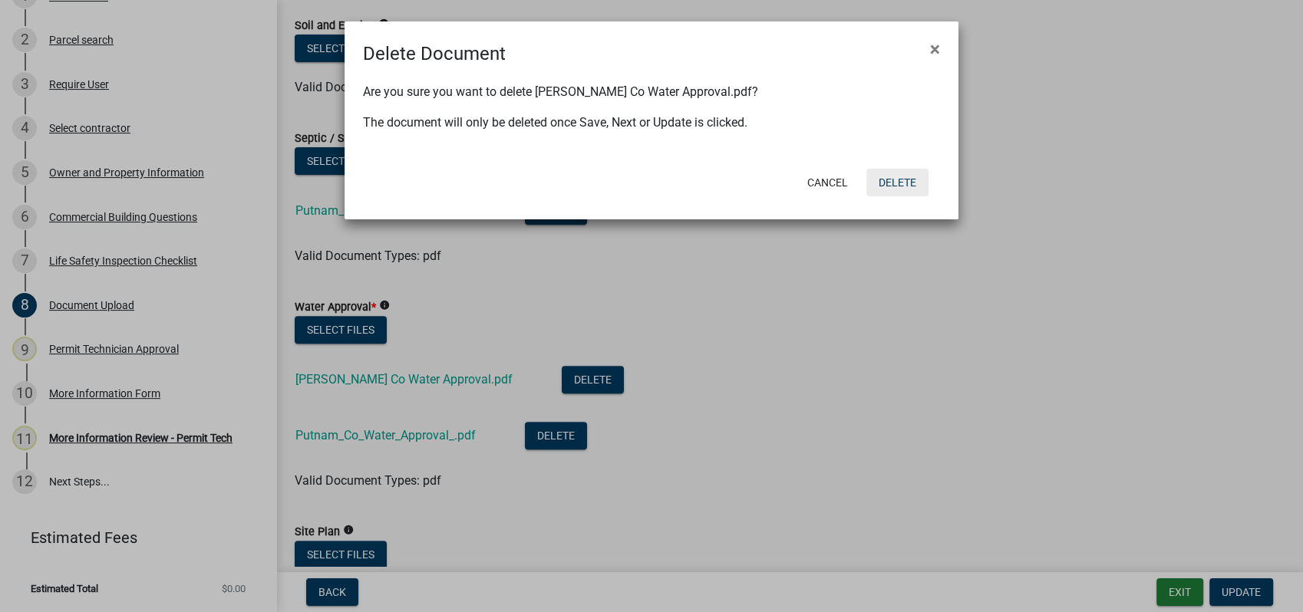
drag, startPoint x: 884, startPoint y: 176, endPoint x: 881, endPoint y: 187, distance: 11.9
click at [883, 180] on button "Delete" at bounding box center [897, 183] width 62 height 28
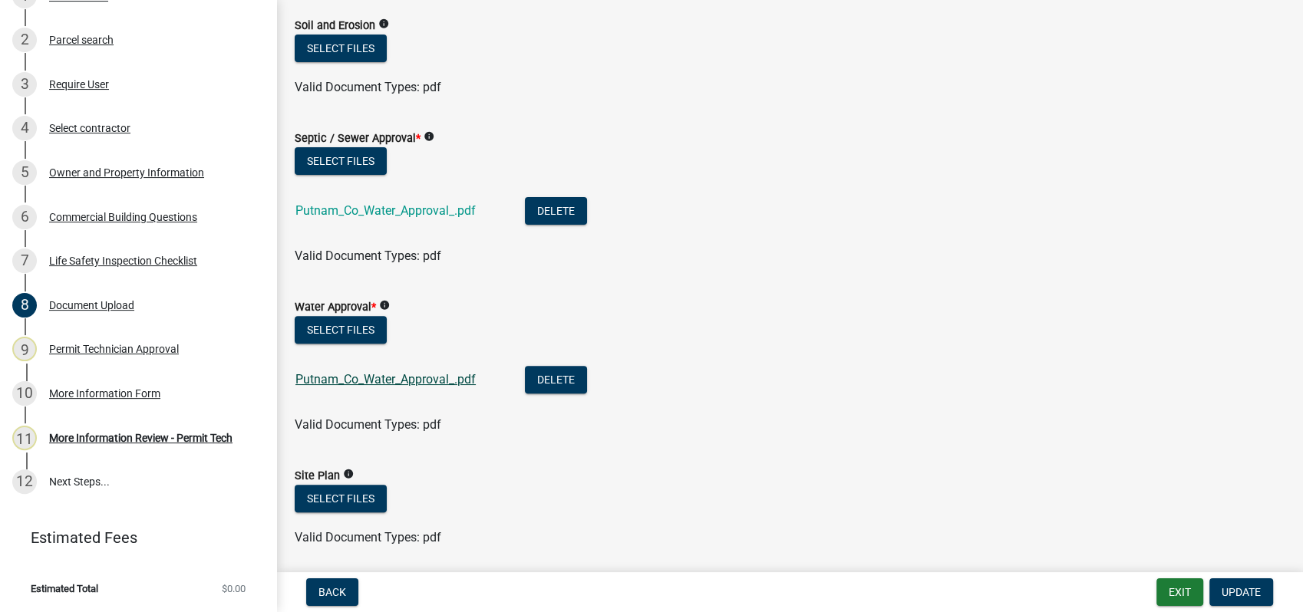
click at [367, 374] on link "Putnam_Co_Water_Approval_.pdf" at bounding box center [385, 379] width 180 height 15
click at [1243, 597] on span "Update" at bounding box center [1240, 592] width 39 height 12
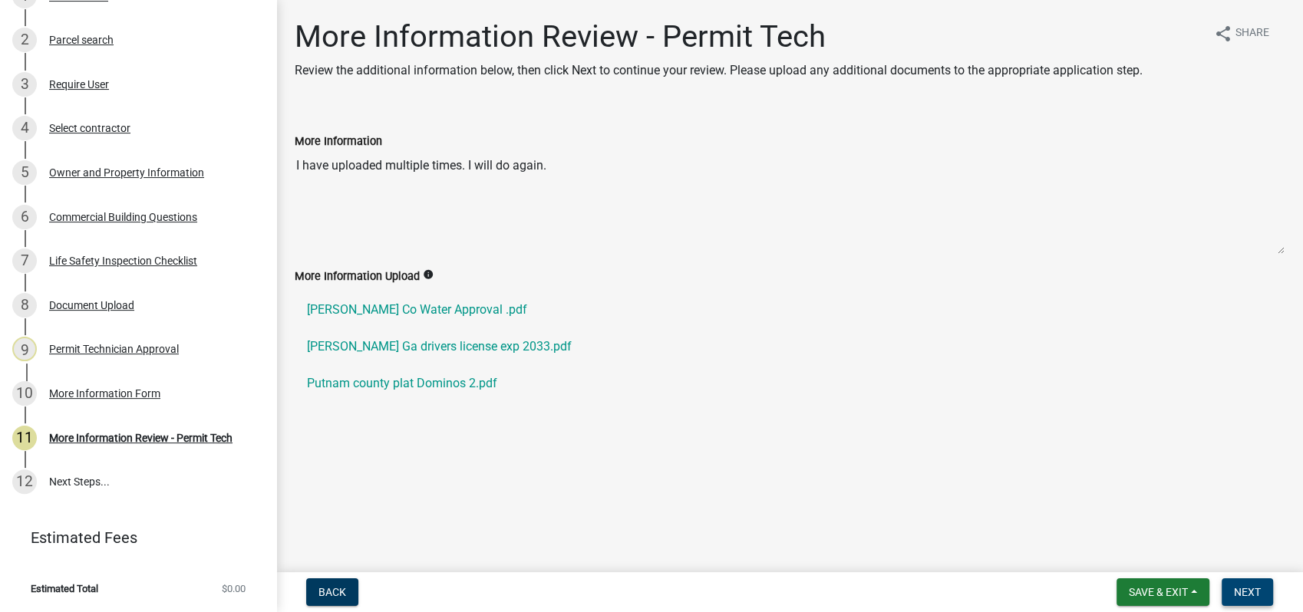
click at [1242, 582] on button "Next" at bounding box center [1246, 593] width 51 height 28
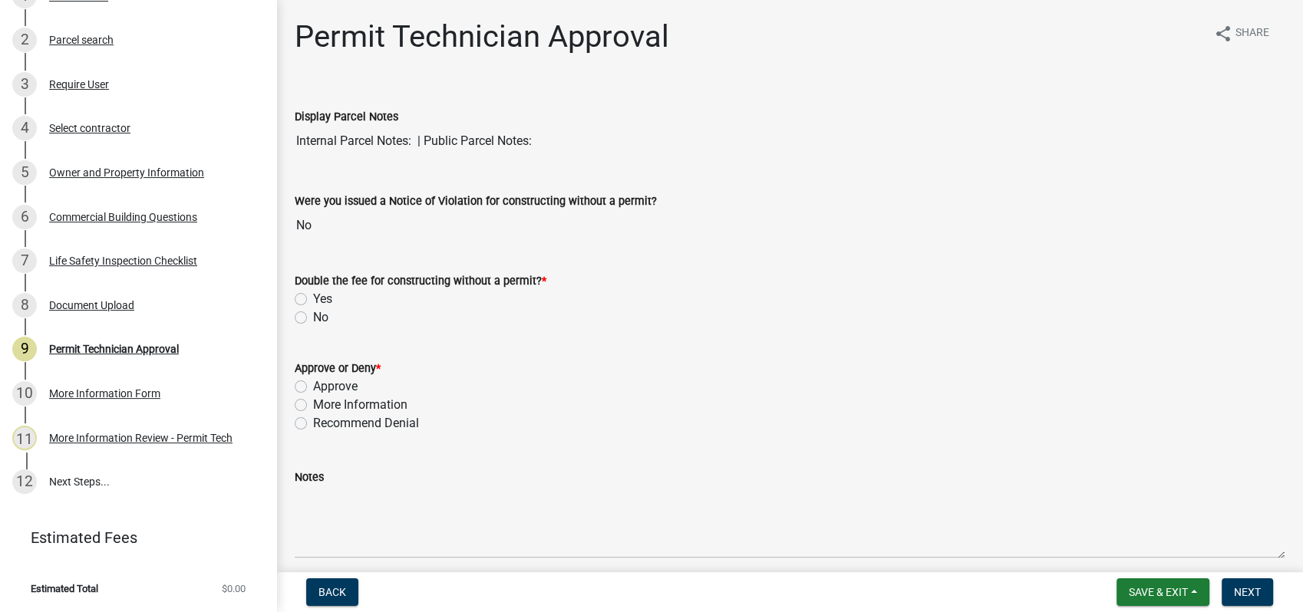
click at [313, 314] on label "No" at bounding box center [320, 317] width 15 height 18
click at [313, 314] on input "No" at bounding box center [318, 313] width 10 height 10
radio input "true"
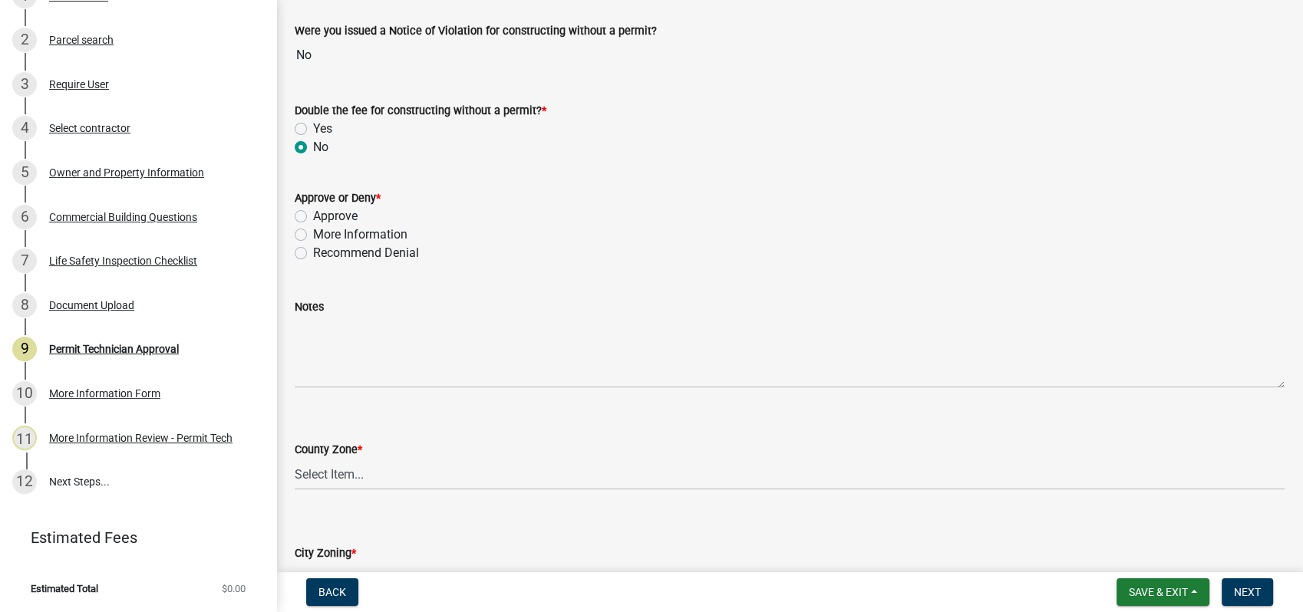
click at [313, 209] on label "Approve" at bounding box center [335, 216] width 45 height 18
click at [313, 209] on input "Approve" at bounding box center [318, 212] width 10 height 10
radio input "true"
click at [1155, 590] on span "Save & Exit" at bounding box center [1158, 592] width 59 height 12
click at [1111, 512] on button "Save" at bounding box center [1147, 515] width 123 height 37
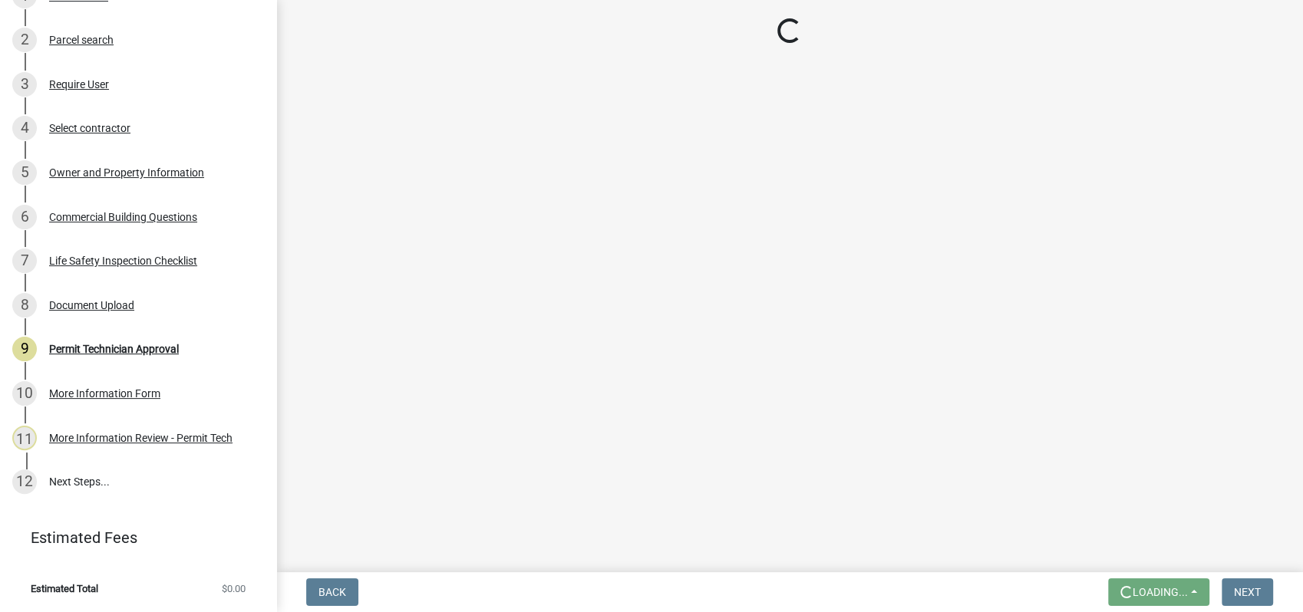
scroll to position [0, 0]
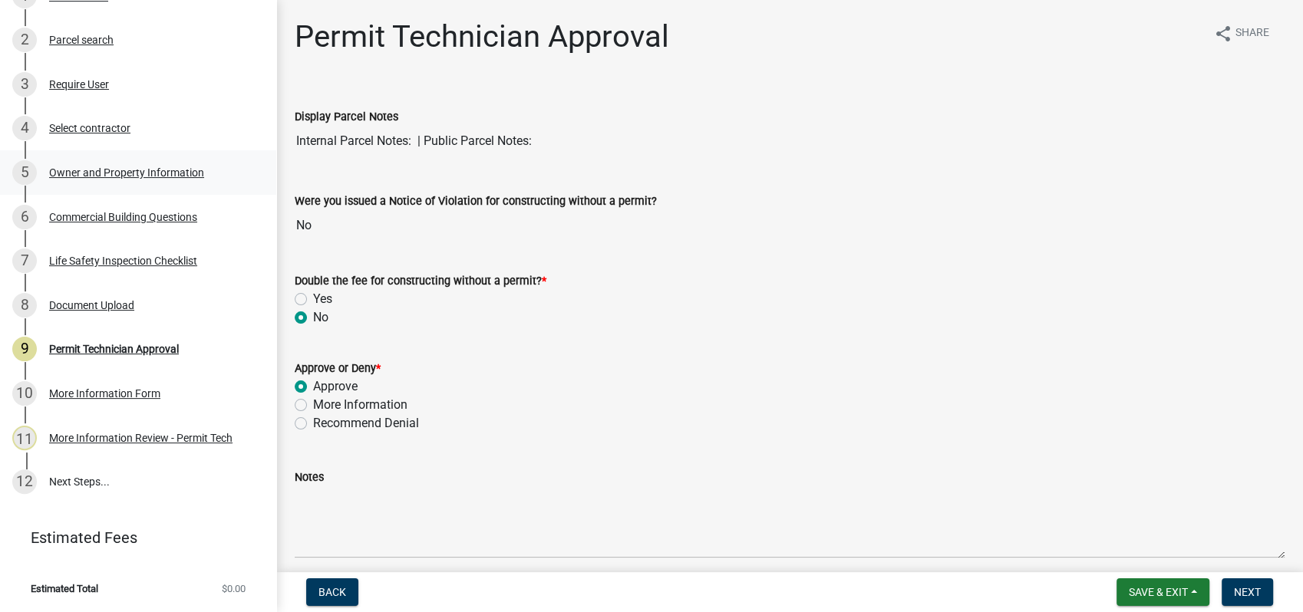
click at [166, 174] on div "Owner and Property Information" at bounding box center [126, 172] width 155 height 11
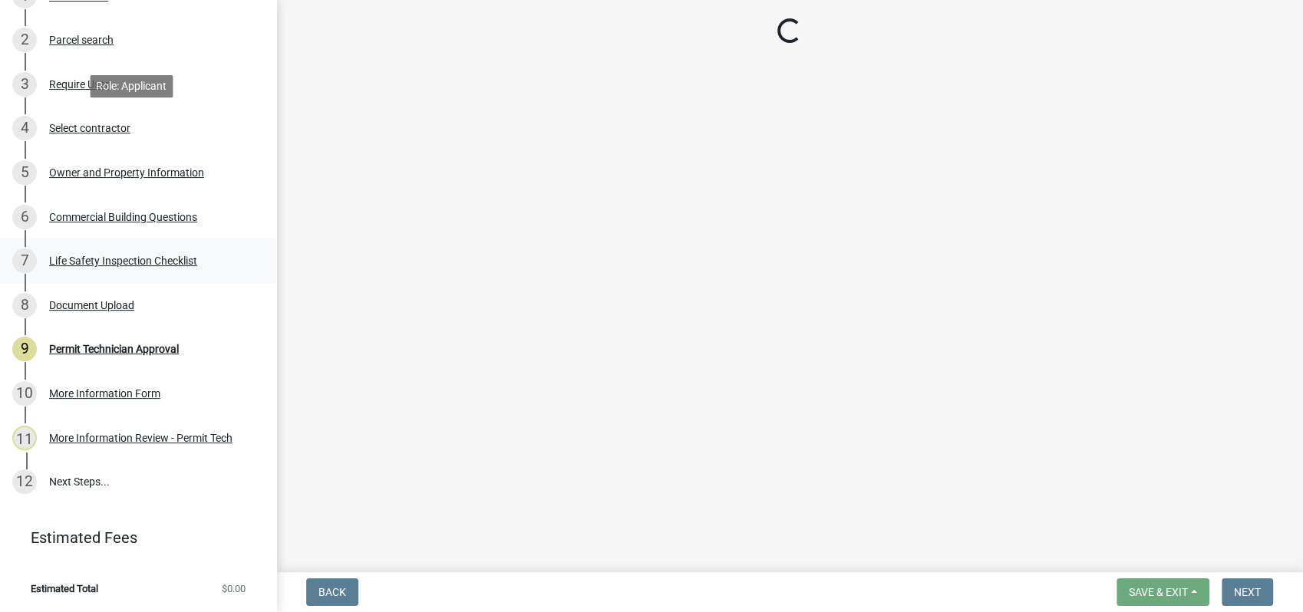
select select "ef7a1fc2-7a7a-426d-b1f0-c9b9b6ca7ff4"
select select "58d273ed-cbd1-45cf-a92b-4c415c252308"
select select "95c2f08d-bd21-40ac-acc0-bf0ad2ba7c20"
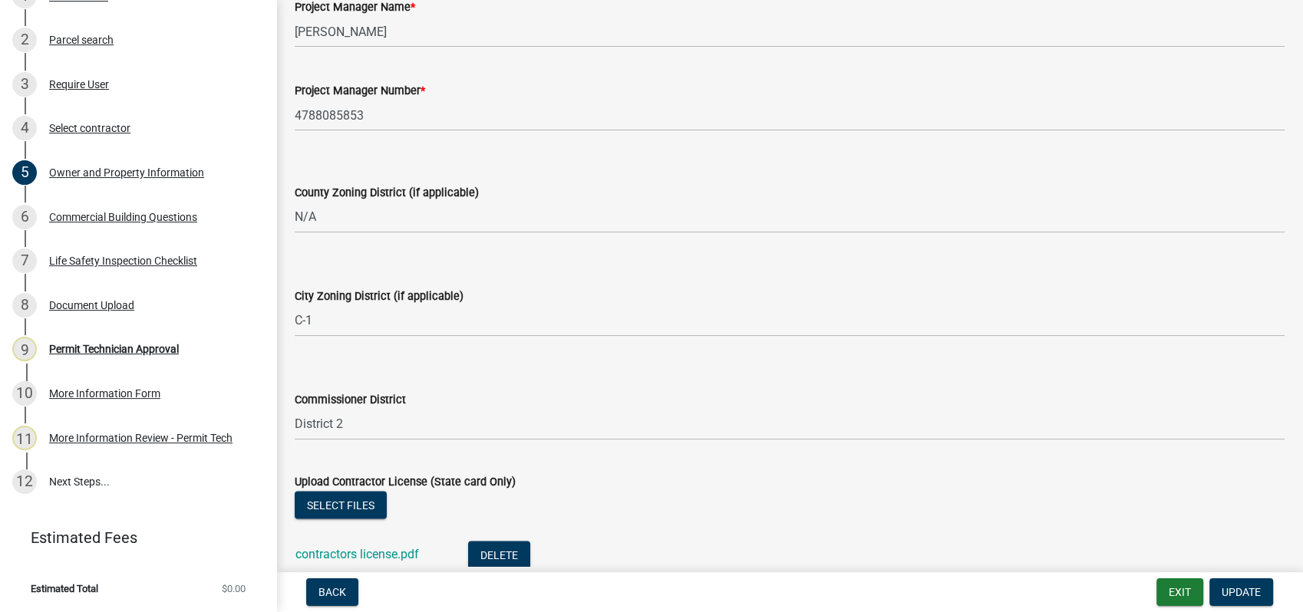
scroll to position [2642, 0]
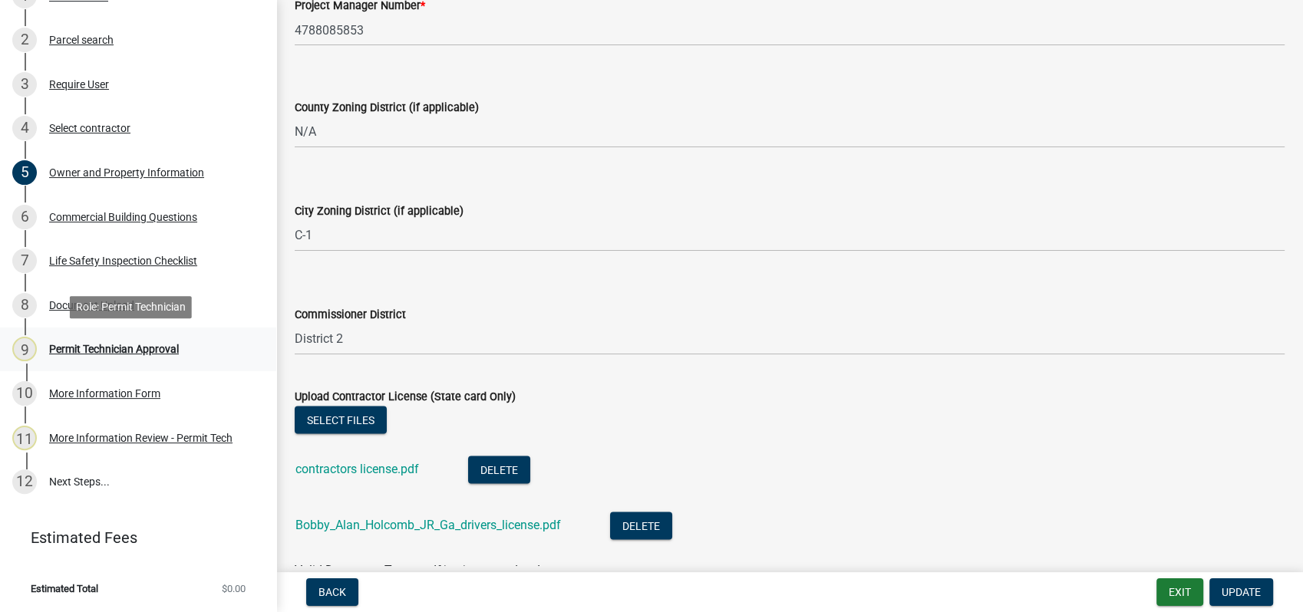
click at [111, 344] on div "Permit Technician Approval" at bounding box center [114, 349] width 130 height 11
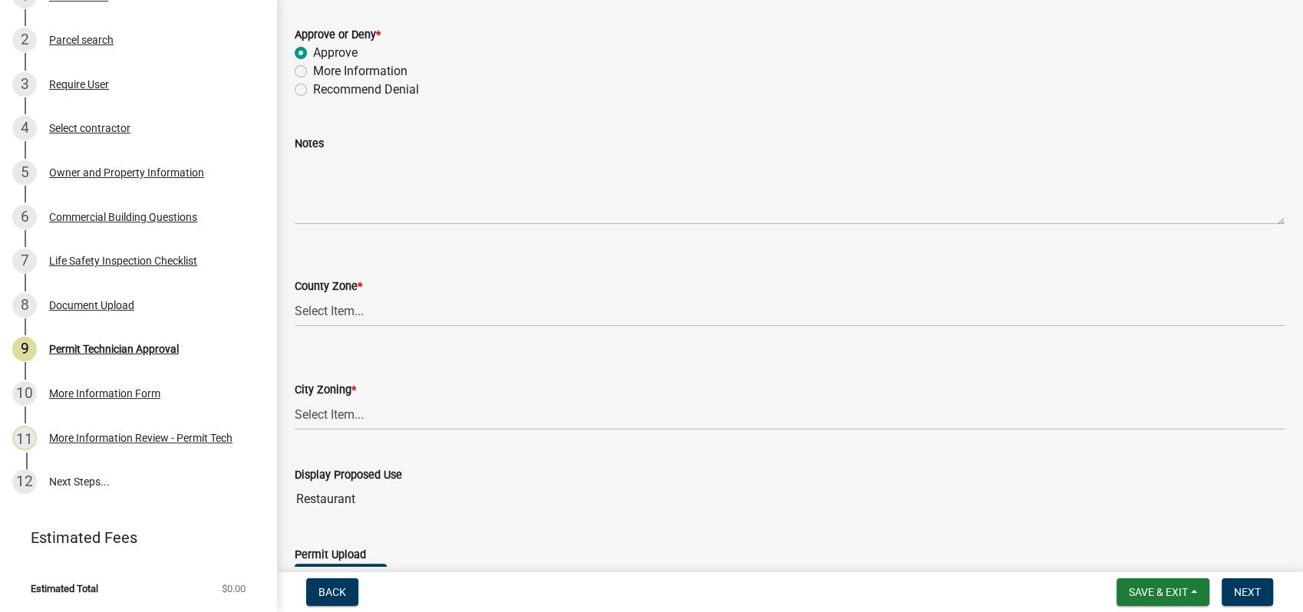
scroll to position [426, 0]
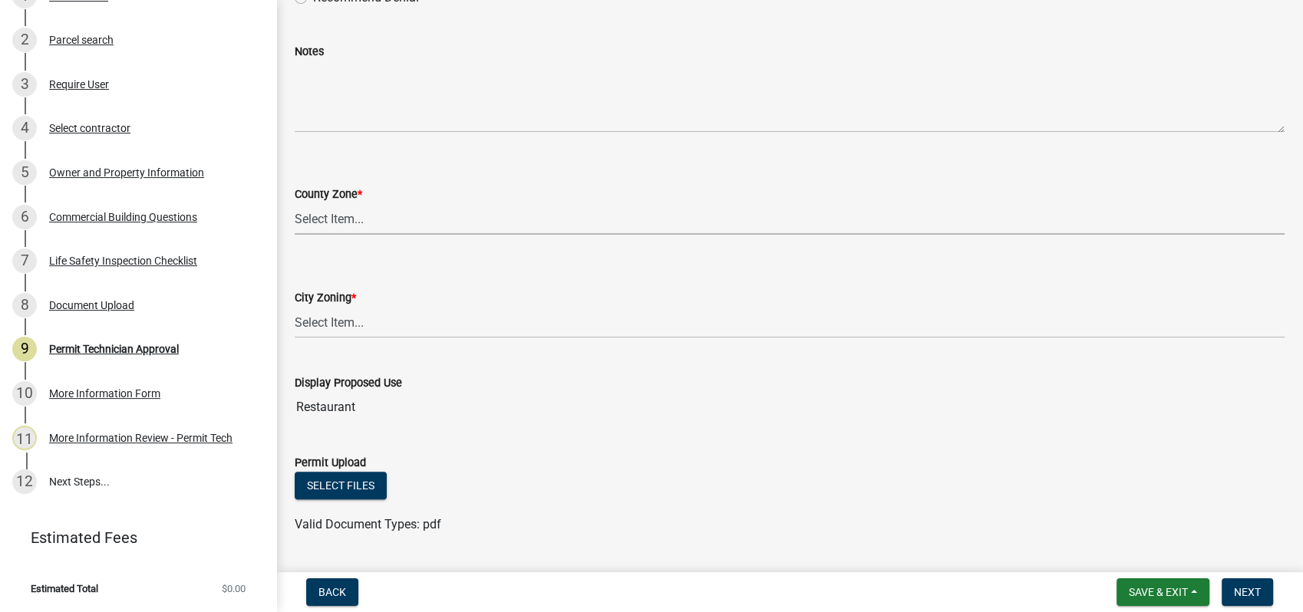
click at [295, 213] on select "Select Item... AG-1 R-1R R-1 R-2 MHP RM-1 RM-3 C-1 C-2 I-M PUD N/A" at bounding box center [790, 218] width 990 height 31
click at [295, 203] on select "Select Item... AG-1 R-1R R-1 R-2 MHP RM-1 RM-3 C-1 C-2 I-M PUD N/A" at bounding box center [790, 218] width 990 height 31
select select "ef7a1fc2-7a7a-426d-b1f0-c9b9b6ca7ff4"
click at [90, 174] on div "Owner and Property Information" at bounding box center [126, 172] width 155 height 11
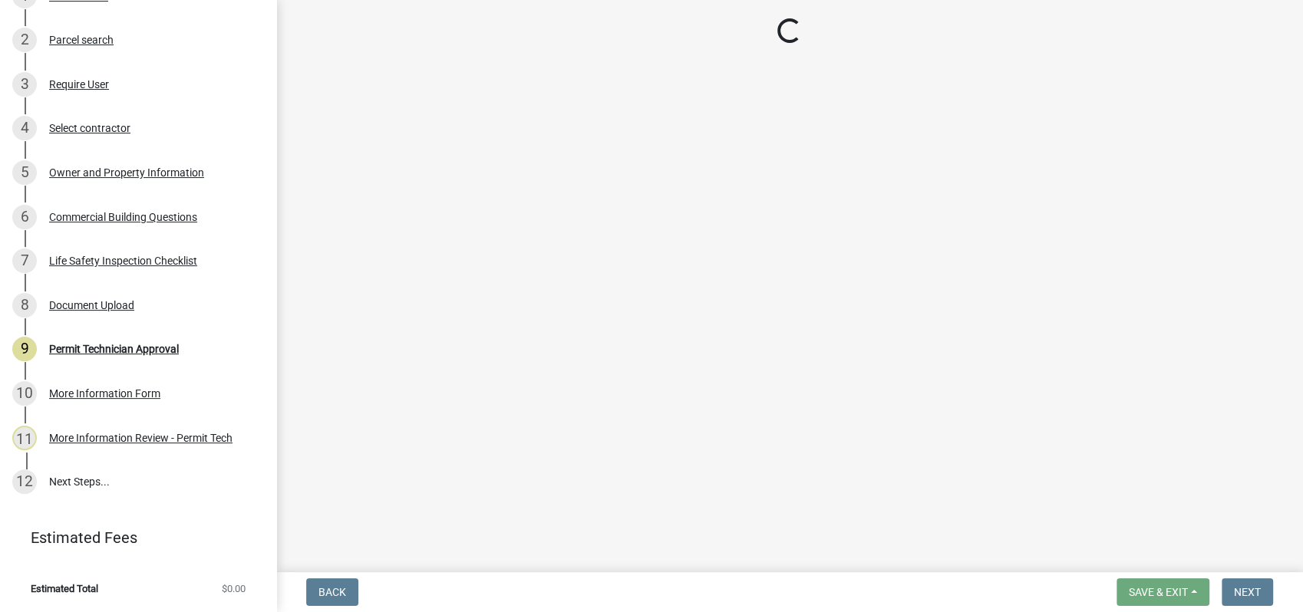
select select "ef7a1fc2-7a7a-426d-b1f0-c9b9b6ca7ff4"
select select "58d273ed-cbd1-45cf-a92b-4c415c252308"
select select "95c2f08d-bd21-40ac-acc0-bf0ad2ba7c20"
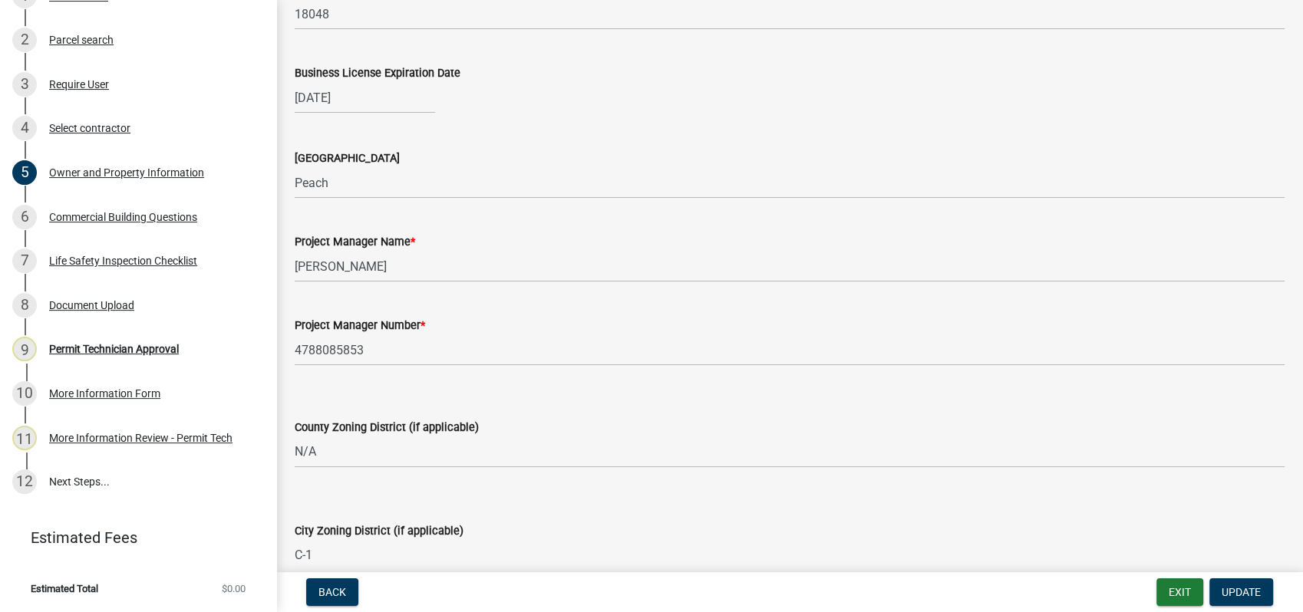
scroll to position [2472, 0]
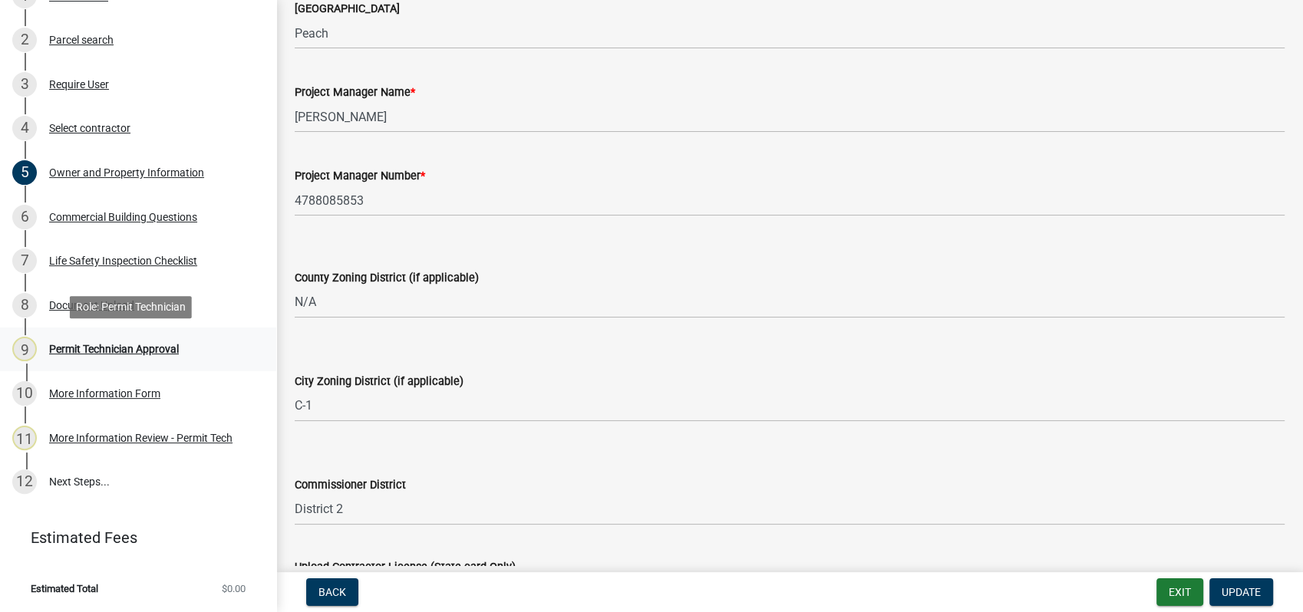
click at [133, 344] on div "Permit Technician Approval" at bounding box center [114, 349] width 130 height 11
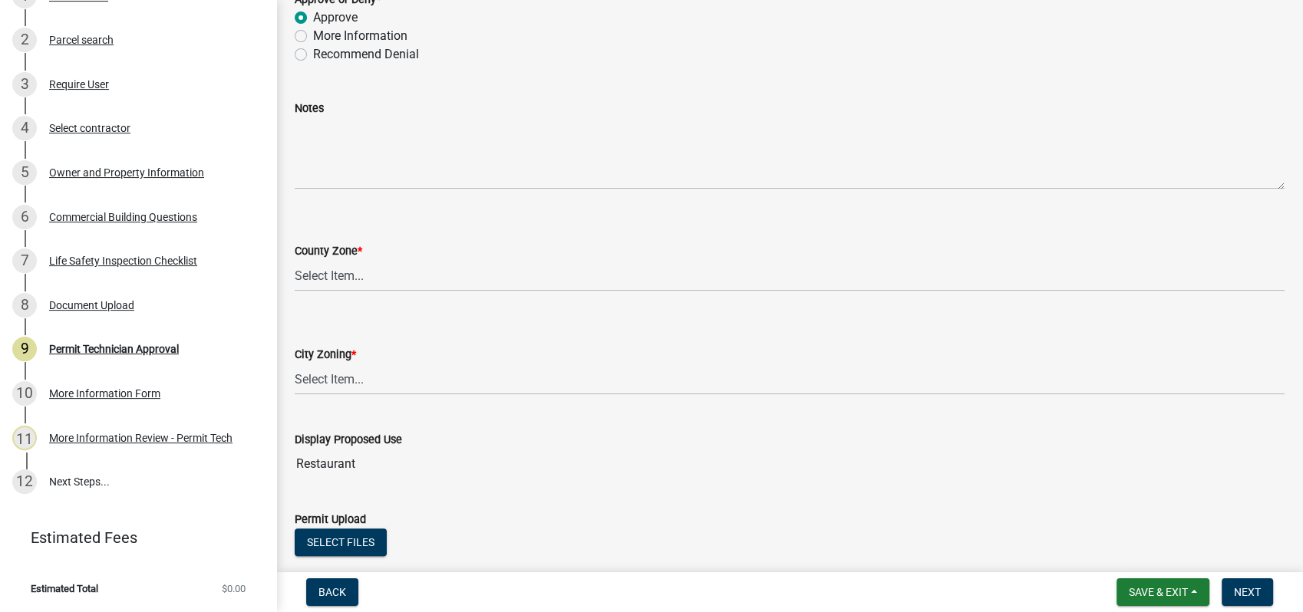
scroll to position [466, 0]
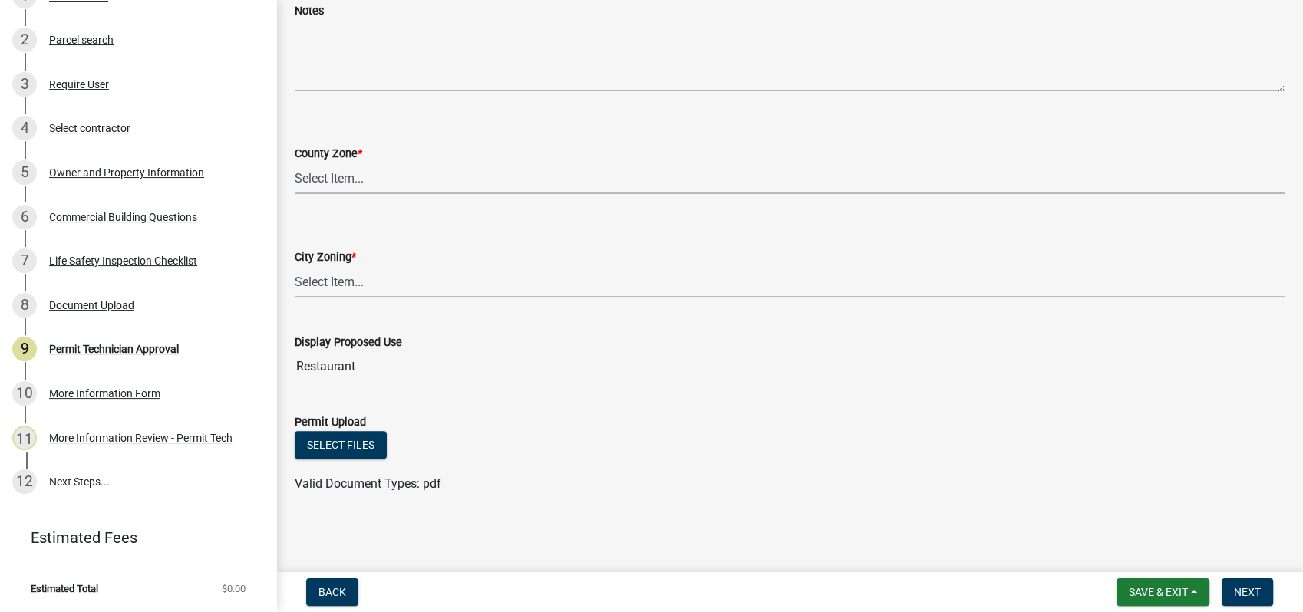
click at [310, 169] on select "Select Item... AG-1 R-1R R-1 R-2 MHP RM-1 RM-3 C-1 C-2 I-M PUD N/A" at bounding box center [790, 178] width 990 height 31
click at [295, 163] on select "Select Item... AG-1 R-1R R-1 R-2 MHP RM-1 RM-3 C-1 C-2 I-M PUD N/A" at bounding box center [790, 178] width 990 height 31
select select "ef7a1fc2-7a7a-426d-b1f0-c9b9b6ca7ff4"
click at [303, 272] on select "Select Item... A-1 A-2 R-1 R-2 R-3 R-4 MHP C-1 C-2 I-1 I-2 DB FH H-P N/A" at bounding box center [790, 281] width 990 height 31
click at [295, 266] on select "Select Item... A-1 A-2 R-1 R-2 R-3 R-4 MHP C-1 C-2 I-1 I-2 DB FH H-P N/A" at bounding box center [790, 281] width 990 height 31
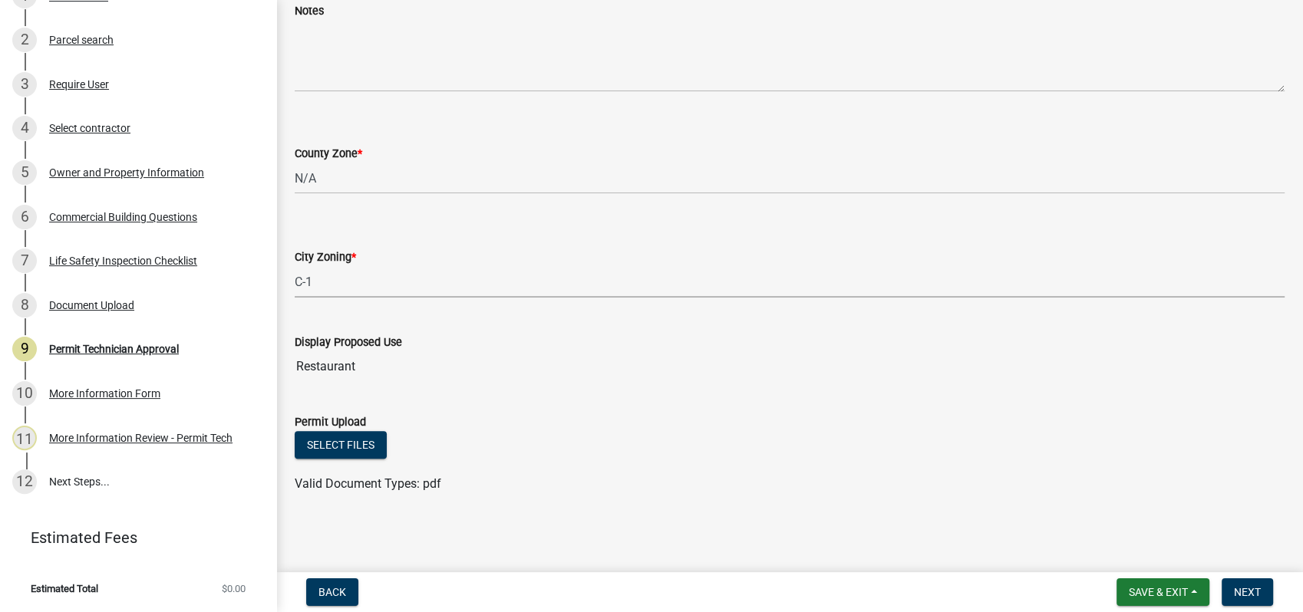
select select "58d273ed-cbd1-45cf-a92b-4c415c252308"
click at [1239, 595] on span "Next" at bounding box center [1247, 592] width 27 height 12
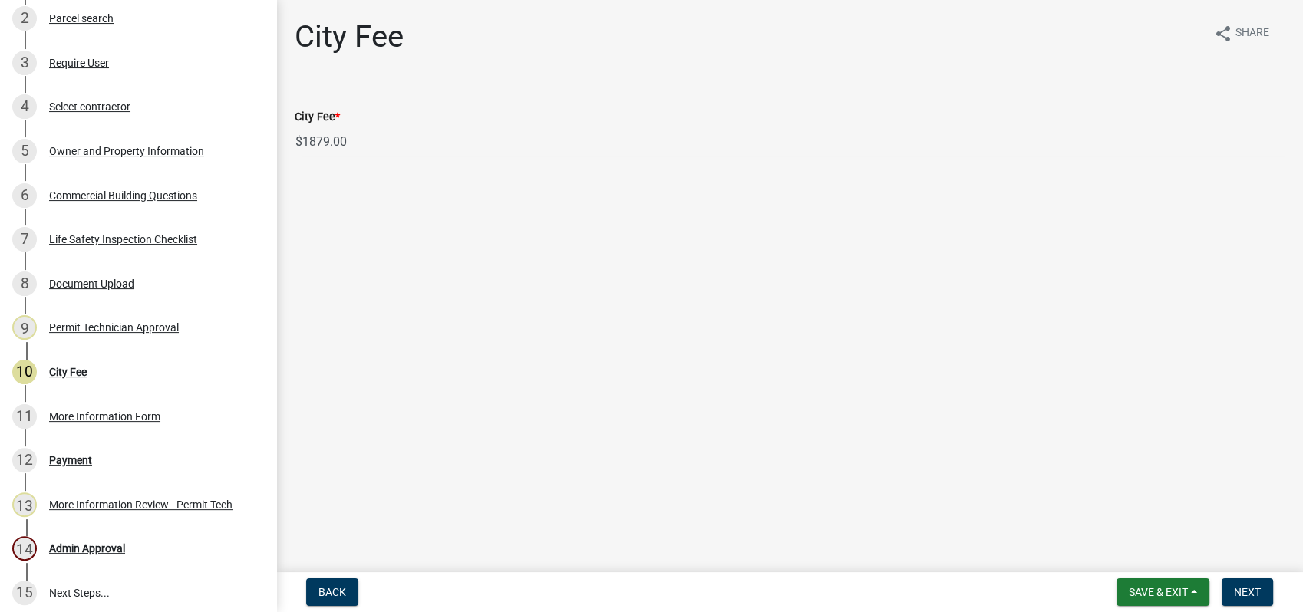
scroll to position [439, 0]
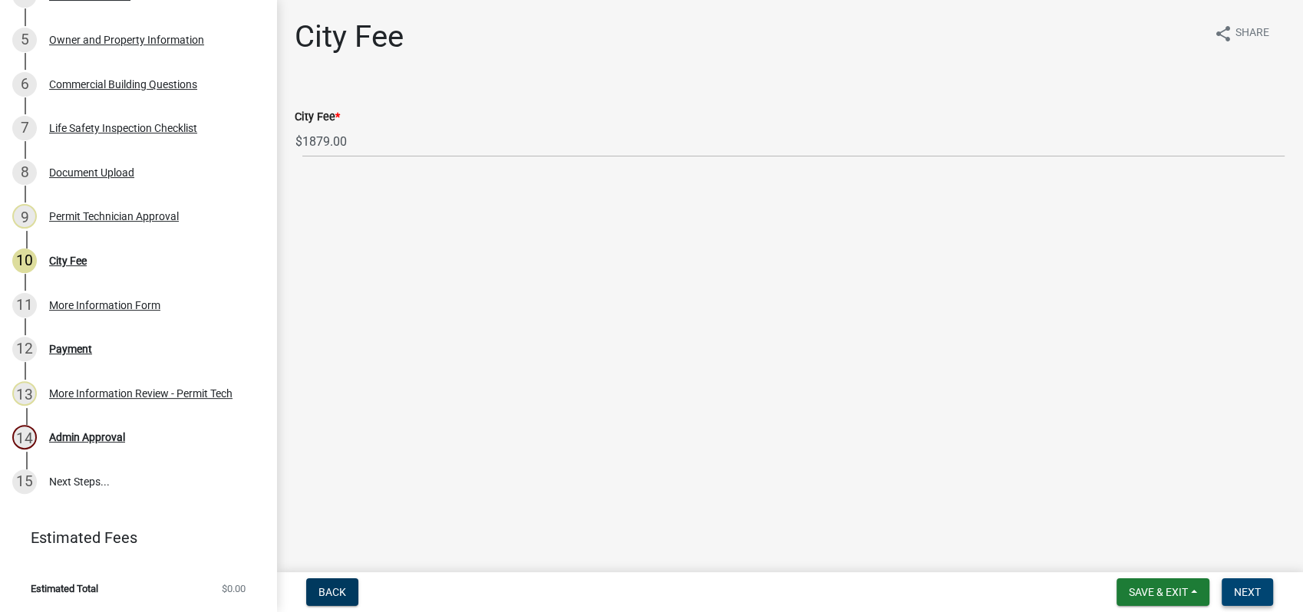
drag, startPoint x: 1252, startPoint y: 588, endPoint x: 1193, endPoint y: 592, distance: 59.2
click at [1192, 612] on html "Internet Explorer does NOT work with GeoPermits. Get a new browser for more sec…" at bounding box center [651, 306] width 1303 height 612
click at [131, 258] on div "10 City Fee" at bounding box center [131, 261] width 239 height 25
click at [1256, 583] on button "Next" at bounding box center [1246, 593] width 51 height 28
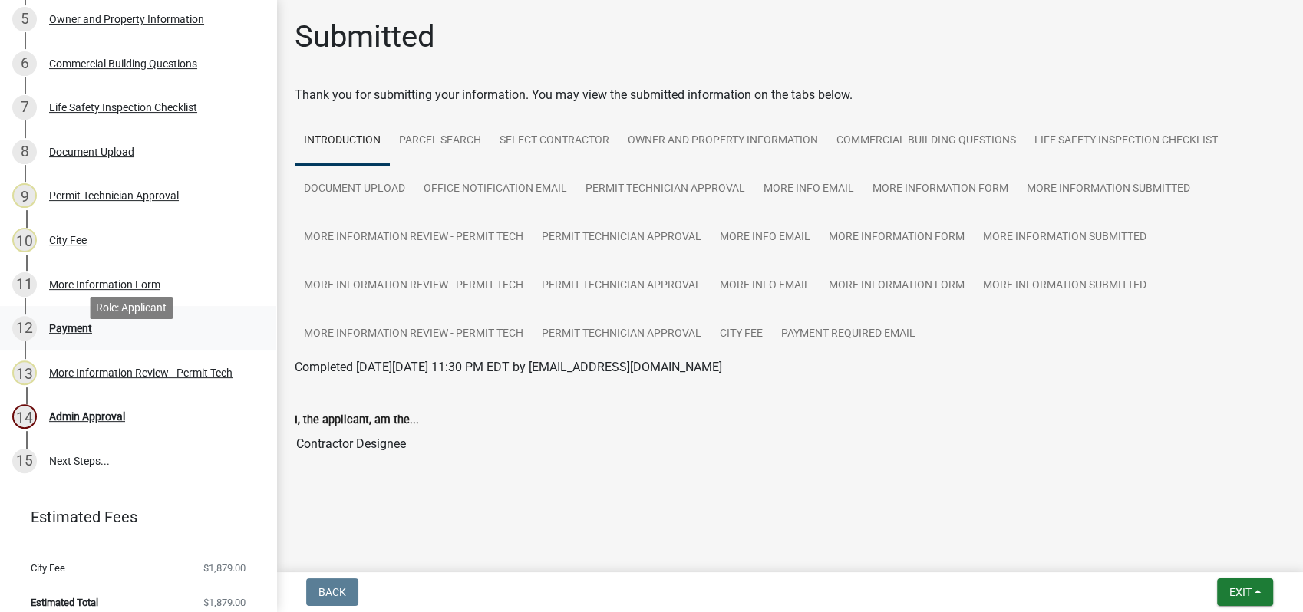
click at [68, 338] on link "12 Payment" at bounding box center [138, 328] width 276 height 45
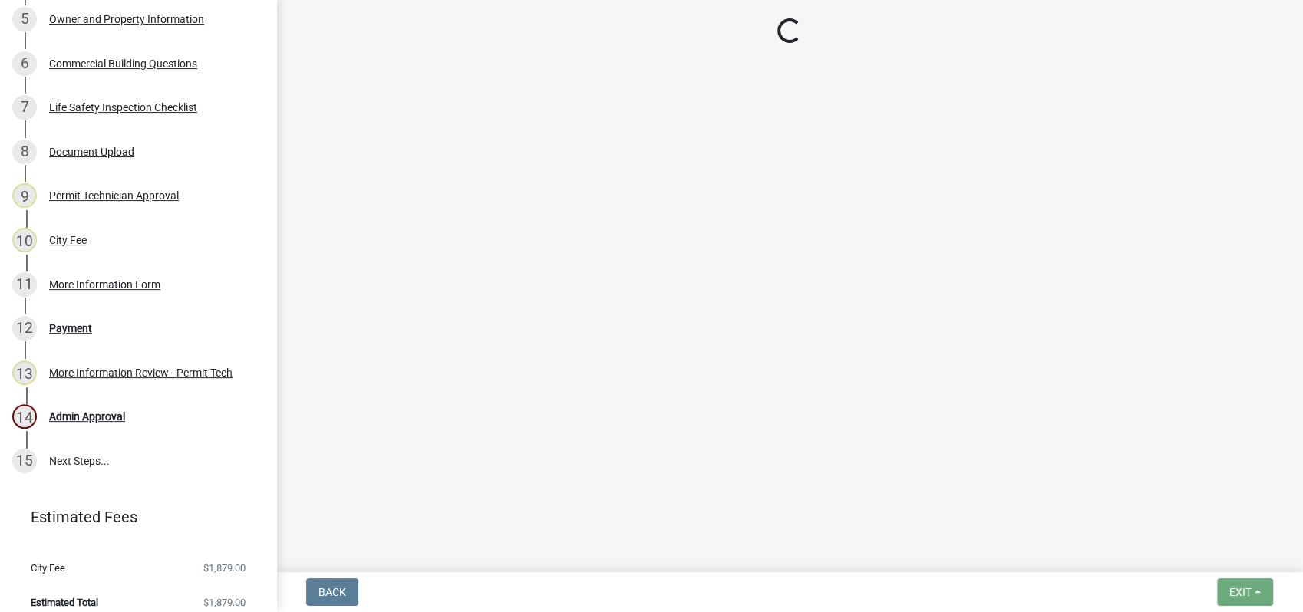
select select "3: 3"
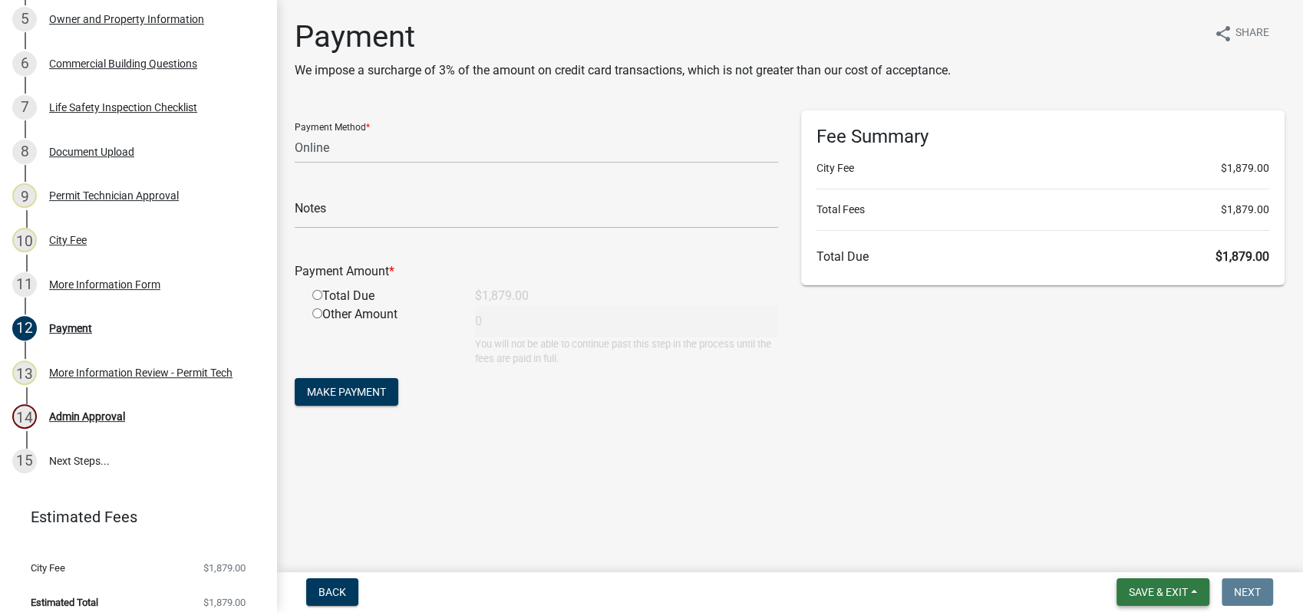
click at [1143, 589] on span "Save & Exit" at bounding box center [1158, 592] width 59 height 12
click at [1146, 549] on button "Save & Exit" at bounding box center [1147, 552] width 123 height 37
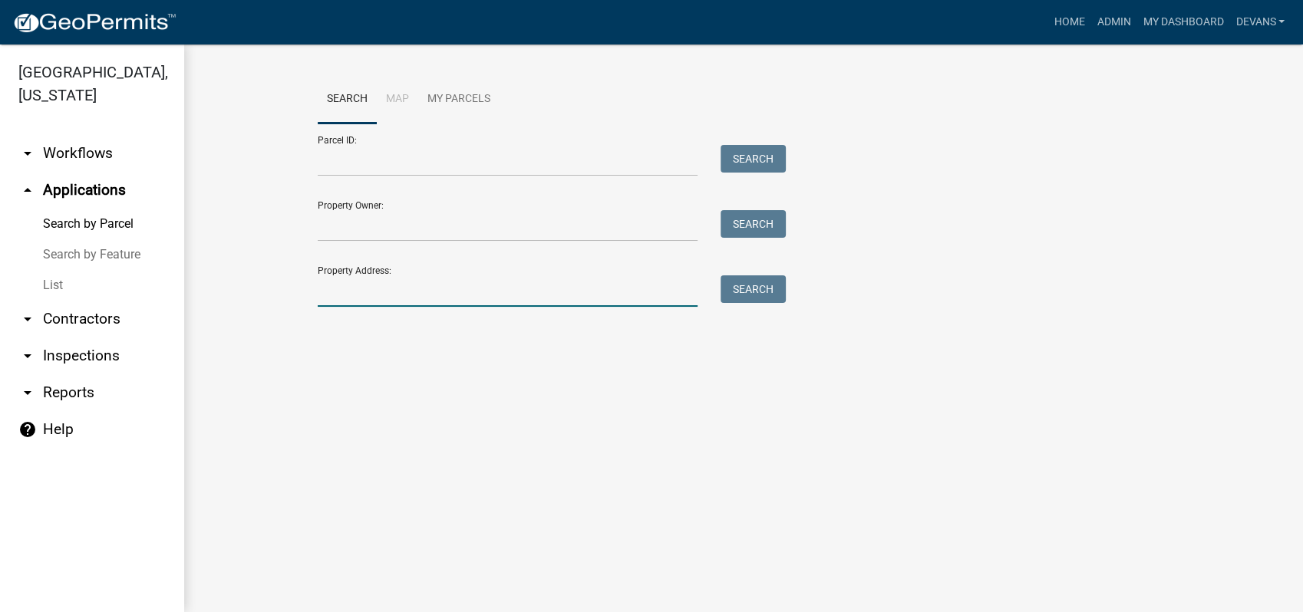
click at [367, 288] on input "Property Address:" at bounding box center [508, 290] width 380 height 31
type input "287 parks mill"
click at [743, 292] on button "Search" at bounding box center [752, 289] width 65 height 28
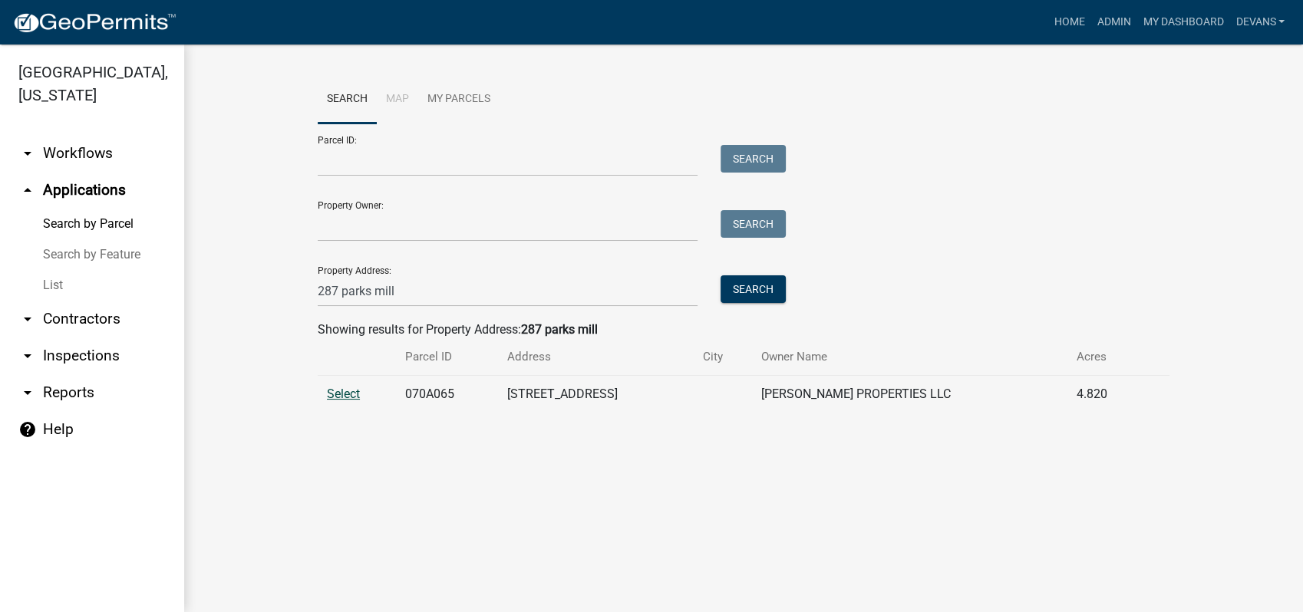
click at [342, 393] on span "Select" at bounding box center [343, 394] width 33 height 15
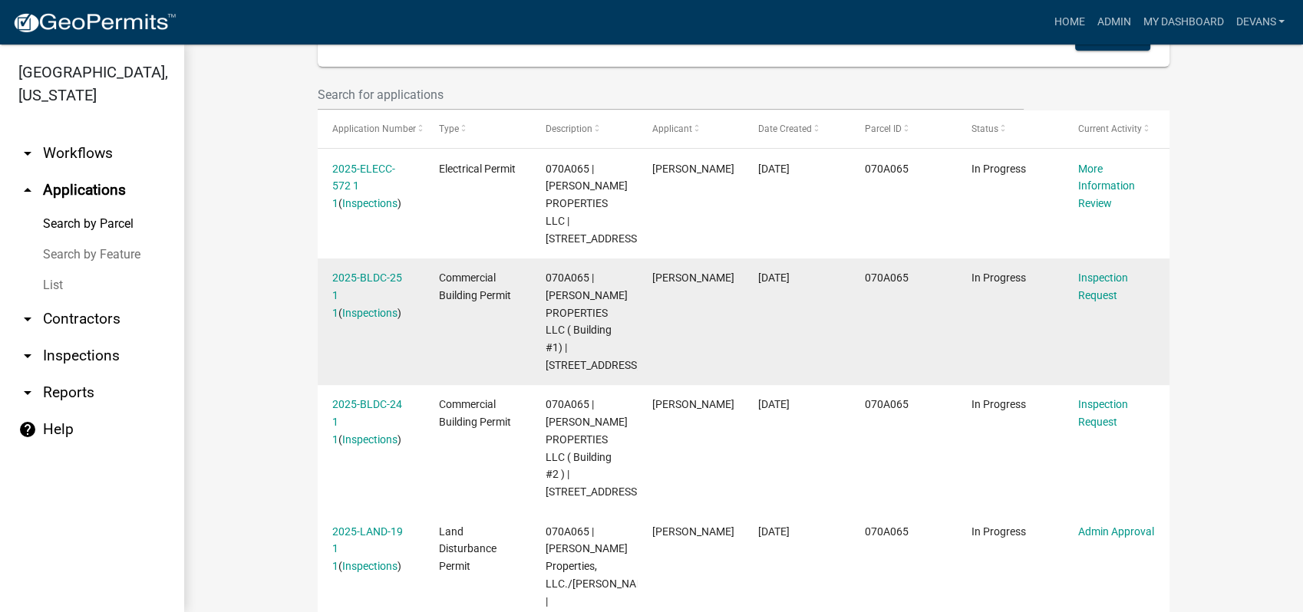
scroll to position [426, 0]
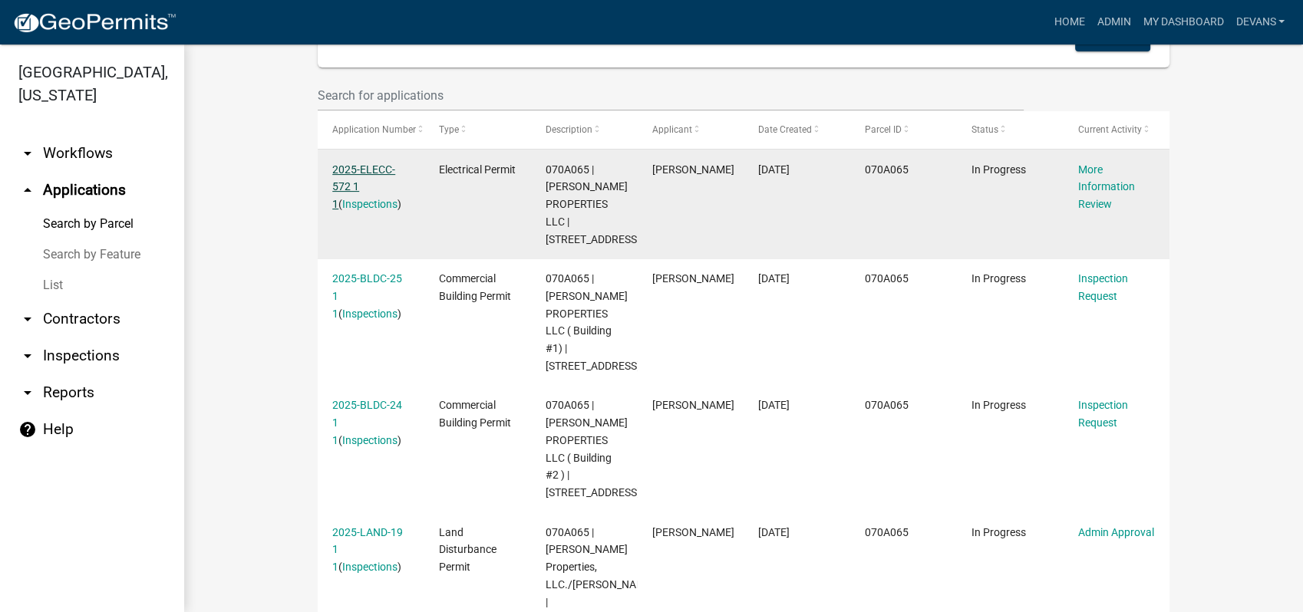
click at [361, 166] on link "2025-ELECC-572 1 1" at bounding box center [363, 187] width 63 height 48
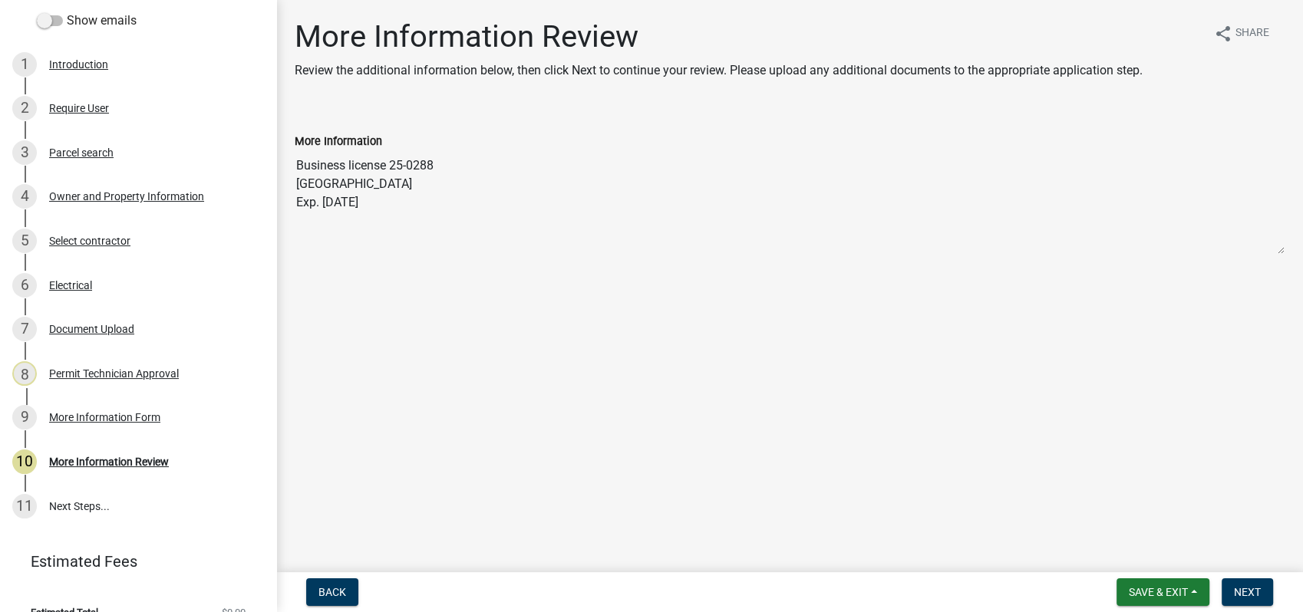
scroll to position [240, 0]
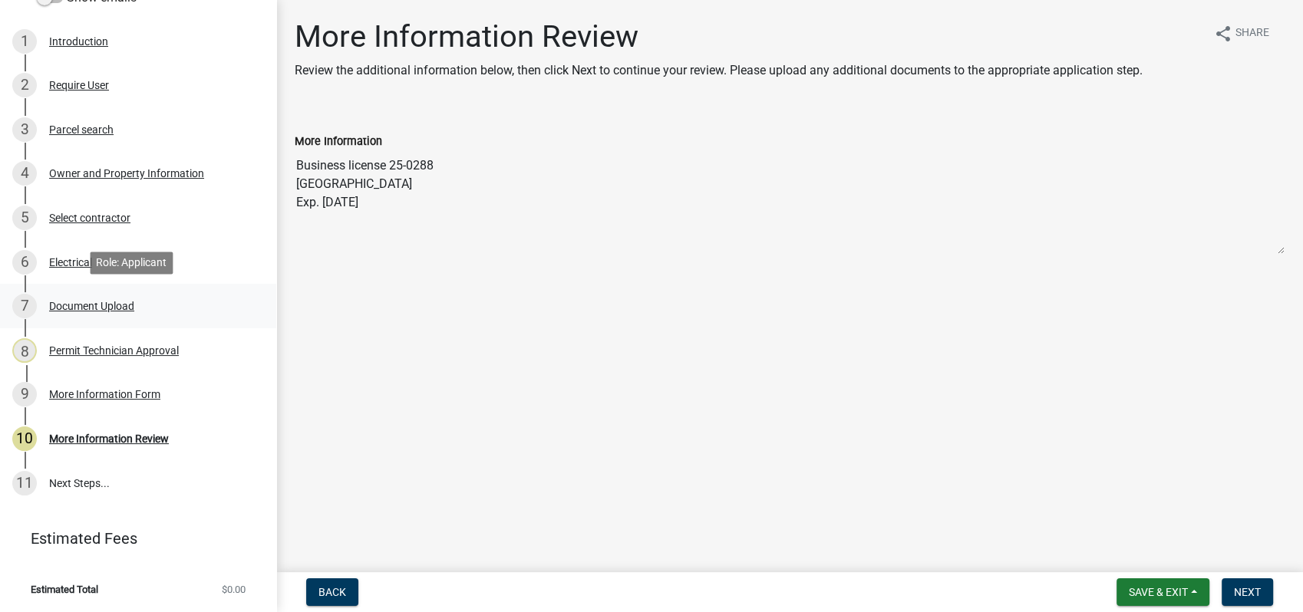
click at [81, 308] on div "Document Upload" at bounding box center [91, 306] width 85 height 11
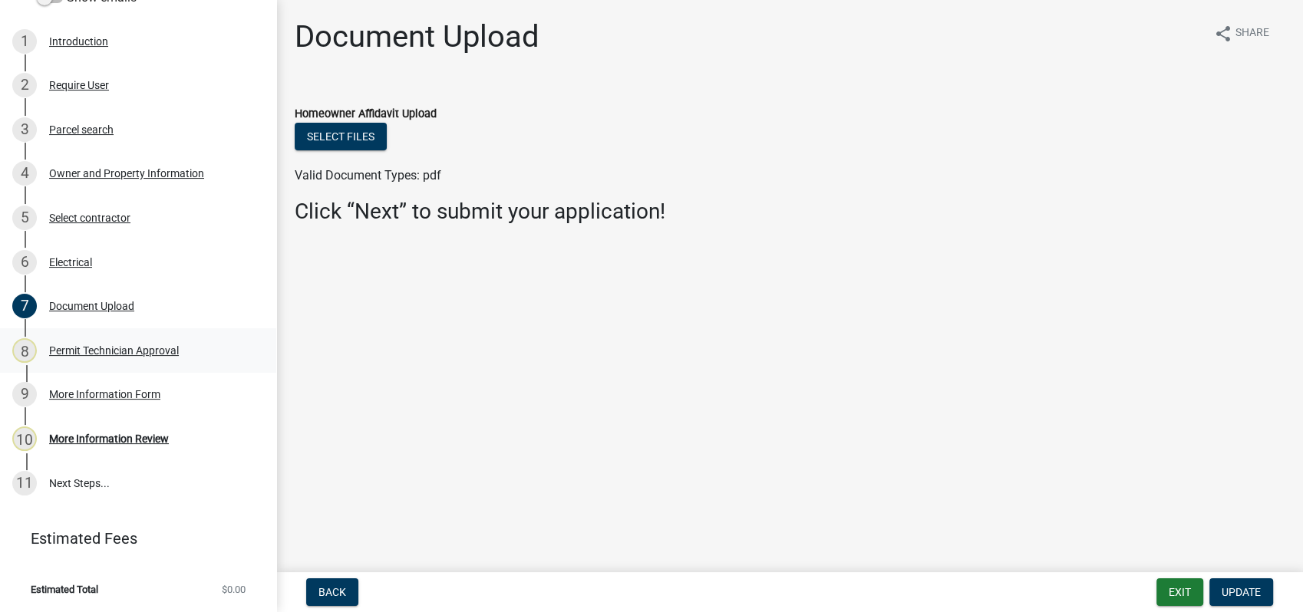
click at [120, 350] on div "Permit Technician Approval" at bounding box center [114, 350] width 130 height 11
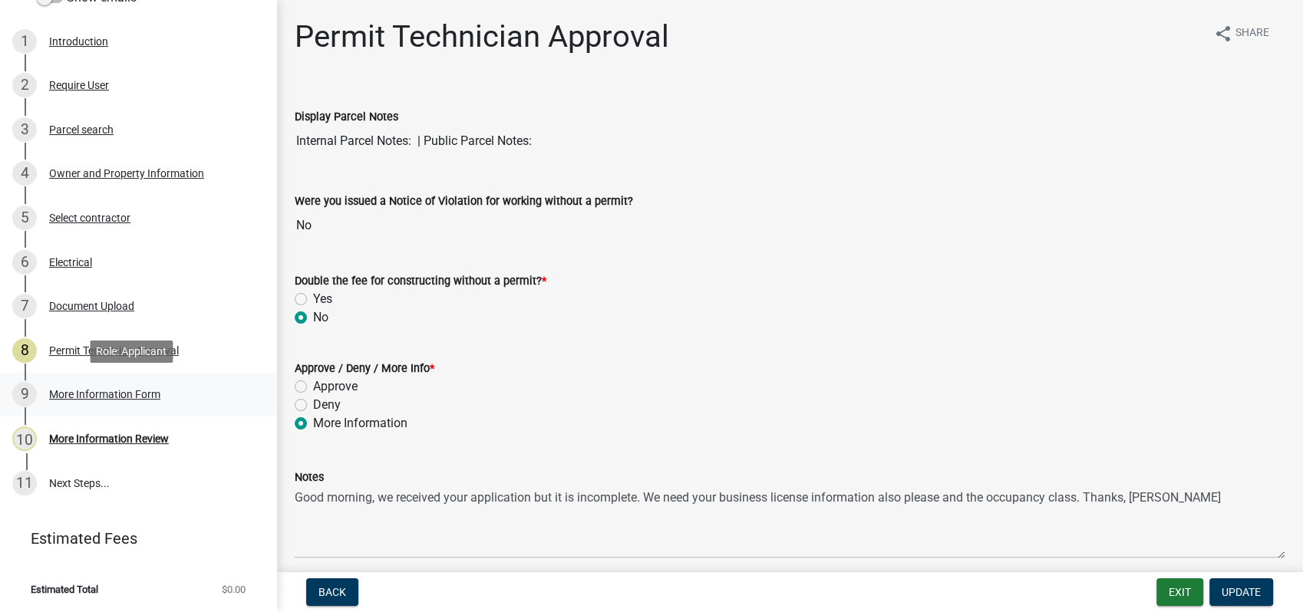
click at [117, 398] on div "More Information Form" at bounding box center [104, 394] width 111 height 11
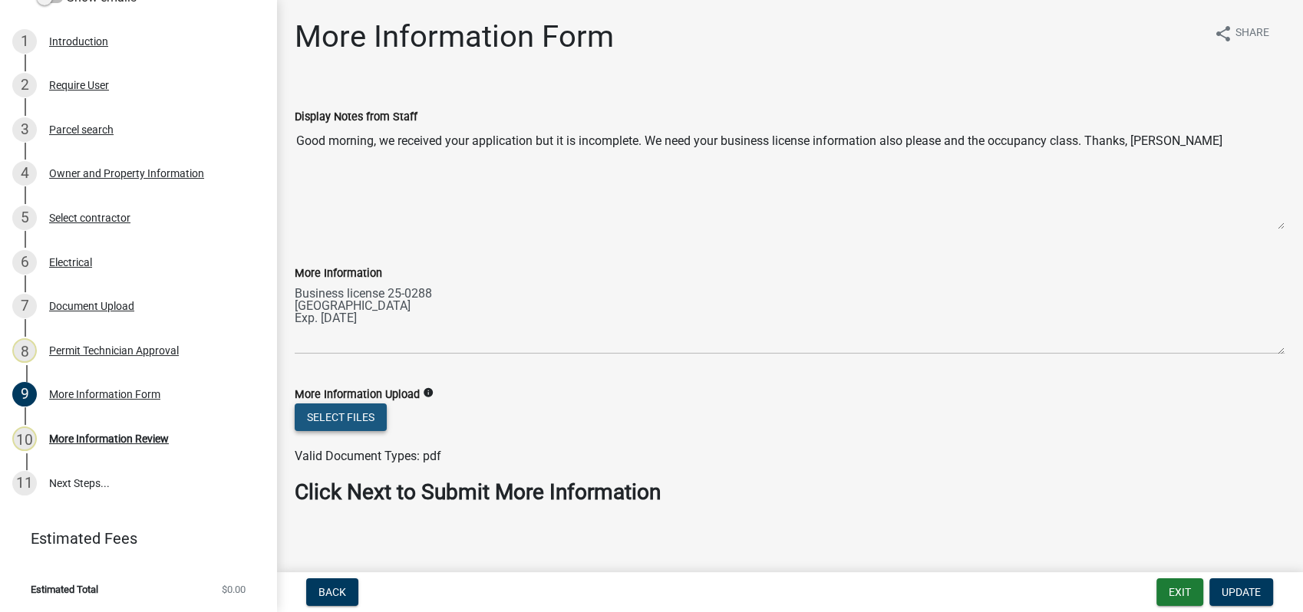
click at [331, 421] on button "Select files" at bounding box center [341, 418] width 92 height 28
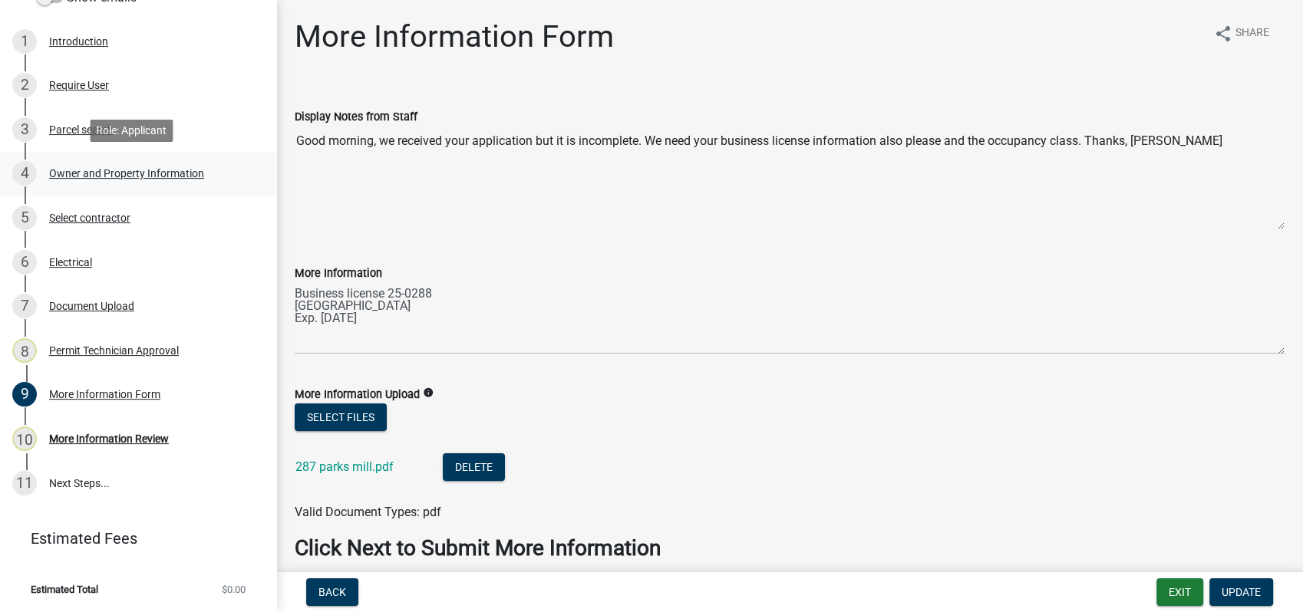
click at [128, 172] on div "Owner and Property Information" at bounding box center [126, 173] width 155 height 11
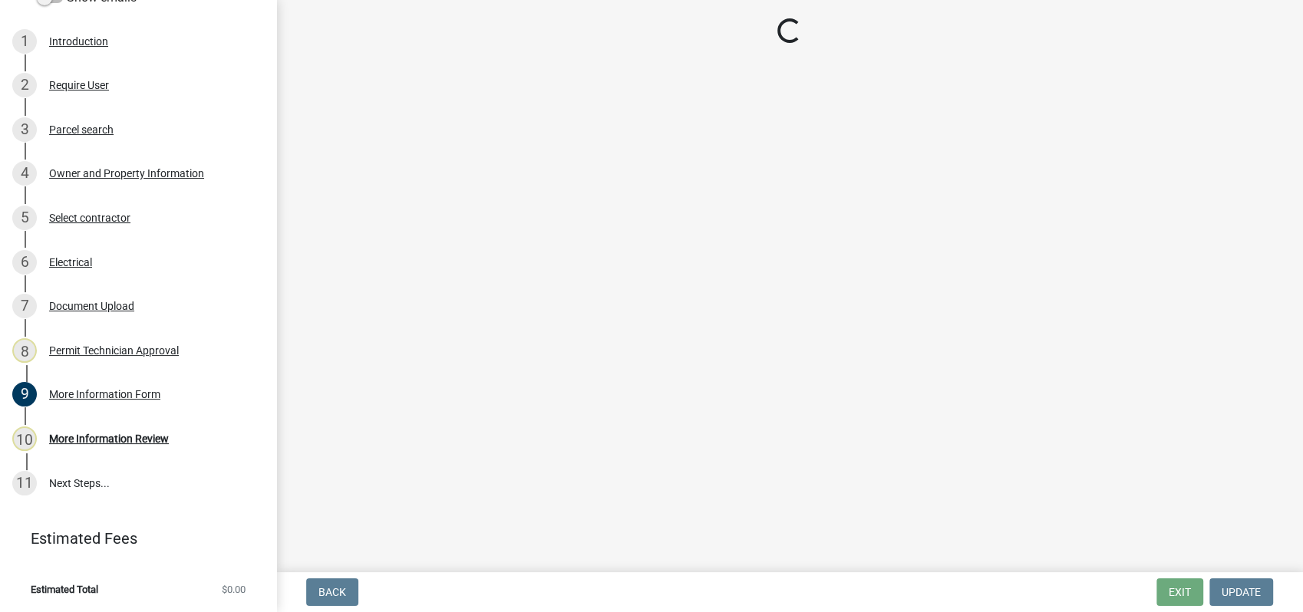
select select "a11fa51f-b34d-496b-ab35-5fd1b53a4648"
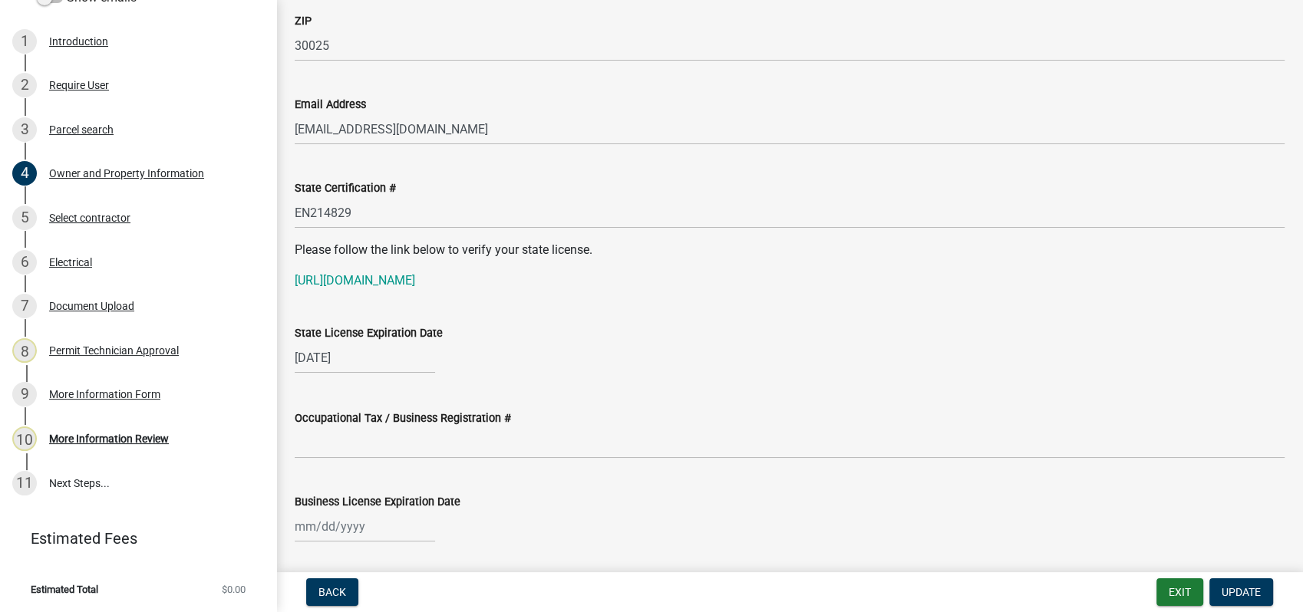
scroll to position [1960, 0]
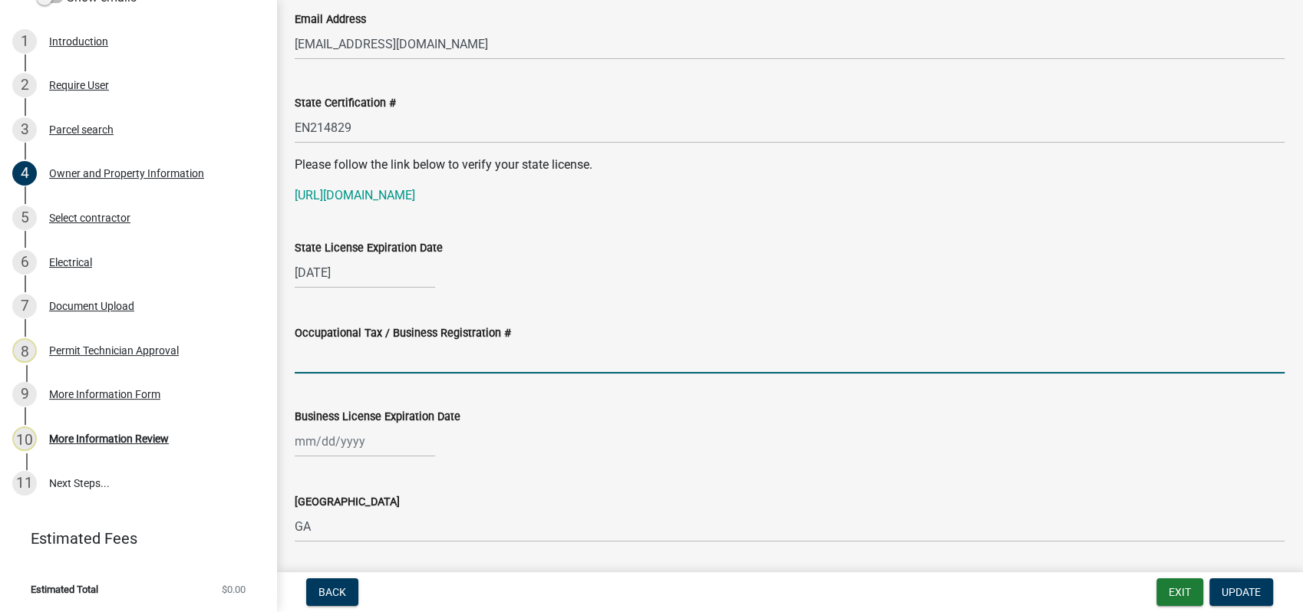
click at [374, 358] on input "Occupational Tax / Business Registration #" at bounding box center [790, 357] width 990 height 31
type input "25-0288"
select select "10"
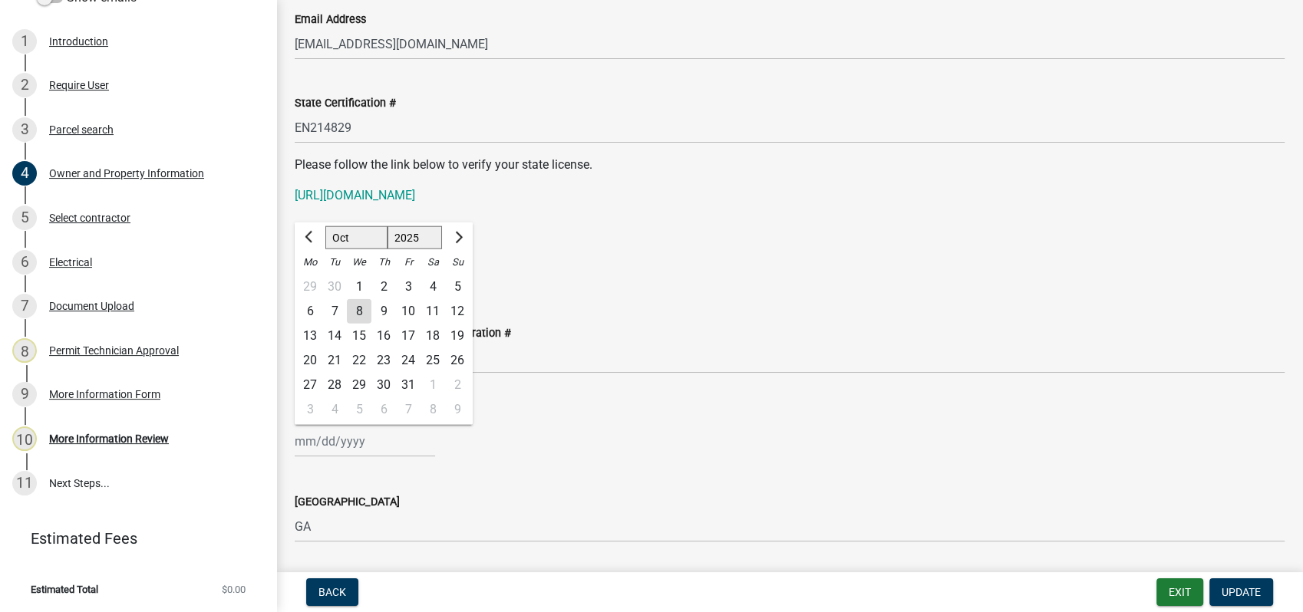
click at [326, 447] on input "Business License Expiration Date" at bounding box center [365, 441] width 140 height 31
click at [412, 236] on select "1525 1526 1527 1528 1529 1530 1531 1532 1533 1534 1535 1536 1537 1538 1539 1540…" at bounding box center [414, 237] width 55 height 23
select select "2026"
click at [387, 226] on select "1525 1526 1527 1528 1529 1530 1531 1532 1533 1534 1535 1536 1537 1538 1539 1540…" at bounding box center [414, 237] width 55 height 23
click at [387, 312] on div "8" at bounding box center [383, 311] width 25 height 25
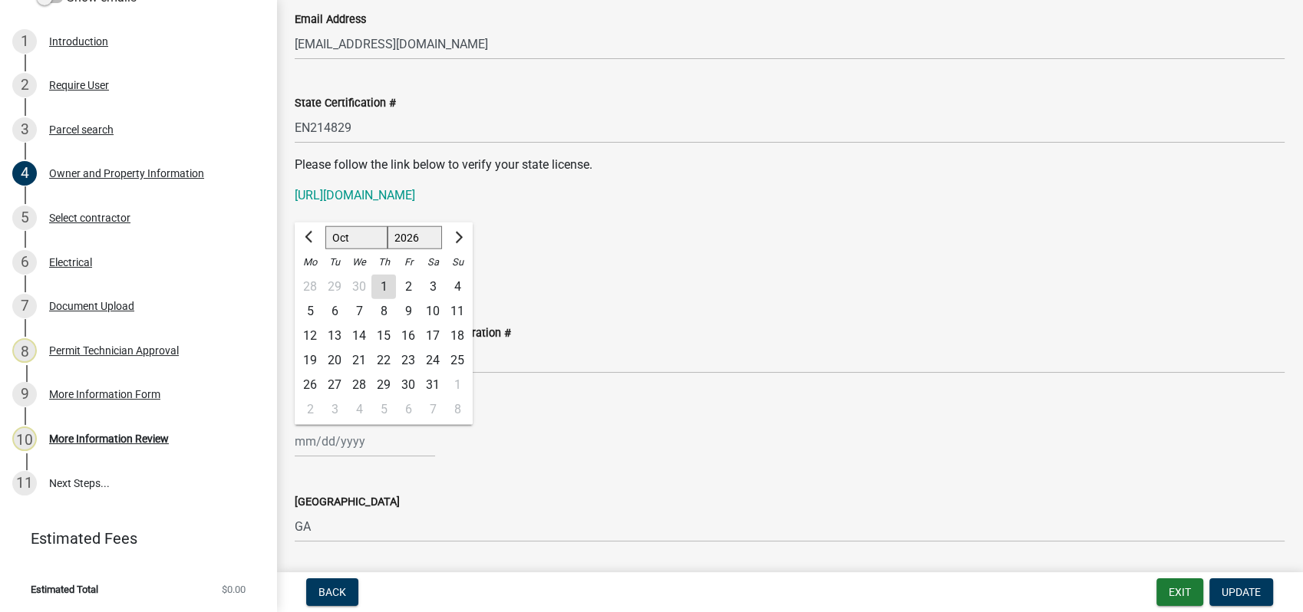
type input "10/08/2026"
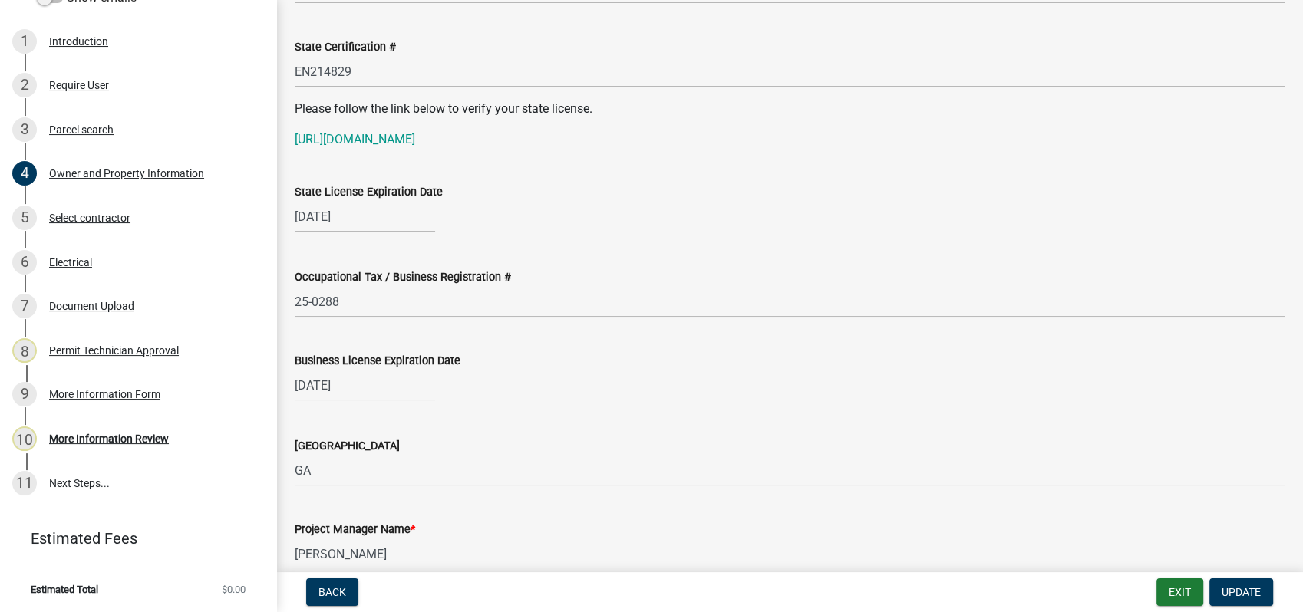
scroll to position [2131, 0]
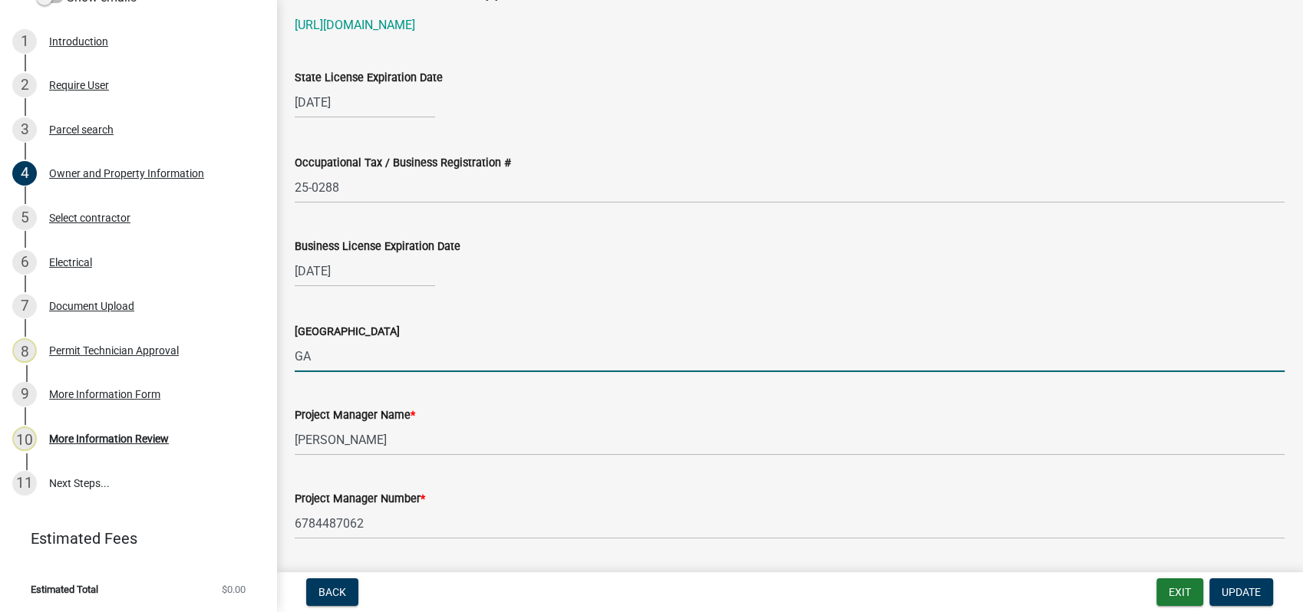
drag, startPoint x: 325, startPoint y: 361, endPoint x: 282, endPoint y: 358, distance: 43.1
click at [283, 358] on div "Issuing County GA" at bounding box center [789, 336] width 1013 height 71
type input "Walton"
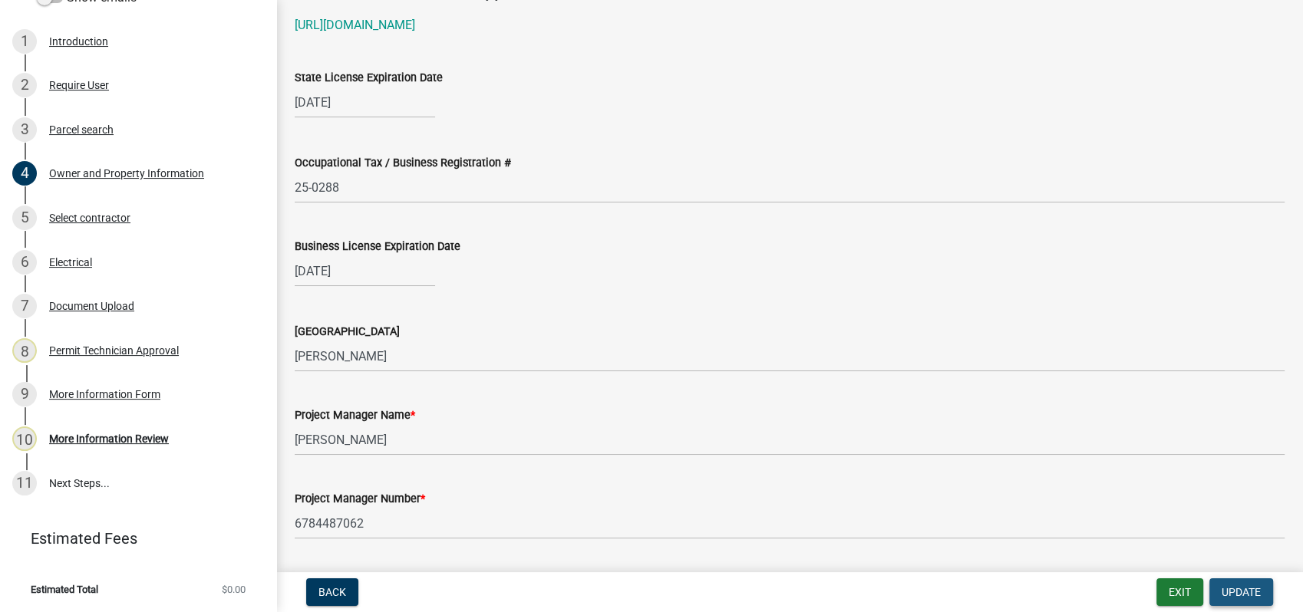
click at [1252, 595] on span "Update" at bounding box center [1240, 592] width 39 height 12
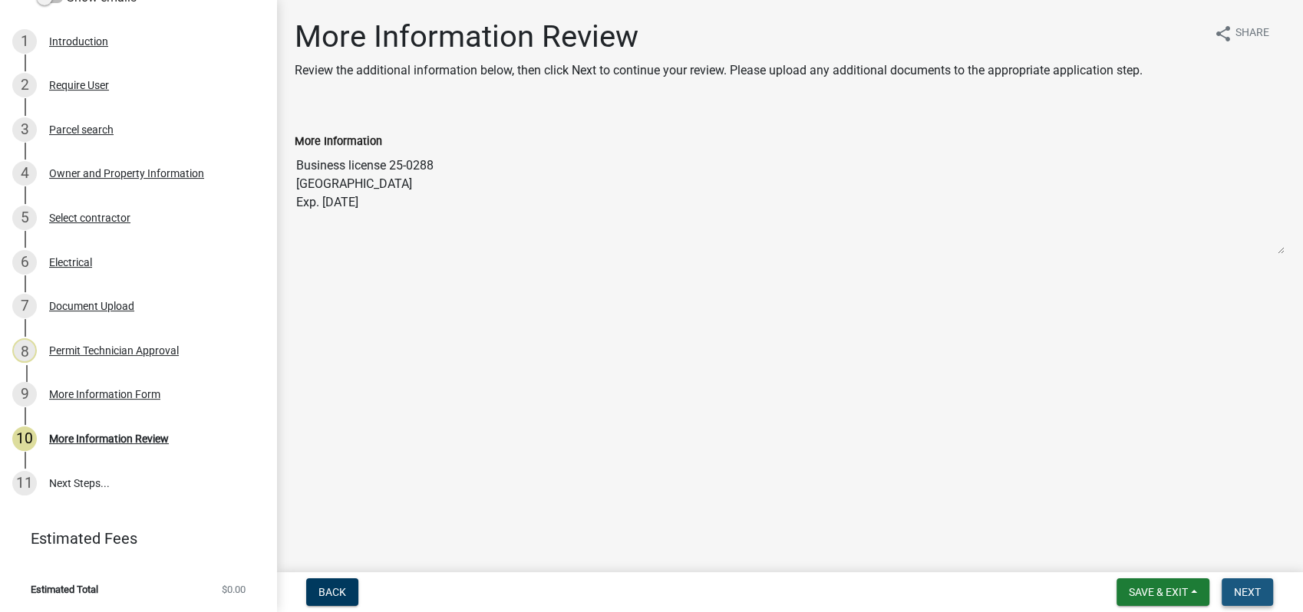
click at [1242, 589] on span "Next" at bounding box center [1247, 592] width 27 height 12
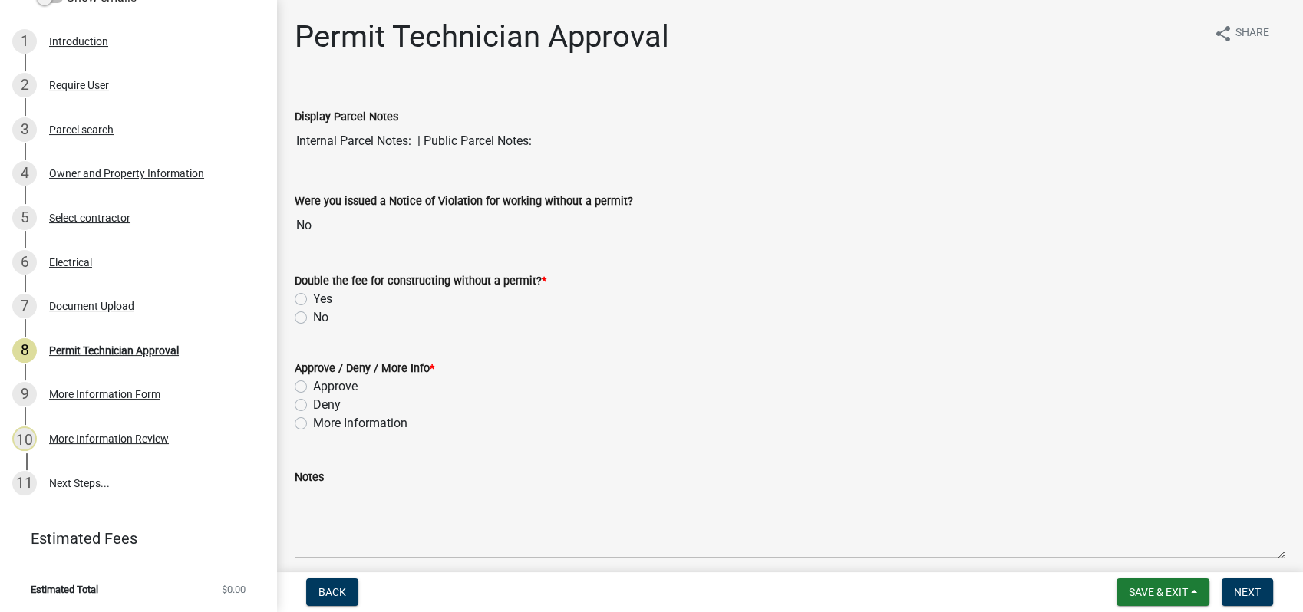
click at [313, 313] on label "No" at bounding box center [320, 317] width 15 height 18
click at [313, 313] on input "No" at bounding box center [318, 313] width 10 height 10
radio input "true"
click at [313, 386] on label "Approve" at bounding box center [335, 386] width 45 height 18
click at [313, 386] on input "Approve" at bounding box center [318, 382] width 10 height 10
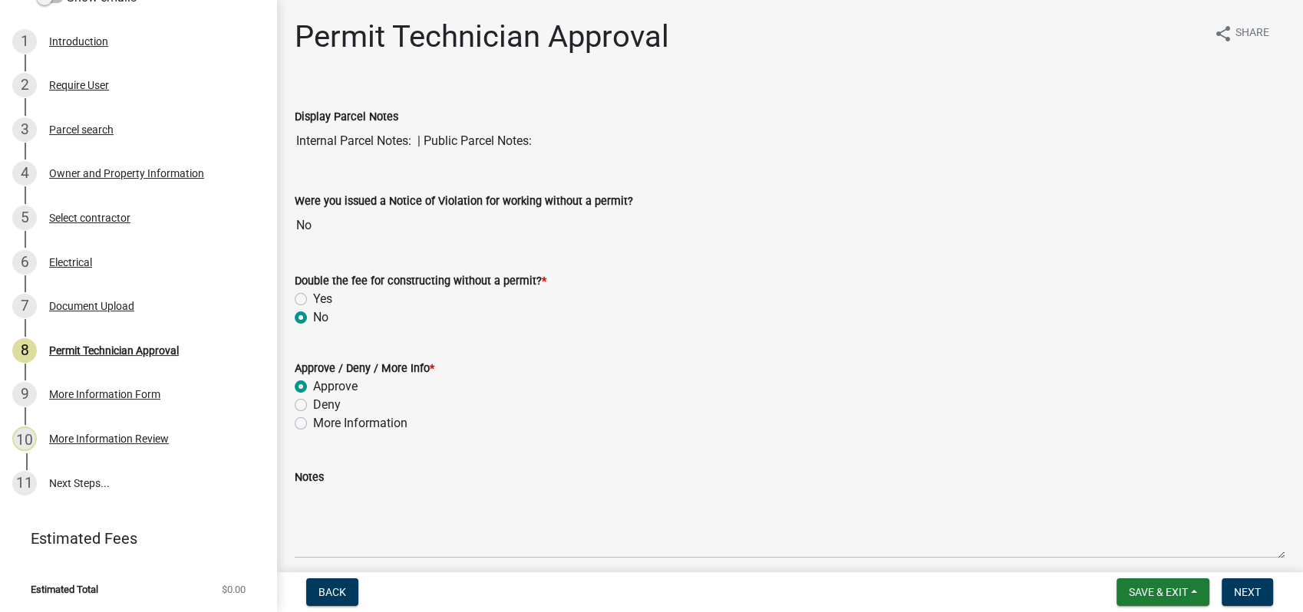
radio input "true"
click at [1253, 597] on span "Next" at bounding box center [1247, 592] width 27 height 12
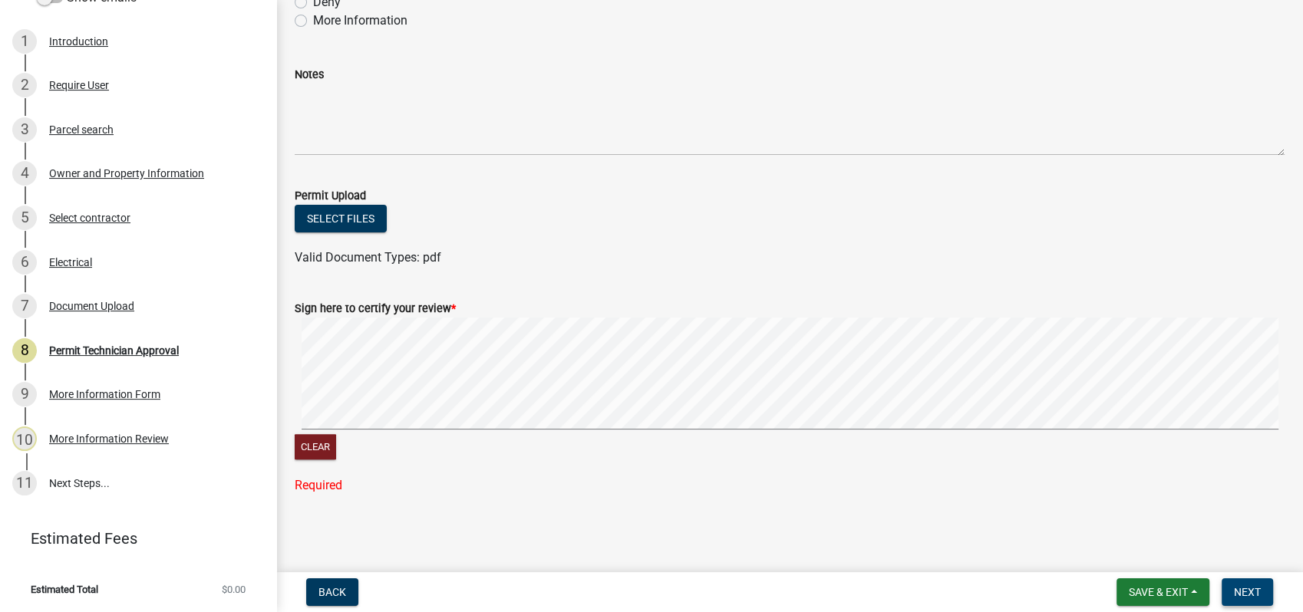
scroll to position [372, 0]
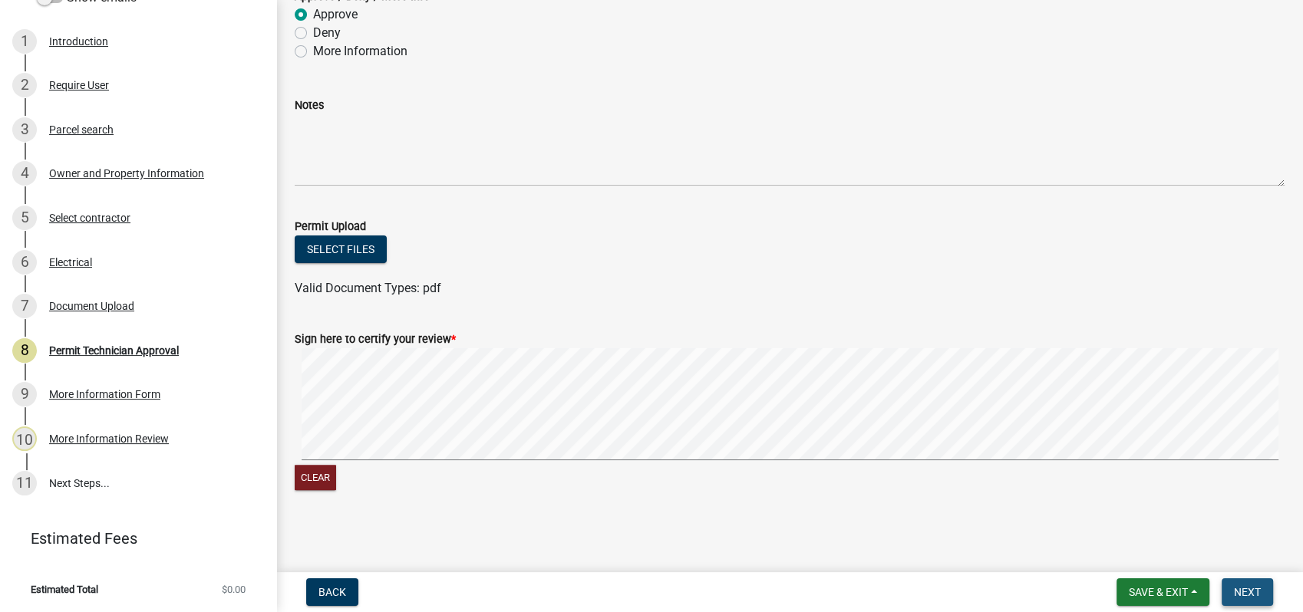
click at [1244, 589] on span "Next" at bounding box center [1247, 592] width 27 height 12
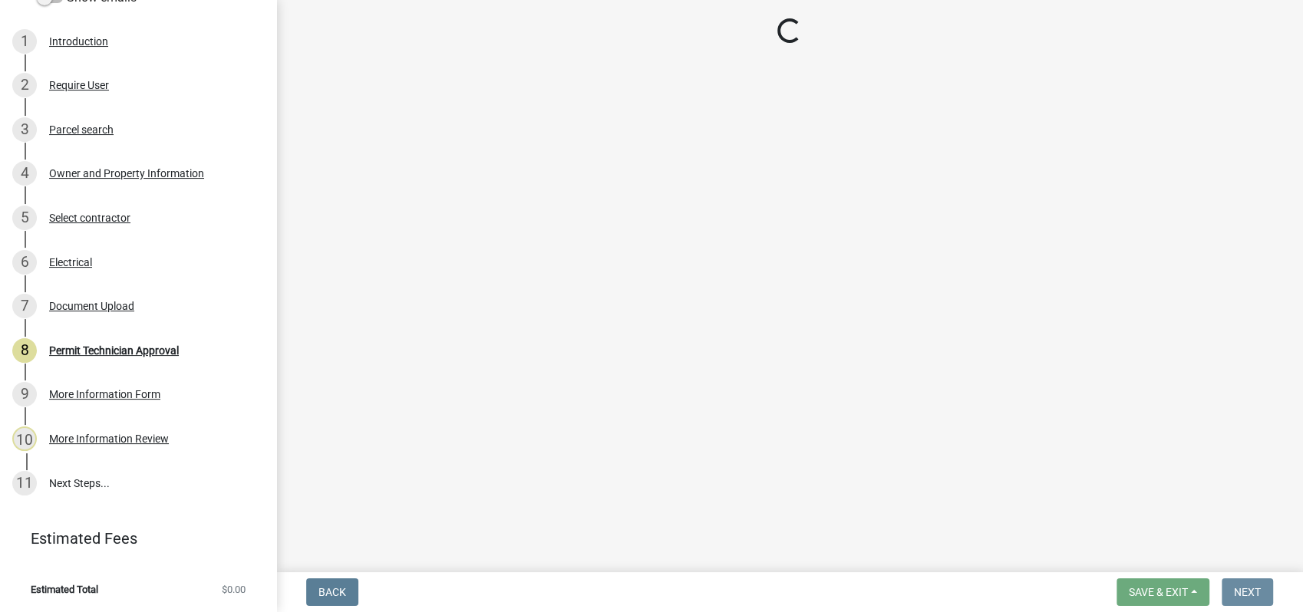
scroll to position [0, 0]
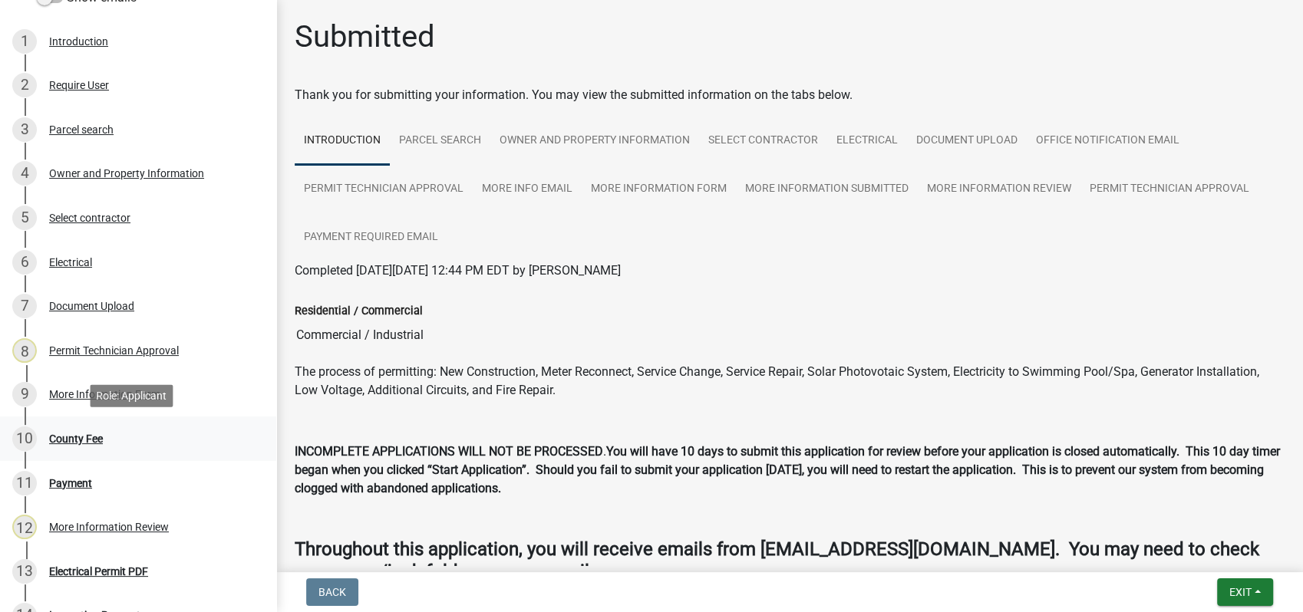
click at [90, 434] on div "County Fee" at bounding box center [76, 439] width 54 height 11
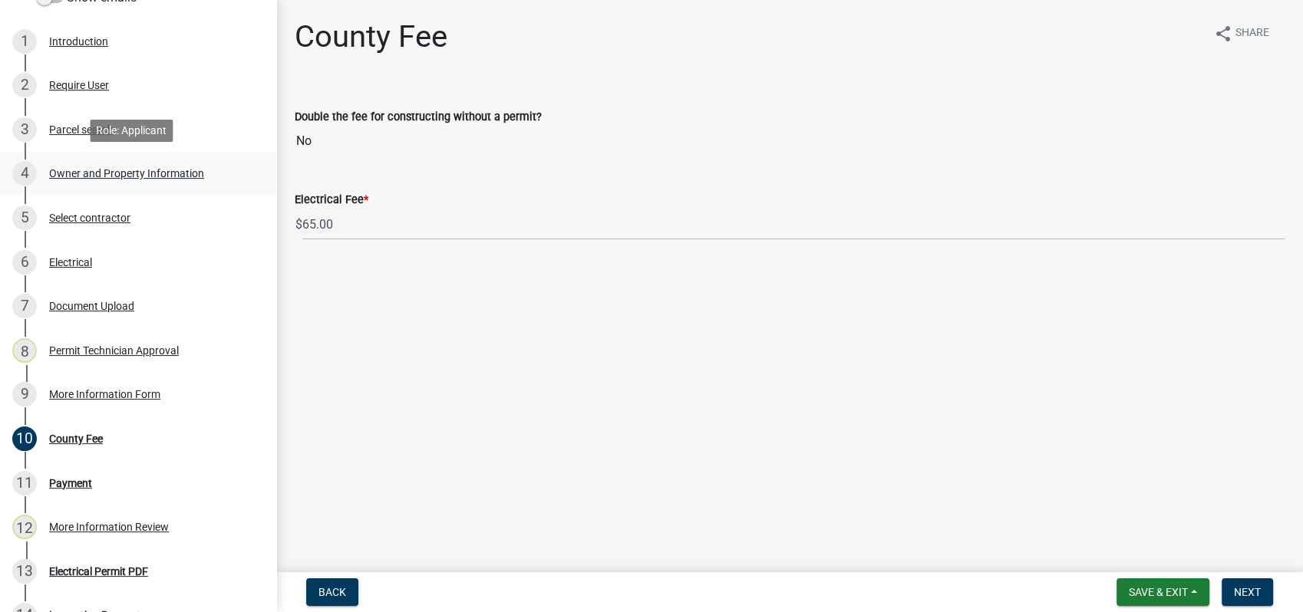
click at [66, 172] on div "Owner and Property Information" at bounding box center [126, 173] width 155 height 11
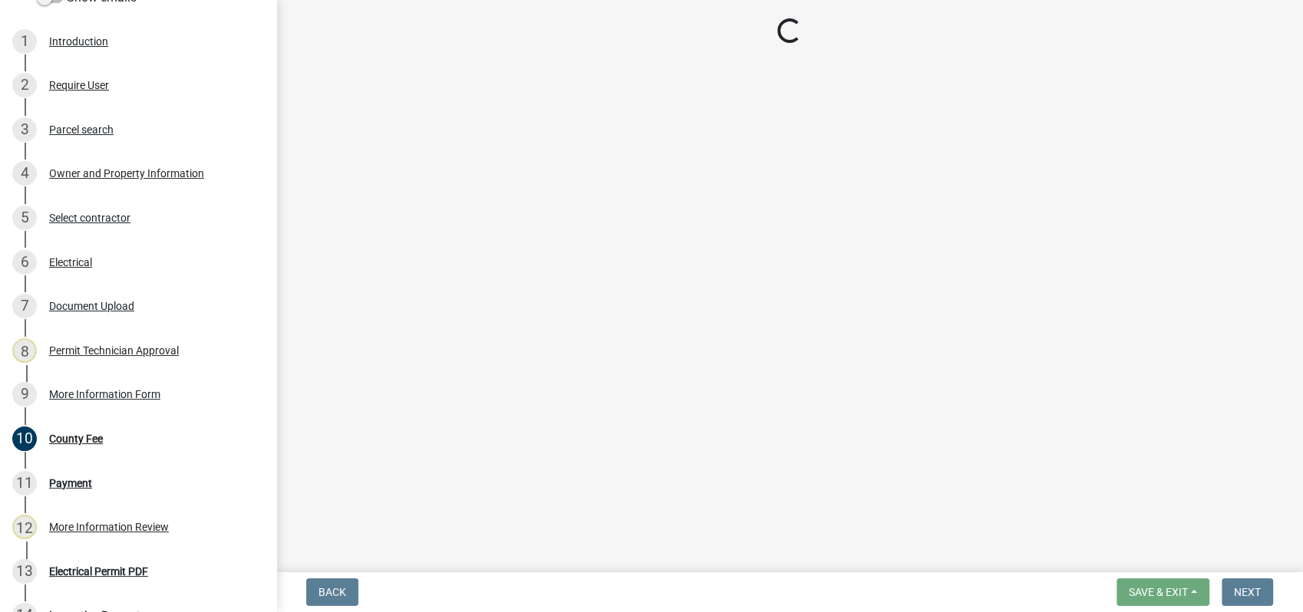
select select "a11fa51f-b34d-496b-ab35-5fd1b53a4648"
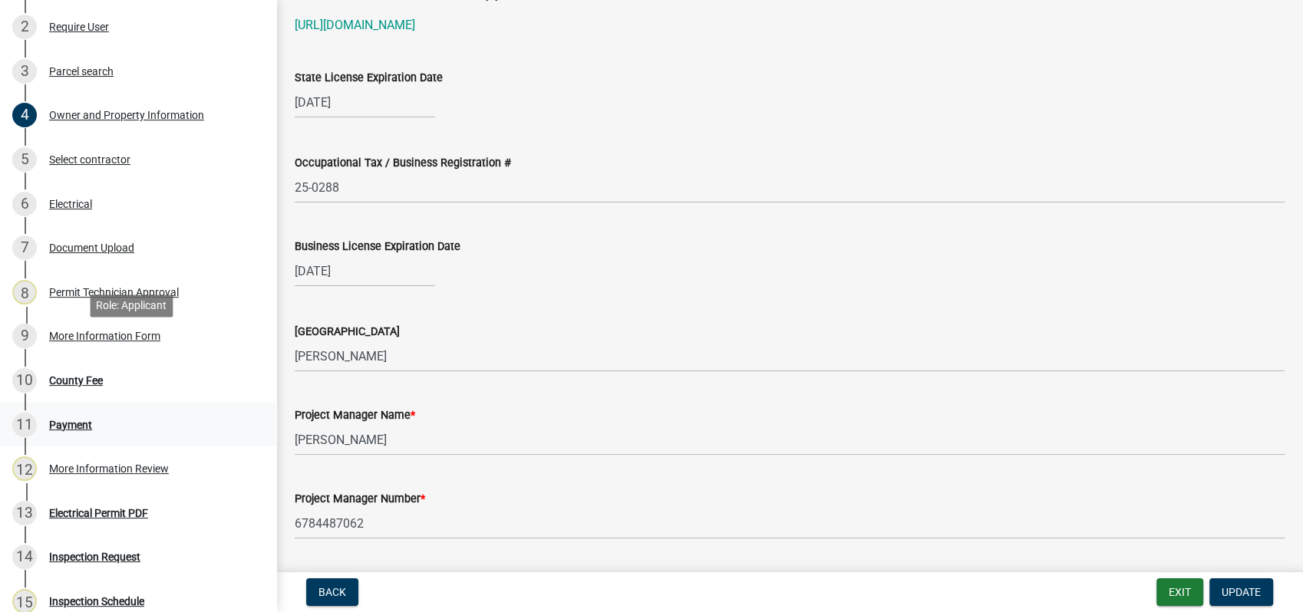
scroll to position [325, 0]
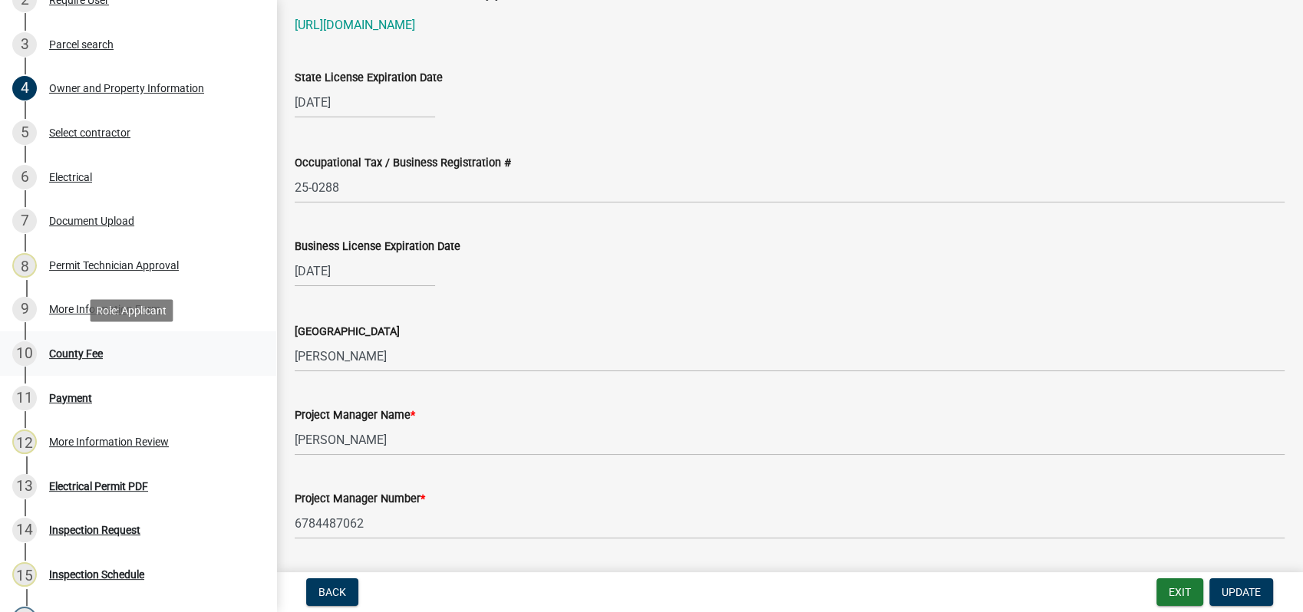
click at [81, 351] on div "County Fee" at bounding box center [76, 353] width 54 height 11
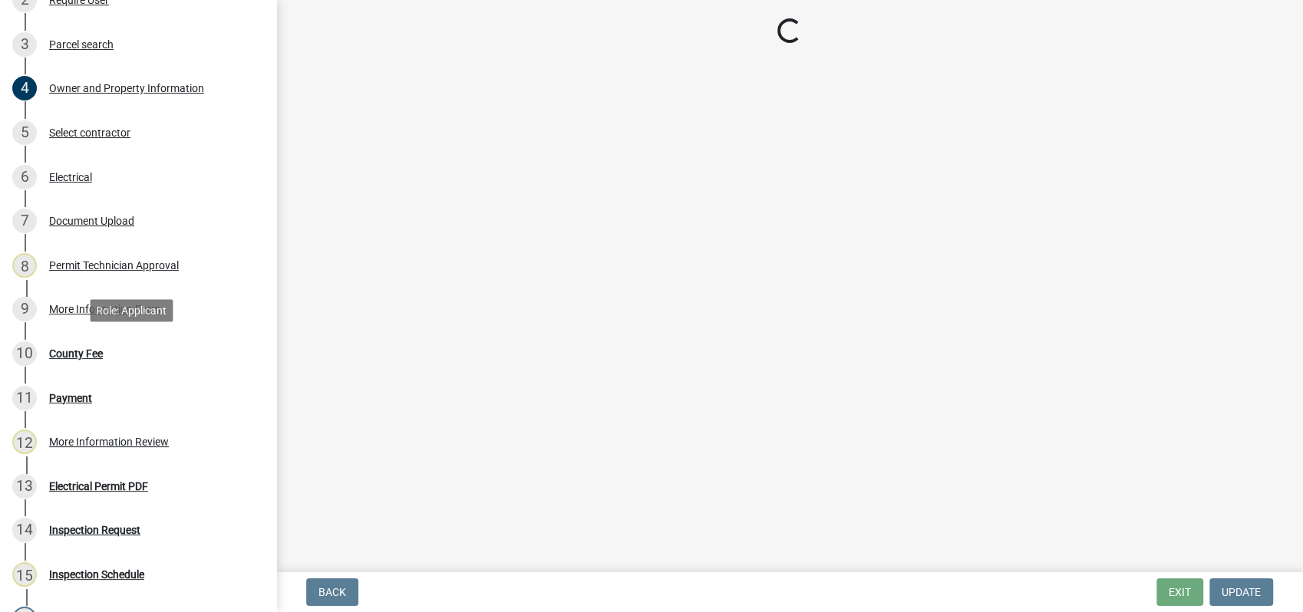
scroll to position [0, 0]
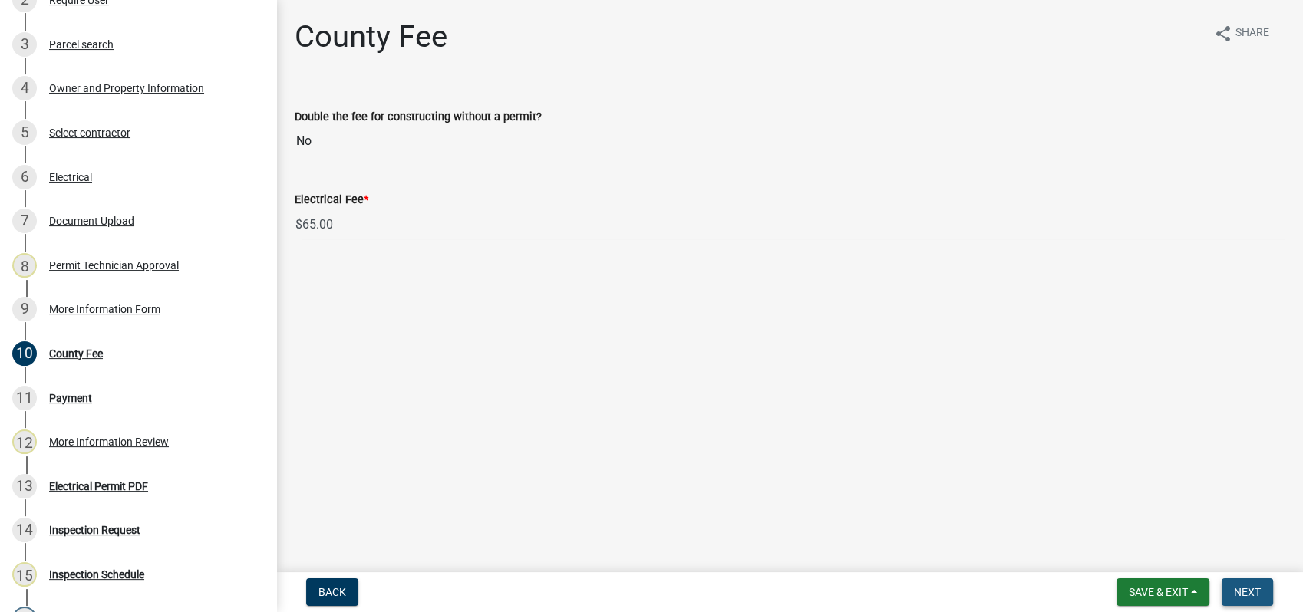
click at [1235, 587] on span "Next" at bounding box center [1247, 592] width 27 height 12
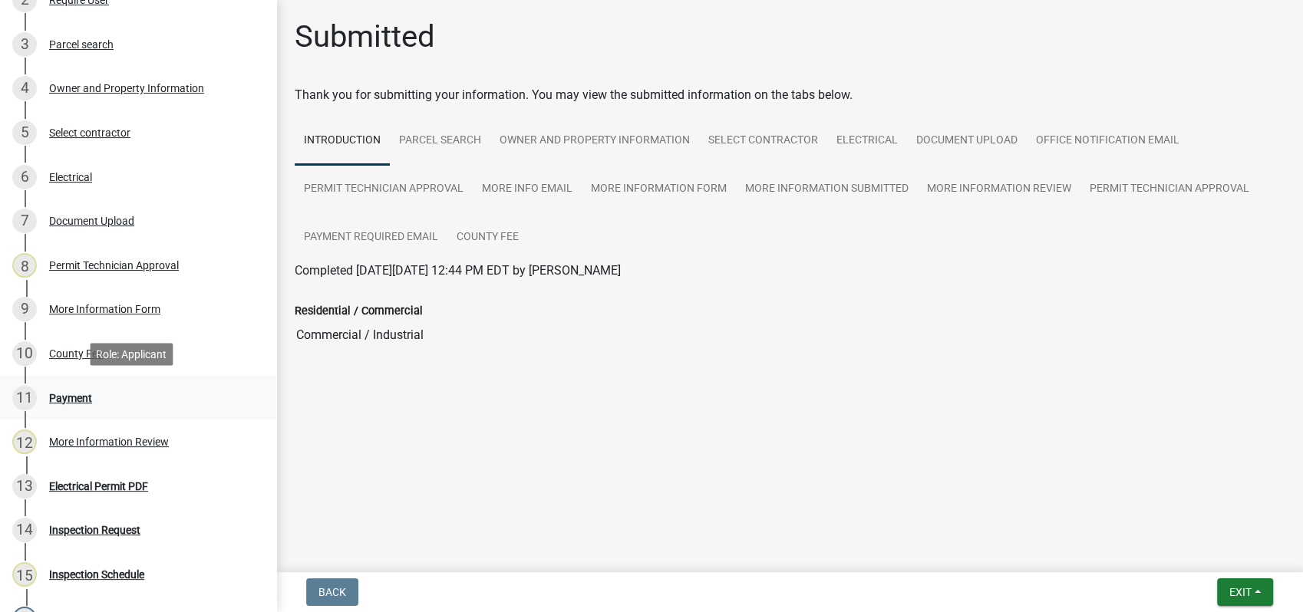
click at [59, 393] on div "Payment" at bounding box center [70, 398] width 43 height 11
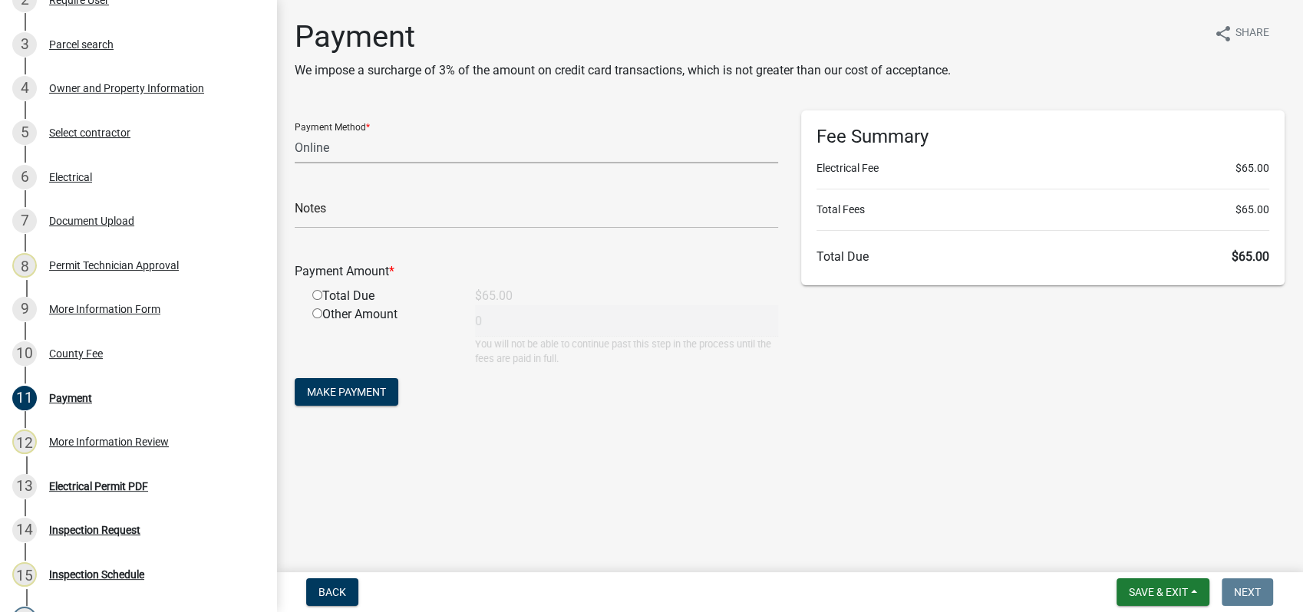
click at [362, 138] on select "Credit Card POS Check Cash Online" at bounding box center [536, 147] width 483 height 31
select select "0: 2"
click at [295, 132] on select "Credit Card POS Check Cash Online" at bounding box center [536, 147] width 483 height 31
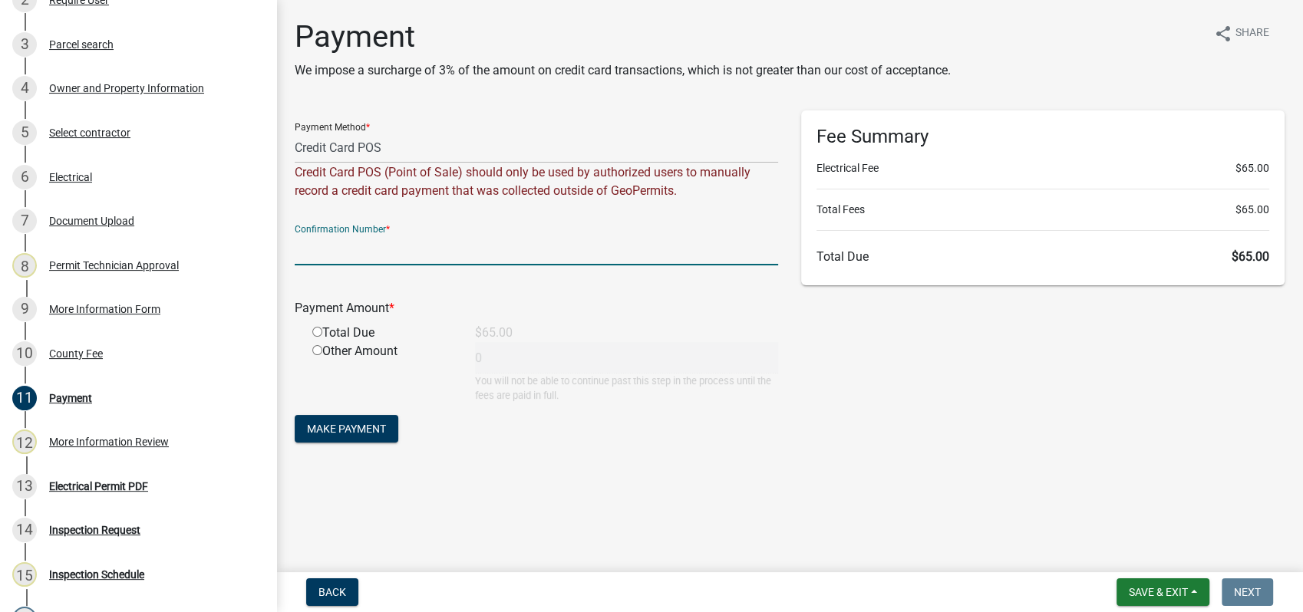
click at [308, 247] on input "text" at bounding box center [536, 249] width 483 height 31
type input "R781960058933"
click at [318, 328] on input "radio" at bounding box center [317, 332] width 10 height 10
radio input "true"
type input "65"
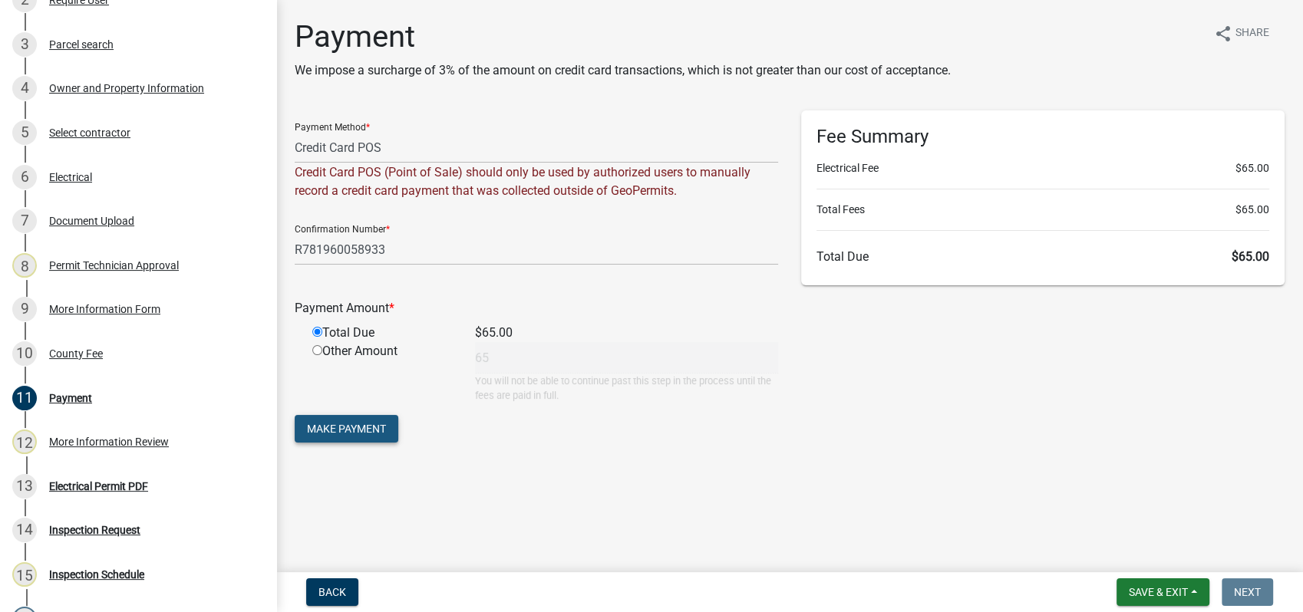
click at [328, 420] on button "Make Payment" at bounding box center [347, 429] width 104 height 28
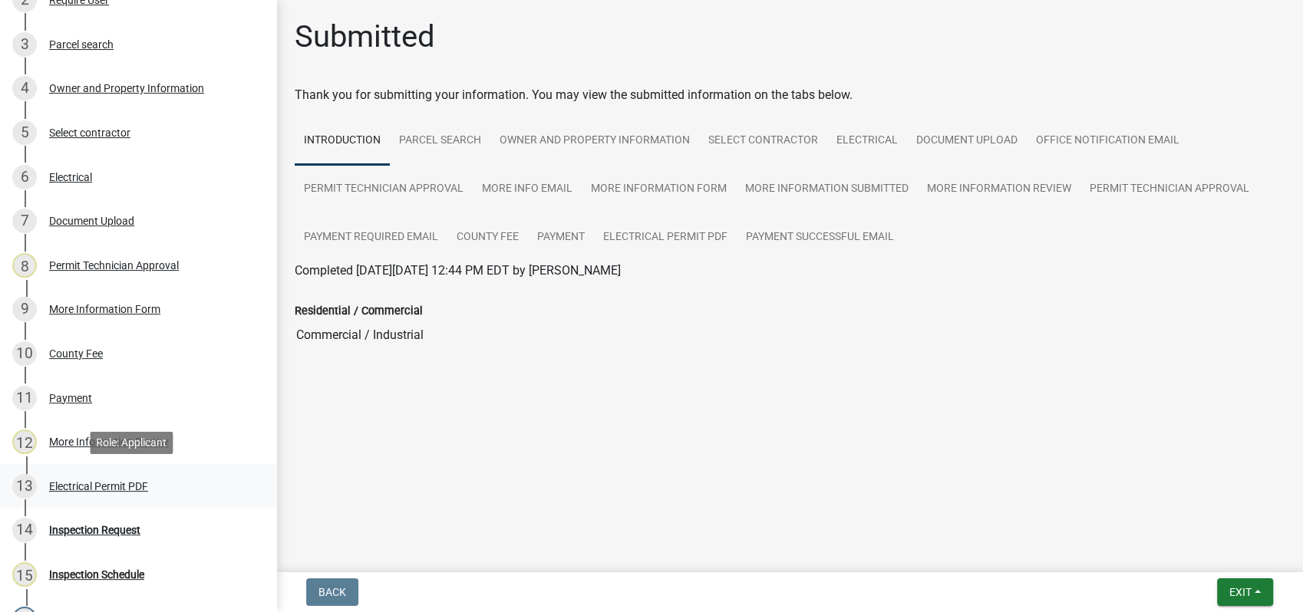
click at [84, 488] on div "Electrical Permit PDF" at bounding box center [98, 486] width 99 height 11
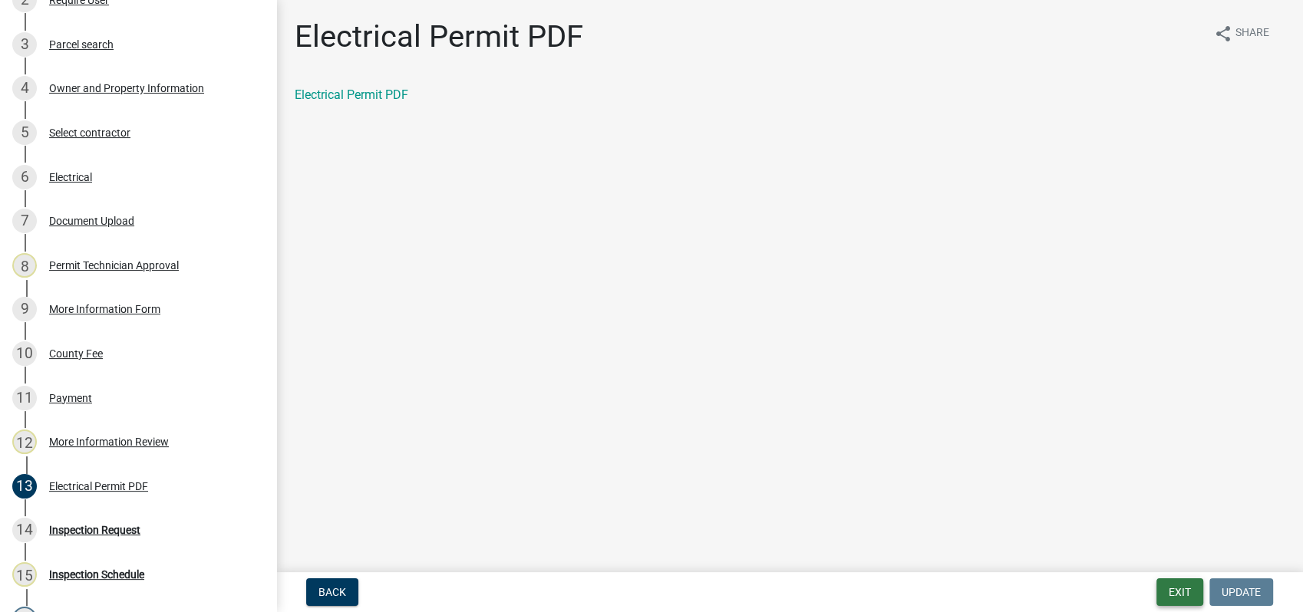
click at [1188, 590] on button "Exit" at bounding box center [1179, 593] width 47 height 28
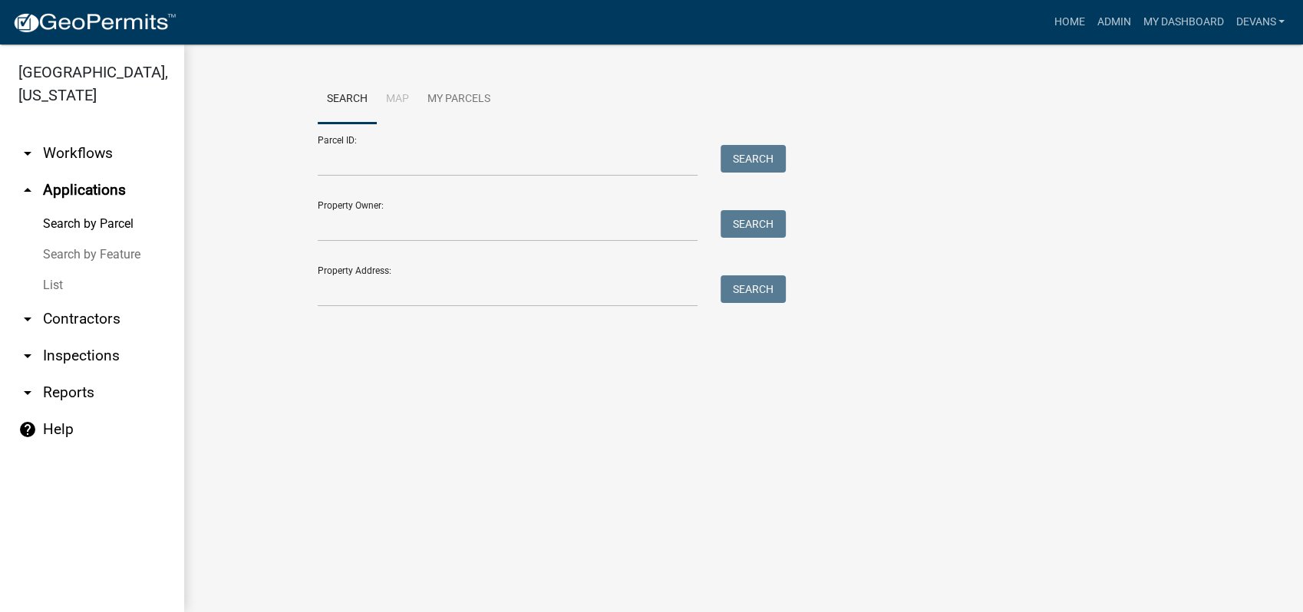
click at [81, 215] on link "Search by Parcel" at bounding box center [92, 224] width 184 height 31
click at [84, 191] on link "arrow_drop_up Applications" at bounding box center [92, 190] width 184 height 37
click at [424, 300] on input "Property Address:" at bounding box center [508, 290] width 380 height 31
type input "287 parks mill"
click at [766, 297] on button "Search" at bounding box center [752, 289] width 65 height 28
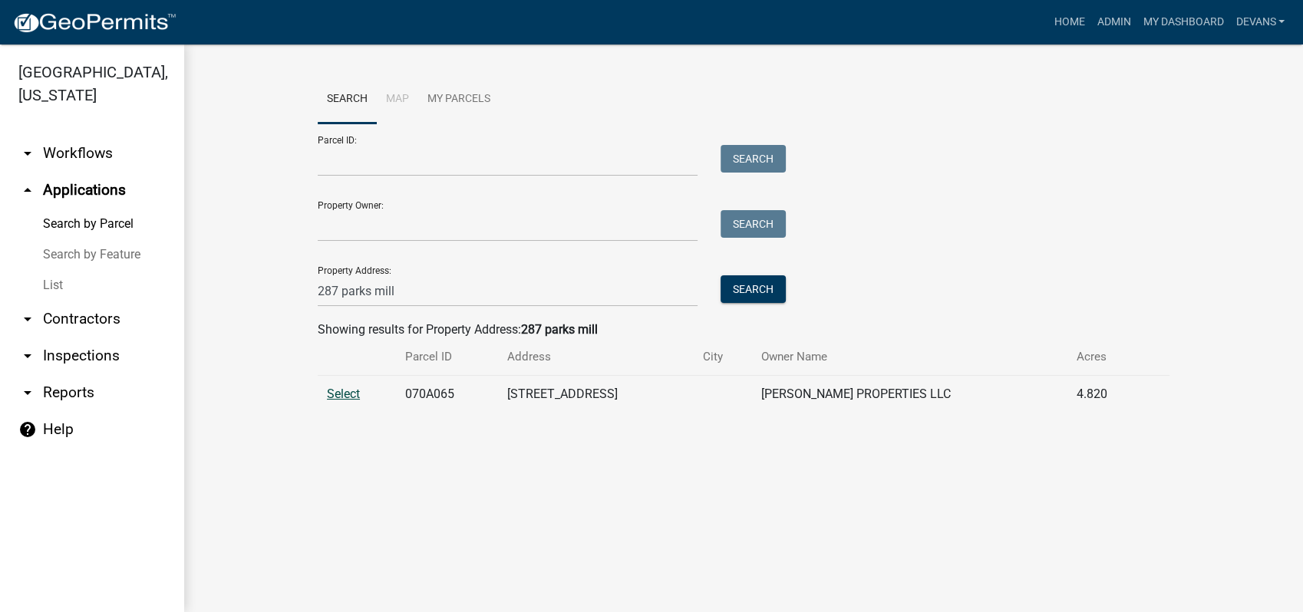
click at [331, 393] on span "Select" at bounding box center [343, 394] width 33 height 15
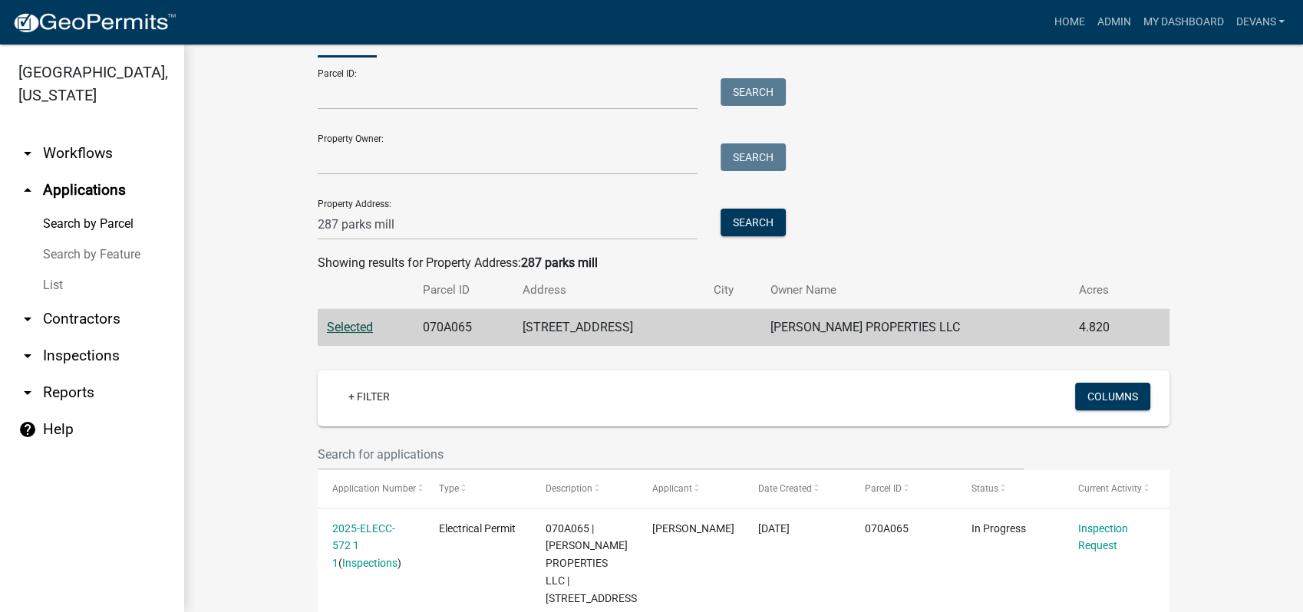
scroll to position [170, 0]
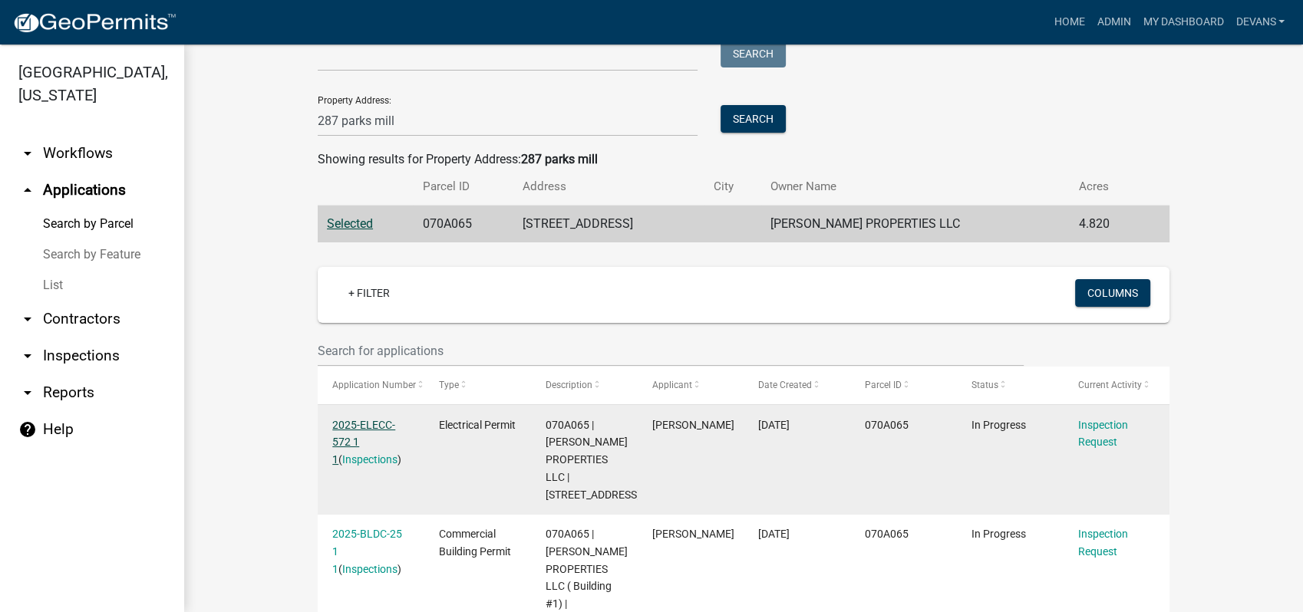
click at [339, 421] on link "2025-ELECC-572 1 1" at bounding box center [363, 443] width 63 height 48
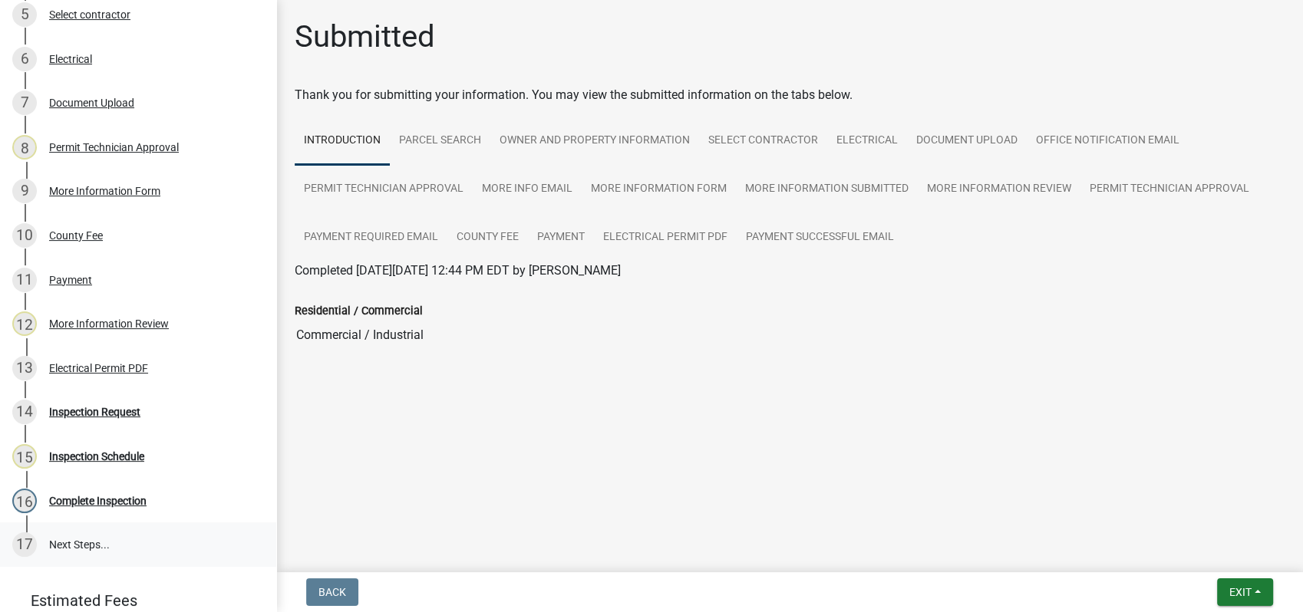
scroll to position [511, 0]
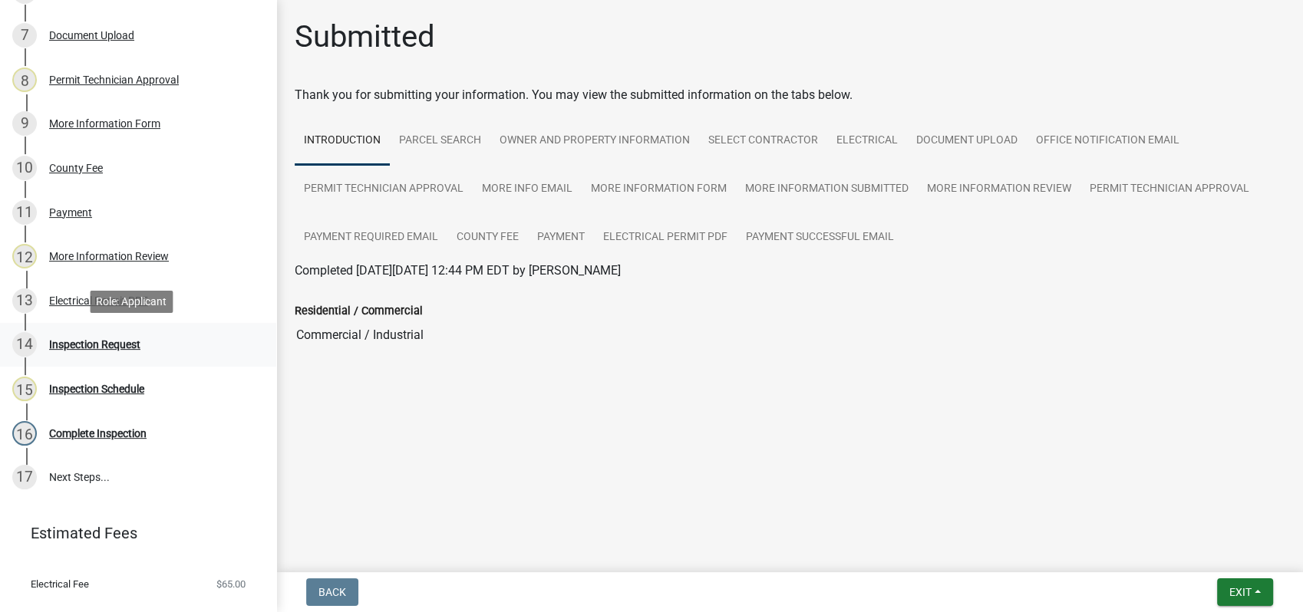
click at [117, 346] on div "Inspection Request" at bounding box center [94, 344] width 91 height 11
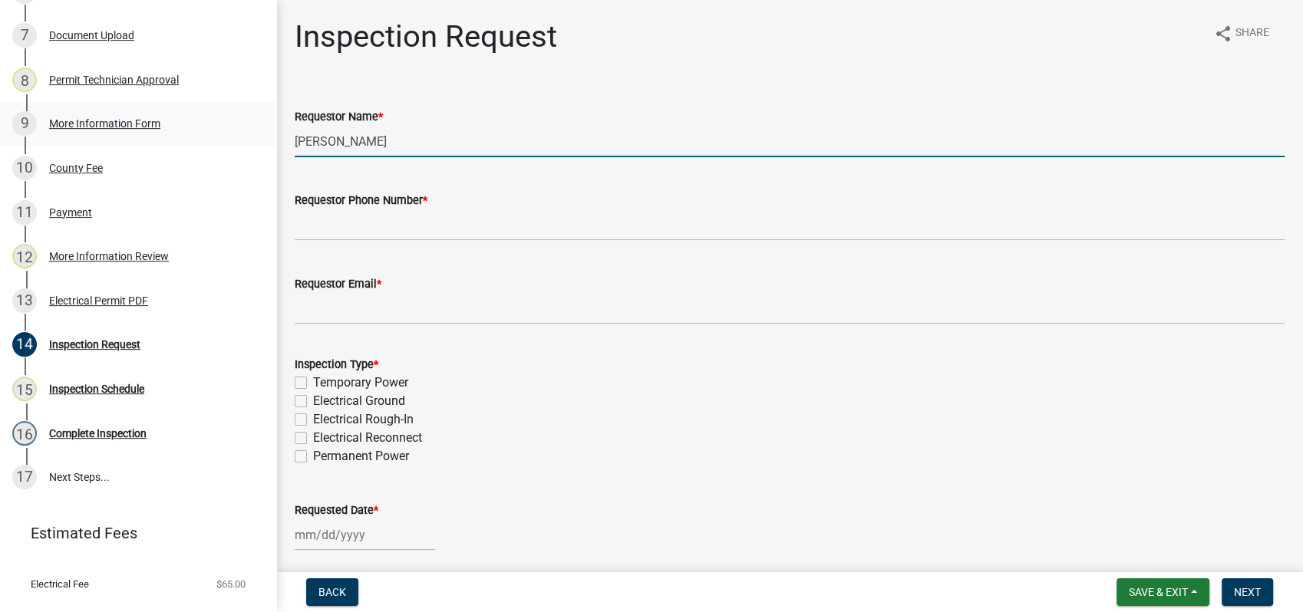
drag, startPoint x: 424, startPoint y: 153, endPoint x: 252, endPoint y: 138, distance: 172.5
click at [259, 138] on div "Electrical Permit 2025-ELECC-572 View Summary Notes Show emails 1 Introduction …" at bounding box center [651, 306] width 1303 height 612
type input "Keith Housworth"
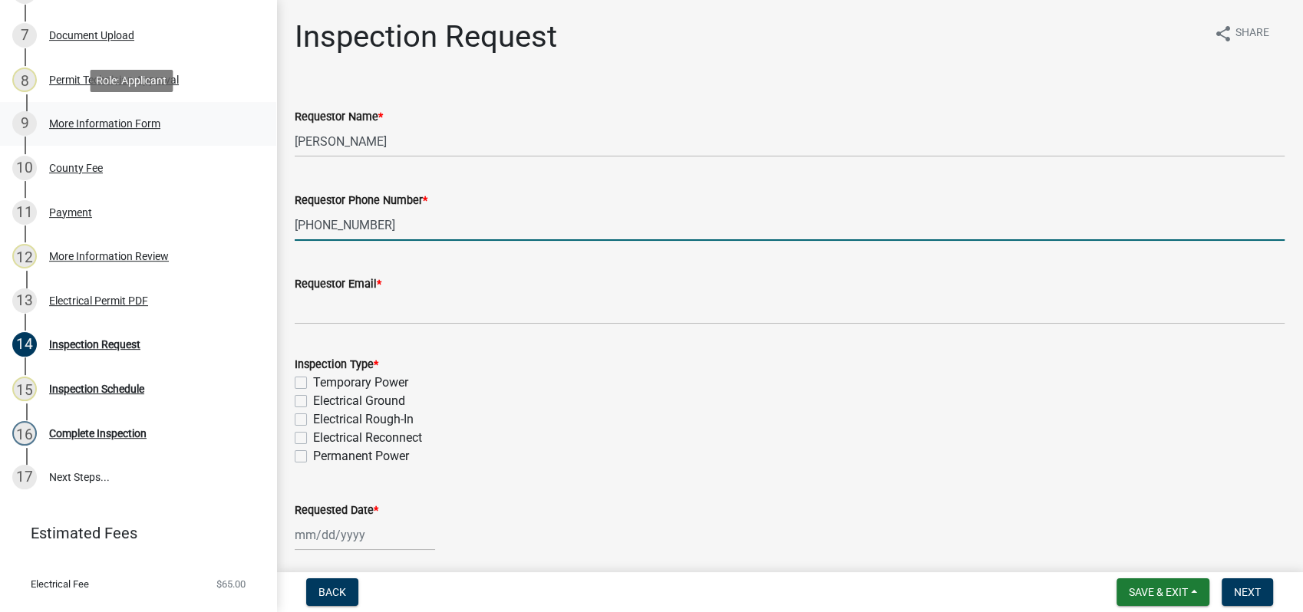
type input "706-816-9780"
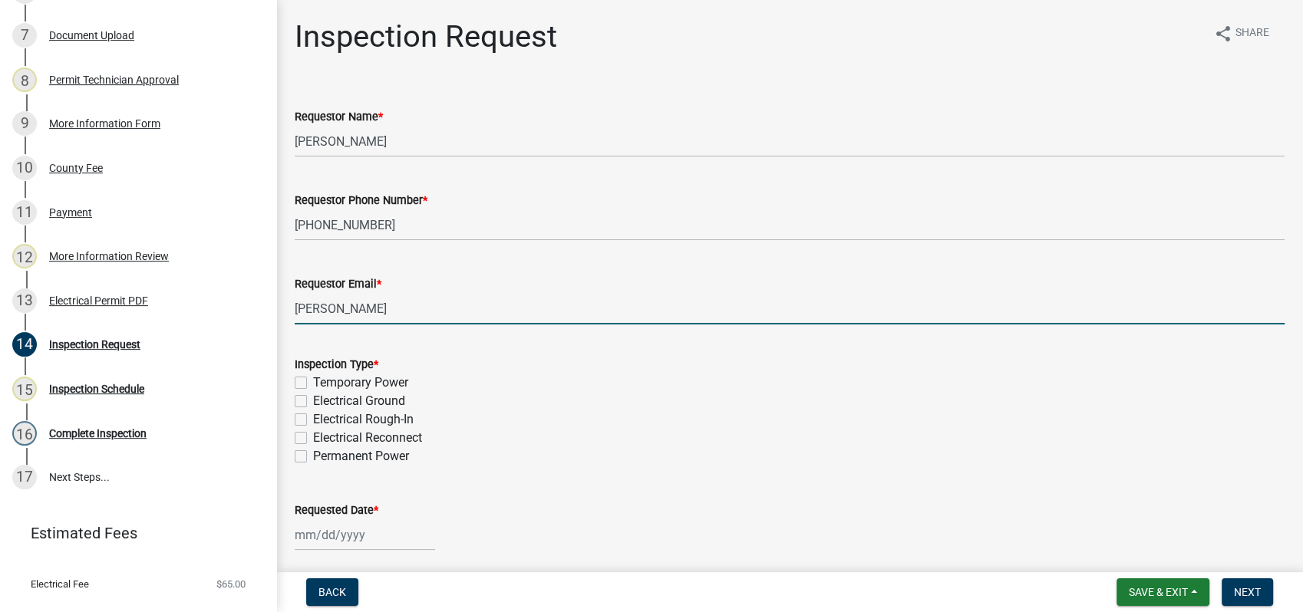
type input "keithhousworth@yahoo.com"
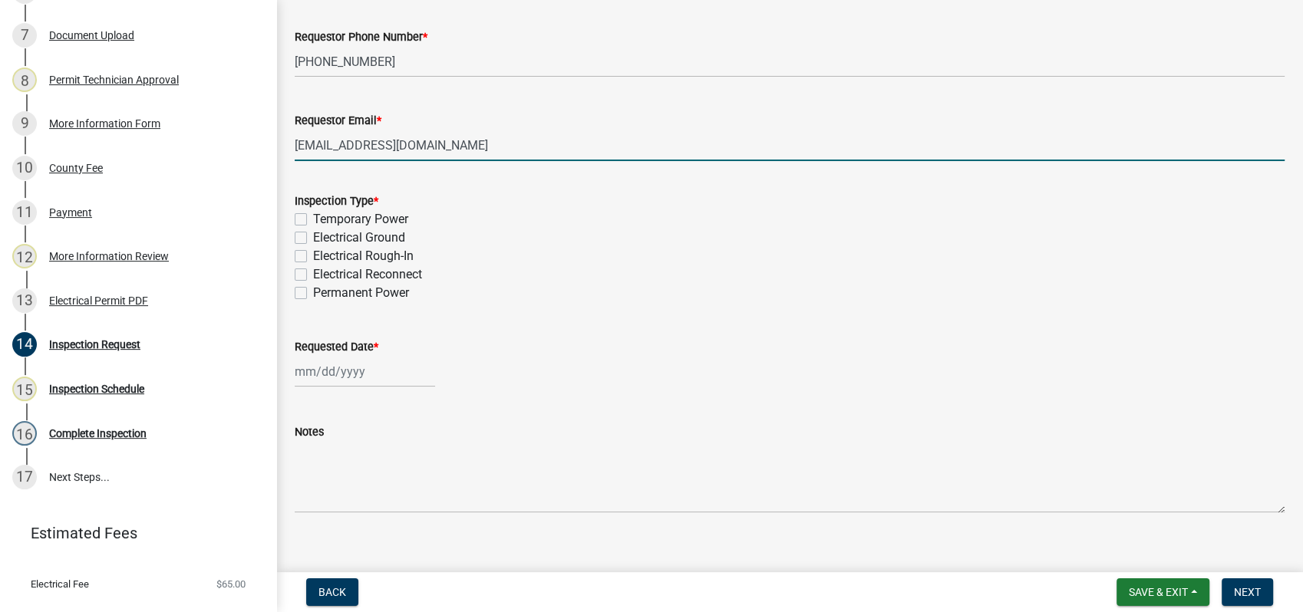
scroll to position [182, 0]
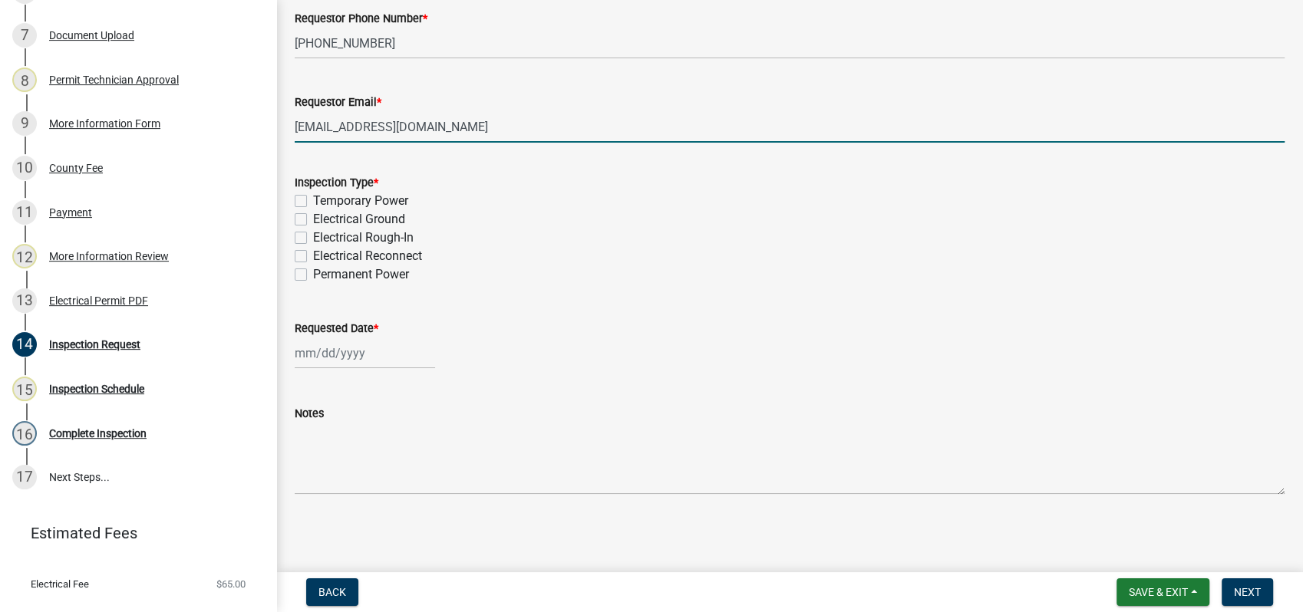
click at [313, 203] on label "Temporary Power" at bounding box center [360, 201] width 95 height 18
click at [313, 202] on input "Temporary Power" at bounding box center [318, 197] width 10 height 10
checkbox input "true"
checkbox input "false"
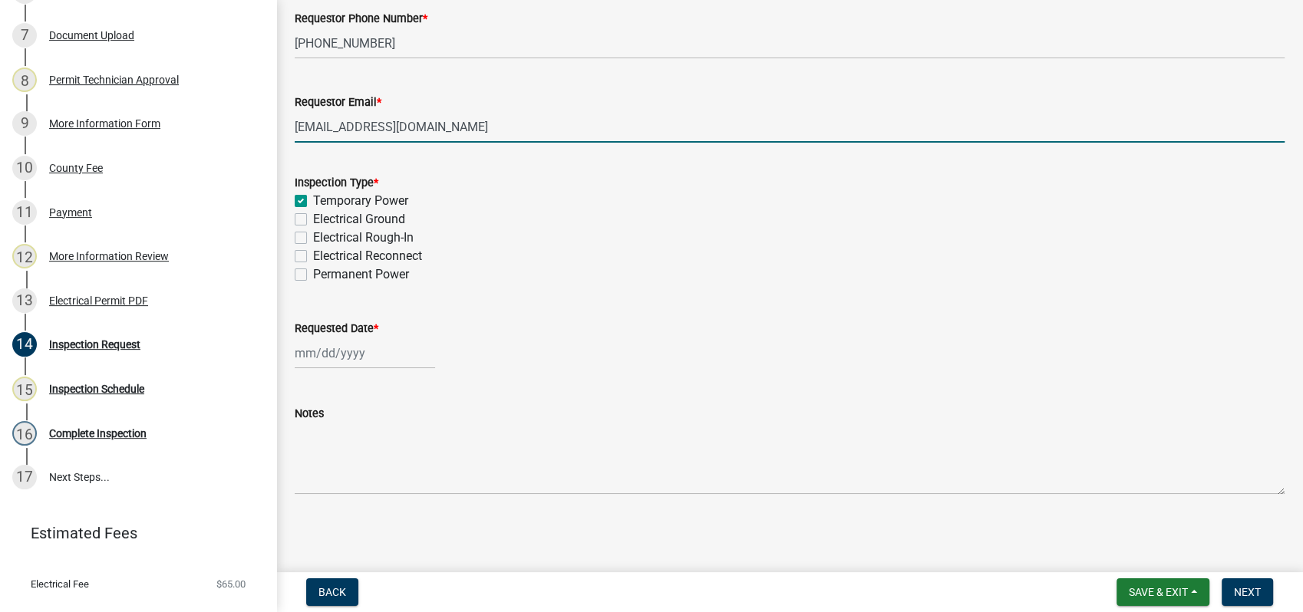
checkbox input "false"
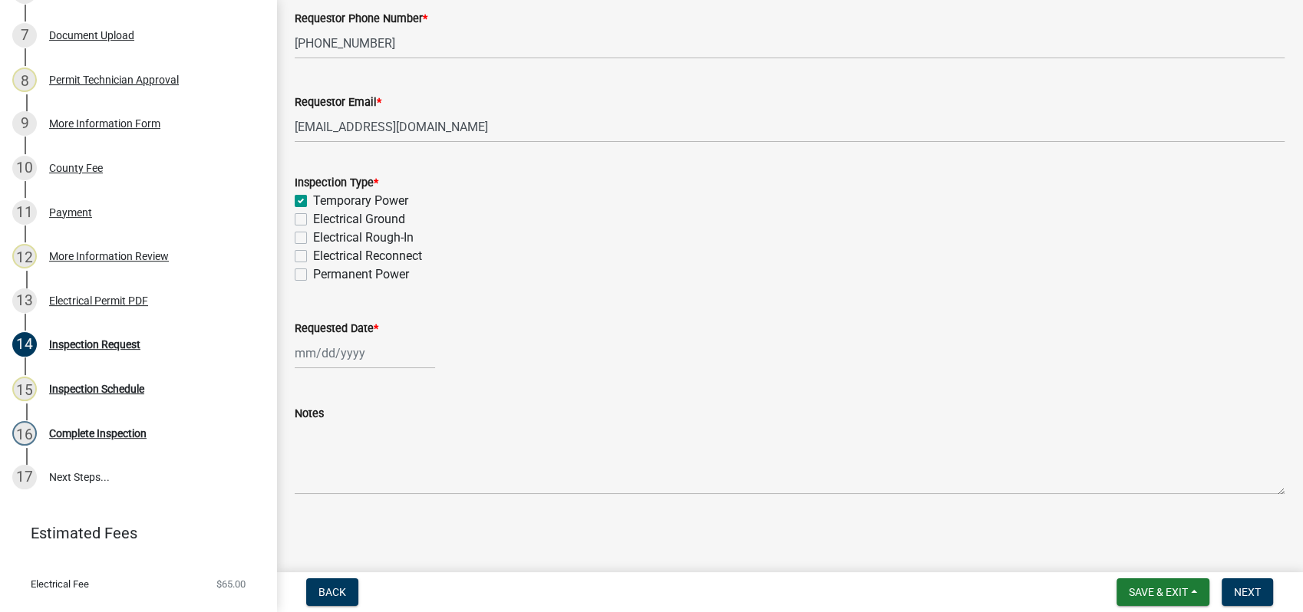
select select "10"
select select "2025"
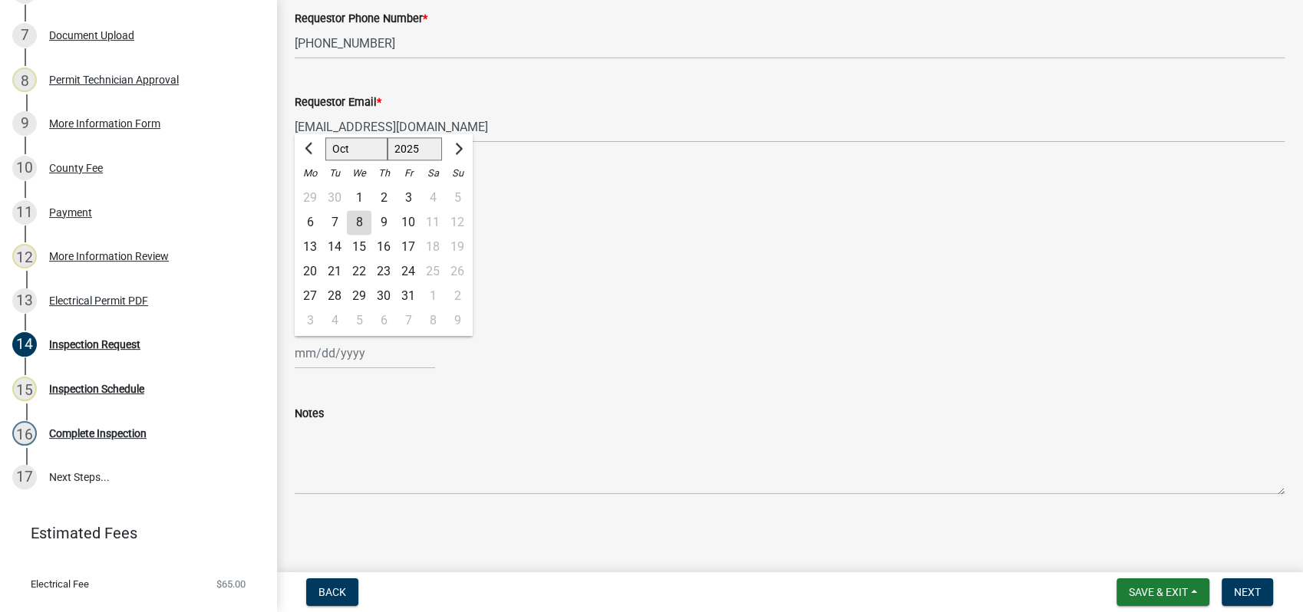
click at [305, 354] on input "Requested Date *" at bounding box center [365, 353] width 140 height 31
click at [362, 224] on div "8" at bounding box center [359, 222] width 25 height 25
type input "[DATE]"
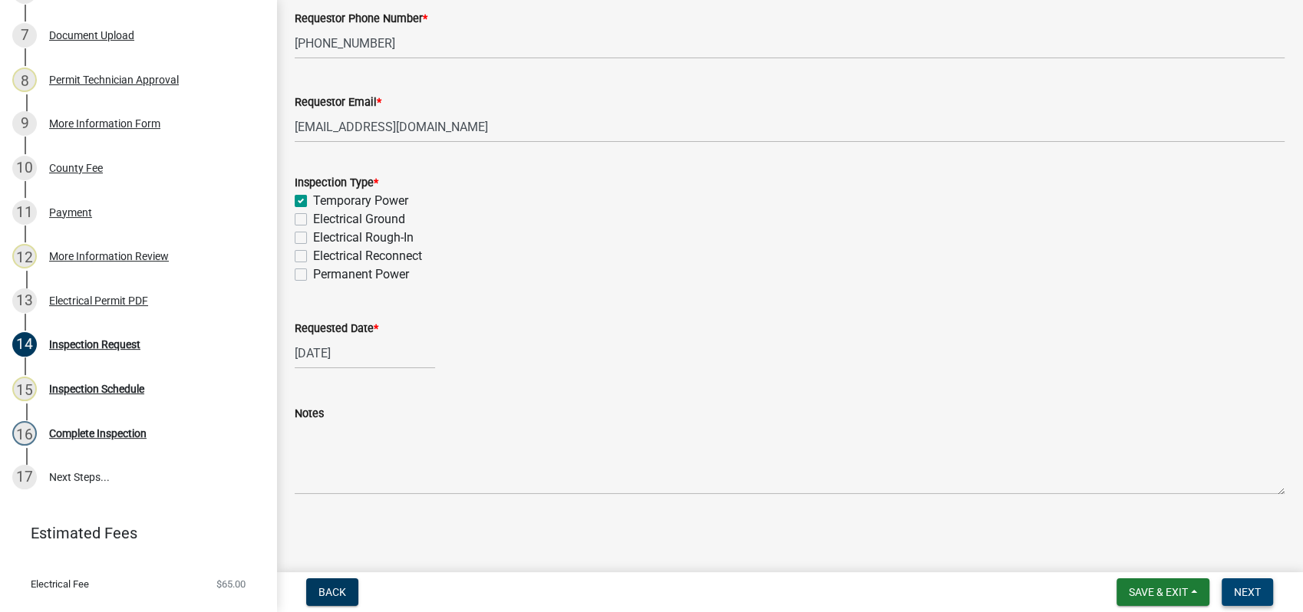
click at [1255, 593] on span "Next" at bounding box center [1247, 592] width 27 height 12
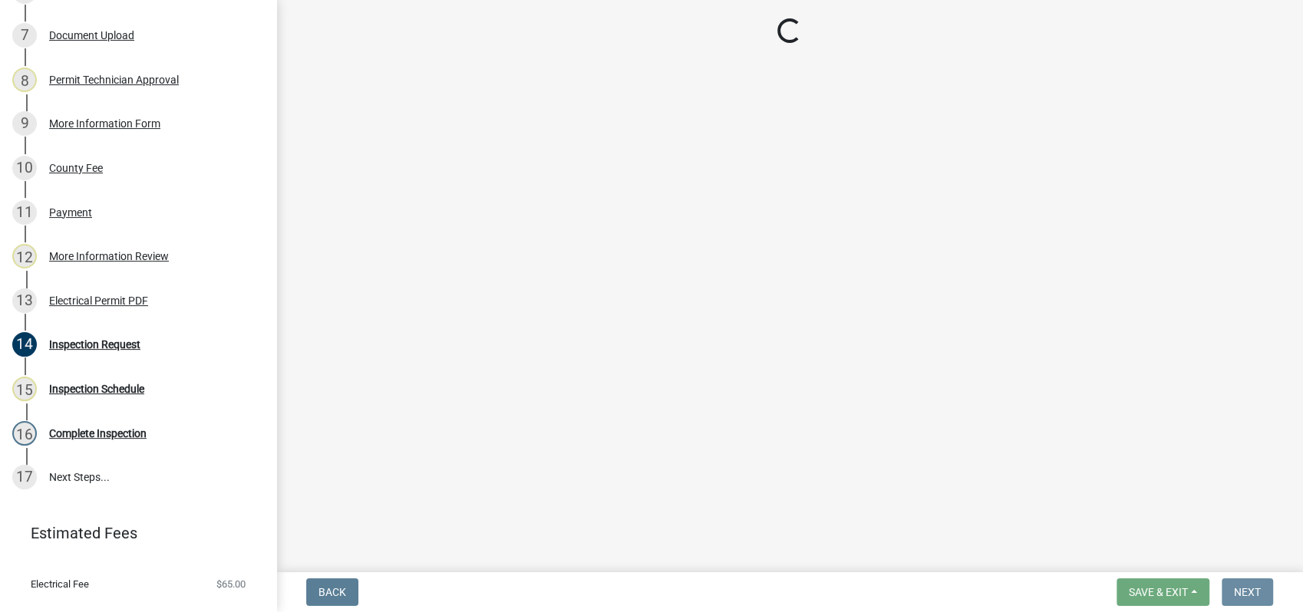
scroll to position [0, 0]
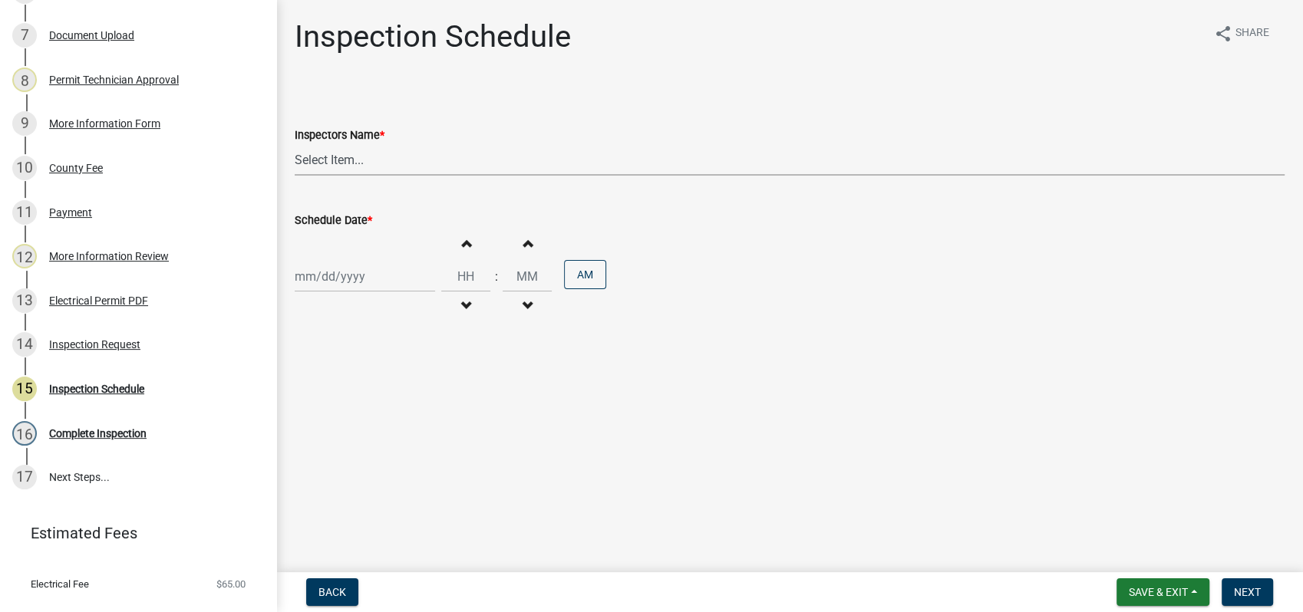
click at [334, 165] on select "Select Item... mrivera (Michele Rivera) StephanieM (Stephanie Morris ) QGrissom…" at bounding box center [790, 159] width 990 height 31
select select "a0ea4169-8540-4a2c-b9f4-cf4c1ffdeb95"
click at [295, 144] on select "Select Item... mrivera (Michele Rivera) StephanieM (Stephanie Morris ) QGrissom…" at bounding box center [790, 159] width 990 height 31
select select "10"
select select "2025"
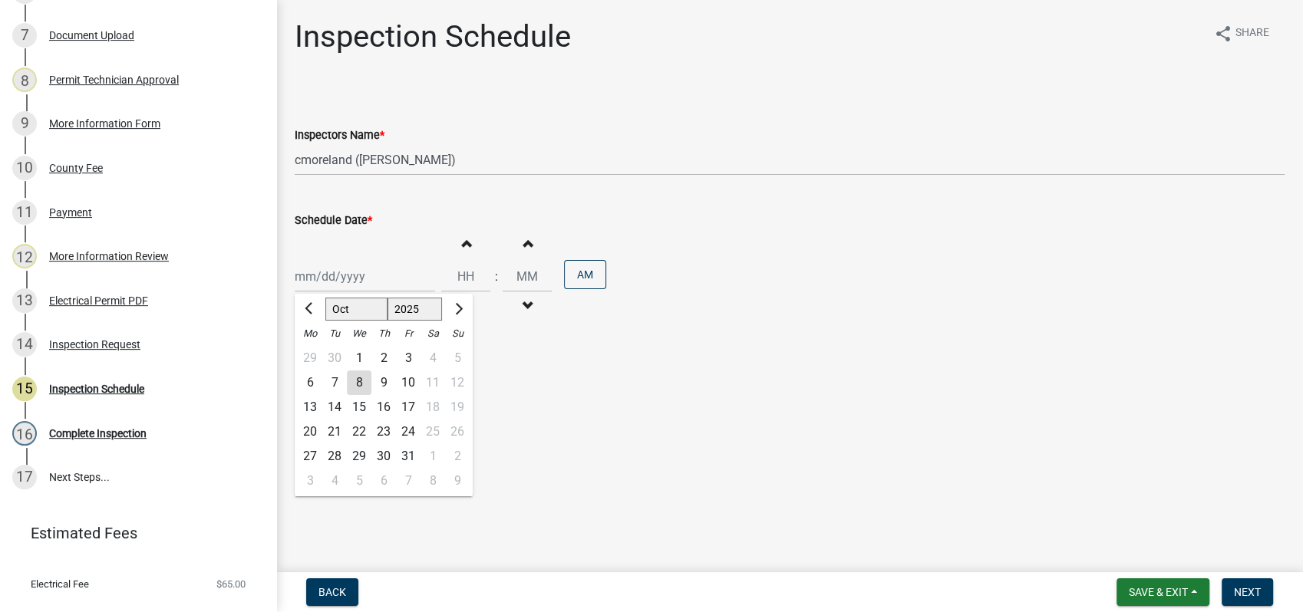
click at [328, 279] on div "Jan Feb Mar Apr May Jun Jul Aug Sep Oct Nov Dec 1525 1526 1527 1528 1529 1530 1…" at bounding box center [365, 276] width 140 height 31
click at [379, 380] on div "9" at bounding box center [383, 383] width 25 height 25
type input "10/09/2025"
click at [1246, 586] on span "Next" at bounding box center [1247, 592] width 27 height 12
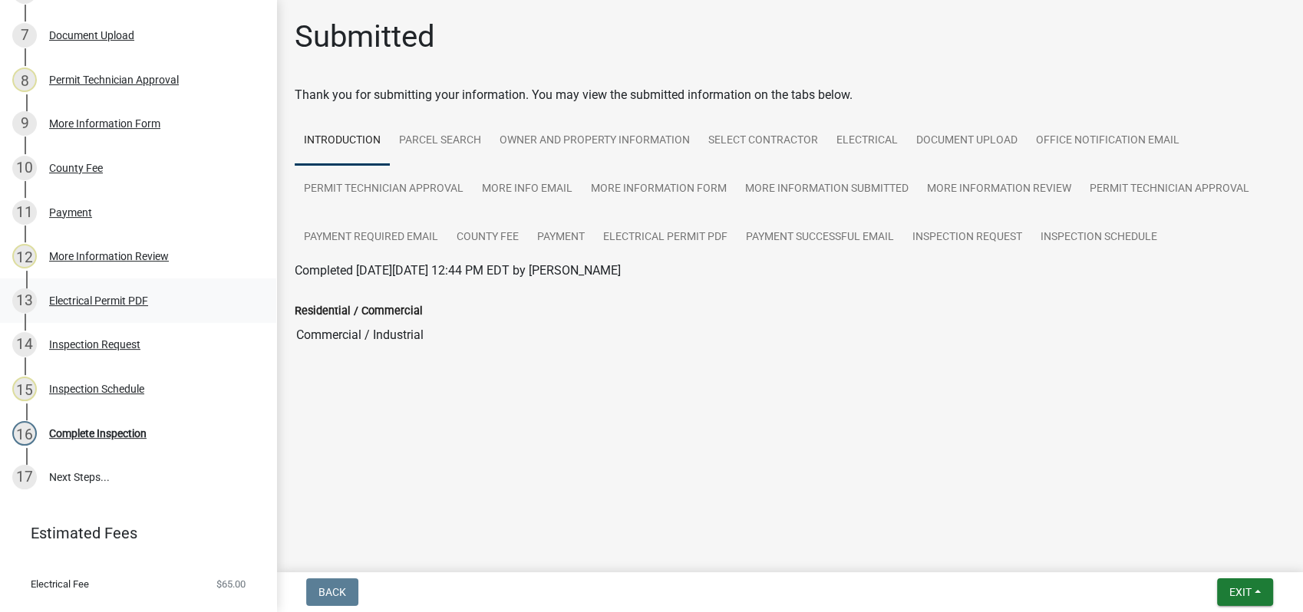
click at [98, 300] on div "Electrical Permit PDF" at bounding box center [98, 300] width 99 height 11
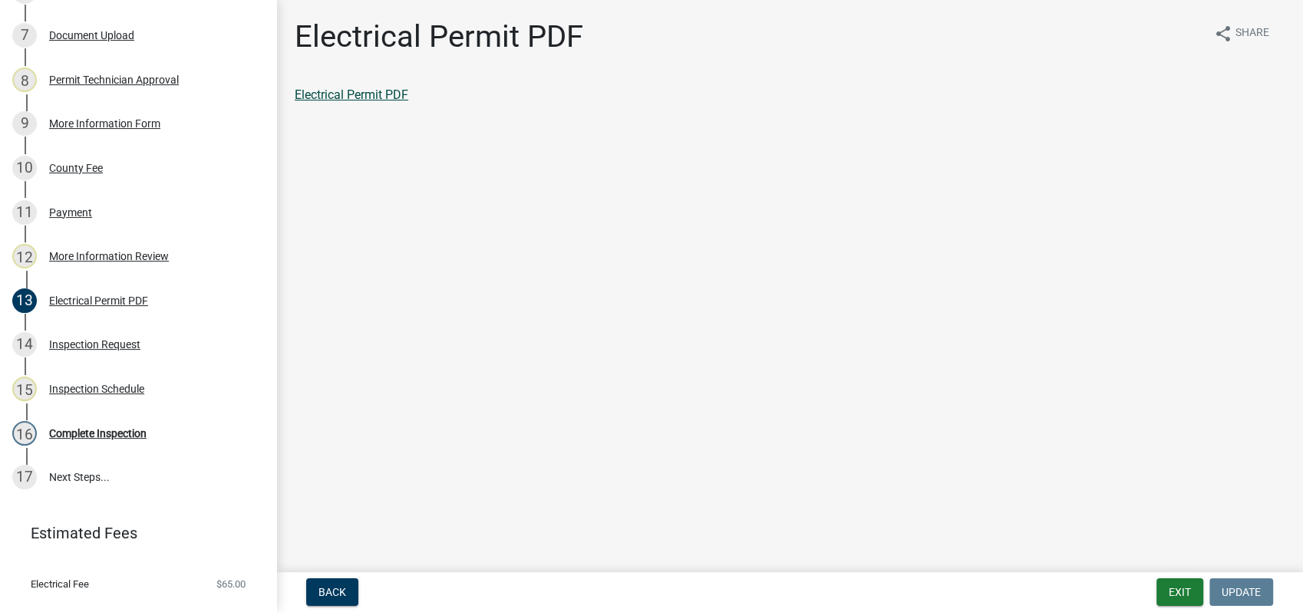
click at [402, 92] on link "Electrical Permit PDF" at bounding box center [352, 94] width 114 height 15
click at [1189, 592] on button "Exit" at bounding box center [1179, 593] width 47 height 28
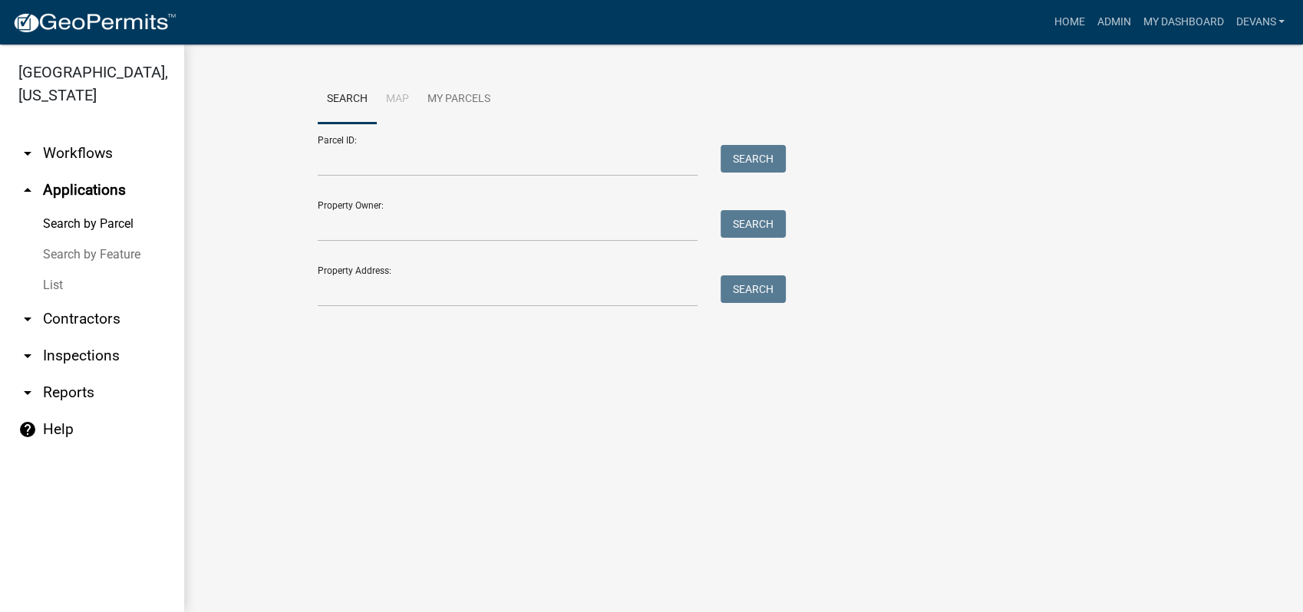
click at [31, 282] on link "List" at bounding box center [92, 285] width 184 height 31
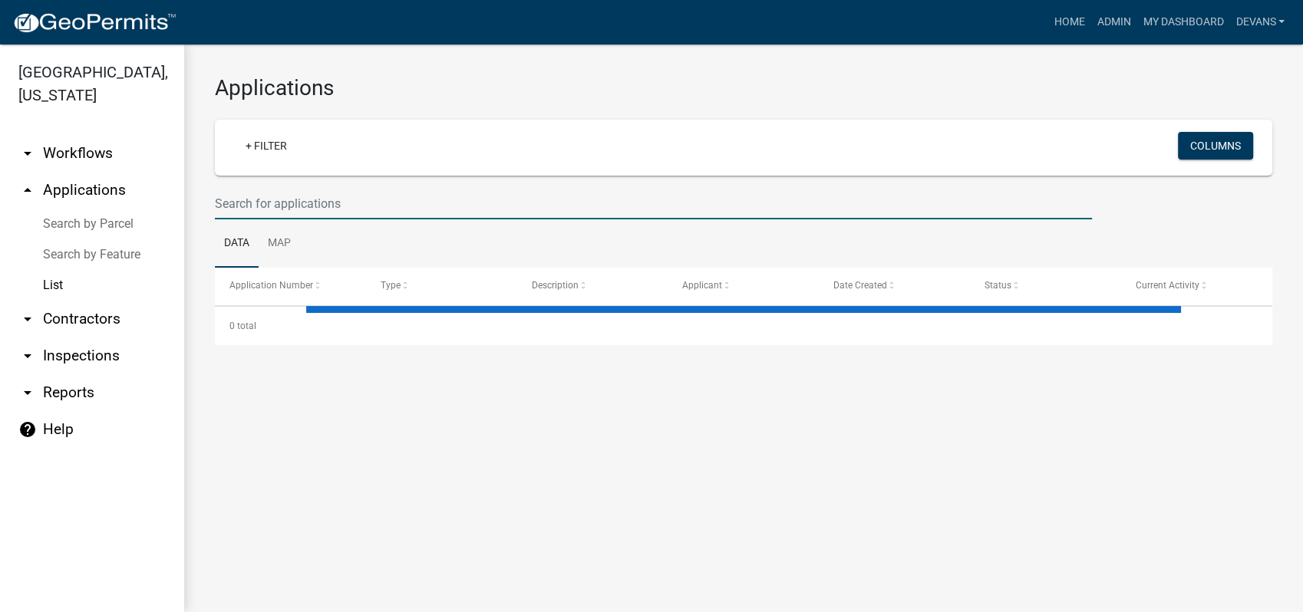
click at [287, 209] on input "text" at bounding box center [653, 203] width 877 height 31
select select "1: 25"
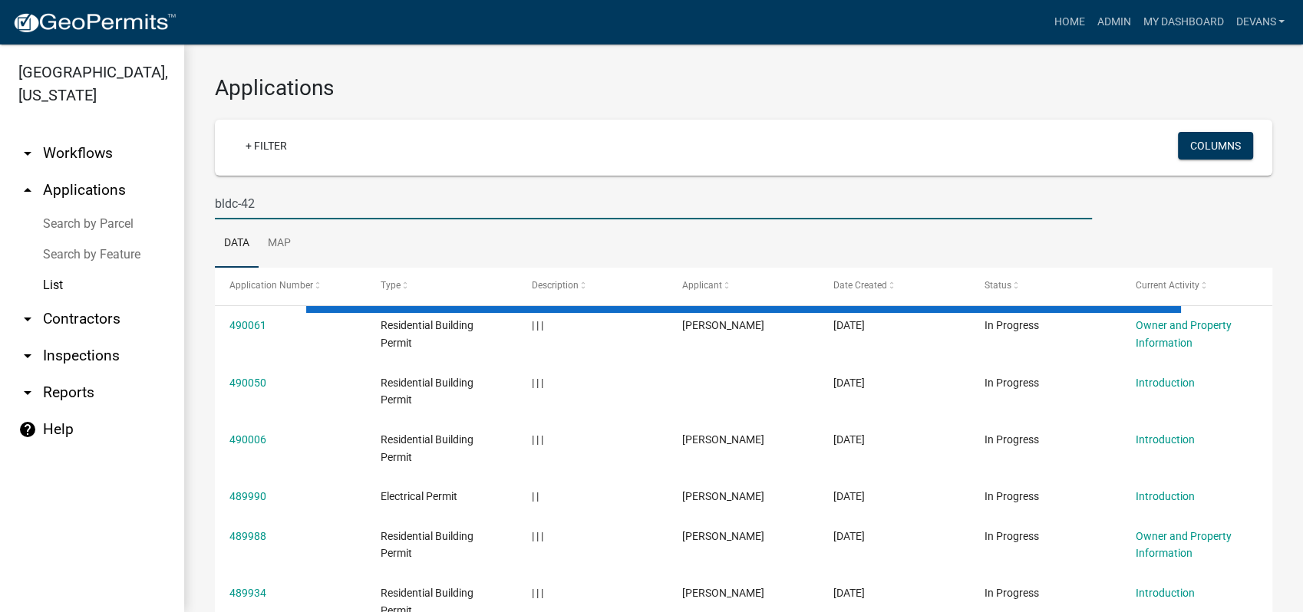
type input "bldc-42"
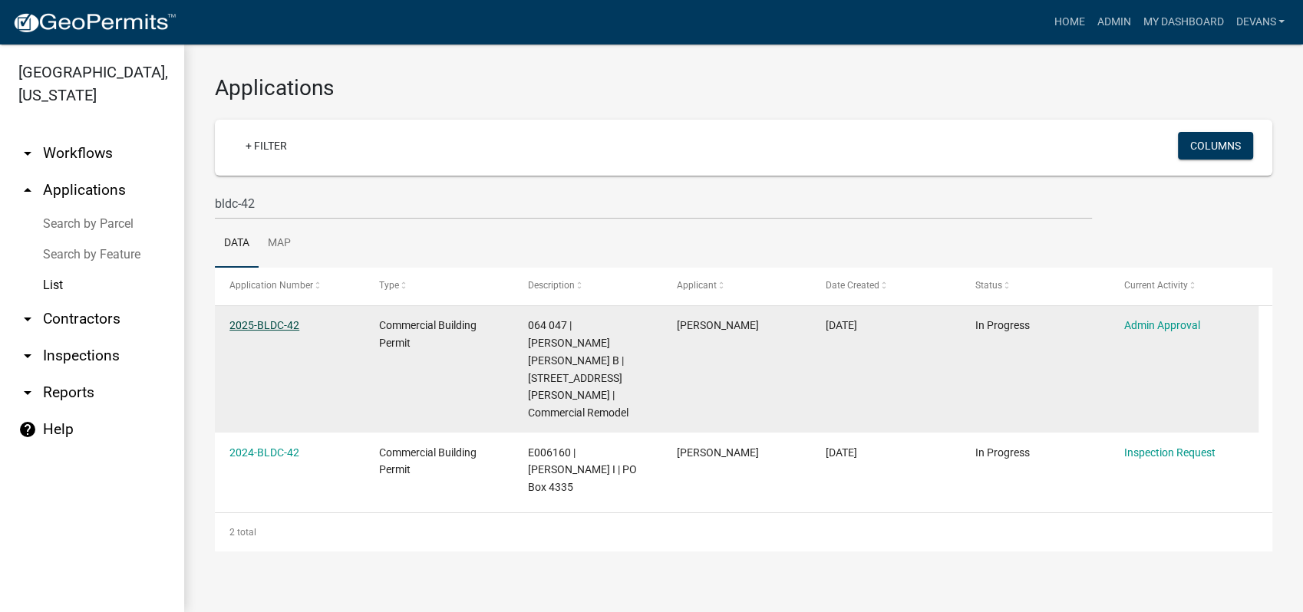
click at [246, 321] on link "2025-BLDC-42" at bounding box center [264, 325] width 70 height 12
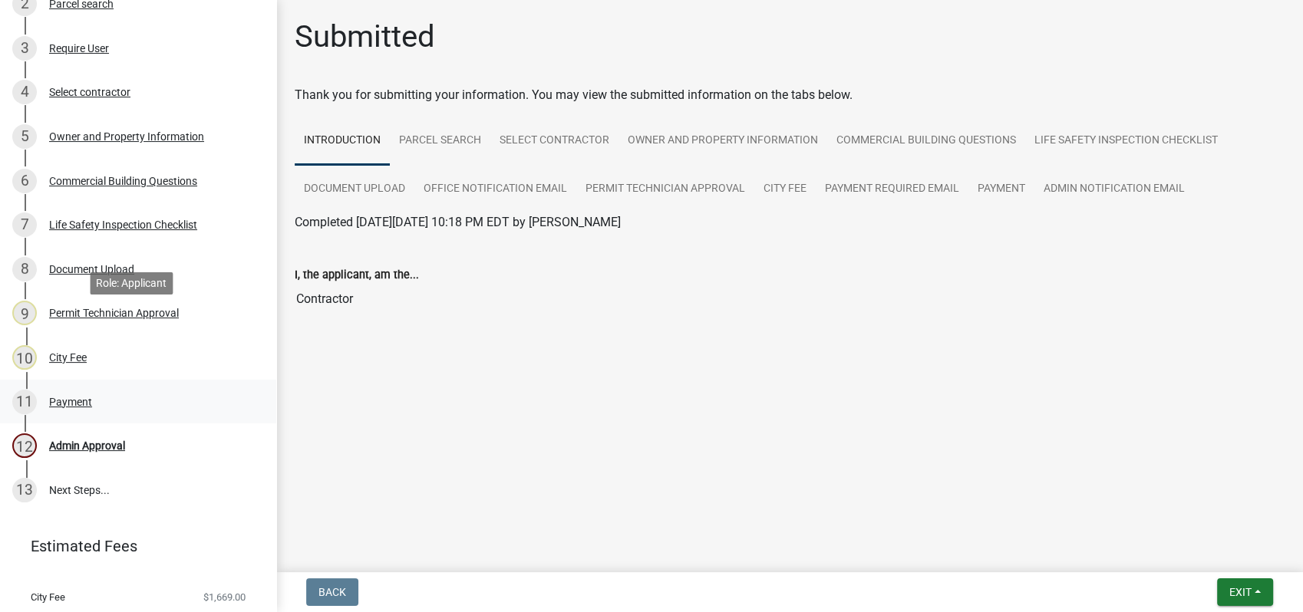
scroll to position [341, 0]
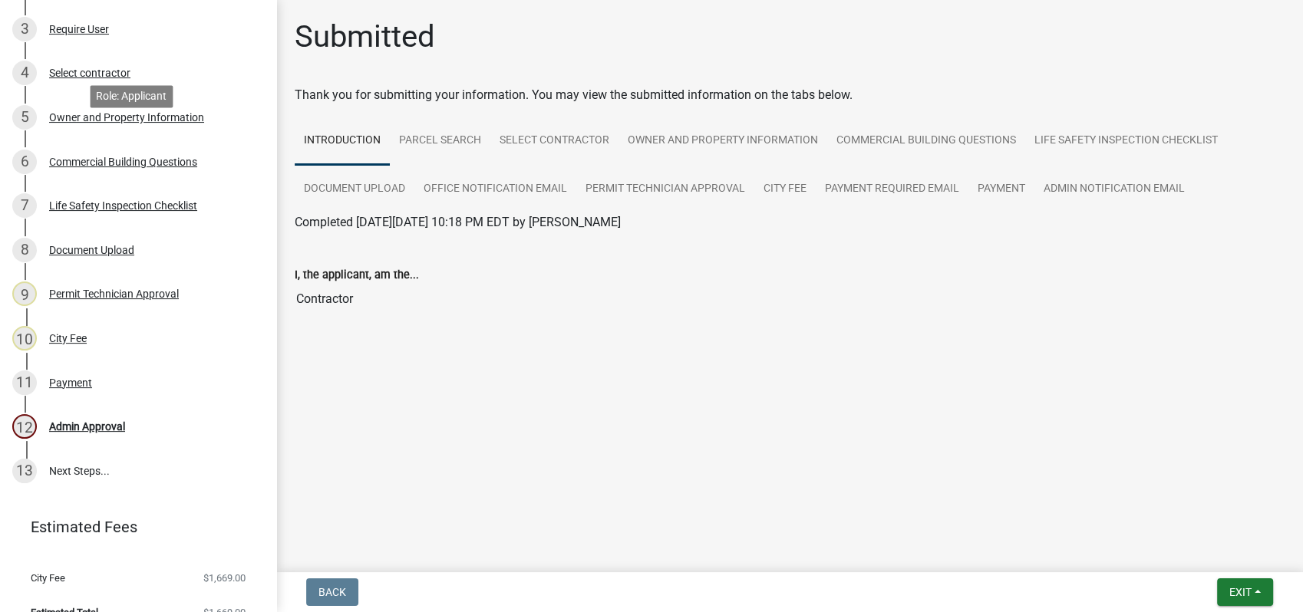
click at [124, 123] on div "Owner and Property Information" at bounding box center [126, 117] width 155 height 11
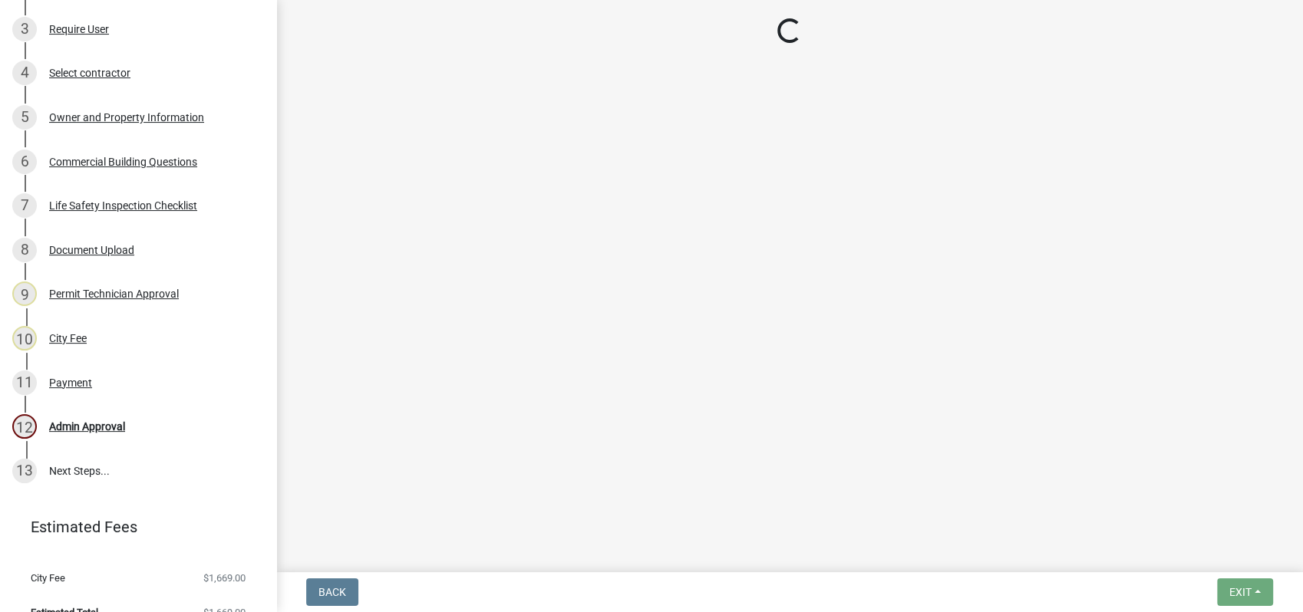
select select "a11fa51f-b34d-496b-ab35-5fd1b53a4648"
select select "83394b22-4a11-496c-8e5c-75ade2e72faf"
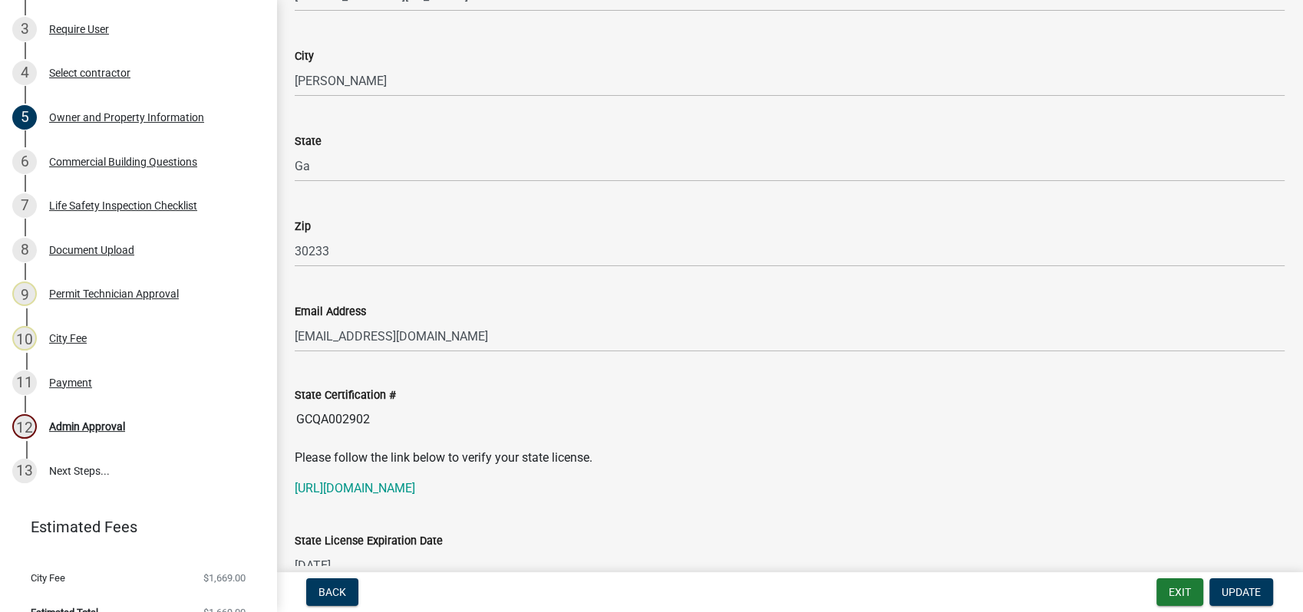
scroll to position [1790, 0]
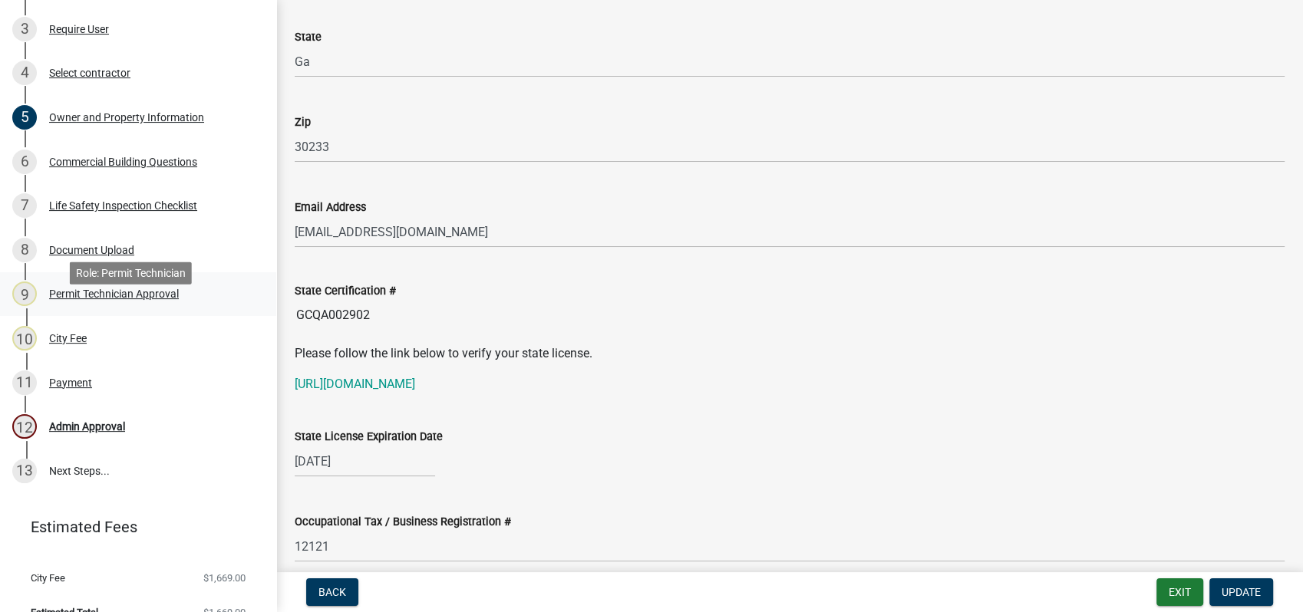
drag, startPoint x: 377, startPoint y: 311, endPoint x: 261, endPoint y: 309, distance: 115.9
click at [261, 309] on div "Commercial Building Permit 2025-BLDC-42 View Summary Notes Show emails 1 Introd…" at bounding box center [651, 306] width 1303 height 612
drag, startPoint x: 261, startPoint y: 309, endPoint x: 325, endPoint y: 300, distance: 64.3
drag, startPoint x: 325, startPoint y: 300, endPoint x: 336, endPoint y: 309, distance: 14.7
click at [336, 309] on input "GCQA002902" at bounding box center [790, 315] width 990 height 31
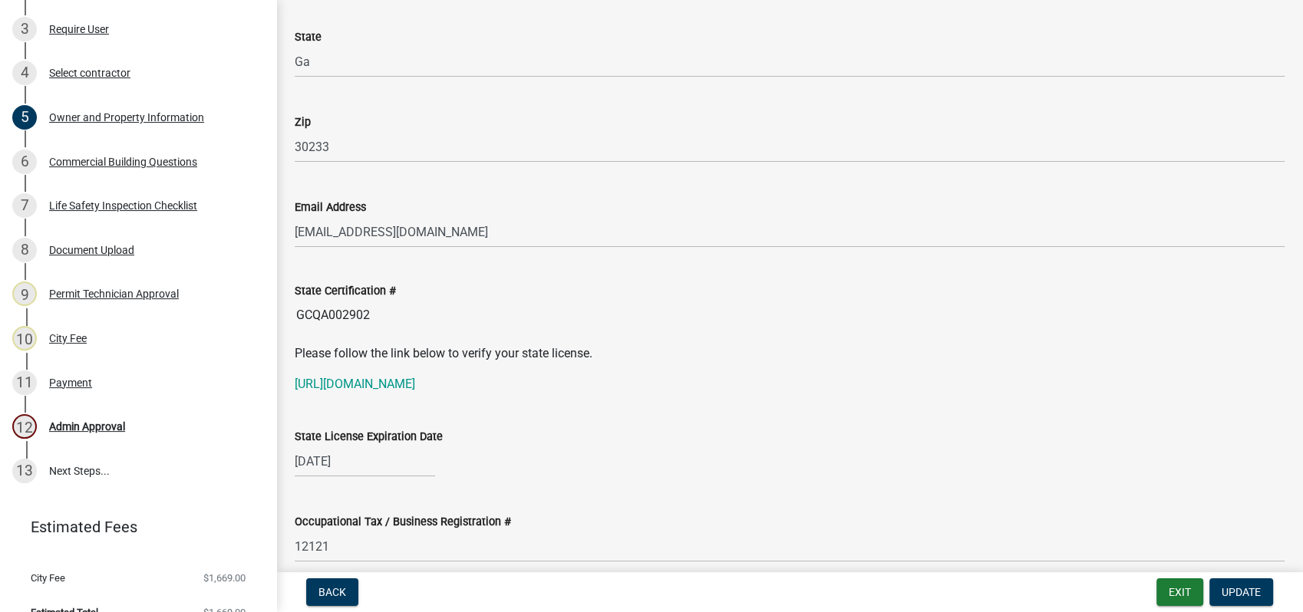
drag, startPoint x: 342, startPoint y: 323, endPoint x: 292, endPoint y: 323, distance: 49.9
click at [292, 323] on div "State Certification # GCQA002902" at bounding box center [789, 295] width 1013 height 71
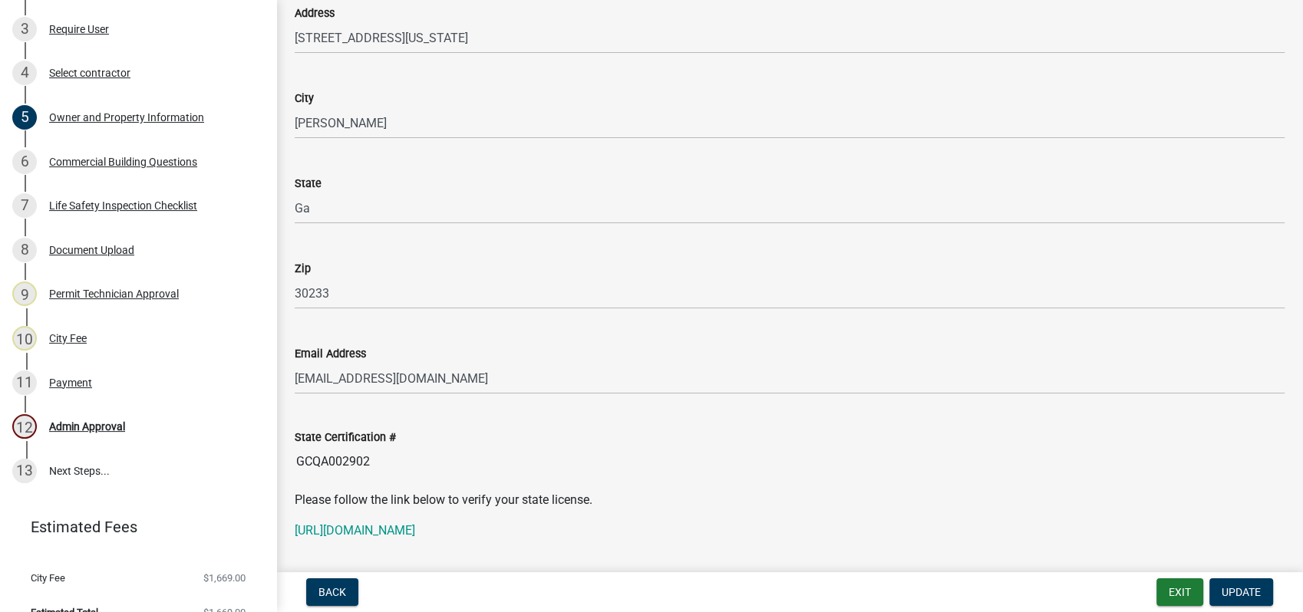
scroll to position [1620, 0]
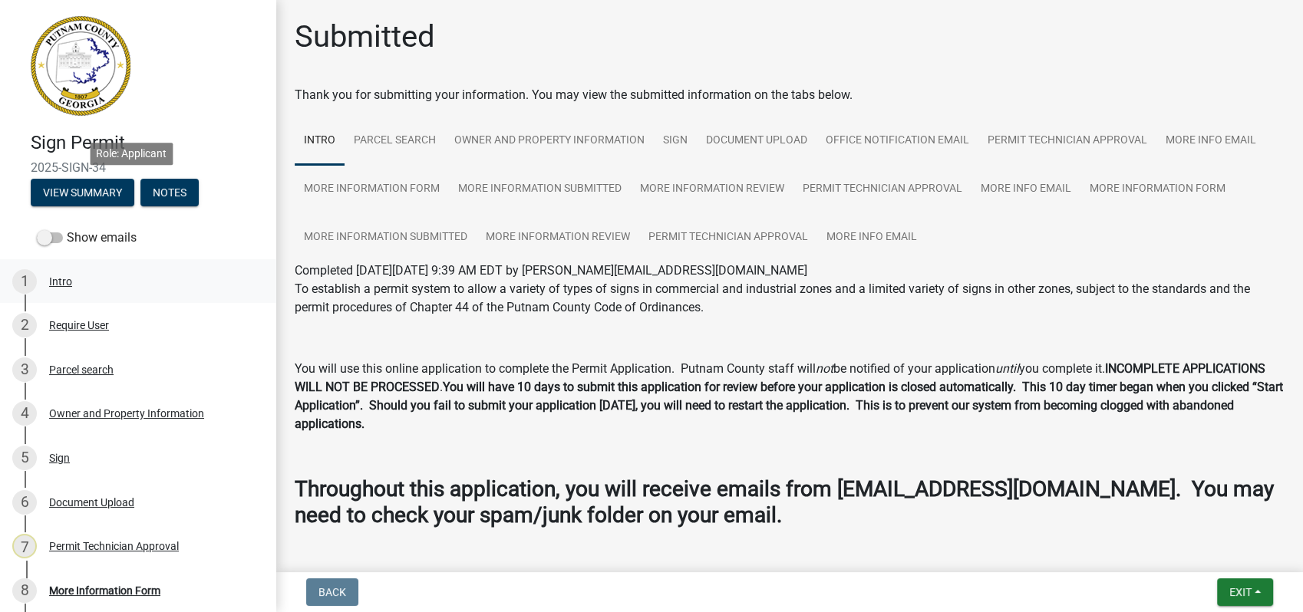
scroll to position [85, 0]
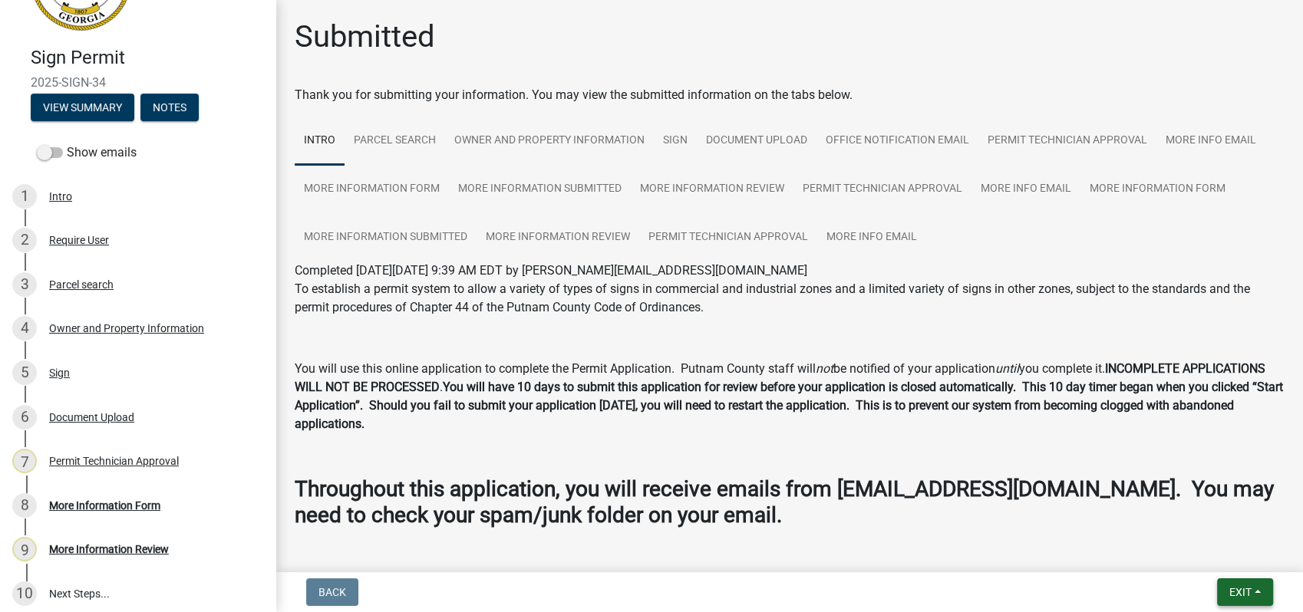
click at [1231, 597] on span "Exit" at bounding box center [1240, 592] width 22 height 12
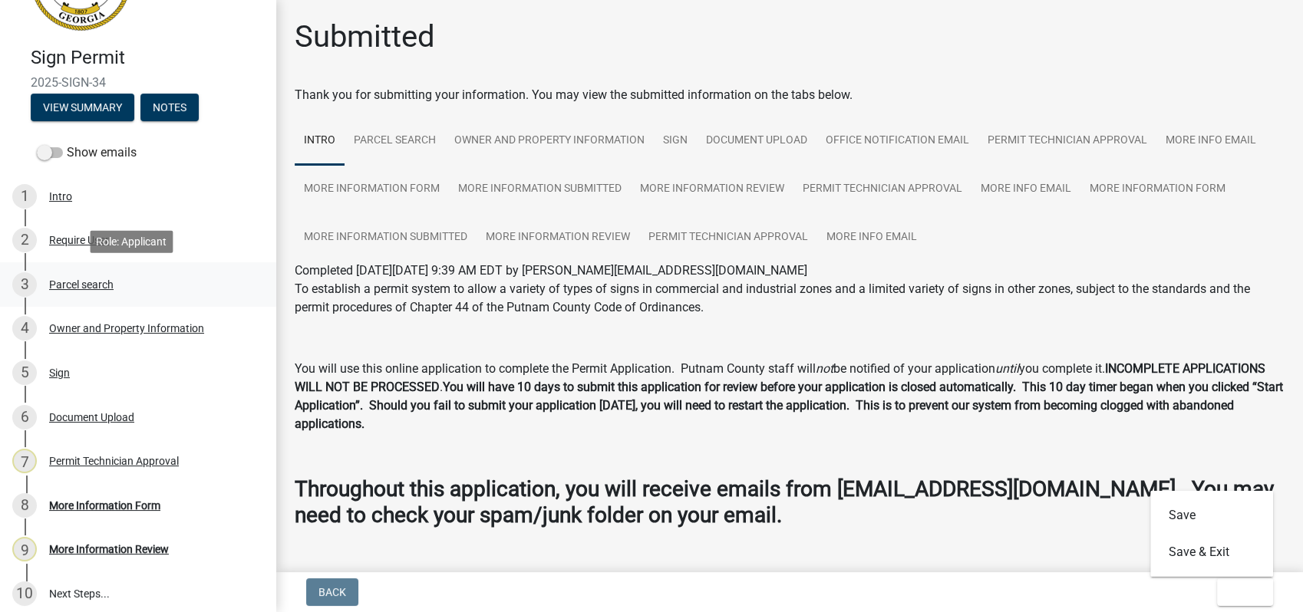
click at [107, 290] on div "3 Parcel search" at bounding box center [131, 284] width 239 height 25
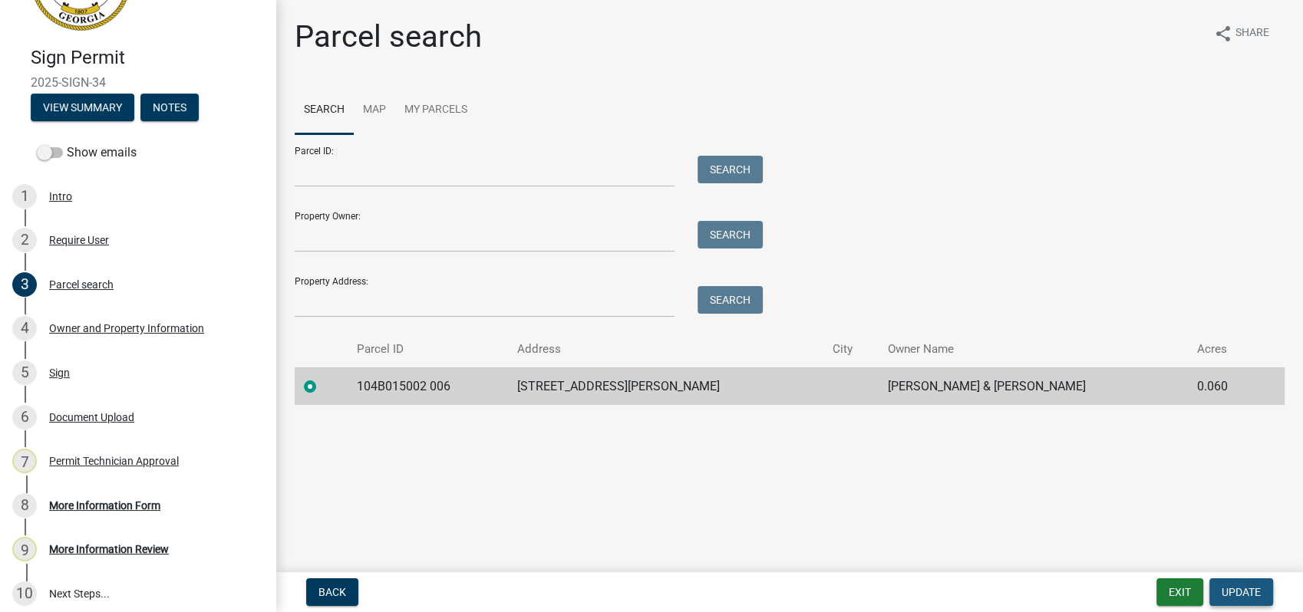
click at [1223, 591] on span "Update" at bounding box center [1240, 592] width 39 height 12
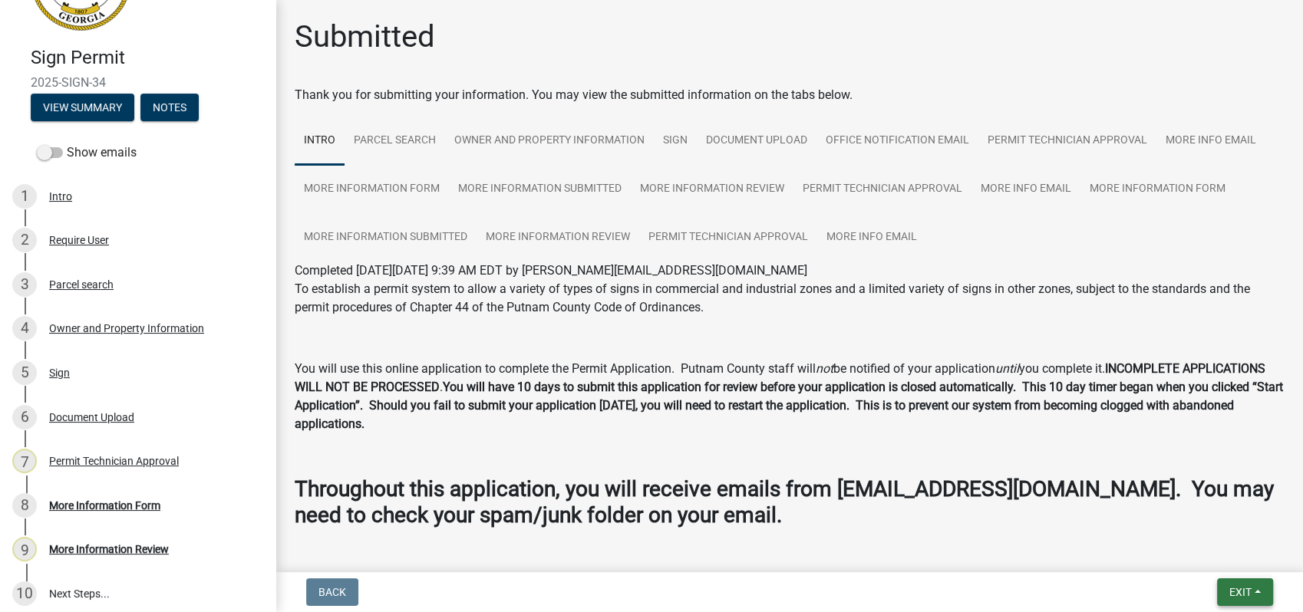
click at [1234, 588] on span "Exit" at bounding box center [1240, 592] width 22 height 12
click at [1155, 555] on button "Save & Exit" at bounding box center [1211, 552] width 123 height 37
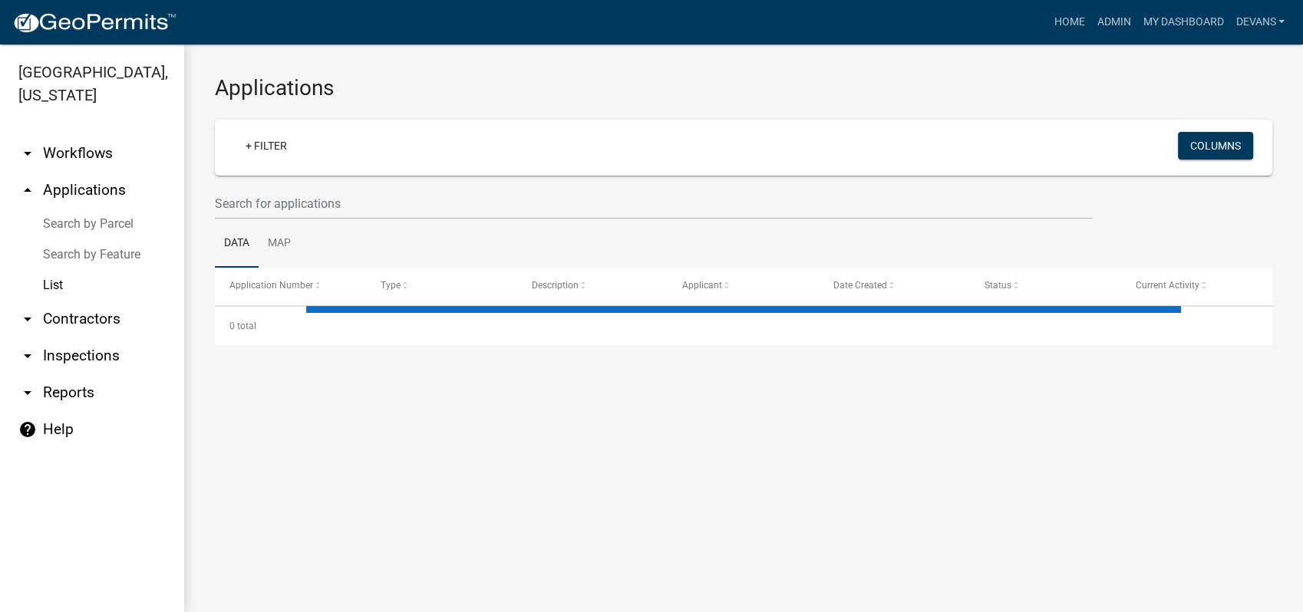
select select "1: 25"
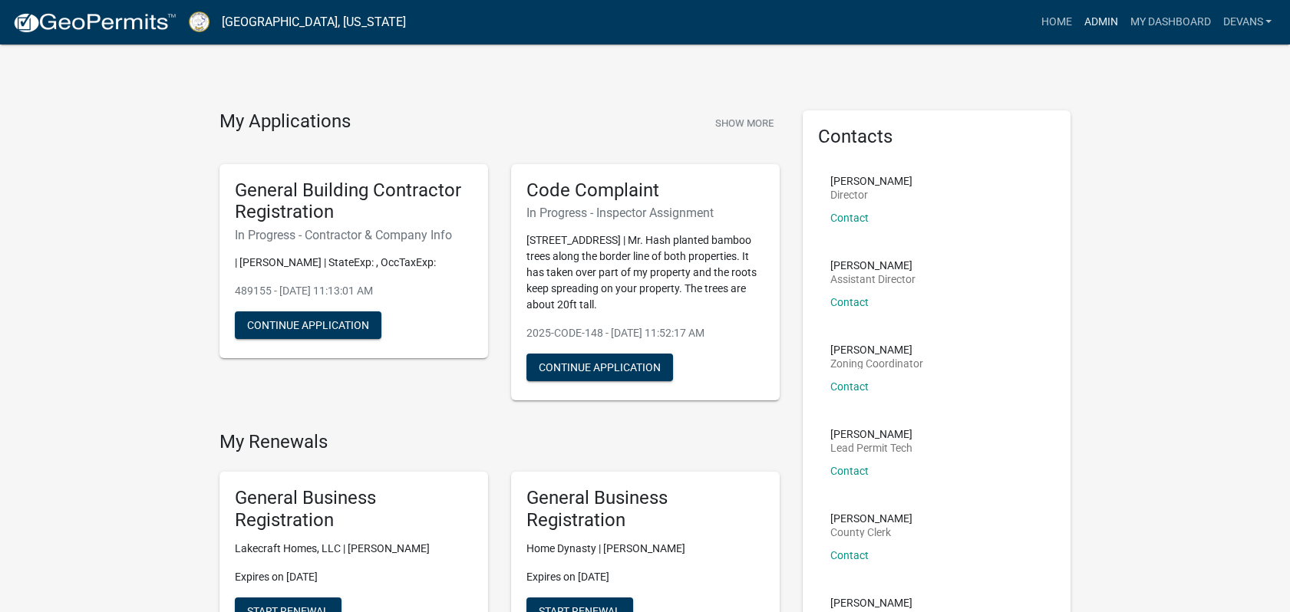
click at [1087, 19] on link "Admin" at bounding box center [1100, 22] width 46 height 29
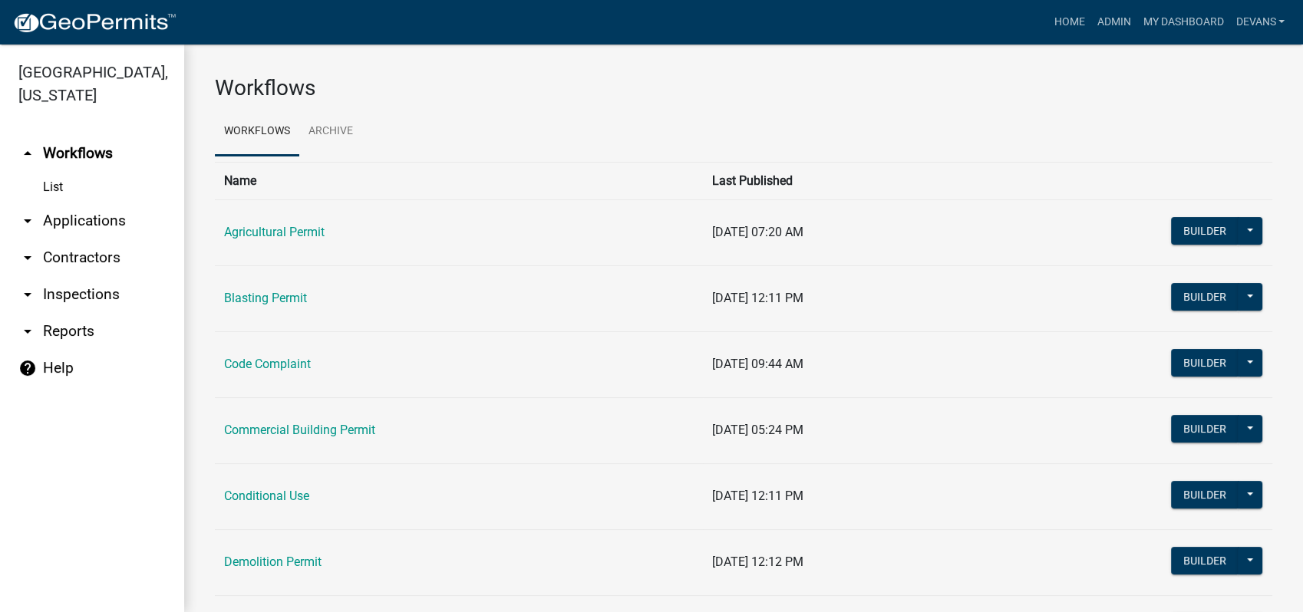
click at [49, 224] on link "arrow_drop_down Applications" at bounding box center [92, 221] width 184 height 37
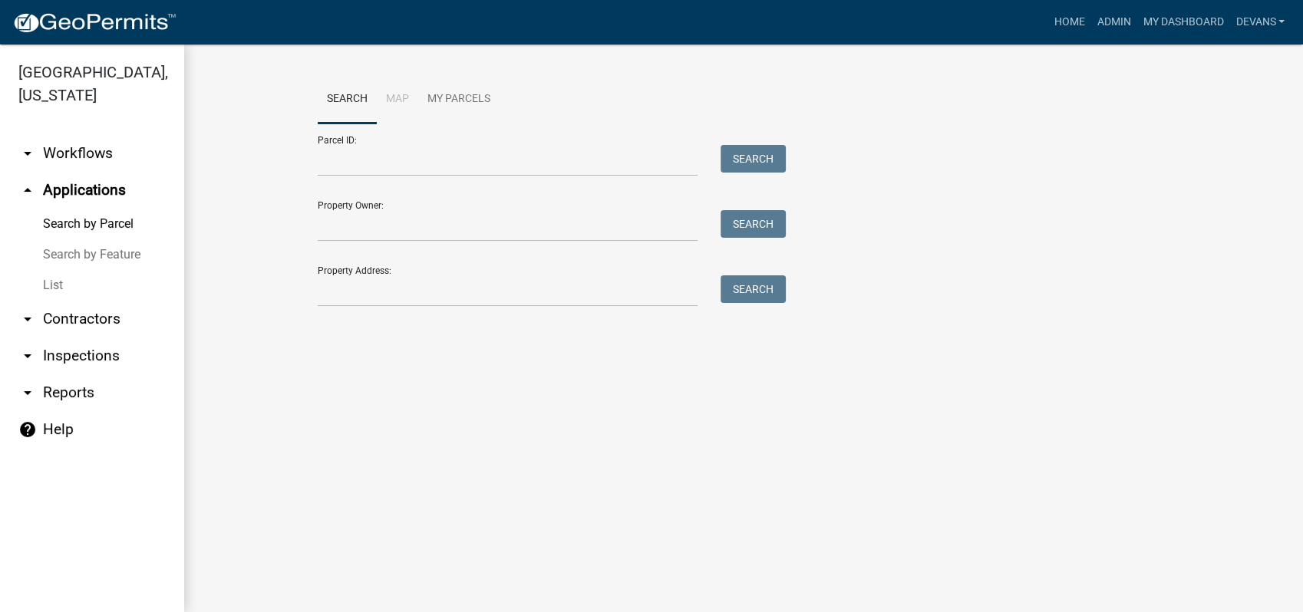
click at [47, 282] on link "List" at bounding box center [92, 285] width 184 height 31
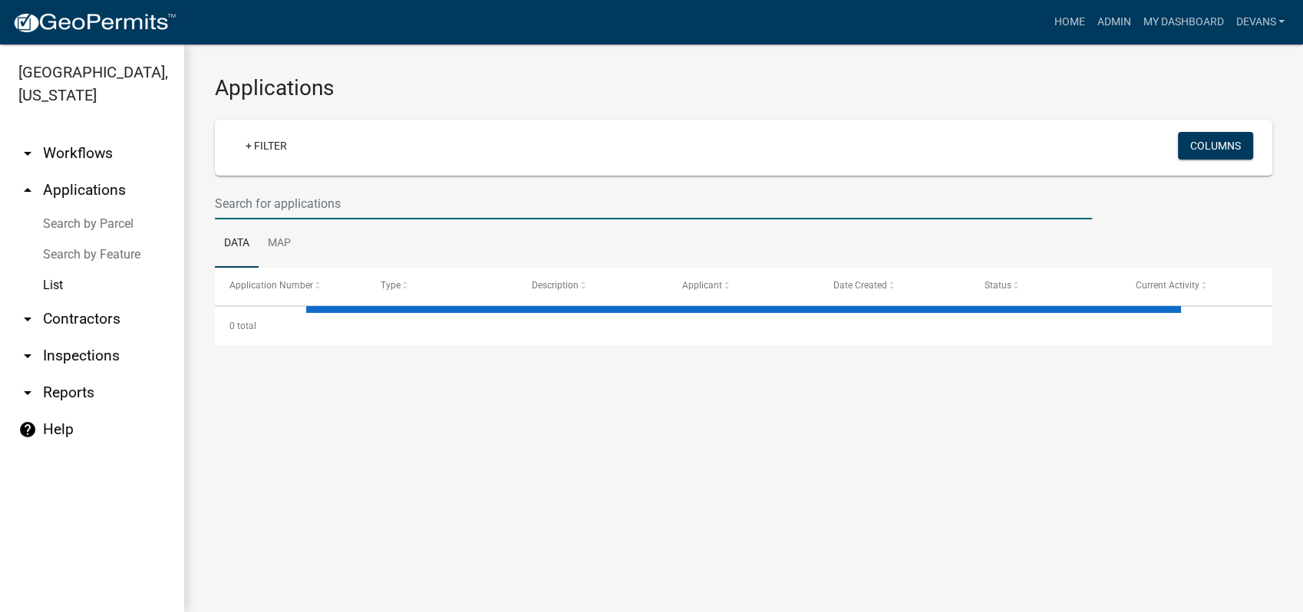
click at [258, 199] on input "text" at bounding box center [653, 203] width 877 height 31
select select "1: 25"
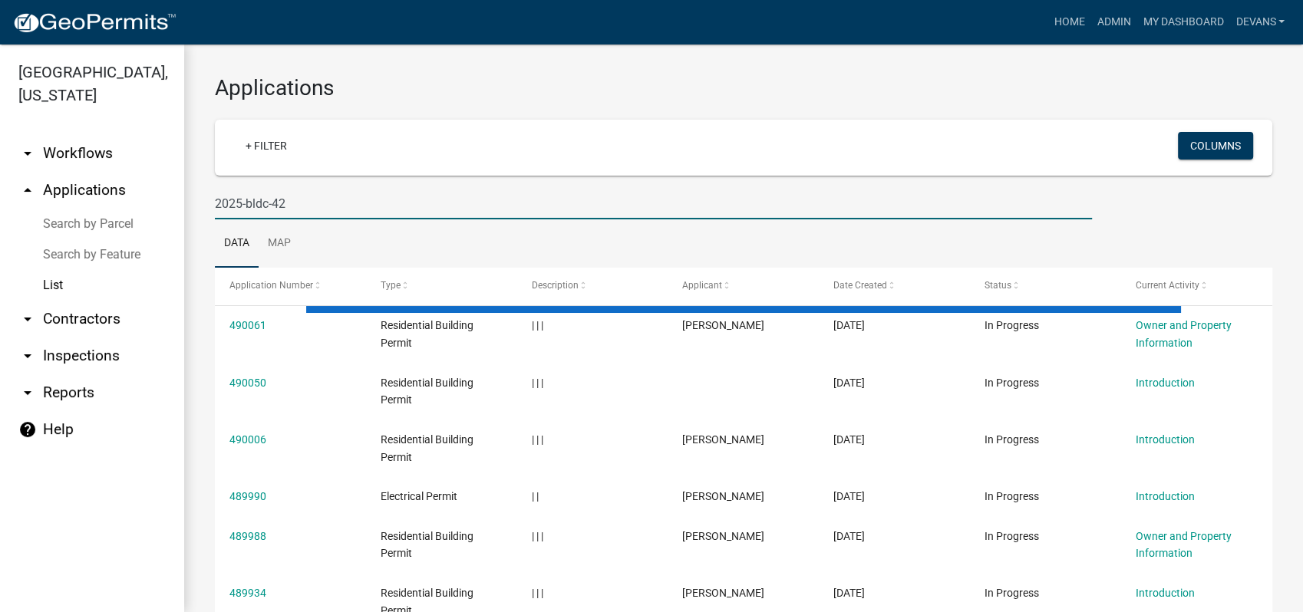
type input "2025-bldc-42"
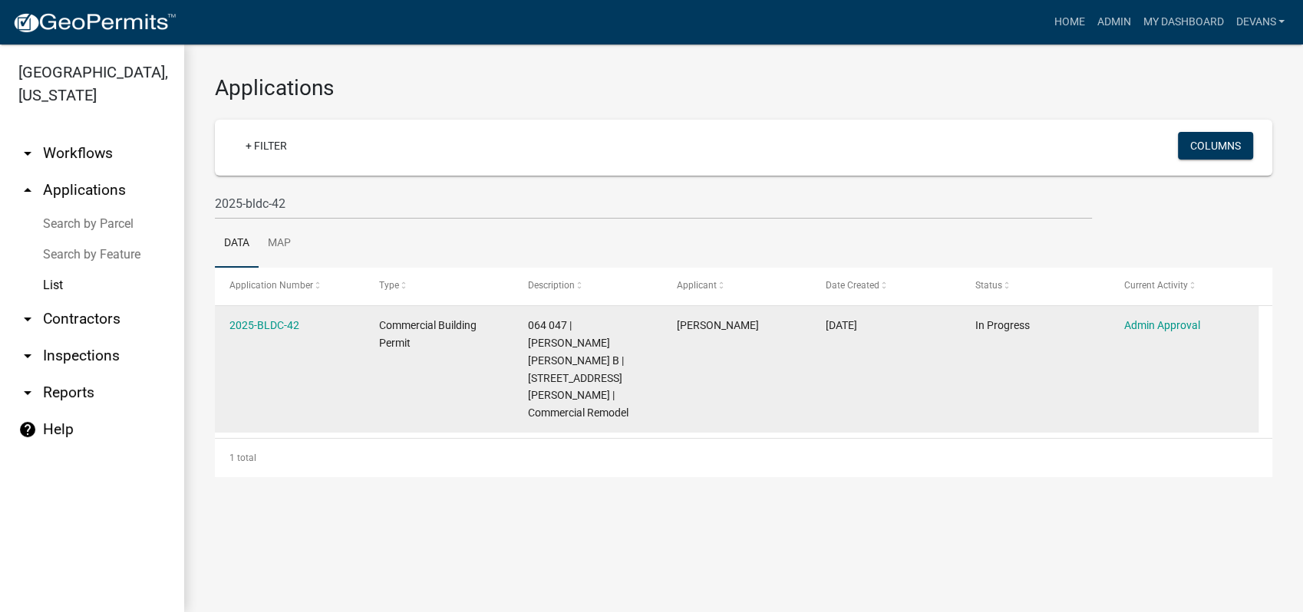
click at [269, 318] on div "2025-BLDC-42" at bounding box center [289, 326] width 120 height 18
click at [267, 323] on link "2025-BLDC-42" at bounding box center [264, 325] width 70 height 12
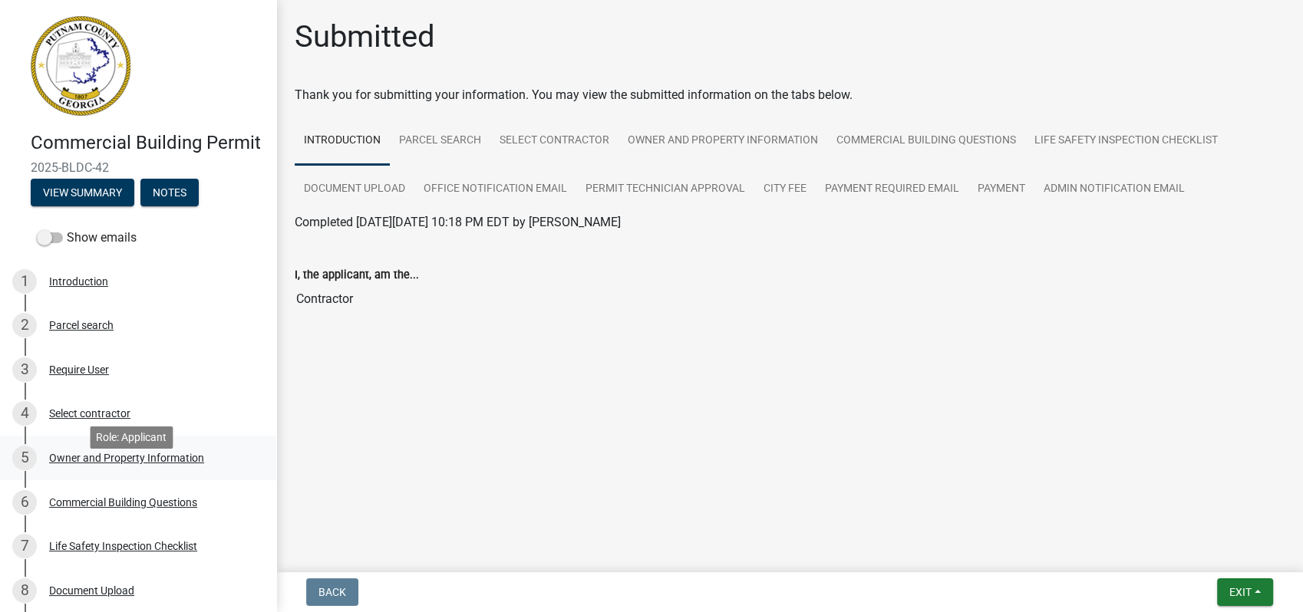
click at [110, 463] on div "Owner and Property Information" at bounding box center [126, 458] width 155 height 11
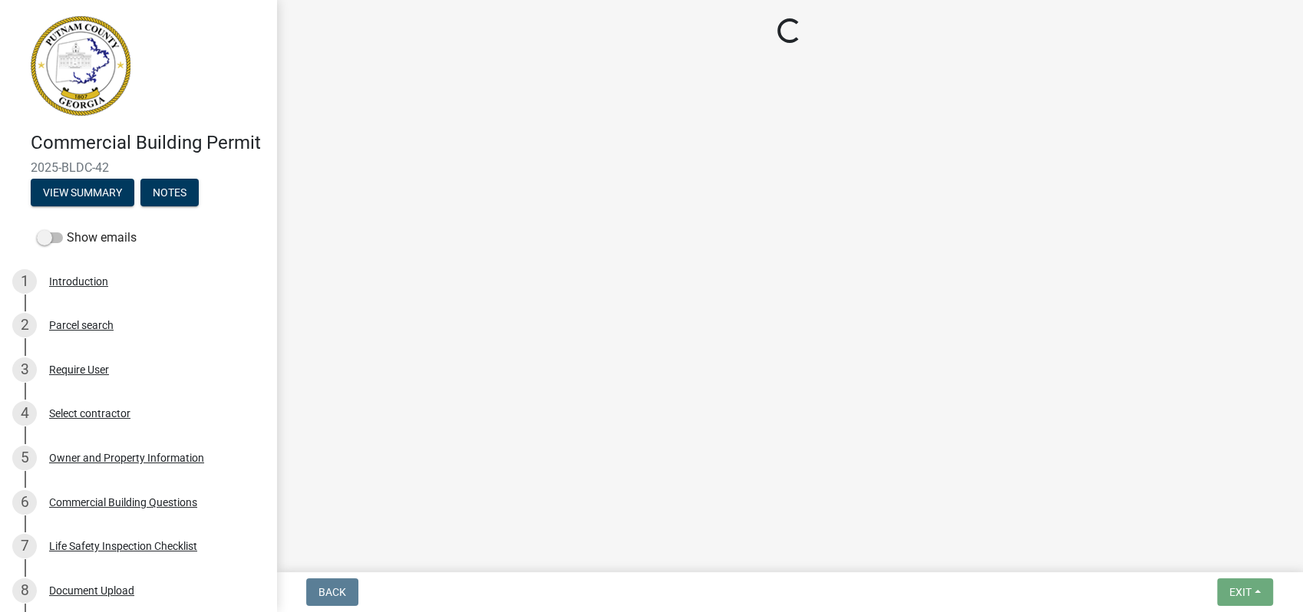
select select "a11fa51f-b34d-496b-ab35-5fd1b53a4648"
select select "83394b22-4a11-496c-8e5c-75ade2e72faf"
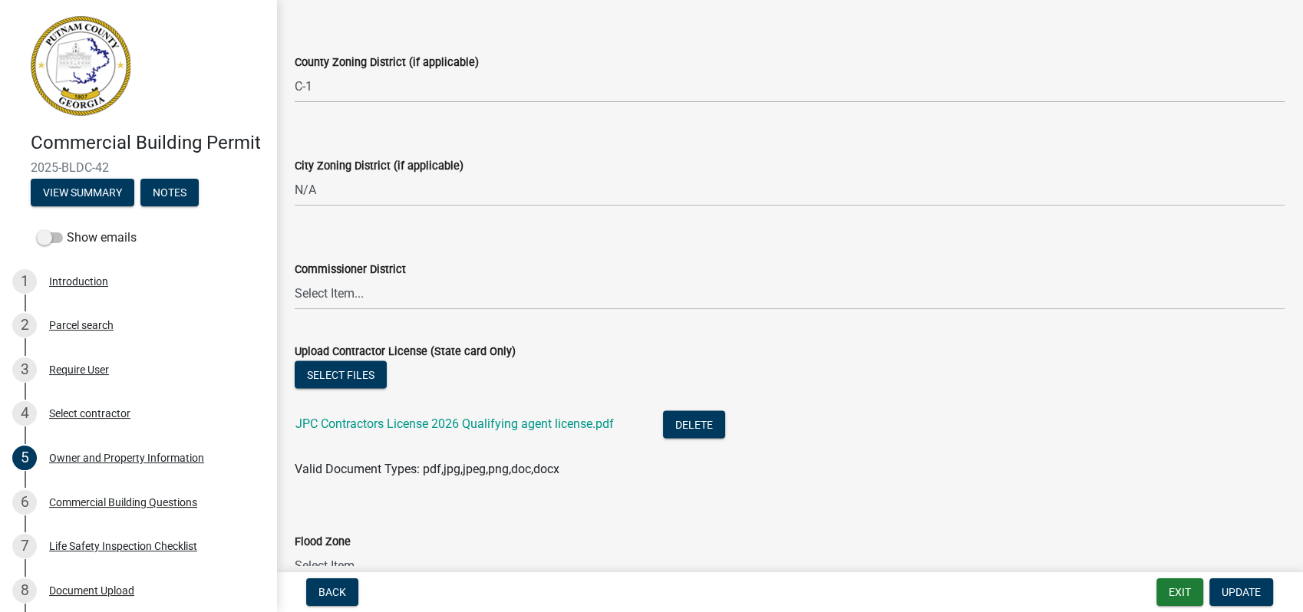
scroll to position [2728, 0]
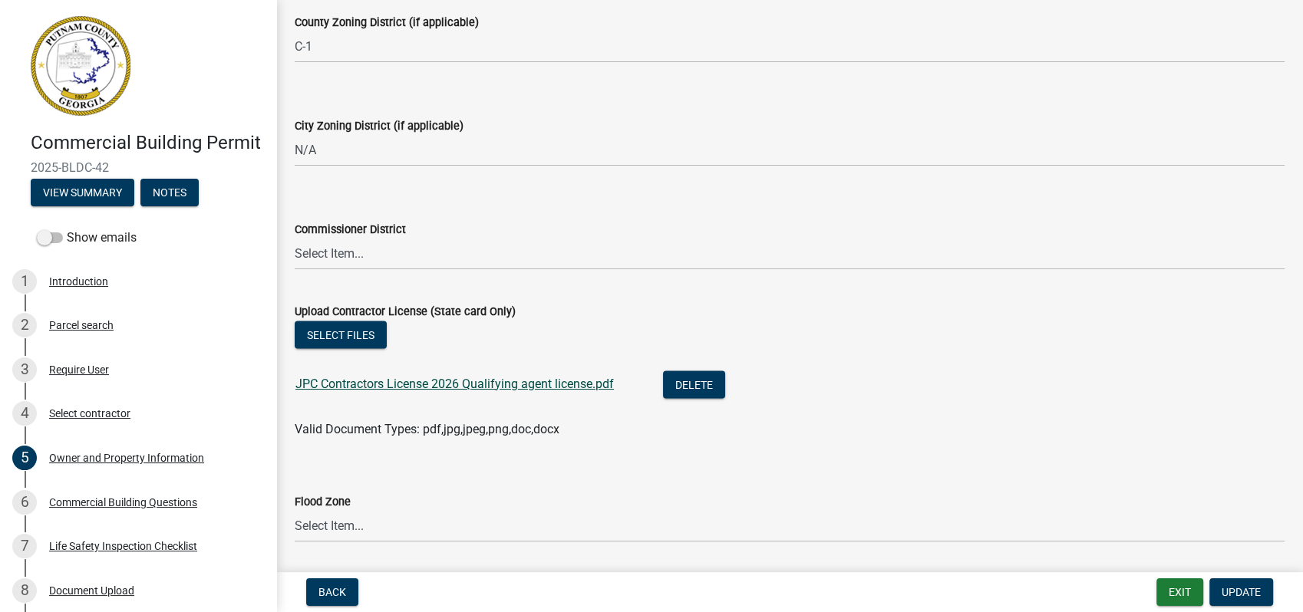
click at [360, 384] on link "JPC Contractors License 2026 Qualifying agent license.pdf" at bounding box center [454, 384] width 318 height 15
click at [498, 377] on link "JPC Contractors License 2026 Qualifying agent license.pdf" at bounding box center [454, 384] width 318 height 15
click at [1156, 592] on button "Exit" at bounding box center [1179, 593] width 47 height 28
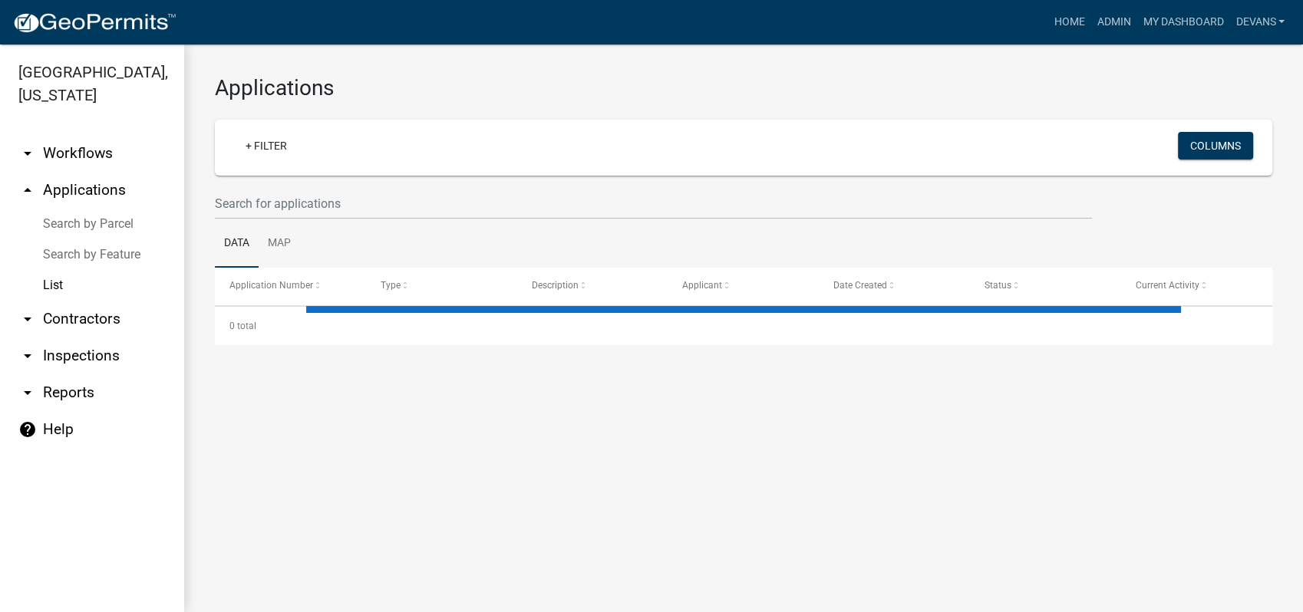
select select "1: 25"
